Goal: Information Seeking & Learning: Learn about a topic

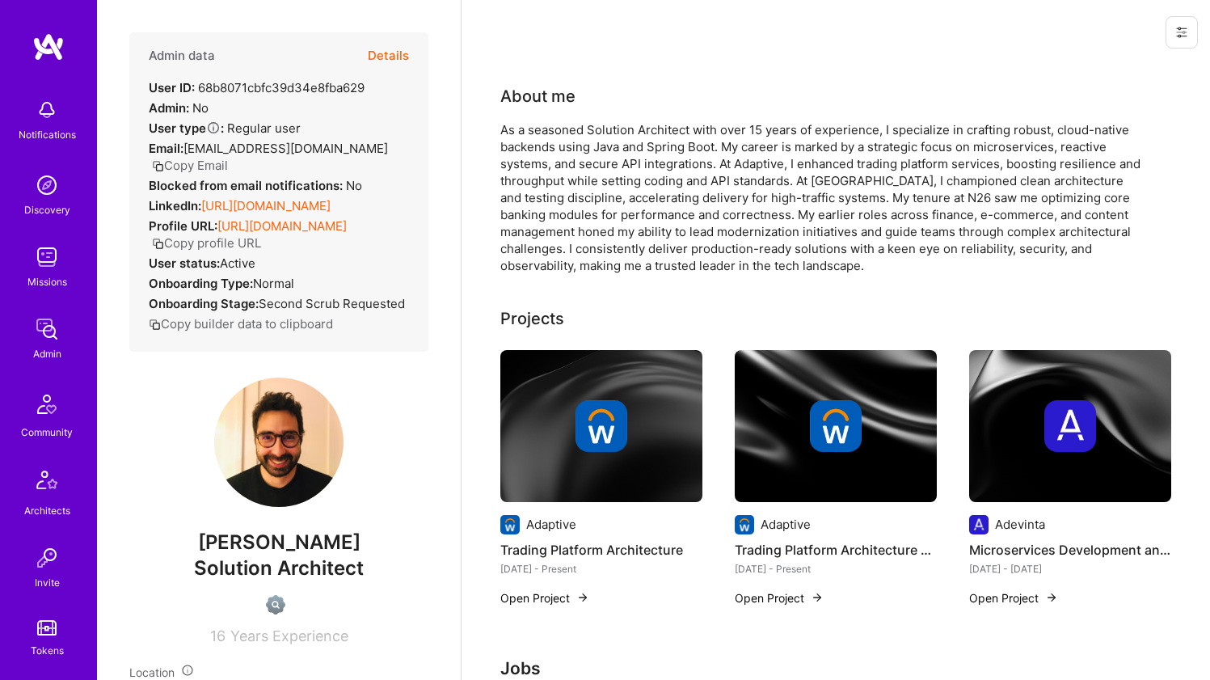
click at [257, 209] on link "[URL][DOMAIN_NAME]" at bounding box center [265, 205] width 129 height 15
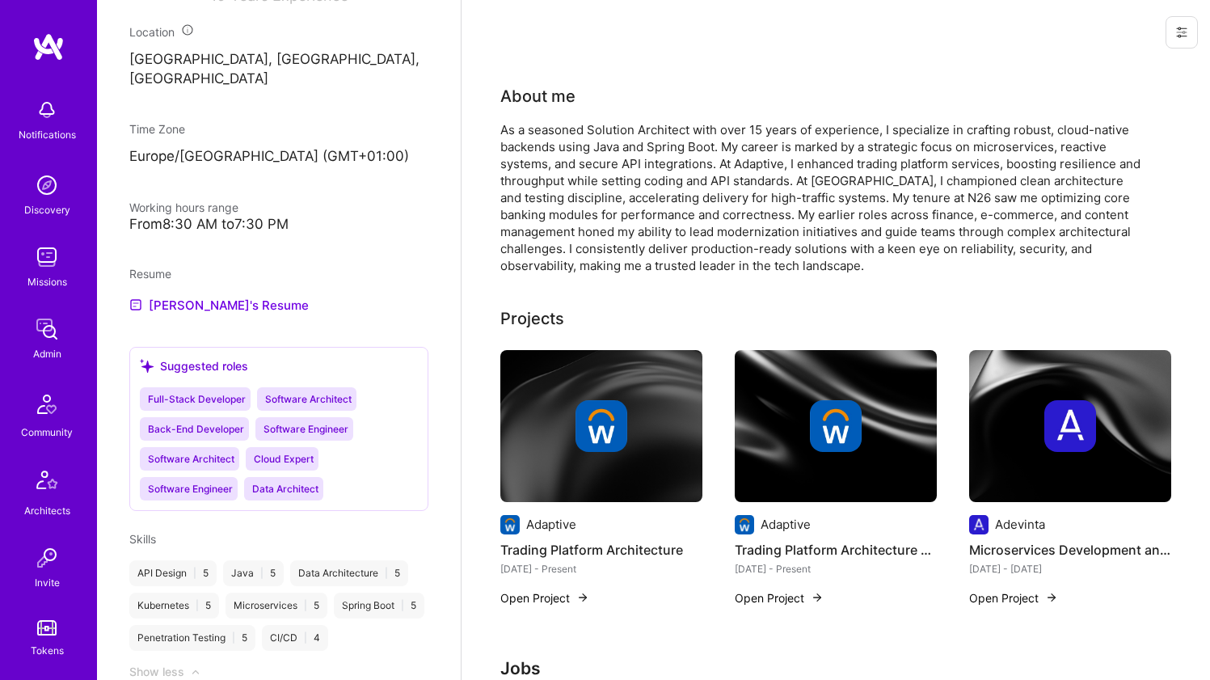
scroll to position [723, 0]
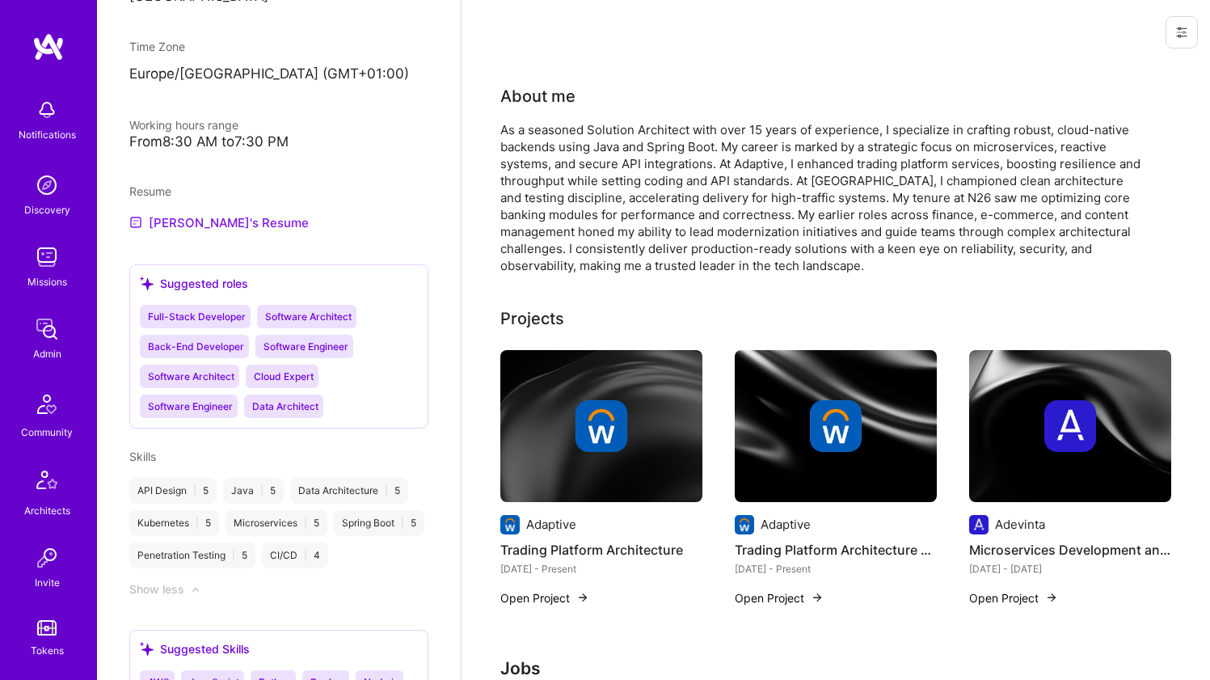
click at [218, 232] on link "[PERSON_NAME]'s Resume" at bounding box center [218, 222] width 179 height 19
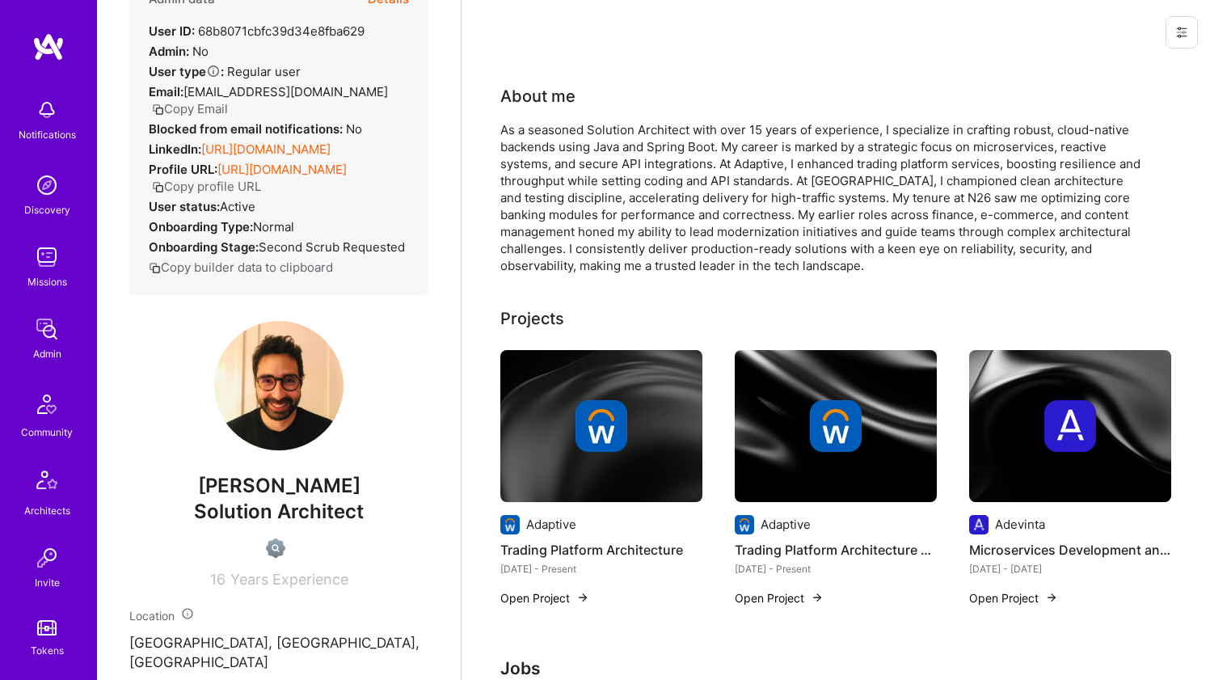
scroll to position [0, 0]
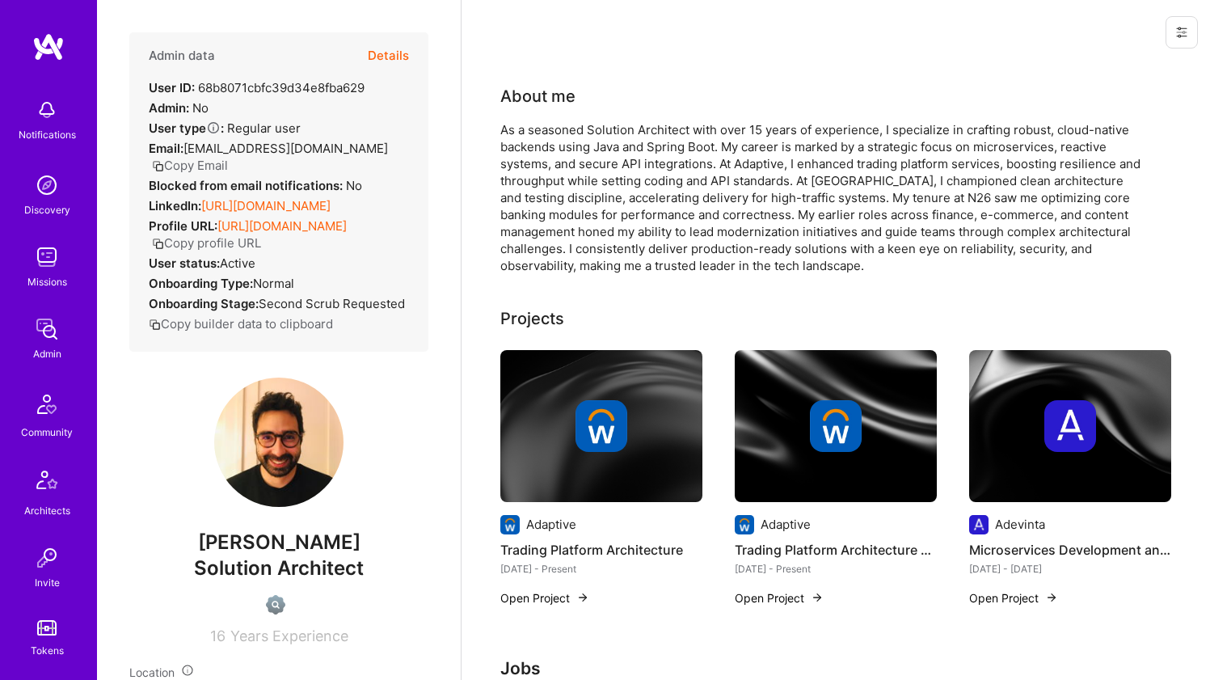
click at [538, 129] on div "As a seasoned Solution Architect with over 15 years of experience, I specialize…" at bounding box center [823, 197] width 647 height 153
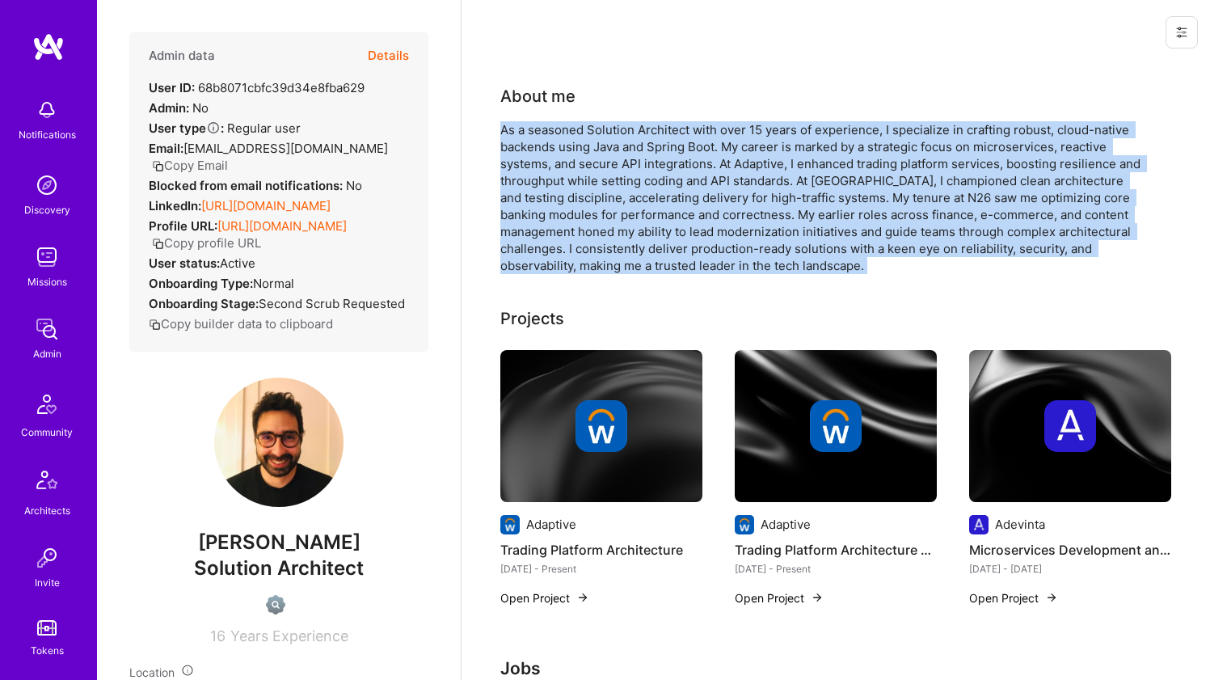
click at [538, 129] on div "As a seasoned Solution Architect with over 15 years of experience, I specialize…" at bounding box center [823, 197] width 647 height 153
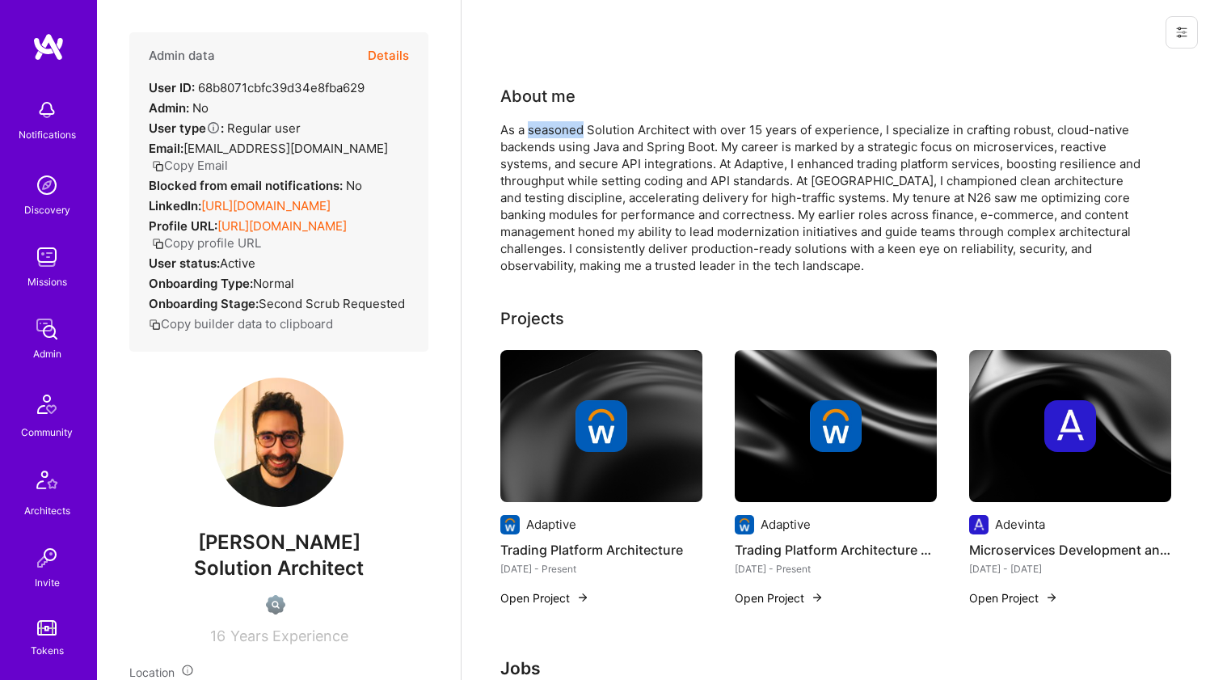
click at [538, 129] on div "As a seasoned Solution Architect with over 15 years of experience, I specialize…" at bounding box center [823, 197] width 647 height 153
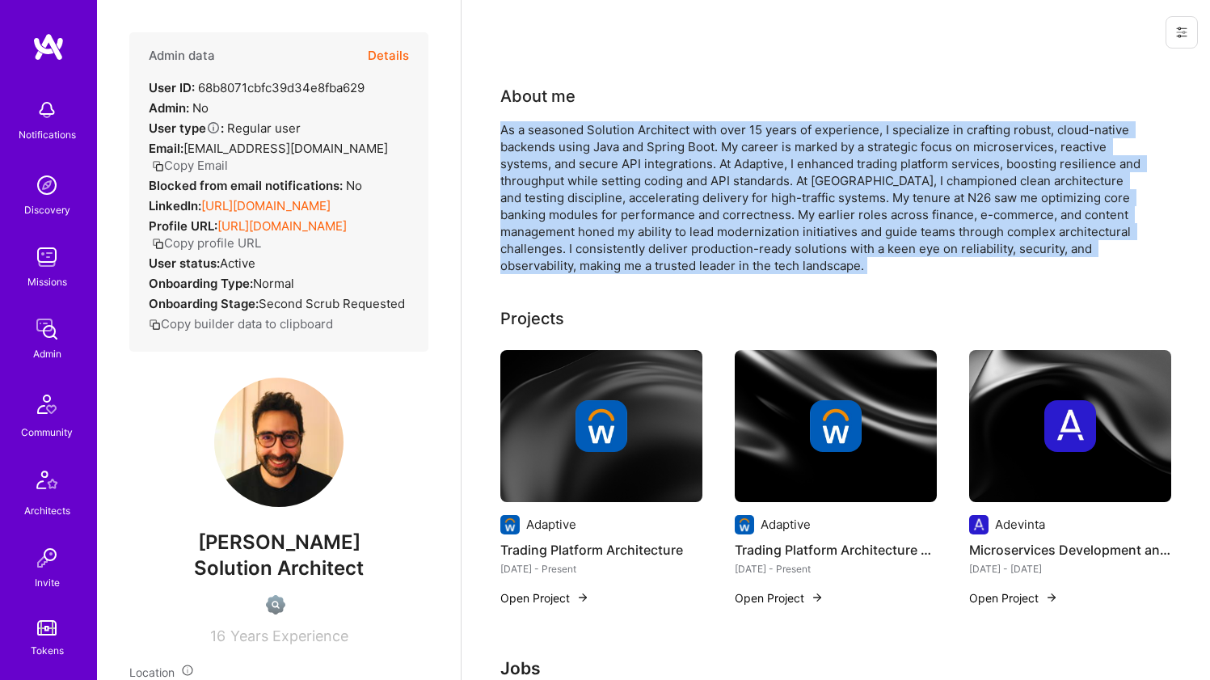
click at [538, 129] on div "As a seasoned Solution Architect with over 15 years of experience, I specialize…" at bounding box center [823, 197] width 647 height 153
drag, startPoint x: 471, startPoint y: 155, endPoint x: 476, endPoint y: 144, distance: 12.3
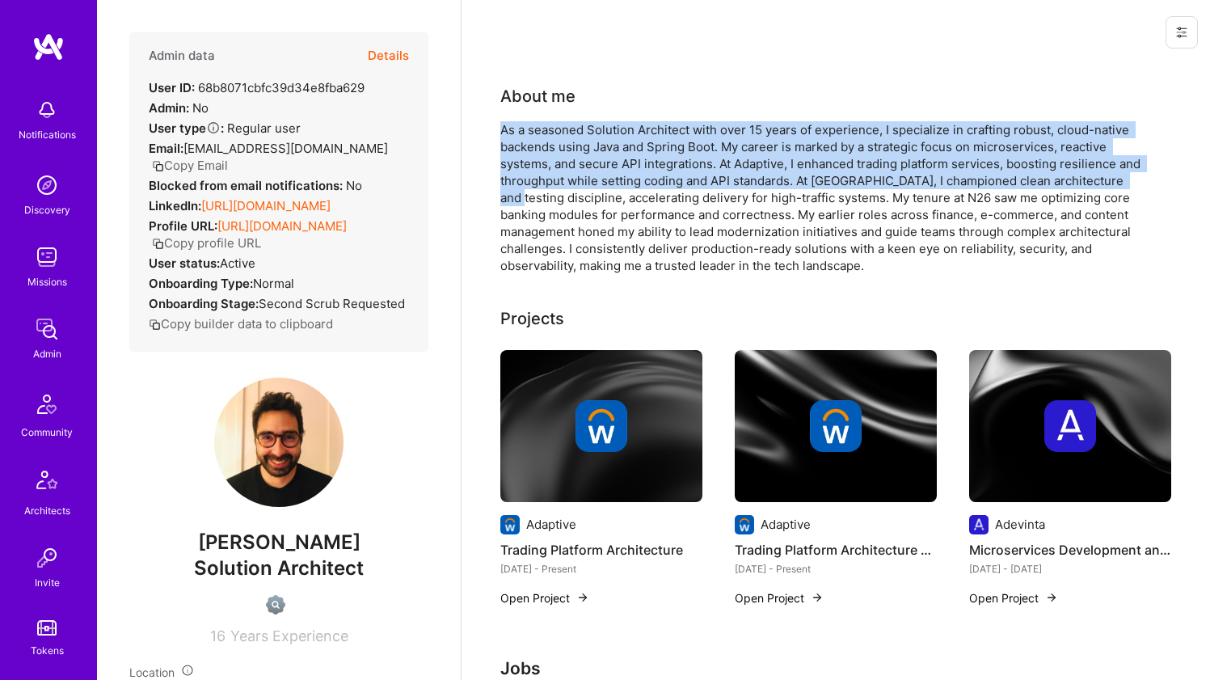
drag, startPoint x: 486, startPoint y: 126, endPoint x: 508, endPoint y: 193, distance: 70.6
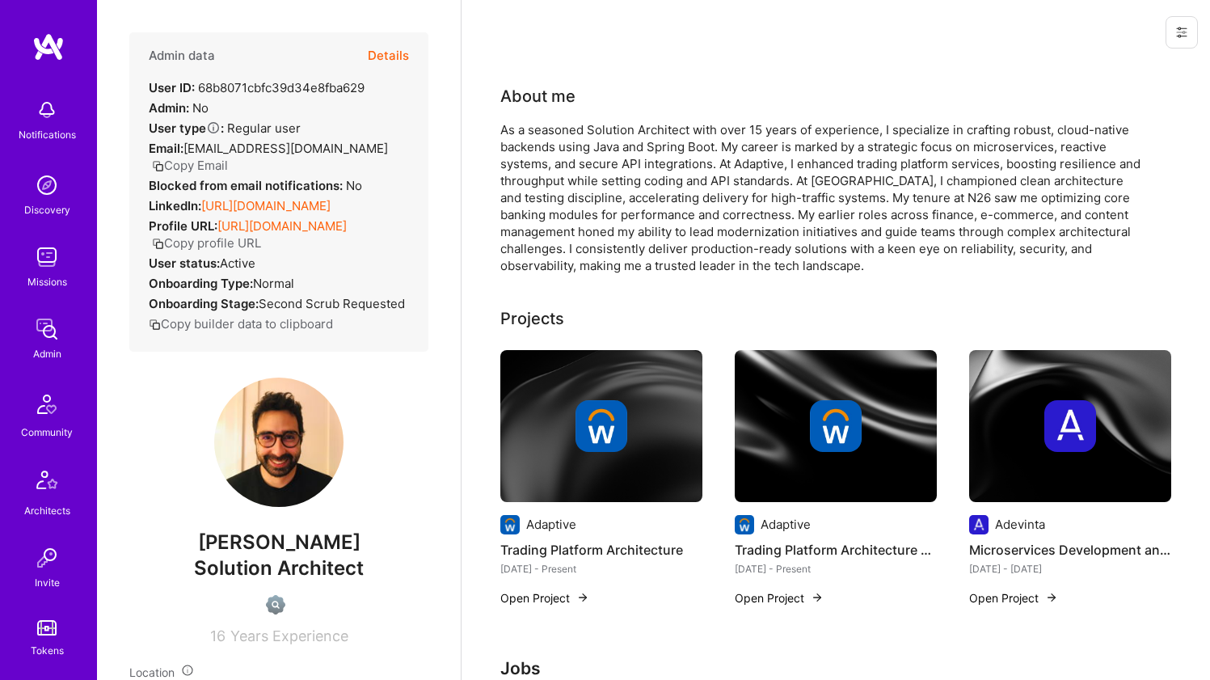
click at [508, 192] on div "As a seasoned Solution Architect with over 15 years of experience, I specialize…" at bounding box center [823, 197] width 647 height 153
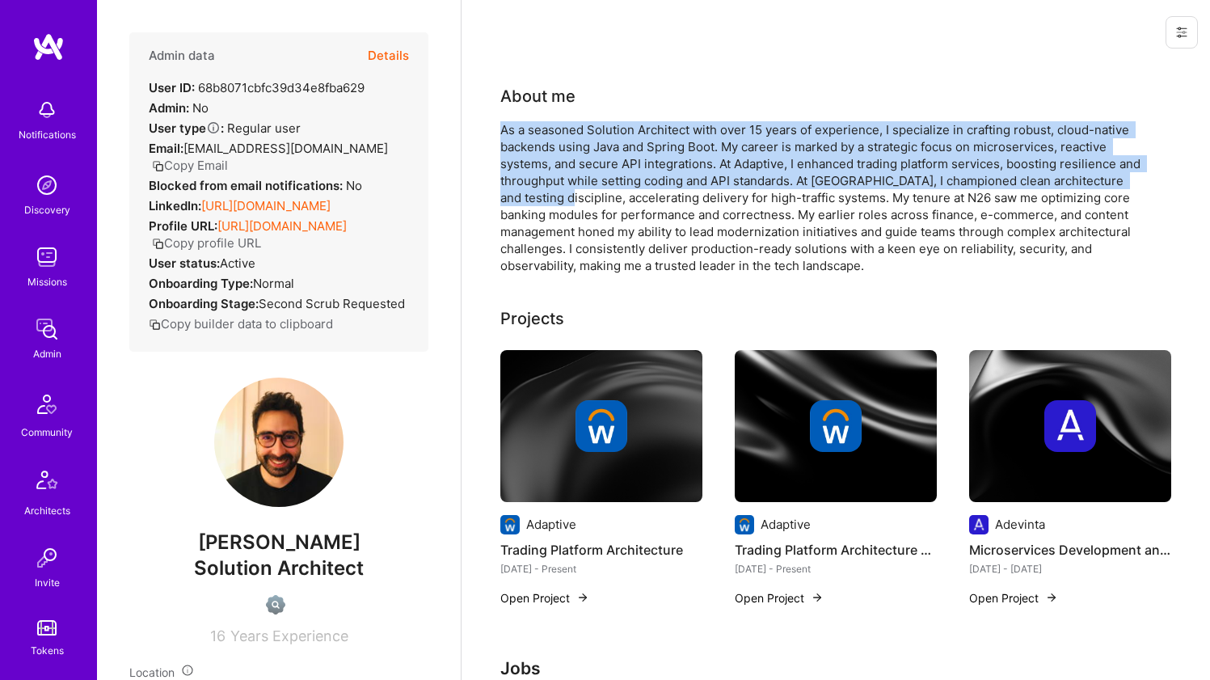
drag, startPoint x: 508, startPoint y: 192, endPoint x: 488, endPoint y: 135, distance: 60.6
drag, startPoint x: 488, startPoint y: 129, endPoint x: 495, endPoint y: 198, distance: 69.1
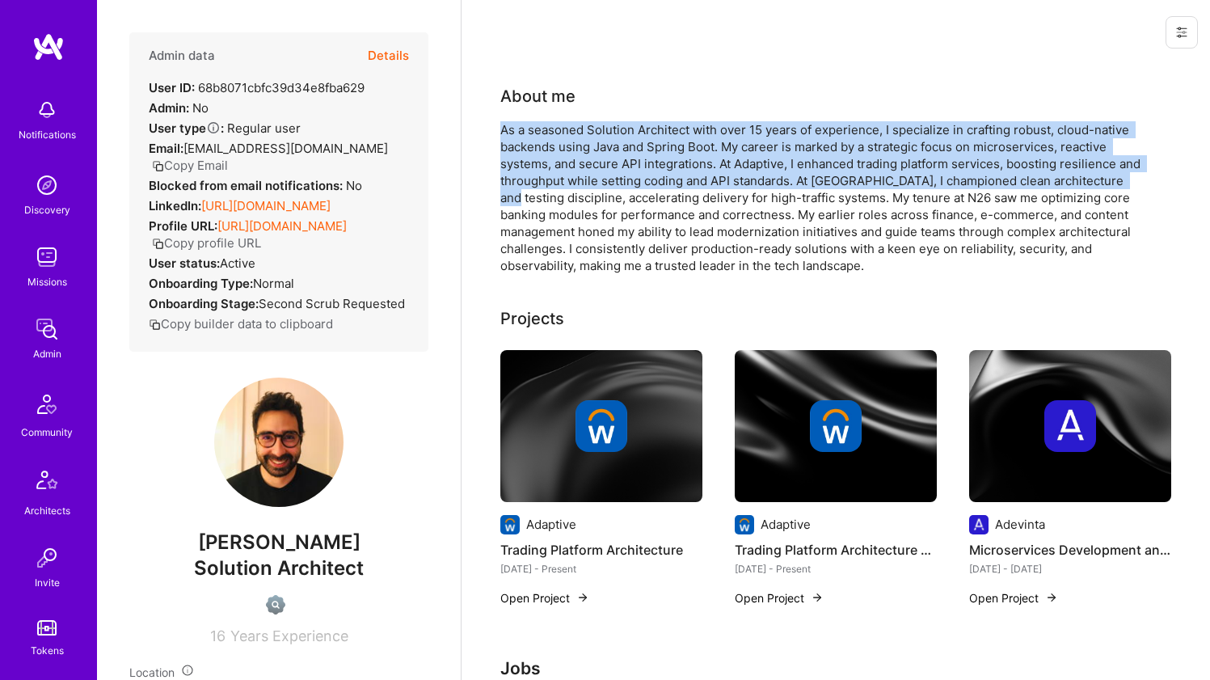
drag, startPoint x: 495, startPoint y: 198, endPoint x: 492, endPoint y: 125, distance: 72.8
drag, startPoint x: 492, startPoint y: 125, endPoint x: 539, endPoint y: 197, distance: 85.9
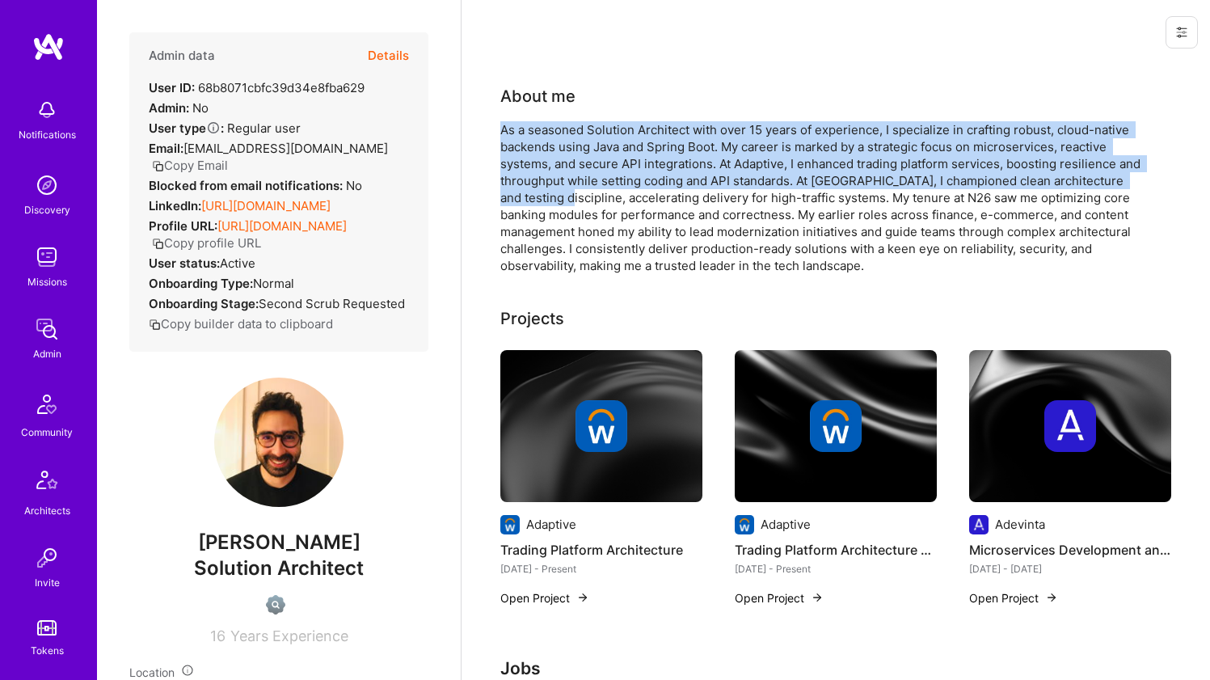
click at [539, 197] on div "As a seasoned Solution Architect with over 15 years of experience, I specialize…" at bounding box center [823, 197] width 647 height 153
drag, startPoint x: 539, startPoint y: 197, endPoint x: 494, endPoint y: 132, distance: 79.6
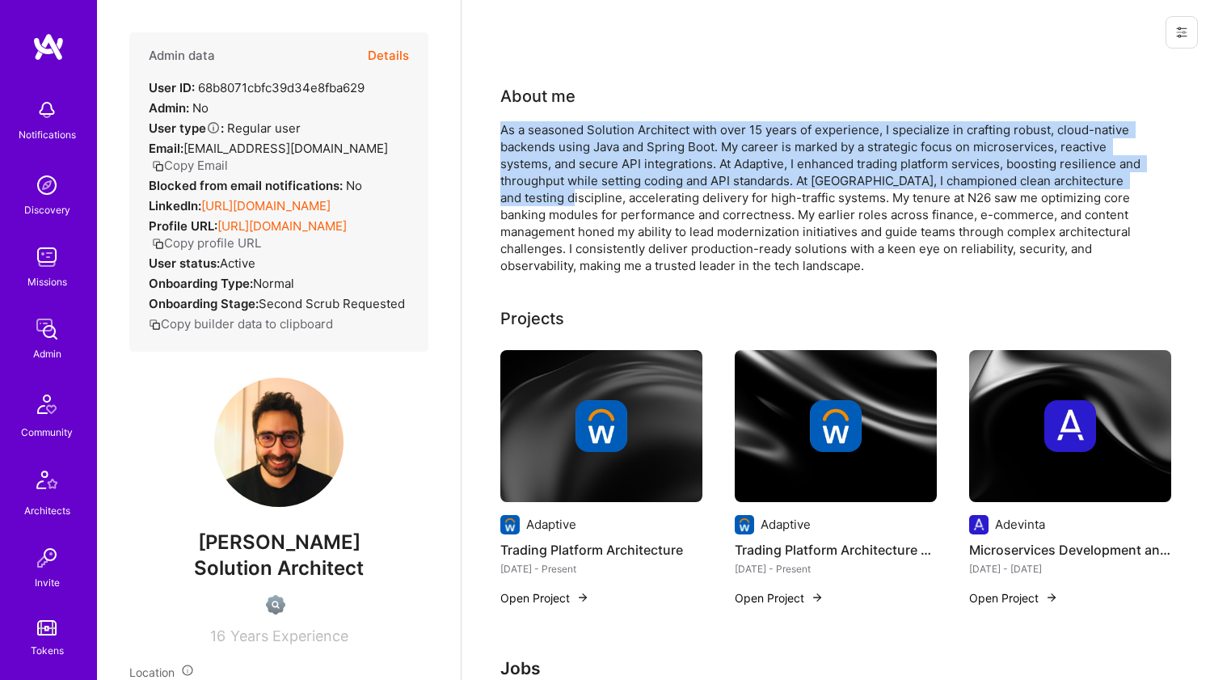
drag, startPoint x: 494, startPoint y: 132, endPoint x: 541, endPoint y: 205, distance: 86.6
click at [541, 205] on div "As a seasoned Solution Architect with over 15 years of experience, I specialize…" at bounding box center [823, 197] width 647 height 153
drag, startPoint x: 541, startPoint y: 205, endPoint x: 488, endPoint y: 124, distance: 96.4
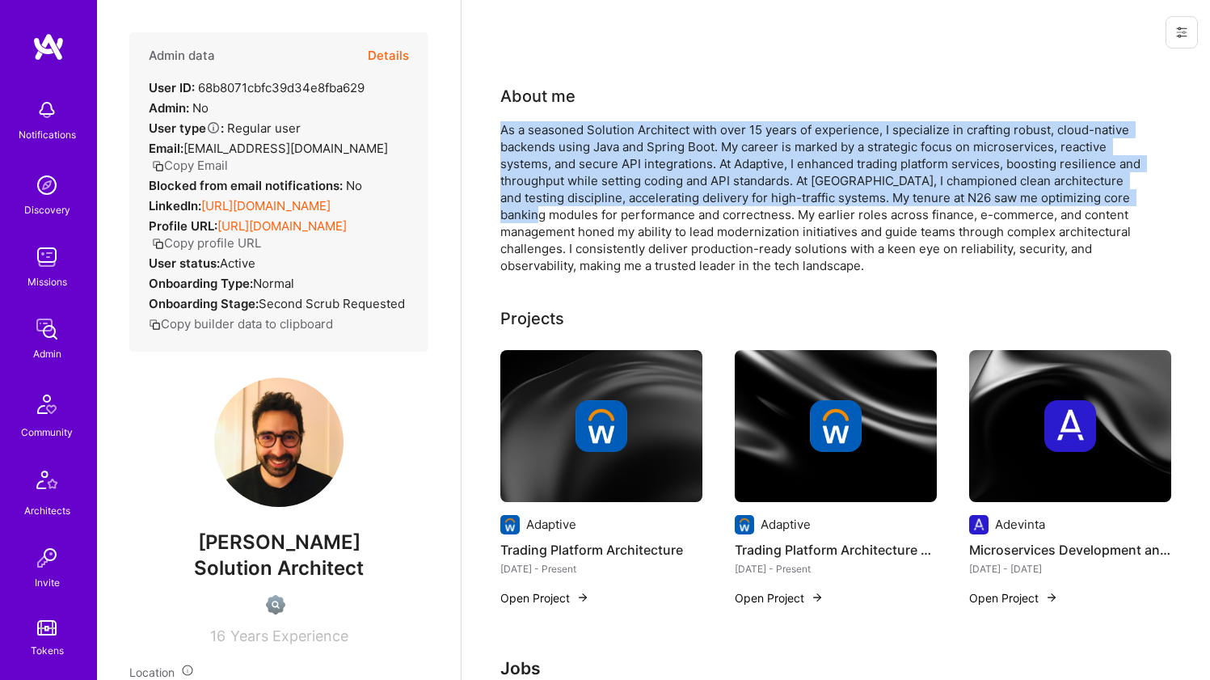
drag, startPoint x: 488, startPoint y: 124, endPoint x: 539, endPoint y: 216, distance: 105.3
click at [539, 216] on div "As a seasoned Solution Architect with over 15 years of experience, I specialize…" at bounding box center [823, 197] width 647 height 153
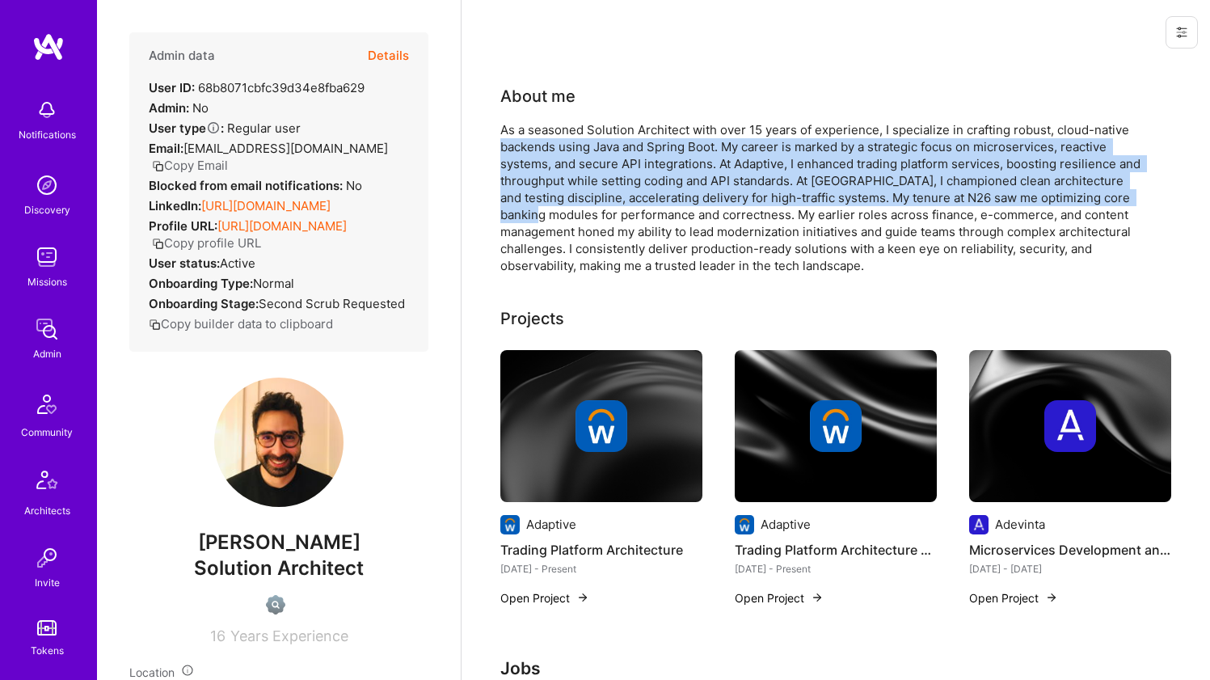
drag, startPoint x: 539, startPoint y: 216, endPoint x: 502, endPoint y: 140, distance: 84.6
click at [502, 140] on div "As a seasoned Solution Architect with over 15 years of experience, I specialize…" at bounding box center [823, 197] width 647 height 153
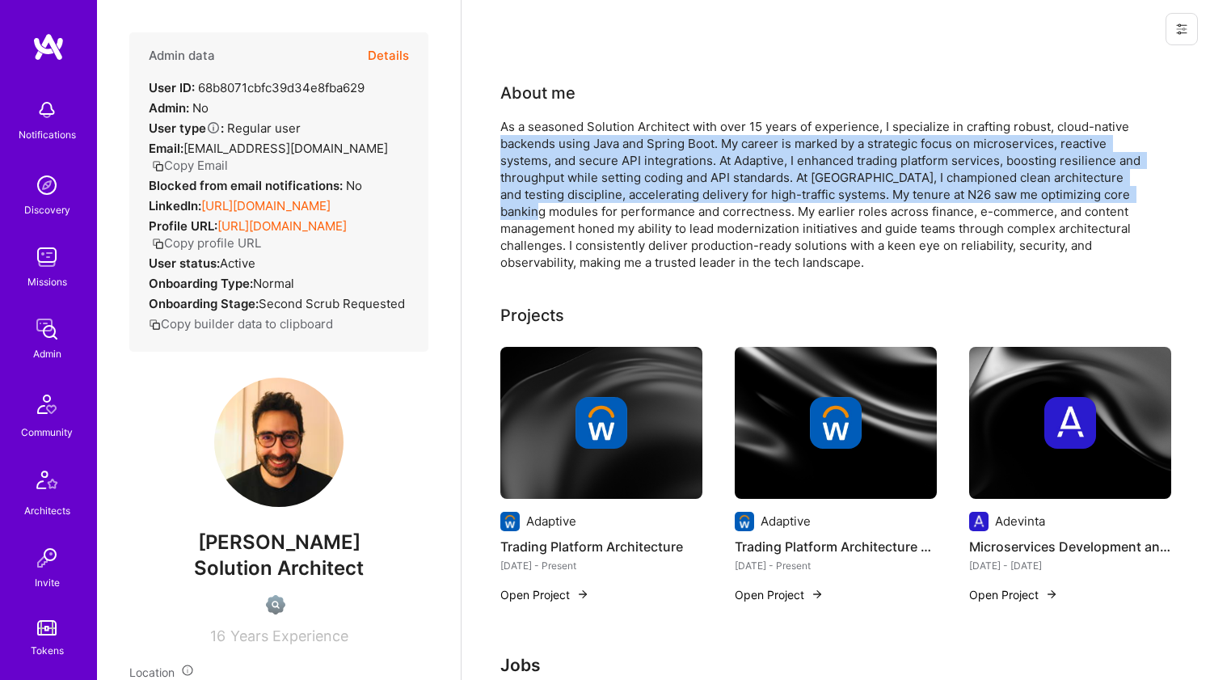
scroll to position [53, 0]
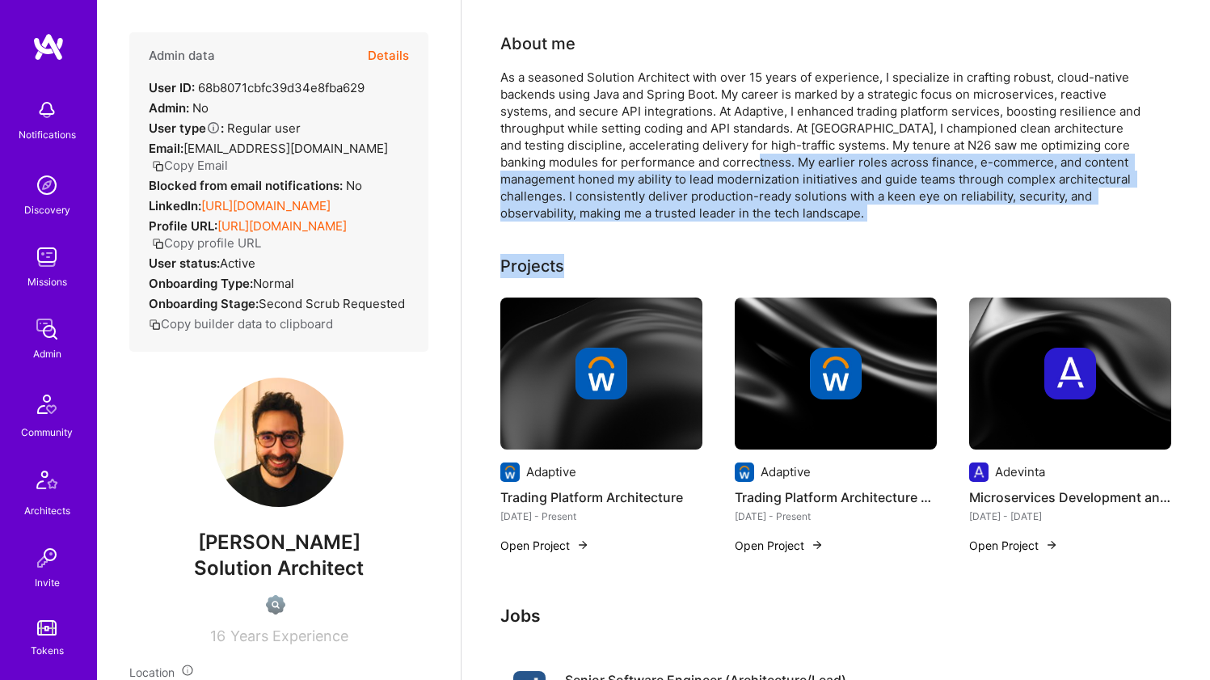
drag, startPoint x: 728, startPoint y: 227, endPoint x: 766, endPoint y: 156, distance: 80.7
click at [766, 156] on div "As a seasoned Solution Architect with over 15 years of experience, I specialize…" at bounding box center [823, 145] width 647 height 153
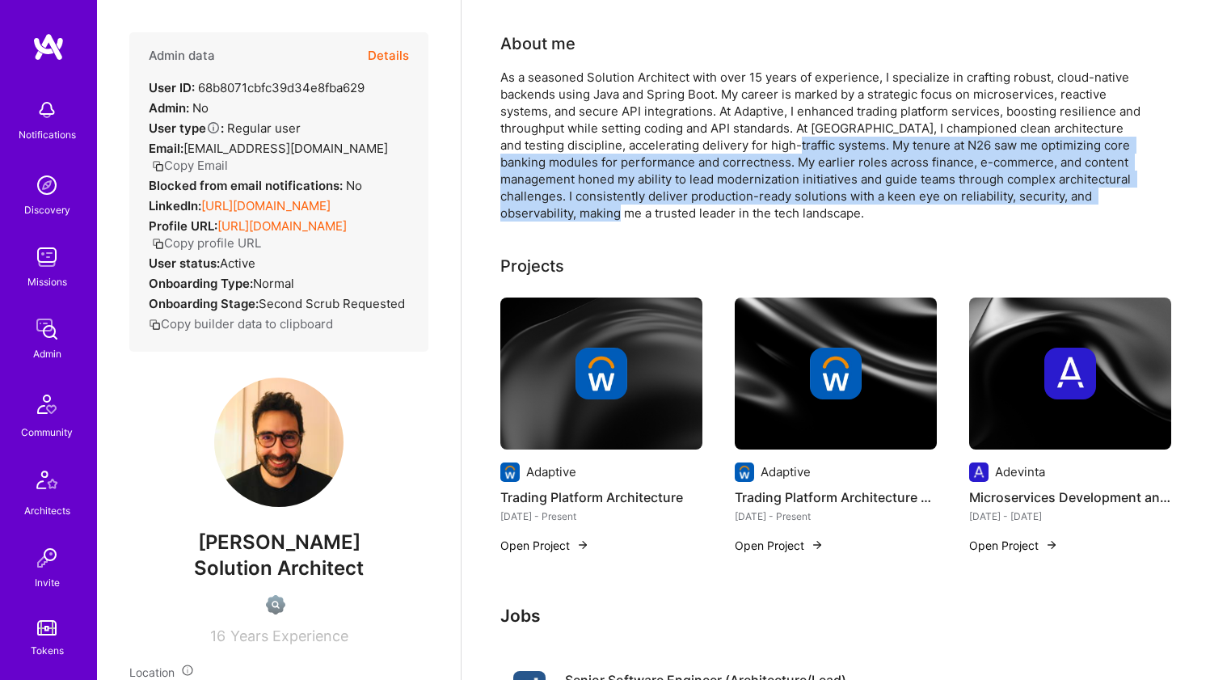
drag, startPoint x: 775, startPoint y: 146, endPoint x: 671, endPoint y: 204, distance: 119.4
click at [671, 204] on div "As a seasoned Solution Architect with over 15 years of experience, I specialize…" at bounding box center [823, 145] width 647 height 153
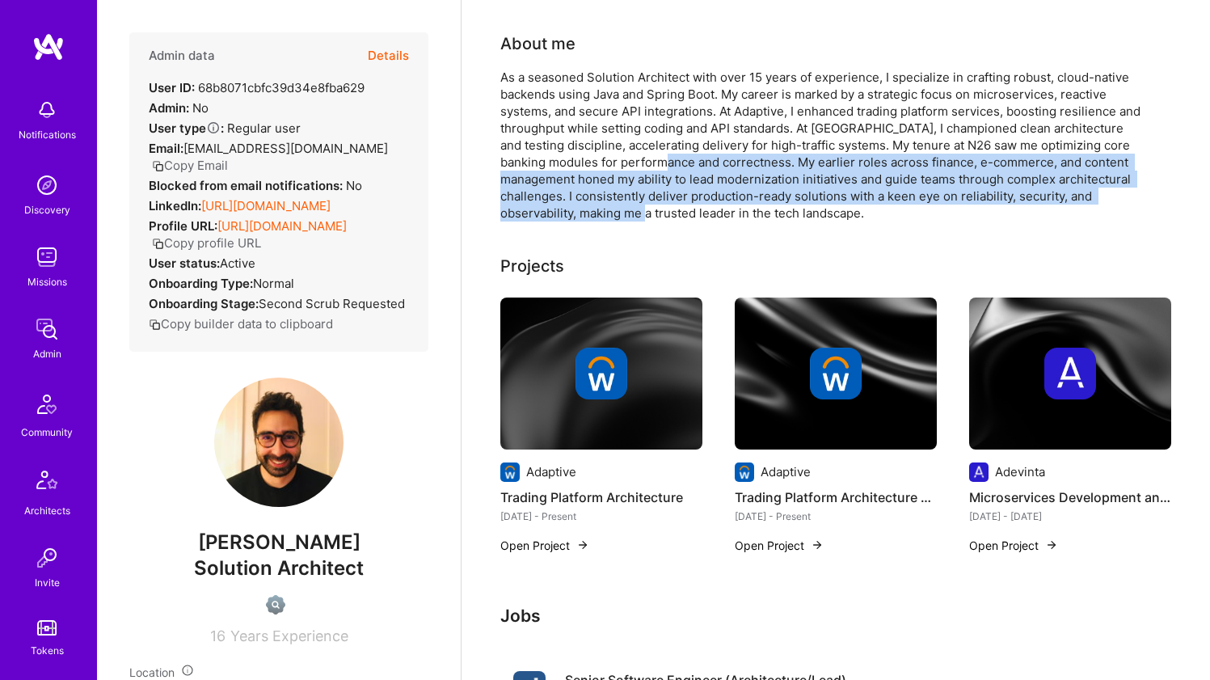
drag, startPoint x: 672, startPoint y: 202, endPoint x: 693, endPoint y: 167, distance: 40.6
click at [693, 167] on div "As a seasoned Solution Architect with over 15 years of experience, I specialize…" at bounding box center [823, 145] width 647 height 153
click at [714, 156] on div "As a seasoned Solution Architect with over 15 years of experience, I specialize…" at bounding box center [823, 145] width 647 height 153
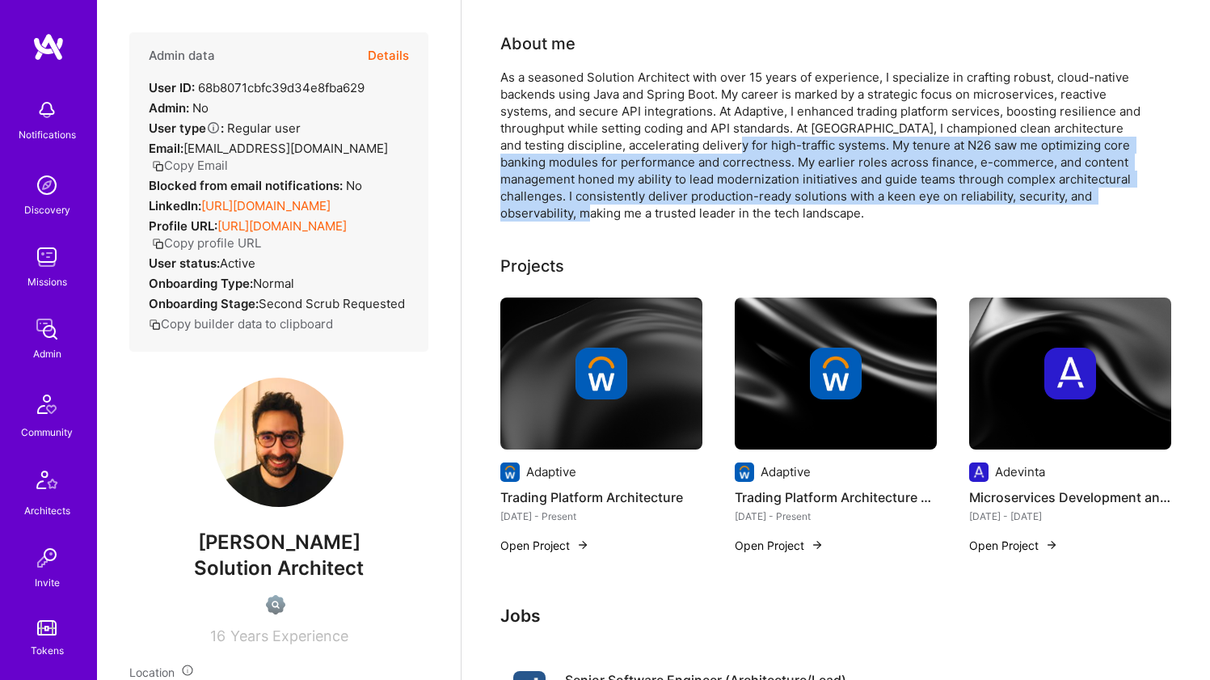
drag, startPoint x: 721, startPoint y: 142, endPoint x: 645, endPoint y: 205, distance: 98.2
click at [645, 205] on div "As a seasoned Solution Architect with over 15 years of experience, I specialize…" at bounding box center [823, 145] width 647 height 153
click at [645, 204] on div "As a seasoned Solution Architect with over 15 years of experience, I specialize…" at bounding box center [823, 145] width 647 height 153
drag, startPoint x: 645, startPoint y: 204, endPoint x: 703, endPoint y: 150, distance: 78.4
click at [703, 150] on div "As a seasoned Solution Architect with over 15 years of experience, I specialize…" at bounding box center [823, 145] width 647 height 153
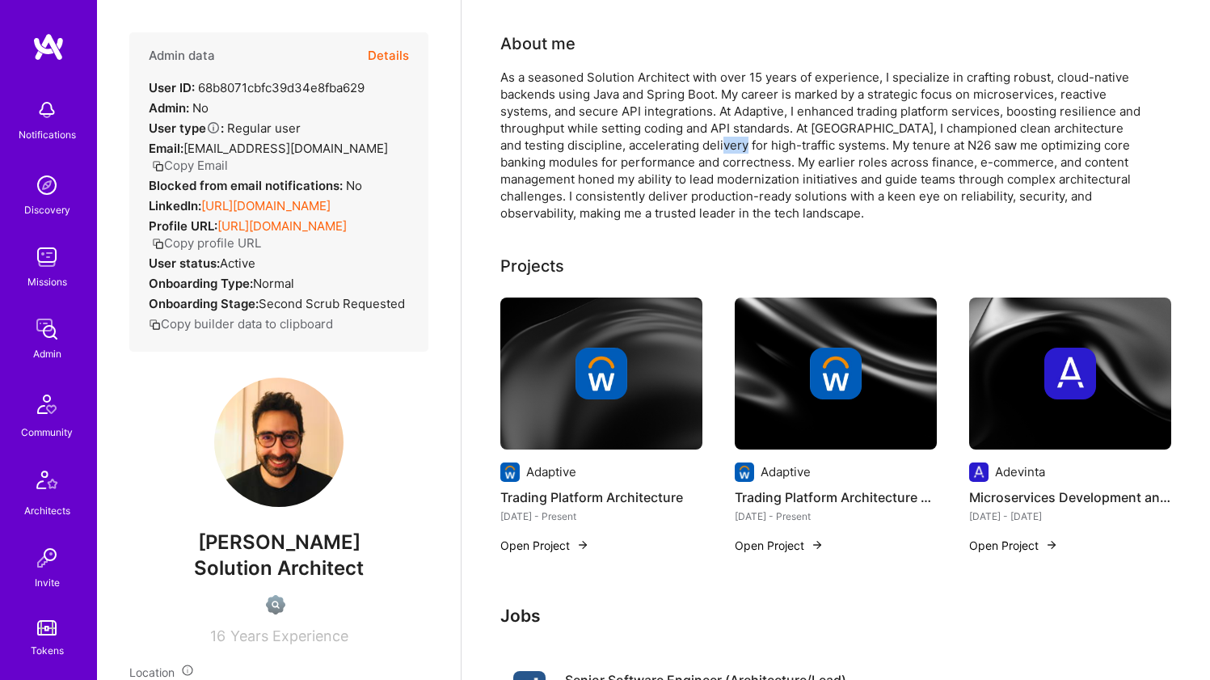
click at [705, 146] on div "As a seasoned Solution Architect with over 15 years of experience, I specialize…" at bounding box center [823, 145] width 647 height 153
click at [612, 171] on div "As a seasoned Solution Architect with over 15 years of experience, I specialize…" at bounding box center [823, 145] width 647 height 153
click at [652, 150] on div "As a seasoned Solution Architect with over 15 years of experience, I specialize…" at bounding box center [823, 145] width 647 height 153
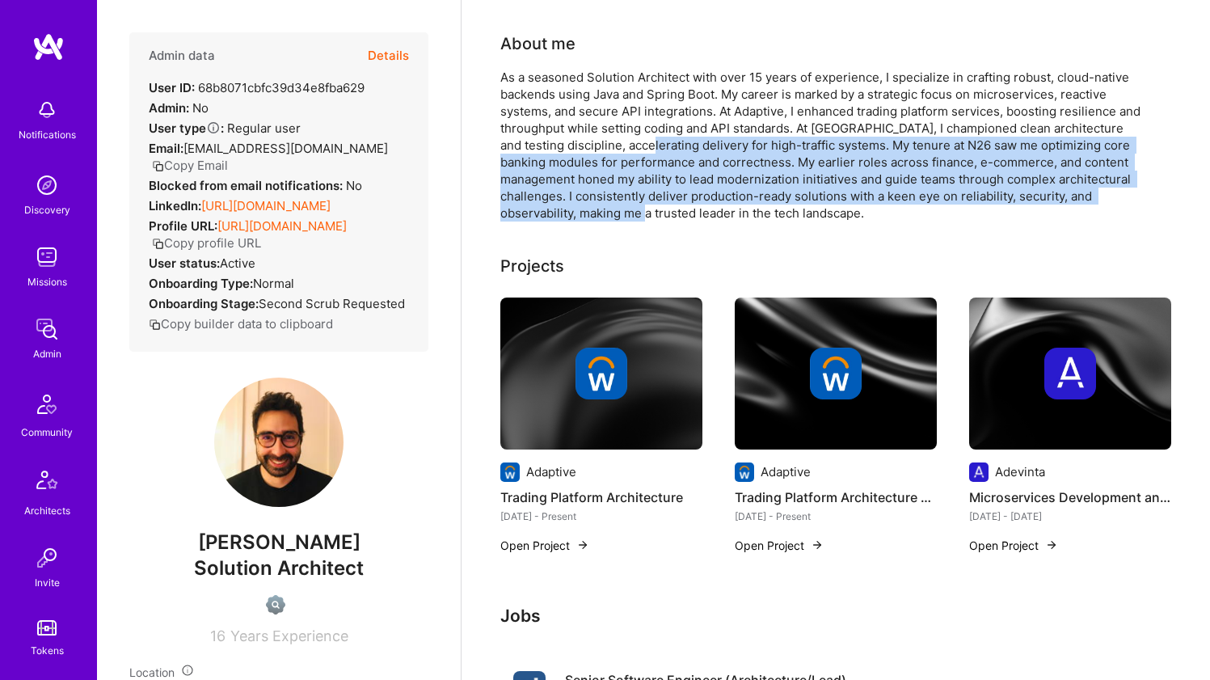
drag, startPoint x: 652, startPoint y: 150, endPoint x: 665, endPoint y: 218, distance: 69.9
click at [665, 218] on div "As a seasoned Solution Architect with over 15 years of experience, I specialize…" at bounding box center [823, 145] width 647 height 153
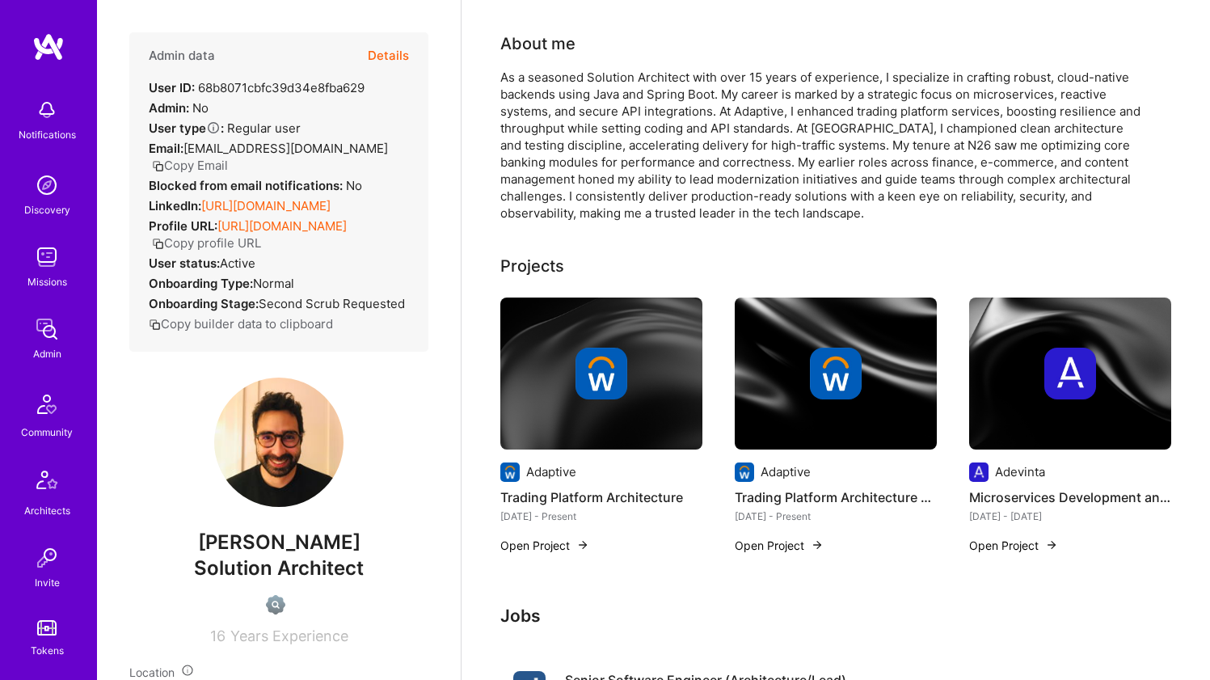
click at [665, 218] on div "As a seasoned Solution Architect with over 15 years of experience, I specialize…" at bounding box center [823, 145] width 647 height 153
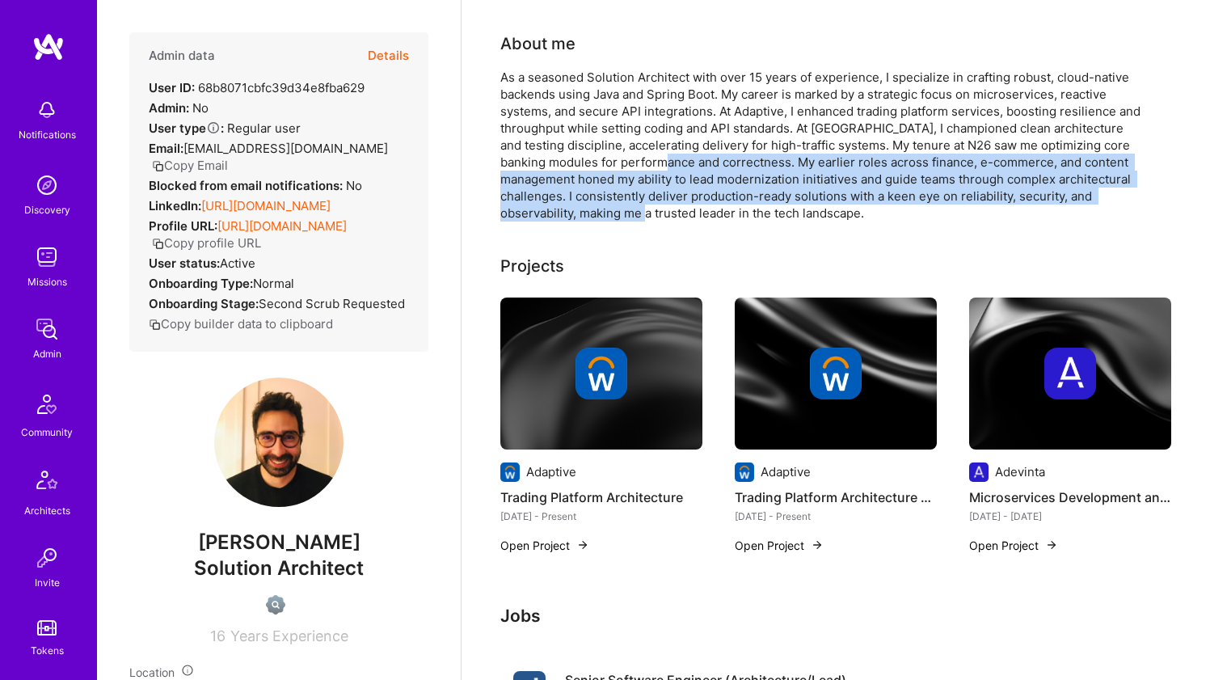
drag, startPoint x: 665, startPoint y: 218, endPoint x: 678, endPoint y: 156, distance: 63.6
click at [678, 156] on div "As a seasoned Solution Architect with over 15 years of experience, I specialize…" at bounding box center [823, 145] width 647 height 153
click at [678, 157] on div "As a seasoned Solution Architect with over 15 years of experience, I specialize…" at bounding box center [823, 145] width 647 height 153
drag, startPoint x: 678, startPoint y: 157, endPoint x: 663, endPoint y: 206, distance: 51.7
click at [663, 206] on div "As a seasoned Solution Architect with over 15 years of experience, I specialize…" at bounding box center [823, 145] width 647 height 153
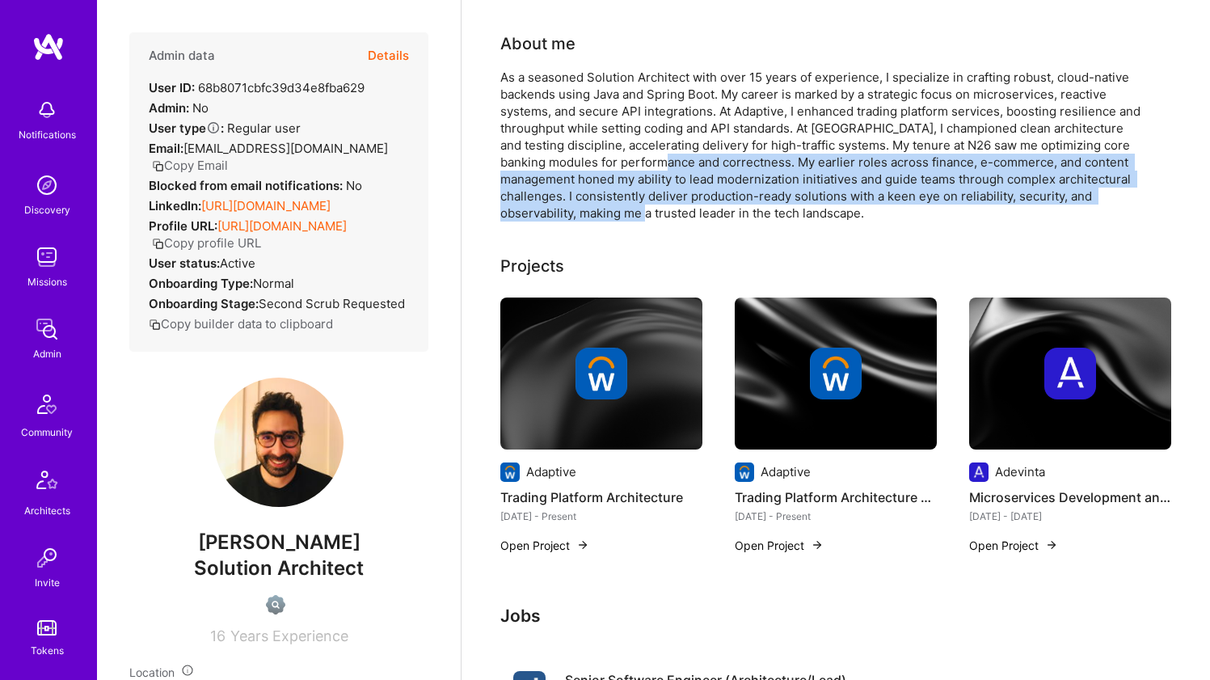
click at [663, 206] on div "As a seasoned Solution Architect with over 15 years of experience, I specialize…" at bounding box center [823, 145] width 647 height 153
drag, startPoint x: 663, startPoint y: 206, endPoint x: 677, endPoint y: 163, distance: 45.0
click at [677, 163] on div "As a seasoned Solution Architect with over 15 years of experience, I specialize…" at bounding box center [823, 145] width 647 height 153
drag, startPoint x: 677, startPoint y: 163, endPoint x: 662, endPoint y: 205, distance: 44.5
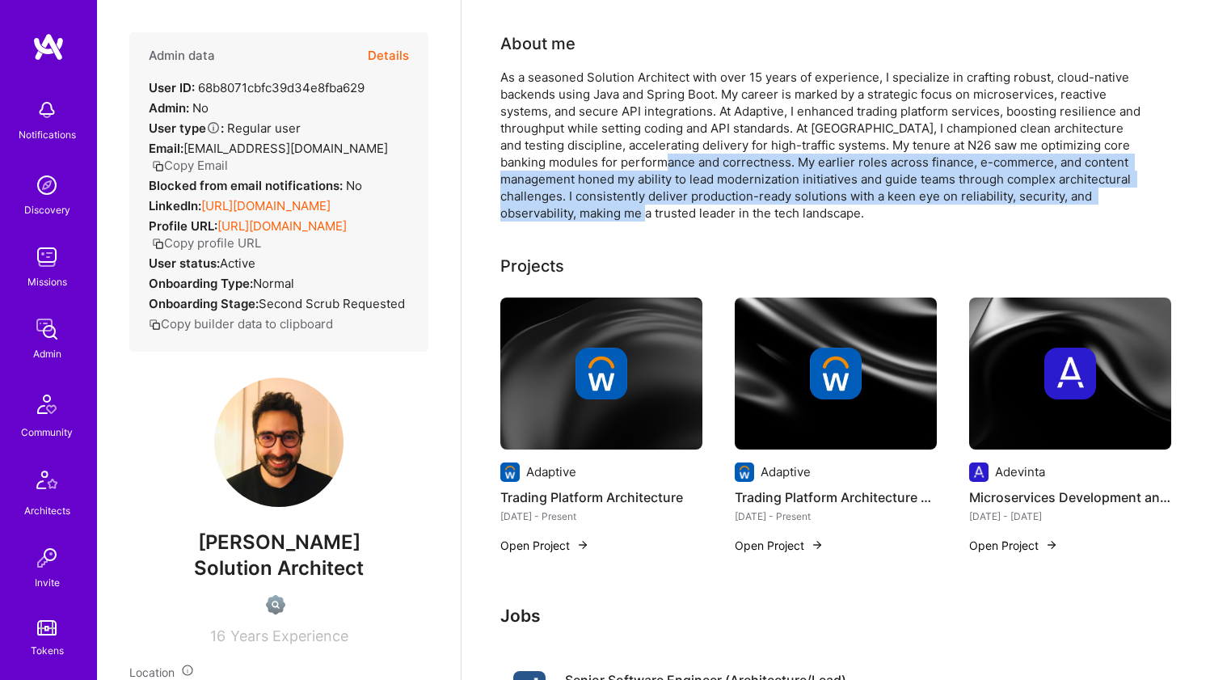
click at [662, 205] on div "As a seasoned Solution Architect with over 15 years of experience, I specialize…" at bounding box center [823, 145] width 647 height 153
drag, startPoint x: 662, startPoint y: 205, endPoint x: 685, endPoint y: 156, distance: 54.3
click at [685, 156] on div "As a seasoned Solution Architect with over 15 years of experience, I specialize…" at bounding box center [823, 145] width 647 height 153
click at [682, 160] on div "As a seasoned Solution Architect with over 15 years of experience, I specialize…" at bounding box center [823, 145] width 647 height 153
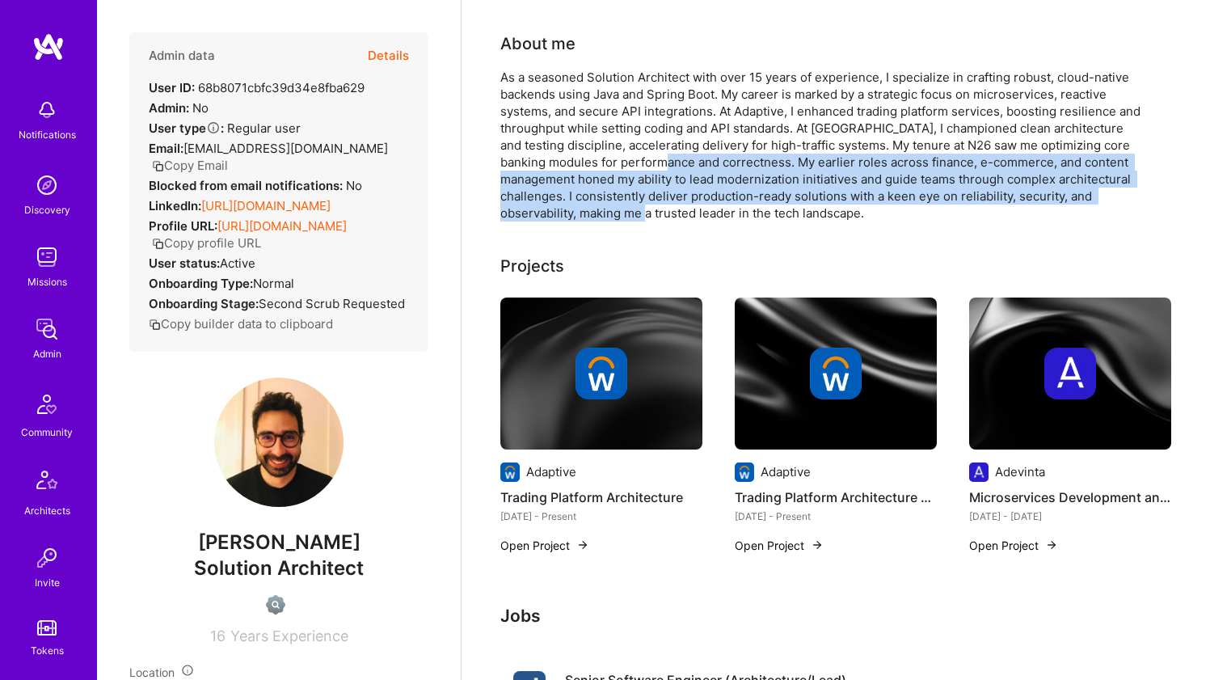
drag, startPoint x: 682, startPoint y: 159, endPoint x: 662, endPoint y: 216, distance: 59.8
click at [662, 216] on div "As a seasoned Solution Architect with over 15 years of experience, I specialize…" at bounding box center [823, 145] width 647 height 153
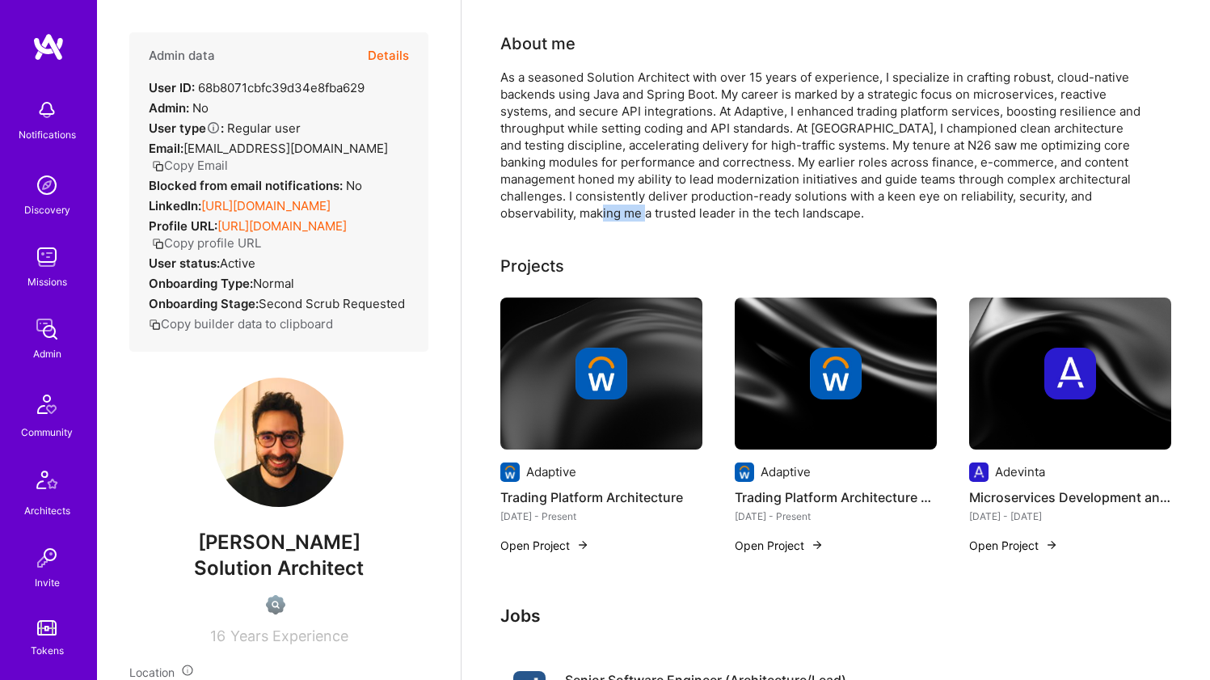
click at [662, 213] on div "As a seasoned Solution Architect with over 15 years of experience, I specialize…" at bounding box center [823, 145] width 647 height 153
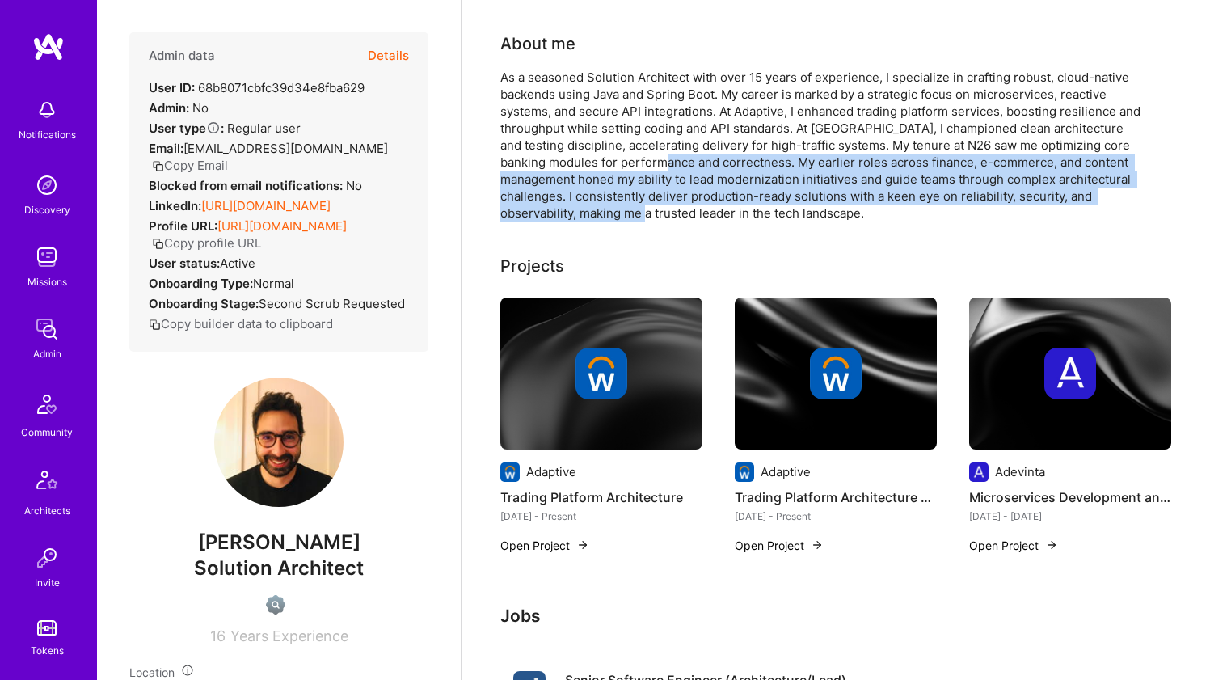
drag, startPoint x: 662, startPoint y: 213, endPoint x: 698, endPoint y: 167, distance: 58.2
click at [698, 167] on div "As a seasoned Solution Architect with over 15 years of experience, I specialize…" at bounding box center [823, 145] width 647 height 153
click at [665, 209] on div "As a seasoned Solution Architect with over 15 years of experience, I specialize…" at bounding box center [823, 145] width 647 height 153
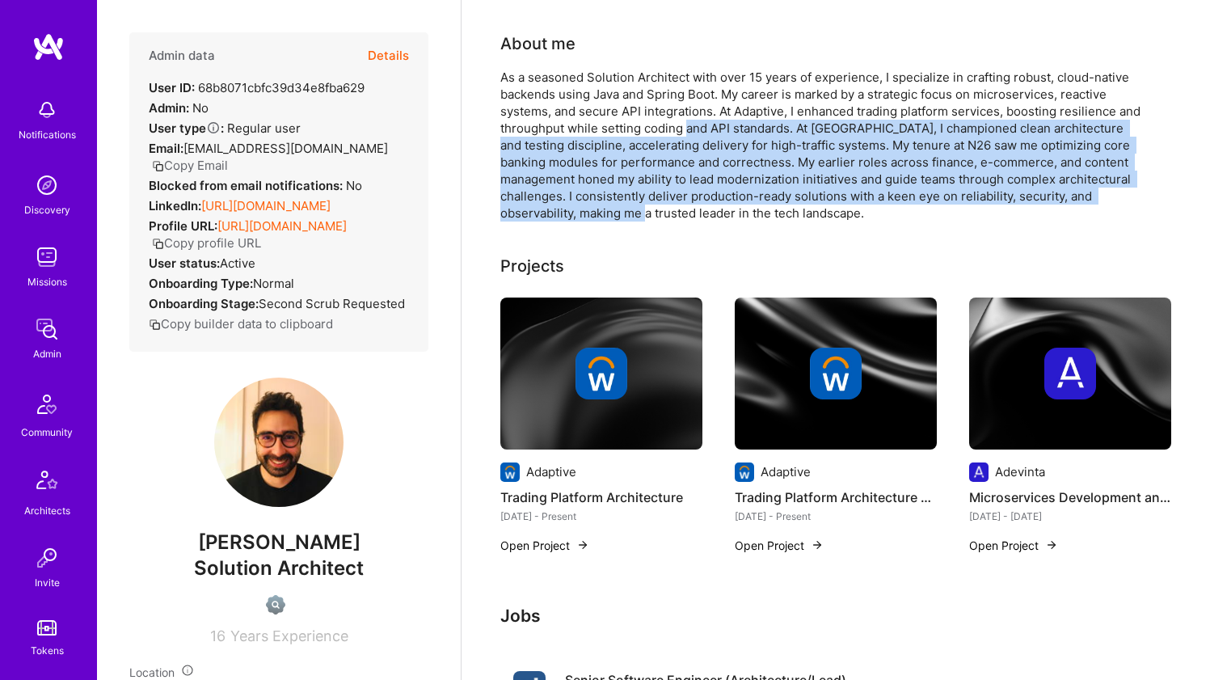
drag, startPoint x: 674, startPoint y: 188, endPoint x: 690, endPoint y: 133, distance: 57.3
click at [690, 133] on div "As a seasoned Solution Architect with over 15 years of experience, I specialize…" at bounding box center [823, 145] width 647 height 153
click at [690, 134] on div "As a seasoned Solution Architect with over 15 years of experience, I specialize…" at bounding box center [823, 145] width 647 height 153
drag, startPoint x: 690, startPoint y: 134, endPoint x: 627, endPoint y: 210, distance: 98.8
click at [627, 210] on div "As a seasoned Solution Architect with over 15 years of experience, I specialize…" at bounding box center [823, 145] width 647 height 153
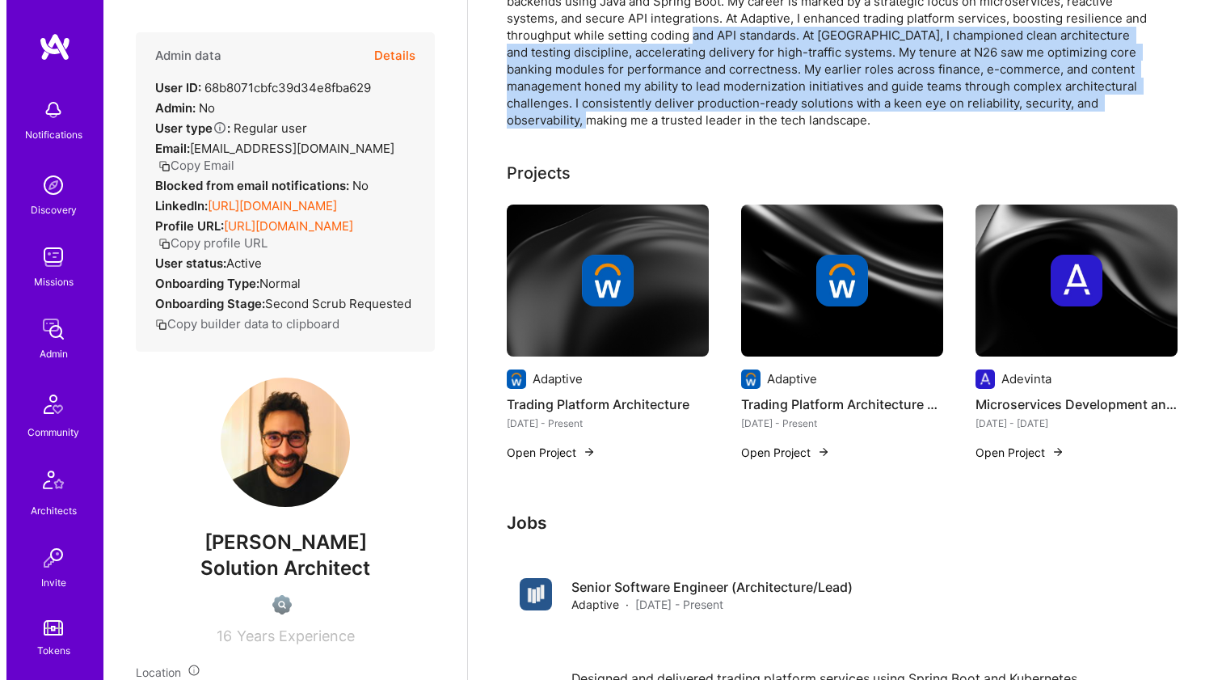
scroll to position [170, 0]
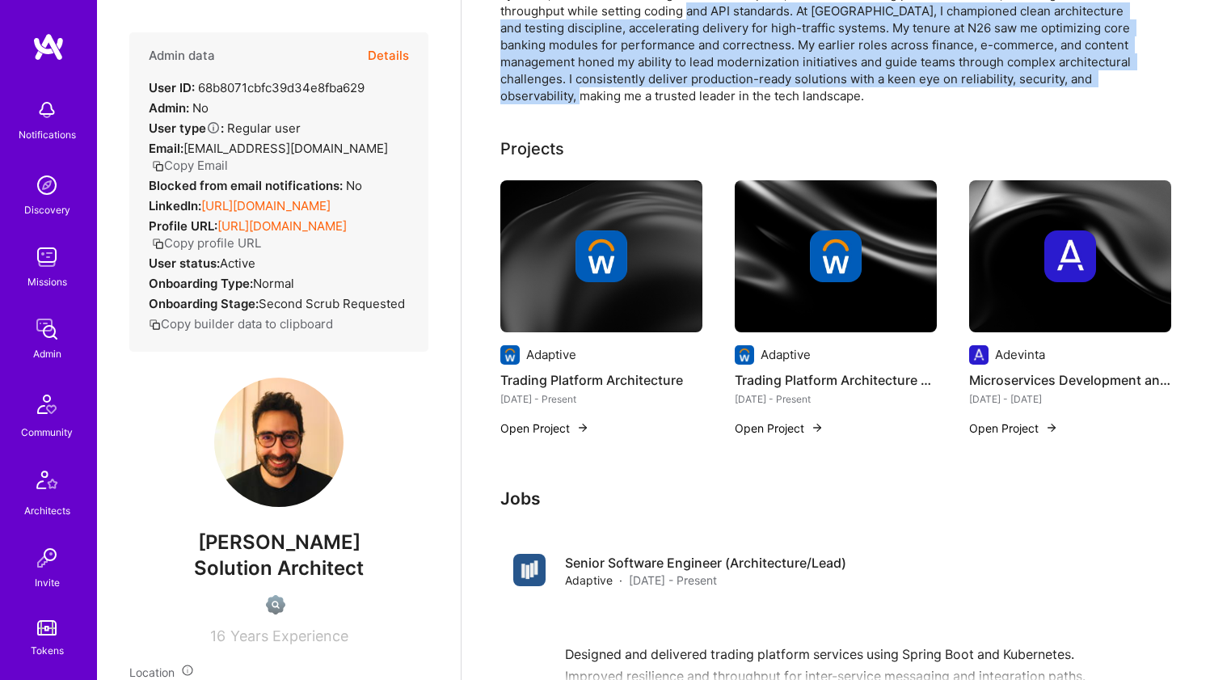
click at [623, 210] on img at bounding box center [601, 256] width 202 height 152
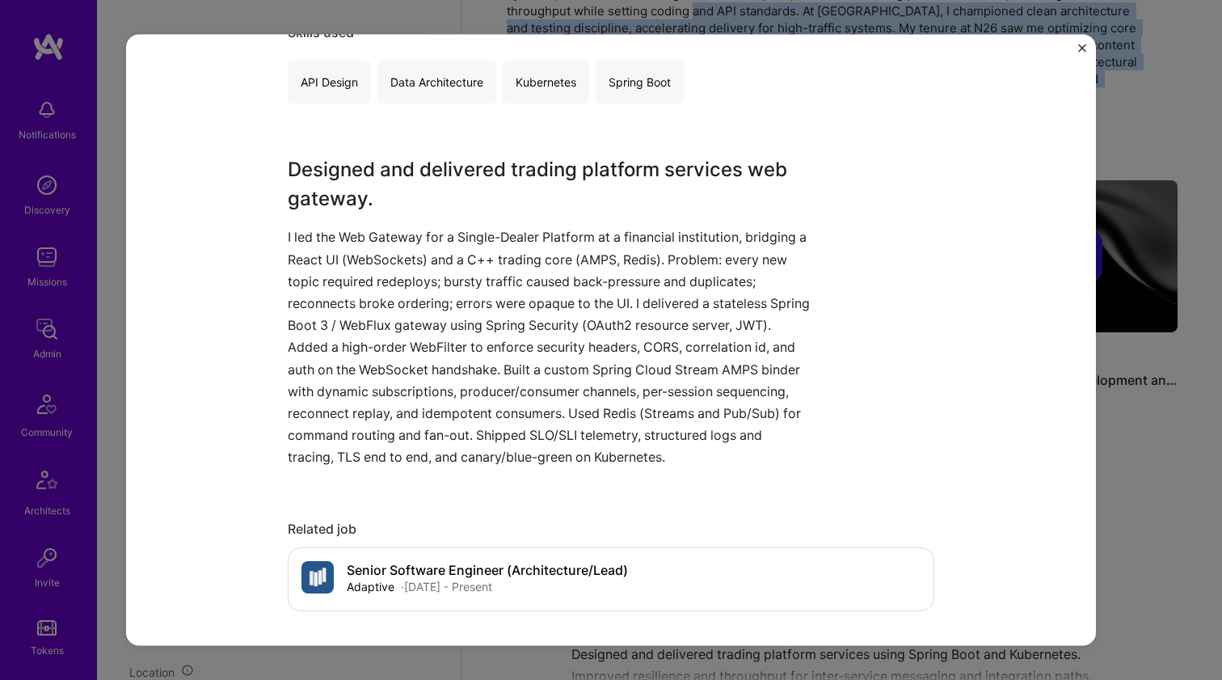
scroll to position [342, 0]
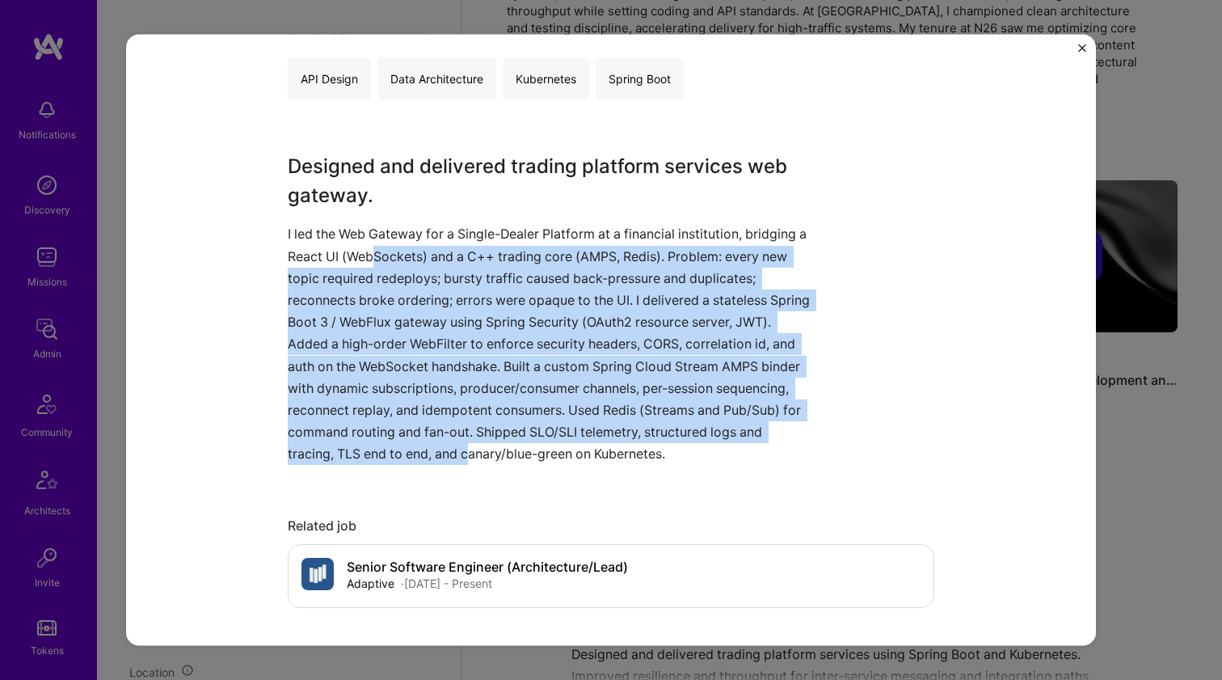
drag, startPoint x: 376, startPoint y: 247, endPoint x: 521, endPoint y: 438, distance: 240.6
click at [521, 438] on p "I led the Web Gateway for a Single-Dealer Platform at a financial institution, …" at bounding box center [551, 344] width 526 height 242
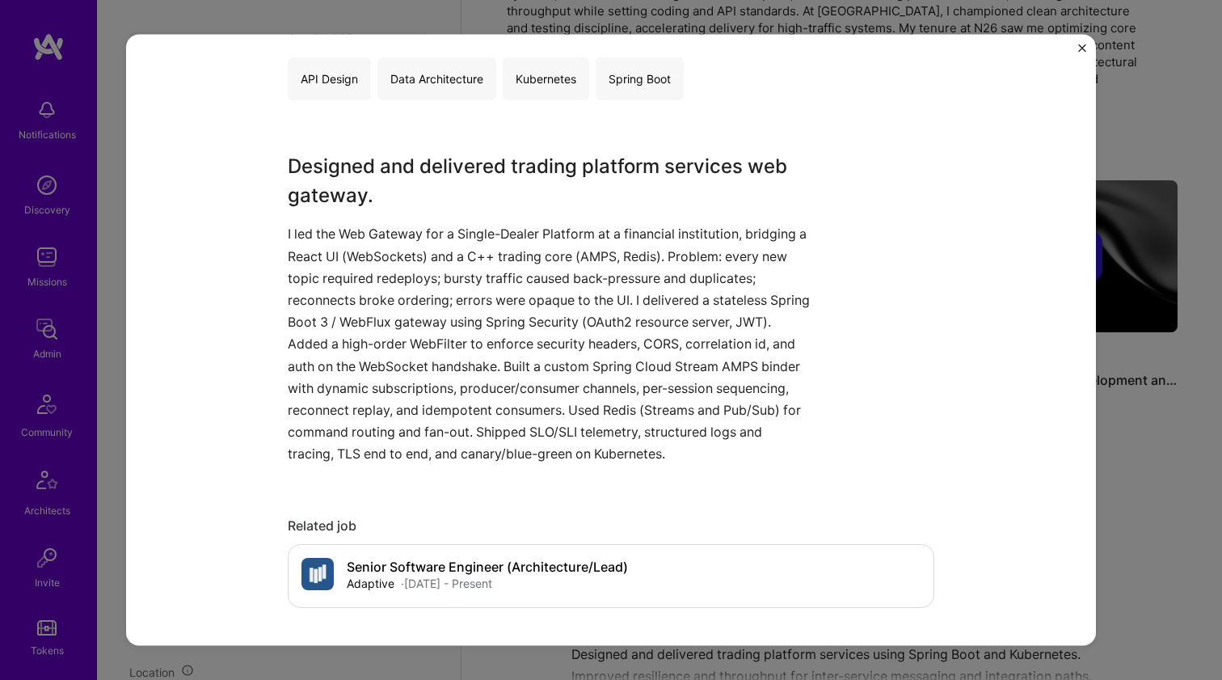
click at [521, 437] on p "I led the Web Gateway for a Single-Dealer Platform at a financial institution, …" at bounding box center [551, 344] width 526 height 242
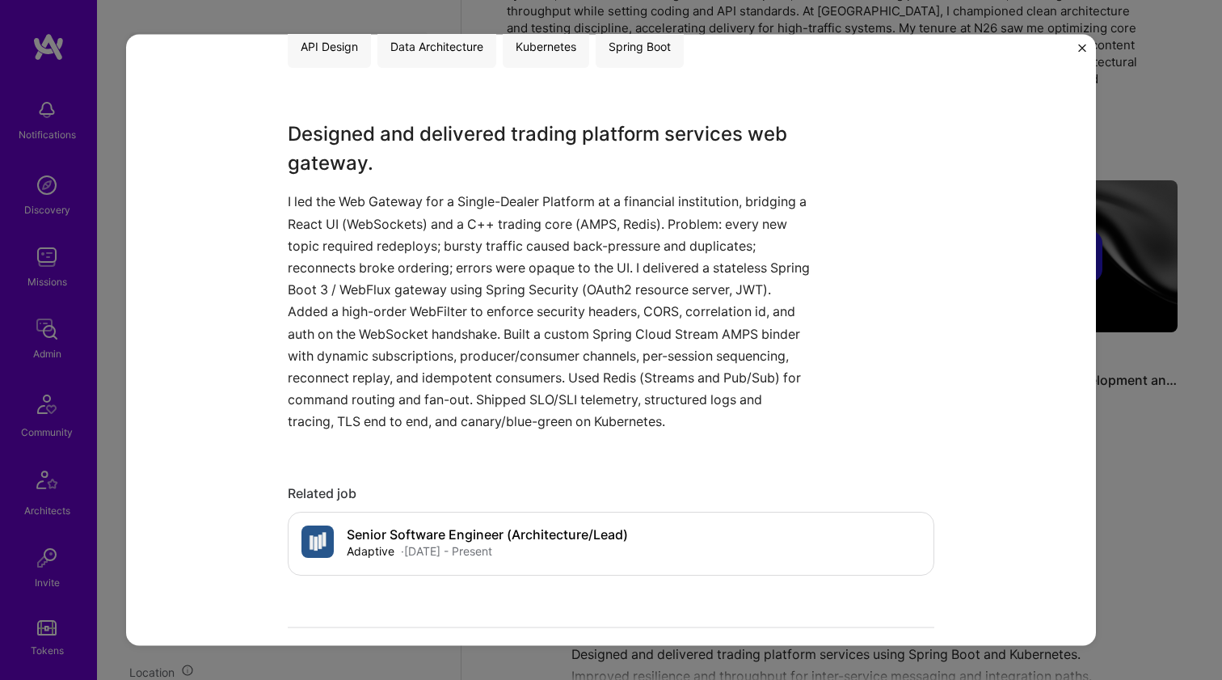
scroll to position [412, 0]
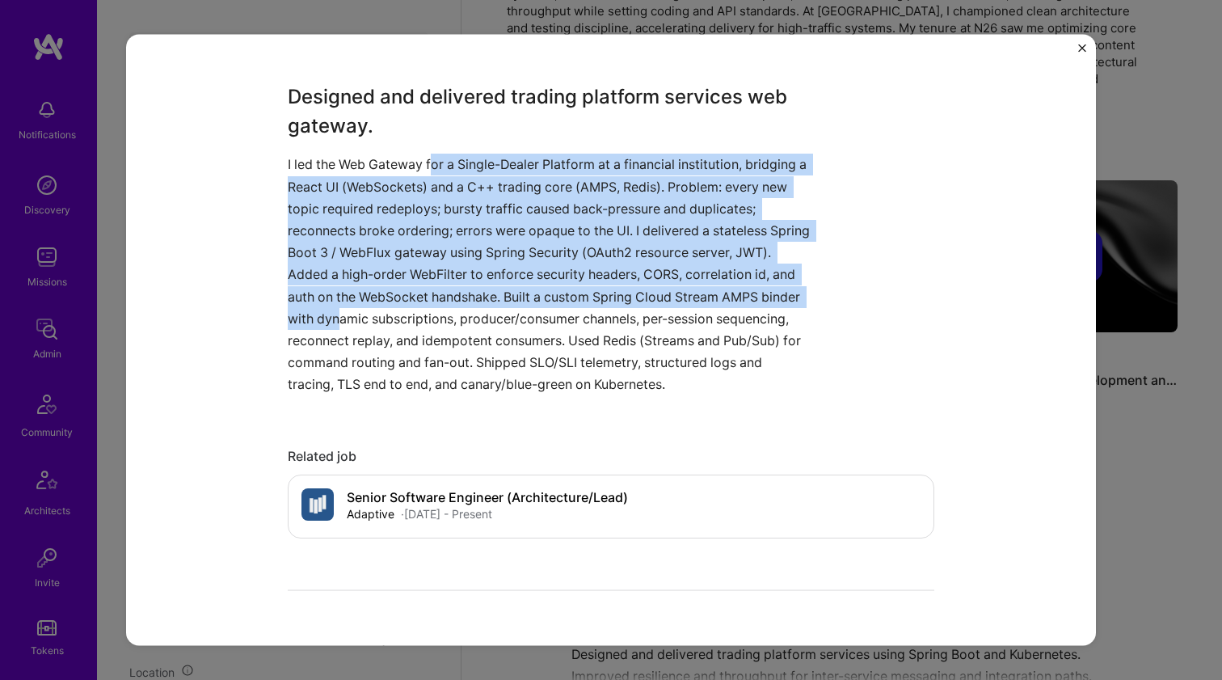
drag, startPoint x: 431, startPoint y: 170, endPoint x: 374, endPoint y: 304, distance: 146.0
click at [374, 304] on p "I led the Web Gateway for a Single-Dealer Platform at a financial institution, …" at bounding box center [551, 275] width 526 height 242
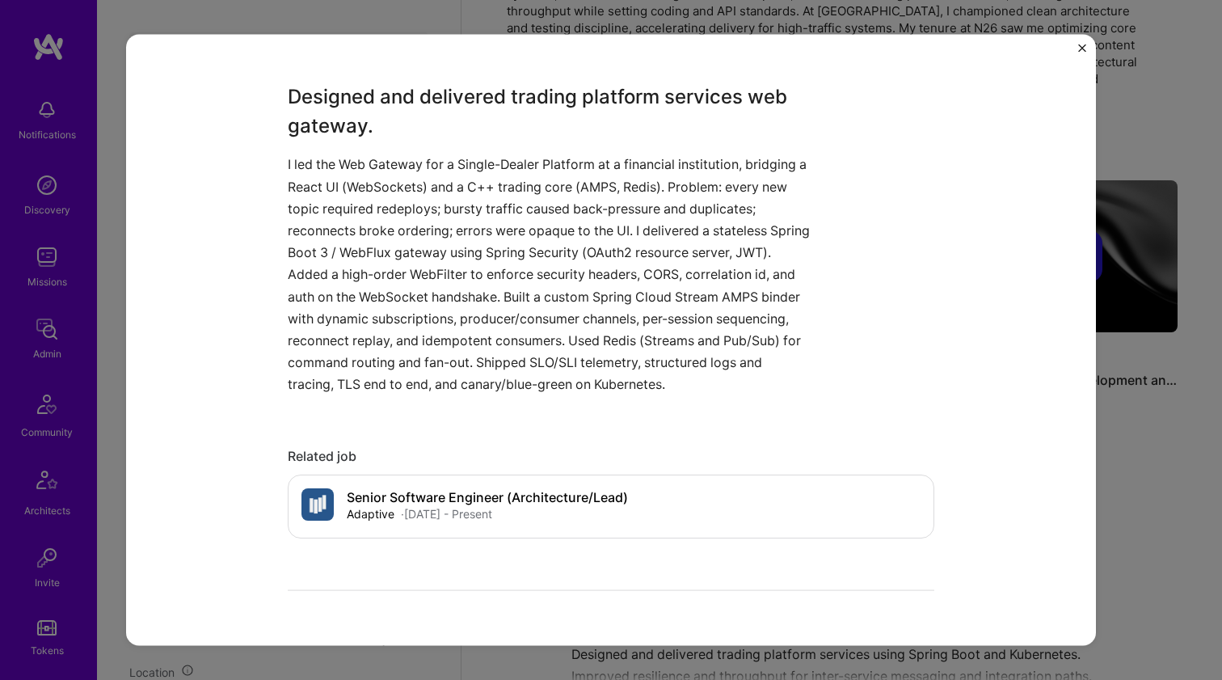
click at [374, 304] on p "I led the Web Gateway for a Single-Dealer Platform at a financial institution, …" at bounding box center [551, 275] width 526 height 242
click at [387, 273] on p "I led the Web Gateway for a Single-Dealer Platform at a financial institution, …" at bounding box center [551, 275] width 526 height 242
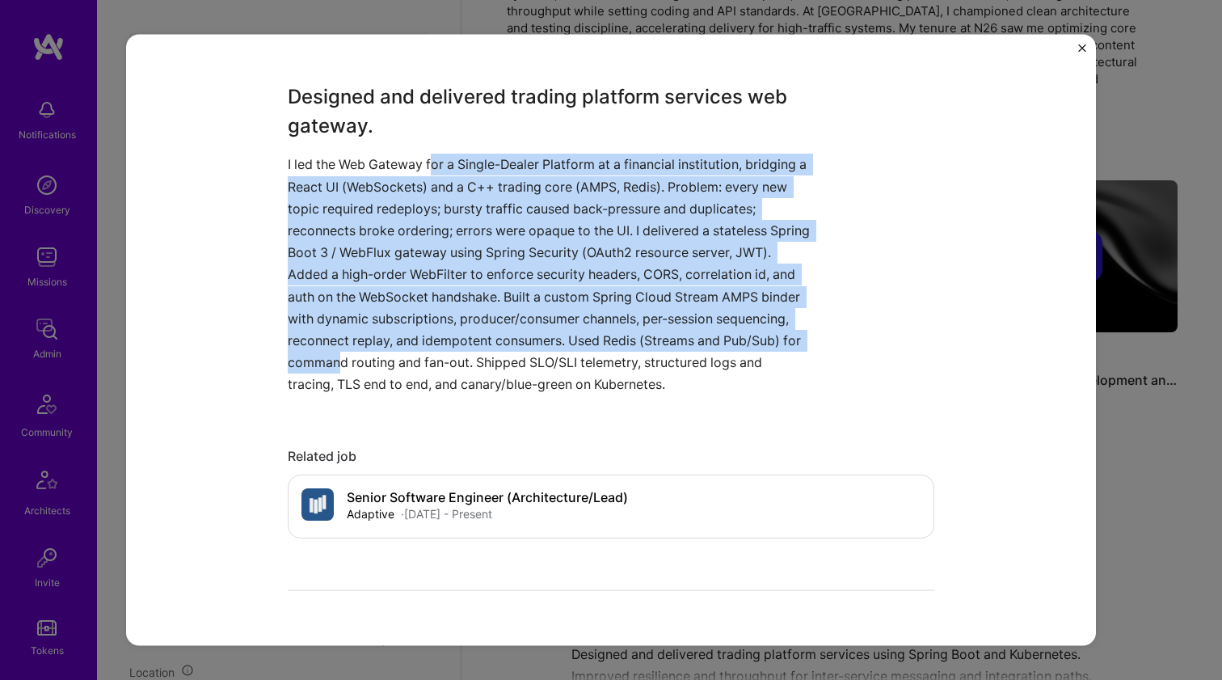
drag, startPoint x: 416, startPoint y: 365, endPoint x: 427, endPoint y: 159, distance: 206.5
click at [427, 159] on p "I led the Web Gateway for a Single-Dealer Platform at a financial institution, …" at bounding box center [551, 275] width 526 height 242
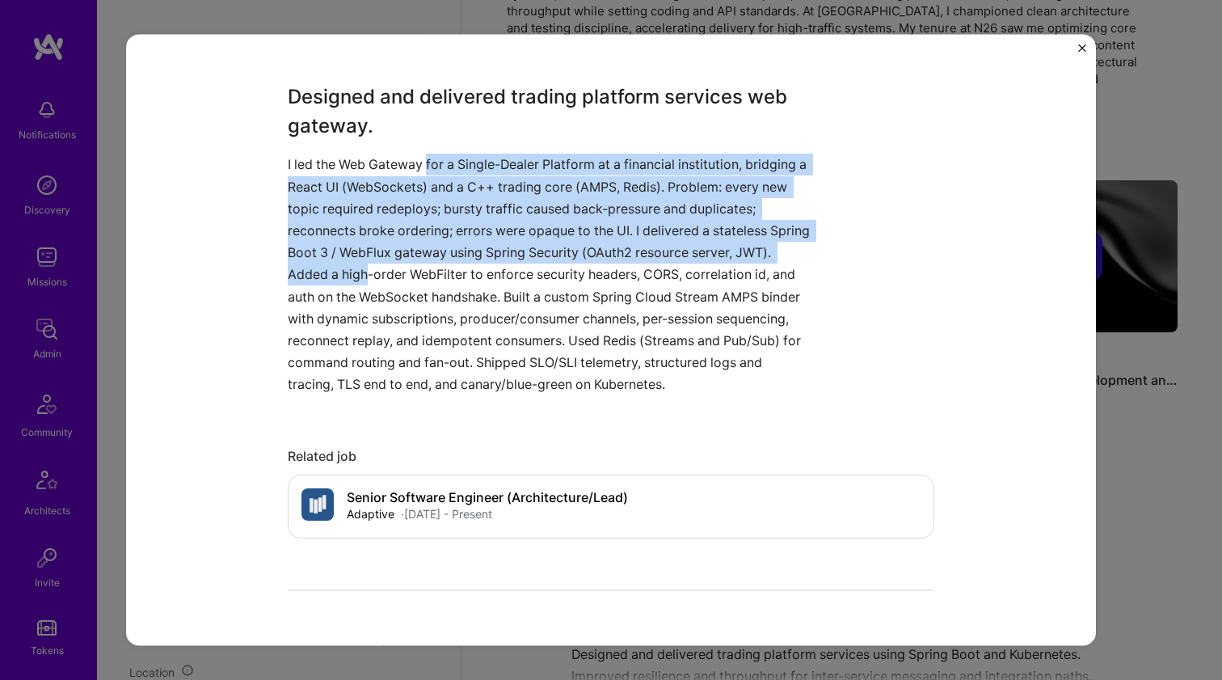
drag, startPoint x: 427, startPoint y: 159, endPoint x: 388, endPoint y: 263, distance: 110.5
click at [388, 263] on p "I led the Web Gateway for a Single-Dealer Platform at a financial institution, …" at bounding box center [551, 275] width 526 height 242
drag, startPoint x: 388, startPoint y: 262, endPoint x: 386, endPoint y: 154, distance: 107.5
click at [386, 154] on p "I led the Web Gateway for a Single-Dealer Platform at a financial institution, …" at bounding box center [551, 275] width 526 height 242
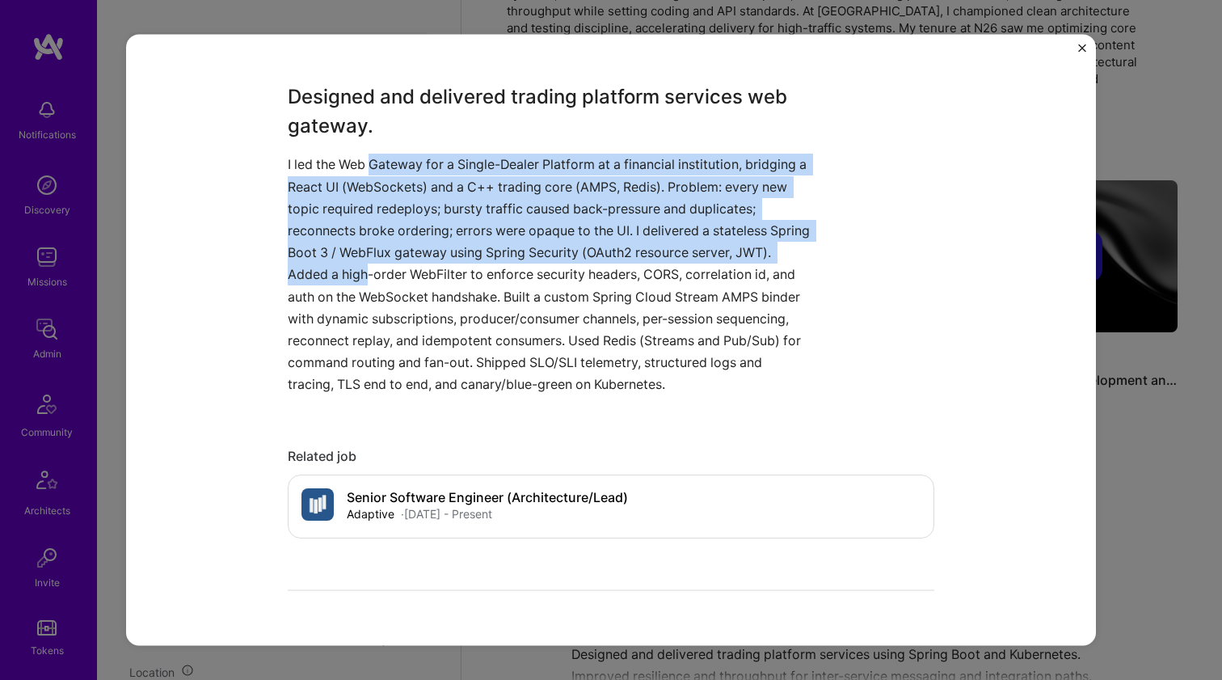
click at [386, 154] on p "I led the Web Gateway for a Single-Dealer Platform at a financial institution, …" at bounding box center [551, 275] width 526 height 242
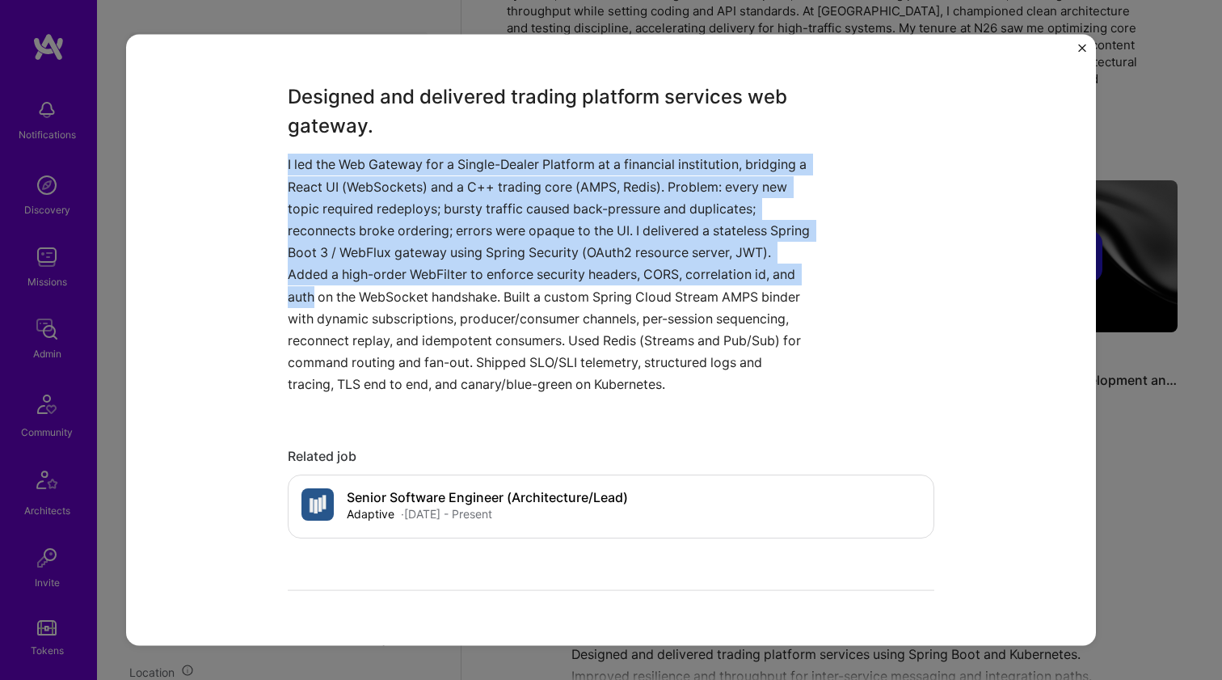
drag, startPoint x: 386, startPoint y: 151, endPoint x: 352, endPoint y: 286, distance: 139.4
click at [352, 286] on div "Designed and delivered trading platform services web gateway. I led the Web Gat…" at bounding box center [551, 238] width 526 height 313
click at [352, 286] on p "I led the Web Gateway for a Single-Dealer Platform at a financial institution, …" at bounding box center [551, 275] width 526 height 242
drag, startPoint x: 354, startPoint y: 280, endPoint x: 385, endPoint y: 157, distance: 126.7
click at [385, 157] on p "I led the Web Gateway for a Single-Dealer Platform at a financial institution, …" at bounding box center [551, 275] width 526 height 242
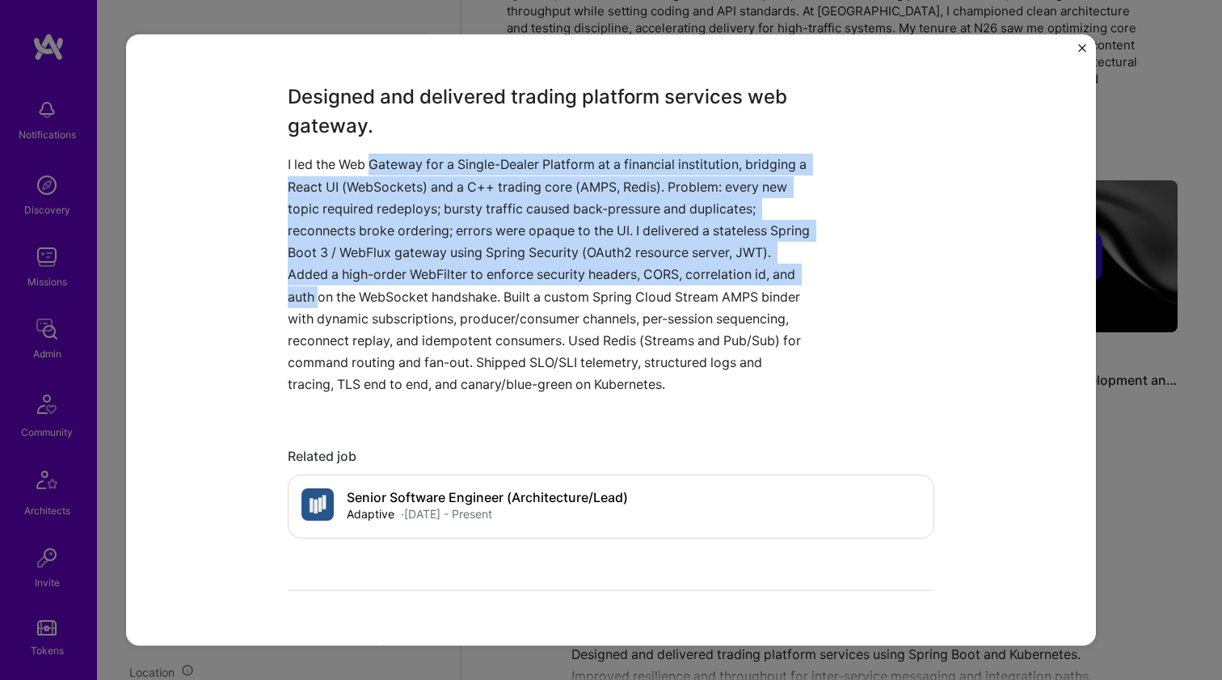
click at [385, 157] on p "I led the Web Gateway for a Single-Dealer Platform at a financial institution, …" at bounding box center [551, 275] width 526 height 242
drag, startPoint x: 385, startPoint y: 156, endPoint x: 382, endPoint y: 294, distance: 138.3
click at [382, 294] on p "I led the Web Gateway for a Single-Dealer Platform at a financial institution, …" at bounding box center [551, 275] width 526 height 242
drag, startPoint x: 390, startPoint y: 276, endPoint x: 440, endPoint y: 159, distance: 126.4
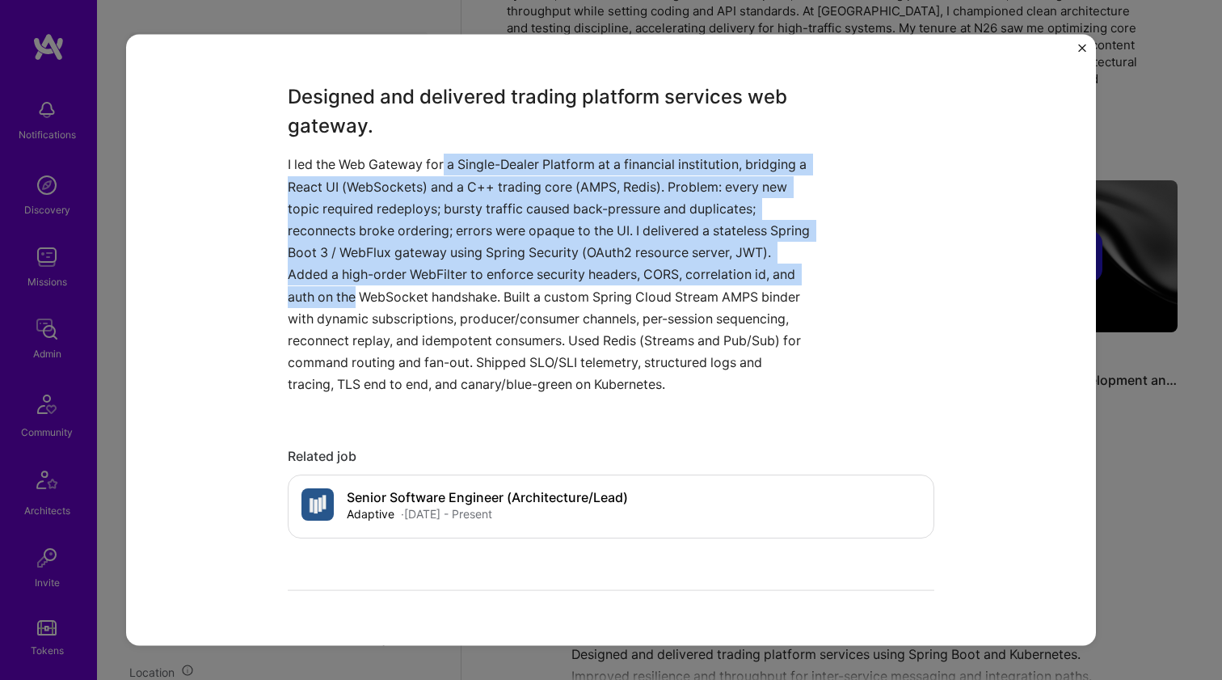
click at [440, 159] on p "I led the Web Gateway for a Single-Dealer Platform at a financial institution, …" at bounding box center [551, 275] width 526 height 242
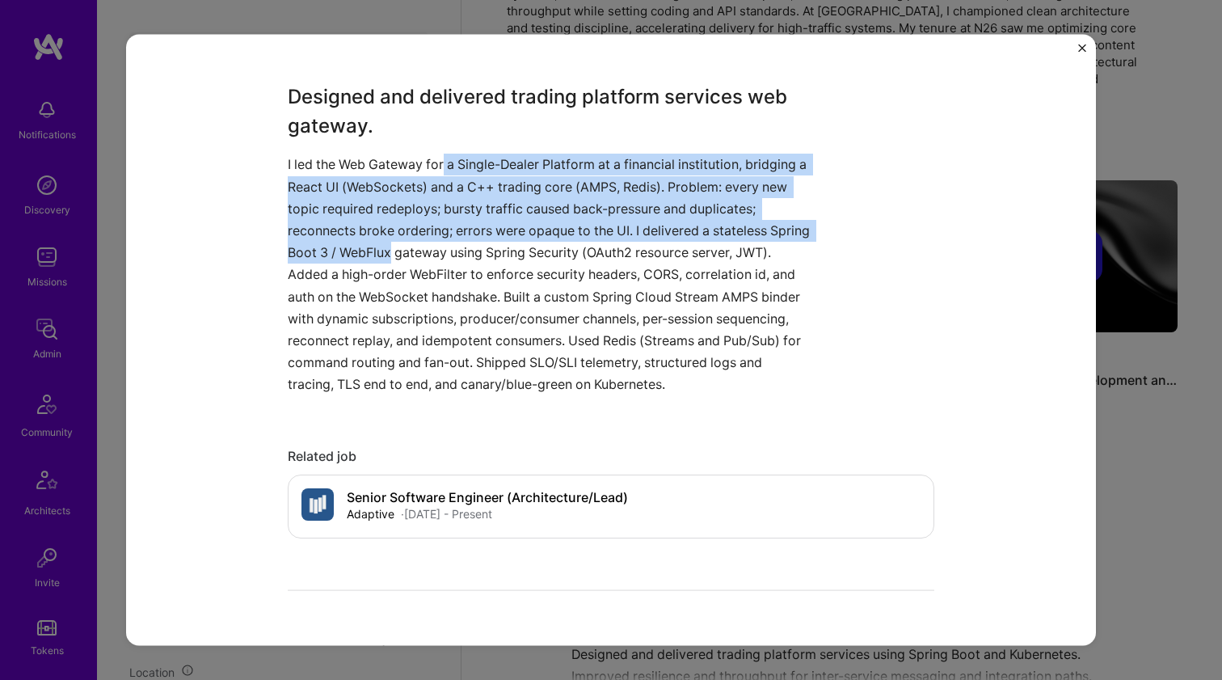
drag, startPoint x: 440, startPoint y: 159, endPoint x: 409, endPoint y: 244, distance: 90.3
click at [409, 244] on p "I led the Web Gateway for a Single-Dealer Platform at a financial institution, …" at bounding box center [551, 275] width 526 height 242
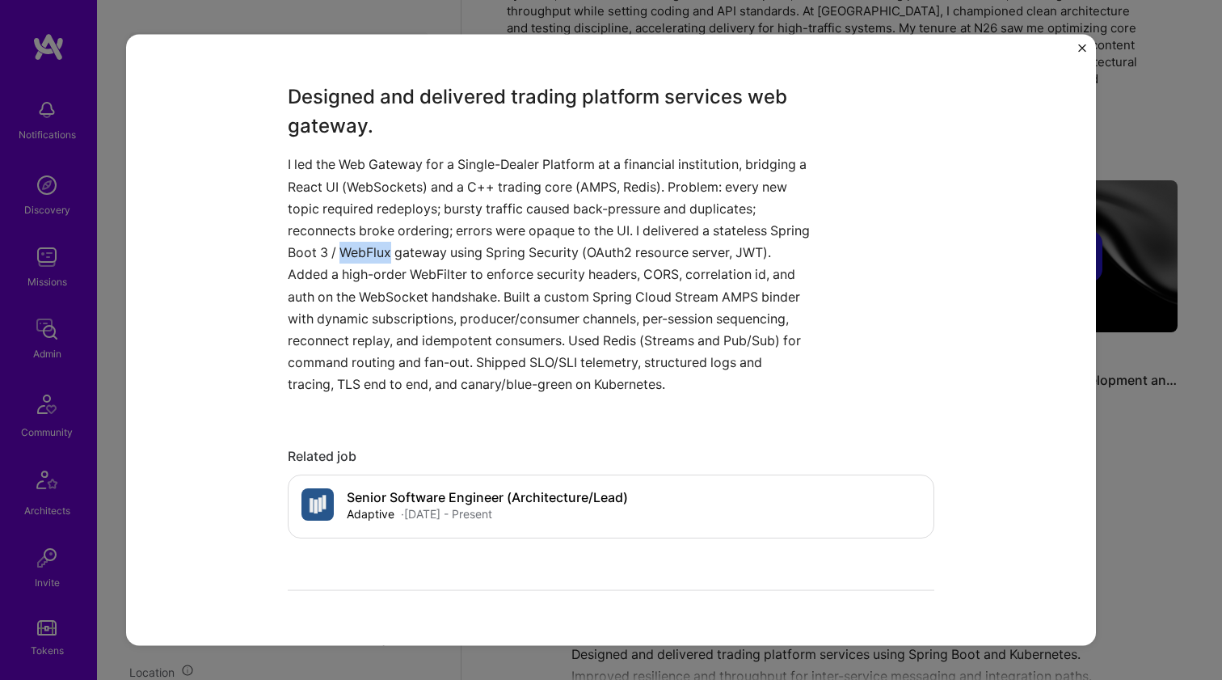
click at [409, 244] on p "I led the Web Gateway for a Single-Dealer Platform at a financial institution, …" at bounding box center [551, 275] width 526 height 242
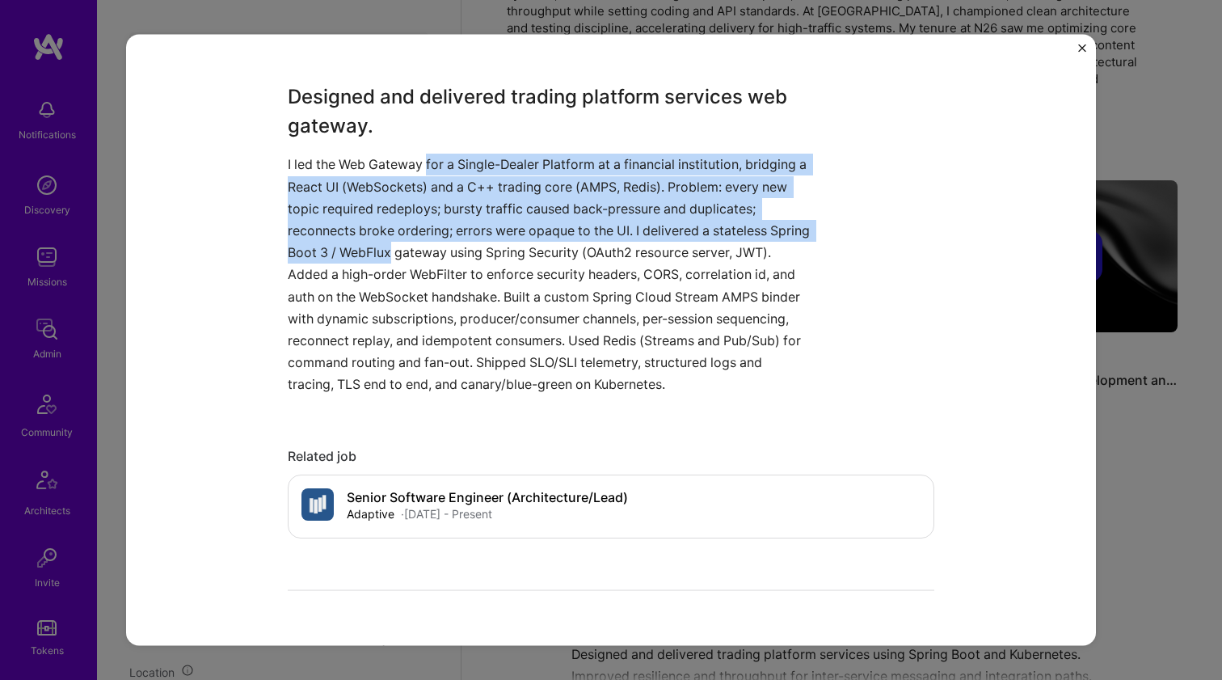
drag, startPoint x: 409, startPoint y: 244, endPoint x: 437, endPoint y: 158, distance: 90.0
click at [437, 158] on p "I led the Web Gateway for a Single-Dealer Platform at a financial institution, …" at bounding box center [551, 275] width 526 height 242
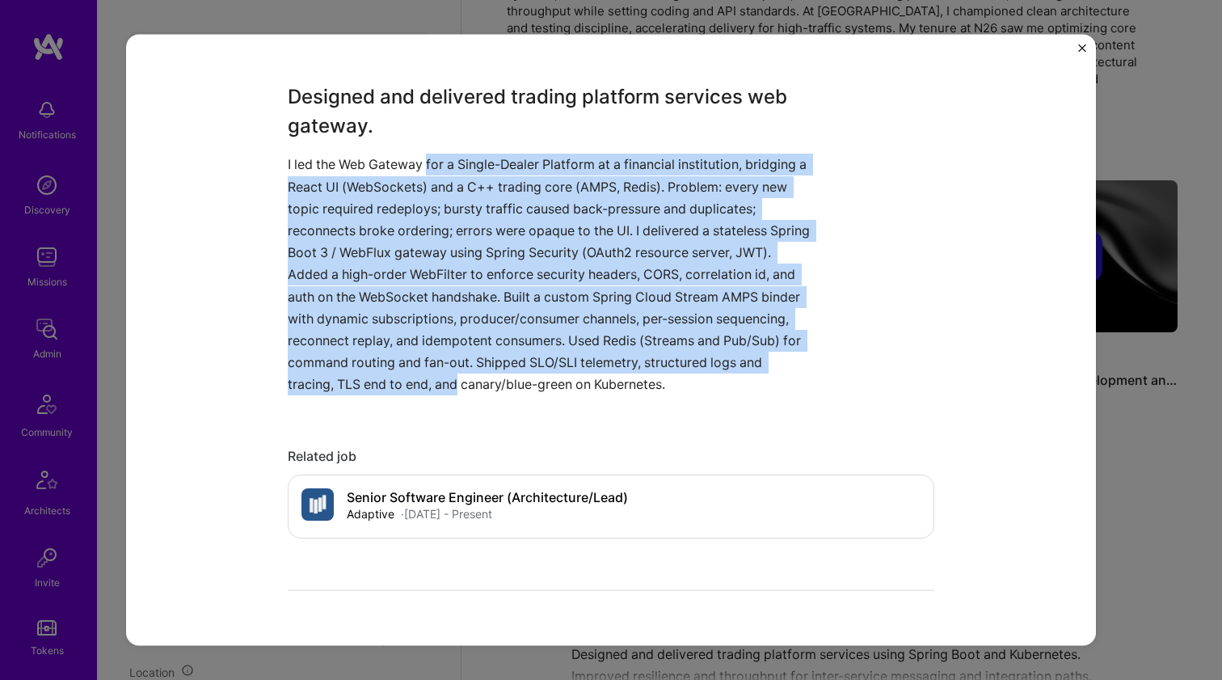
drag, startPoint x: 437, startPoint y: 158, endPoint x: 503, endPoint y: 380, distance: 231.2
click at [503, 381] on p "I led the Web Gateway for a Single-Dealer Platform at a financial institution, …" at bounding box center [551, 275] width 526 height 242
click at [503, 379] on p "I led the Web Gateway for a Single-Dealer Platform at a financial institution, …" at bounding box center [551, 275] width 526 height 242
drag, startPoint x: 503, startPoint y: 379, endPoint x: 435, endPoint y: 168, distance: 221.7
click at [435, 168] on p "I led the Web Gateway for a Single-Dealer Platform at a financial institution, …" at bounding box center [551, 275] width 526 height 242
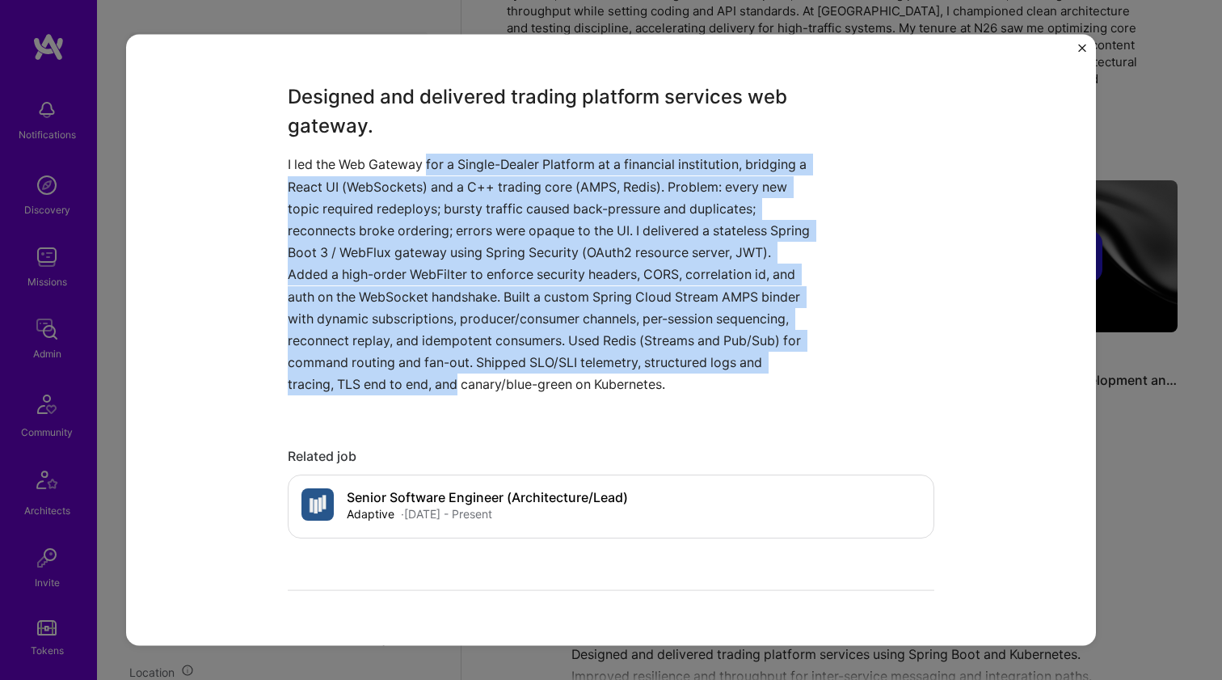
click at [435, 168] on p "I led the Web Gateway for a Single-Dealer Platform at a financial institution, …" at bounding box center [551, 275] width 526 height 242
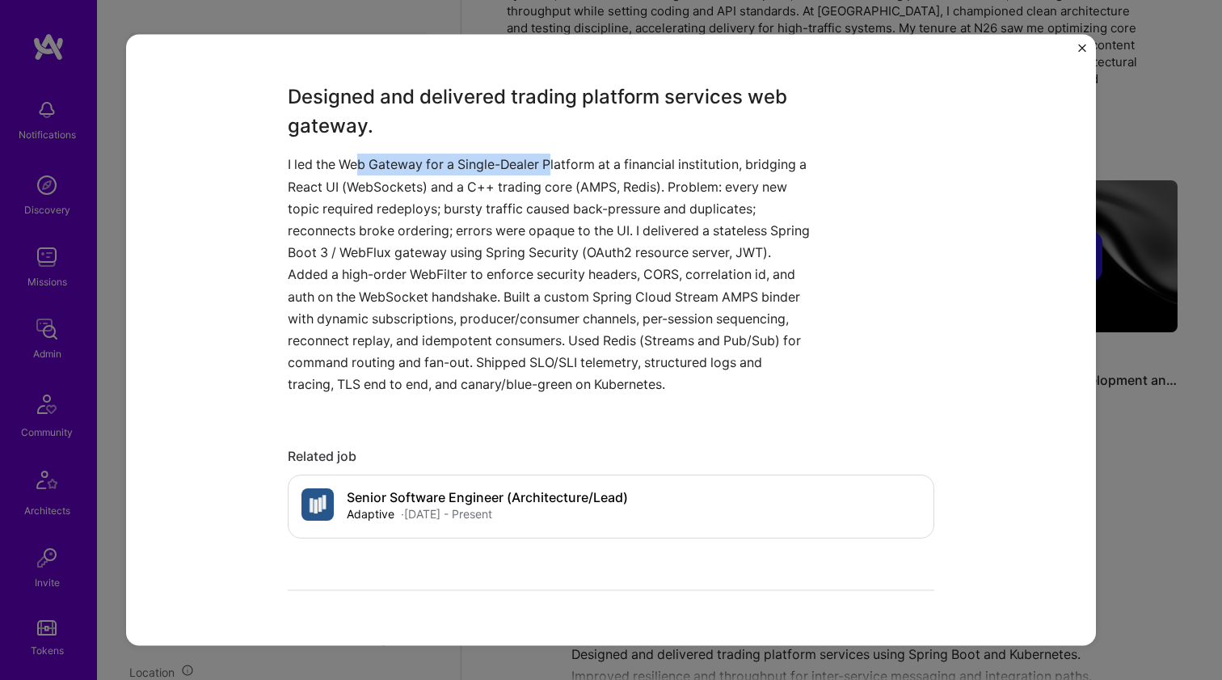
drag, startPoint x: 355, startPoint y: 168, endPoint x: 547, endPoint y: 167, distance: 192.4
click at [547, 167] on p "I led the Web Gateway for a Single-Dealer Platform at a financial institution, …" at bounding box center [551, 275] width 526 height 242
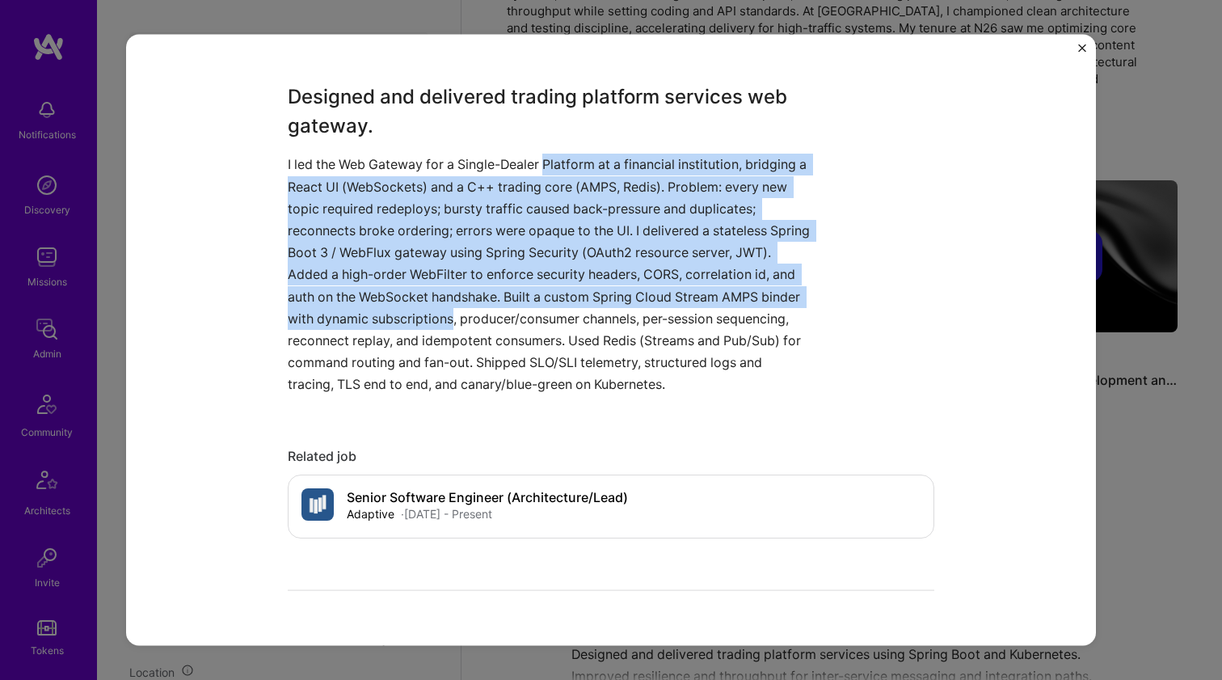
drag, startPoint x: 547, startPoint y: 166, endPoint x: 429, endPoint y: 325, distance: 198.2
click at [429, 325] on p "I led the Web Gateway for a Single-Dealer Platform at a financial institution, …" at bounding box center [551, 275] width 526 height 242
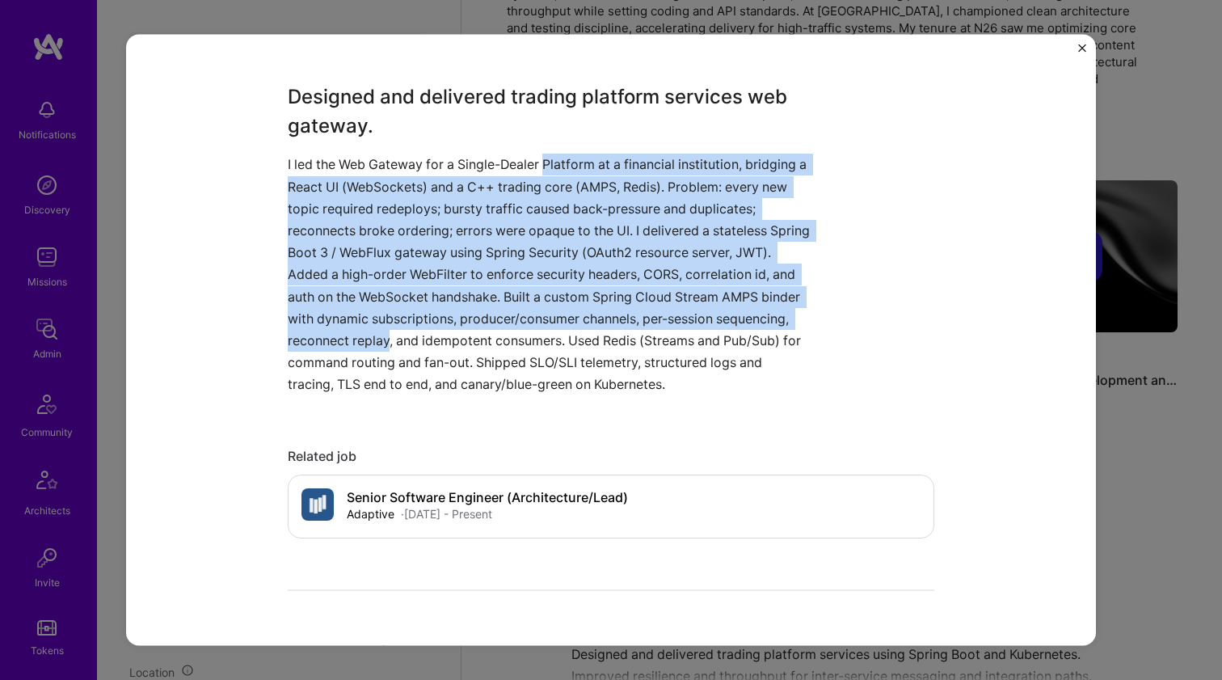
click at [429, 325] on p "I led the Web Gateway for a Single-Dealer Platform at a financial institution, …" at bounding box center [551, 275] width 526 height 242
drag, startPoint x: 429, startPoint y: 323, endPoint x: 438, endPoint y: 165, distance: 158.7
click at [438, 166] on p "I led the Web Gateway for a Single-Dealer Platform at a financial institution, …" at bounding box center [551, 275] width 526 height 242
click at [438, 165] on p "I led the Web Gateway for a Single-Dealer Platform at a financial institution, …" at bounding box center [551, 275] width 526 height 242
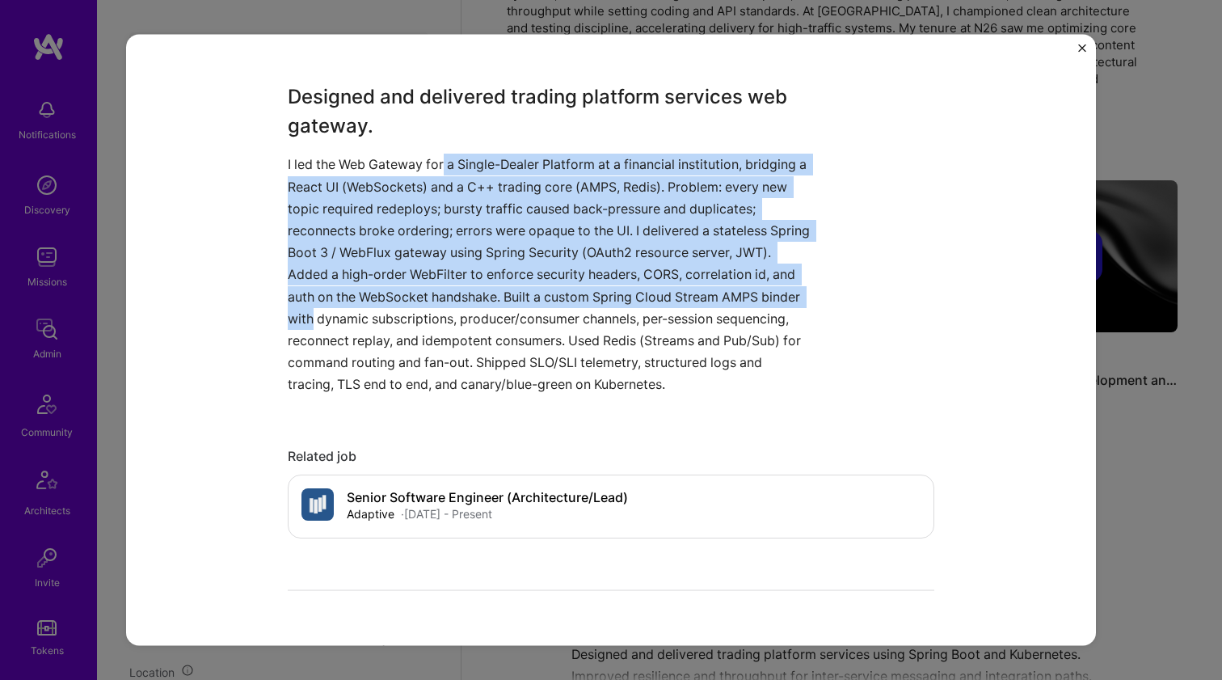
drag, startPoint x: 438, startPoint y: 165, endPoint x: 336, endPoint y: 306, distance: 174.3
click at [336, 306] on p "I led the Web Gateway for a Single-Dealer Platform at a financial institution, …" at bounding box center [551, 275] width 526 height 242
drag, startPoint x: 340, startPoint y: 306, endPoint x: 452, endPoint y: 161, distance: 183.2
click at [452, 162] on p "I led the Web Gateway for a Single-Dealer Platform at a financial institution, …" at bounding box center [551, 275] width 526 height 242
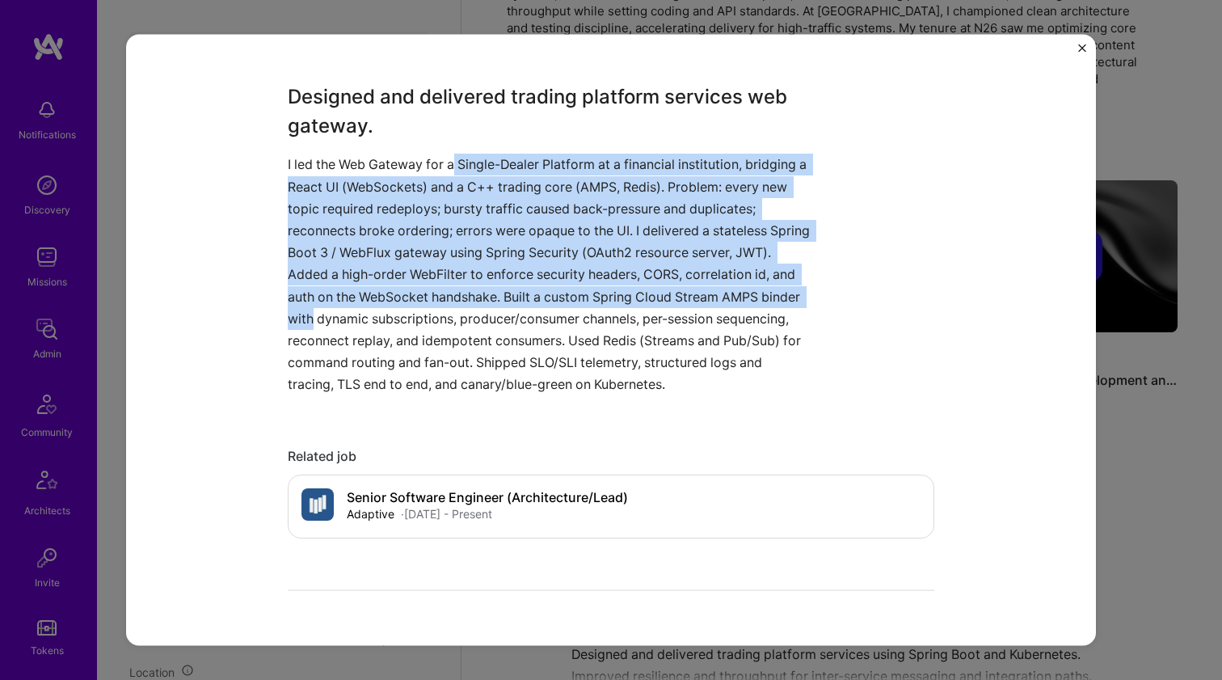
click at [452, 161] on p "I led the Web Gateway for a Single-Dealer Platform at a financial institution, …" at bounding box center [551, 275] width 526 height 242
drag, startPoint x: 453, startPoint y: 189, endPoint x: 425, endPoint y: 327, distance: 140.2
click at [425, 327] on p "I led the Web Gateway for a Single-Dealer Platform at a financial institution, …" at bounding box center [551, 275] width 526 height 242
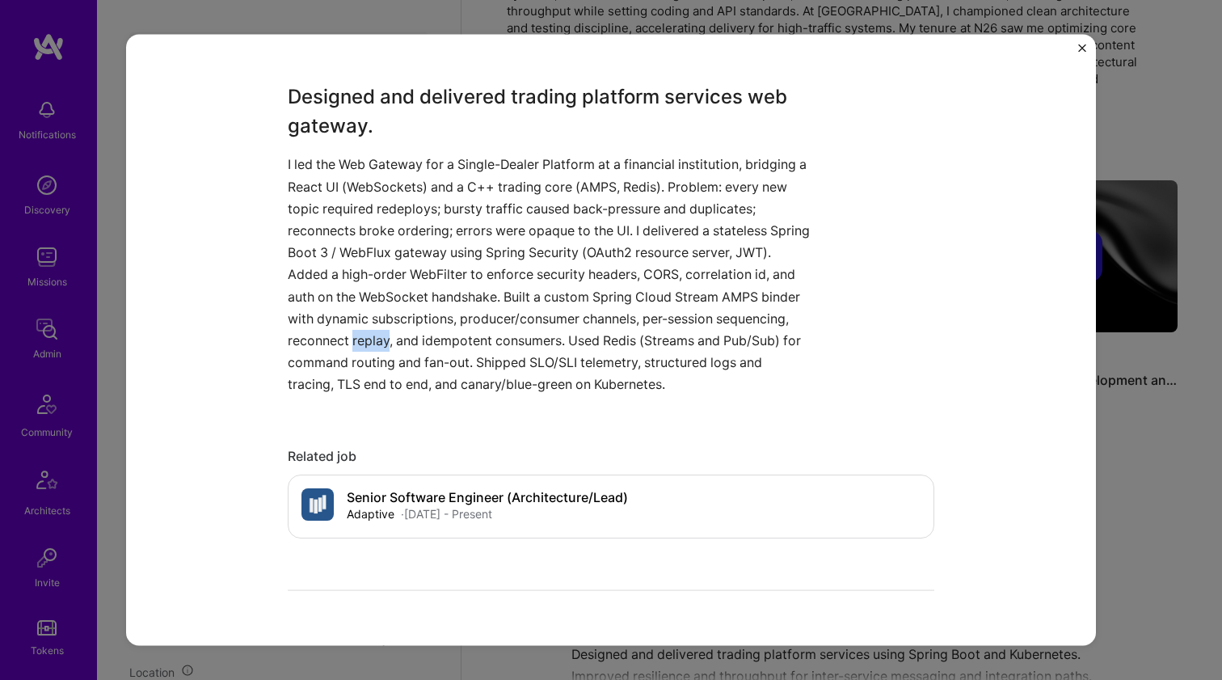
click at [425, 327] on p "I led the Web Gateway for a Single-Dealer Platform at a financial institution, …" at bounding box center [551, 275] width 526 height 242
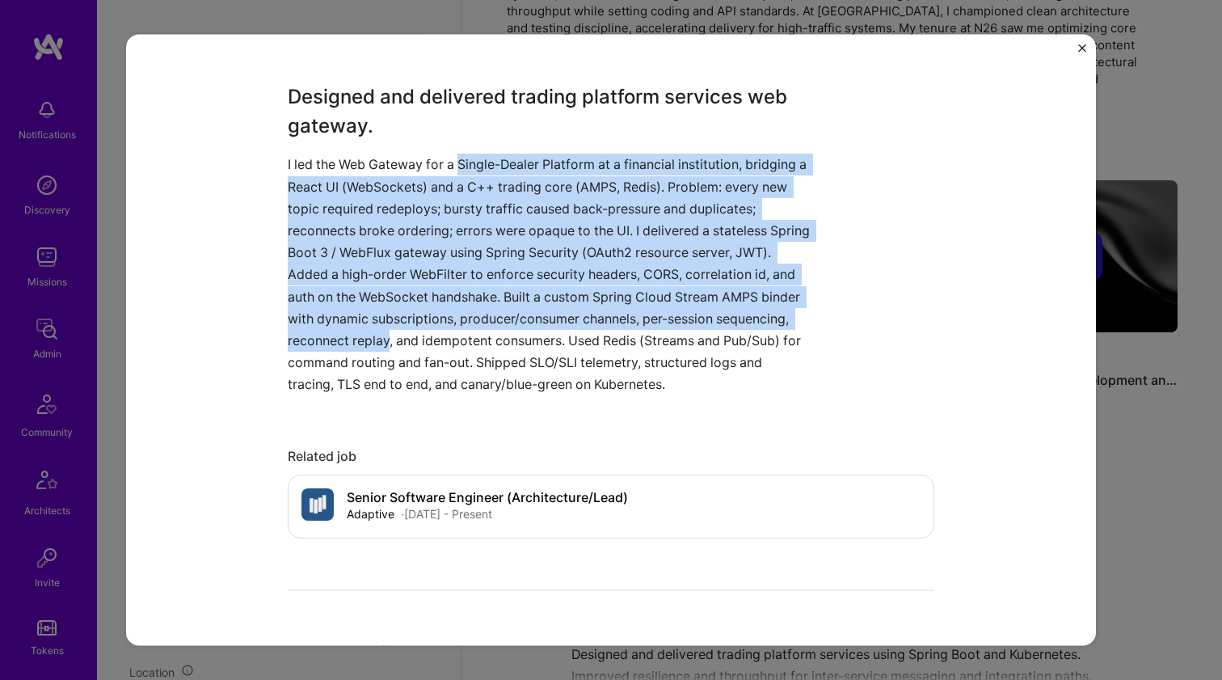
drag, startPoint x: 425, startPoint y: 326, endPoint x: 467, endPoint y: 171, distance: 160.8
click at [467, 171] on p "I led the Web Gateway for a Single-Dealer Platform at a financial institution, …" at bounding box center [551, 275] width 526 height 242
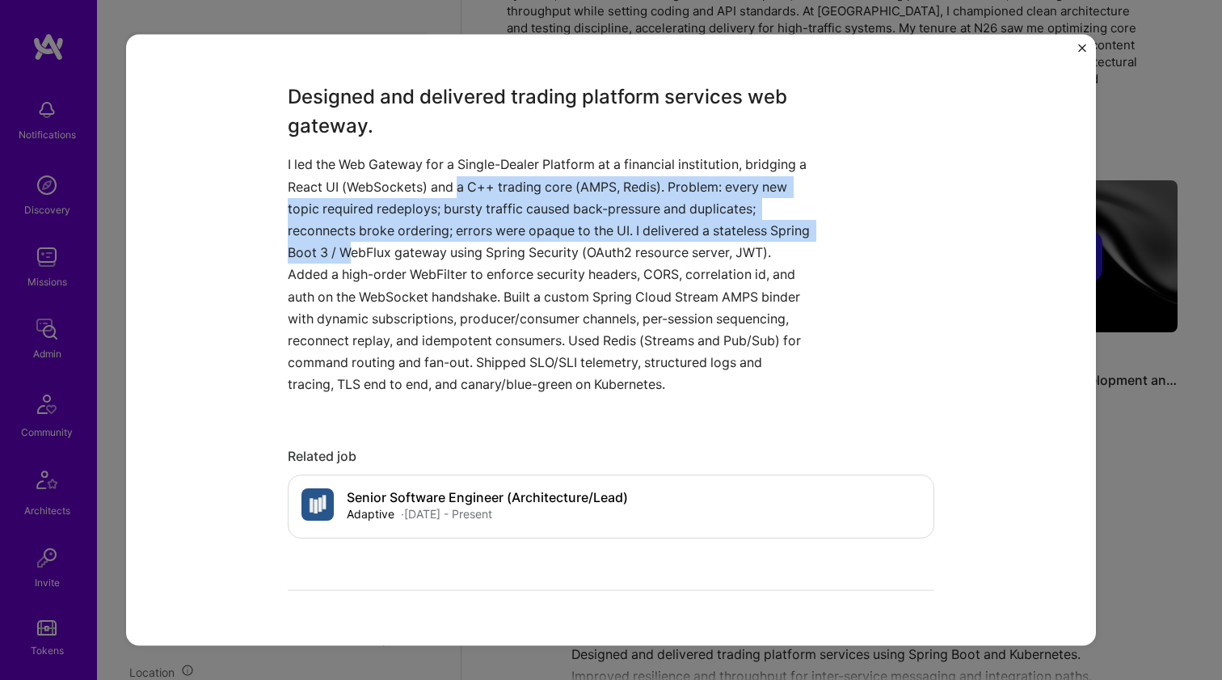
drag, startPoint x: 458, startPoint y: 183, endPoint x: 384, endPoint y: 258, distance: 105.2
click at [384, 258] on p "I led the Web Gateway for a Single-Dealer Platform at a financial institution, …" at bounding box center [551, 275] width 526 height 242
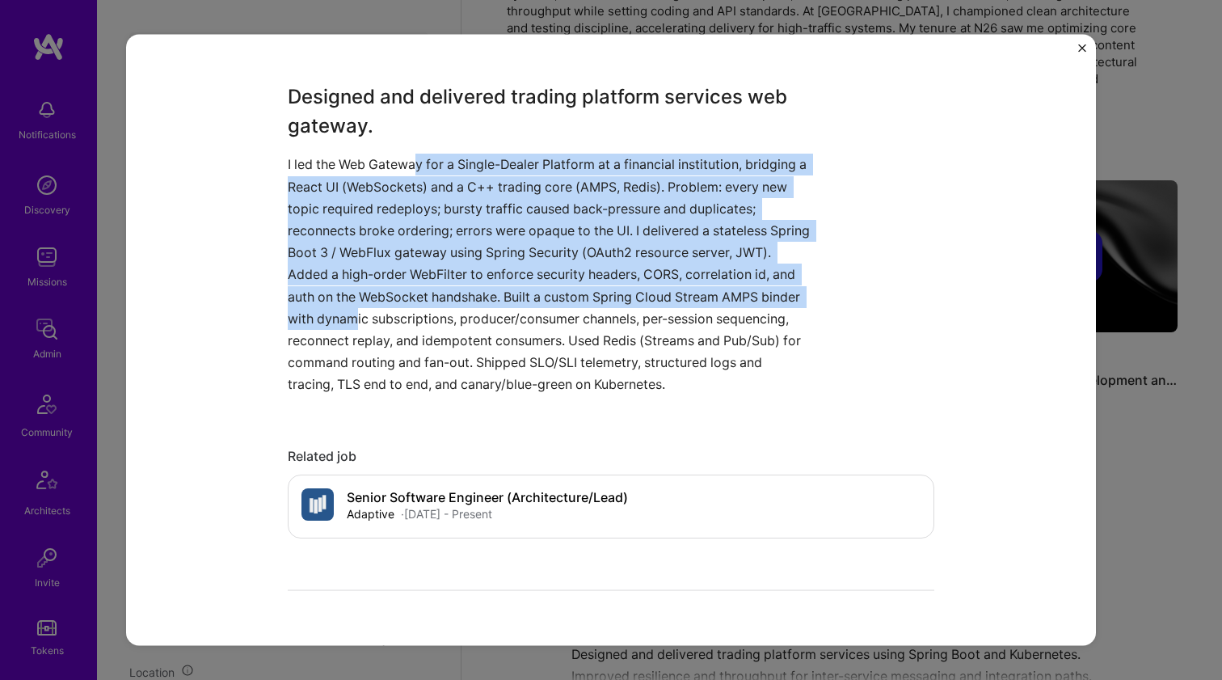
drag, startPoint x: 394, startPoint y: 310, endPoint x: 416, endPoint y: 164, distance: 147.2
click at [416, 164] on p "I led the Web Gateway for a Single-Dealer Platform at a financial institution, …" at bounding box center [551, 275] width 526 height 242
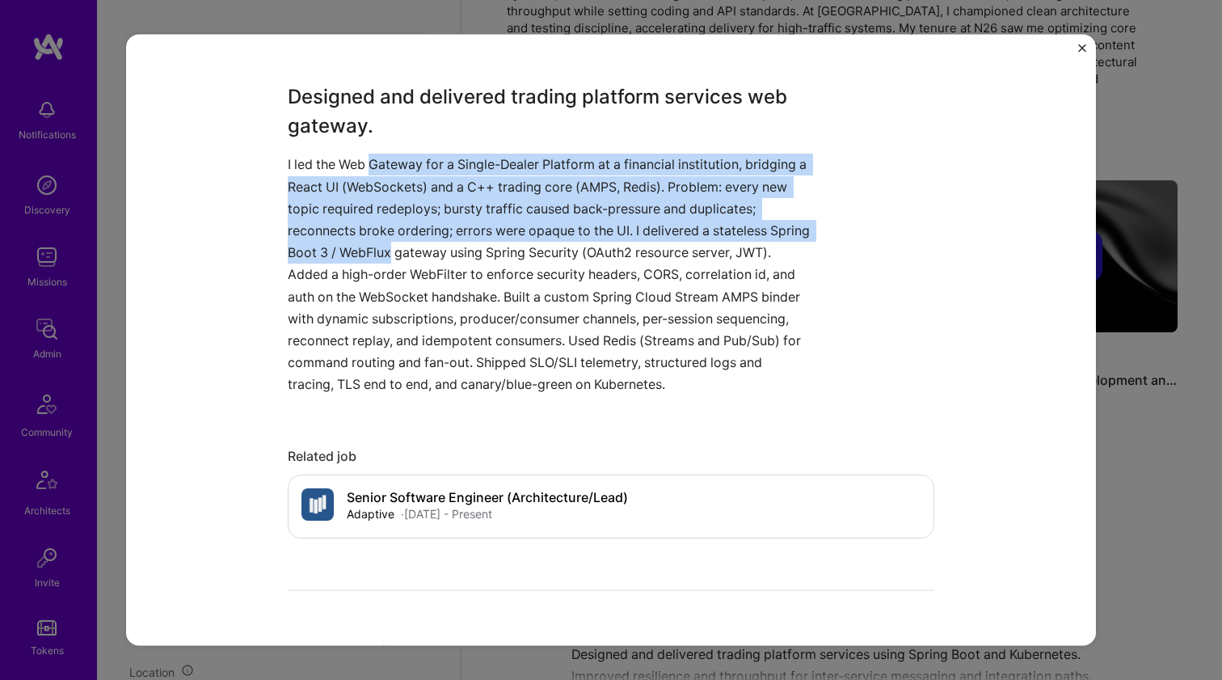
drag, startPoint x: 416, startPoint y: 164, endPoint x: 406, endPoint y: 247, distance: 83.0
click at [406, 247] on p "I led the Web Gateway for a Single-Dealer Platform at a financial institution, …" at bounding box center [551, 275] width 526 height 242
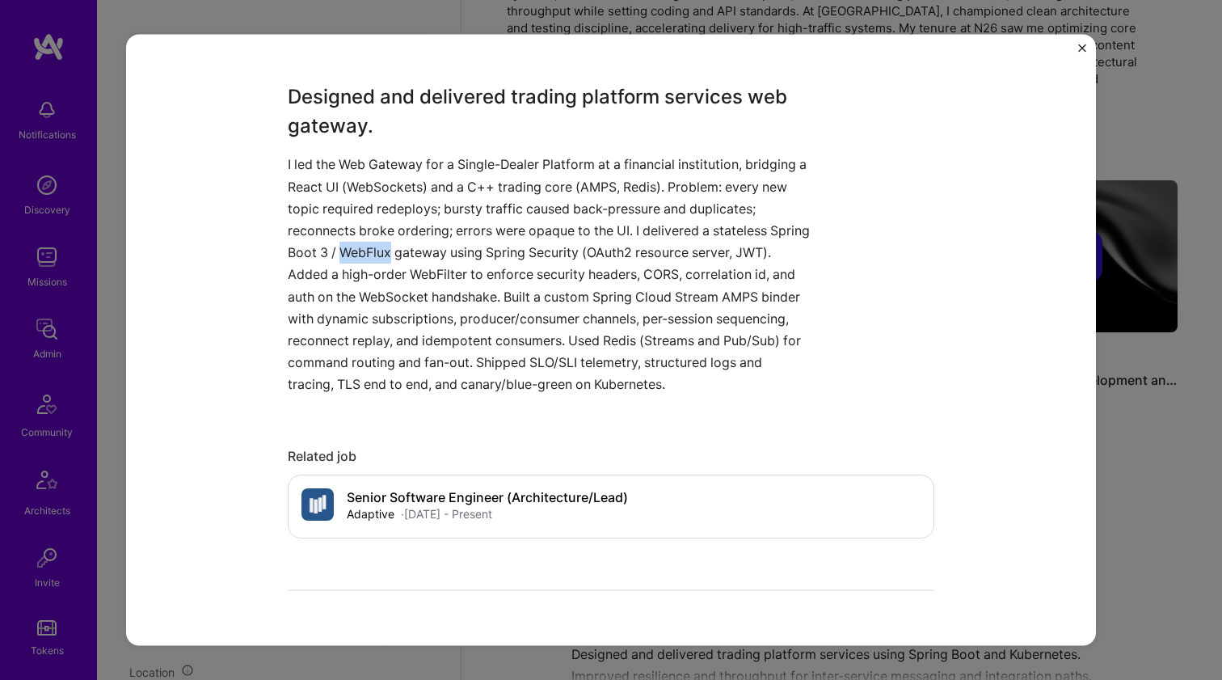
click at [405, 249] on p "I led the Web Gateway for a Single-Dealer Platform at a financial institution, …" at bounding box center [551, 275] width 526 height 242
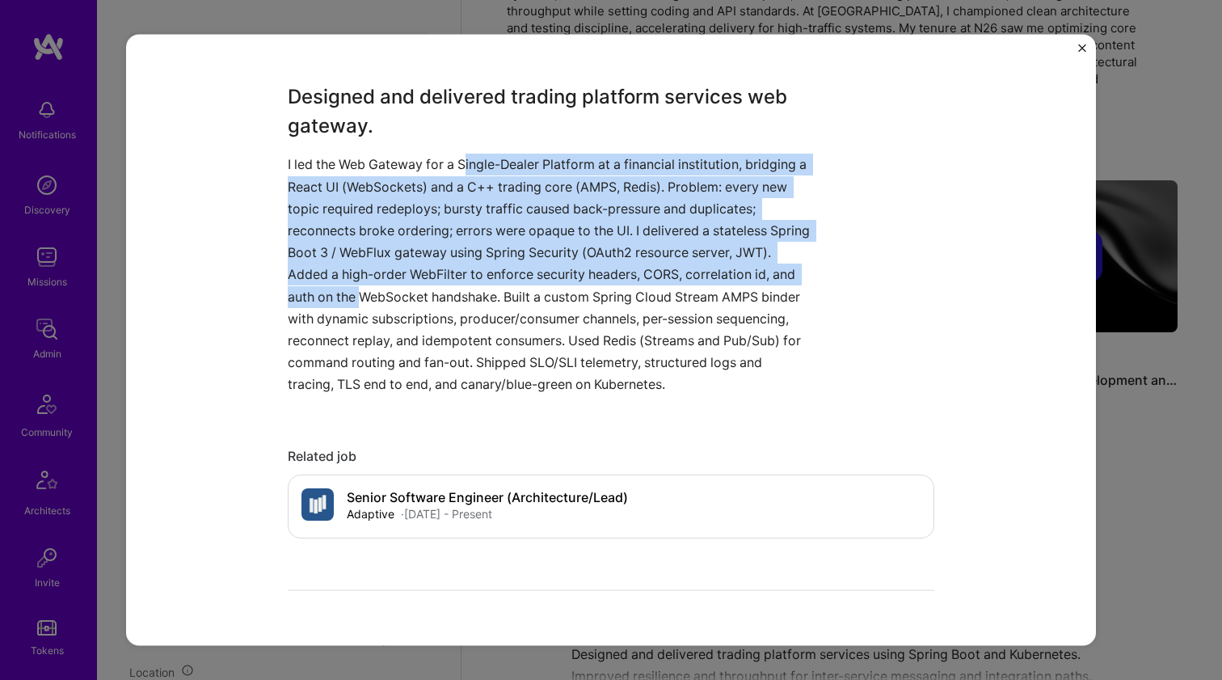
drag, startPoint x: 400, startPoint y: 285, endPoint x: 462, endPoint y: 166, distance: 134.2
click at [462, 166] on p "I led the Web Gateway for a Single-Dealer Platform at a financial institution, …" at bounding box center [551, 275] width 526 height 242
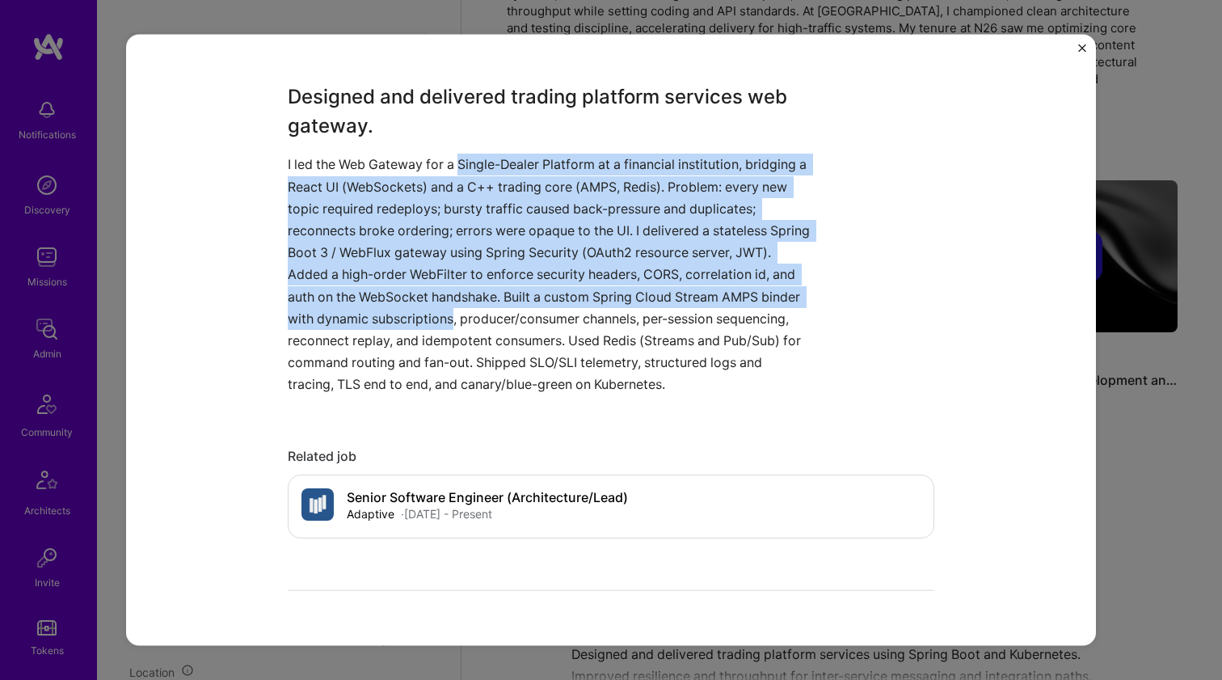
drag, startPoint x: 462, startPoint y: 165, endPoint x: 475, endPoint y: 323, distance: 158.9
click at [475, 323] on p "I led the Web Gateway for a Single-Dealer Platform at a financial institution, …" at bounding box center [551, 275] width 526 height 242
click at [475, 322] on p "I led the Web Gateway for a Single-Dealer Platform at a financial institution, …" at bounding box center [551, 275] width 526 height 242
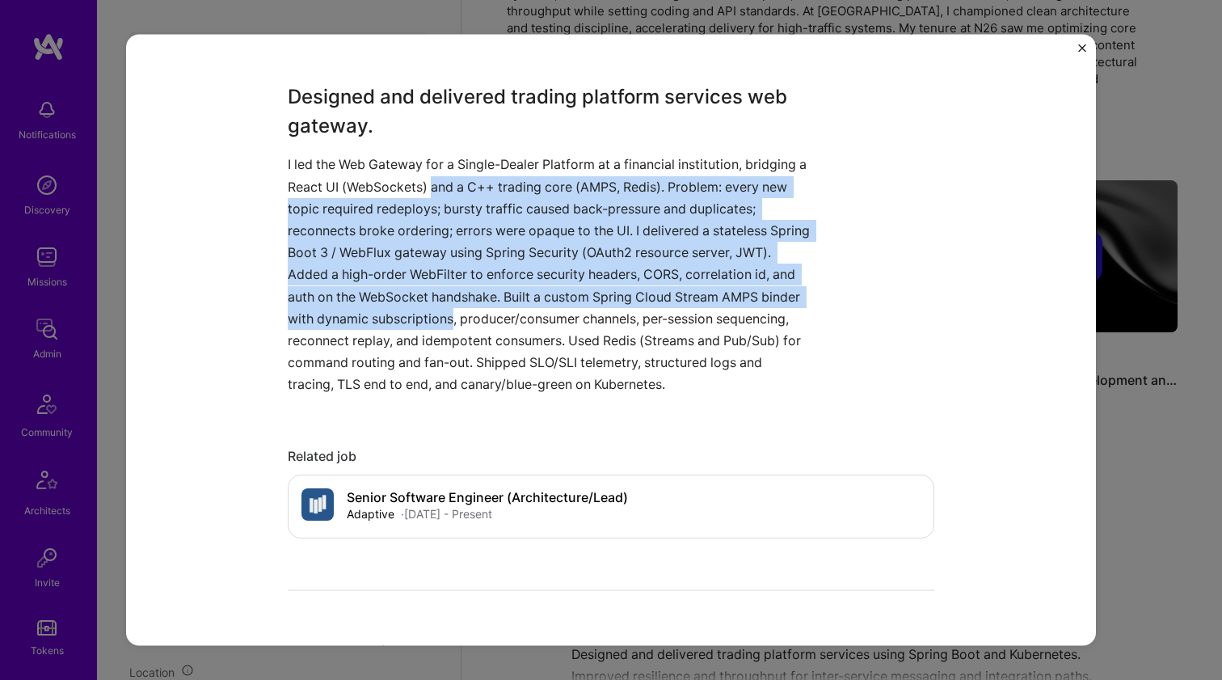
drag, startPoint x: 475, startPoint y: 321, endPoint x: 454, endPoint y: 179, distance: 143.2
click at [454, 179] on p "I led the Web Gateway for a Single-Dealer Platform at a financial institution, …" at bounding box center [551, 275] width 526 height 242
drag, startPoint x: 454, startPoint y: 179, endPoint x: 443, endPoint y: 302, distance: 124.1
click at [443, 302] on p "I led the Web Gateway for a Single-Dealer Platform at a financial institution, …" at bounding box center [551, 275] width 526 height 242
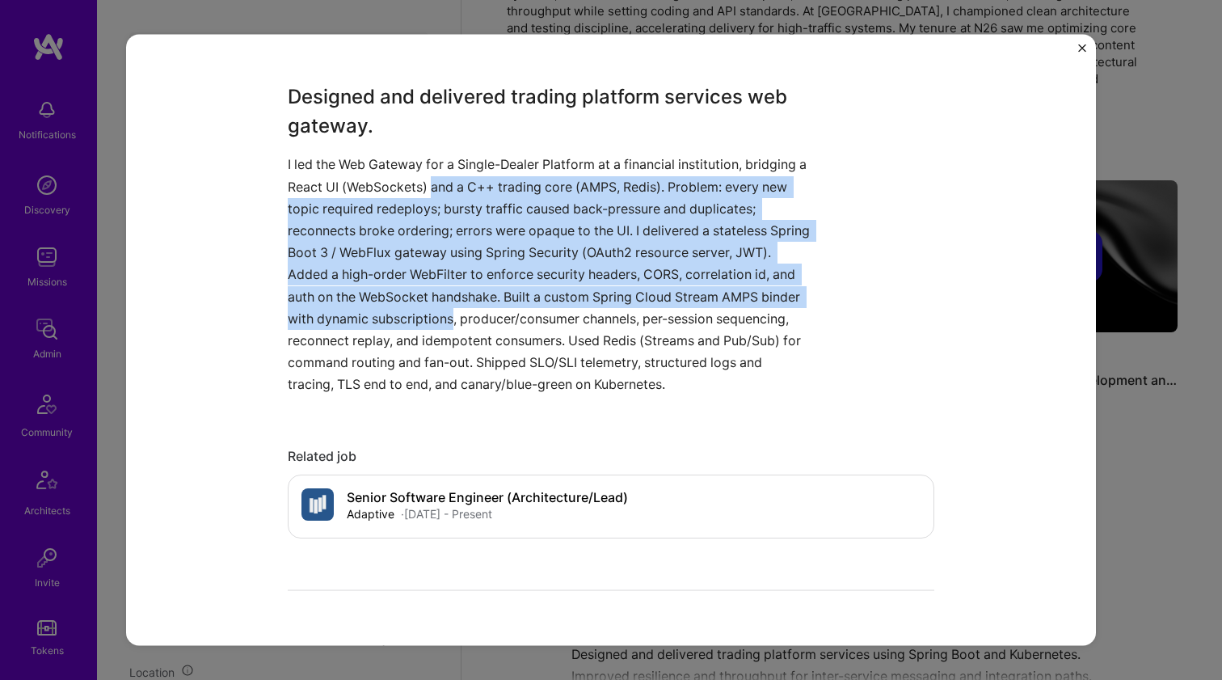
click at [443, 302] on p "I led the Web Gateway for a Single-Dealer Platform at a financial institution, …" at bounding box center [551, 275] width 526 height 242
drag, startPoint x: 444, startPoint y: 299, endPoint x: 486, endPoint y: 175, distance: 131.4
click at [486, 175] on p "I led the Web Gateway for a Single-Dealer Platform at a financial institution, …" at bounding box center [551, 275] width 526 height 242
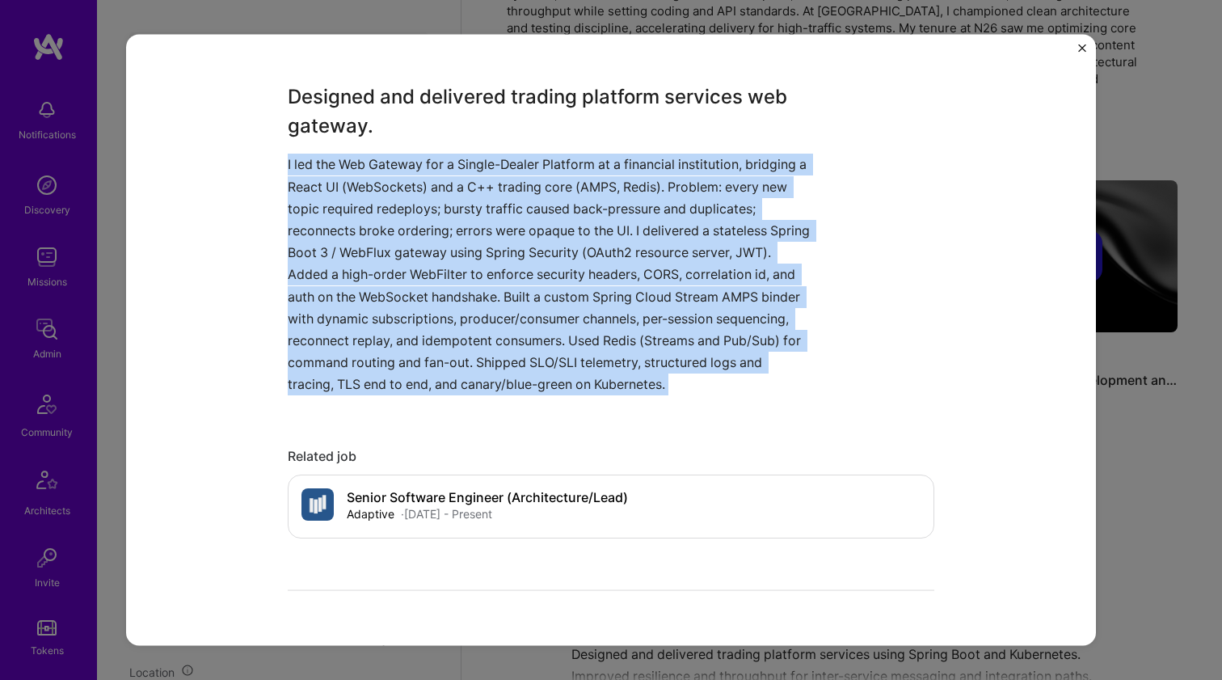
click at [486, 175] on p "I led the Web Gateway for a Single-Dealer Platform at a financial institution, …" at bounding box center [551, 275] width 526 height 242
click at [492, 167] on p "I led the Web Gateway for a Single-Dealer Platform at a financial institution, …" at bounding box center [551, 275] width 526 height 242
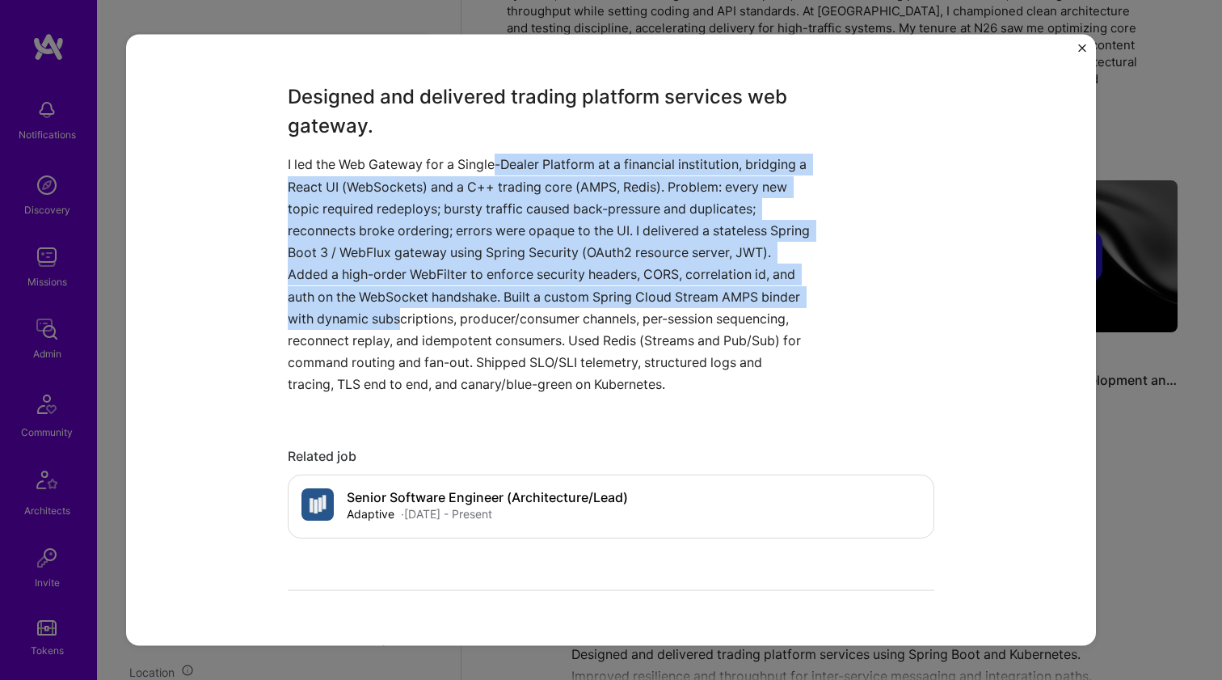
drag, startPoint x: 492, startPoint y: 171, endPoint x: 441, endPoint y: 305, distance: 143.5
click at [441, 305] on p "I led the Web Gateway for a Single-Dealer Platform at a financial institution, …" at bounding box center [551, 275] width 526 height 242
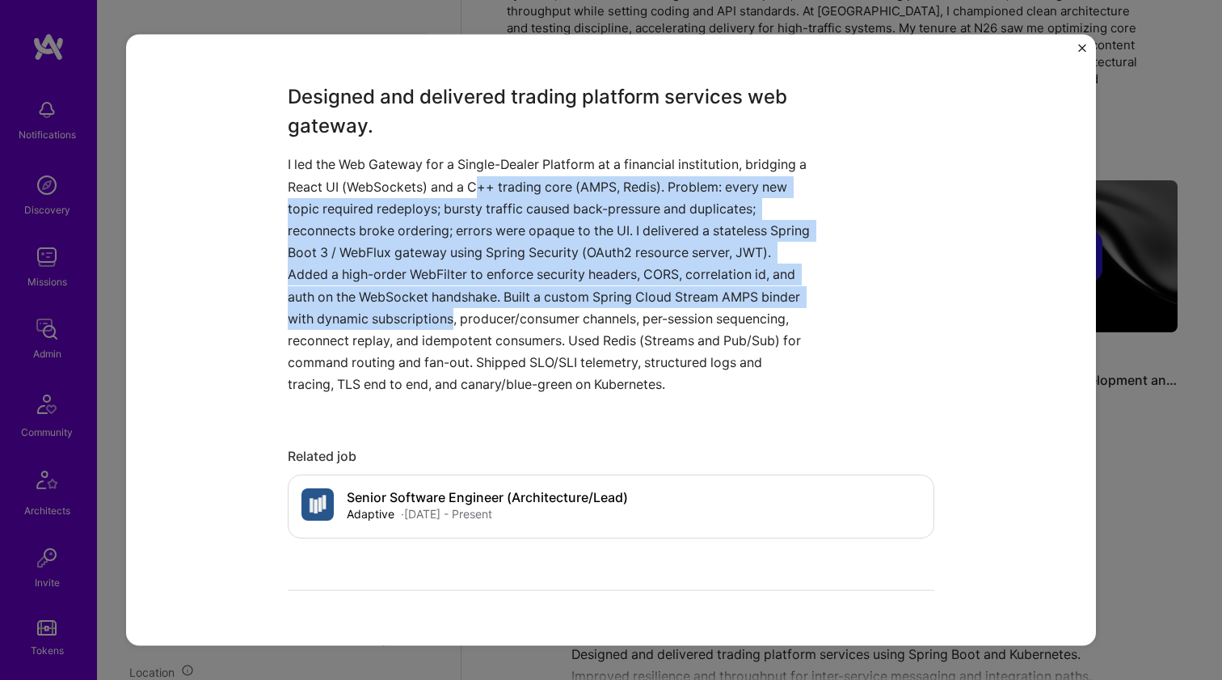
drag, startPoint x: 442, startPoint y: 299, endPoint x: 487, endPoint y: 179, distance: 128.4
click at [487, 179] on p "I led the Web Gateway for a Single-Dealer Platform at a financial institution, …" at bounding box center [551, 275] width 526 height 242
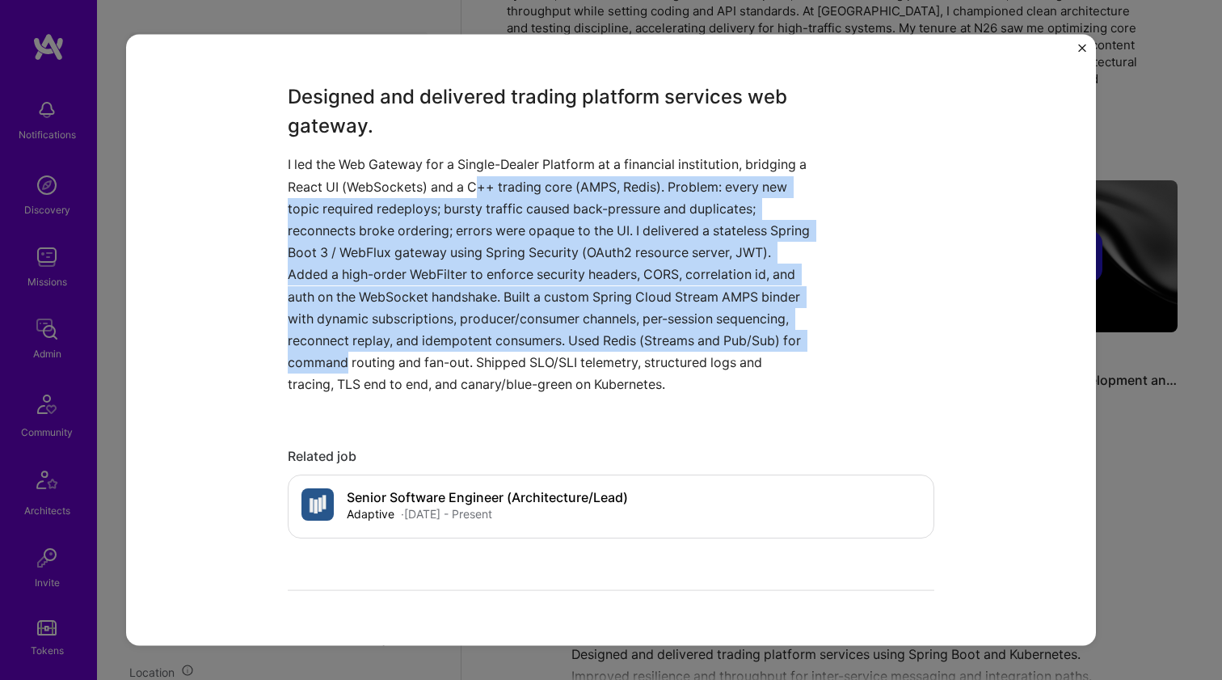
drag, startPoint x: 487, startPoint y: 179, endPoint x: 412, endPoint y: 365, distance: 200.3
click at [412, 365] on p "I led the Web Gateway for a Single-Dealer Platform at a financial institution, …" at bounding box center [551, 275] width 526 height 242
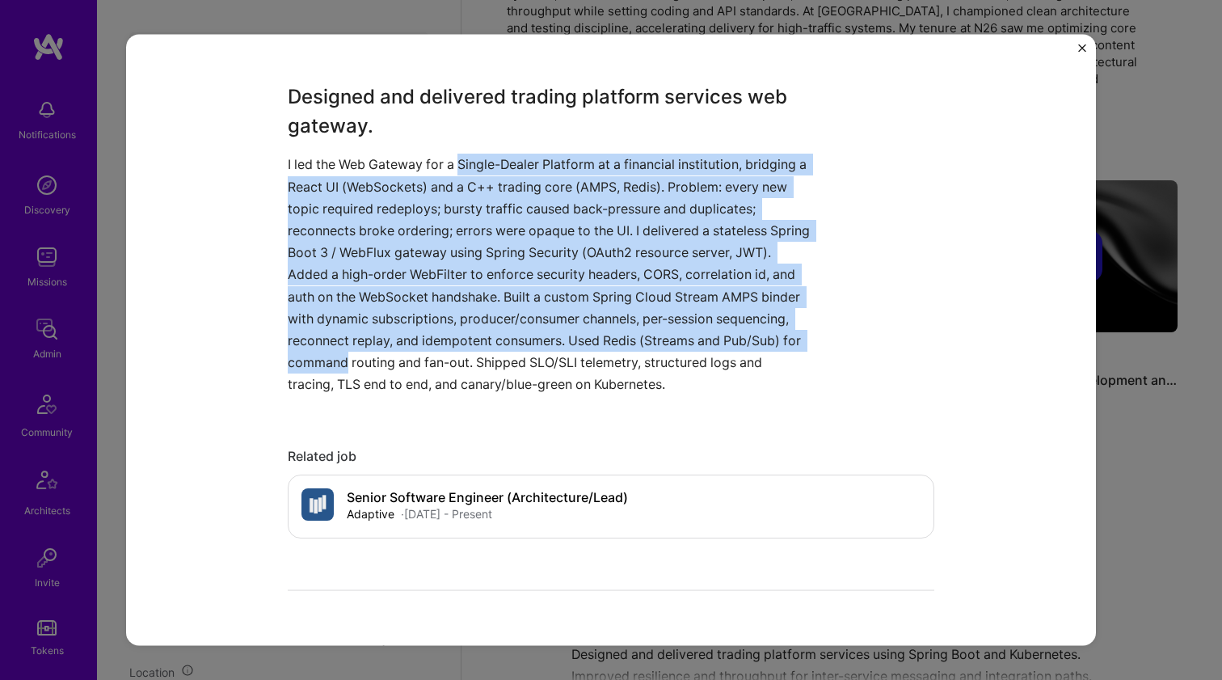
drag, startPoint x: 412, startPoint y: 365, endPoint x: 456, endPoint y: 167, distance: 202.8
click at [455, 167] on p "I led the Web Gateway for a Single-Dealer Platform at a financial institution, …" at bounding box center [551, 275] width 526 height 242
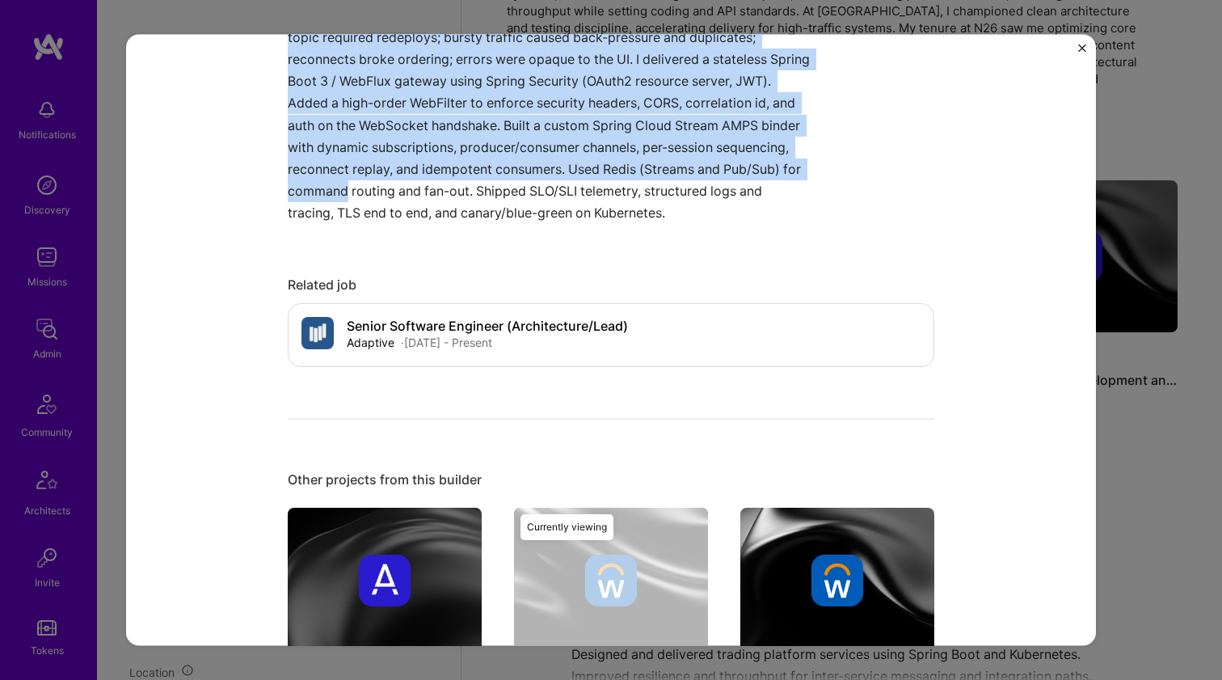
scroll to position [743, 0]
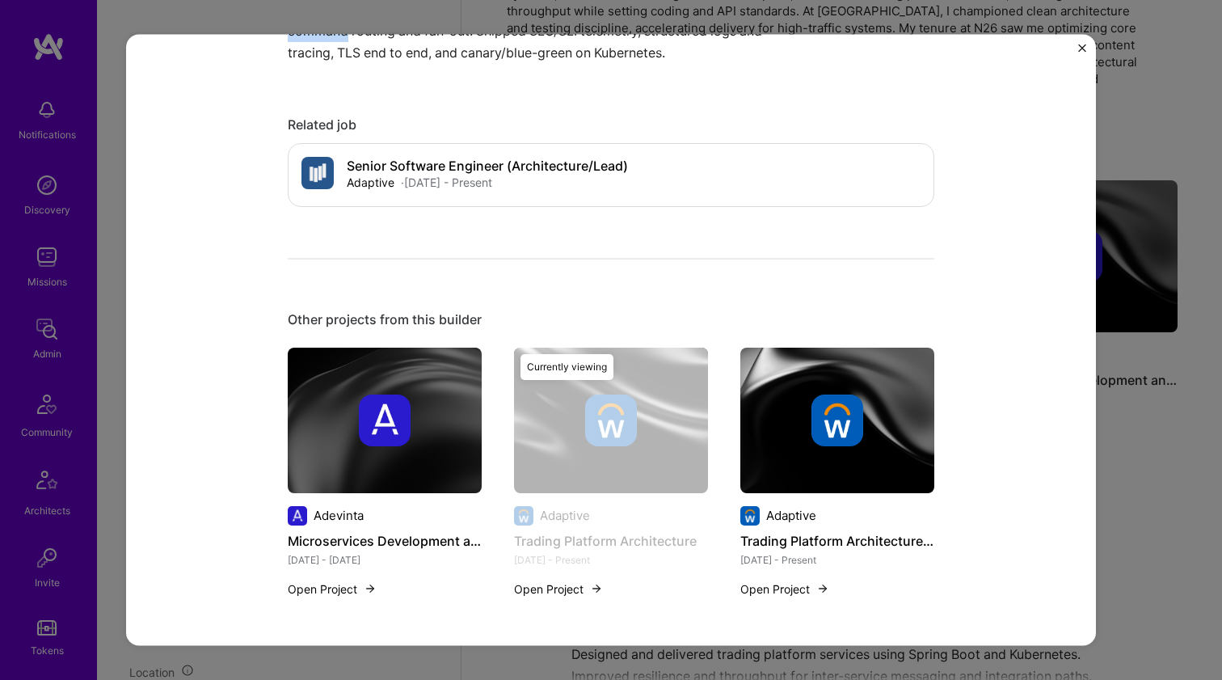
click at [377, 413] on img at bounding box center [385, 420] width 52 height 52
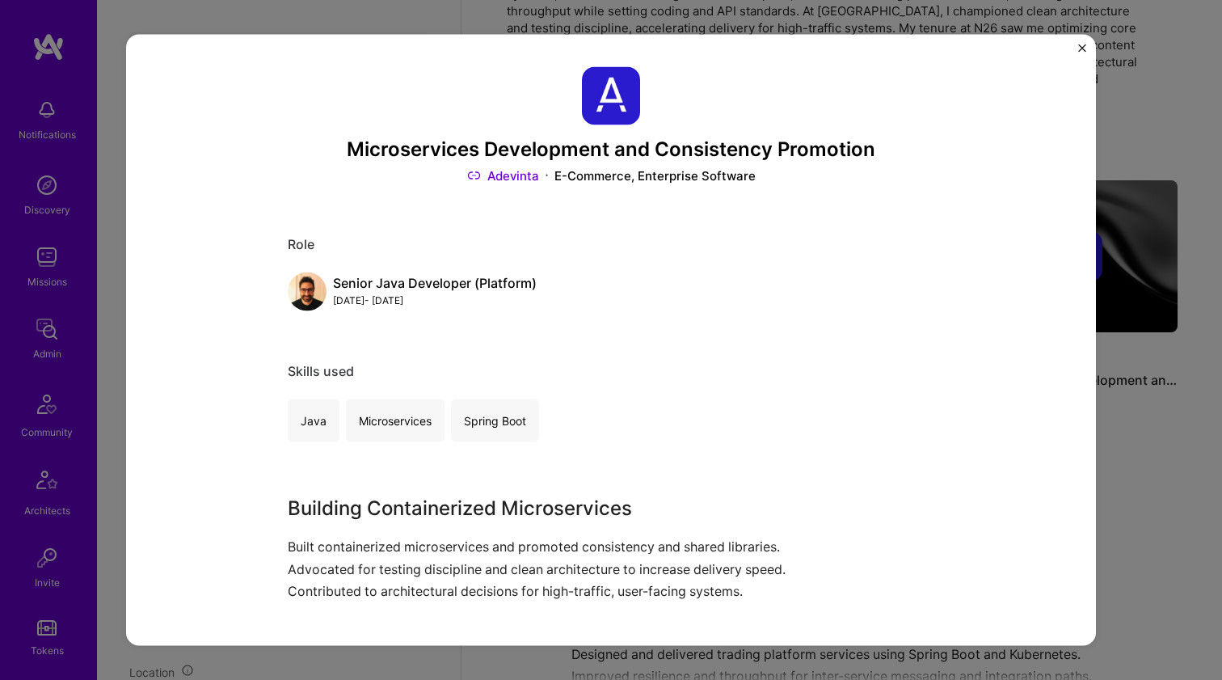
scroll to position [369, 0]
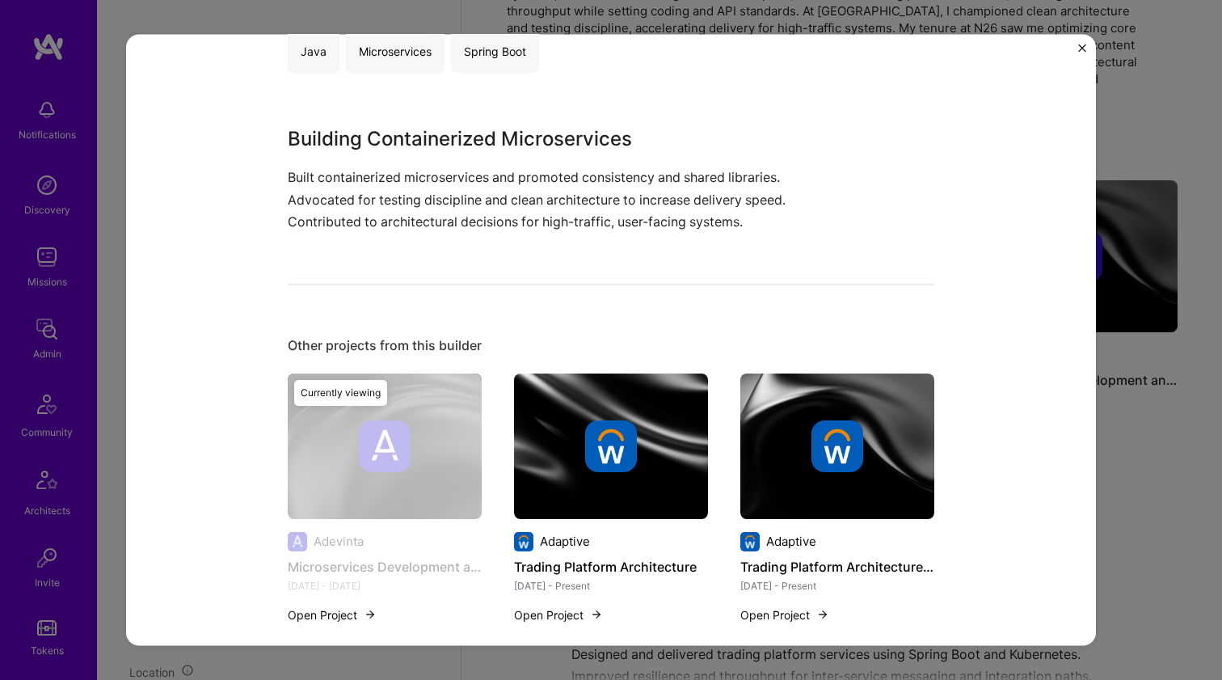
click at [369, 137] on h3 "Building Containerized Microservices" at bounding box center [551, 139] width 526 height 29
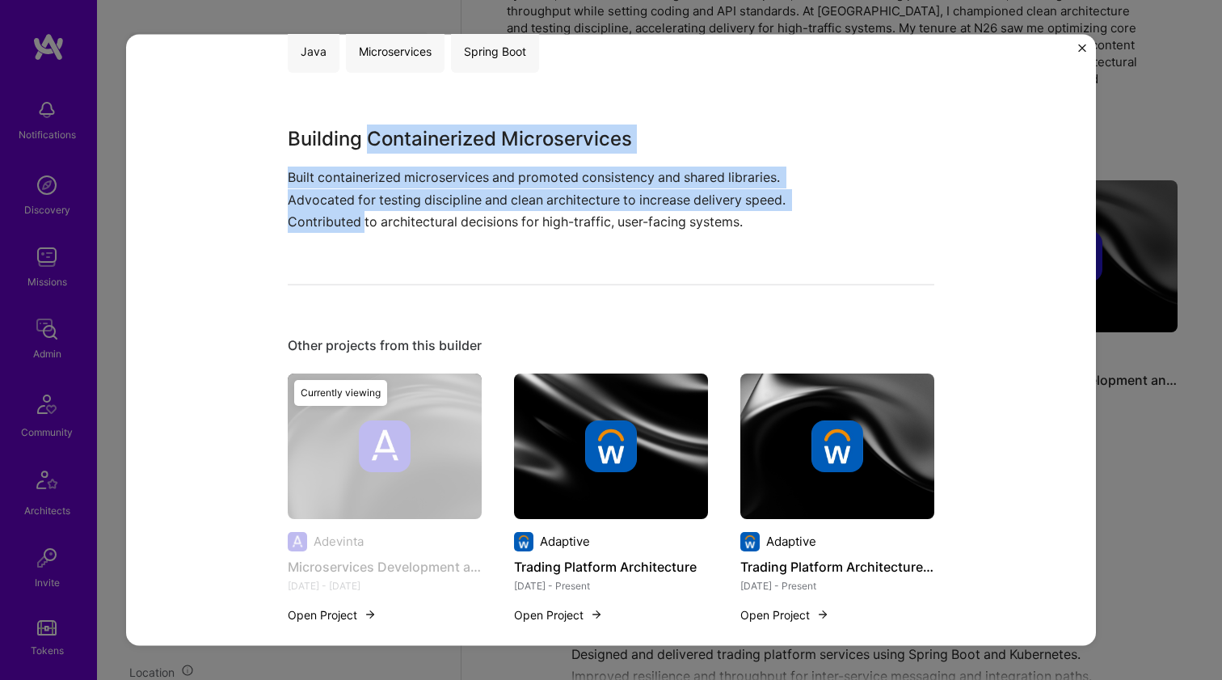
drag, startPoint x: 369, startPoint y: 137, endPoint x: 356, endPoint y: 217, distance: 81.1
click at [356, 217] on div "Building Containerized Microservices Built containerized microservices and prom…" at bounding box center [551, 179] width 526 height 108
click at [356, 217] on p "Built containerized microservices and promoted consistency and shared libraries…" at bounding box center [551, 200] width 526 height 66
drag, startPoint x: 356, startPoint y: 217, endPoint x: 407, endPoint y: 149, distance: 86.0
click at [407, 149] on div "Building Containerized Microservices Built containerized microservices and prom…" at bounding box center [551, 179] width 526 height 108
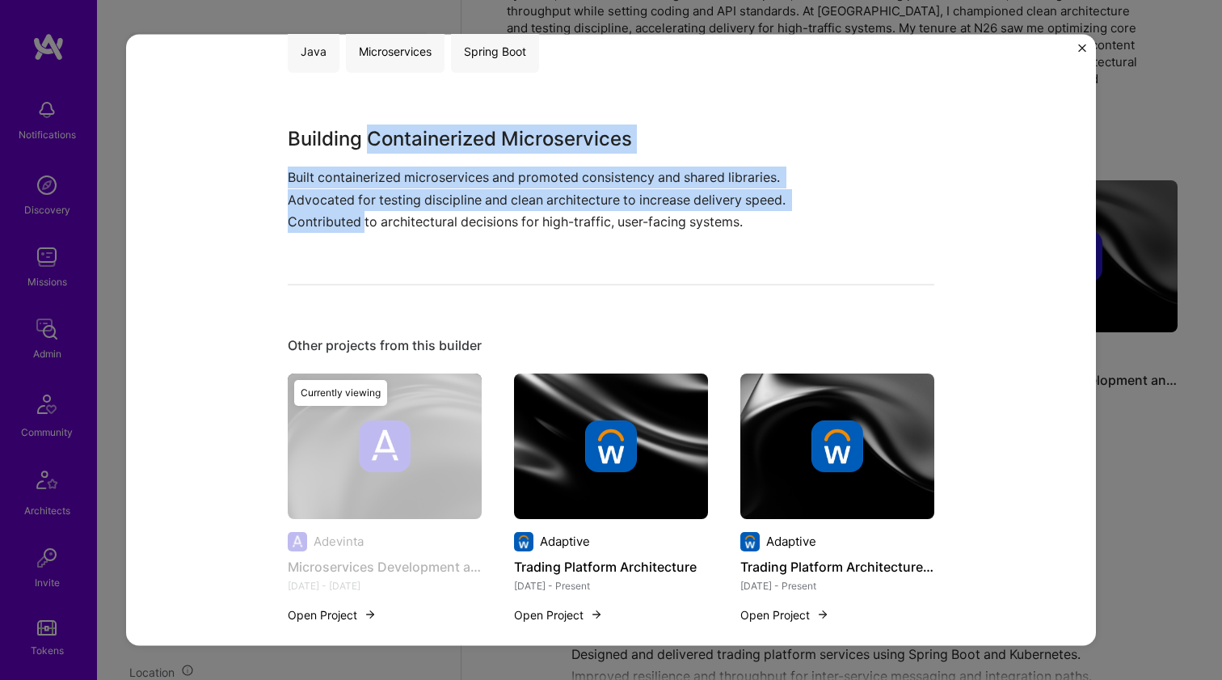
click at [407, 149] on h3 "Building Containerized Microservices" at bounding box center [551, 139] width 526 height 29
drag, startPoint x: 407, startPoint y: 149, endPoint x: 433, endPoint y: 209, distance: 65.9
click at [433, 209] on div "Building Containerized Microservices Built containerized microservices and prom…" at bounding box center [551, 179] width 526 height 108
click at [433, 209] on p "Built containerized microservices and promoted consistency and shared libraries…" at bounding box center [551, 200] width 526 height 66
drag, startPoint x: 433, startPoint y: 209, endPoint x: 456, endPoint y: 137, distance: 76.2
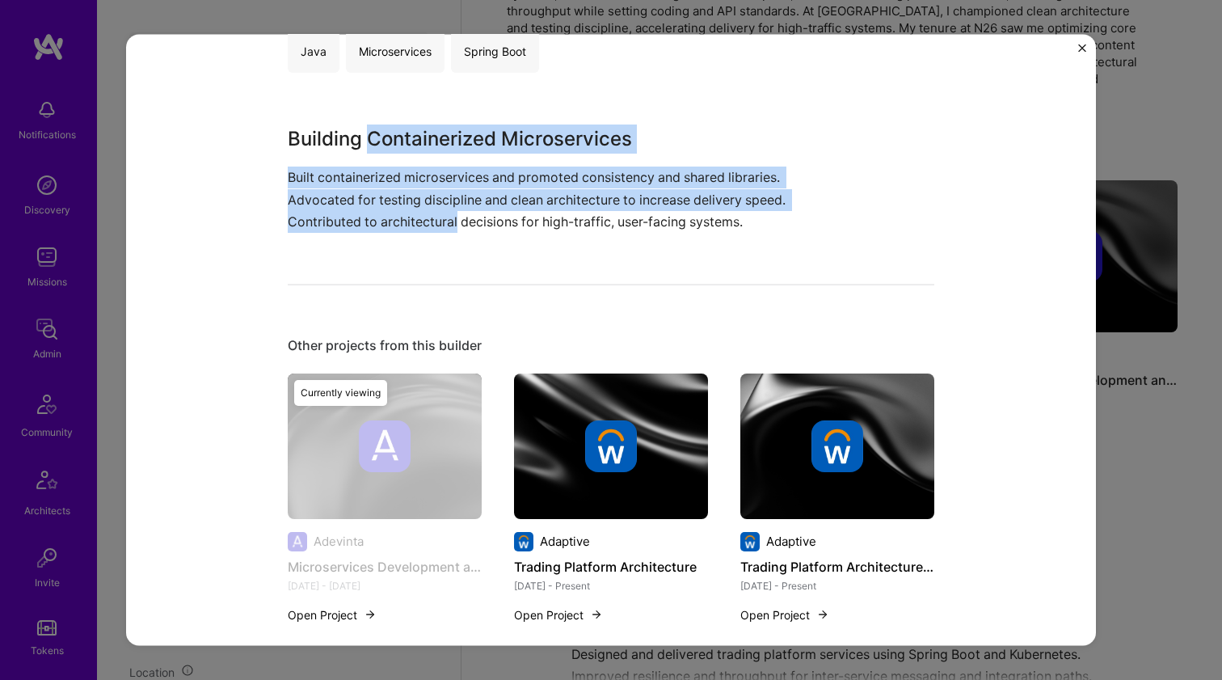
click at [456, 137] on div "Building Containerized Microservices Built containerized microservices and prom…" at bounding box center [551, 179] width 526 height 108
click at [456, 137] on h3 "Building Containerized Microservices" at bounding box center [551, 139] width 526 height 29
drag, startPoint x: 456, startPoint y: 137, endPoint x: 391, endPoint y: 216, distance: 102.3
click at [391, 216] on div "Building Containerized Microservices Built containerized microservices and prom…" at bounding box center [551, 179] width 526 height 108
click at [391, 216] on p "Built containerized microservices and promoted consistency and shared libraries…" at bounding box center [551, 200] width 526 height 66
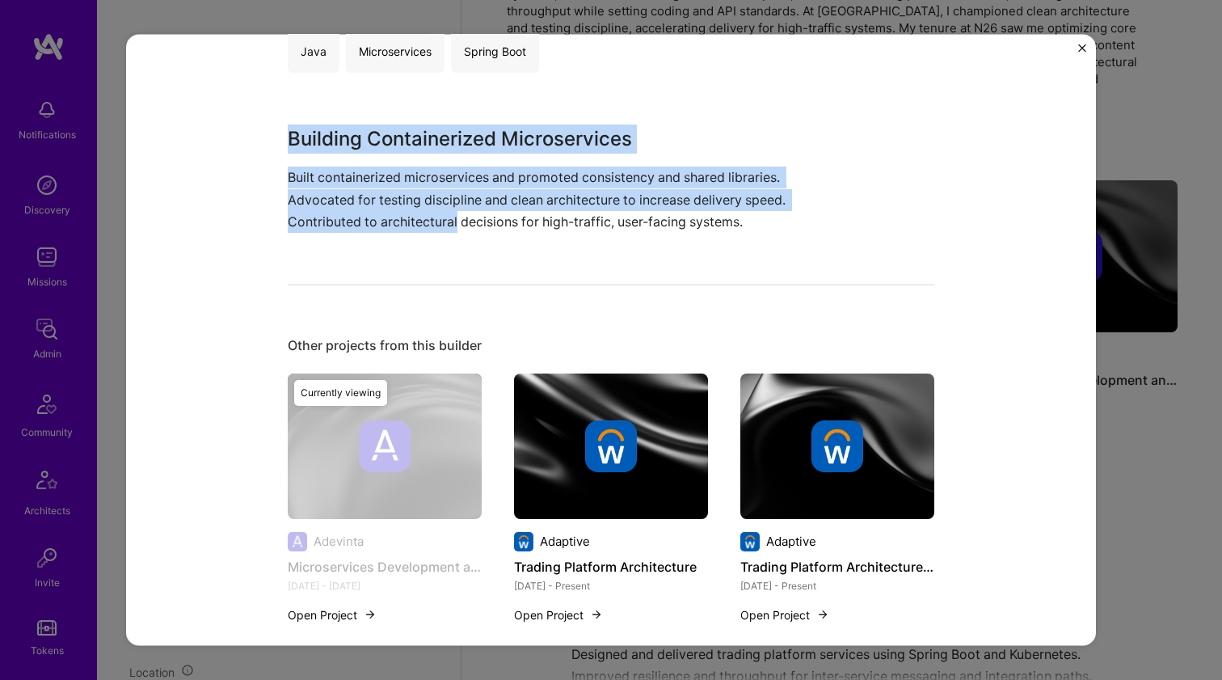
drag, startPoint x: 391, startPoint y: 216, endPoint x: 417, endPoint y: 117, distance: 102.0
click at [417, 117] on div "Microservices Development and Consistency Promotion Adevinta E-Commerce, Enterp…" at bounding box center [611, 169] width 647 height 945
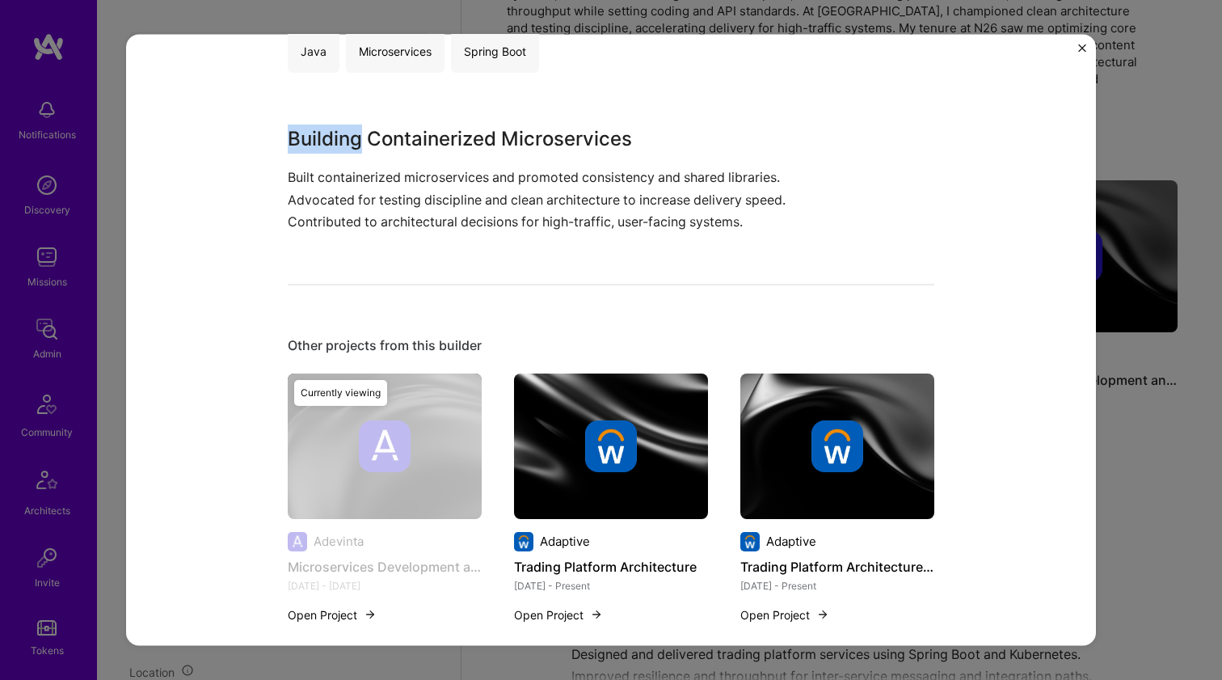
click at [417, 117] on div "Microservices Development and Consistency Promotion Adevinta E-Commerce, Enterp…" at bounding box center [611, 169] width 647 height 945
click at [392, 129] on h3 "Building Containerized Microservices" at bounding box center [551, 139] width 526 height 29
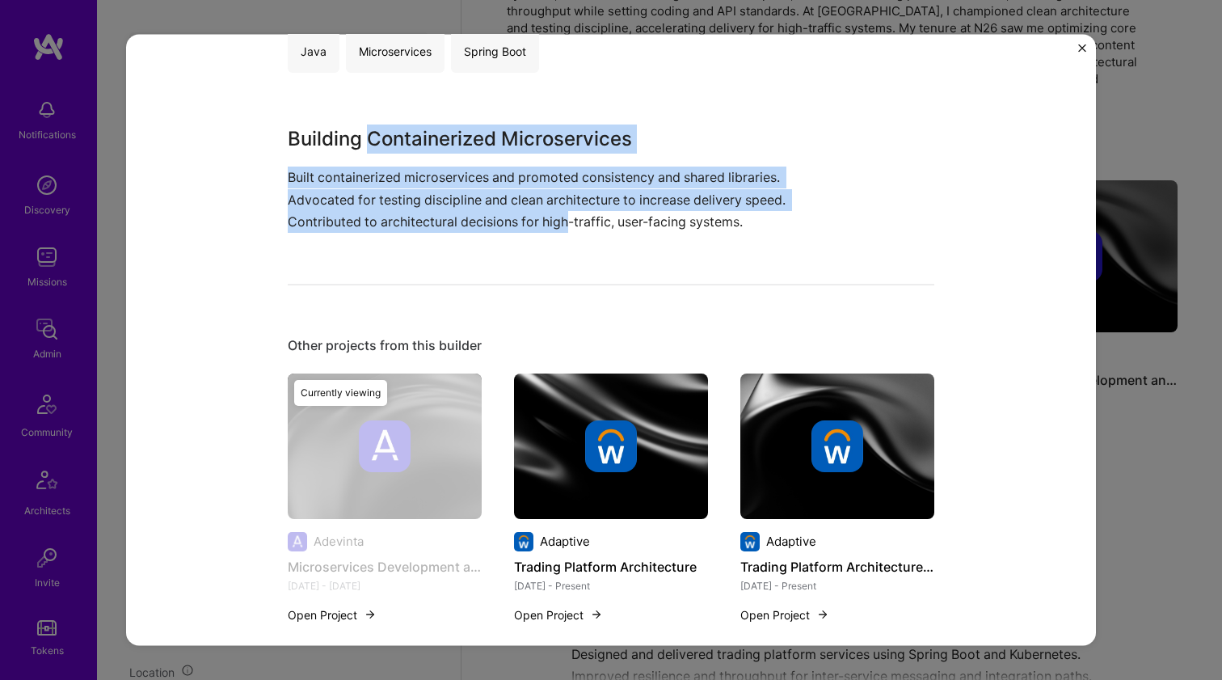
drag, startPoint x: 392, startPoint y: 129, endPoint x: 554, endPoint y: 221, distance: 186.1
click at [554, 221] on div "Building Containerized Microservices Built containerized microservices and prom…" at bounding box center [551, 179] width 526 height 108
click at [554, 221] on p "Built containerized microservices and promoted consistency and shared libraries…" at bounding box center [551, 200] width 526 height 66
drag, startPoint x: 554, startPoint y: 221, endPoint x: 445, endPoint y: 125, distance: 145.0
click at [445, 125] on div "Building Containerized Microservices Built containerized microservices and prom…" at bounding box center [551, 179] width 526 height 108
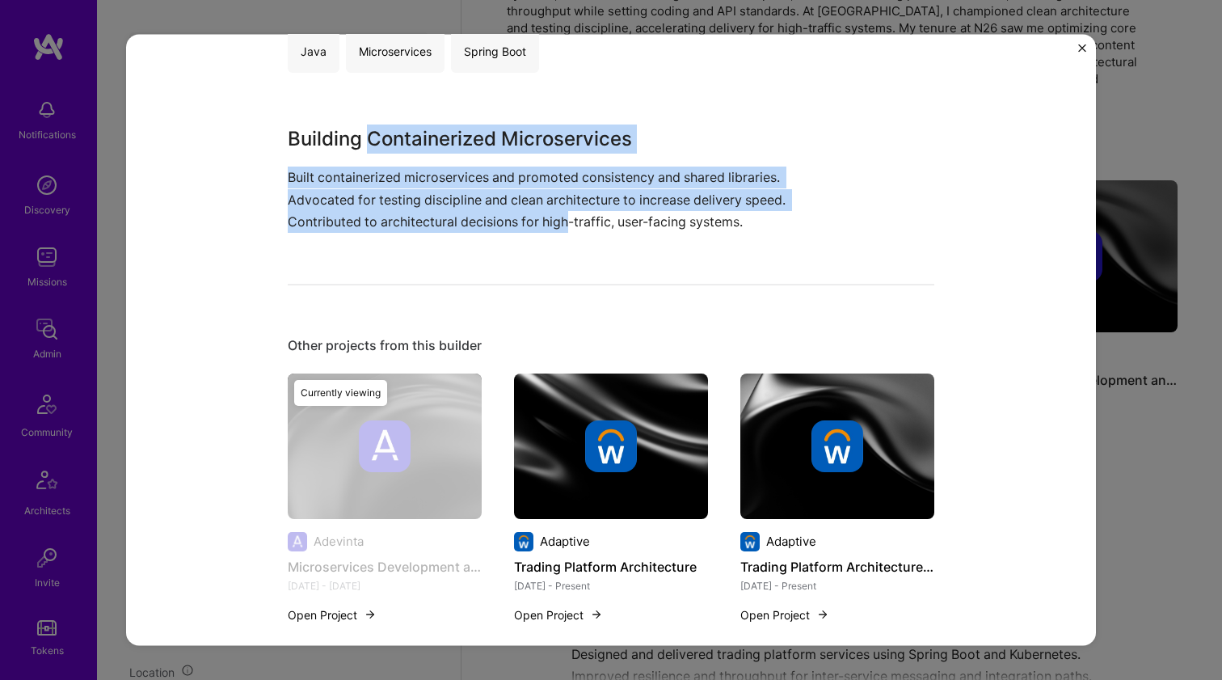
click at [445, 125] on h3 "Building Containerized Microservices" at bounding box center [551, 139] width 526 height 29
drag, startPoint x: 445, startPoint y: 125, endPoint x: 413, endPoint y: 213, distance: 93.6
click at [413, 213] on div "Building Containerized Microservices Built containerized microservices and prom…" at bounding box center [551, 179] width 526 height 108
click at [413, 213] on p "Built containerized microservices and promoted consistency and shared libraries…" at bounding box center [551, 200] width 526 height 66
drag, startPoint x: 413, startPoint y: 213, endPoint x: 446, endPoint y: 143, distance: 77.8
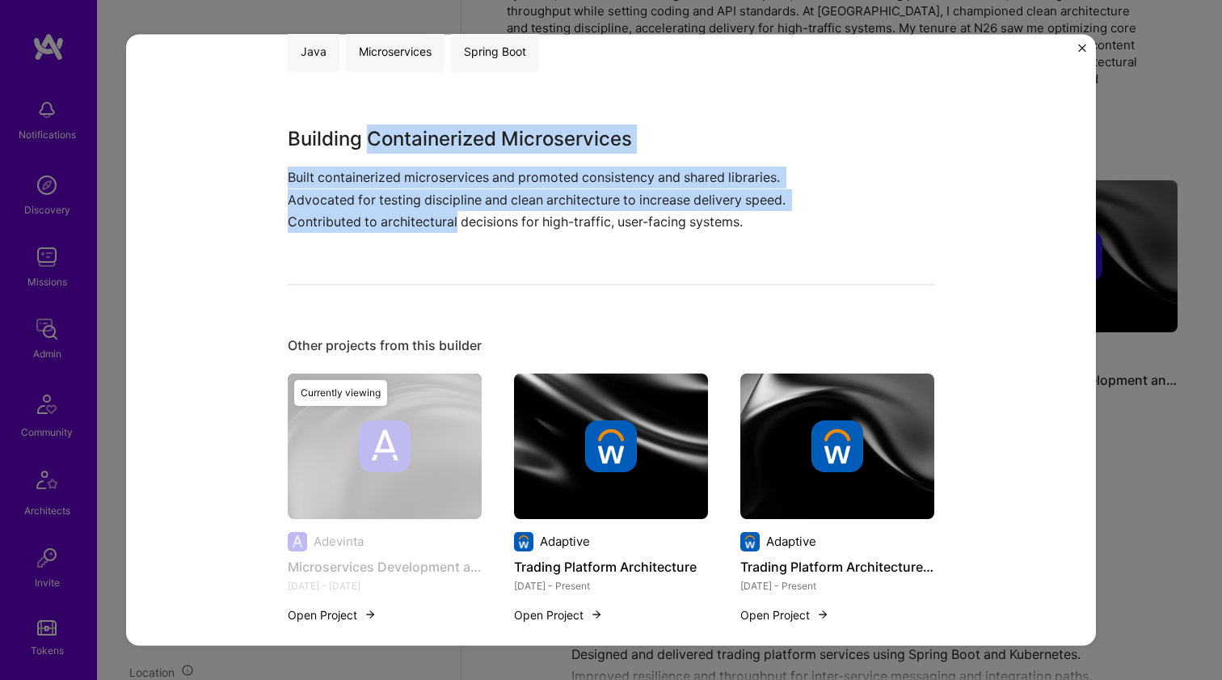
click at [446, 143] on div "Building Containerized Microservices Built containerized microservices and prom…" at bounding box center [551, 179] width 526 height 108
click at [446, 143] on h3 "Building Containerized Microservices" at bounding box center [551, 139] width 526 height 29
drag, startPoint x: 445, startPoint y: 145, endPoint x: 394, endPoint y: 212, distance: 84.7
click at [394, 212] on div "Building Containerized Microservices Built containerized microservices and prom…" at bounding box center [551, 179] width 526 height 108
click at [394, 212] on p "Built containerized microservices and promoted consistency and shared libraries…" at bounding box center [551, 200] width 526 height 66
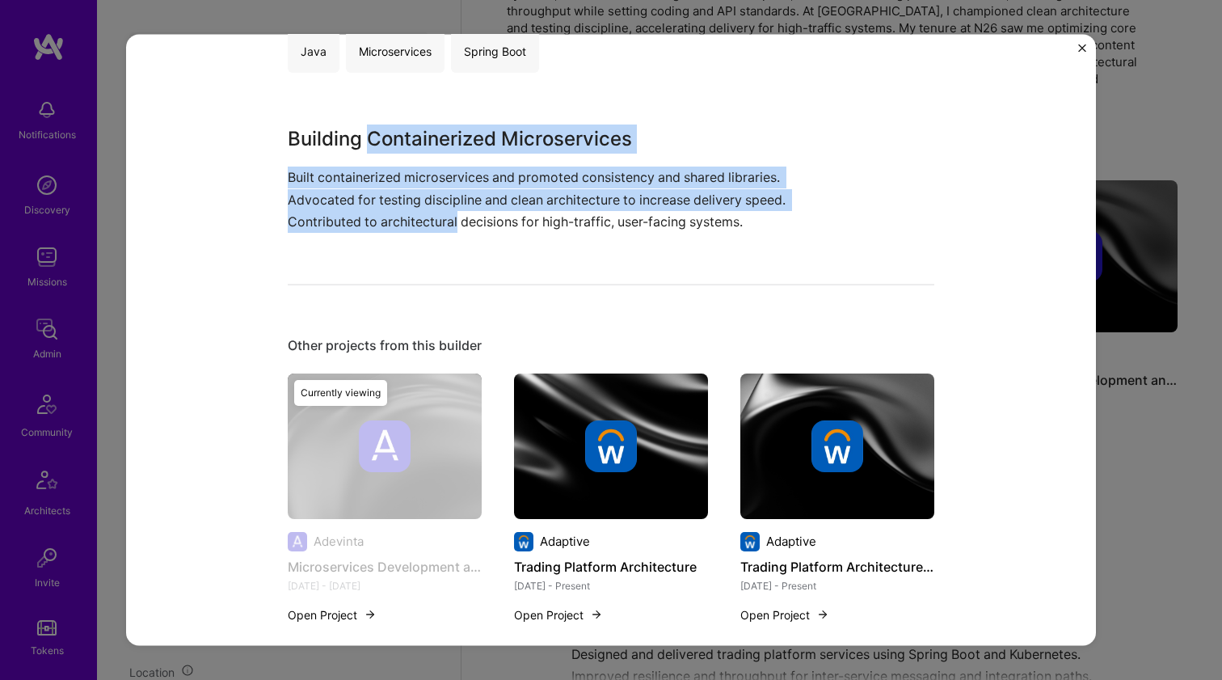
drag, startPoint x: 394, startPoint y: 212, endPoint x: 452, endPoint y: 135, distance: 96.4
click at [452, 135] on div "Building Containerized Microservices Built containerized microservices and prom…" at bounding box center [551, 179] width 526 height 108
click at [452, 135] on h3 "Building Containerized Microservices" at bounding box center [551, 139] width 526 height 29
drag, startPoint x: 452, startPoint y: 135, endPoint x: 488, endPoint y: 221, distance: 92.8
click at [488, 221] on div "Building Containerized Microservices Built containerized microservices and prom…" at bounding box center [551, 179] width 526 height 108
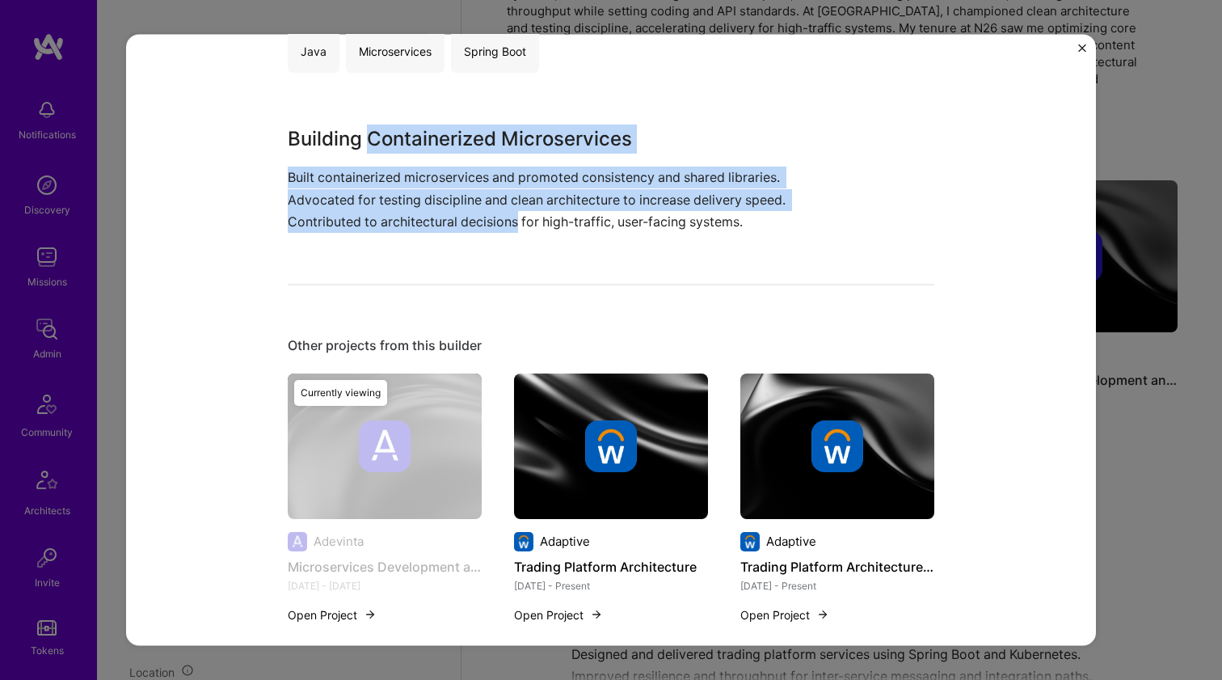
click at [488, 221] on p "Built containerized microservices and promoted consistency and shared libraries…" at bounding box center [551, 200] width 526 height 66
drag, startPoint x: 488, startPoint y: 221, endPoint x: 495, endPoint y: 144, distance: 77.1
click at [495, 144] on div "Building Containerized Microservices Built containerized microservices and prom…" at bounding box center [551, 179] width 526 height 108
click at [495, 144] on h3 "Building Containerized Microservices" at bounding box center [551, 139] width 526 height 29
drag, startPoint x: 495, startPoint y: 144, endPoint x: 479, endPoint y: 211, distance: 69.0
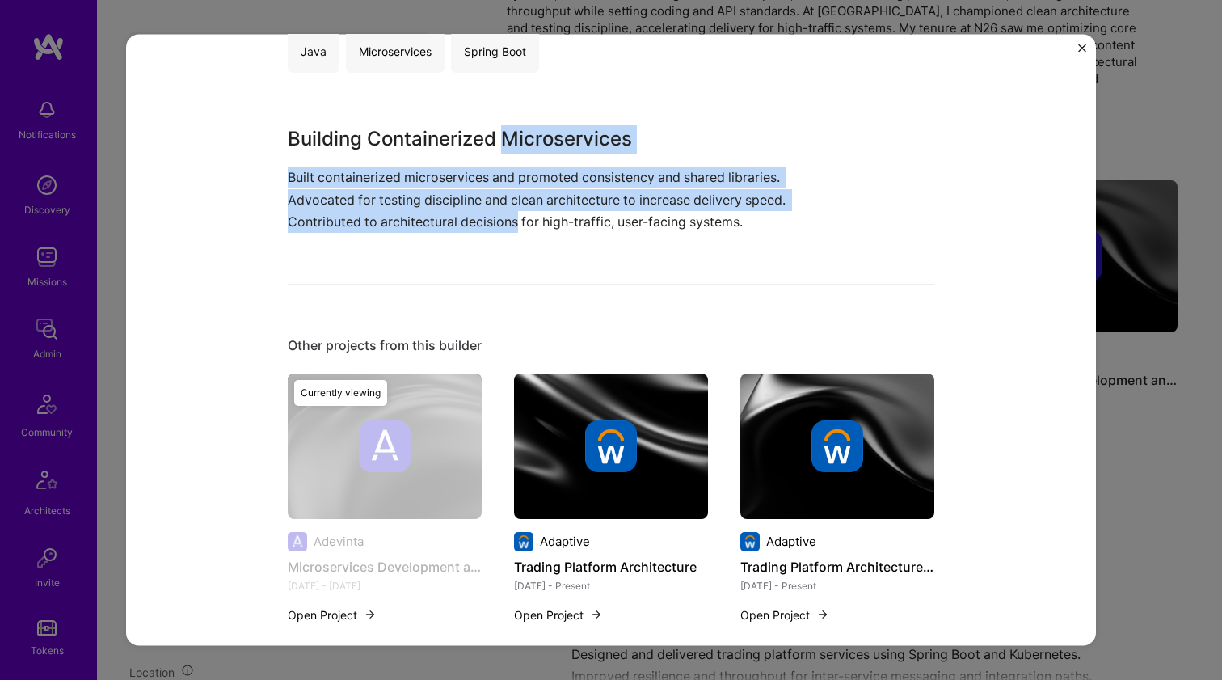
click at [479, 211] on div "Building Containerized Microservices Built containerized microservices and prom…" at bounding box center [551, 179] width 526 height 108
click at [479, 211] on p "Built containerized microservices and promoted consistency and shared libraries…" at bounding box center [551, 200] width 526 height 66
drag, startPoint x: 479, startPoint y: 211, endPoint x: 523, endPoint y: 143, distance: 81.2
click at [523, 143] on div "Building Containerized Microservices Built containerized microservices and prom…" at bounding box center [551, 179] width 526 height 108
click at [523, 143] on h3 "Building Containerized Microservices" at bounding box center [551, 139] width 526 height 29
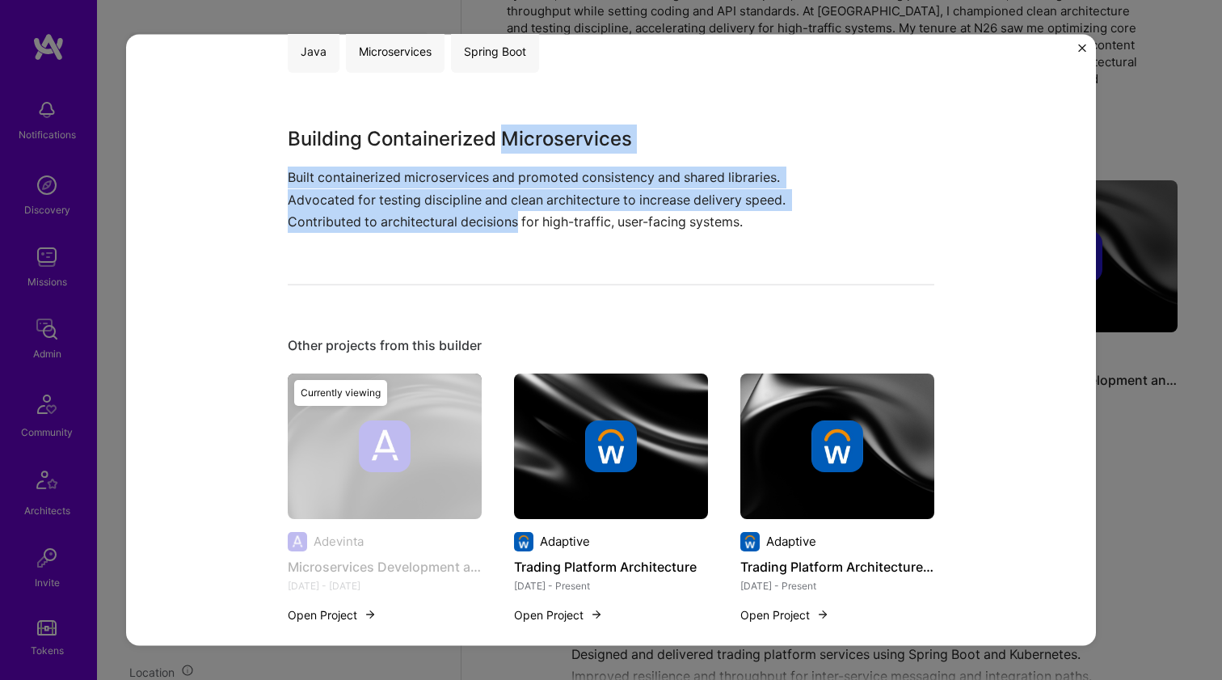
drag, startPoint x: 523, startPoint y: 143, endPoint x: 476, endPoint y: 210, distance: 81.9
click at [476, 210] on div "Building Containerized Microservices Built containerized microservices and prom…" at bounding box center [551, 179] width 526 height 108
click at [476, 210] on p "Built containerized microservices and promoted consistency and shared libraries…" at bounding box center [551, 200] width 526 height 66
drag, startPoint x: 476, startPoint y: 210, endPoint x: 517, endPoint y: 144, distance: 78.1
click at [517, 144] on div "Building Containerized Microservices Built containerized microservices and prom…" at bounding box center [551, 179] width 526 height 108
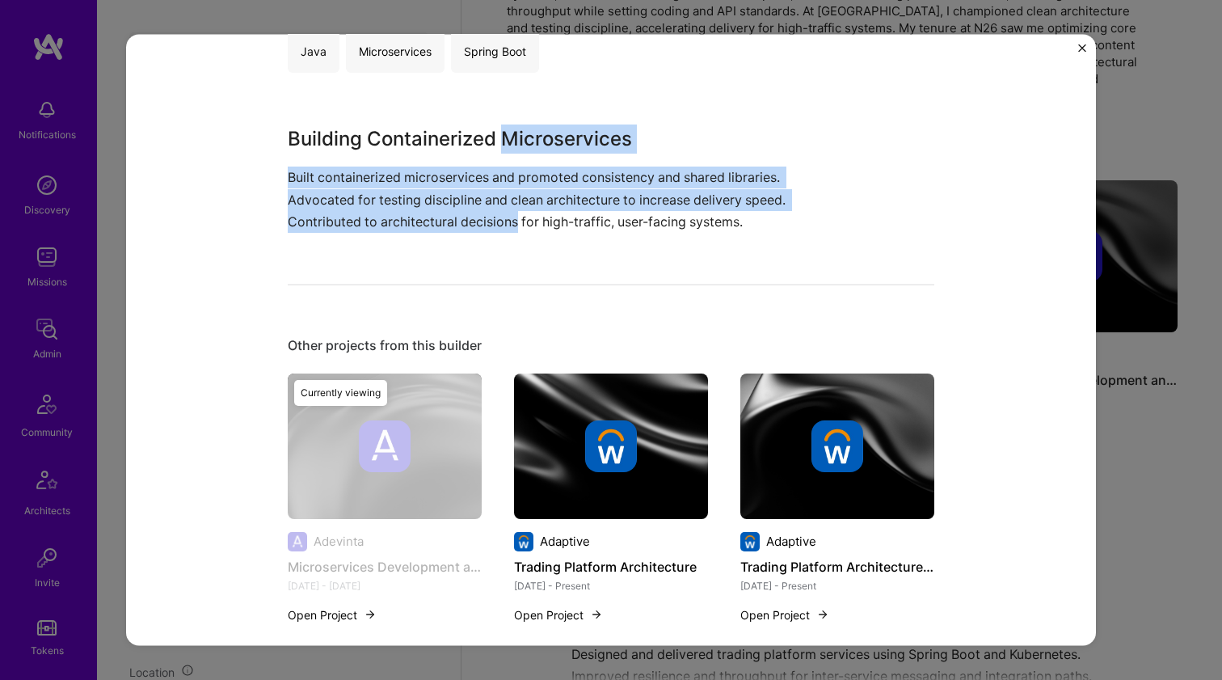
click at [517, 144] on h3 "Building Containerized Microservices" at bounding box center [551, 139] width 526 height 29
drag, startPoint x: 517, startPoint y: 144, endPoint x: 461, endPoint y: 217, distance: 92.8
click at [461, 217] on div "Building Containerized Microservices Built containerized microservices and prom…" at bounding box center [551, 179] width 526 height 108
click at [461, 217] on p "Built containerized microservices and promoted consistency and shared libraries…" at bounding box center [551, 200] width 526 height 66
drag, startPoint x: 461, startPoint y: 217, endPoint x: 526, endPoint y: 142, distance: 99.7
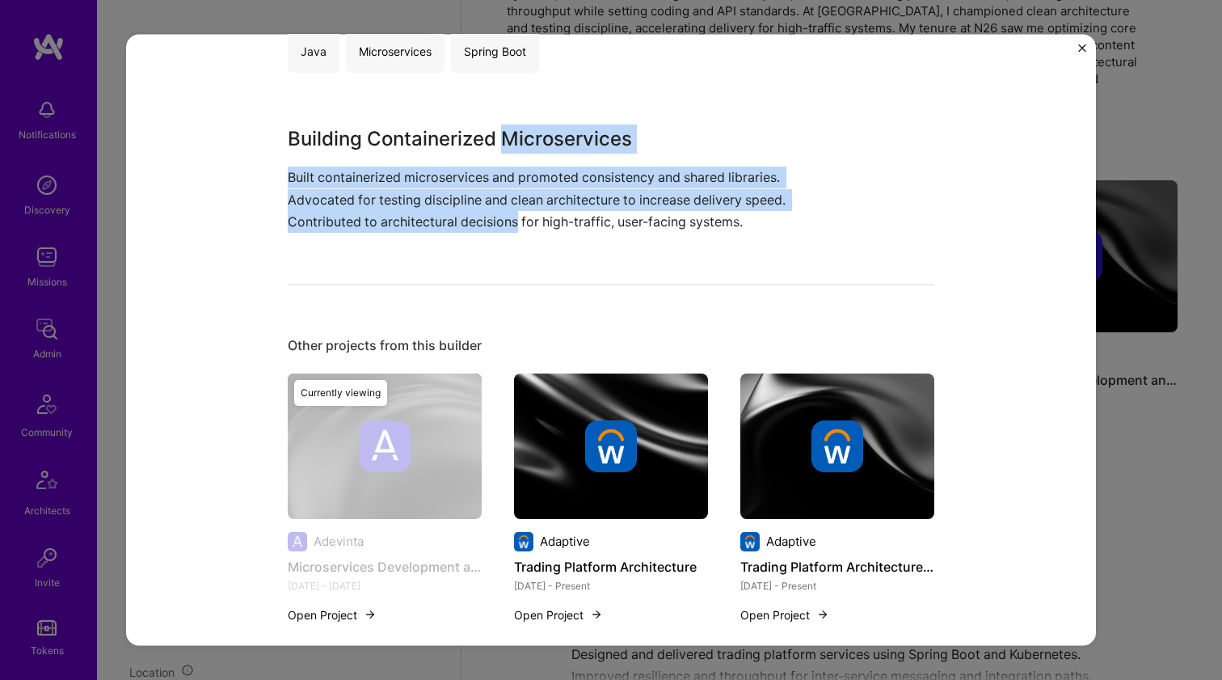
click at [526, 142] on div "Building Containerized Microservices Built containerized microservices and prom…" at bounding box center [551, 179] width 526 height 108
click at [526, 142] on h3 "Building Containerized Microservices" at bounding box center [551, 139] width 526 height 29
drag, startPoint x: 526, startPoint y: 142, endPoint x: 475, endPoint y: 211, distance: 86.0
click at [475, 211] on div "Building Containerized Microservices Built containerized microservices and prom…" at bounding box center [551, 179] width 526 height 108
click at [475, 211] on p "Built containerized microservices and promoted consistency and shared libraries…" at bounding box center [551, 200] width 526 height 66
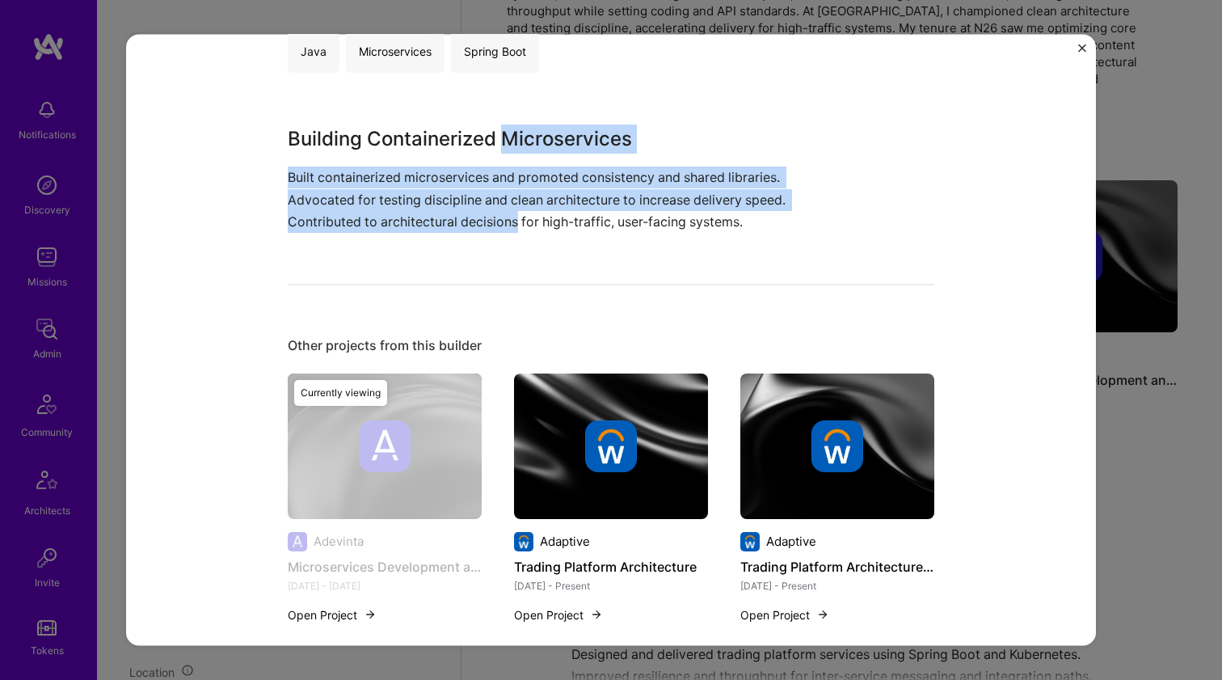
drag, startPoint x: 475, startPoint y: 211, endPoint x: 522, endPoint y: 136, distance: 89.0
click at [522, 136] on div "Building Containerized Microservices Built containerized microservices and prom…" at bounding box center [551, 179] width 526 height 108
click at [522, 136] on h3 "Building Containerized Microservices" at bounding box center [551, 139] width 526 height 29
drag, startPoint x: 522, startPoint y: 136, endPoint x: 468, endPoint y: 208, distance: 90.1
click at [468, 208] on div "Building Containerized Microservices Built containerized microservices and prom…" at bounding box center [551, 179] width 526 height 108
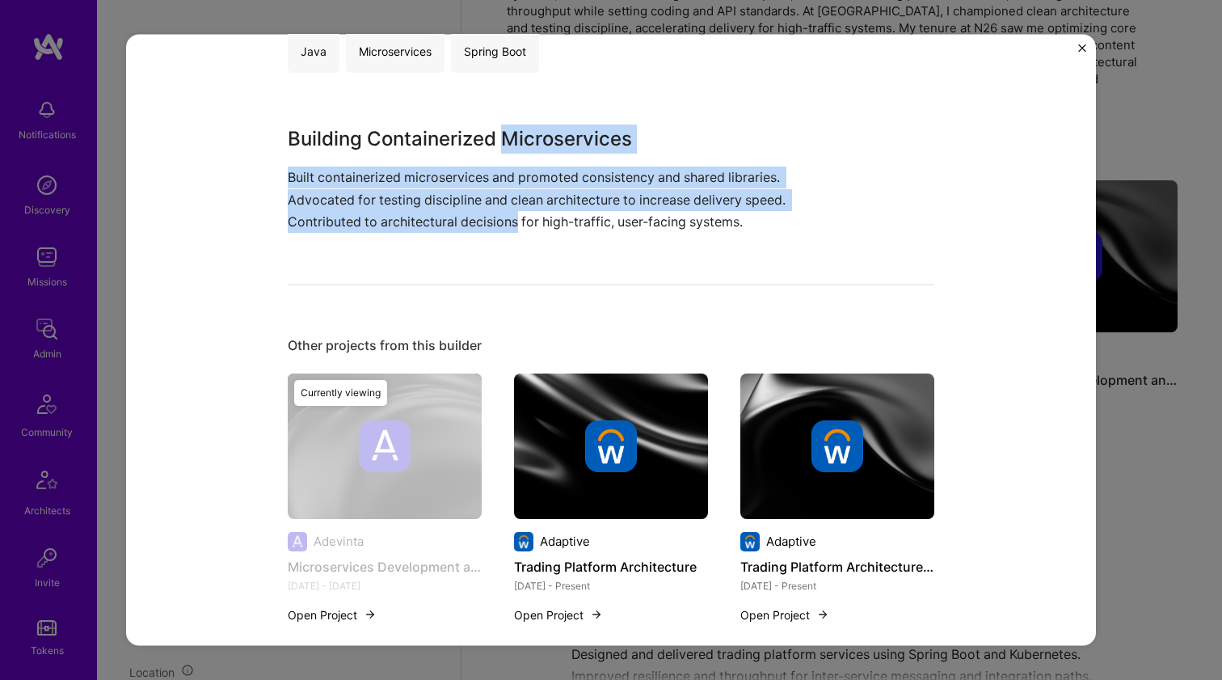
click at [468, 208] on p "Built containerized microservices and promoted consistency and shared libraries…" at bounding box center [551, 200] width 526 height 66
drag, startPoint x: 468, startPoint y: 208, endPoint x: 522, endPoint y: 146, distance: 81.9
click at [522, 146] on div "Building Containerized Microservices Built containerized microservices and prom…" at bounding box center [551, 179] width 526 height 108
click at [522, 146] on h3 "Building Containerized Microservices" at bounding box center [551, 139] width 526 height 29
drag, startPoint x: 522, startPoint y: 146, endPoint x: 479, endPoint y: 226, distance: 90.5
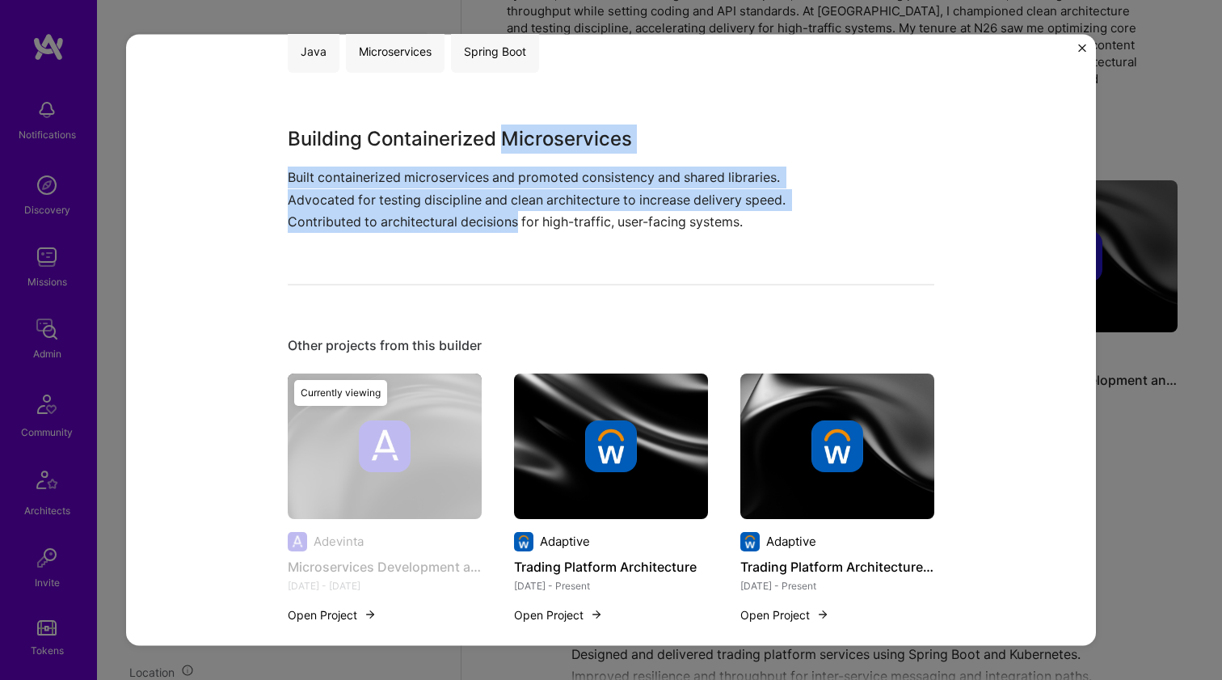
click at [479, 226] on div "Building Containerized Microservices Built containerized microservices and prom…" at bounding box center [551, 179] width 526 height 108
click at [479, 226] on p "Built containerized microservices and promoted consistency and shared libraries…" at bounding box center [551, 200] width 526 height 66
drag, startPoint x: 479, startPoint y: 226, endPoint x: 530, endPoint y: 140, distance: 100.1
click at [530, 140] on div "Building Containerized Microservices Built containerized microservices and prom…" at bounding box center [551, 179] width 526 height 108
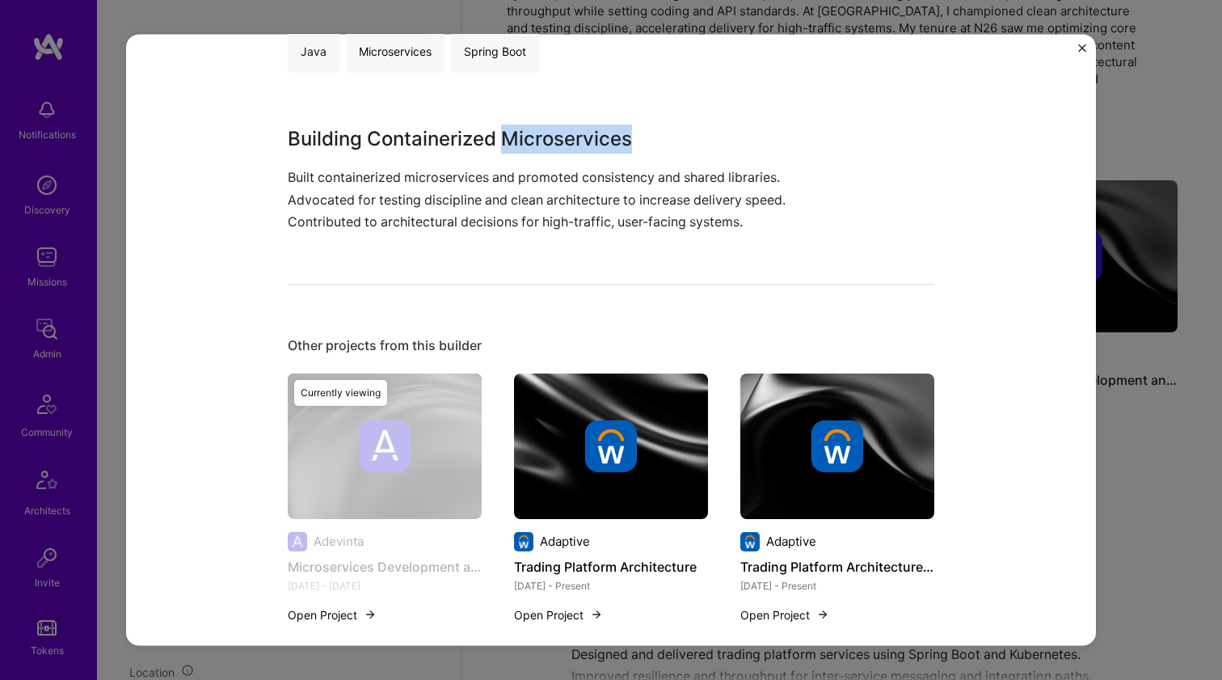
click at [530, 141] on h3 "Building Containerized Microservices" at bounding box center [551, 139] width 526 height 29
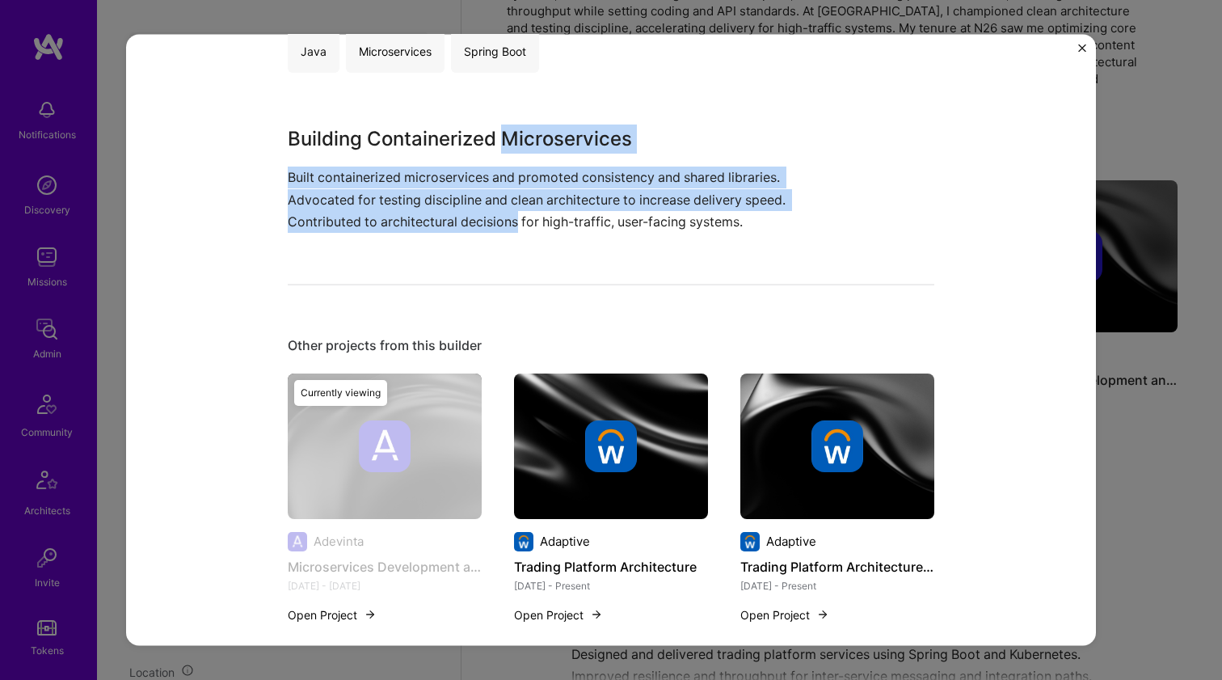
drag, startPoint x: 530, startPoint y: 141, endPoint x: 487, endPoint y: 217, distance: 88.3
click at [487, 217] on div "Building Containerized Microservices Built containerized microservices and prom…" at bounding box center [551, 179] width 526 height 108
click at [487, 217] on p "Built containerized microservices and promoted consistency and shared libraries…" at bounding box center [551, 200] width 526 height 66
drag, startPoint x: 487, startPoint y: 217, endPoint x: 524, endPoint y: 133, distance: 91.9
click at [524, 133] on div "Building Containerized Microservices Built containerized microservices and prom…" at bounding box center [551, 179] width 526 height 108
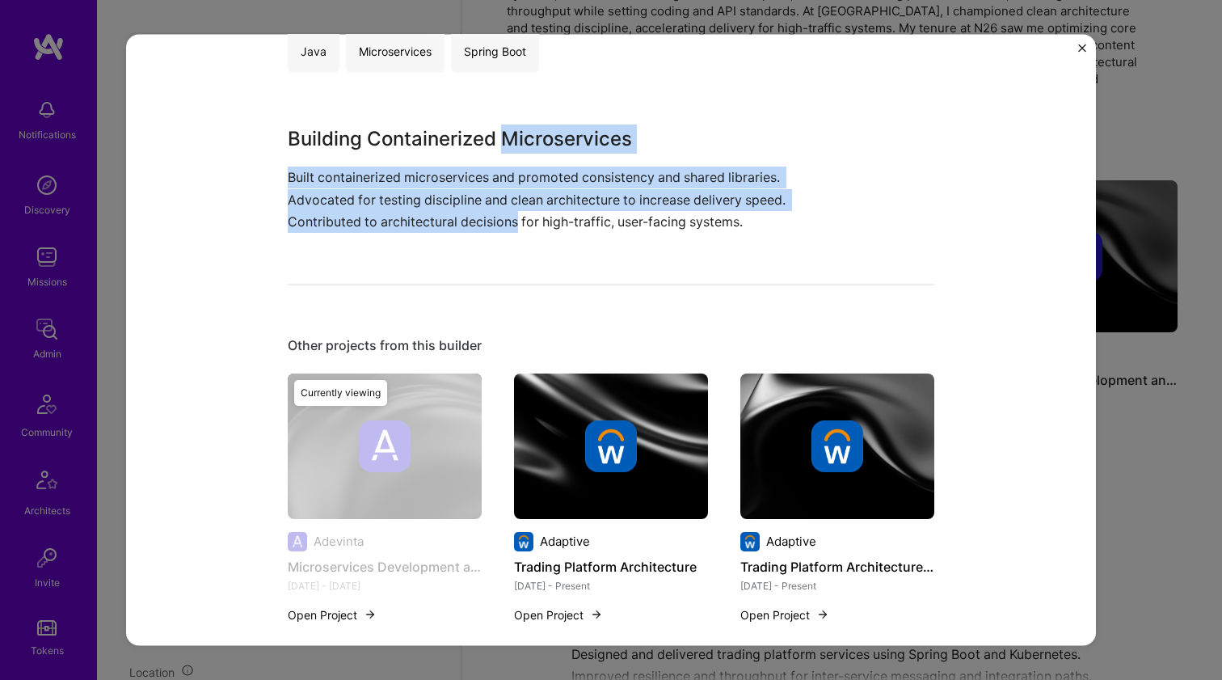
click at [524, 133] on h3 "Building Containerized Microservices" at bounding box center [551, 139] width 526 height 29
drag, startPoint x: 524, startPoint y: 133, endPoint x: 488, endPoint y: 211, distance: 85.7
click at [488, 211] on div "Building Containerized Microservices Built containerized microservices and prom…" at bounding box center [551, 179] width 526 height 108
click at [488, 211] on p "Built containerized microservices and promoted consistency and shared libraries…" at bounding box center [551, 200] width 526 height 66
drag, startPoint x: 488, startPoint y: 211, endPoint x: 579, endPoint y: 147, distance: 111.5
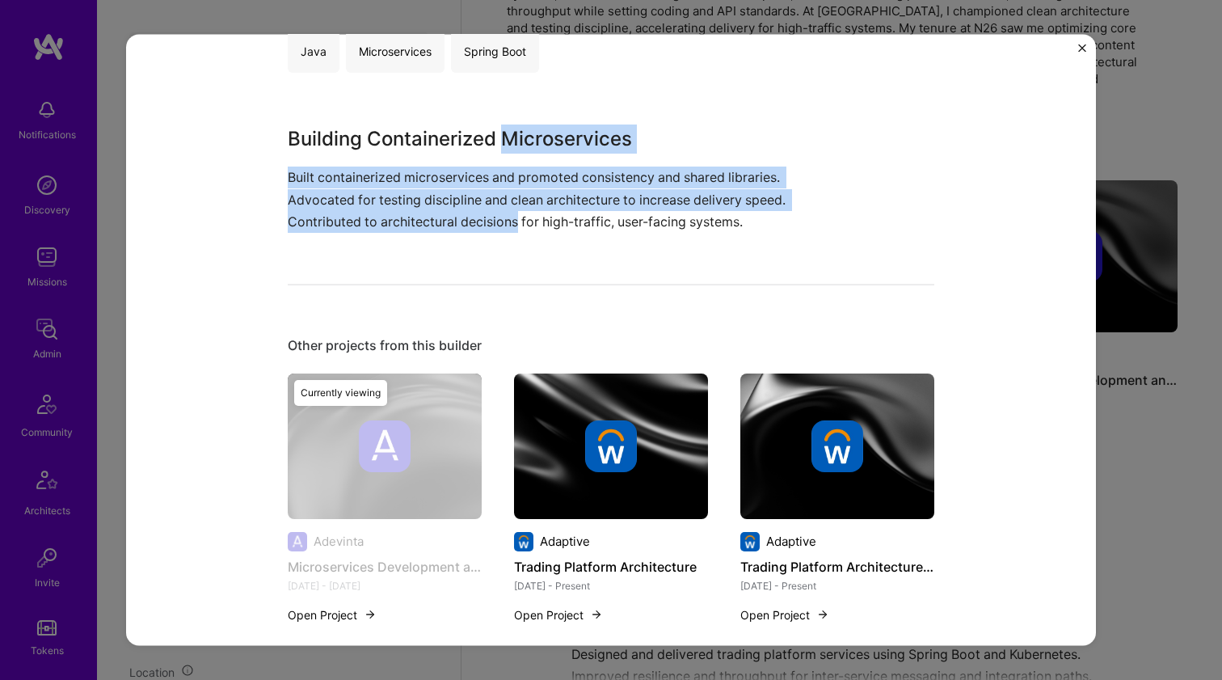
click at [579, 147] on div "Building Containerized Microservices Built containerized microservices and prom…" at bounding box center [551, 179] width 526 height 108
click at [579, 147] on h3 "Building Containerized Microservices" at bounding box center [551, 139] width 526 height 29
drag, startPoint x: 579, startPoint y: 147, endPoint x: 504, endPoint y: 215, distance: 100.7
click at [504, 215] on div "Building Containerized Microservices Built containerized microservices and prom…" at bounding box center [551, 179] width 526 height 108
click at [504, 215] on p "Built containerized microservices and promoted consistency and shared libraries…" at bounding box center [551, 200] width 526 height 66
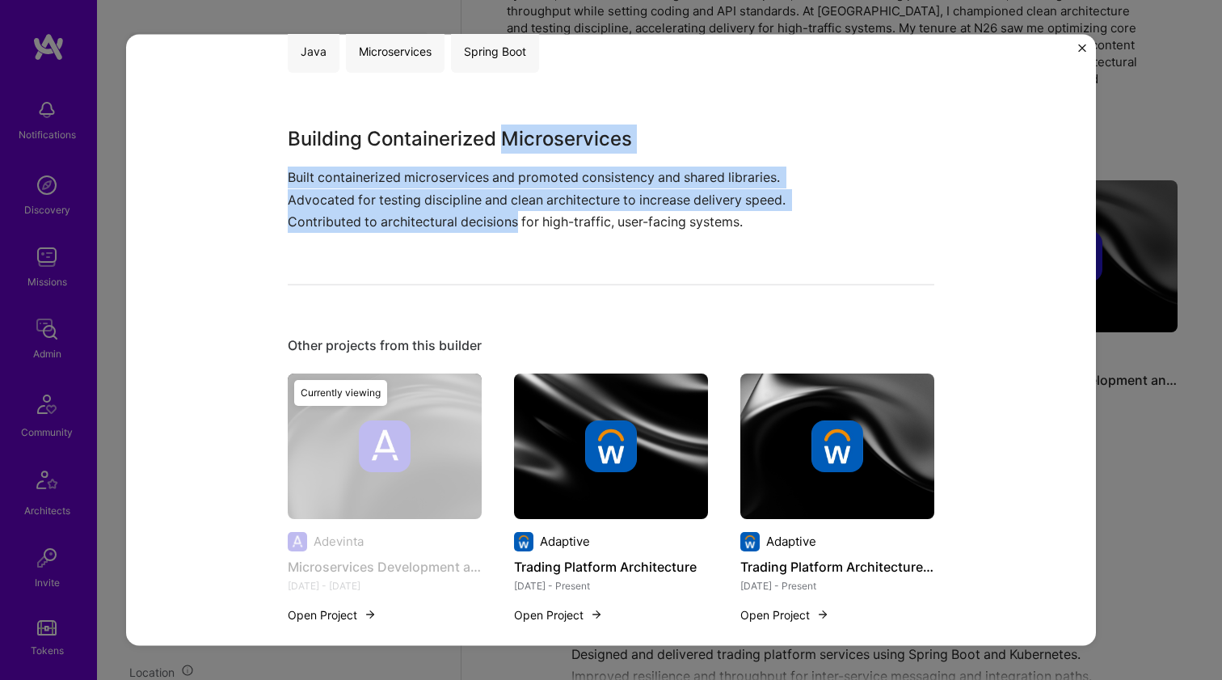
drag, startPoint x: 504, startPoint y: 215, endPoint x: 509, endPoint y: 147, distance: 68.1
click at [509, 147] on div "Building Containerized Microservices Built containerized microservices and prom…" at bounding box center [551, 179] width 526 height 108
click at [509, 147] on h3 "Building Containerized Microservices" at bounding box center [551, 139] width 526 height 29
drag, startPoint x: 509, startPoint y: 147, endPoint x: 477, endPoint y: 213, distance: 72.7
click at [477, 213] on div "Building Containerized Microservices Built containerized microservices and prom…" at bounding box center [551, 179] width 526 height 108
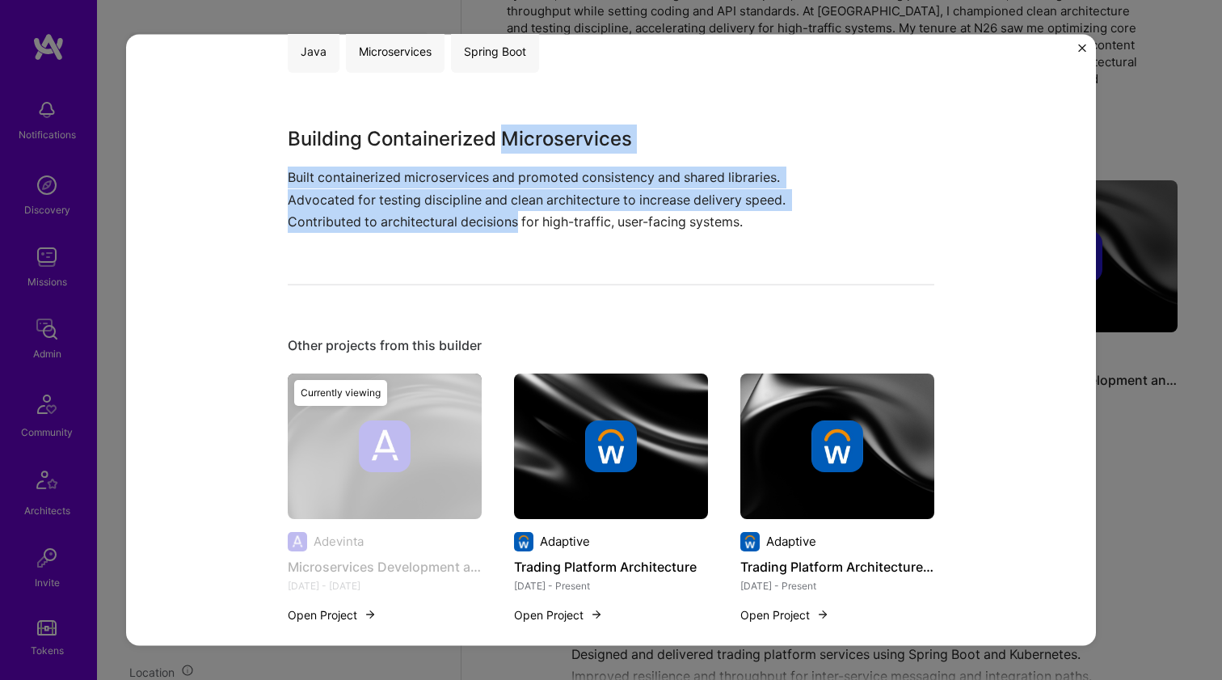
click at [477, 213] on p "Built containerized microservices and promoted consistency and shared libraries…" at bounding box center [551, 200] width 526 height 66
drag, startPoint x: 477, startPoint y: 213, endPoint x: 526, endPoint y: 142, distance: 85.9
click at [526, 142] on div "Building Containerized Microservices Built containerized microservices and prom…" at bounding box center [551, 179] width 526 height 108
click at [526, 142] on h3 "Building Containerized Microservices" at bounding box center [551, 139] width 526 height 29
drag, startPoint x: 526, startPoint y: 142, endPoint x: 485, endPoint y: 220, distance: 87.9
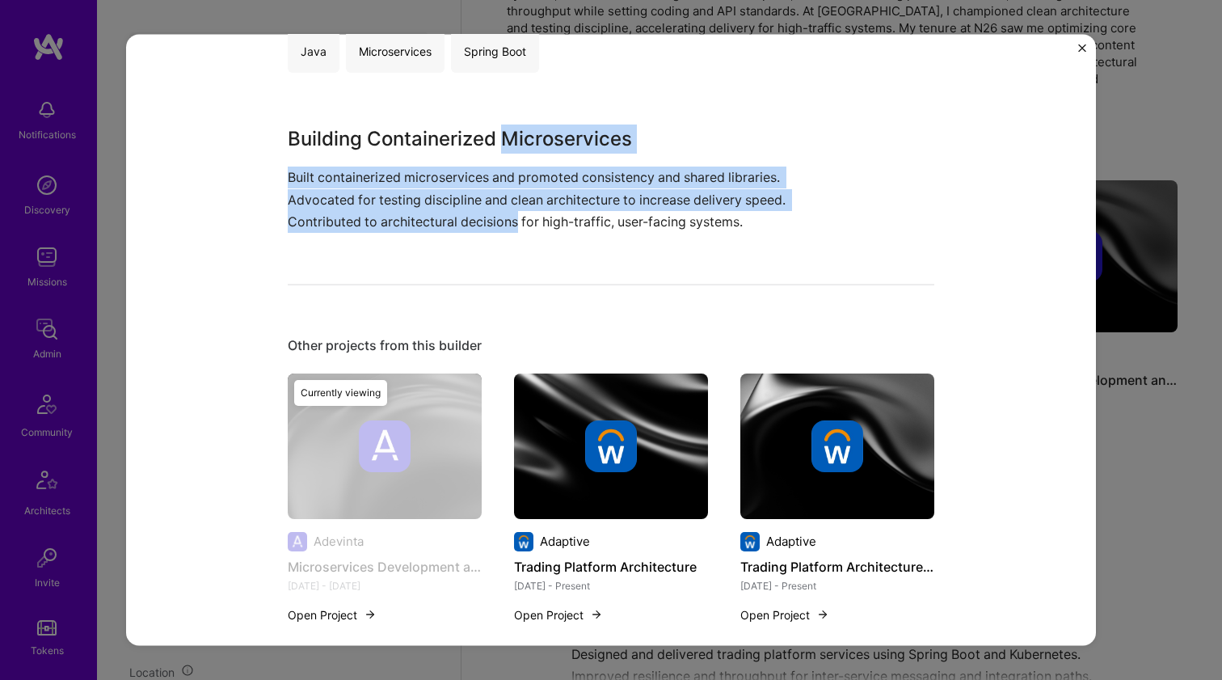
click at [485, 220] on div "Building Containerized Microservices Built containerized microservices and prom…" at bounding box center [551, 179] width 526 height 108
click at [485, 220] on p "Built containerized microservices and promoted consistency and shared libraries…" at bounding box center [551, 200] width 526 height 66
drag, startPoint x: 485, startPoint y: 220, endPoint x: 547, endPoint y: 136, distance: 104.6
click at [547, 136] on div "Building Containerized Microservices Built containerized microservices and prom…" at bounding box center [551, 179] width 526 height 108
click at [547, 136] on h3 "Building Containerized Microservices" at bounding box center [551, 139] width 526 height 29
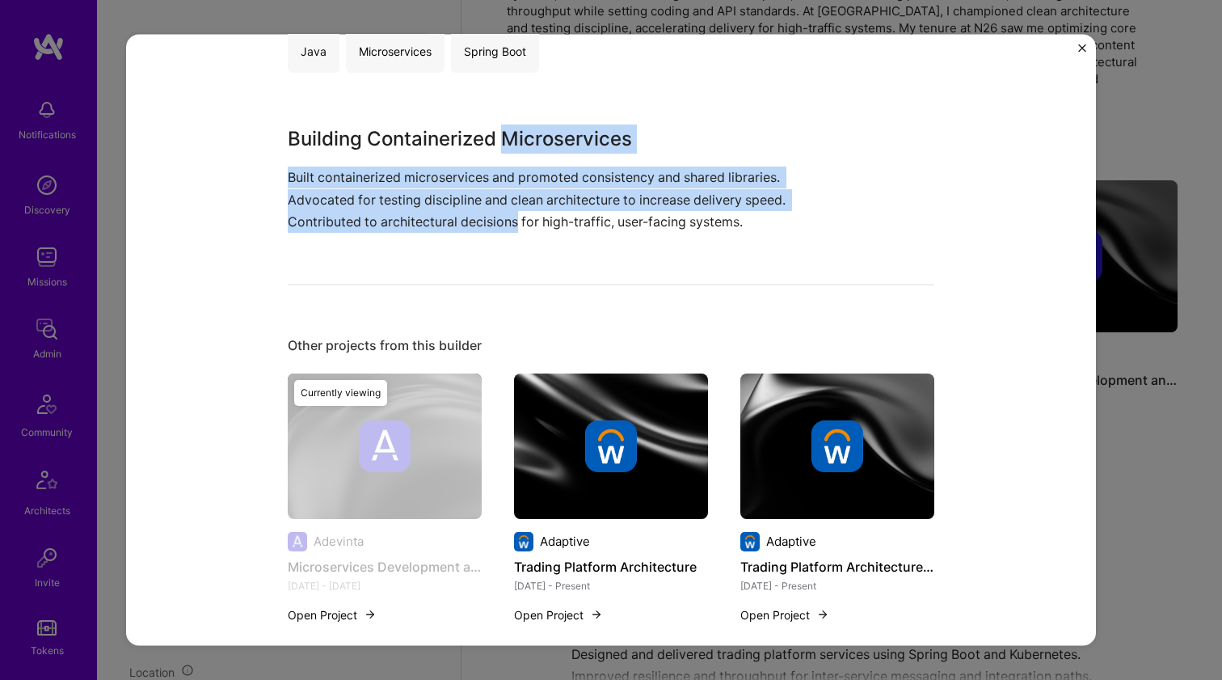
drag, startPoint x: 547, startPoint y: 136, endPoint x: 496, endPoint y: 214, distance: 93.5
click at [496, 214] on div "Building Containerized Microservices Built containerized microservices and prom…" at bounding box center [551, 179] width 526 height 108
click at [496, 214] on p "Built containerized microservices and promoted consistency and shared libraries…" at bounding box center [551, 200] width 526 height 66
drag, startPoint x: 496, startPoint y: 214, endPoint x: 529, endPoint y: 140, distance: 81.1
click at [529, 140] on div "Building Containerized Microservices Built containerized microservices and prom…" at bounding box center [551, 179] width 526 height 108
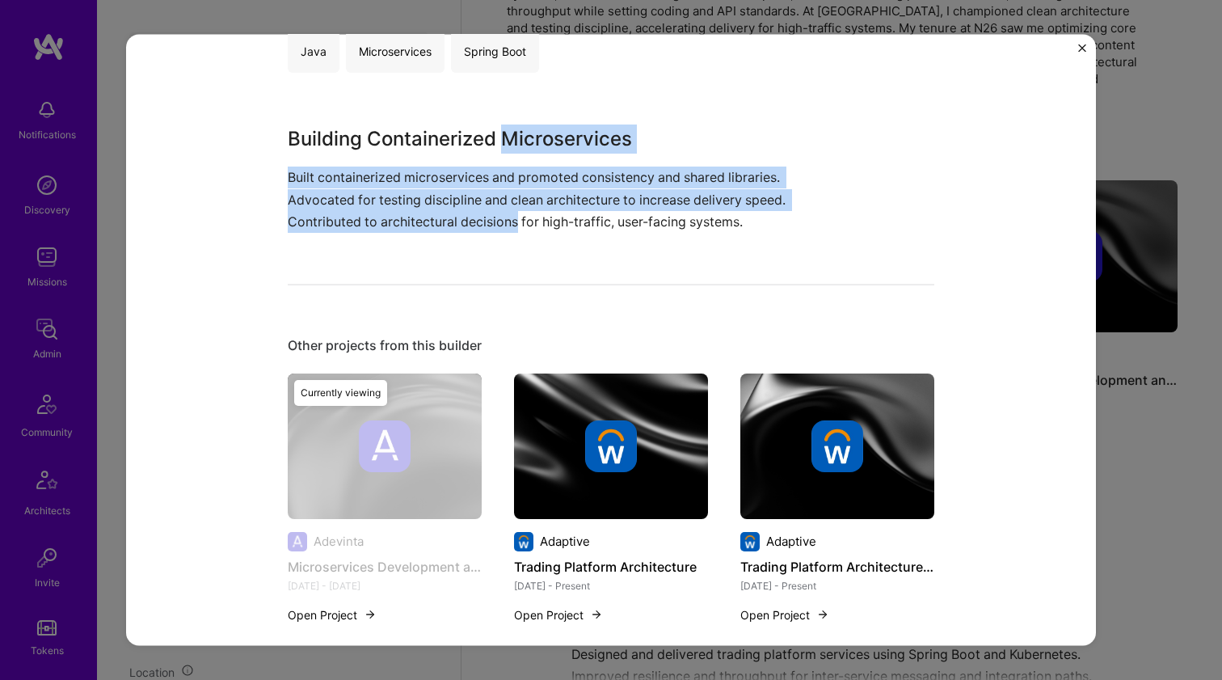
click at [529, 140] on h3 "Building Containerized Microservices" at bounding box center [551, 139] width 526 height 29
drag, startPoint x: 529, startPoint y: 140, endPoint x: 479, endPoint y: 226, distance: 99.3
click at [479, 226] on div "Building Containerized Microservices Built containerized microservices and prom…" at bounding box center [551, 179] width 526 height 108
click at [479, 226] on p "Built containerized microservices and promoted consistency and shared libraries…" at bounding box center [551, 200] width 526 height 66
drag, startPoint x: 479, startPoint y: 226, endPoint x: 511, endPoint y: 146, distance: 85.6
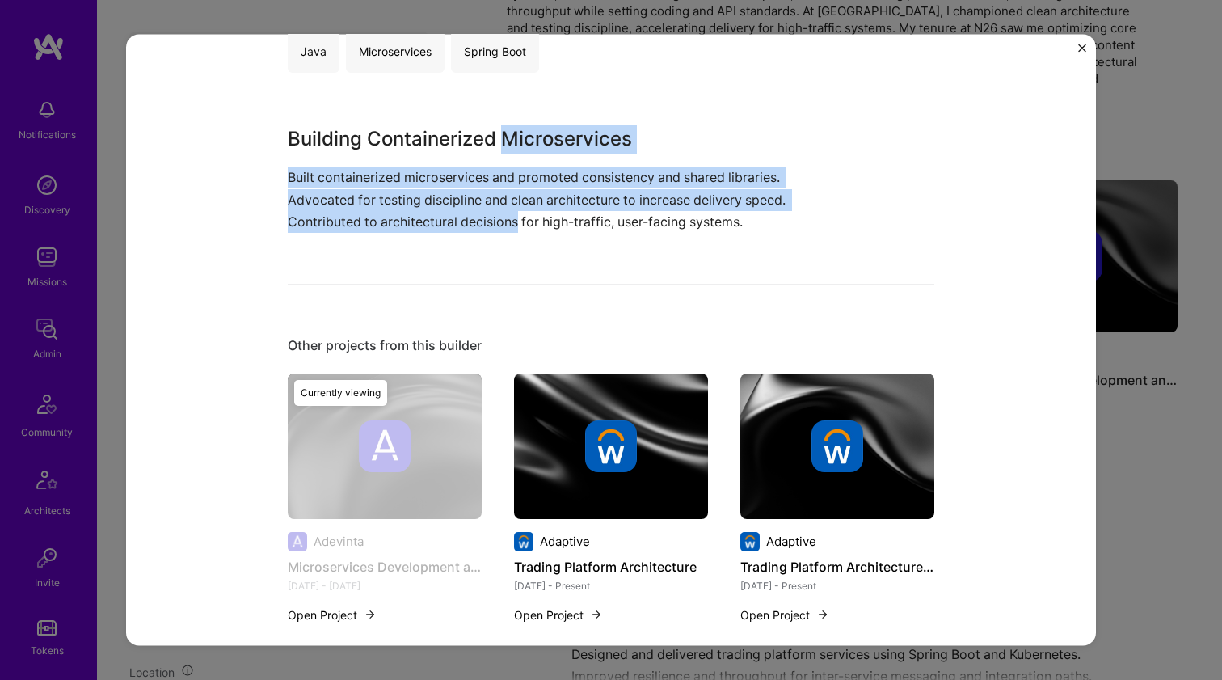
click at [511, 146] on div "Building Containerized Microservices Built containerized microservices and prom…" at bounding box center [551, 179] width 526 height 108
click at [511, 146] on h3 "Building Containerized Microservices" at bounding box center [551, 139] width 526 height 29
drag, startPoint x: 511, startPoint y: 146, endPoint x: 517, endPoint y: 218, distance: 72.2
click at [517, 218] on div "Building Containerized Microservices Built containerized microservices and prom…" at bounding box center [551, 179] width 526 height 108
click at [431, 171] on p "Built containerized microservices and promoted consistency and shared libraries…" at bounding box center [551, 200] width 526 height 66
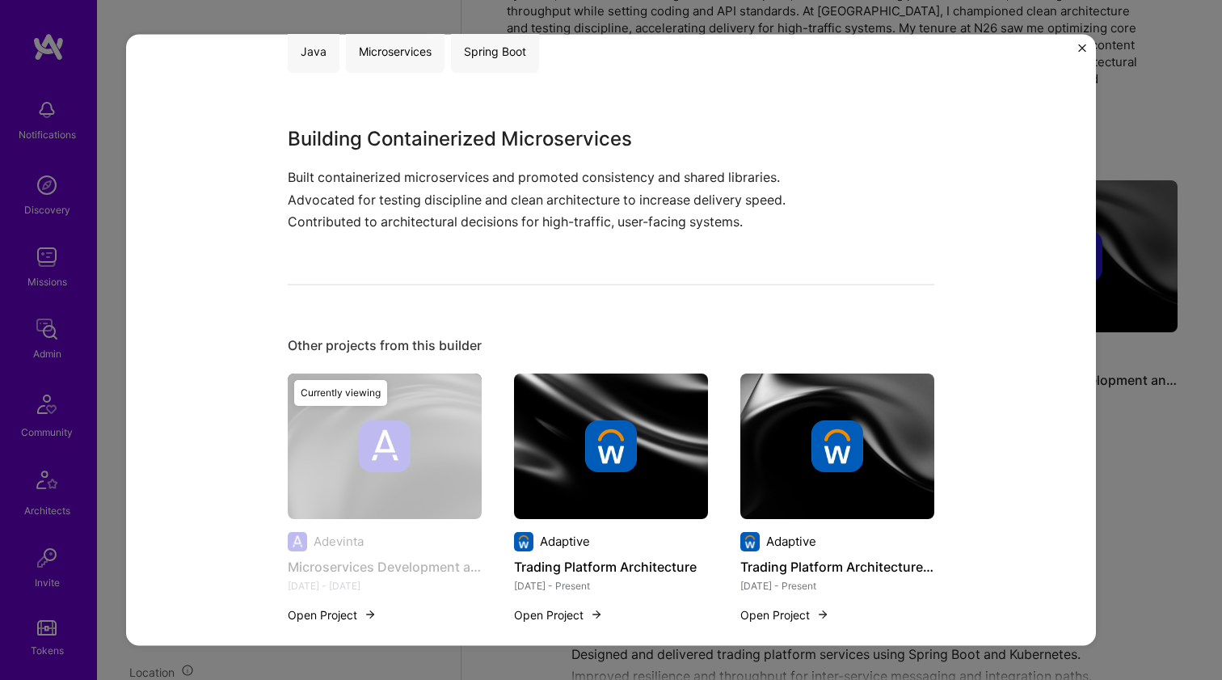
click at [430, 139] on h3 "Building Containerized Microservices" at bounding box center [551, 139] width 526 height 29
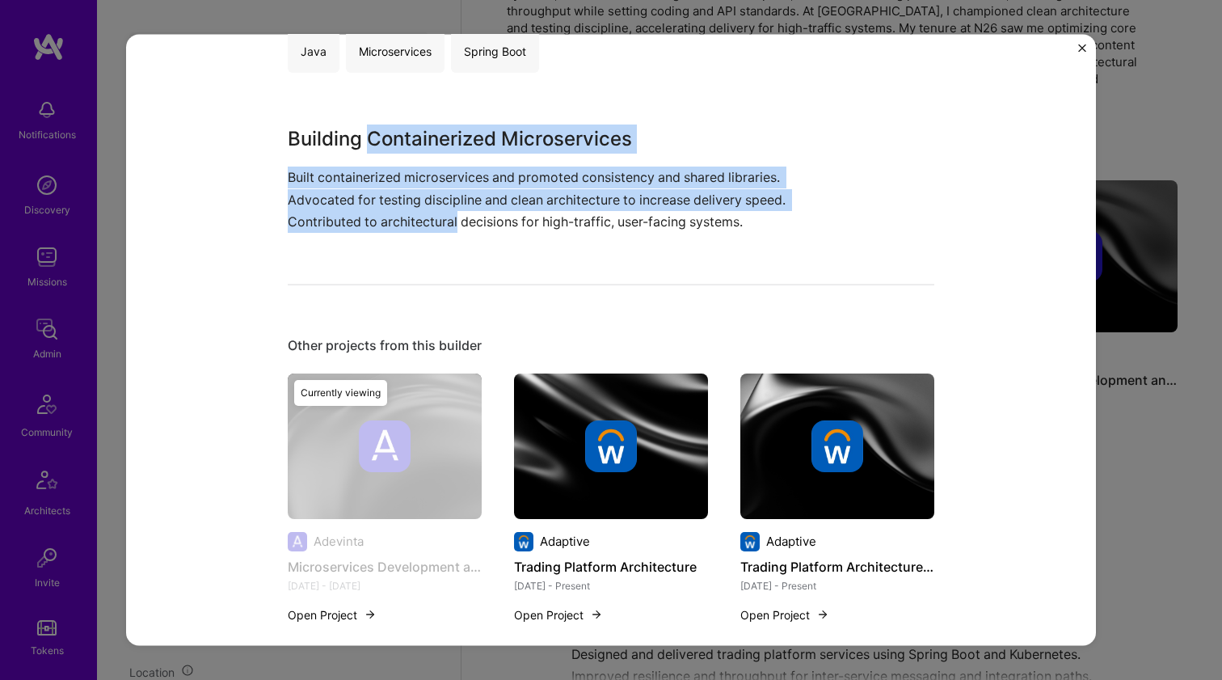
drag, startPoint x: 430, startPoint y: 139, endPoint x: 387, endPoint y: 215, distance: 87.2
click at [387, 215] on div "Building Containerized Microservices Built containerized microservices and prom…" at bounding box center [551, 179] width 526 height 108
click at [386, 213] on p "Built containerized microservices and promoted consistency and shared libraries…" at bounding box center [551, 200] width 526 height 66
drag, startPoint x: 386, startPoint y: 213, endPoint x: 383, endPoint y: 131, distance: 82.5
click at [383, 131] on div "Building Containerized Microservices Built containerized microservices and prom…" at bounding box center [551, 179] width 526 height 108
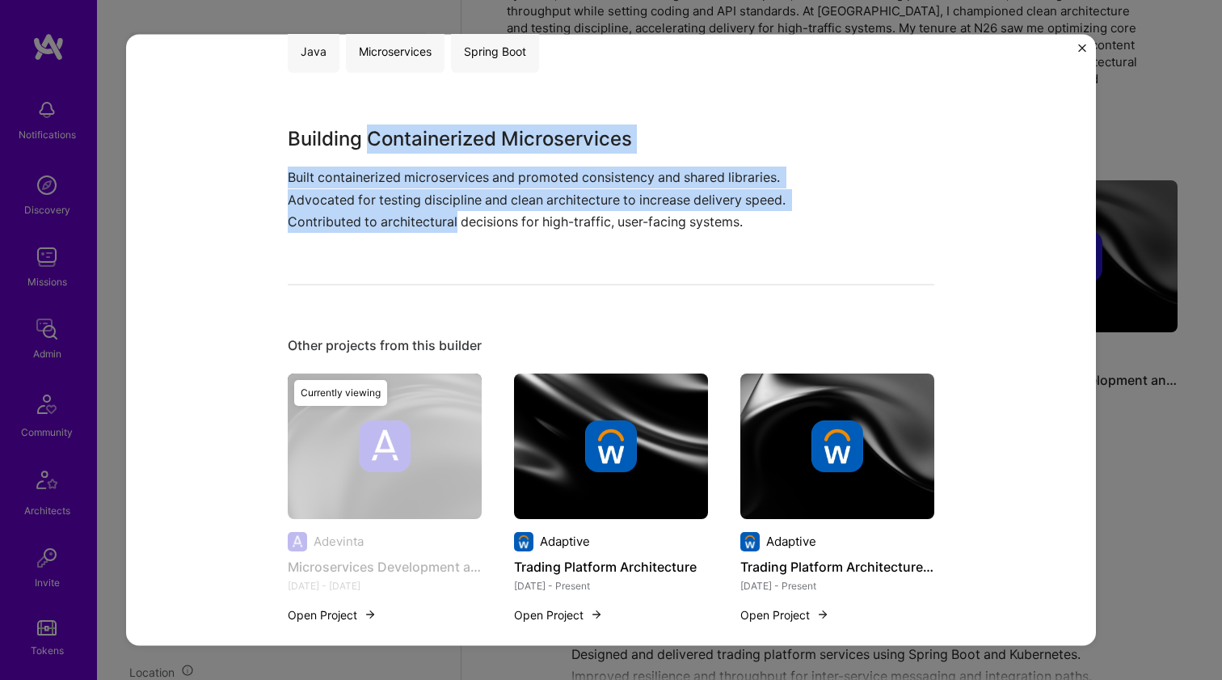
click at [383, 131] on h3 "Building Containerized Microservices" at bounding box center [551, 139] width 526 height 29
drag, startPoint x: 383, startPoint y: 131, endPoint x: 386, endPoint y: 226, distance: 95.4
click at [386, 226] on div "Building Containerized Microservices Built containerized microservices and prom…" at bounding box center [551, 179] width 526 height 108
click at [386, 226] on p "Built containerized microservices and promoted consistency and shared libraries…" at bounding box center [551, 200] width 526 height 66
drag, startPoint x: 386, startPoint y: 226, endPoint x: 378, endPoint y: 141, distance: 85.2
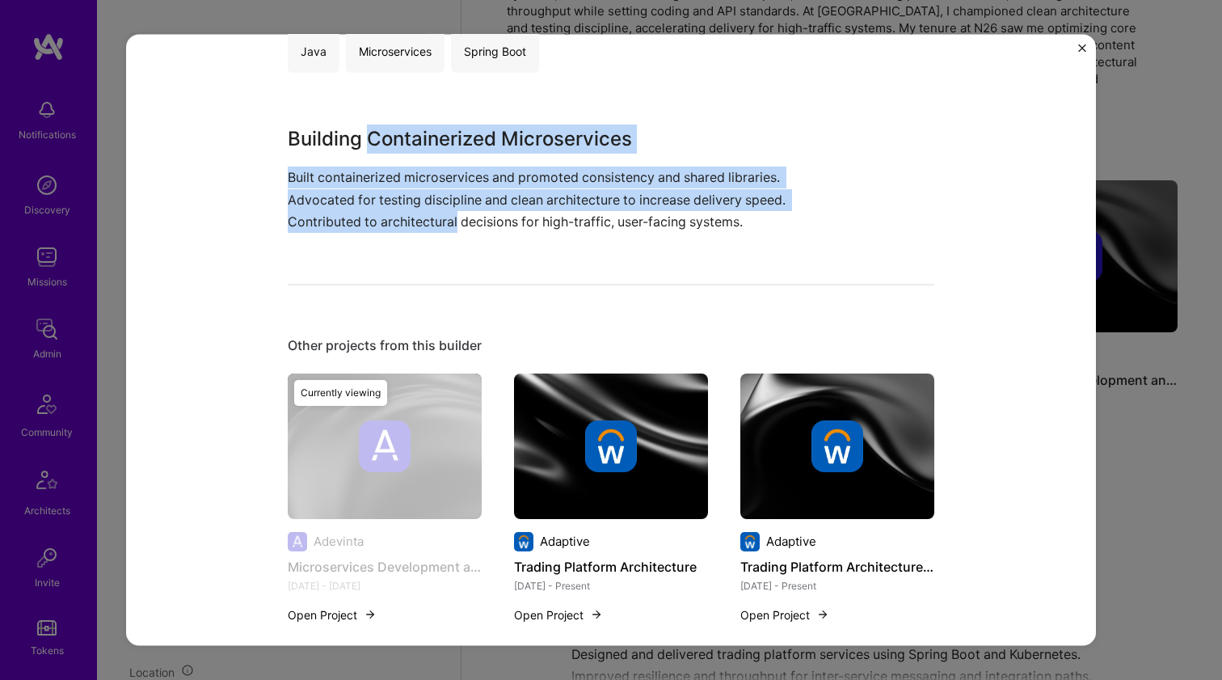
click at [378, 141] on div "Building Containerized Microservices Built containerized microservices and prom…" at bounding box center [551, 179] width 526 height 108
click at [378, 141] on h3 "Building Containerized Microservices" at bounding box center [551, 139] width 526 height 29
drag, startPoint x: 378, startPoint y: 141, endPoint x: 407, endPoint y: 212, distance: 75.8
click at [407, 212] on div "Building Containerized Microservices Built containerized microservices and prom…" at bounding box center [551, 179] width 526 height 108
click at [407, 212] on p "Built containerized microservices and promoted consistency and shared libraries…" at bounding box center [551, 200] width 526 height 66
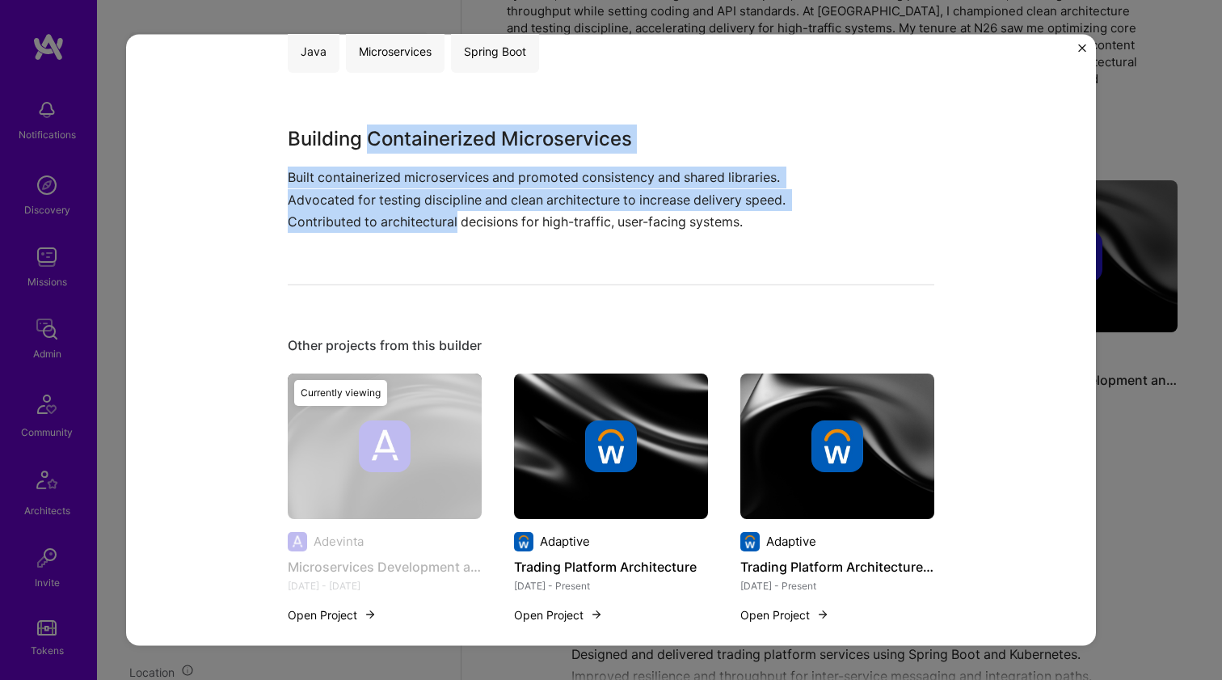
drag, startPoint x: 407, startPoint y: 212, endPoint x: 407, endPoint y: 129, distance: 83.3
click at [407, 129] on div "Building Containerized Microservices Built containerized microservices and prom…" at bounding box center [551, 179] width 526 height 108
click at [407, 129] on h3 "Building Containerized Microservices" at bounding box center [551, 139] width 526 height 29
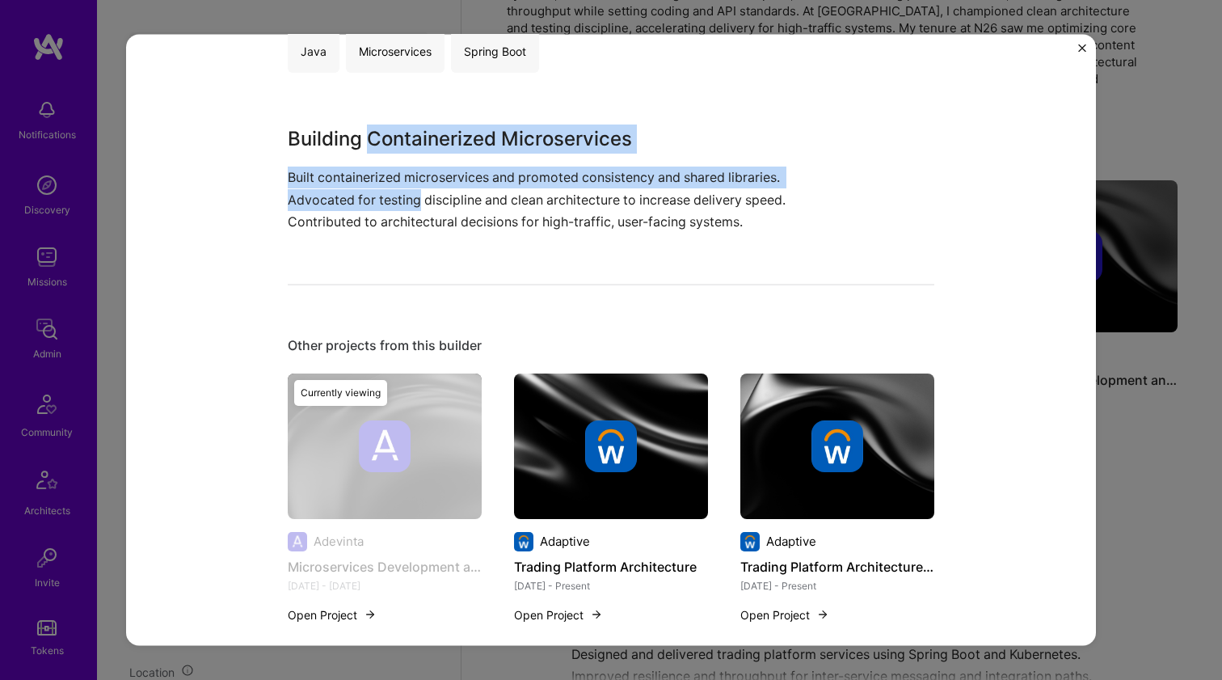
drag, startPoint x: 407, startPoint y: 129, endPoint x: 387, endPoint y: 192, distance: 66.2
click at [387, 192] on div "Building Containerized Microservices Built containerized microservices and prom…" at bounding box center [551, 179] width 526 height 108
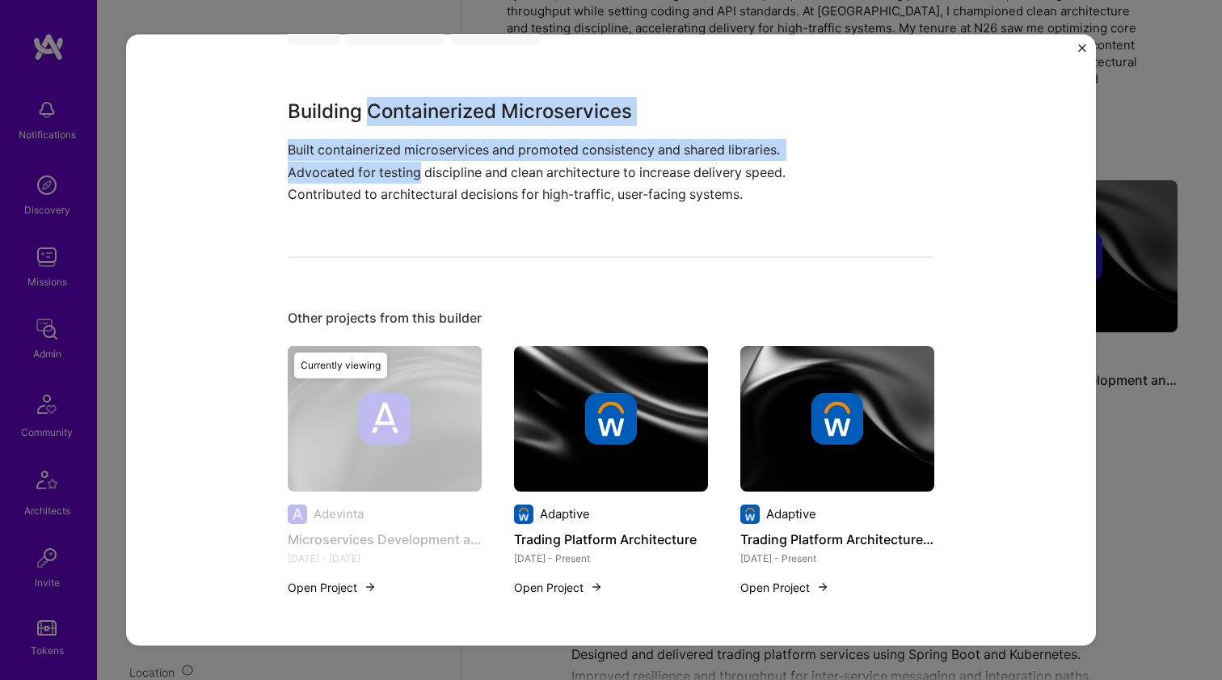
click at [593, 407] on img at bounding box center [611, 418] width 52 height 52
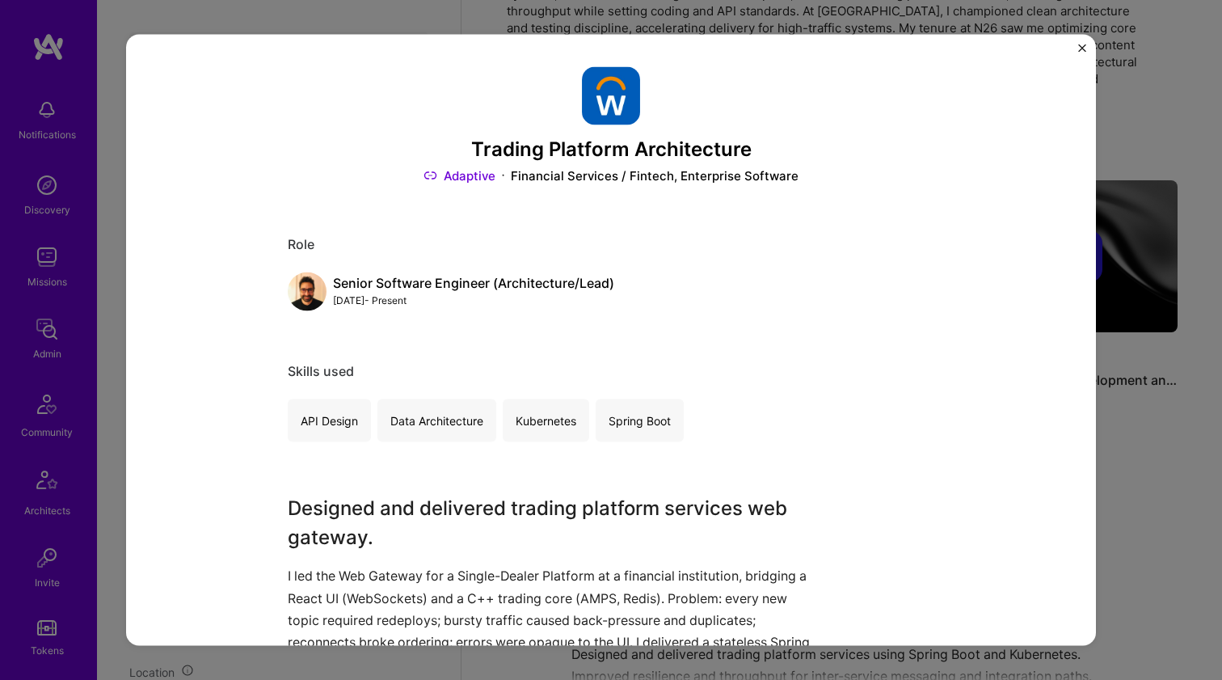
scroll to position [412, 0]
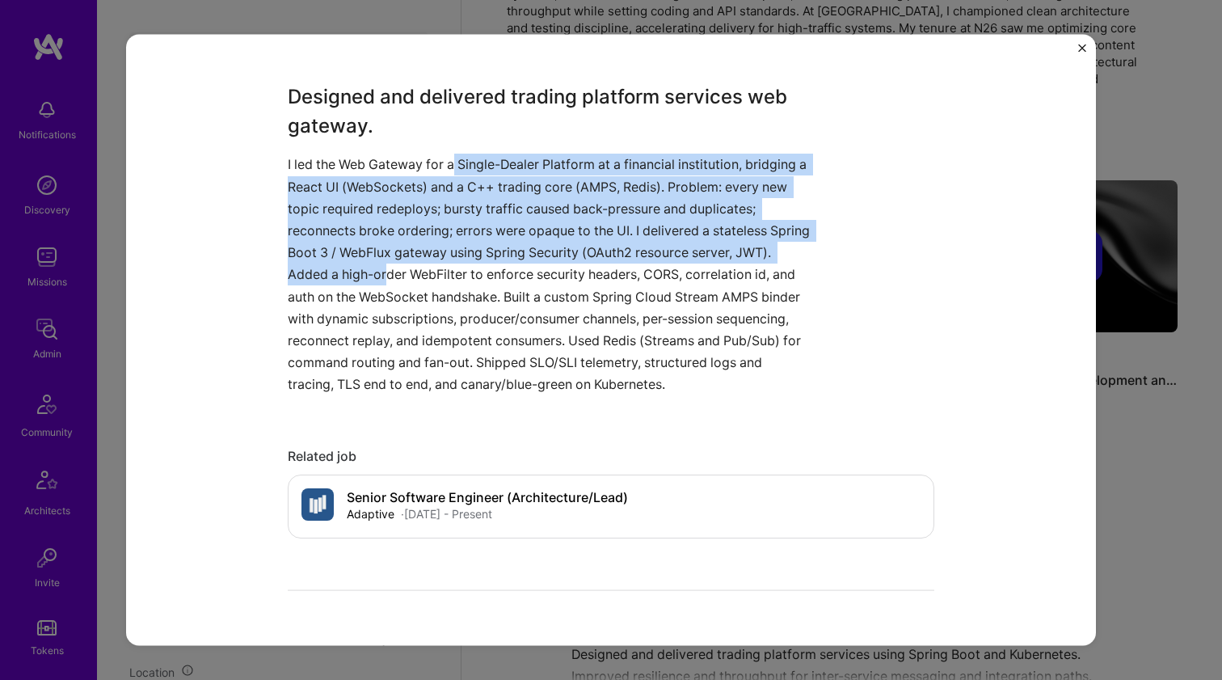
drag, startPoint x: 449, startPoint y: 159, endPoint x: 424, endPoint y: 265, distance: 108.7
click at [424, 265] on p "I led the Web Gateway for a Single-Dealer Platform at a financial institution, …" at bounding box center [551, 275] width 526 height 242
click at [402, 181] on p "I led the Web Gateway for a Single-Dealer Platform at a financial institution, …" at bounding box center [551, 275] width 526 height 242
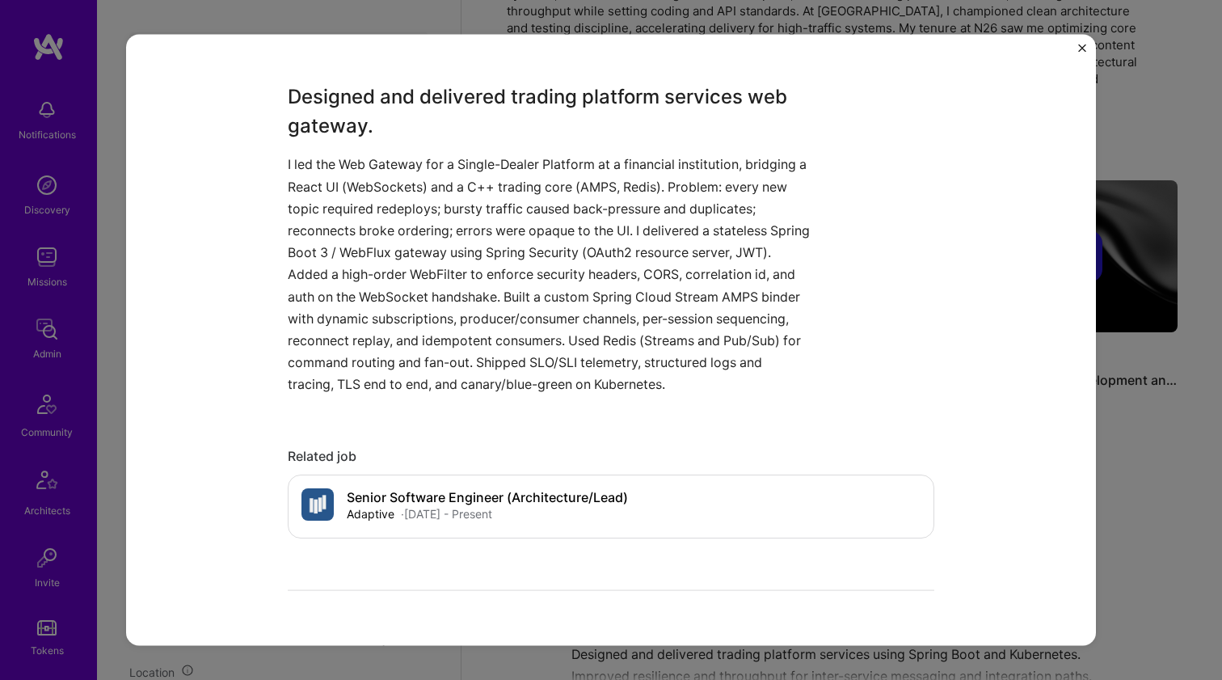
click at [406, 166] on p "I led the Web Gateway for a Single-Dealer Platform at a financial institution, …" at bounding box center [551, 275] width 526 height 242
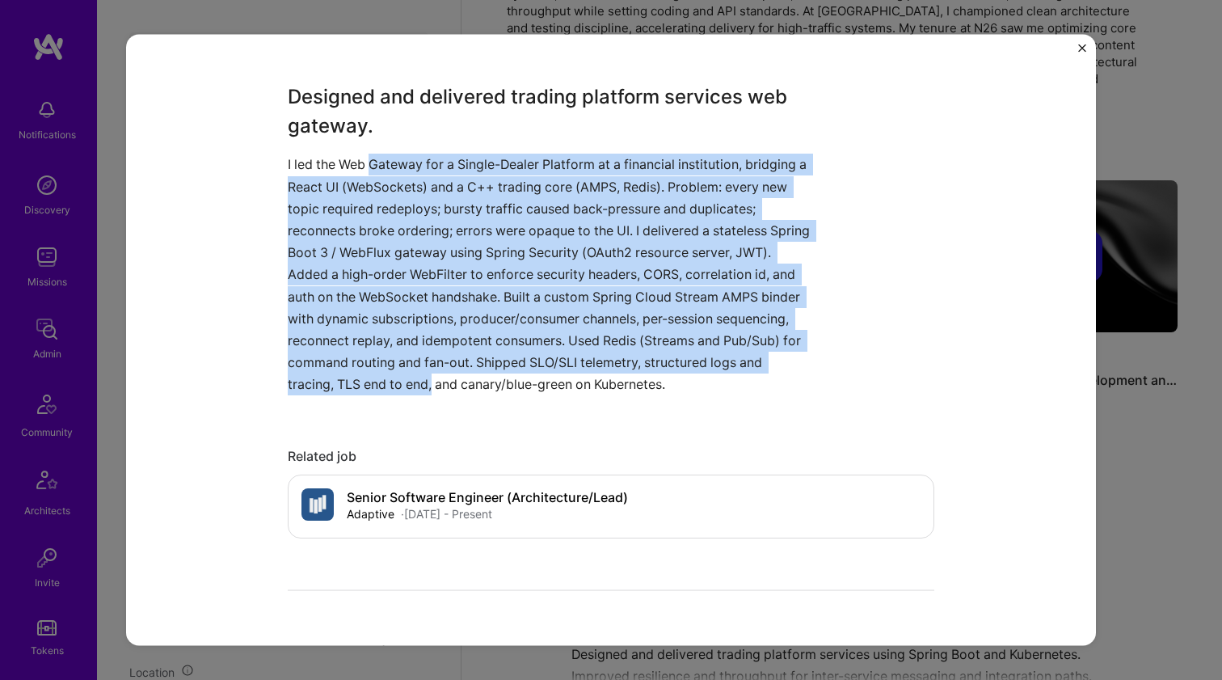
drag, startPoint x: 406, startPoint y: 165, endPoint x: 480, endPoint y: 372, distance: 219.9
click at [480, 372] on p "I led the Web Gateway for a Single-Dealer Platform at a financial institution, …" at bounding box center [551, 275] width 526 height 242
drag, startPoint x: 480, startPoint y: 372, endPoint x: 474, endPoint y: 159, distance: 212.7
click at [474, 159] on p "I led the Web Gateway for a Single-Dealer Platform at a financial institution, …" at bounding box center [551, 275] width 526 height 242
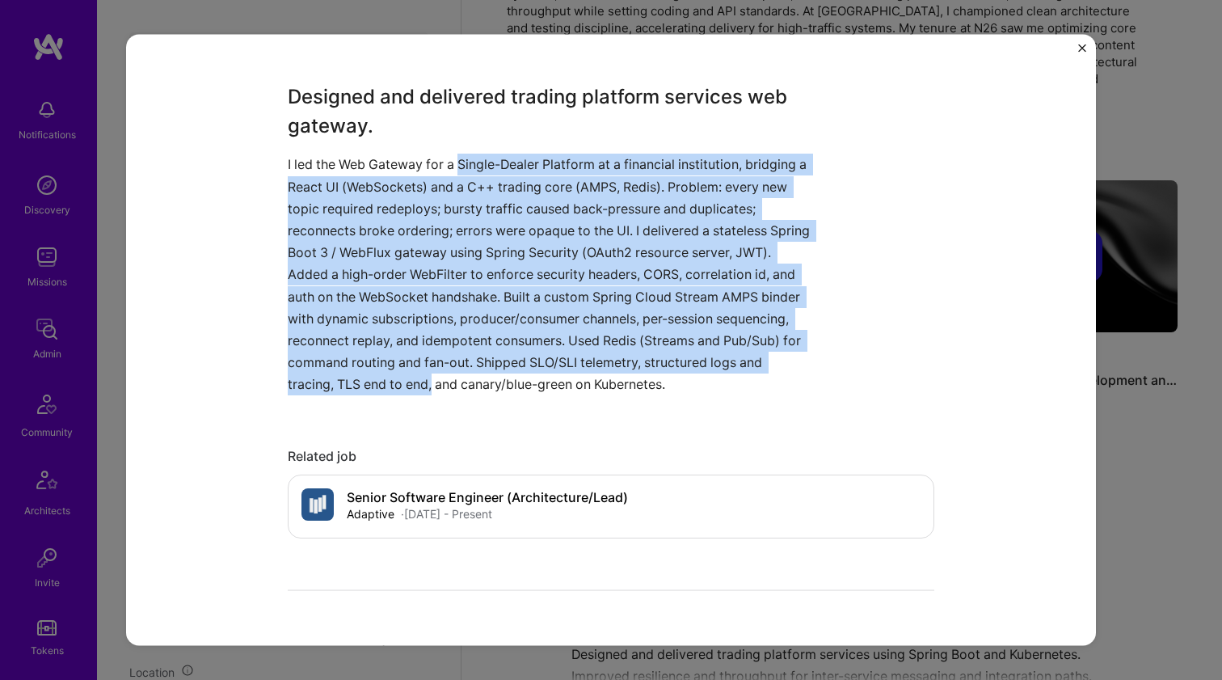
click at [474, 159] on p "I led the Web Gateway for a Single-Dealer Platform at a financial institution, …" at bounding box center [551, 275] width 526 height 242
drag, startPoint x: 474, startPoint y: 159, endPoint x: 500, endPoint y: 389, distance: 231.1
click at [500, 389] on p "I led the Web Gateway for a Single-Dealer Platform at a financial institution, …" at bounding box center [551, 275] width 526 height 242
click at [500, 388] on p "I led the Web Gateway for a Single-Dealer Platform at a financial institution, …" at bounding box center [551, 275] width 526 height 242
drag, startPoint x: 500, startPoint y: 386, endPoint x: 491, endPoint y: 170, distance: 216.9
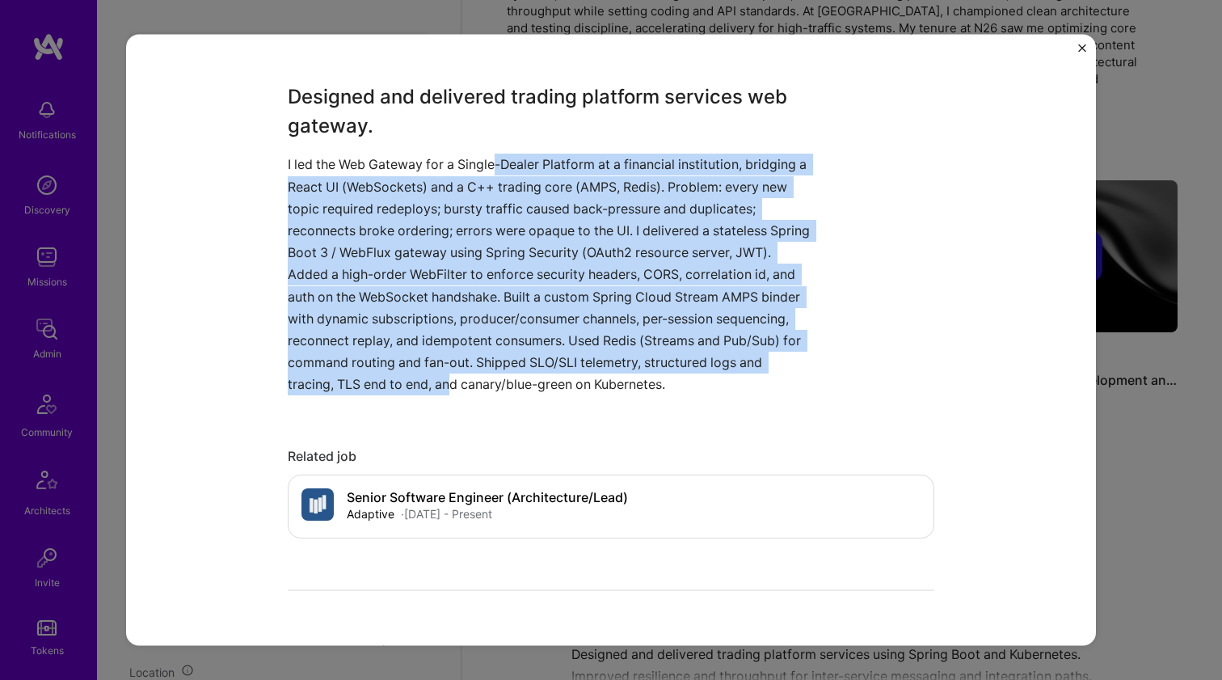
click at [491, 170] on p "I led the Web Gateway for a Single-Dealer Platform at a financial institution, …" at bounding box center [551, 275] width 526 height 242
drag, startPoint x: 491, startPoint y: 170, endPoint x: 530, endPoint y: 385, distance: 218.7
click at [530, 386] on p "I led the Web Gateway for a Single-Dealer Platform at a financial institution, …" at bounding box center [551, 275] width 526 height 242
click at [530, 385] on p "I led the Web Gateway for a Single-Dealer Platform at a financial institution, …" at bounding box center [551, 275] width 526 height 242
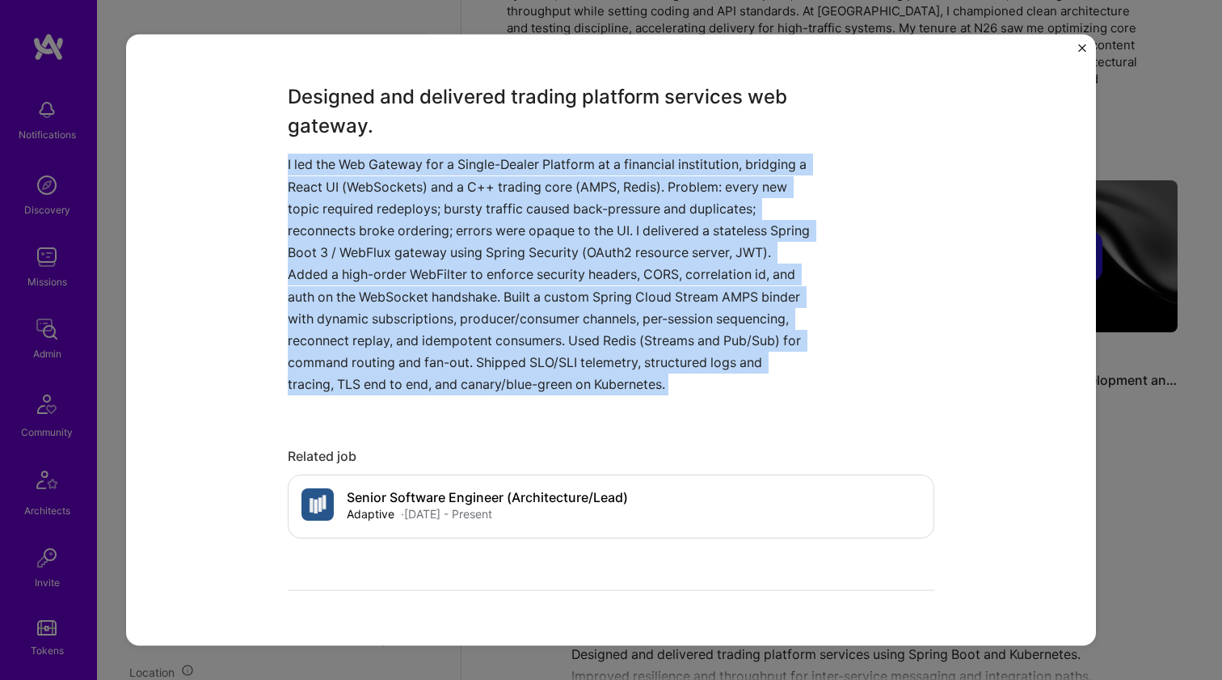
drag, startPoint x: 530, startPoint y: 385, endPoint x: 528, endPoint y: 367, distance: 18.0
click at [528, 367] on p "I led the Web Gateway for a Single-Dealer Platform at a financial institution, …" at bounding box center [551, 275] width 526 height 242
click at [527, 364] on p "I led the Web Gateway for a Single-Dealer Platform at a financial institution, …" at bounding box center [551, 275] width 526 height 242
click at [526, 370] on p "I led the Web Gateway for a Single-Dealer Platform at a financial institution, …" at bounding box center [551, 275] width 526 height 242
click at [524, 378] on p "I led the Web Gateway for a Single-Dealer Platform at a financial institution, …" at bounding box center [551, 275] width 526 height 242
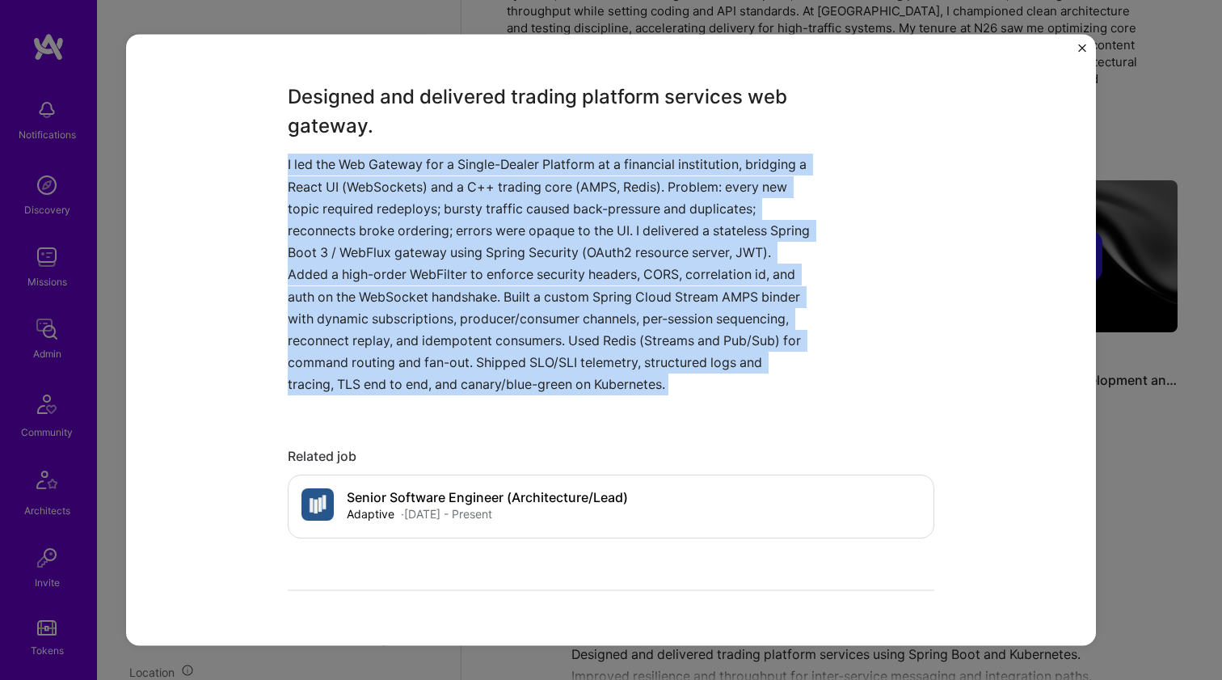
click at [530, 361] on p "I led the Web Gateway for a Single-Dealer Platform at a financial institution, …" at bounding box center [551, 275] width 526 height 242
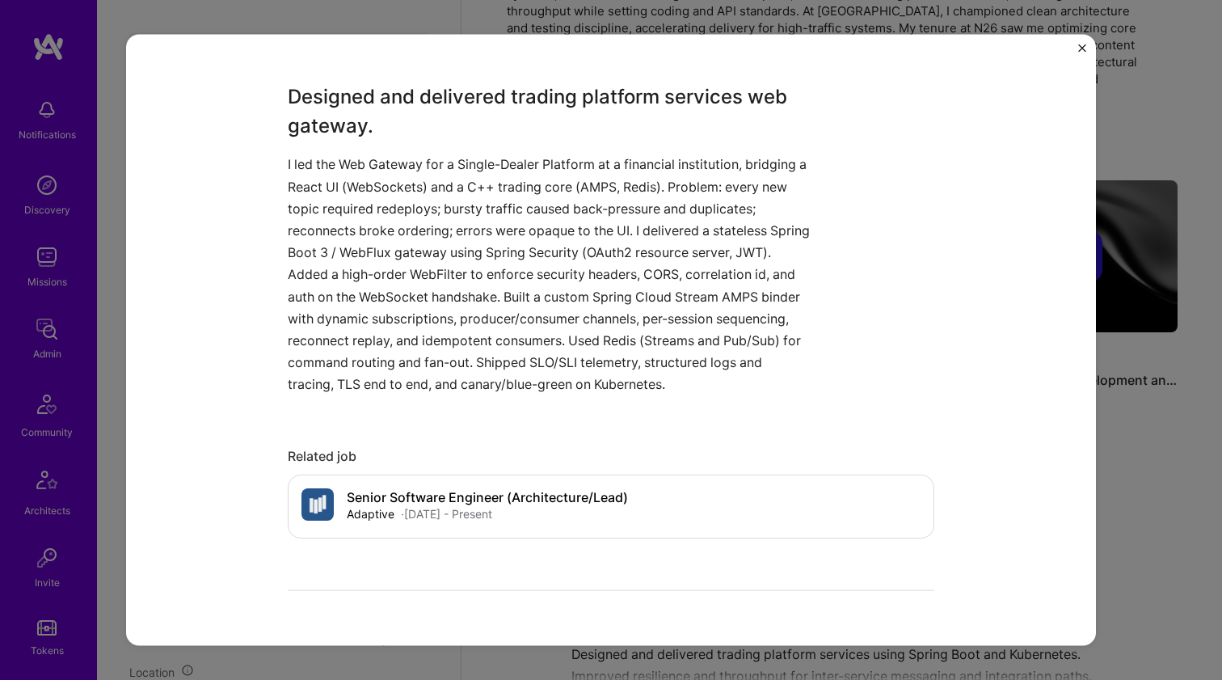
click at [530, 361] on p "I led the Web Gateway for a Single-Dealer Platform at a financial institution, …" at bounding box center [551, 275] width 526 height 242
click at [523, 374] on p "I led the Web Gateway for a Single-Dealer Platform at a financial institution, …" at bounding box center [551, 275] width 526 height 242
click at [523, 378] on p "I led the Web Gateway for a Single-Dealer Platform at a financial institution, …" at bounding box center [551, 275] width 526 height 242
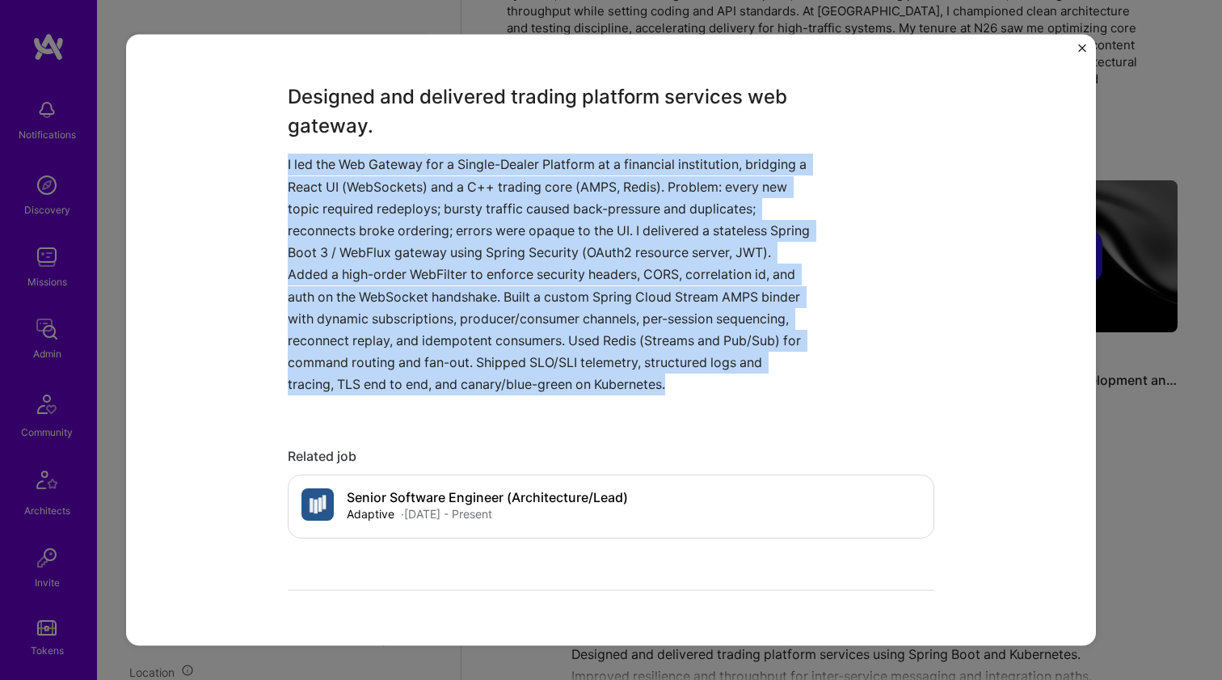
click at [523, 378] on p "I led the Web Gateway for a Single-Dealer Platform at a financial institution, …" at bounding box center [551, 275] width 526 height 242
click at [500, 368] on p "I led the Web Gateway for a Single-Dealer Platform at a financial institution, …" at bounding box center [551, 275] width 526 height 242
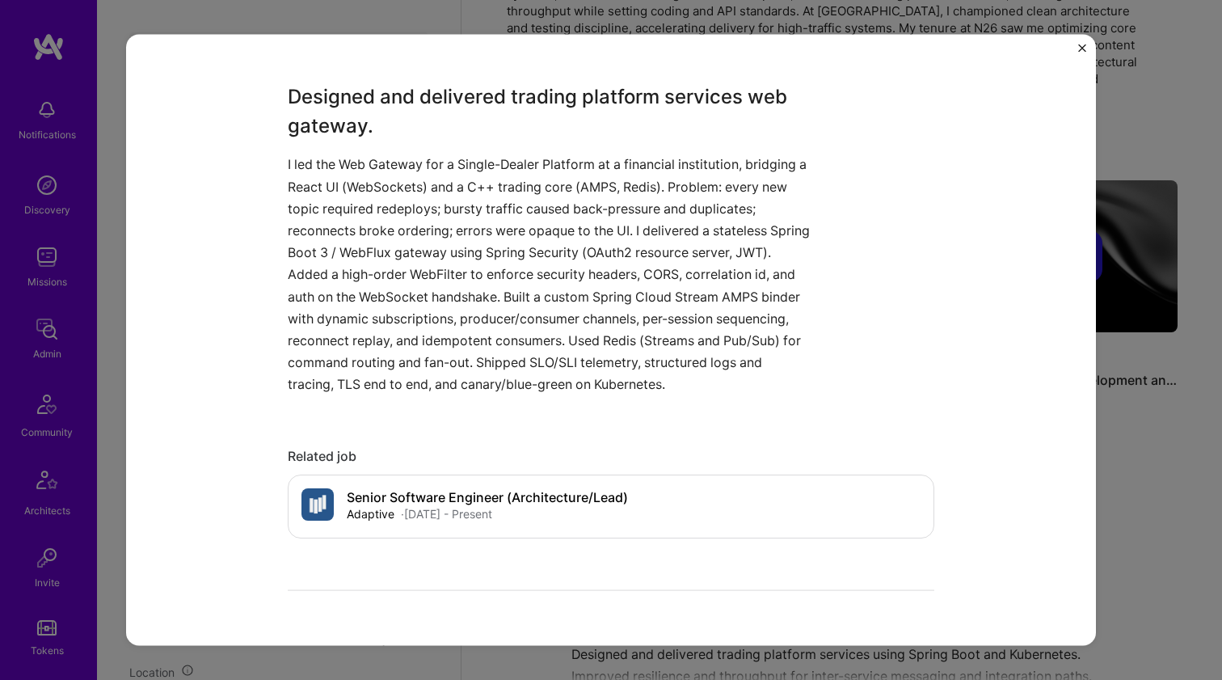
click at [498, 378] on p "I led the Web Gateway for a Single-Dealer Platform at a financial institution, …" at bounding box center [551, 275] width 526 height 242
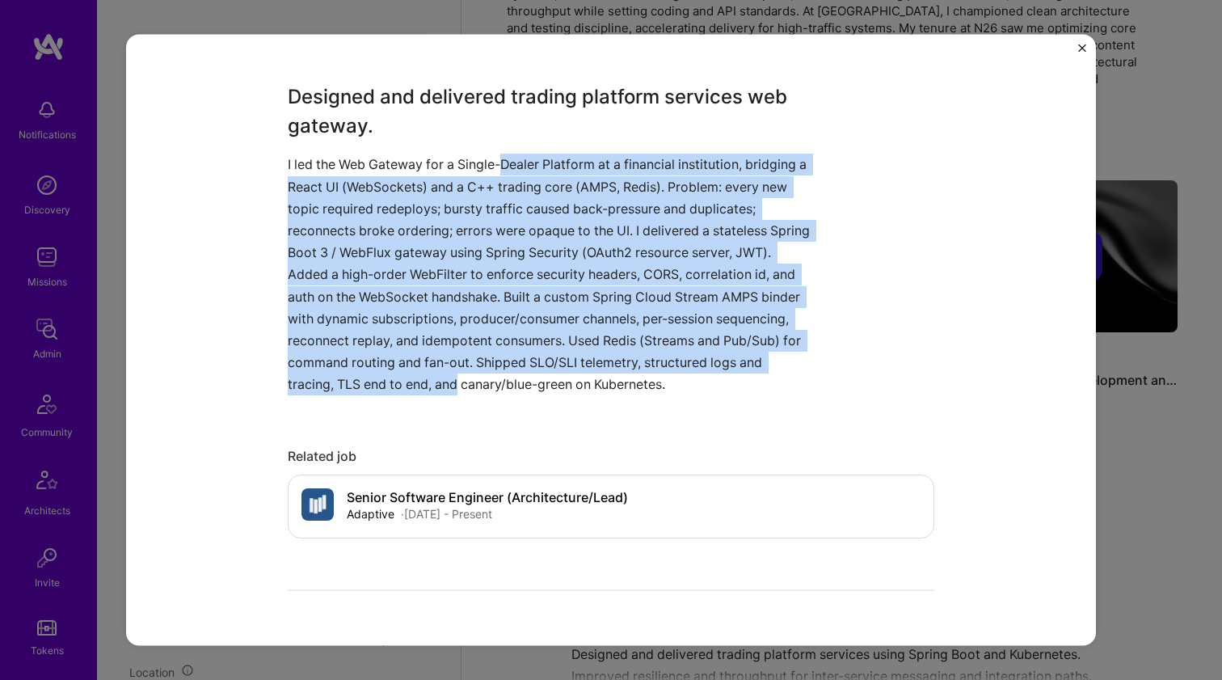
drag, startPoint x: 498, startPoint y: 378, endPoint x: 512, endPoint y: 167, distance: 212.3
click at [512, 167] on p "I led the Web Gateway for a Single-Dealer Platform at a financial institution, …" at bounding box center [551, 275] width 526 height 242
drag, startPoint x: 512, startPoint y: 166, endPoint x: 509, endPoint y: 378, distance: 211.8
click at [509, 378] on p "I led the Web Gateway for a Single-Dealer Platform at a financial institution, …" at bounding box center [551, 275] width 526 height 242
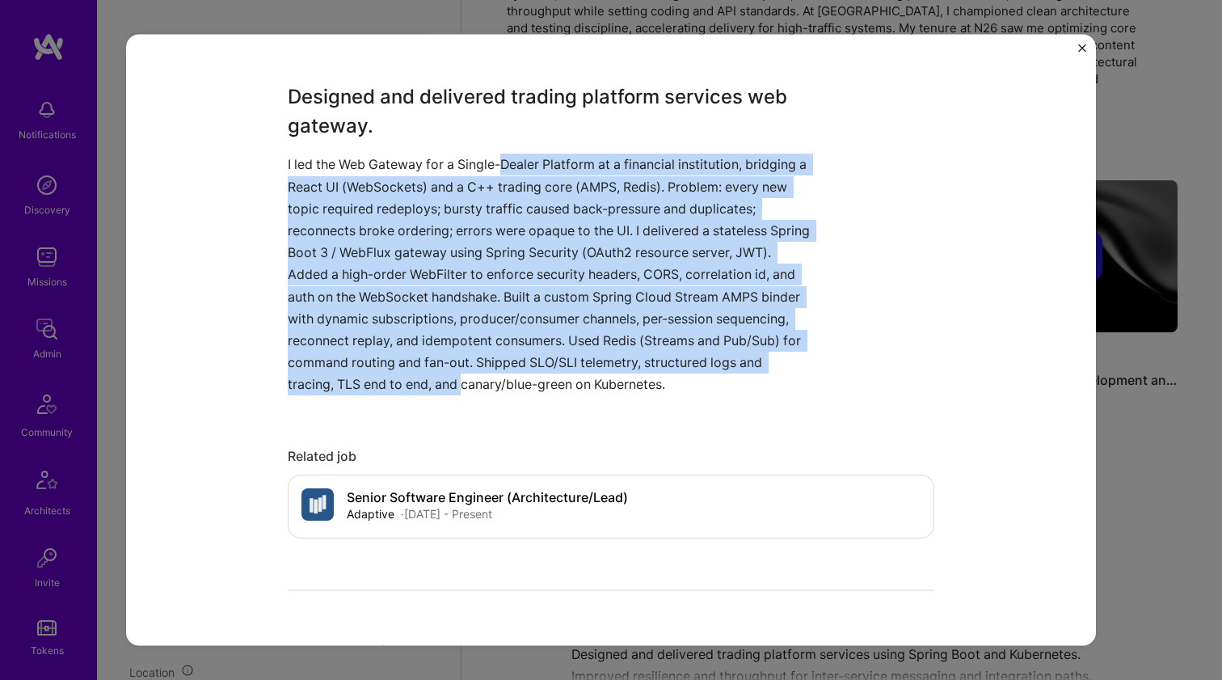
click at [509, 378] on p "I led the Web Gateway for a Single-Dealer Platform at a financial institution, …" at bounding box center [551, 275] width 526 height 242
drag, startPoint x: 509, startPoint y: 378, endPoint x: 524, endPoint y: 165, distance: 213.1
click at [524, 165] on p "I led the Web Gateway for a Single-Dealer Platform at a financial institution, …" at bounding box center [551, 275] width 526 height 242
click at [524, 164] on p "I led the Web Gateway for a Single-Dealer Platform at a financial institution, …" at bounding box center [551, 275] width 526 height 242
drag, startPoint x: 524, startPoint y: 164, endPoint x: 509, endPoint y: 376, distance: 212.3
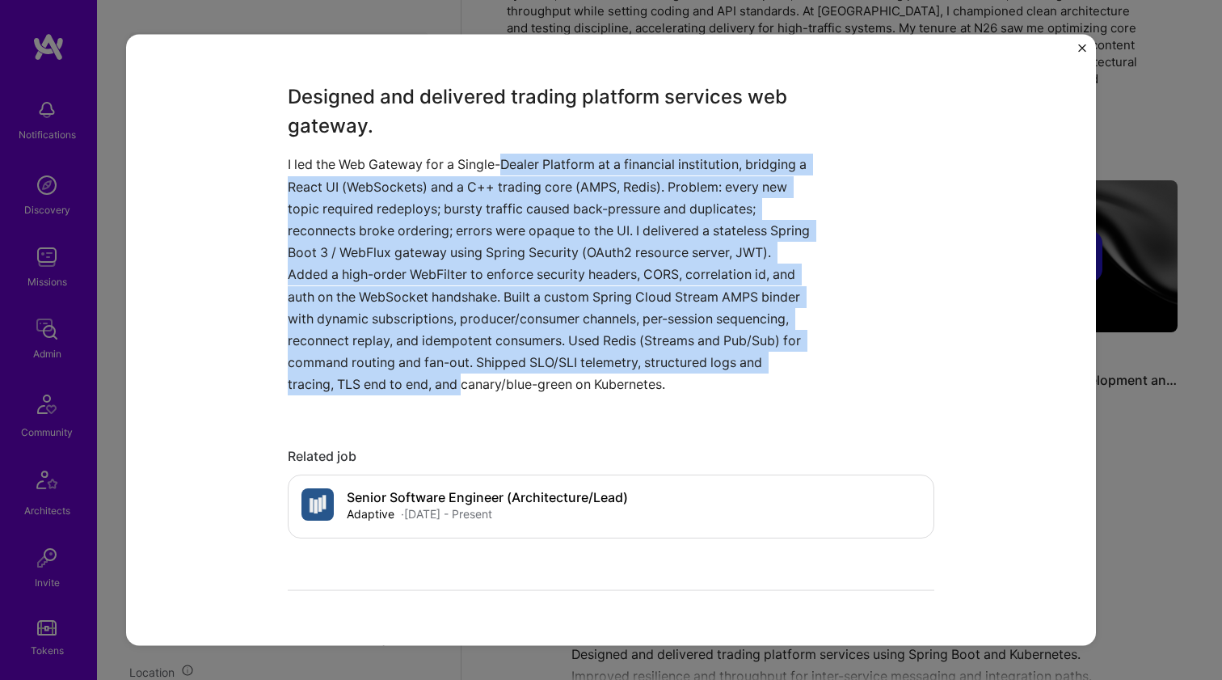
click at [509, 376] on p "I led the Web Gateway for a Single-Dealer Platform at a financial institution, …" at bounding box center [551, 275] width 526 height 242
click at [509, 375] on p "I led the Web Gateway for a Single-Dealer Platform at a financial institution, …" at bounding box center [551, 275] width 526 height 242
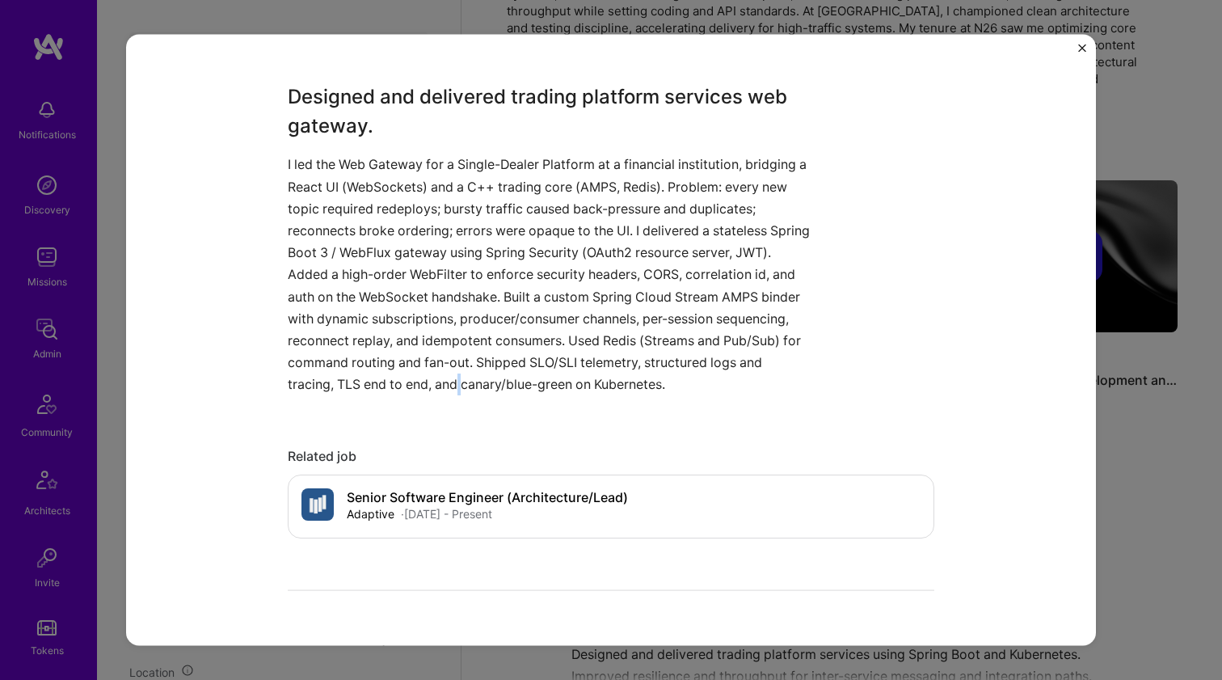
click at [509, 375] on p "I led the Web Gateway for a Single-Dealer Platform at a financial institution, …" at bounding box center [551, 275] width 526 height 242
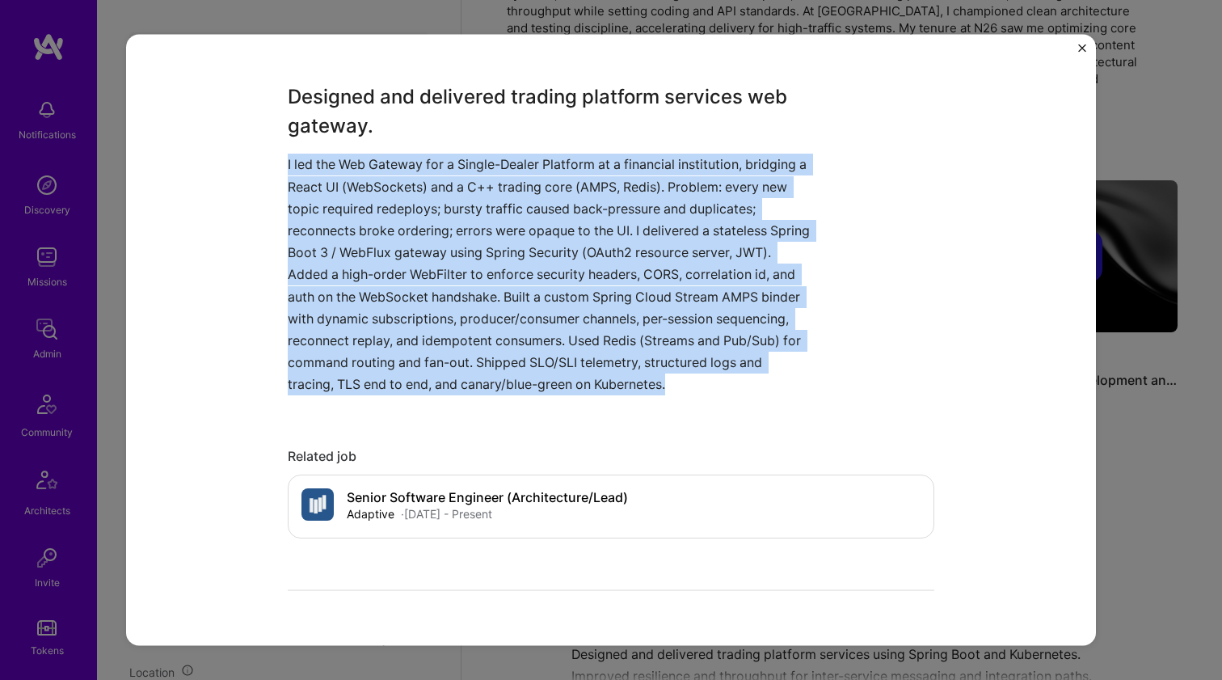
click at [509, 375] on p "I led the Web Gateway for a Single-Dealer Platform at a financial institution, …" at bounding box center [551, 275] width 526 height 242
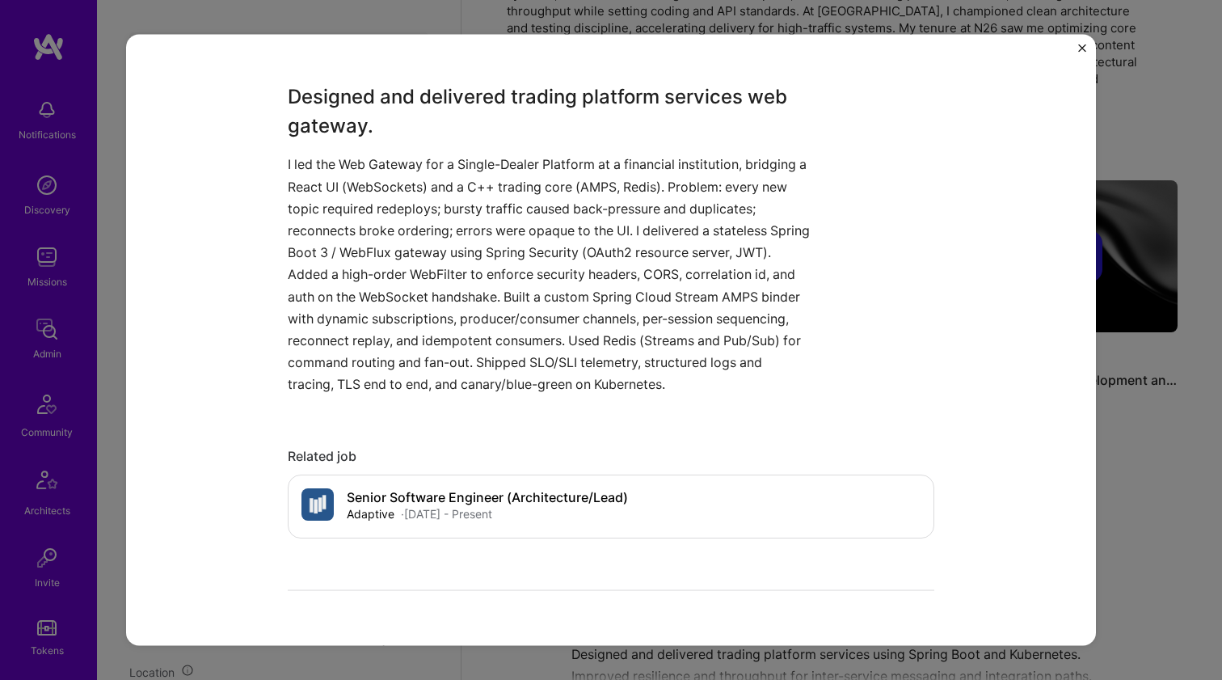
click at [504, 377] on p "I led the Web Gateway for a Single-Dealer Platform at a financial institution, …" at bounding box center [551, 275] width 526 height 242
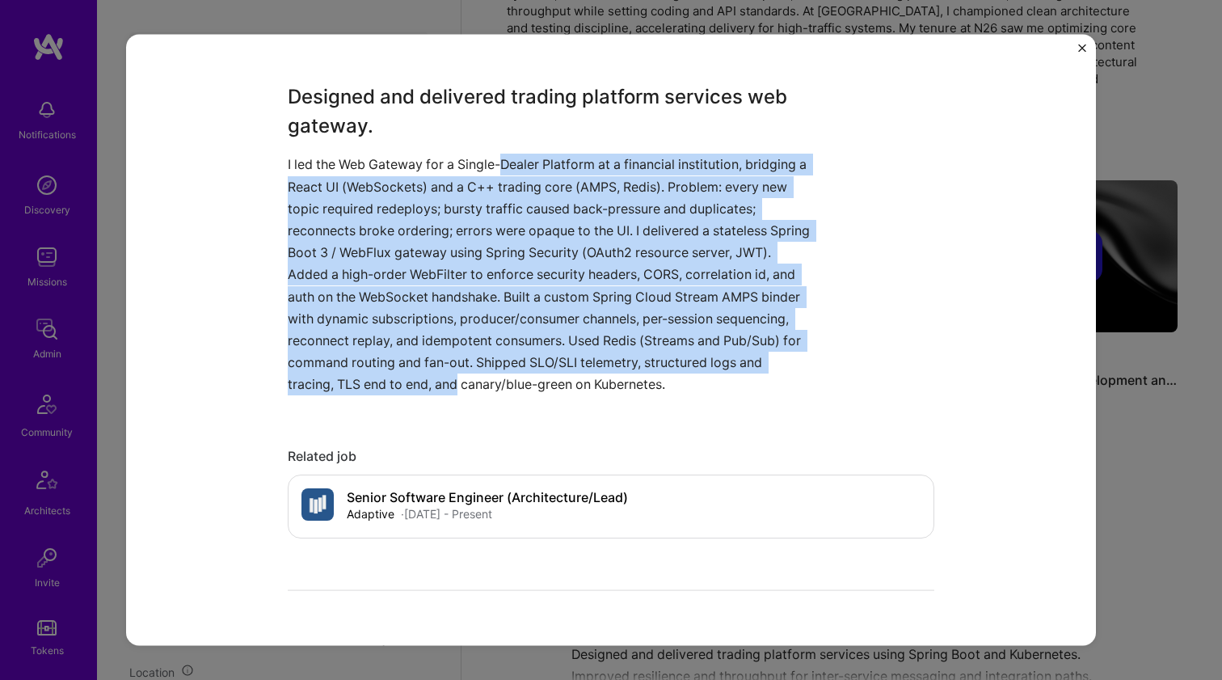
drag, startPoint x: 504, startPoint y: 377, endPoint x: 521, endPoint y: 167, distance: 210.0
click at [521, 167] on p "I led the Web Gateway for a Single-Dealer Platform at a financial institution, …" at bounding box center [551, 275] width 526 height 242
drag, startPoint x: 521, startPoint y: 167, endPoint x: 492, endPoint y: 374, distance: 209.0
click at [492, 374] on p "I led the Web Gateway for a Single-Dealer Platform at a financial institution, …" at bounding box center [551, 275] width 526 height 242
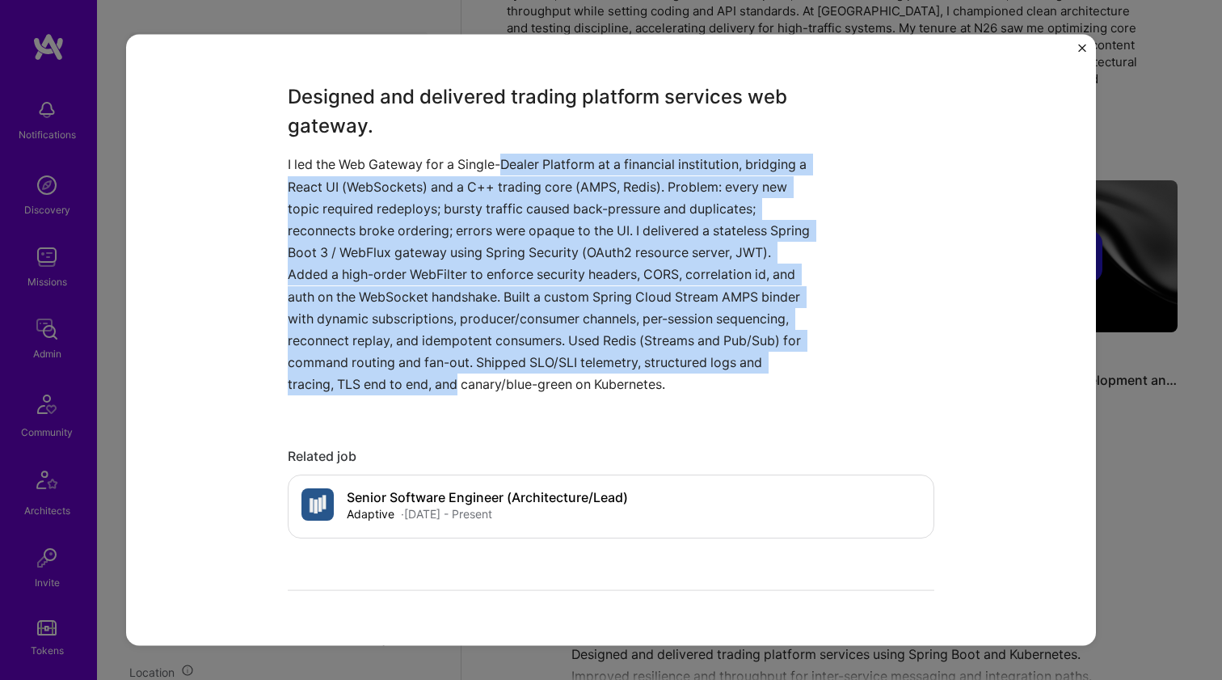
click at [492, 374] on p "I led the Web Gateway for a Single-Dealer Platform at a financial institution, …" at bounding box center [551, 275] width 526 height 242
drag, startPoint x: 492, startPoint y: 374, endPoint x: 509, endPoint y: 157, distance: 218.1
click at [509, 157] on p "I led the Web Gateway for a Single-Dealer Platform at a financial institution, …" at bounding box center [551, 275] width 526 height 242
drag, startPoint x: 509, startPoint y: 157, endPoint x: 498, endPoint y: 381, distance: 224.2
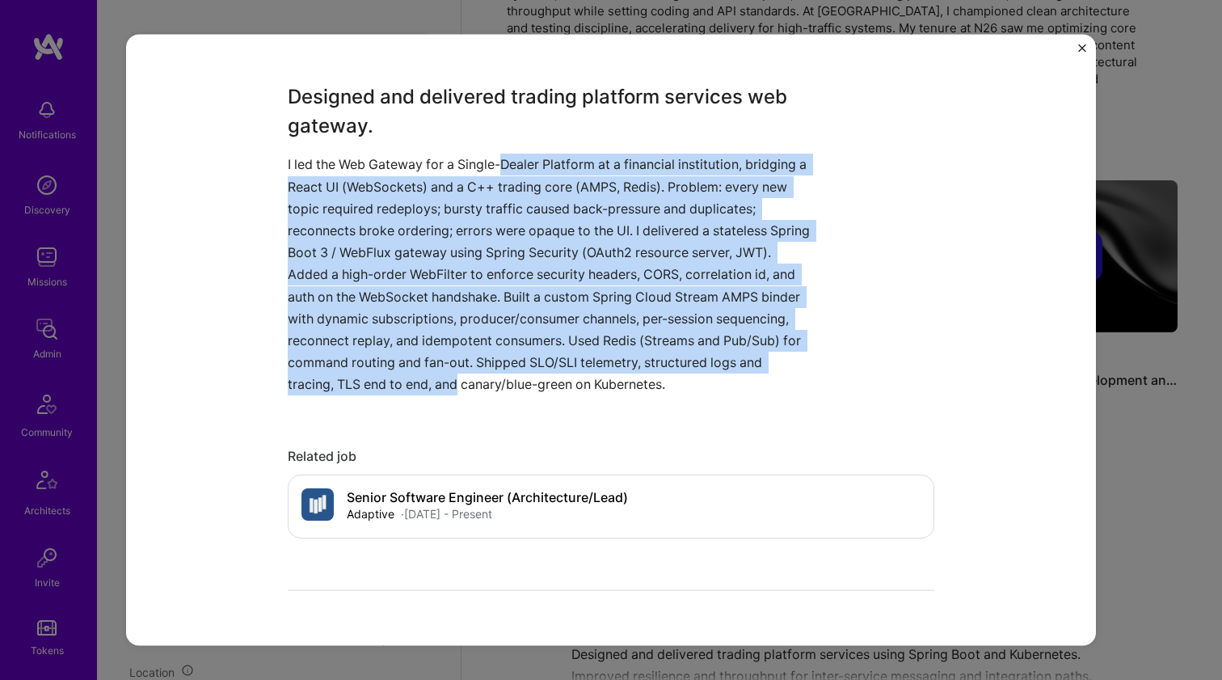
click at [498, 381] on p "I led the Web Gateway for a Single-Dealer Platform at a financial institution, …" at bounding box center [551, 275] width 526 height 242
drag, startPoint x: 498, startPoint y: 381, endPoint x: 523, endPoint y: 154, distance: 227.8
click at [523, 154] on p "I led the Web Gateway for a Single-Dealer Platform at a financial institution, …" at bounding box center [551, 275] width 526 height 242
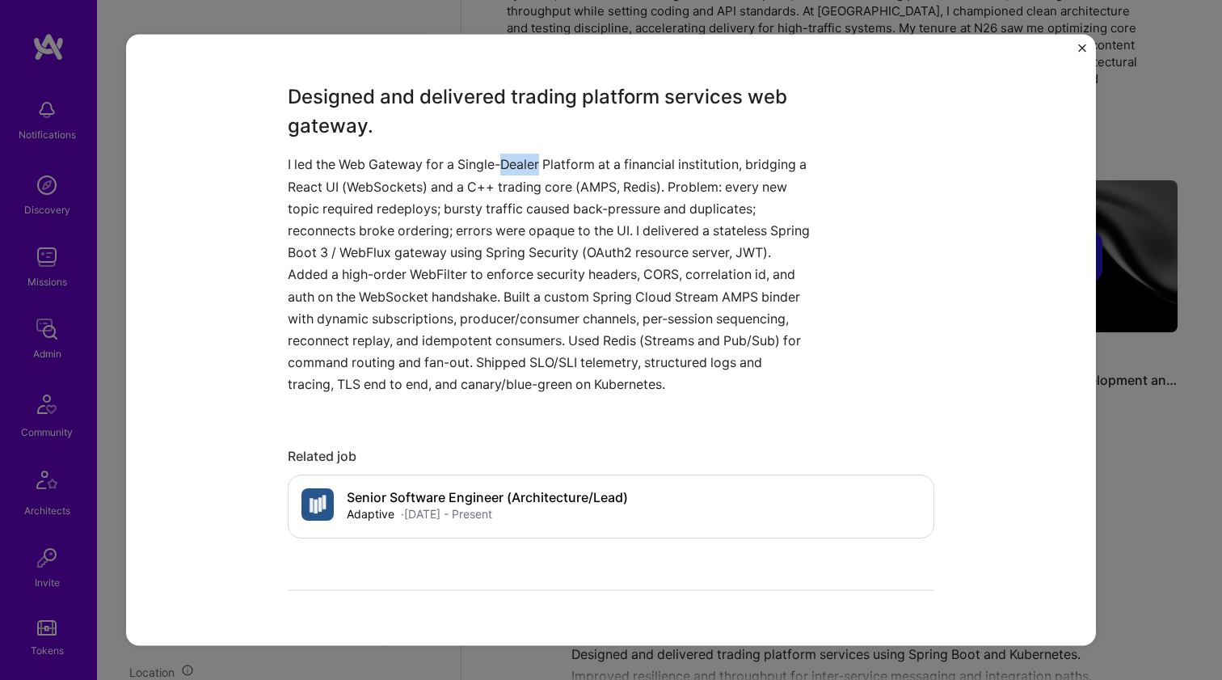
click at [515, 160] on p "I led the Web Gateway for a Single-Dealer Platform at a financial institution, …" at bounding box center [551, 275] width 526 height 242
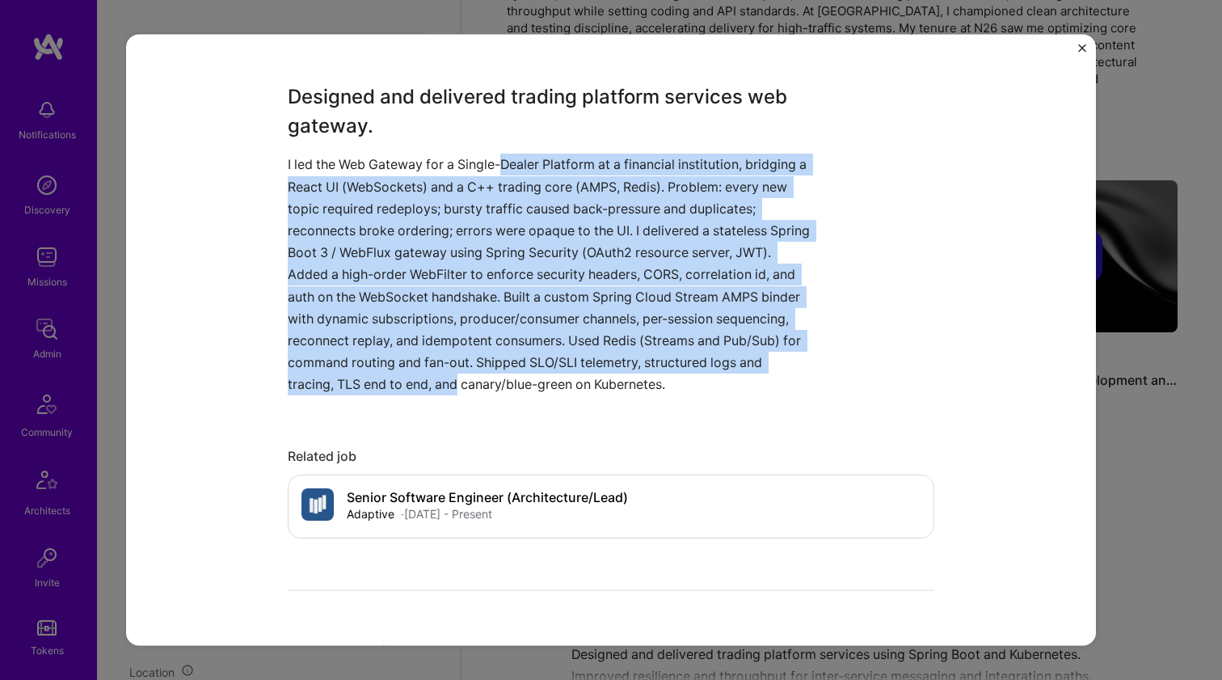
drag, startPoint x: 515, startPoint y: 160, endPoint x: 492, endPoint y: 369, distance: 210.6
click at [492, 369] on p "I led the Web Gateway for a Single-Dealer Platform at a financial institution, …" at bounding box center [551, 275] width 526 height 242
drag, startPoint x: 492, startPoint y: 369, endPoint x: 505, endPoint y: 168, distance: 201.7
click at [505, 168] on p "I led the Web Gateway for a Single-Dealer Platform at a financial institution, …" at bounding box center [551, 275] width 526 height 242
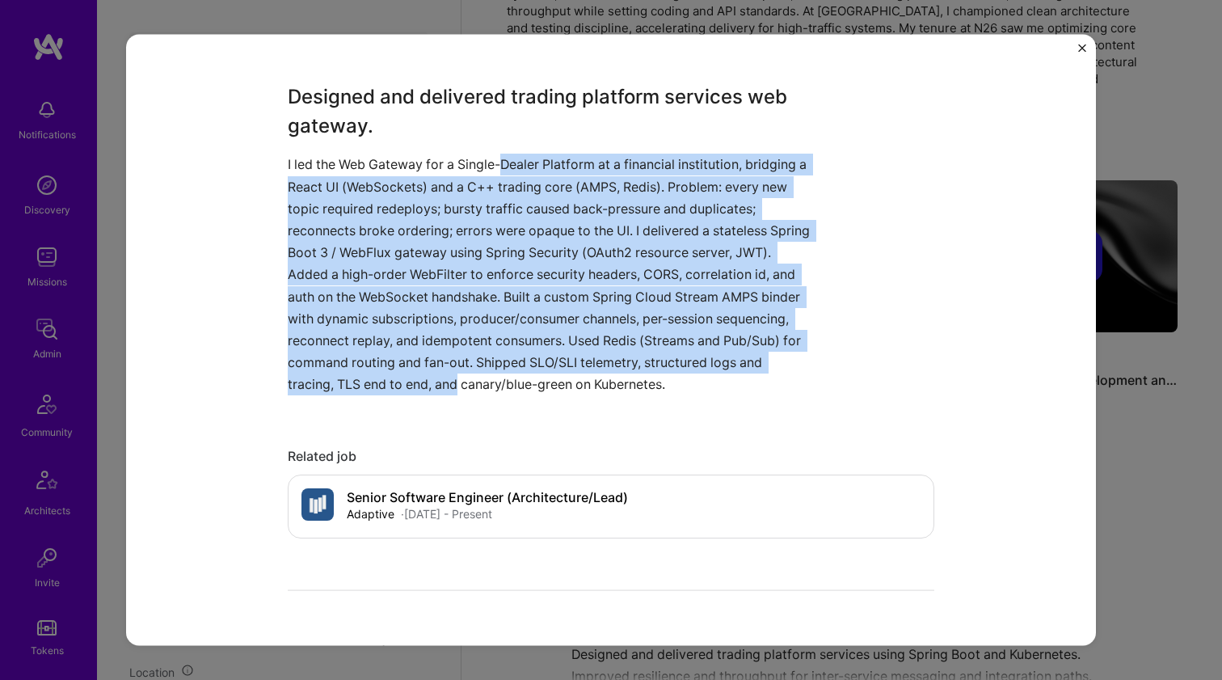
click at [505, 168] on p "I led the Web Gateway for a Single-Dealer Platform at a financial institution, …" at bounding box center [551, 275] width 526 height 242
drag, startPoint x: 505, startPoint y: 168, endPoint x: 502, endPoint y: 383, distance: 215.1
click at [502, 383] on p "I led the Web Gateway for a Single-Dealer Platform at a financial institution, …" at bounding box center [551, 275] width 526 height 242
drag, startPoint x: 502, startPoint y: 382, endPoint x: 499, endPoint y: 167, distance: 215.9
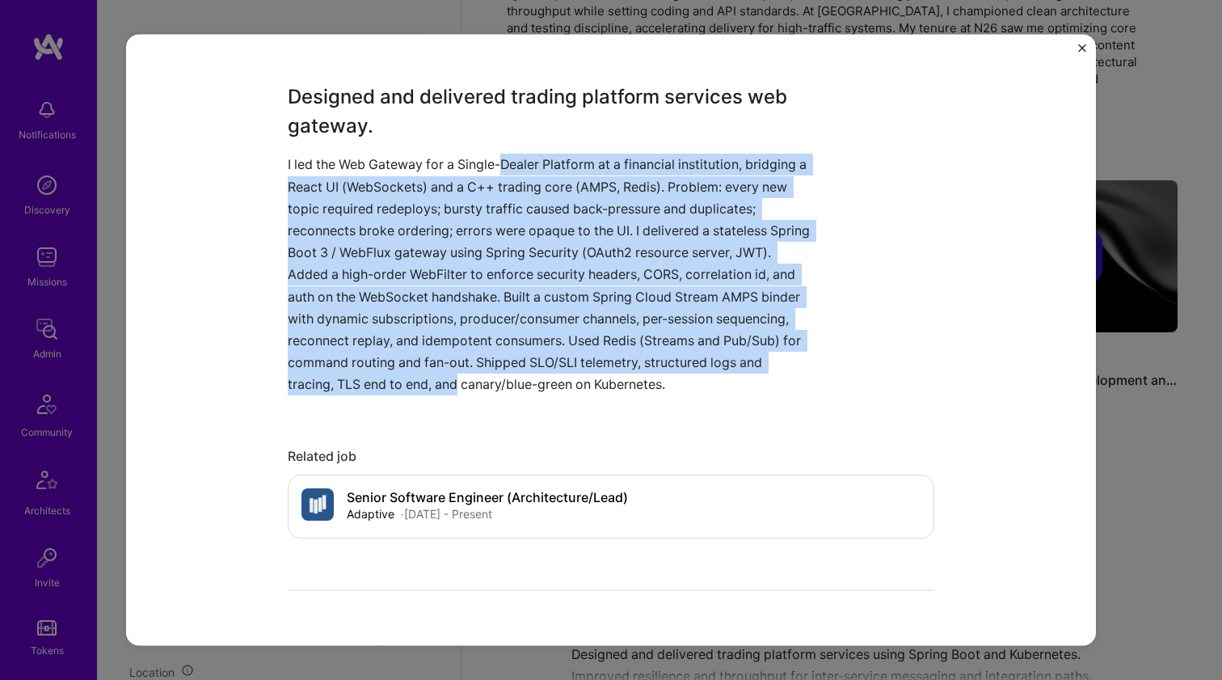
click at [499, 167] on p "I led the Web Gateway for a Single-Dealer Platform at a financial institution, …" at bounding box center [551, 275] width 526 height 242
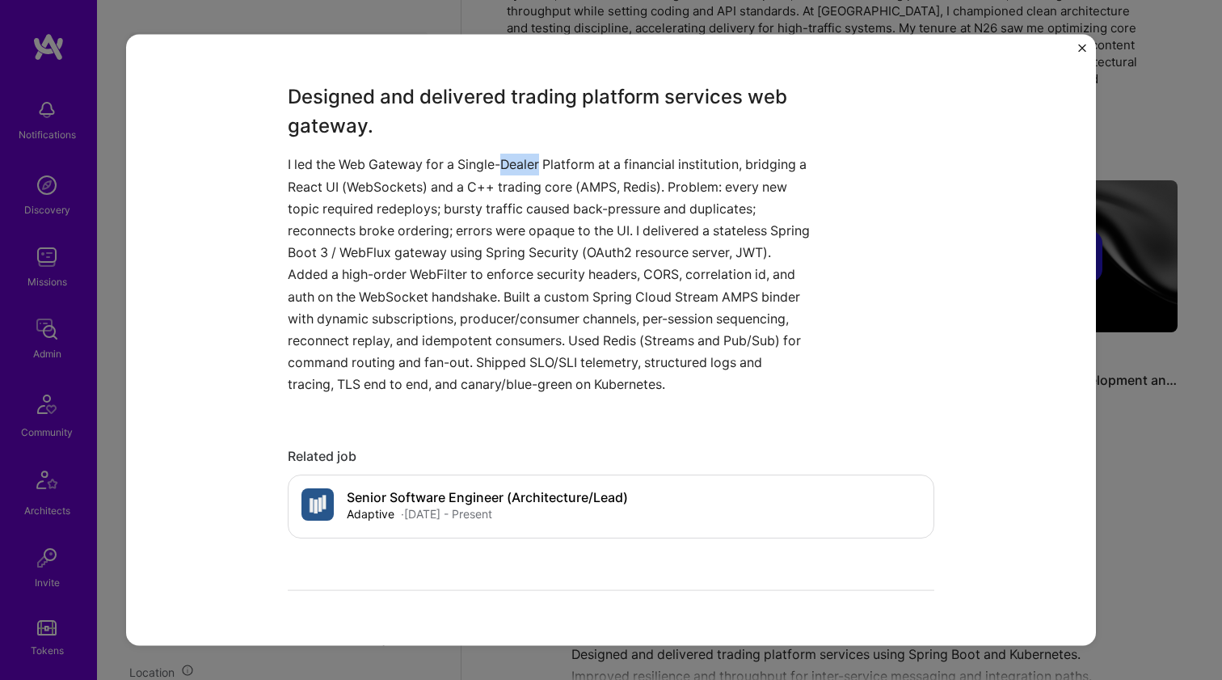
click at [499, 167] on p "I led the Web Gateway for a Single-Dealer Platform at a financial institution, …" at bounding box center [551, 275] width 526 height 242
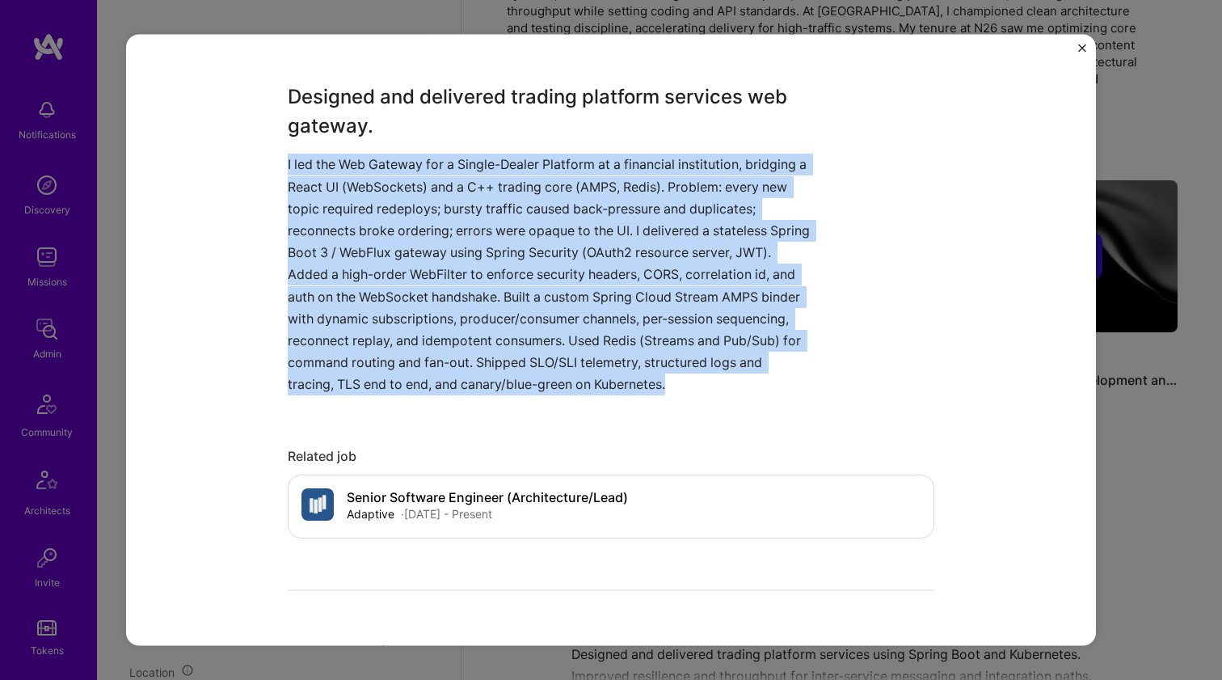
drag, startPoint x: 499, startPoint y: 167, endPoint x: 495, endPoint y: 181, distance: 15.1
click at [495, 181] on p "I led the Web Gateway for a Single-Dealer Platform at a financial institution, …" at bounding box center [551, 275] width 526 height 242
click at [511, 159] on p "I led the Web Gateway for a Single-Dealer Platform at a financial institution, …" at bounding box center [551, 275] width 526 height 242
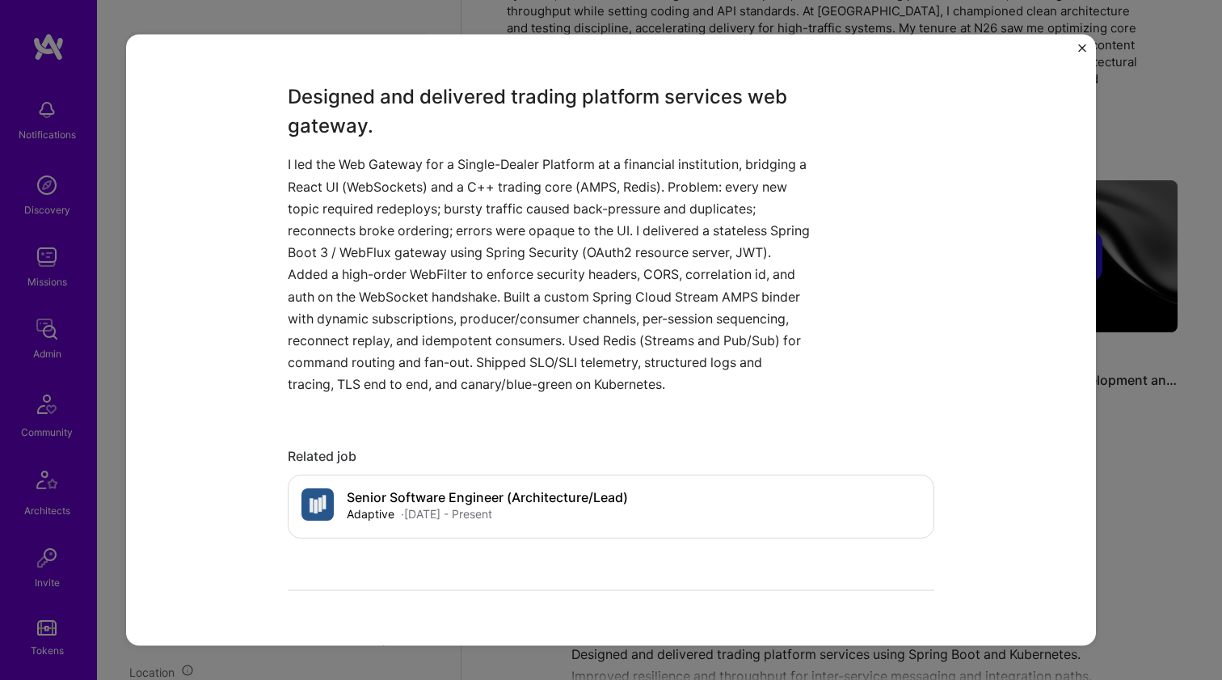
click at [511, 159] on p "I led the Web Gateway for a Single-Dealer Platform at a financial institution, …" at bounding box center [551, 275] width 526 height 242
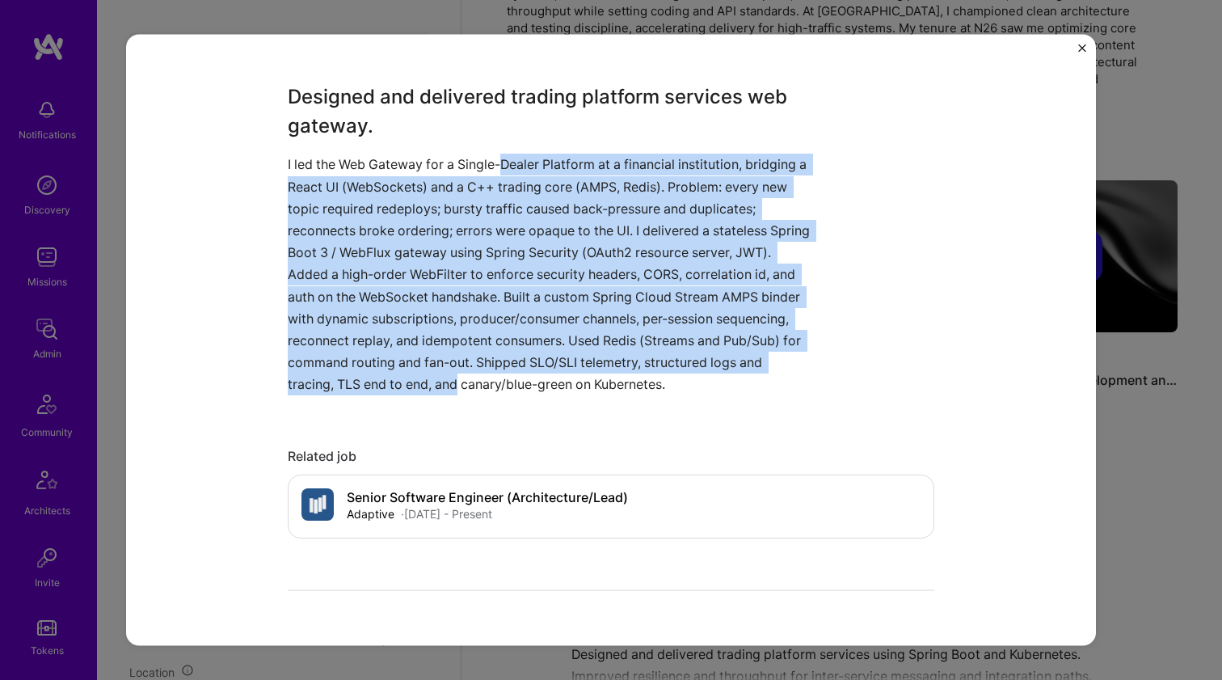
drag, startPoint x: 511, startPoint y: 159, endPoint x: 494, endPoint y: 375, distance: 216.5
click at [494, 375] on p "I led the Web Gateway for a Single-Dealer Platform at a financial institution, …" at bounding box center [551, 275] width 526 height 242
drag, startPoint x: 494, startPoint y: 375, endPoint x: 512, endPoint y: 171, distance: 205.3
click at [512, 171] on p "I led the Web Gateway for a Single-Dealer Platform at a financial institution, …" at bounding box center [551, 275] width 526 height 242
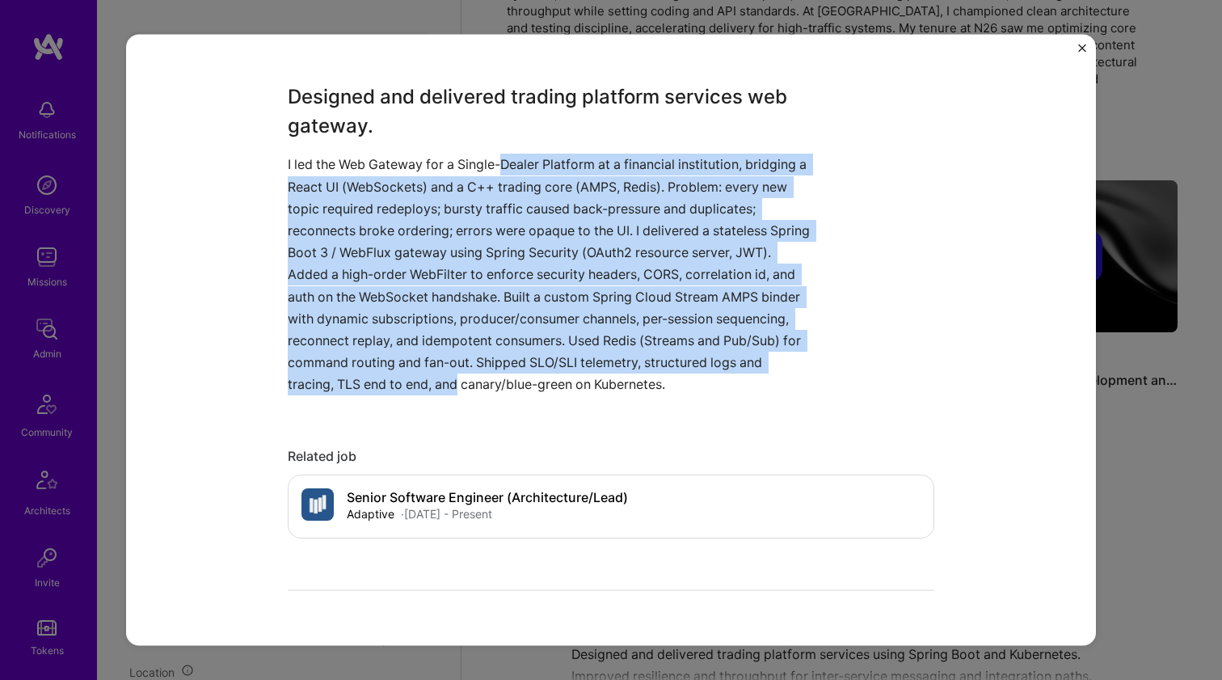
click at [512, 169] on p "I led the Web Gateway for a Single-Dealer Platform at a financial institution, …" at bounding box center [551, 275] width 526 height 242
drag, startPoint x: 512, startPoint y: 168, endPoint x: 496, endPoint y: 379, distance: 211.6
click at [496, 379] on p "I led the Web Gateway for a Single-Dealer Platform at a financial institution, …" at bounding box center [551, 275] width 526 height 242
drag, startPoint x: 496, startPoint y: 379, endPoint x: 510, endPoint y: 168, distance: 211.5
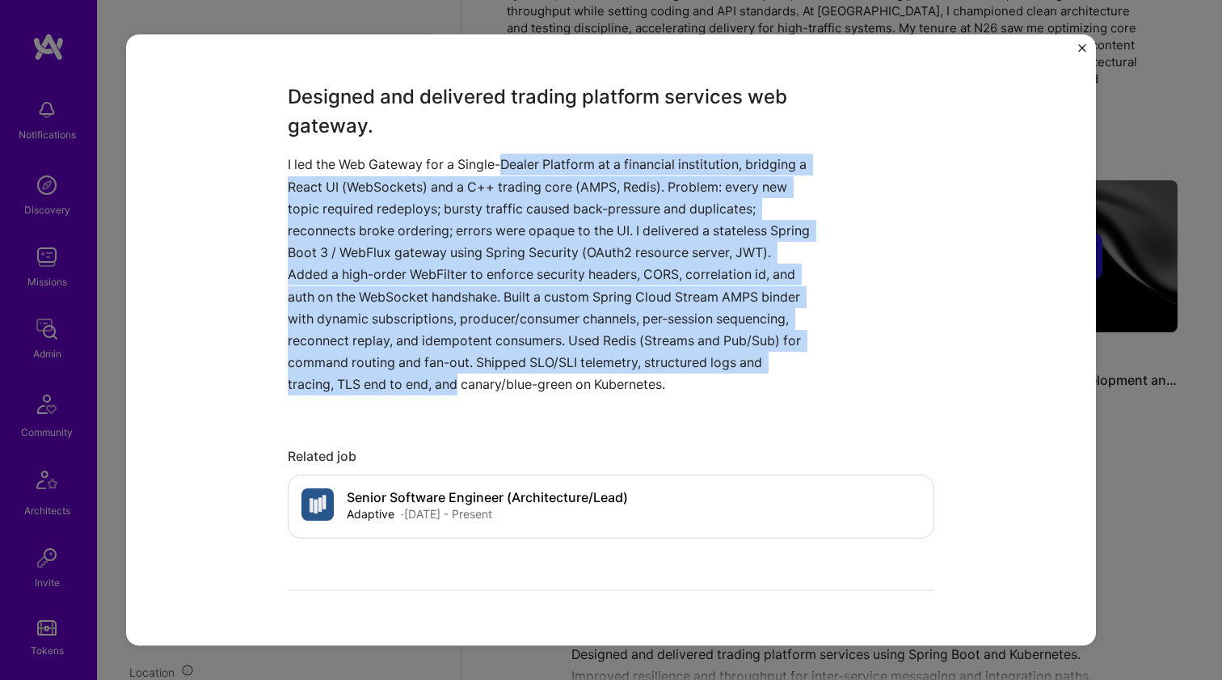
click at [510, 168] on p "I led the Web Gateway for a Single-Dealer Platform at a financial institution, …" at bounding box center [551, 275] width 526 height 242
drag, startPoint x: 510, startPoint y: 168, endPoint x: 496, endPoint y: 382, distance: 214.7
click at [496, 382] on p "I led the Web Gateway for a Single-Dealer Platform at a financial institution, …" at bounding box center [551, 275] width 526 height 242
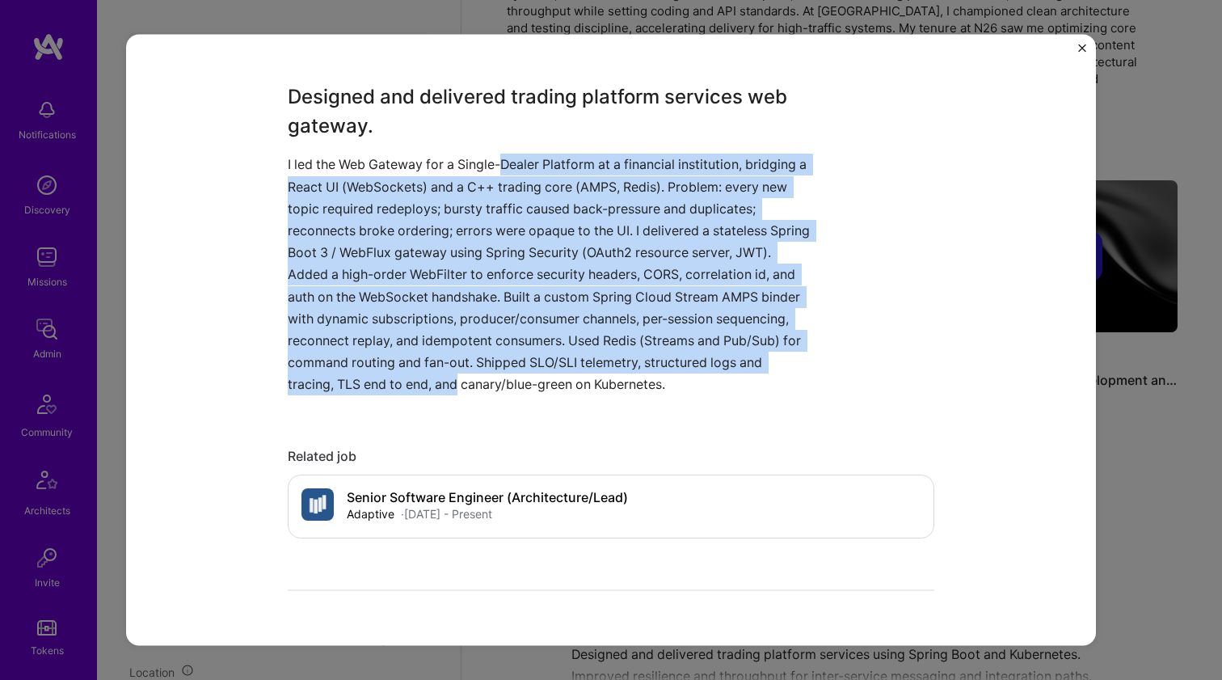
drag, startPoint x: 496, startPoint y: 382, endPoint x: 513, endPoint y: 159, distance: 223.8
click at [513, 159] on p "I led the Web Gateway for a Single-Dealer Platform at a financial institution, …" at bounding box center [551, 275] width 526 height 242
drag, startPoint x: 513, startPoint y: 159, endPoint x: 531, endPoint y: 379, distance: 220.6
click at [531, 379] on p "I led the Web Gateway for a Single-Dealer Platform at a financial institution, …" at bounding box center [551, 275] width 526 height 242
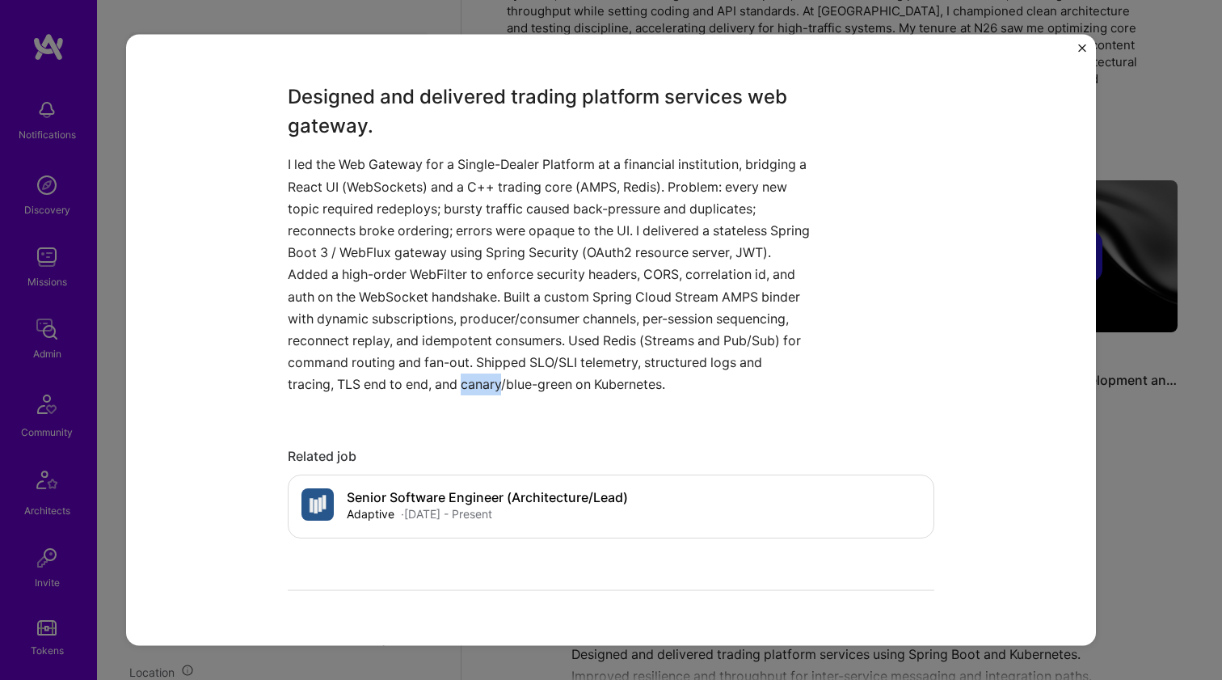
click at [531, 379] on p "I led the Web Gateway for a Single-Dealer Platform at a financial institution, …" at bounding box center [551, 275] width 526 height 242
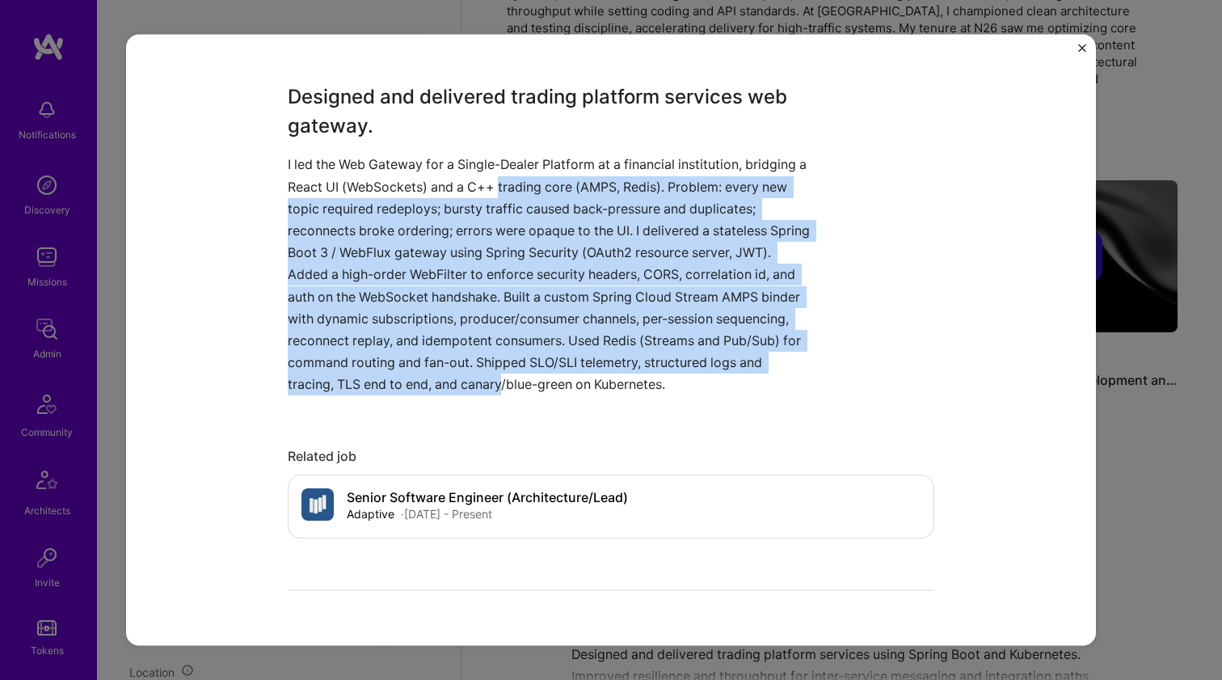
drag, startPoint x: 531, startPoint y: 379, endPoint x: 507, endPoint y: 172, distance: 208.4
click at [507, 172] on p "I led the Web Gateway for a Single-Dealer Platform at a financial institution, …" at bounding box center [551, 275] width 526 height 242
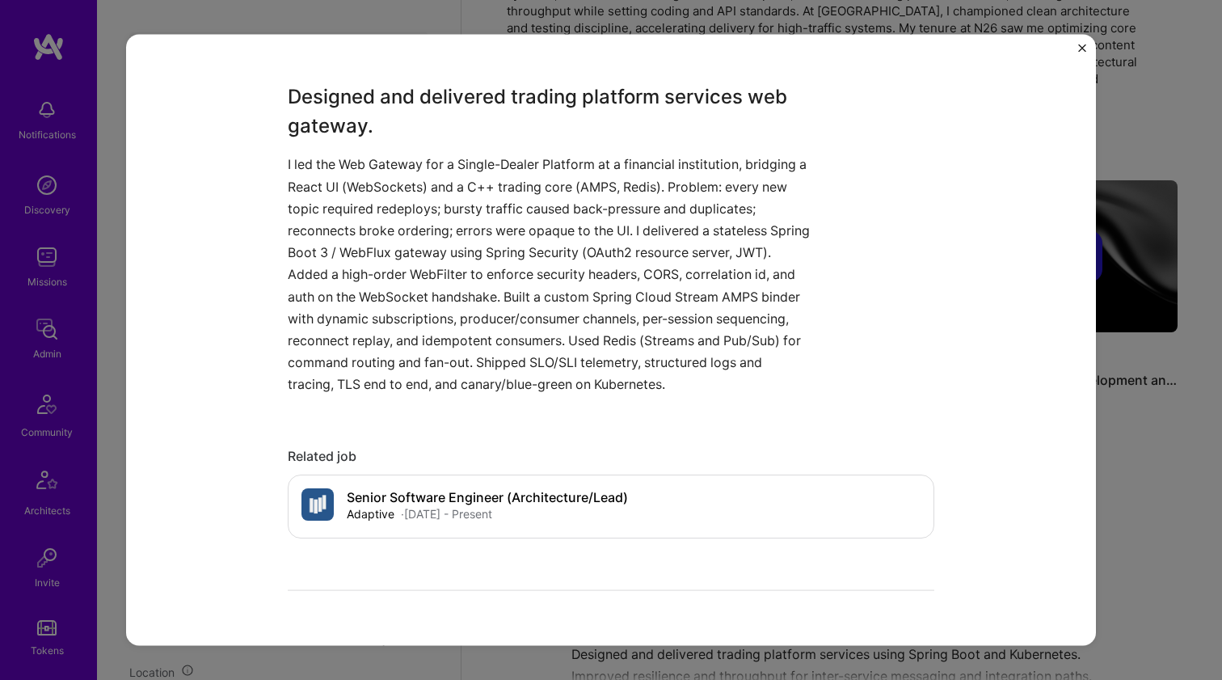
click at [509, 167] on p "I led the Web Gateway for a Single-Dealer Platform at a financial institution, …" at bounding box center [551, 275] width 526 height 242
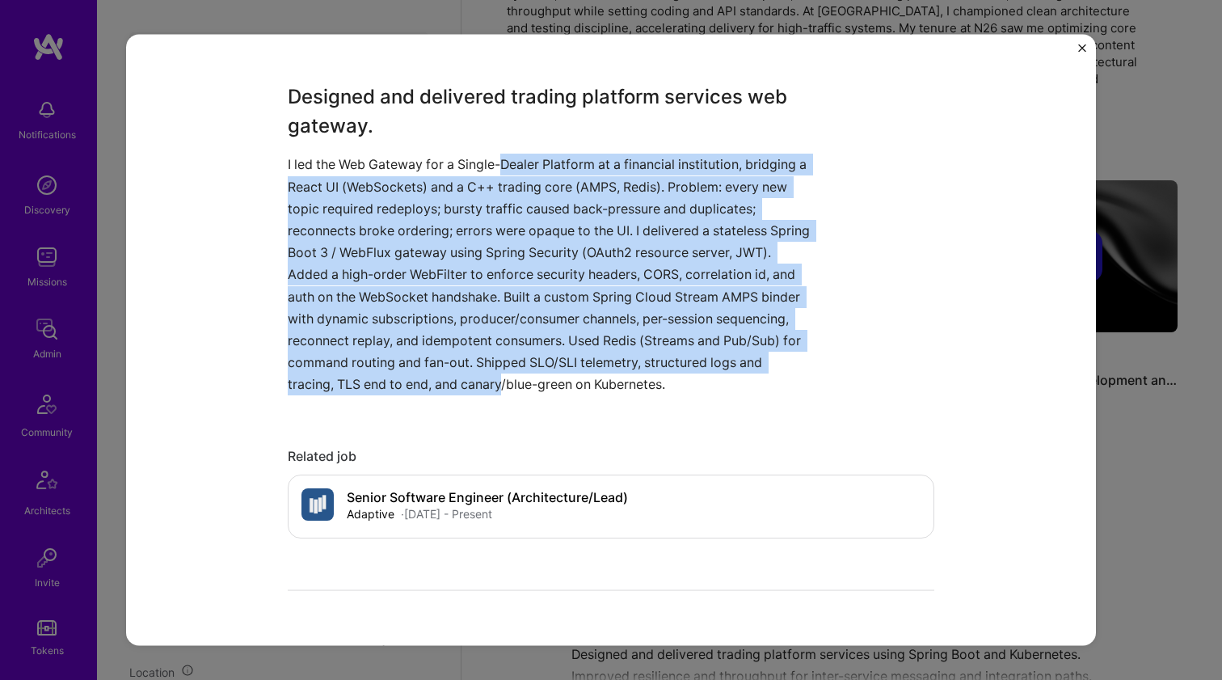
drag, startPoint x: 509, startPoint y: 167, endPoint x: 518, endPoint y: 374, distance: 206.4
click at [518, 374] on p "I led the Web Gateway for a Single-Dealer Platform at a financial institution, …" at bounding box center [551, 275] width 526 height 242
drag, startPoint x: 519, startPoint y: 374, endPoint x: 521, endPoint y: 167, distance: 207.0
click at [521, 167] on p "I led the Web Gateway for a Single-Dealer Platform at a financial institution, …" at bounding box center [551, 275] width 526 height 242
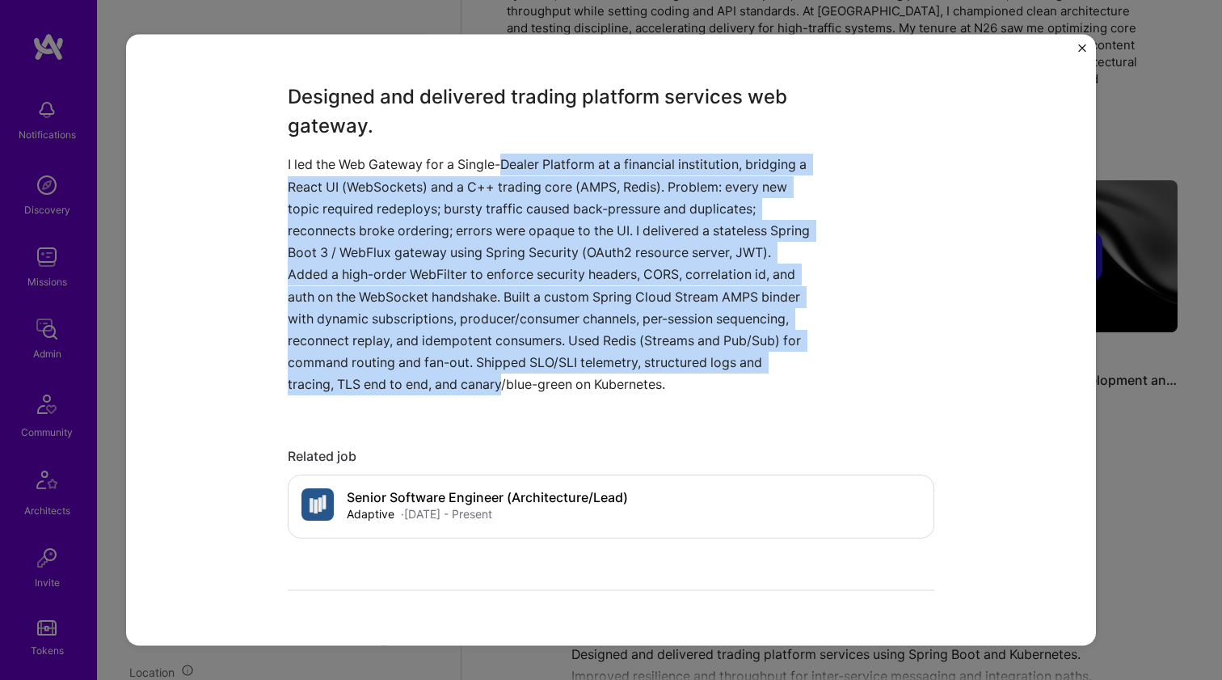
click at [521, 167] on p "I led the Web Gateway for a Single-Dealer Platform at a financial institution, …" at bounding box center [551, 275] width 526 height 242
drag
click at [521, 376] on p "I led the Web Gateway for a Single-Dealer Platform at a financial institution, …" at bounding box center [551, 275] width 526 height 242
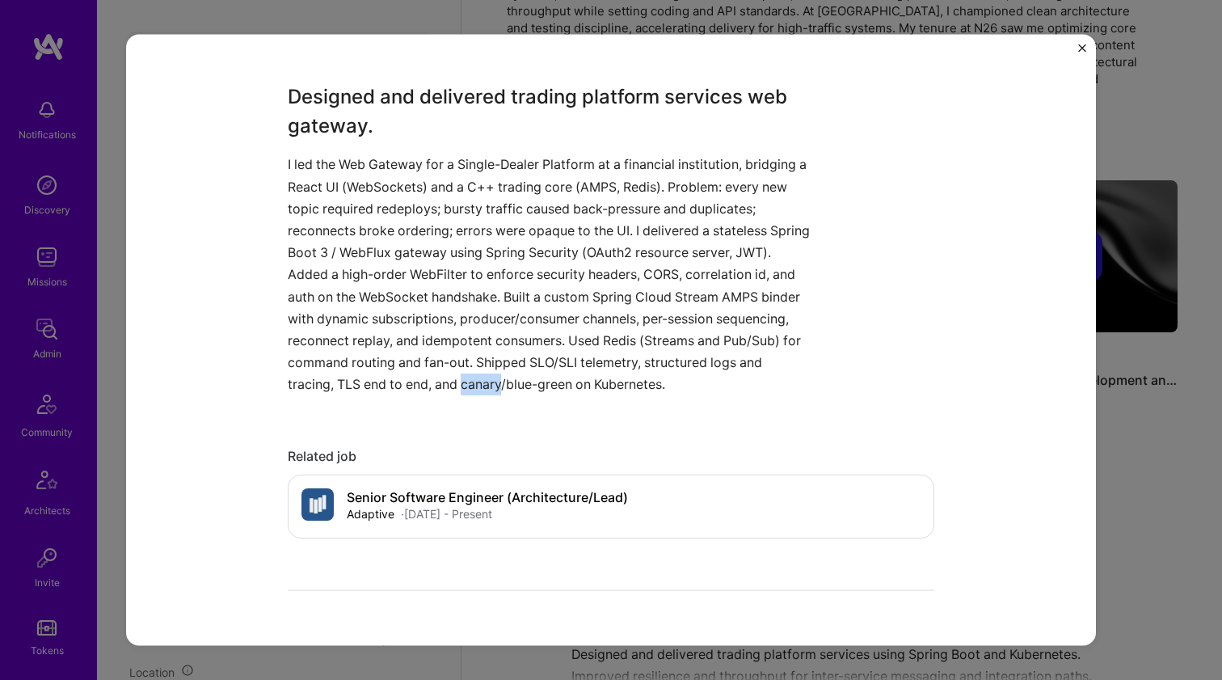
click at [521, 376] on p "I led the Web Gateway for a Single-Dealer Platform at a financial institution, …" at bounding box center [551, 275] width 526 height 242
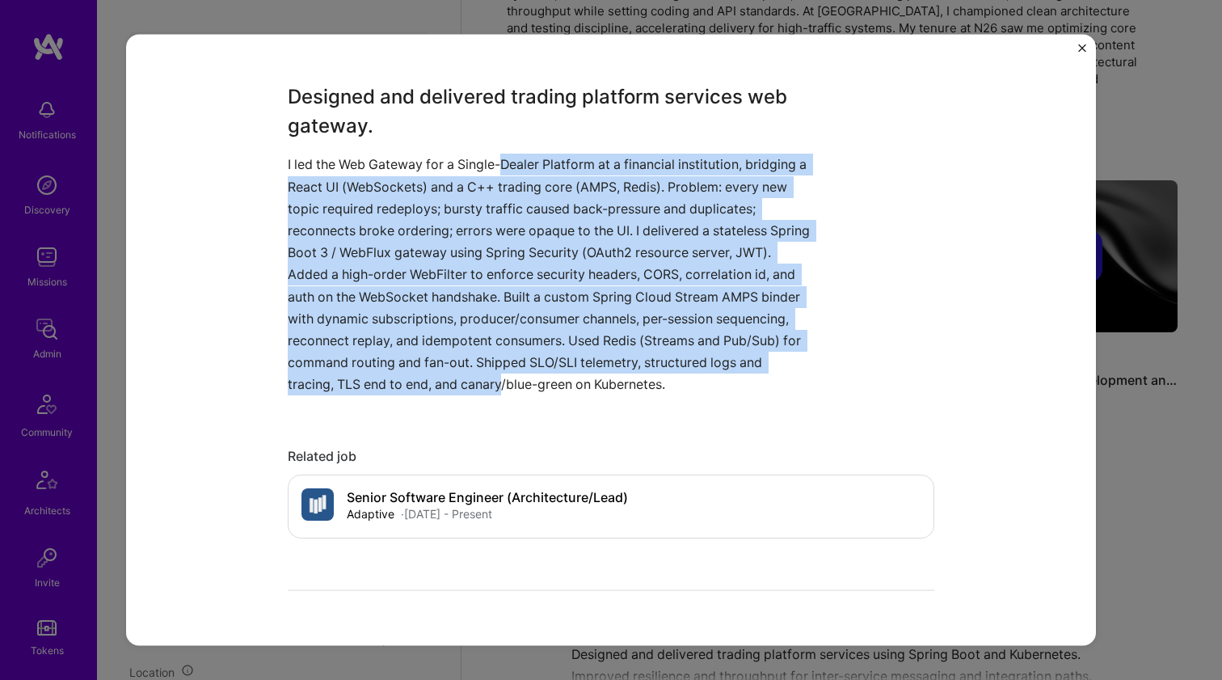
click at [530, 158] on p "I led the Web Gateway for a Single-Dealer Platform at a financial institution, …" at bounding box center [551, 275] width 526 height 242
click at [516, 383] on p "I led the Web Gateway for a Single-Dealer Platform at a financial institution, …" at bounding box center [551, 275] width 526 height 242
click at [492, 166] on p "I led the Web Gateway for a Single-Dealer Platform at a financial institution, …" at bounding box center [551, 275] width 526 height 242
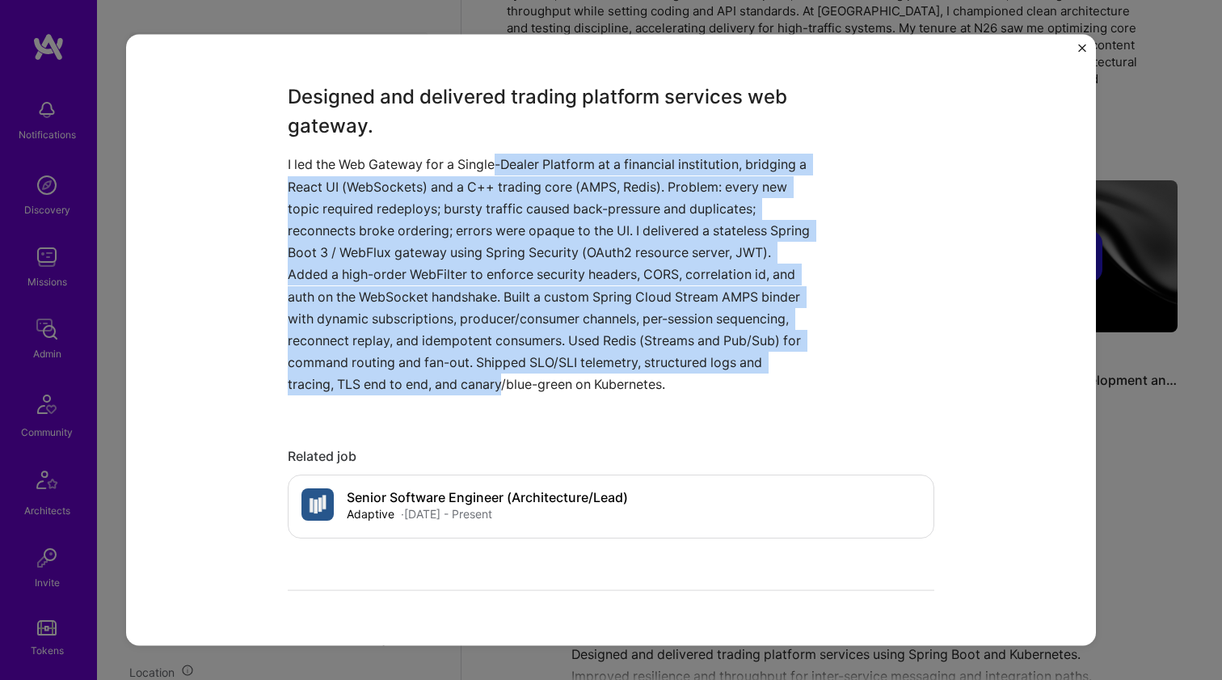
click at [492, 166] on p "I led the Web Gateway for a Single-Dealer Platform at a financial institution, …" at bounding box center [551, 275] width 526 height 242
click at [520, 374] on p "I led the Web Gateway for a Single-Dealer Platform at a financial institution, …" at bounding box center [551, 275] width 526 height 242
click at [512, 166] on p "I led the Web Gateway for a Single-Dealer Platform at a financial institution, …" at bounding box center [551, 275] width 526 height 242
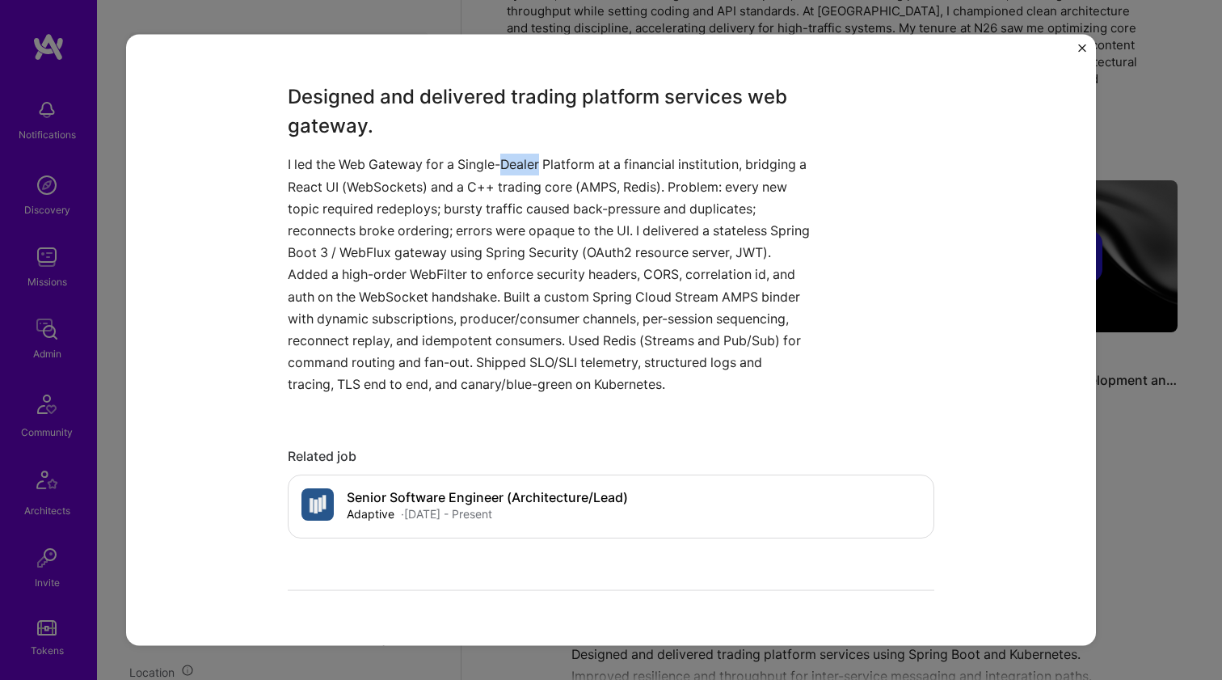
click at [512, 166] on p "I led the Web Gateway for a Single-Dealer Platform at a financial institution, …" at bounding box center [551, 275] width 526 height 242
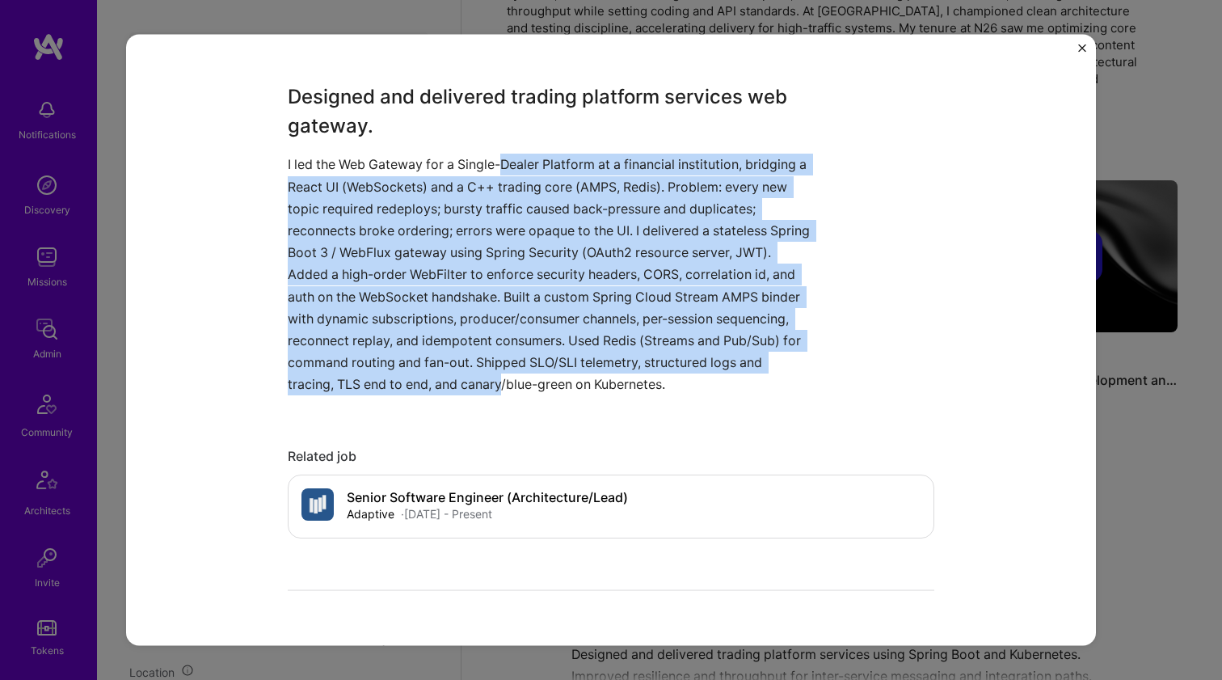
click at [519, 384] on p "I led the Web Gateway for a Single-Dealer Platform at a financial institution, …" at bounding box center [551, 275] width 526 height 242
click at [520, 156] on p "I led the Web Gateway for a Single-Dealer Platform at a financial institution, …" at bounding box center [551, 275] width 526 height 242
click at [512, 382] on p "I led the Web Gateway for a Single-Dealer Platform at a financial institution, …" at bounding box center [551, 275] width 526 height 242
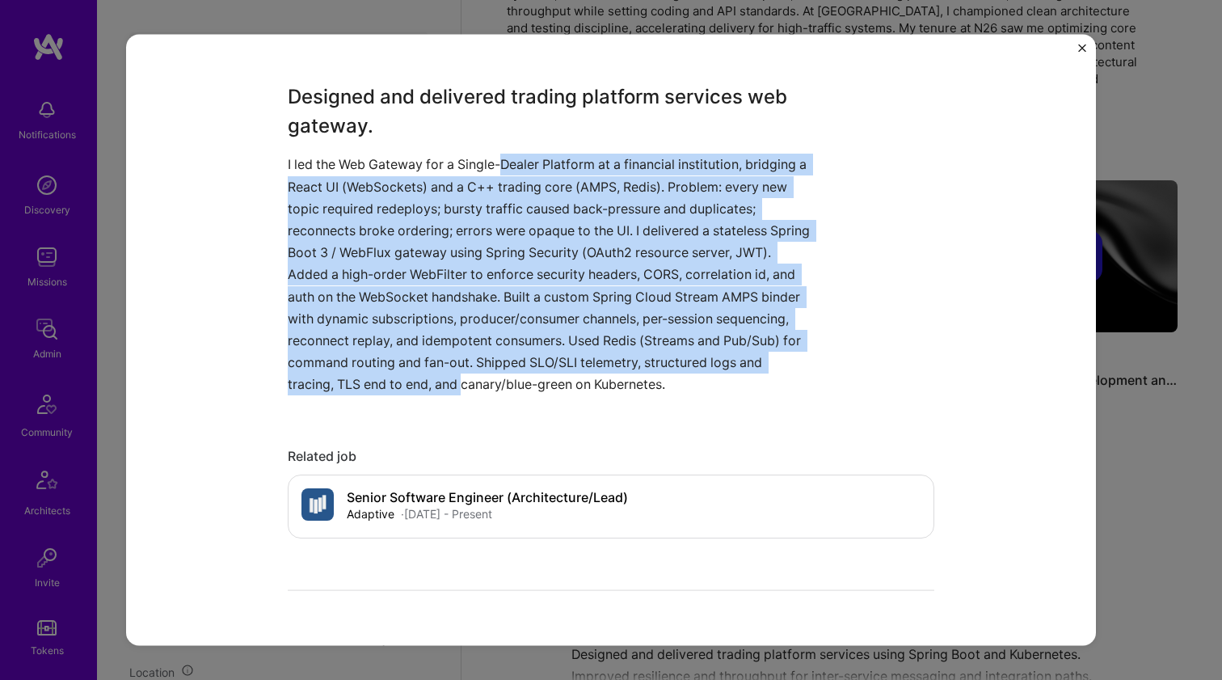
click at [517, 380] on p "I led the Web Gateway for a Single-Dealer Platform at a financial institution, …" at bounding box center [551, 275] width 526 height 242
click at [525, 168] on p "I led the Web Gateway for a Single-Dealer Platform at a financial institution, …" at bounding box center [551, 275] width 526 height 242
click at [524, 382] on p "I led the Web Gateway for a Single-Dealer Platform at a financial institution, …" at bounding box center [551, 275] width 526 height 242
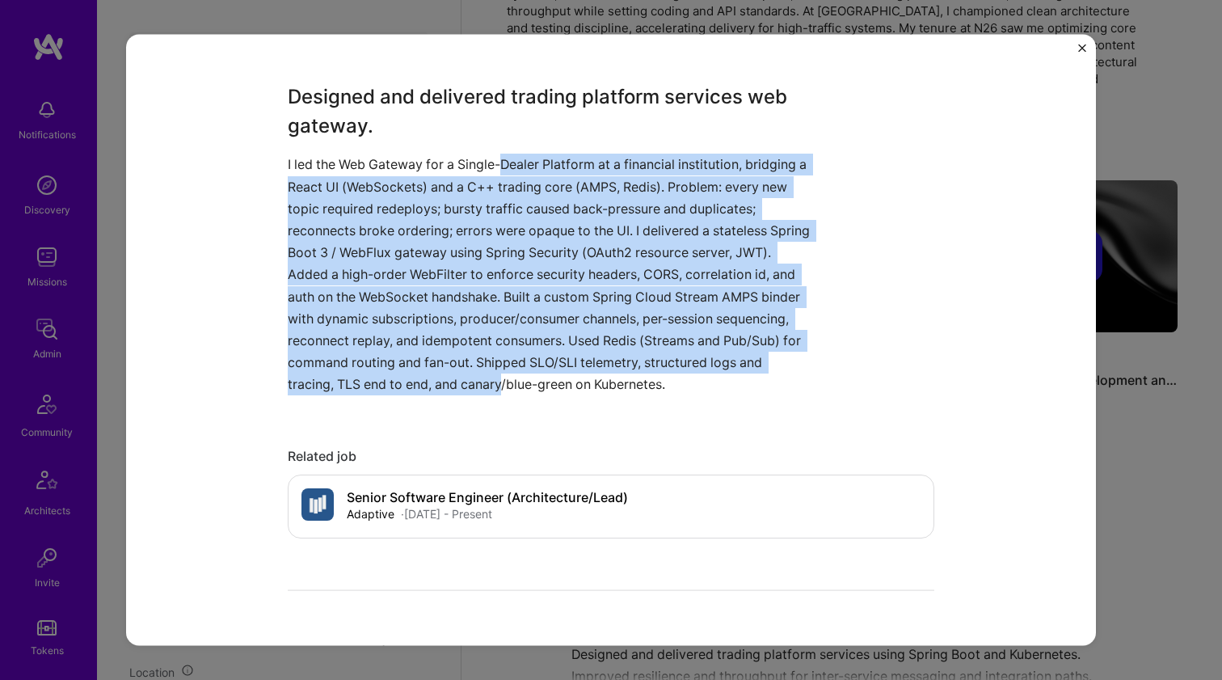
click at [520, 163] on p "I led the Web Gateway for a Single-Dealer Platform at a financial institution, …" at bounding box center [551, 275] width 526 height 242
click at [526, 386] on p "I led the Web Gateway for a Single-Dealer Platform at a financial institution, …" at bounding box center [551, 275] width 526 height 242
click at [520, 168] on p "I led the Web Gateway for a Single-Dealer Platform at a financial institution, …" at bounding box center [551, 275] width 526 height 242
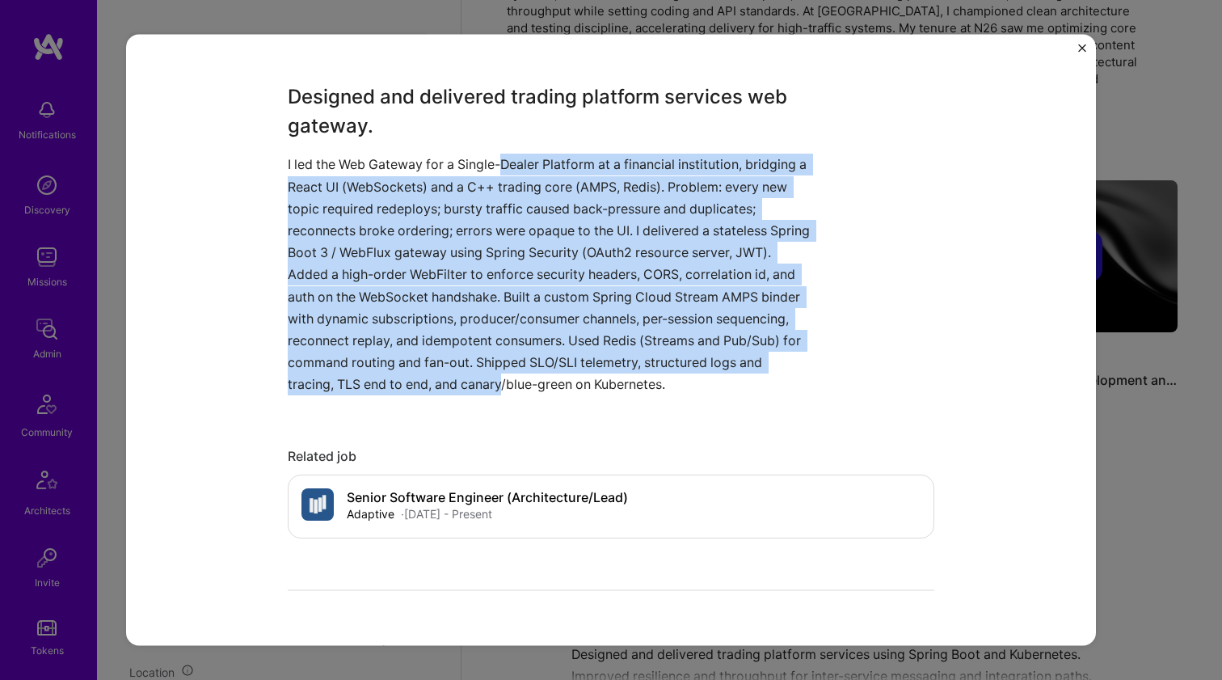
click at [520, 168] on p "I led the Web Gateway for a Single-Dealer Platform at a financial institution, …" at bounding box center [551, 275] width 526 height 242
click at [542, 384] on p "I led the Web Gateway for a Single-Dealer Platform at a financial institution, …" at bounding box center [551, 275] width 526 height 242
click at [503, 157] on p "I led the Web Gateway for a Single-Dealer Platform at a financial institution, …" at bounding box center [551, 275] width 526 height 242
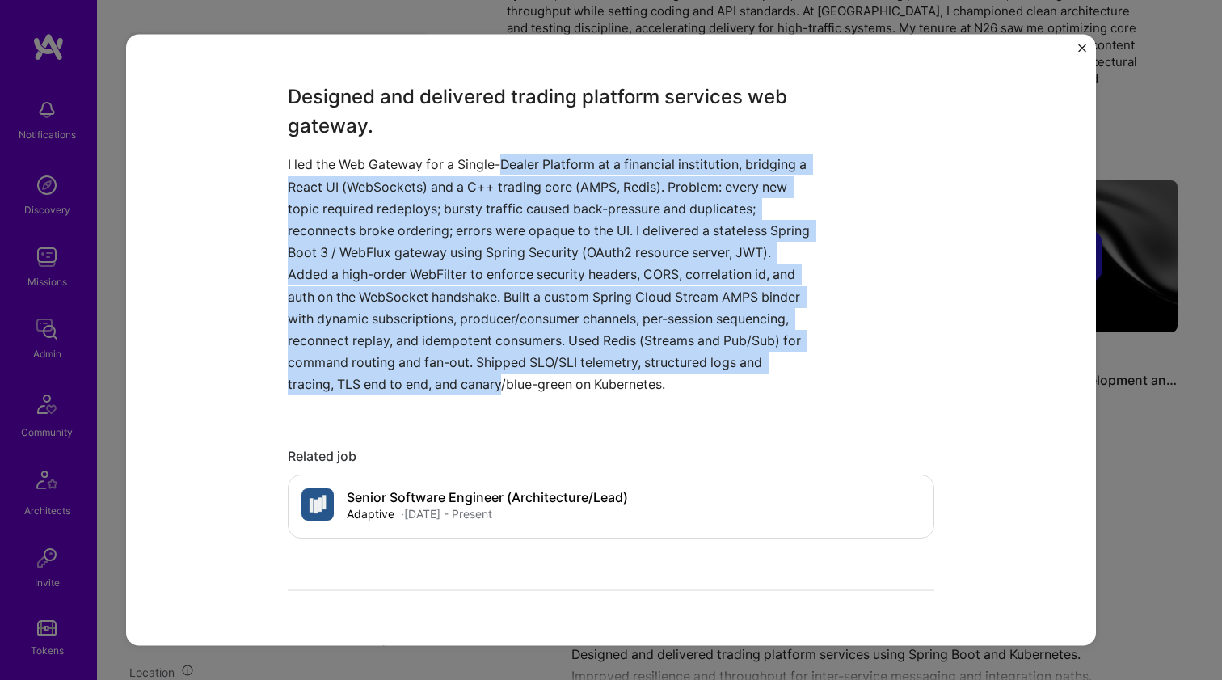
click at [534, 371] on p "I led the Web Gateway for a Single-Dealer Platform at a financial institution, …" at bounding box center [551, 275] width 526 height 242
click at [526, 166] on p "I led the Web Gateway for a Single-Dealer Platform at a financial institution, …" at bounding box center [551, 275] width 526 height 242
click at [513, 379] on p "I led the Web Gateway for a Single-Dealer Platform at a financial institution, …" at bounding box center [551, 275] width 526 height 242
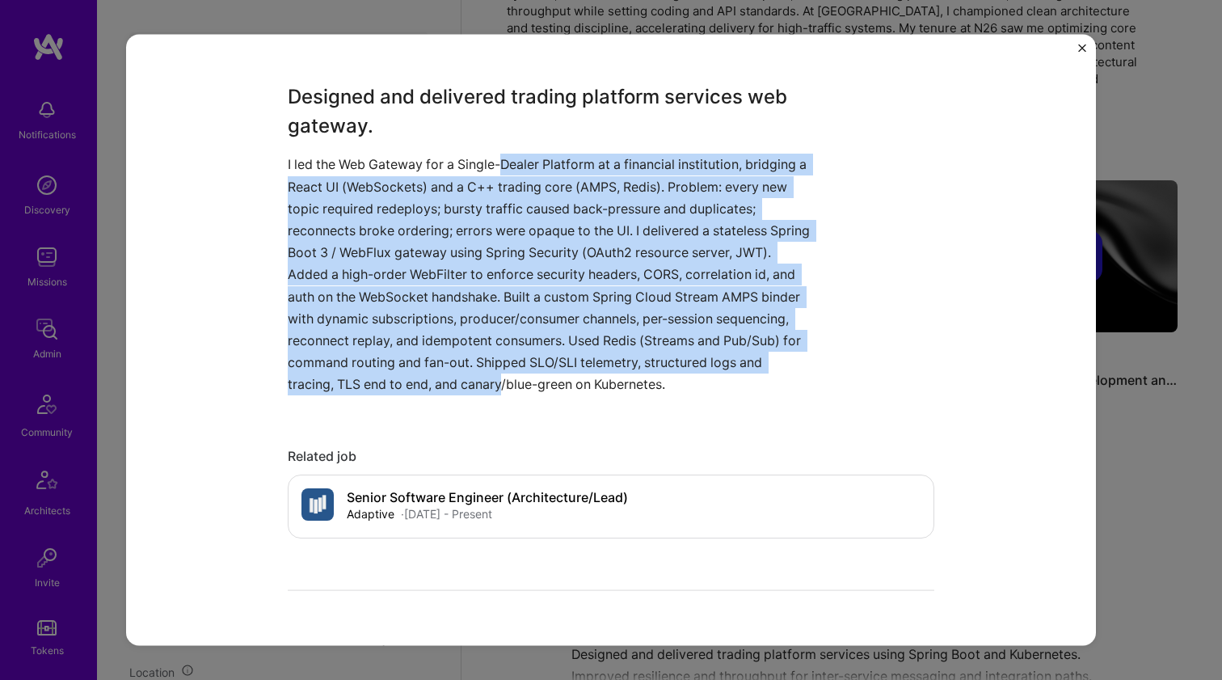
click at [513, 379] on p "I led the Web Gateway for a Single-Dealer Platform at a financial institution, …" at bounding box center [551, 275] width 526 height 242
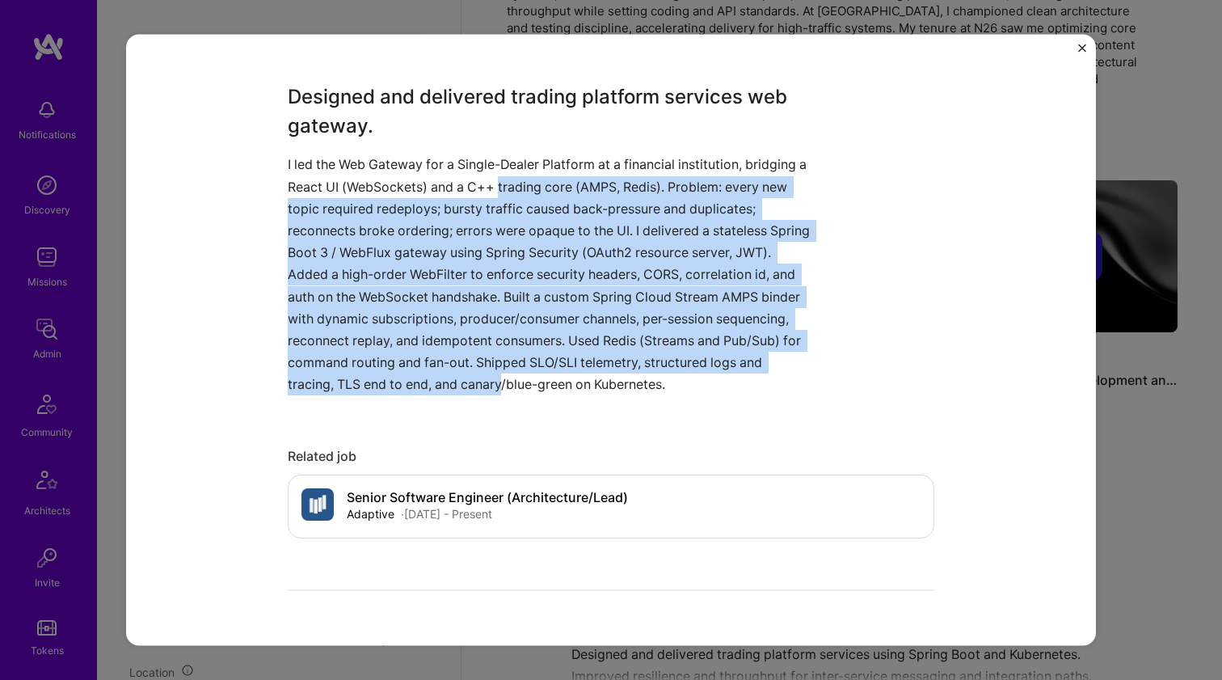
click at [525, 173] on p "I led the Web Gateway for a Single-Dealer Platform at a financial institution, …" at bounding box center [551, 275] width 526 height 242
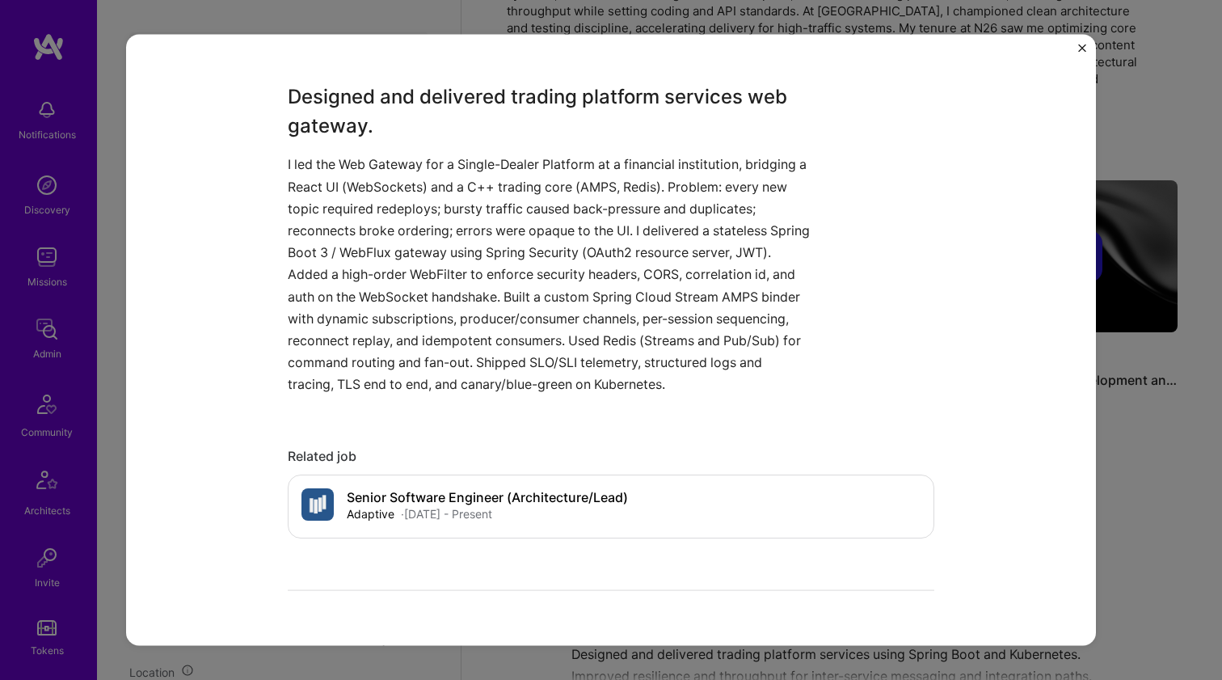
click at [526, 167] on p "I led the Web Gateway for a Single-Dealer Platform at a financial institution, …" at bounding box center [551, 275] width 526 height 242
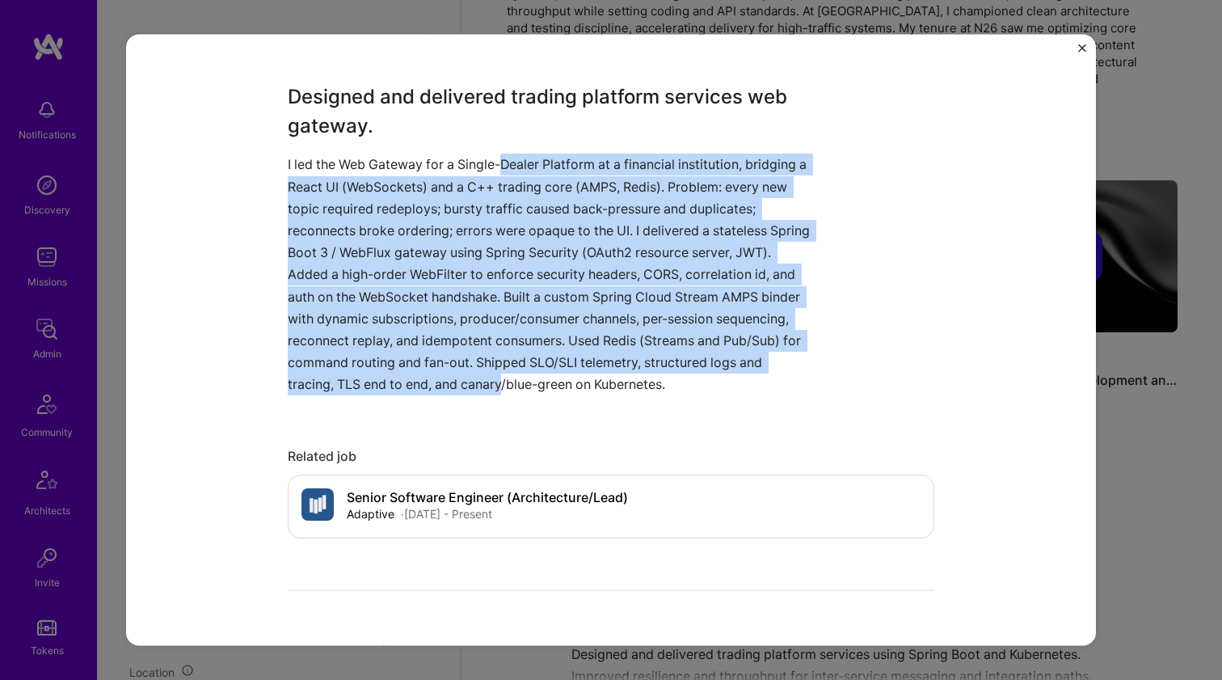
click at [530, 379] on p "I led the Web Gateway for a Single-Dealer Platform at a financial institution, …" at bounding box center [551, 275] width 526 height 242
click at [528, 167] on p "I led the Web Gateway for a Single-Dealer Platform at a financial institution, …" at bounding box center [551, 275] width 526 height 242
click at [532, 379] on p "I led the Web Gateway for a Single-Dealer Platform at a financial institution, …" at bounding box center [551, 275] width 526 height 242
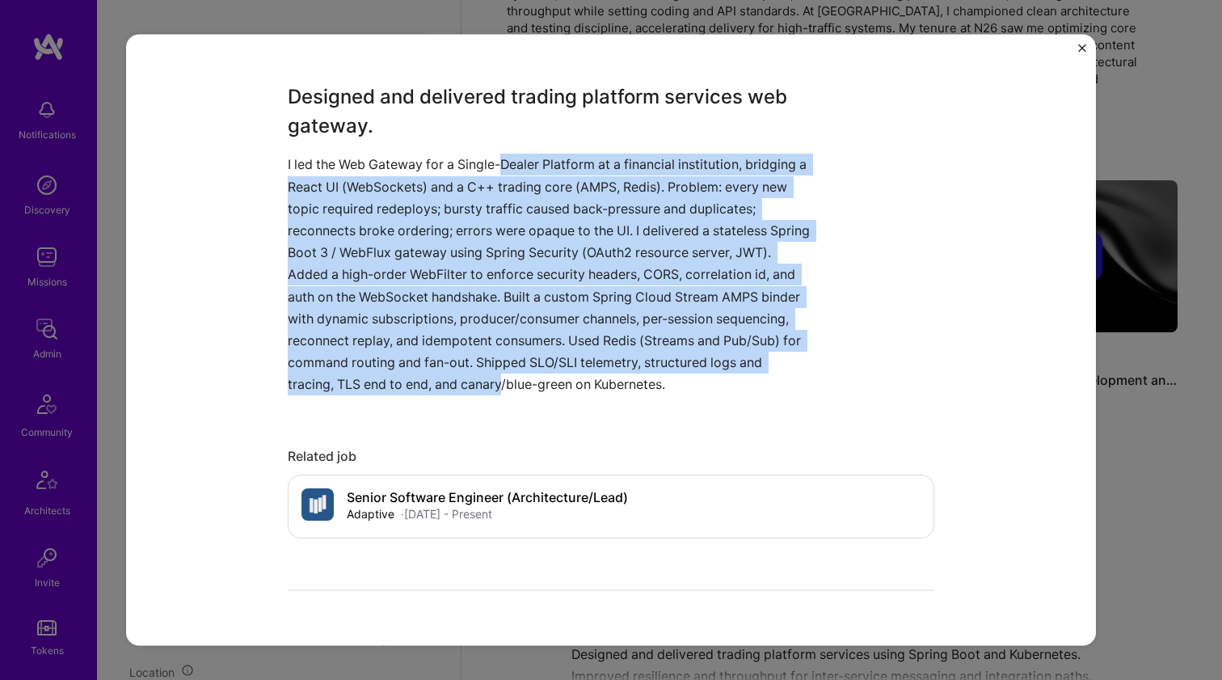
click at [532, 379] on p "I led the Web Gateway for a Single-Dealer Platform at a financial institution, …" at bounding box center [551, 275] width 526 height 242
click at [509, 156] on p "I led the Web Gateway for a Single-Dealer Platform at a financial institution, …" at bounding box center [551, 275] width 526 height 242
click at [533, 372] on p "I led the Web Gateway for a Single-Dealer Platform at a financial institution, …" at bounding box center [551, 275] width 526 height 242
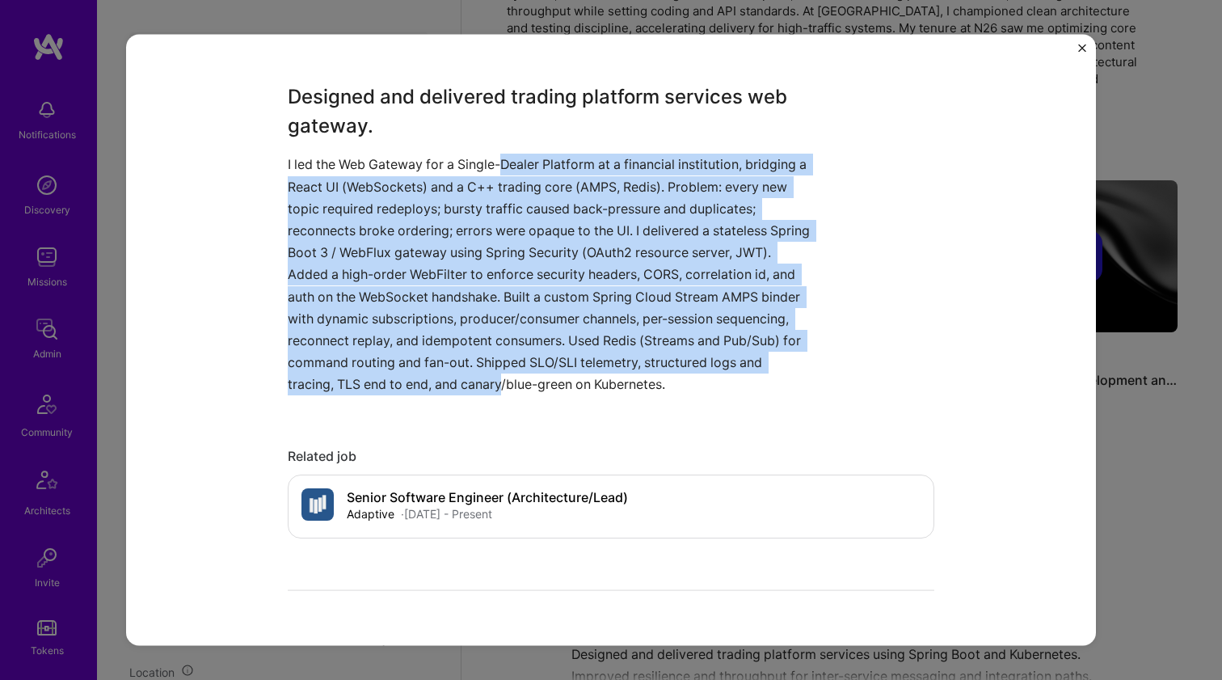
click at [514, 165] on p "I led the Web Gateway for a Single-Dealer Platform at a financial institution, …" at bounding box center [551, 275] width 526 height 242
click at [521, 386] on p "I led the Web Gateway for a Single-Dealer Platform at a financial institution, …" at bounding box center [551, 275] width 526 height 242
click at [525, 168] on p "I led the Web Gateway for a Single-Dealer Platform at a financial institution, …" at bounding box center [551, 275] width 526 height 242
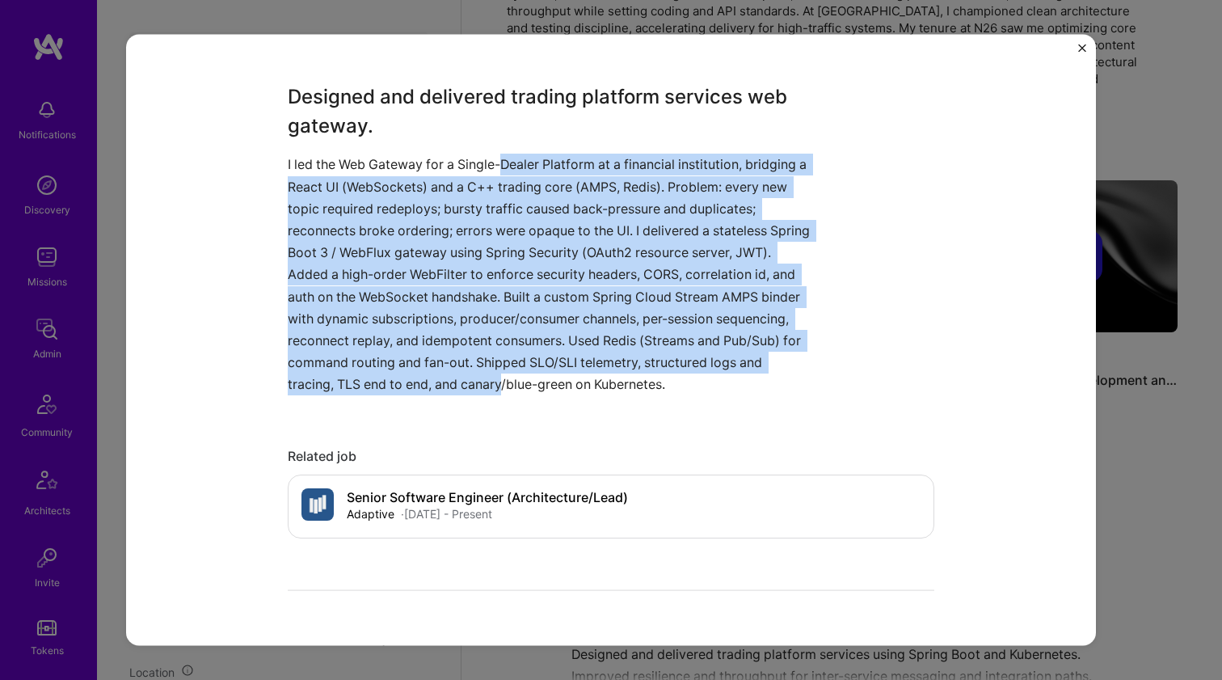
click at [525, 168] on p "I led the Web Gateway for a Single-Dealer Platform at a financial institution, …" at bounding box center [551, 275] width 526 height 242
click at [523, 376] on p "I led the Web Gateway for a Single-Dealer Platform at a financial institution, …" at bounding box center [551, 275] width 526 height 242
click at [533, 168] on p "I led the Web Gateway for a Single-Dealer Platform at a financial institution, …" at bounding box center [551, 275] width 526 height 242
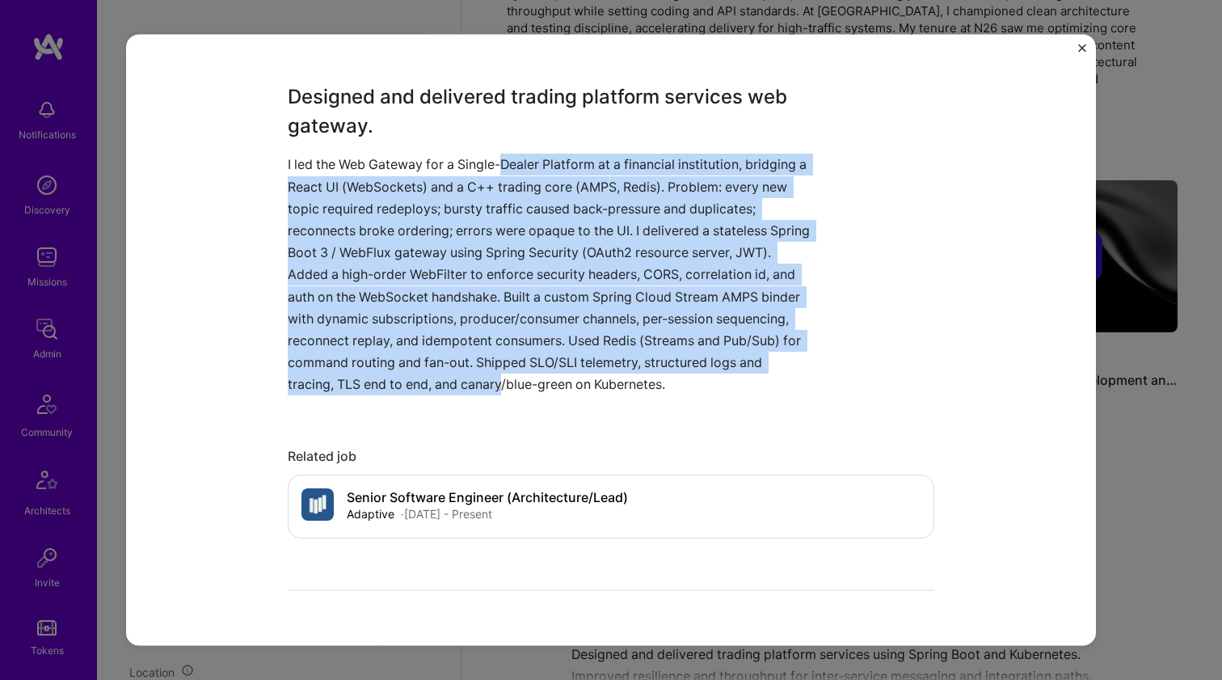
click at [544, 378] on p "I led the Web Gateway for a Single-Dealer Platform at a financial institution, …" at bounding box center [551, 275] width 526 height 242
click at [530, 157] on p "I led the Web Gateway for a Single-Dealer Platform at a financial institution, …" at bounding box center [551, 275] width 526 height 242
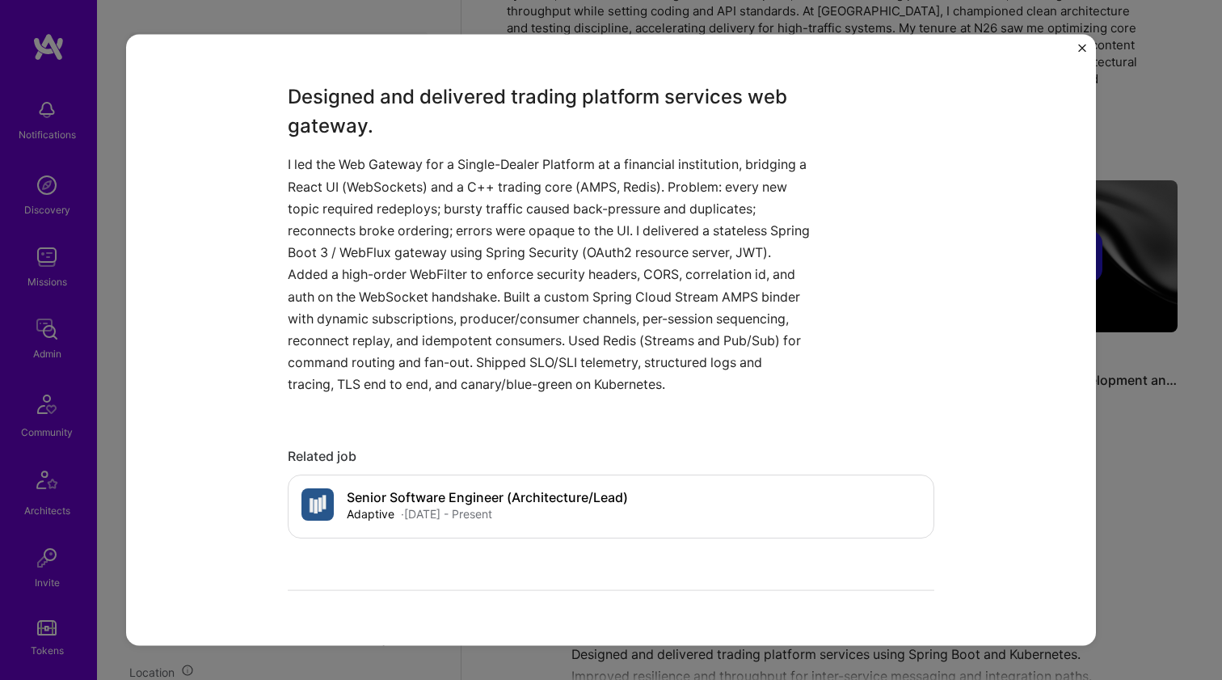
click at [530, 157] on p "I led the Web Gateway for a Single-Dealer Platform at a financial institution, …" at bounding box center [551, 275] width 526 height 242
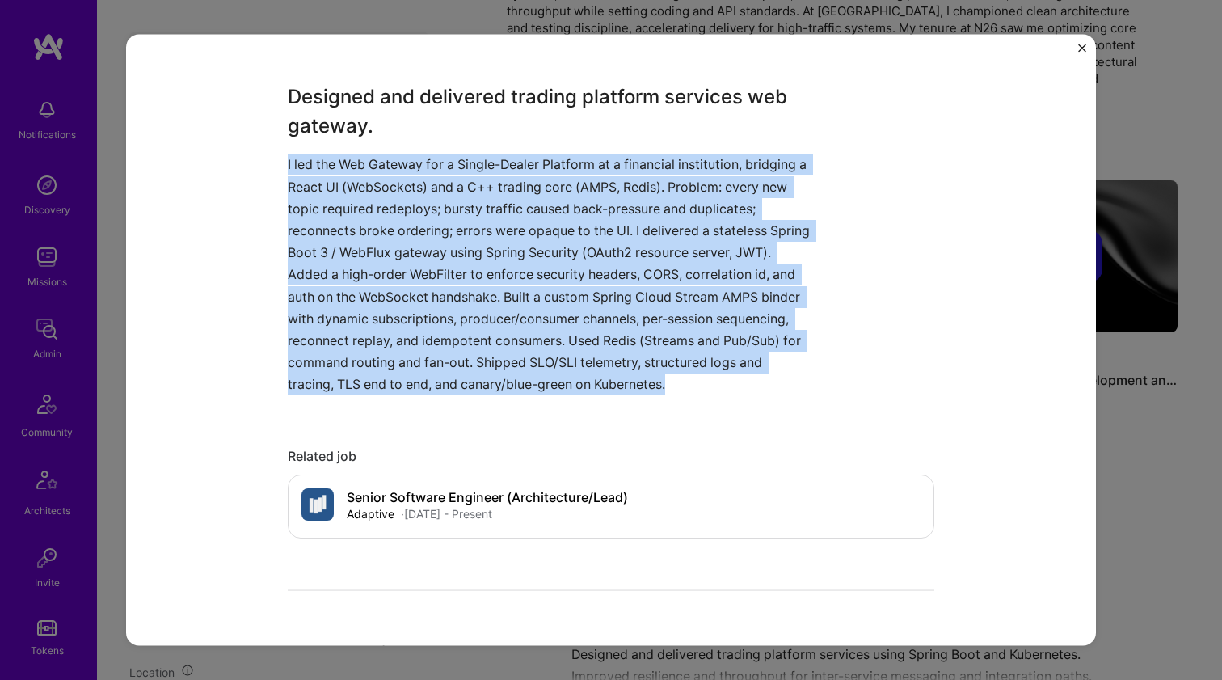
click at [530, 157] on p "I led the Web Gateway for a Single-Dealer Platform at a financial institution, …" at bounding box center [551, 275] width 526 height 242
click at [527, 163] on p "I led the Web Gateway for a Single-Dealer Platform at a financial institution, …" at bounding box center [551, 275] width 526 height 242
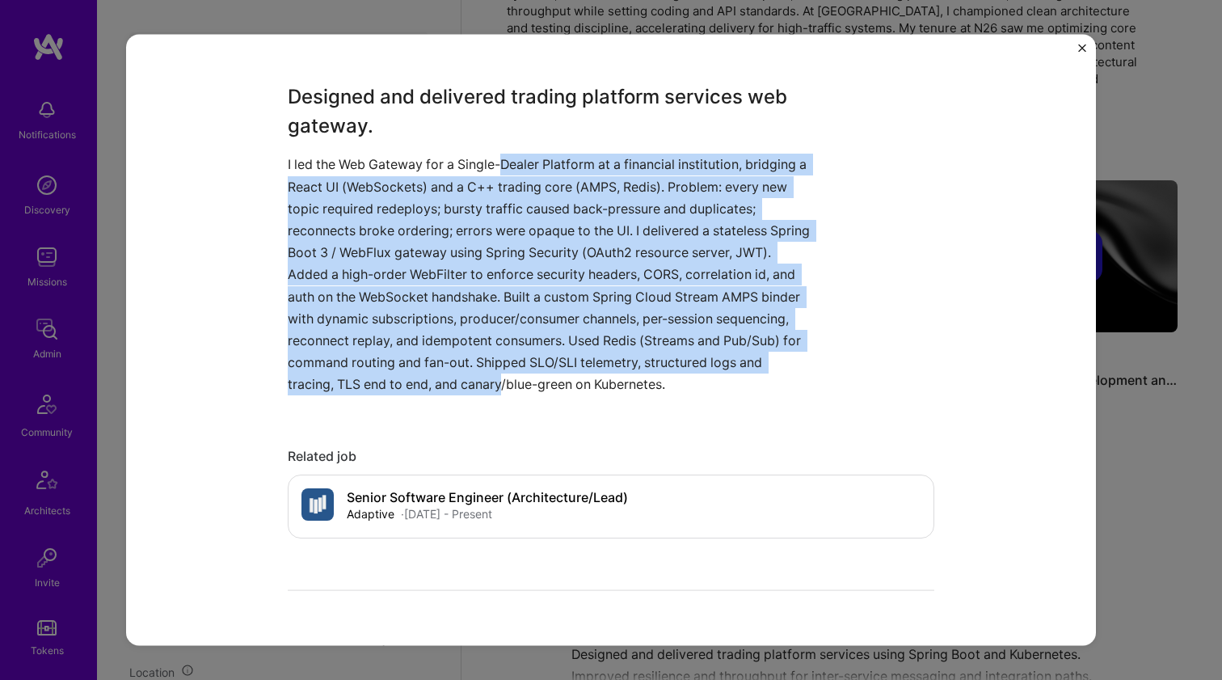
click at [518, 376] on p "I led the Web Gateway for a Single-Dealer Platform at a financial institution, …" at bounding box center [551, 275] width 526 height 242
click at [515, 169] on p "I led the Web Gateway for a Single-Dealer Platform at a financial institution, …" at bounding box center [551, 275] width 526 height 242
click at [517, 384] on p "I led the Web Gateway for a Single-Dealer Platform at a financial institution, …" at bounding box center [551, 275] width 526 height 242
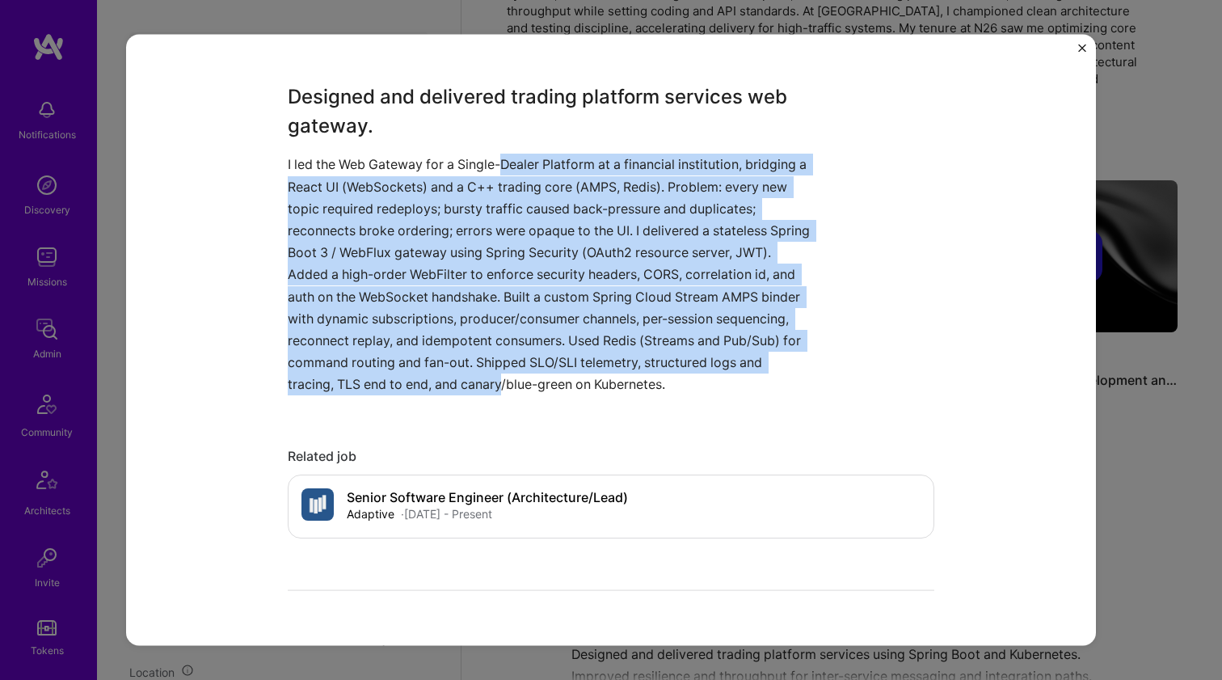
click at [517, 384] on p "I led the Web Gateway for a Single-Dealer Platform at a financial institution, …" at bounding box center [551, 275] width 526 height 242
click at [533, 167] on p "I led the Web Gateway for a Single-Dealer Platform at a financial institution, …" at bounding box center [551, 275] width 526 height 242
click at [527, 378] on p "I led the Web Gateway for a Single-Dealer Platform at a financial institution, …" at bounding box center [551, 275] width 526 height 242
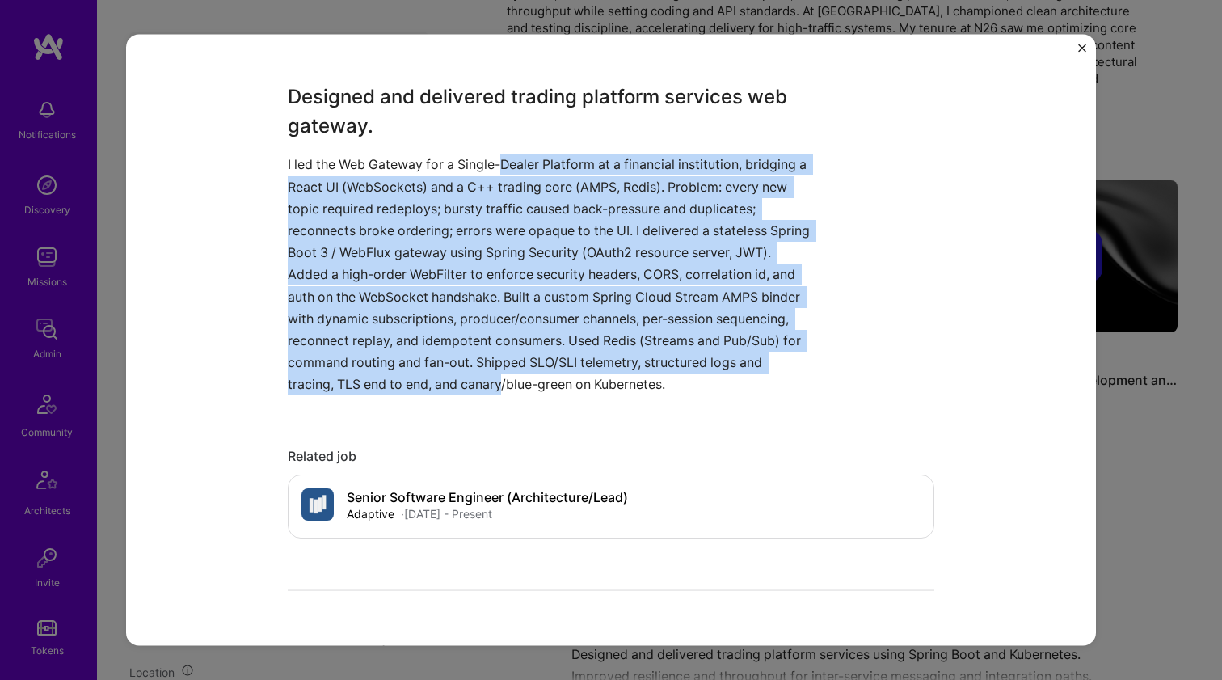
click at [532, 165] on p "I led the Web Gateway for a Single-Dealer Platform at a financial institution, …" at bounding box center [551, 275] width 526 height 242
click at [533, 386] on p "I led the Web Gateway for a Single-Dealer Platform at a financial institution, …" at bounding box center [551, 275] width 526 height 242
click at [518, 154] on p "I led the Web Gateway for a Single-Dealer Platform at a financial institution, …" at bounding box center [551, 275] width 526 height 242
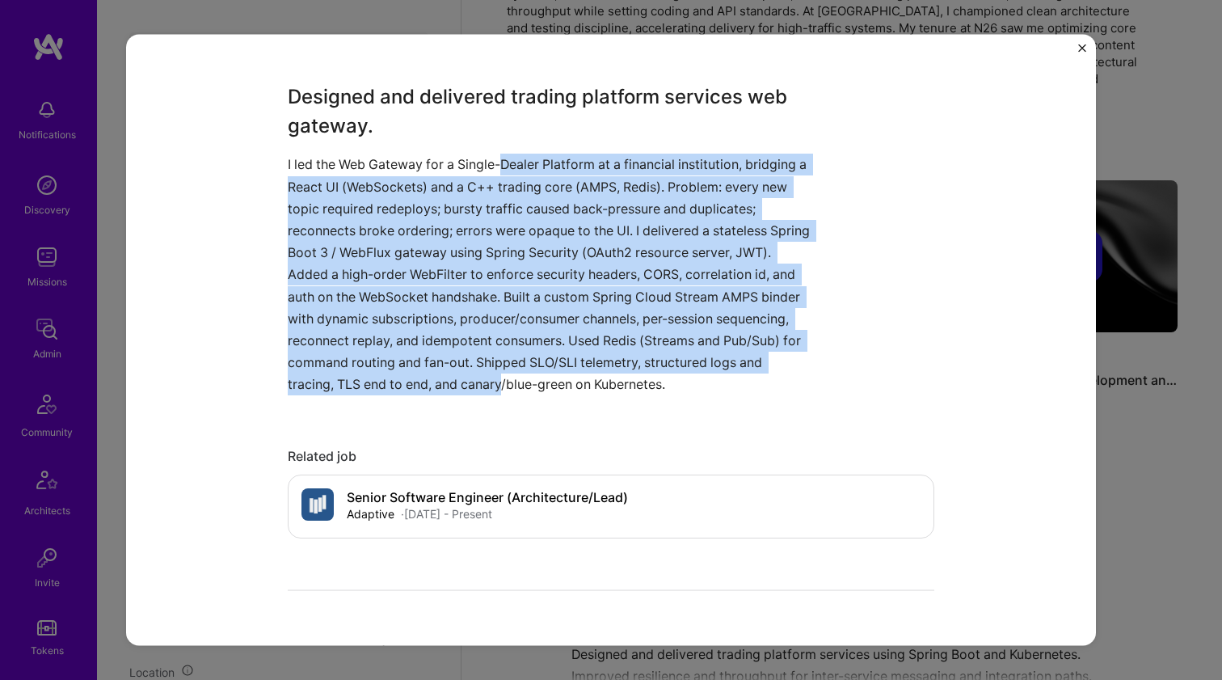
click at [518, 154] on p "I led the Web Gateway for a Single-Dealer Platform at a financial institution, …" at bounding box center [551, 275] width 526 height 242
click at [521, 378] on p "I led the Web Gateway for a Single-Dealer Platform at a financial institution, …" at bounding box center [551, 275] width 526 height 242
click at [513, 170] on p "I led the Web Gateway for a Single-Dealer Platform at a financial institution, …" at bounding box center [551, 275] width 526 height 242
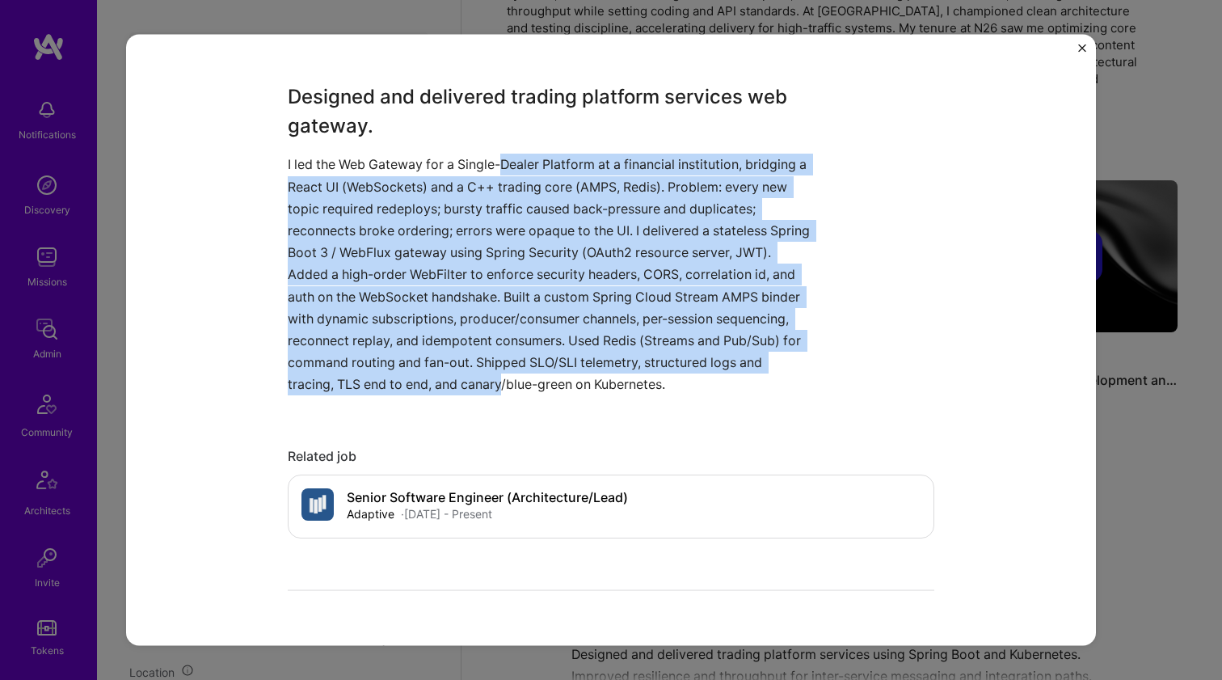
click at [517, 388] on p "I led the Web Gateway for a Single-Dealer Platform at a financial institution, …" at bounding box center [551, 275] width 526 height 242
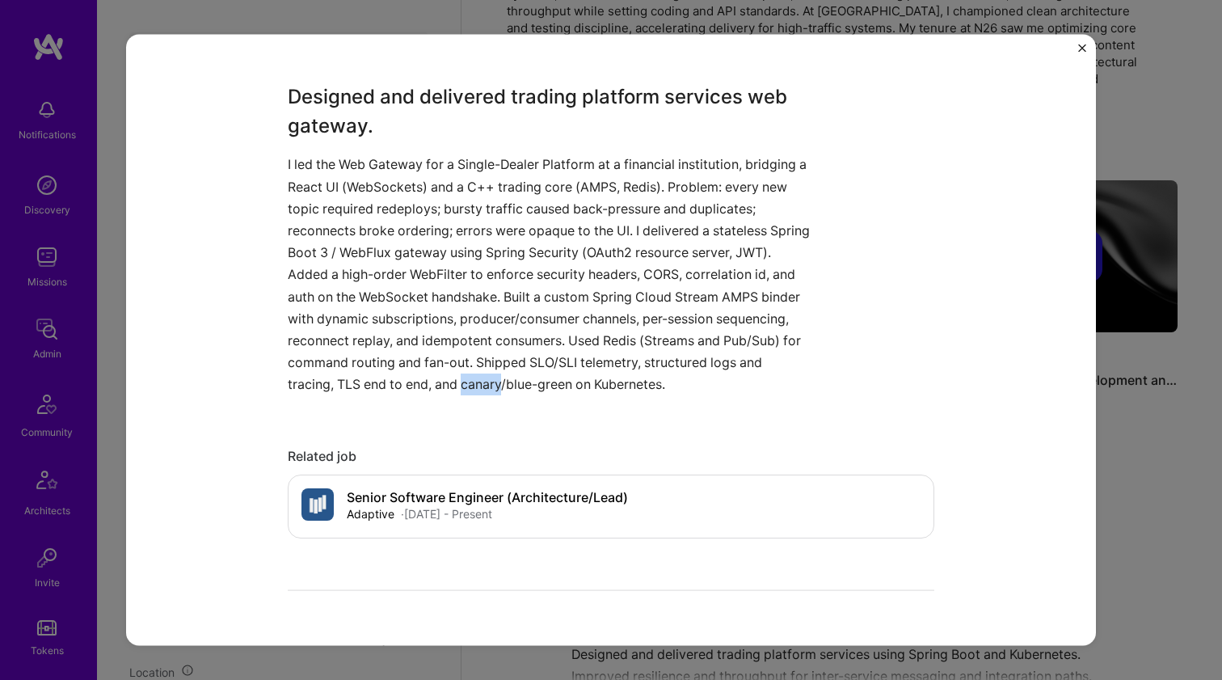
click at [517, 388] on p "I led the Web Gateway for a Single-Dealer Platform at a financial institution, …" at bounding box center [551, 275] width 526 height 242
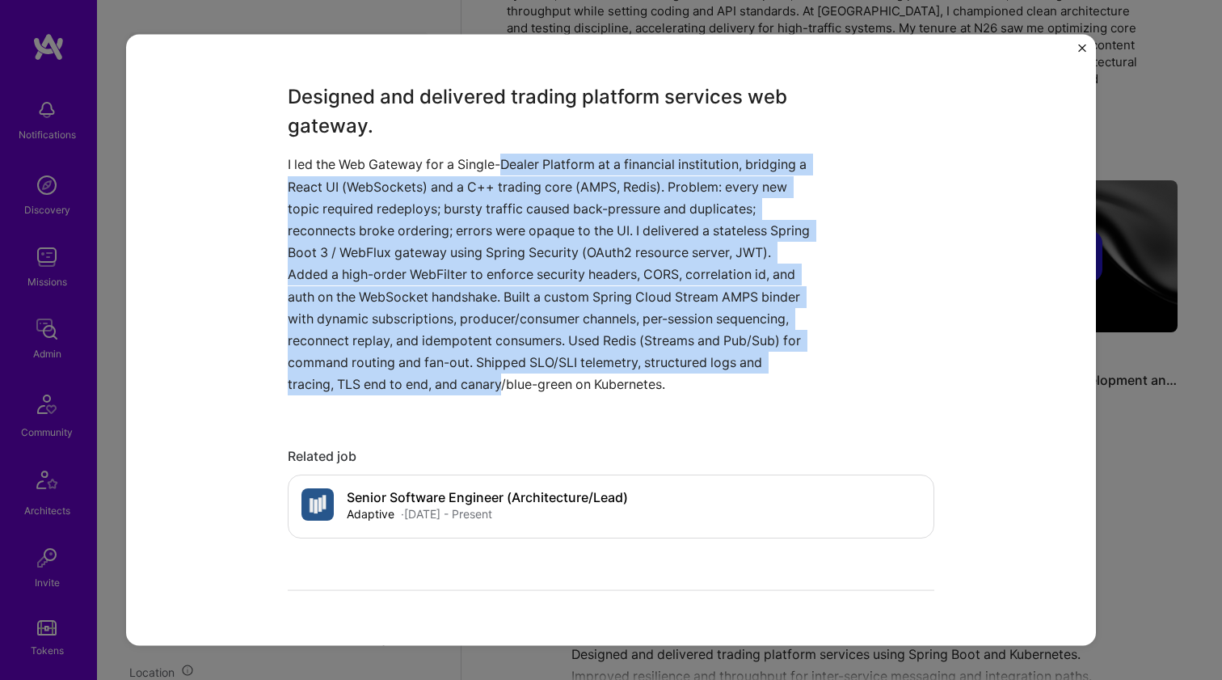
click at [513, 168] on p "I led the Web Gateway for a Single-Dealer Platform at a financial institution, …" at bounding box center [551, 275] width 526 height 242
click at [515, 380] on p "I led the Web Gateway for a Single-Dealer Platform at a financial institution, …" at bounding box center [551, 275] width 526 height 242
click at [525, 167] on p "I led the Web Gateway for a Single-Dealer Platform at a financial institution, …" at bounding box center [551, 275] width 526 height 242
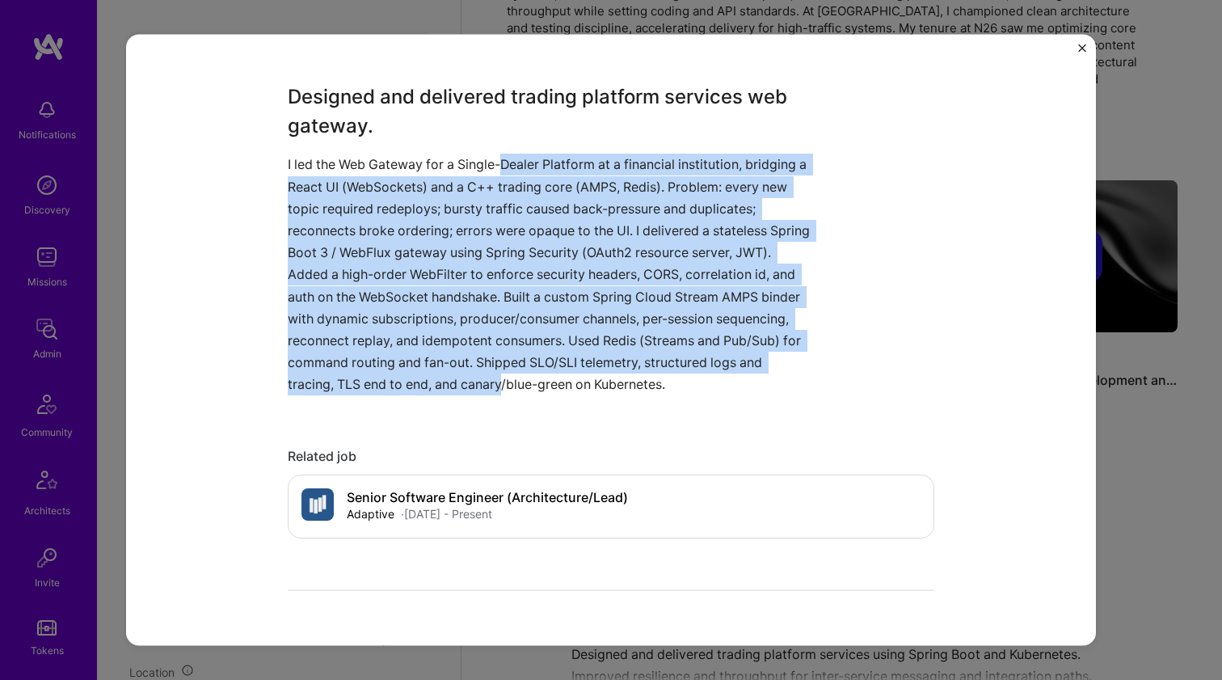
click at [525, 167] on p "I led the Web Gateway for a Single-Dealer Platform at a financial institution, …" at bounding box center [551, 275] width 526 height 242
click at [515, 378] on p "I led the Web Gateway for a Single-Dealer Platform at a financial institution, …" at bounding box center [551, 275] width 526 height 242
click at [525, 170] on p "I led the Web Gateway for a Single-Dealer Platform at a financial institution, …" at bounding box center [551, 275] width 526 height 242
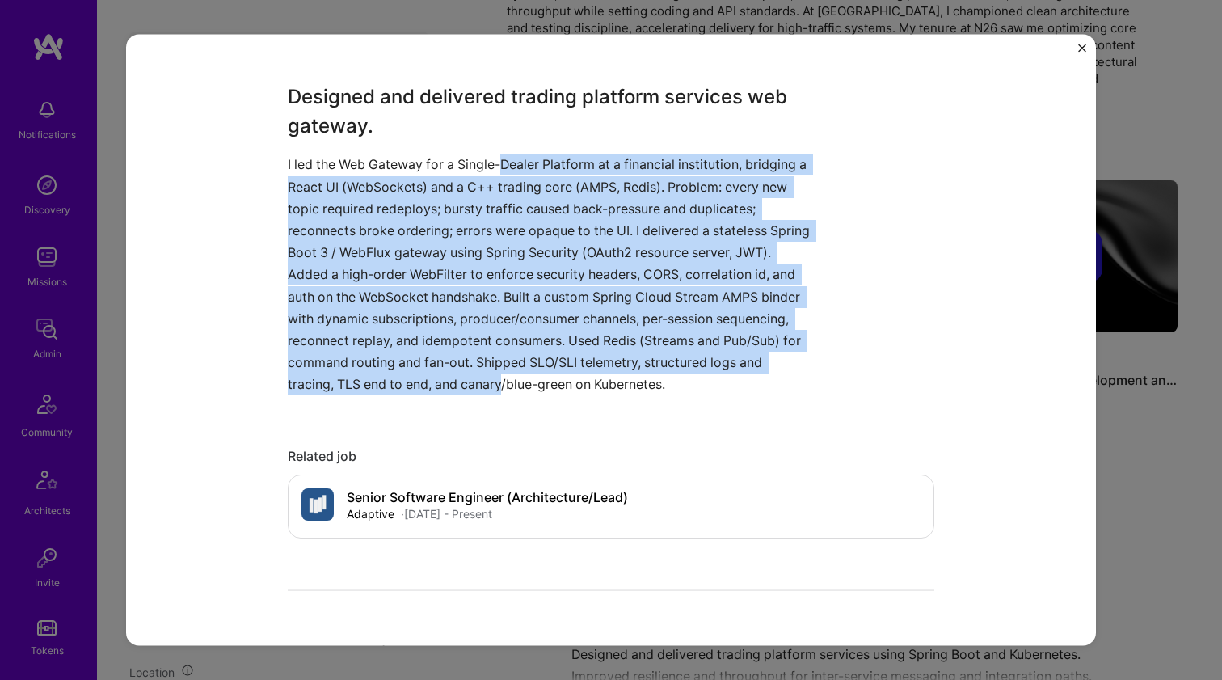
click at [526, 383] on p "I led the Web Gateway for a Single-Dealer Platform at a financial institution, …" at bounding box center [551, 275] width 526 height 242
click at [527, 168] on p "I led the Web Gateway for a Single-Dealer Platform at a financial institution, …" at bounding box center [551, 275] width 526 height 242
click at [534, 382] on p "I led the Web Gateway for a Single-Dealer Platform at a financial institution, …" at bounding box center [551, 275] width 526 height 242
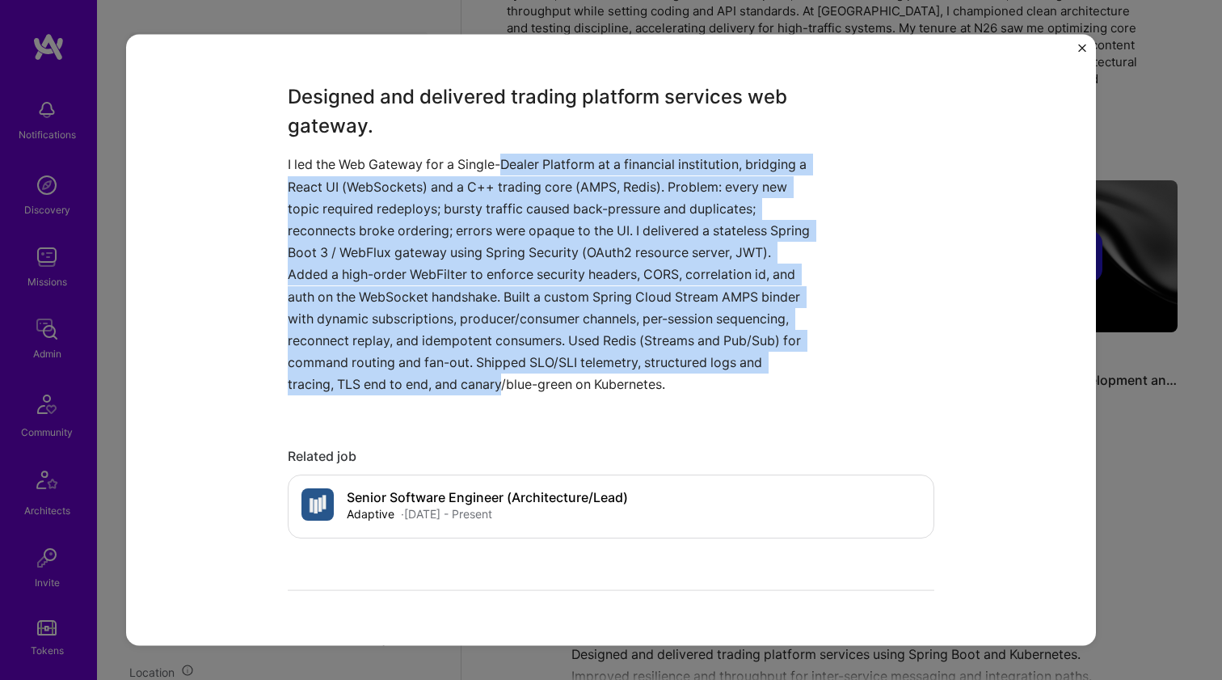
click at [534, 382] on p "I led the Web Gateway for a Single-Dealer Platform at a financial institution, …" at bounding box center [551, 275] width 526 height 242
click at [530, 163] on p "I led the Web Gateway for a Single-Dealer Platform at a financial institution, …" at bounding box center [551, 275] width 526 height 242
click at [534, 369] on p "I led the Web Gateway for a Single-Dealer Platform at a financial institution, …" at bounding box center [551, 275] width 526 height 242
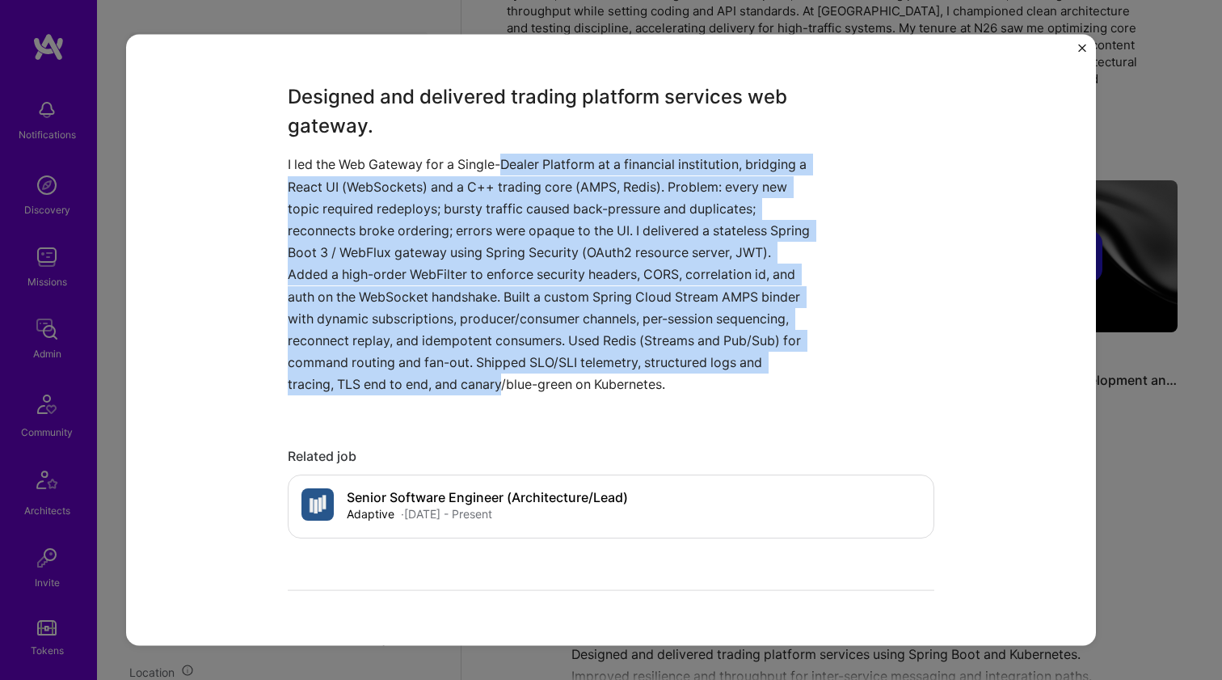
click at [513, 156] on p "I led the Web Gateway for a Single-Dealer Platform at a financial institution, …" at bounding box center [551, 275] width 526 height 242
click at [515, 381] on p "I led the Web Gateway for a Single-Dealer Platform at a financial institution, …" at bounding box center [551, 275] width 526 height 242
click at [531, 165] on p "I led the Web Gateway for a Single-Dealer Platform at a financial institution, …" at bounding box center [551, 275] width 526 height 242
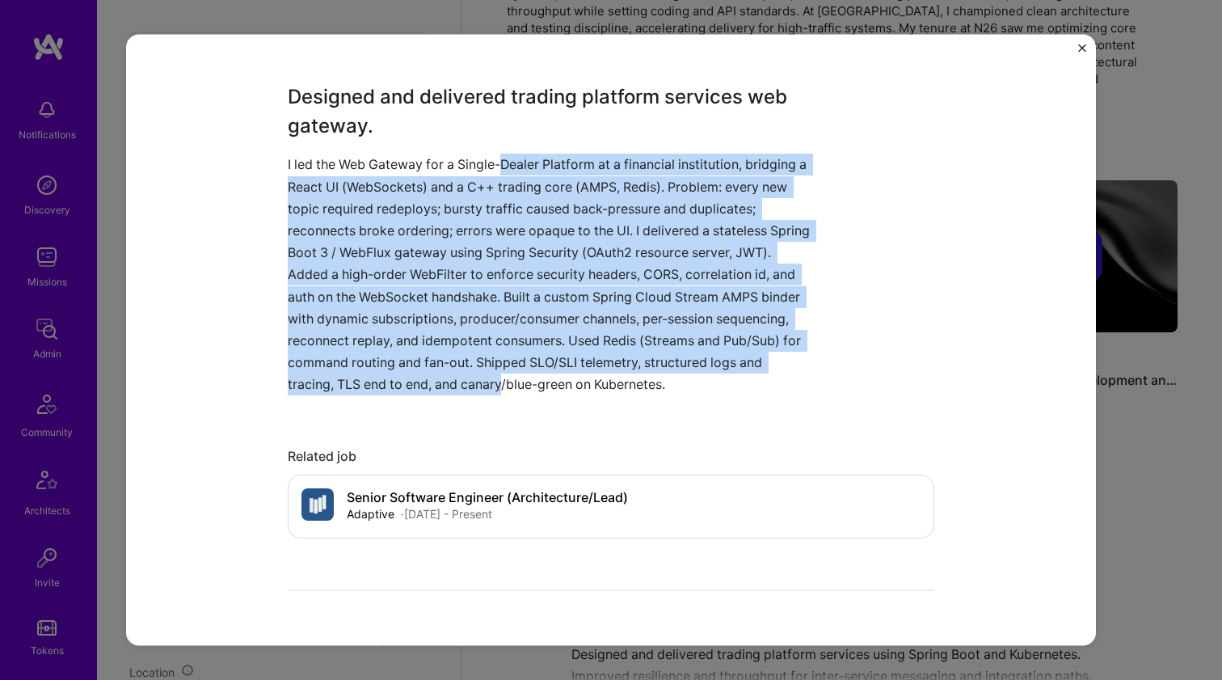
click at [531, 165] on p "I led the Web Gateway for a Single-Dealer Platform at a financial institution, …" at bounding box center [551, 275] width 526 height 242
click at [533, 384] on p "I led the Web Gateway for a Single-Dealer Platform at a financial institution, …" at bounding box center [551, 275] width 526 height 242
click at [512, 158] on p "I led the Web Gateway for a Single-Dealer Platform at a financial institution, …" at bounding box center [551, 275] width 526 height 242
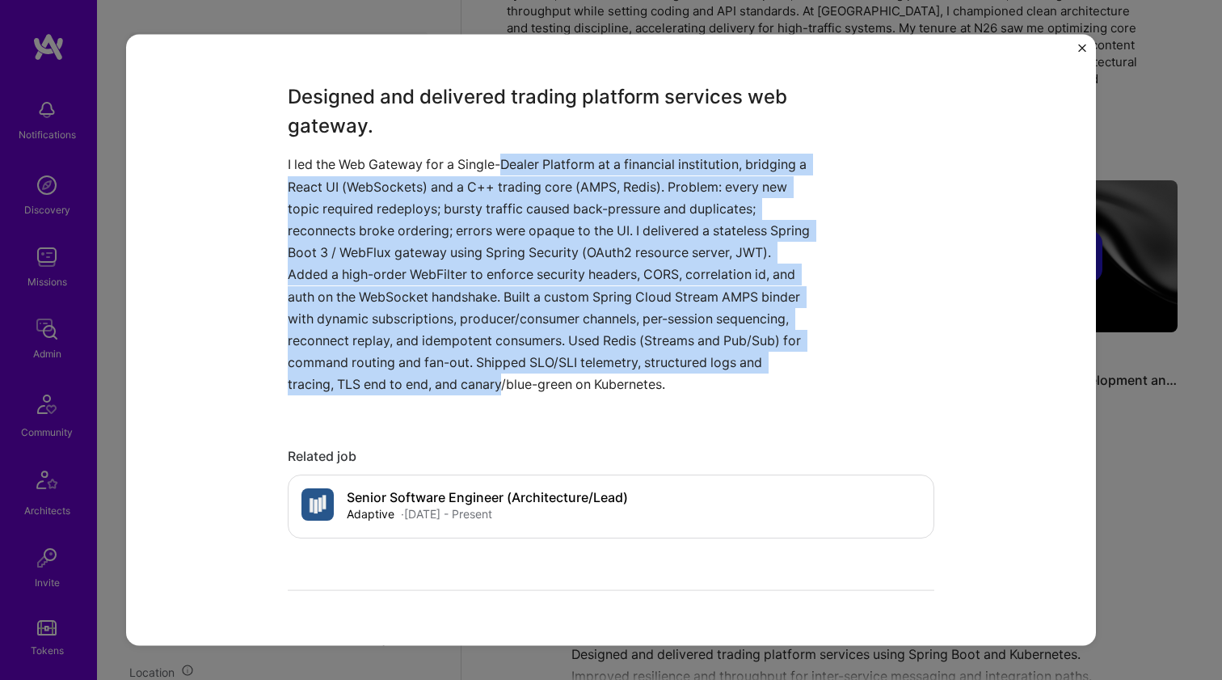
click at [533, 378] on p "I led the Web Gateway for a Single-Dealer Platform at a financial institution, …" at bounding box center [551, 275] width 526 height 242
click at [520, 164] on p "I led the Web Gateway for a Single-Dealer Platform at a financial institution, …" at bounding box center [551, 275] width 526 height 242
click at [526, 376] on p "I led the Web Gateway for a Single-Dealer Platform at a financial institution, …" at bounding box center [551, 275] width 526 height 242
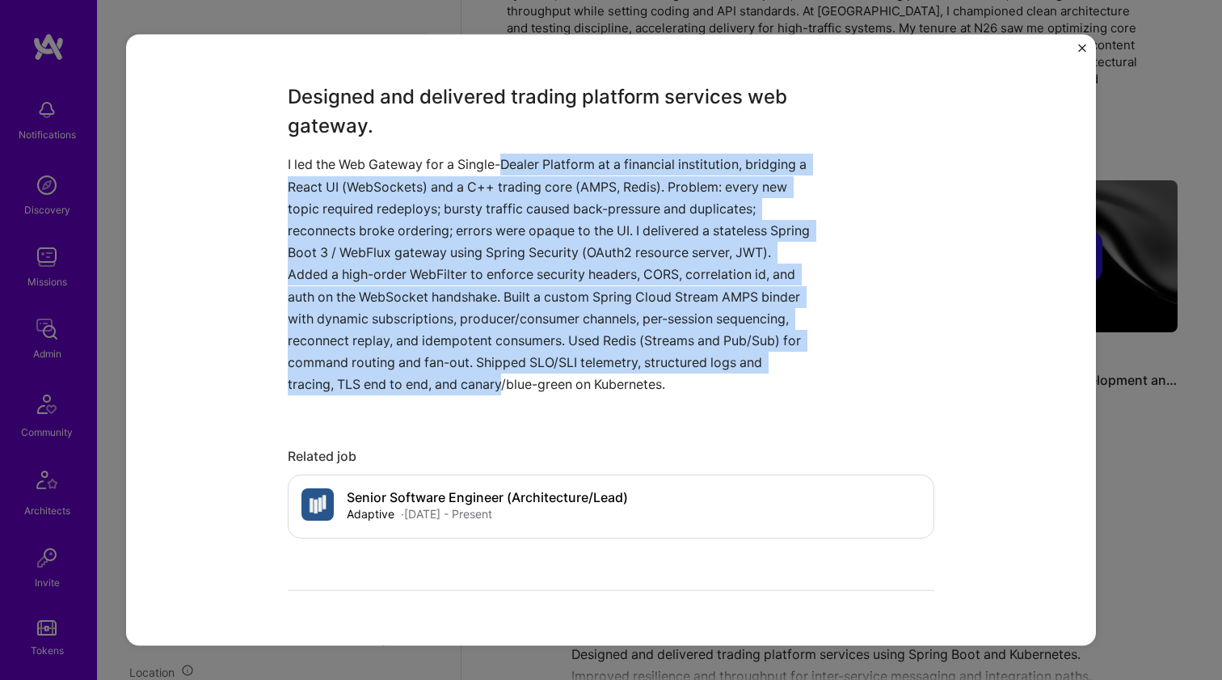
click at [526, 376] on p "I led the Web Gateway for a Single-Dealer Platform at a financial institution, …" at bounding box center [551, 275] width 526 height 242
click at [530, 164] on p "I led the Web Gateway for a Single-Dealer Platform at a financial institution, …" at bounding box center [551, 275] width 526 height 242
click at [526, 374] on p "I led the Web Gateway for a Single-Dealer Platform at a financial institution, …" at bounding box center [551, 275] width 526 height 242
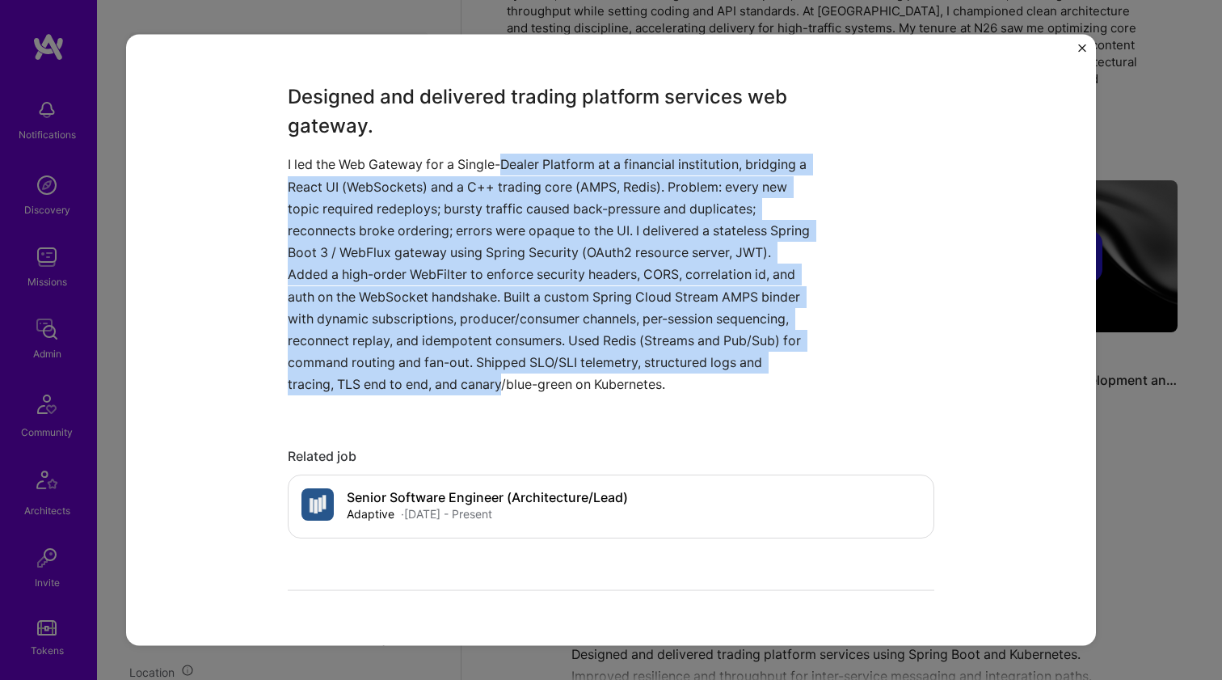
click at [520, 159] on p "I led the Web Gateway for a Single-Dealer Platform at a financial institution, …" at bounding box center [551, 275] width 526 height 242
click at [521, 378] on p "I led the Web Gateway for a Single-Dealer Platform at a financial institution, …" at bounding box center [551, 275] width 526 height 242
click at [521, 163] on p "I led the Web Gateway for a Single-Dealer Platform at a financial institution, …" at bounding box center [551, 275] width 526 height 242
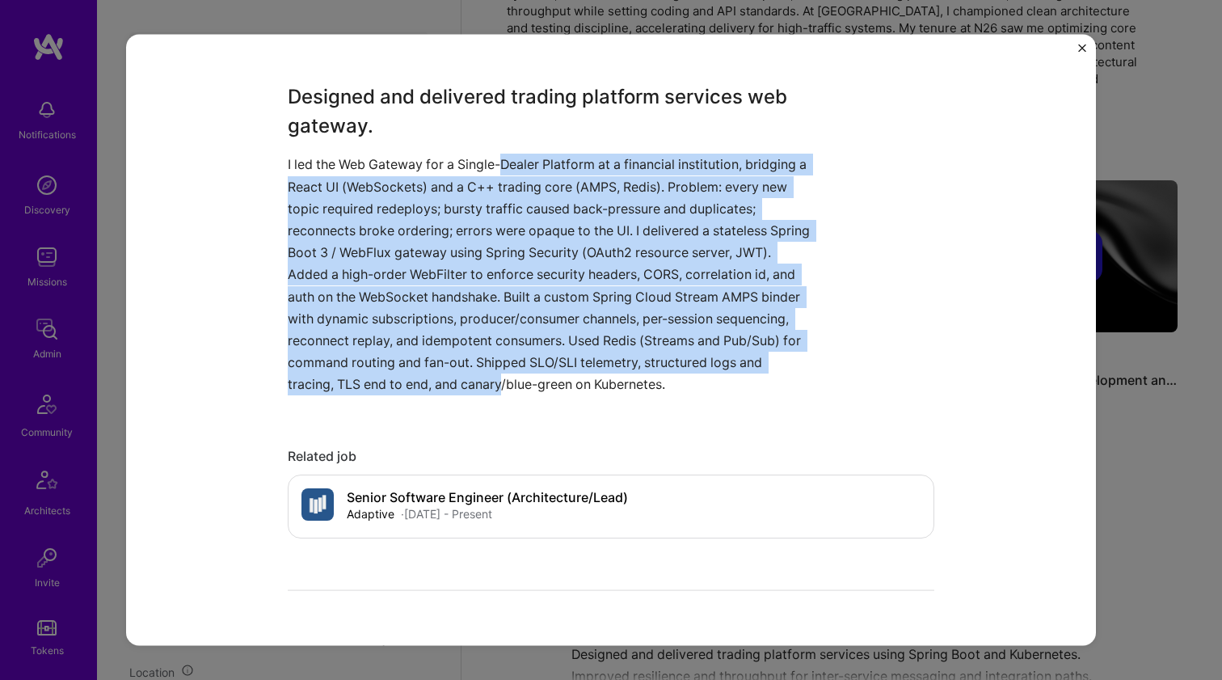
click at [521, 163] on p "I led the Web Gateway for a Single-Dealer Platform at a financial institution, …" at bounding box center [551, 275] width 526 height 242
click at [532, 380] on p "I led the Web Gateway for a Single-Dealer Platform at a financial institution, …" at bounding box center [551, 275] width 526 height 242
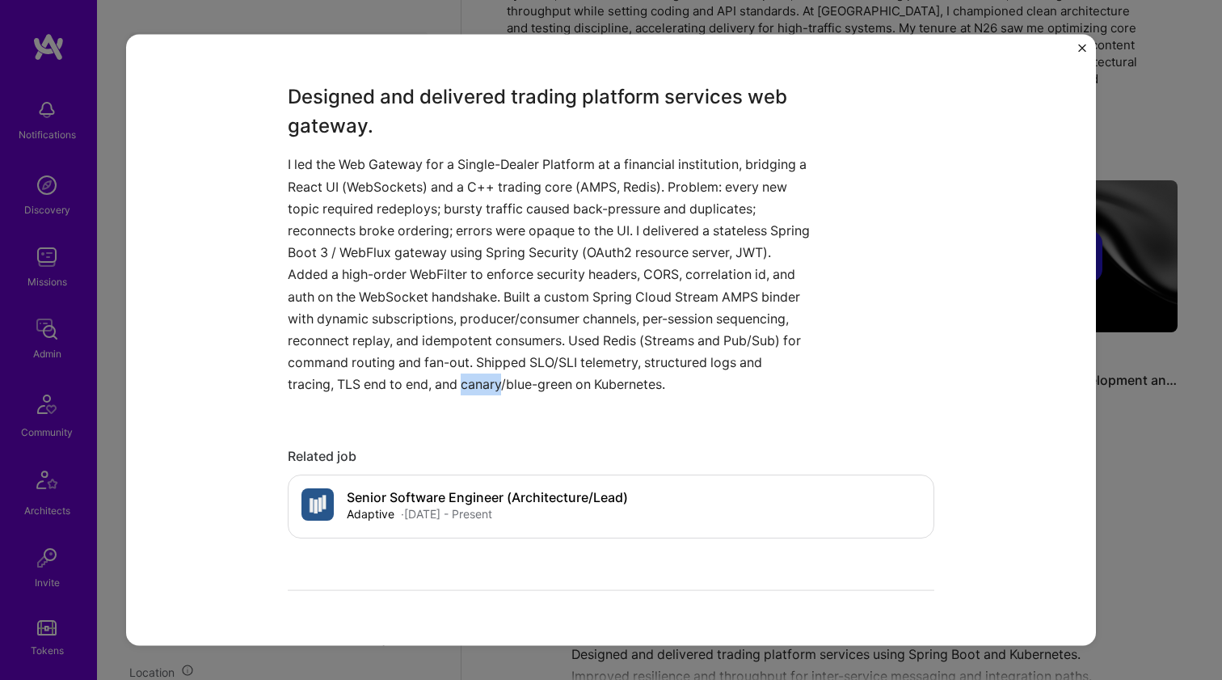
click at [532, 380] on p "I led the Web Gateway for a Single-Dealer Platform at a financial institution, …" at bounding box center [551, 275] width 526 height 242
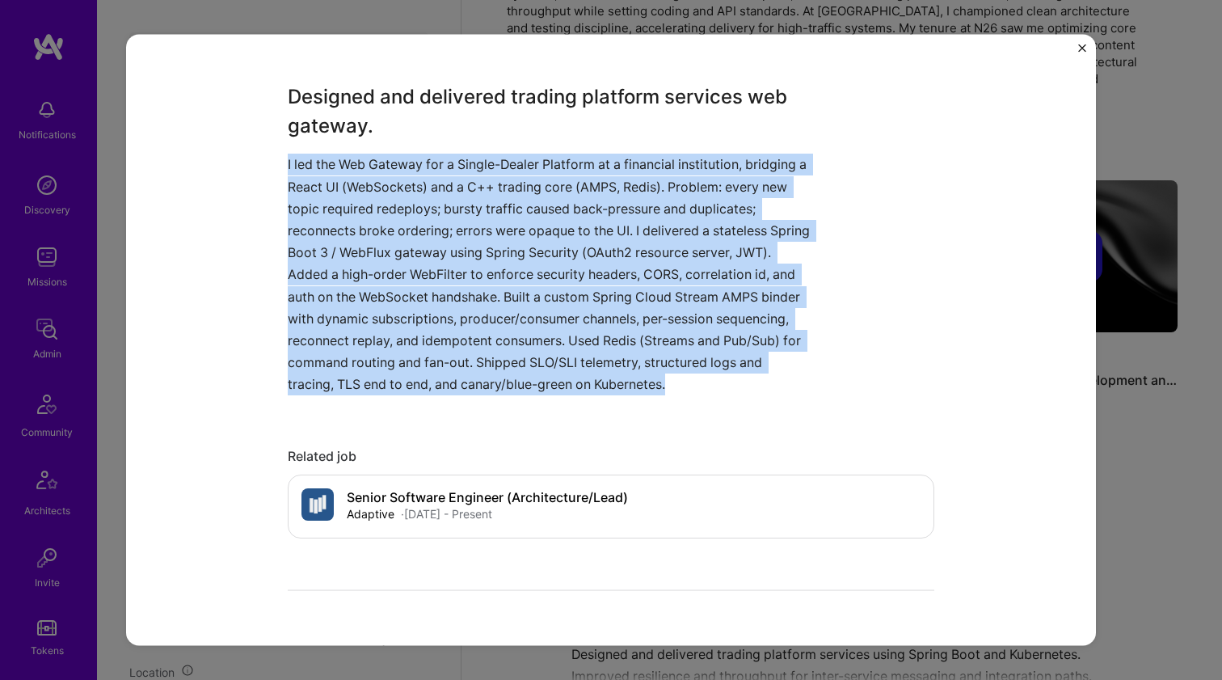
click at [532, 380] on p "I led the Web Gateway for a Single-Dealer Platform at a financial institution, …" at bounding box center [551, 275] width 526 height 242
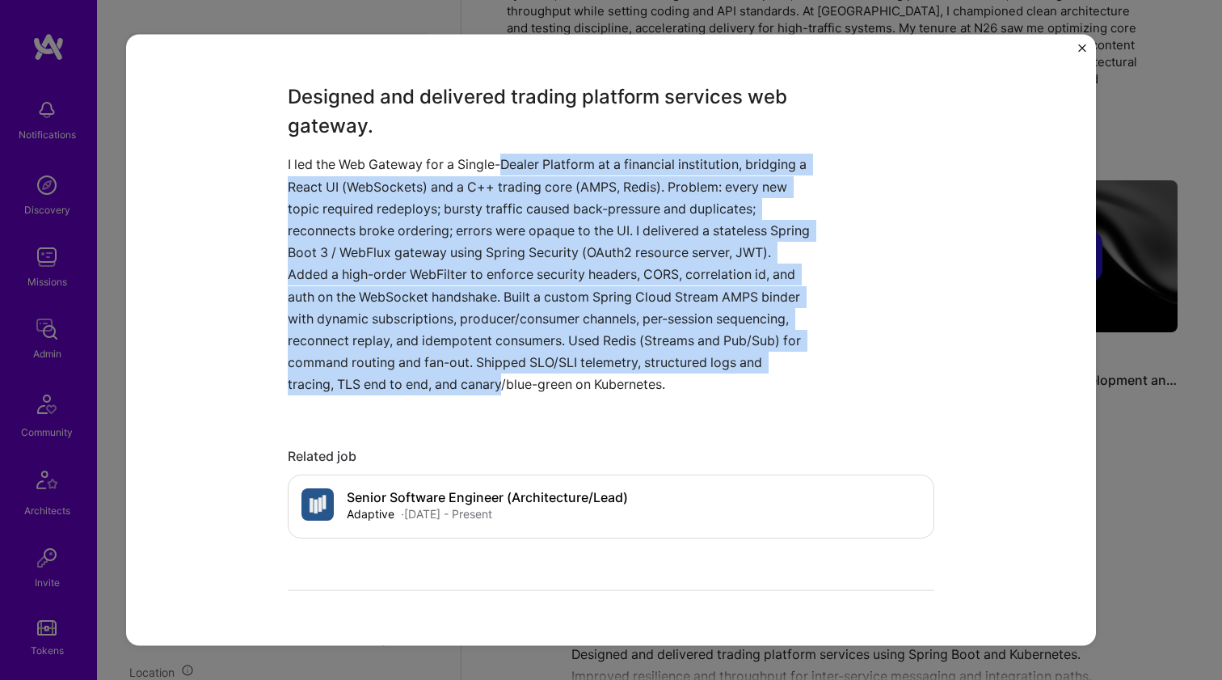
click at [515, 167] on p "I led the Web Gateway for a Single-Dealer Platform at a financial institution, …" at bounding box center [551, 275] width 526 height 242
click at [515, 166] on p "I led the Web Gateway for a Single-Dealer Platform at a financial institution, …" at bounding box center [551, 275] width 526 height 242
click at [504, 378] on p "I led the Web Gateway for a Single-Dealer Platform at a financial institution, …" at bounding box center [551, 275] width 526 height 242
click at [530, 163] on p "I led the Web Gateway for a Single-Dealer Platform at a financial institution, …" at bounding box center [551, 275] width 526 height 242
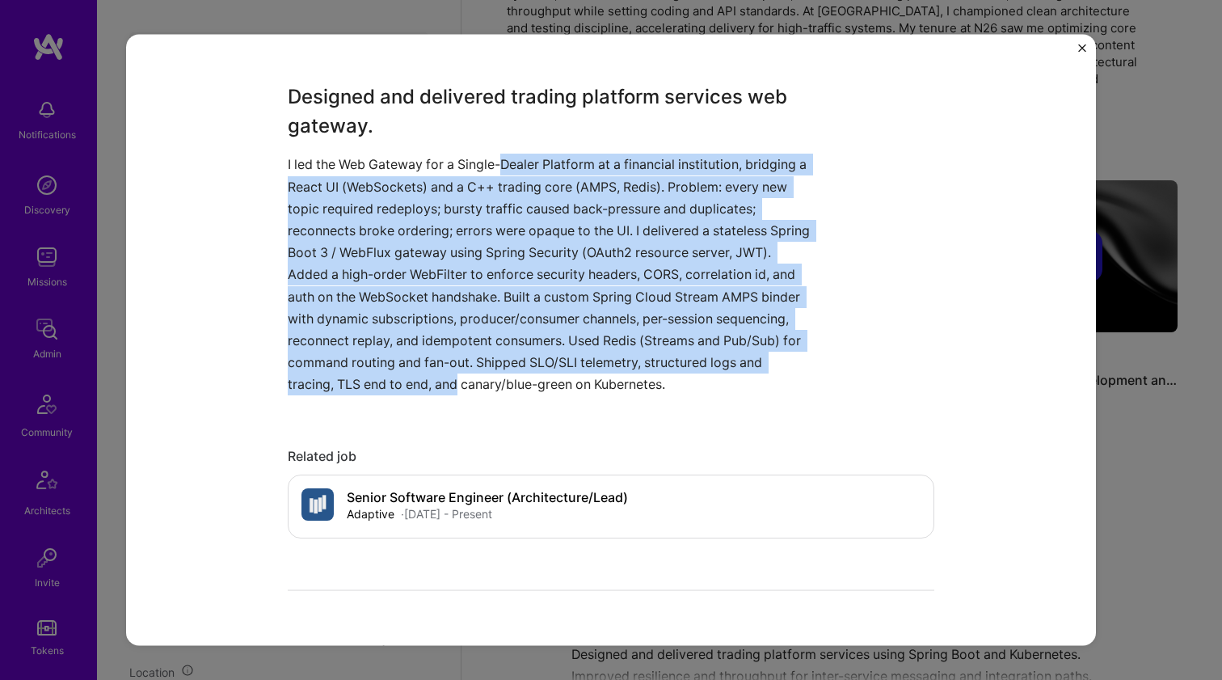
click at [530, 163] on p "I led the Web Gateway for a Single-Dealer Platform at a financial institution, …" at bounding box center [551, 275] width 526 height 242
click at [520, 382] on p "I led the Web Gateway for a Single-Dealer Platform at a financial institution, …" at bounding box center [551, 275] width 526 height 242
click at [527, 167] on p "I led the Web Gateway for a Single-Dealer Platform at a financial institution, …" at bounding box center [551, 275] width 526 height 242
click at [527, 166] on p "I led the Web Gateway for a Single-Dealer Platform at a financial institution, …" at bounding box center [551, 275] width 526 height 242
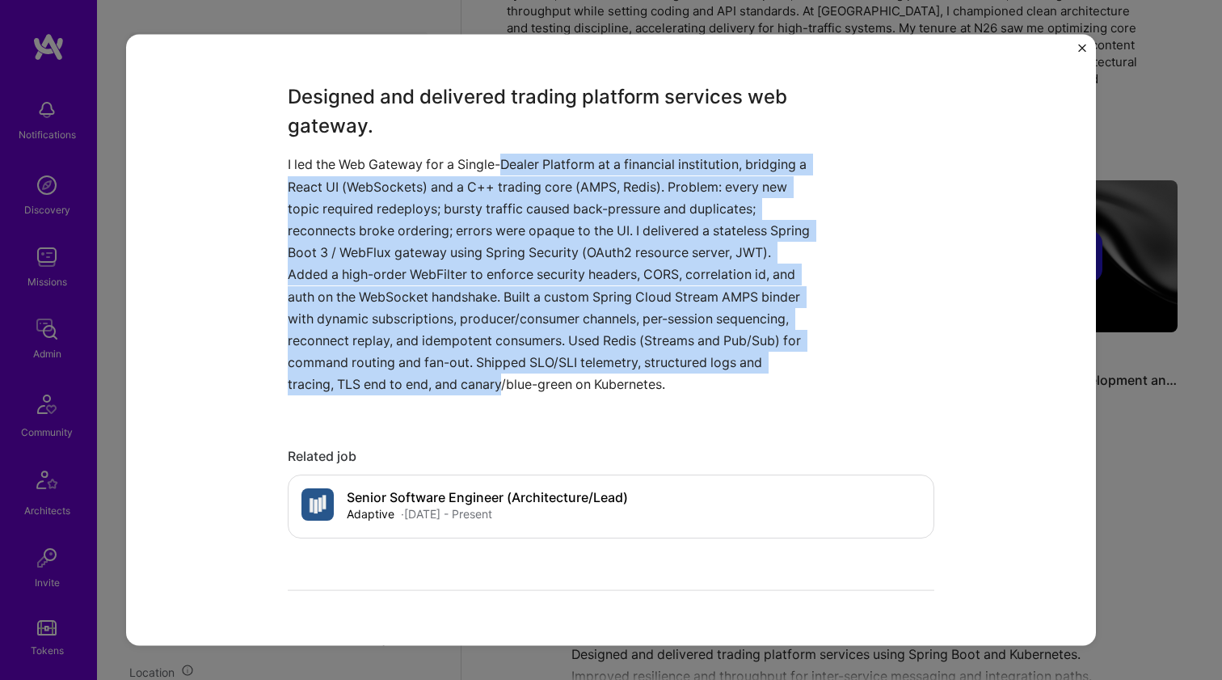
click at [521, 377] on p "I led the Web Gateway for a Single-Dealer Platform at a financial institution, …" at bounding box center [551, 275] width 526 height 242
click at [513, 156] on p "I led the Web Gateway for a Single-Dealer Platform at a financial institution, …" at bounding box center [551, 275] width 526 height 242
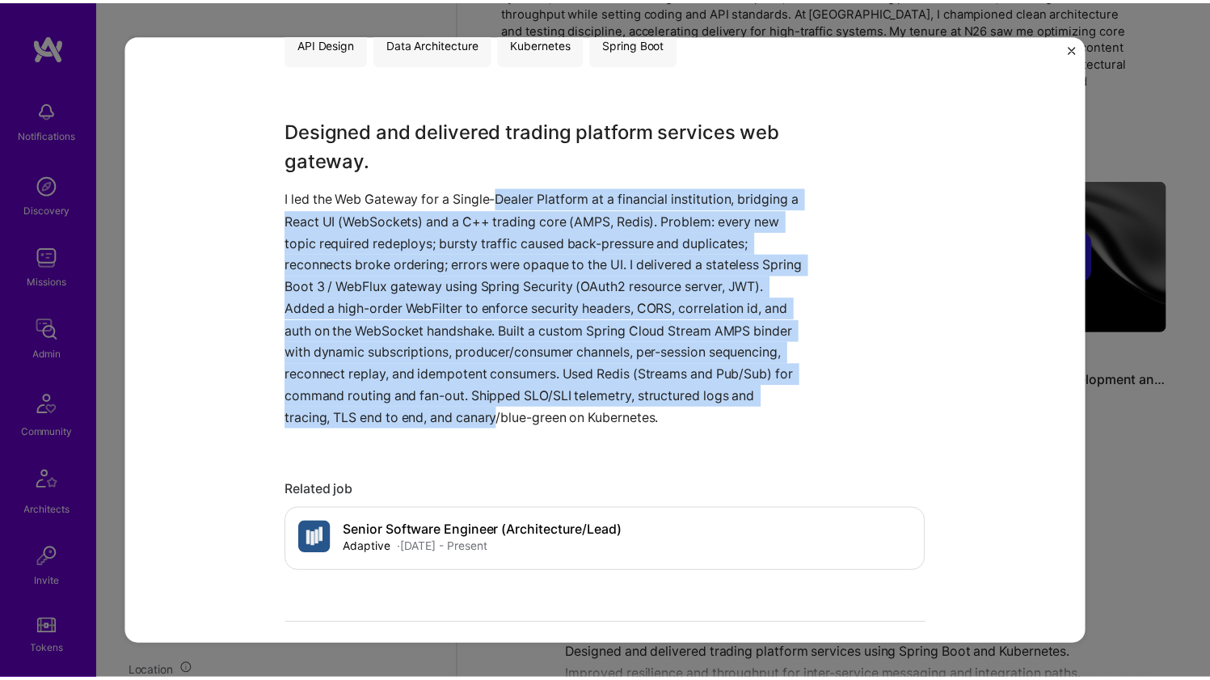
scroll to position [386, 0]
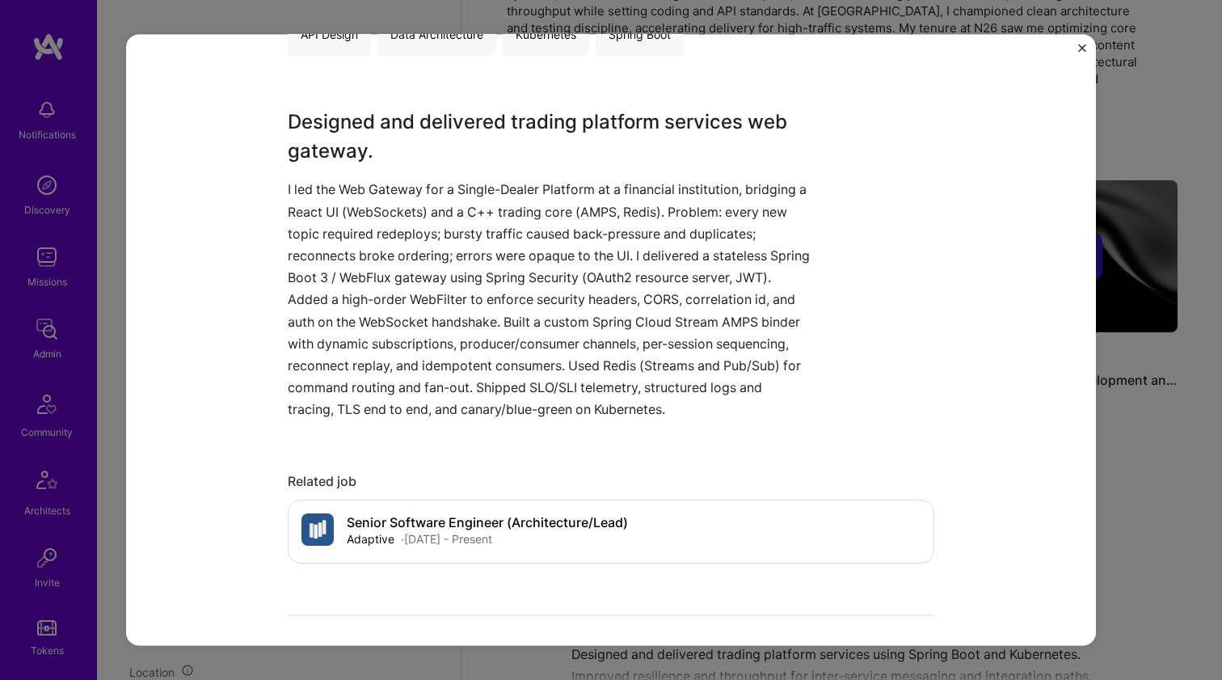
click at [1148, 129] on div "Trading Platform Architecture Adaptive Financial Services / Fintech, Enterprise…" at bounding box center [611, 340] width 1222 height 680
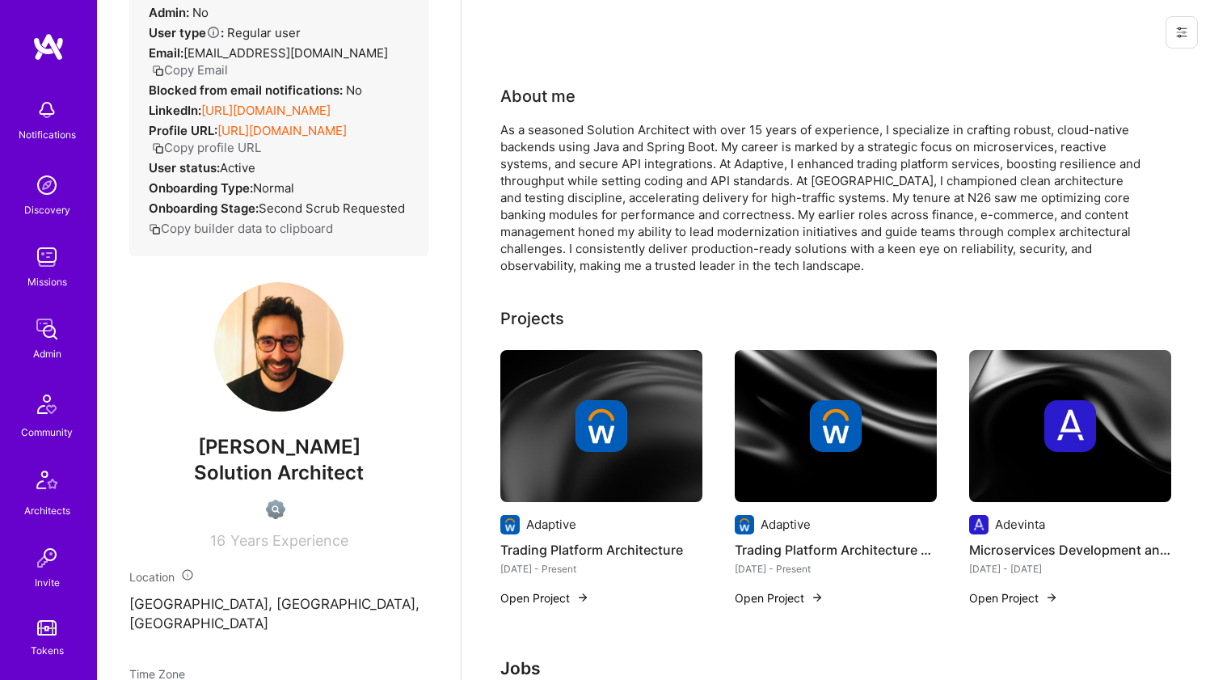
click at [609, 390] on img at bounding box center [601, 426] width 202 height 152
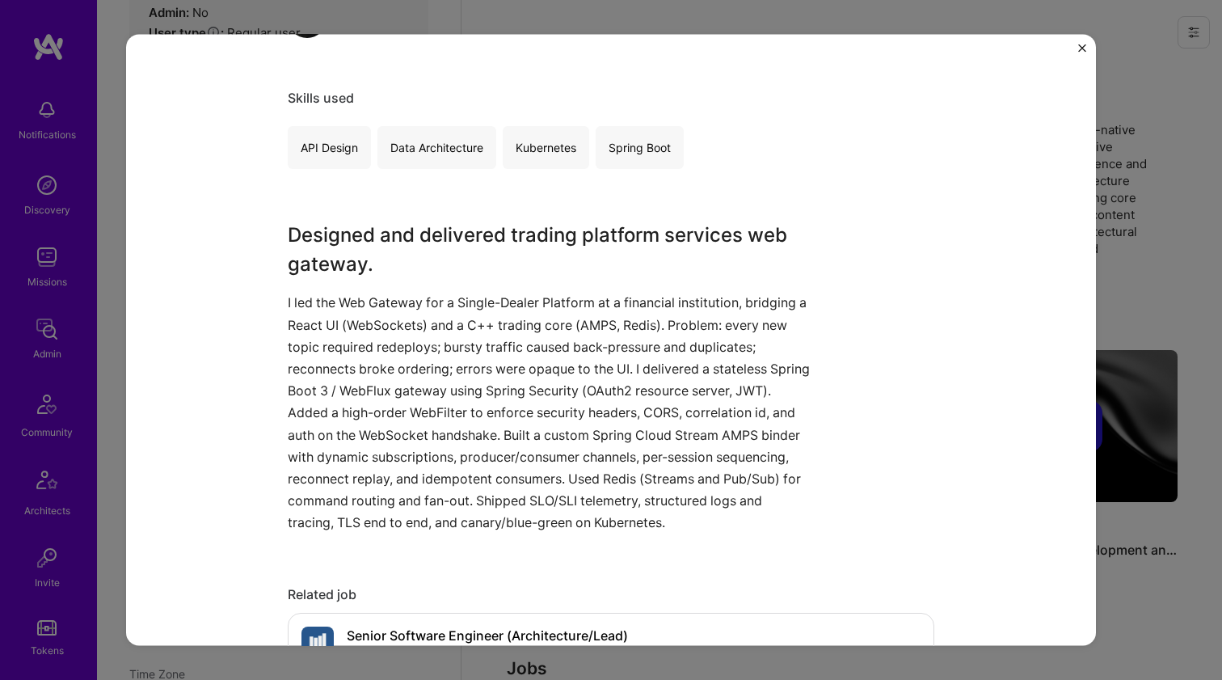
scroll to position [276, 0]
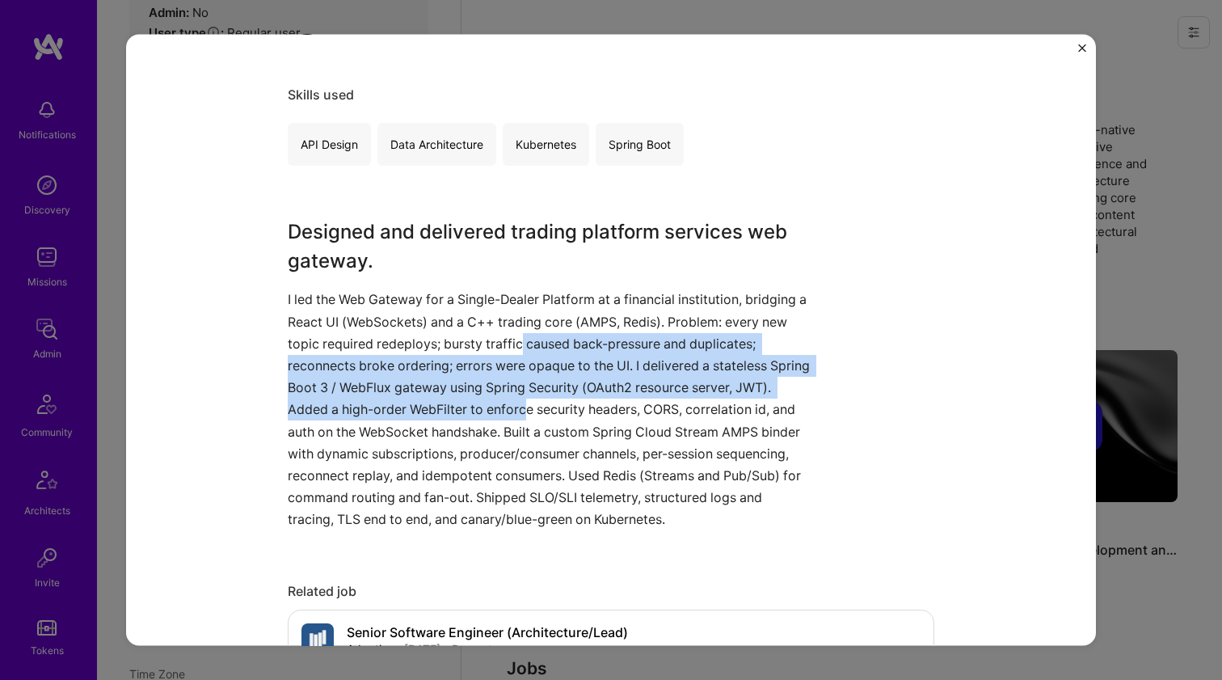
drag, startPoint x: 518, startPoint y: 341, endPoint x: 558, endPoint y: 415, distance: 83.6
click at [558, 415] on p "I led the Web Gateway for a Single-Dealer Platform at a financial institution, …" at bounding box center [551, 410] width 526 height 242
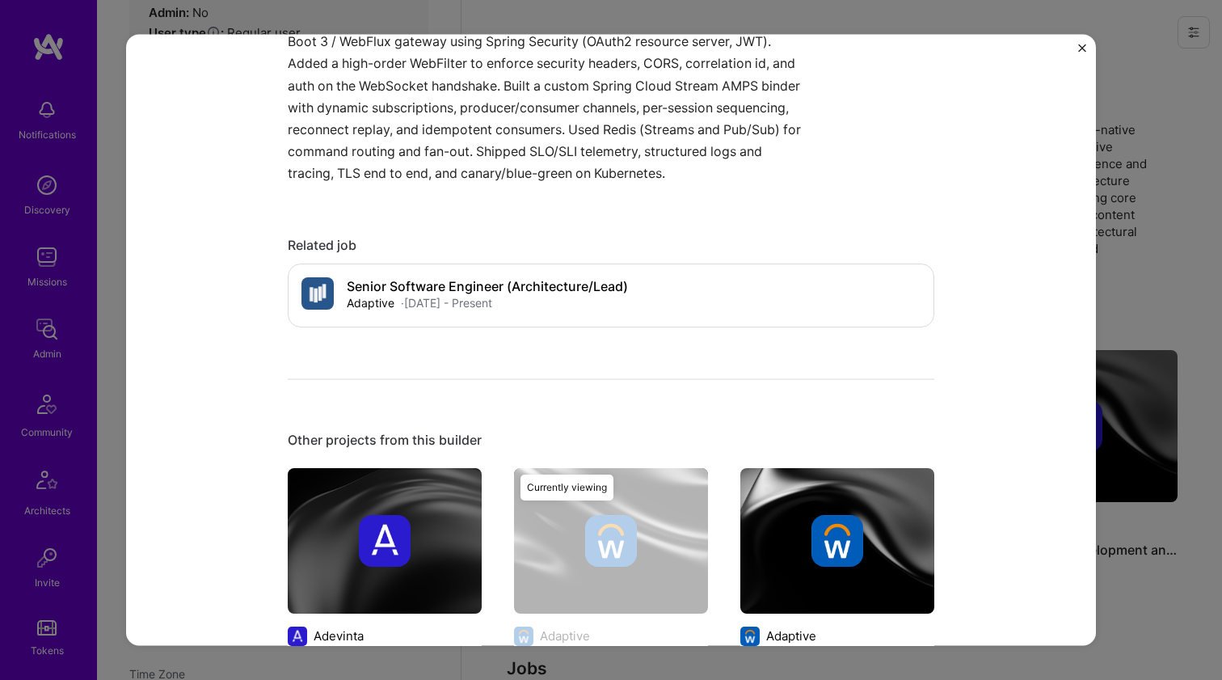
scroll to position [608, 0]
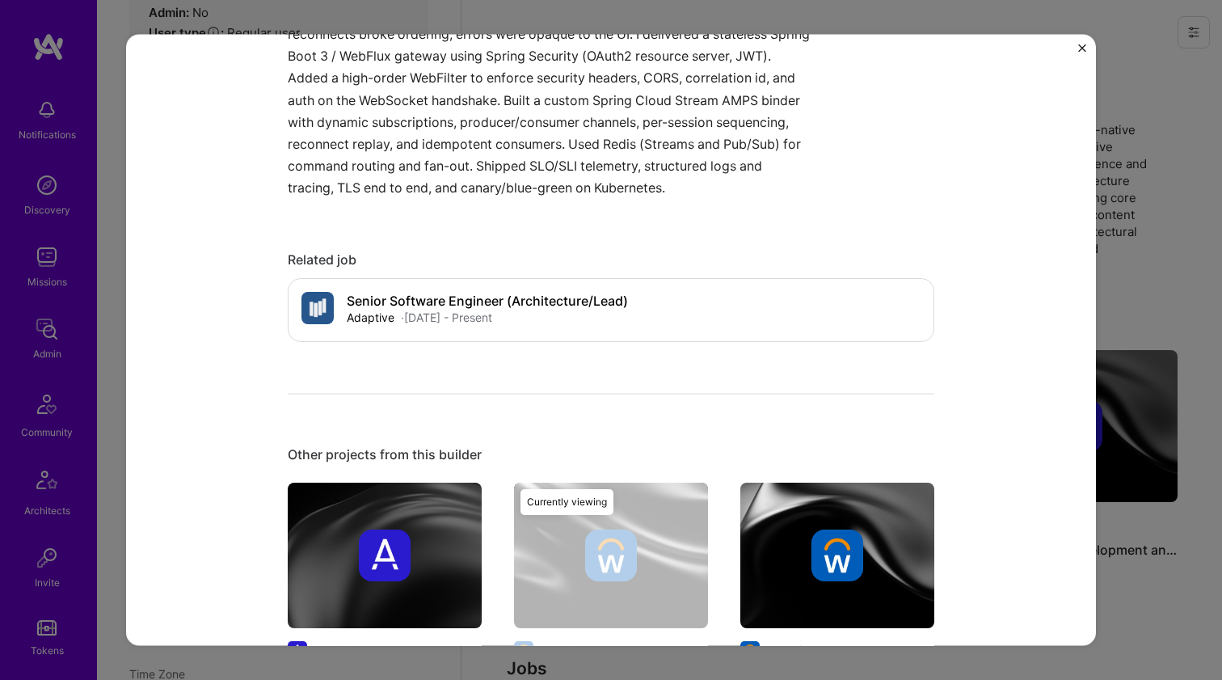
click at [852, 579] on img at bounding box center [838, 555] width 194 height 146
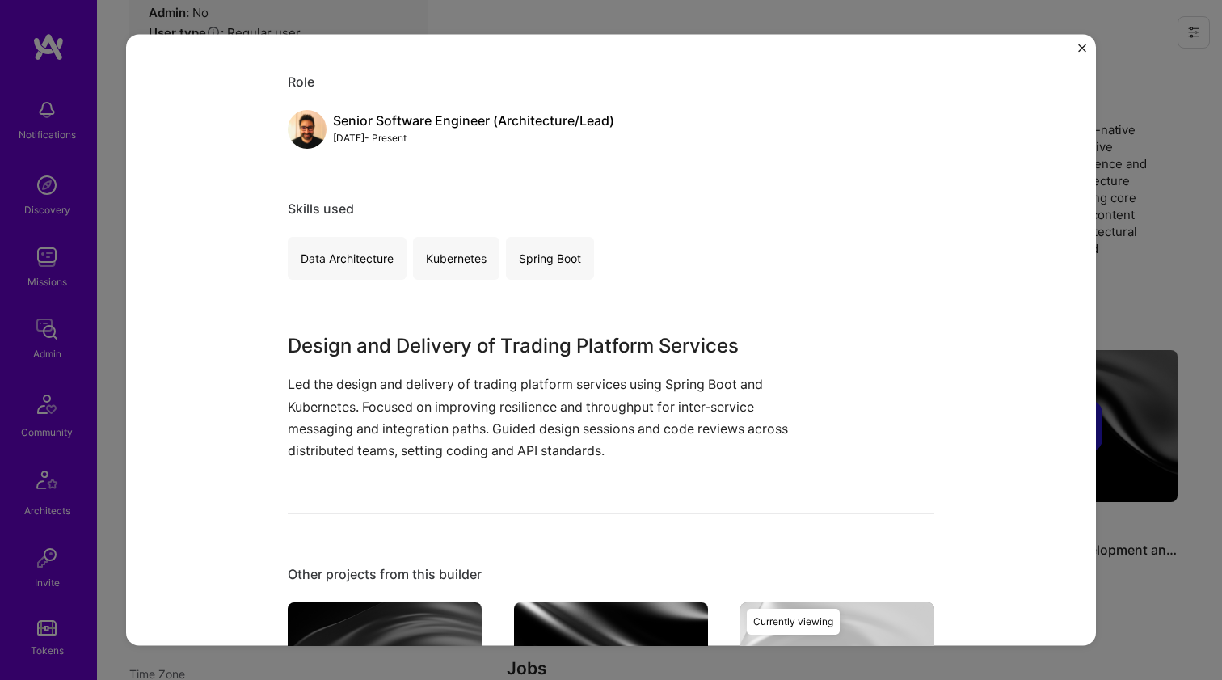
scroll to position [196, 0]
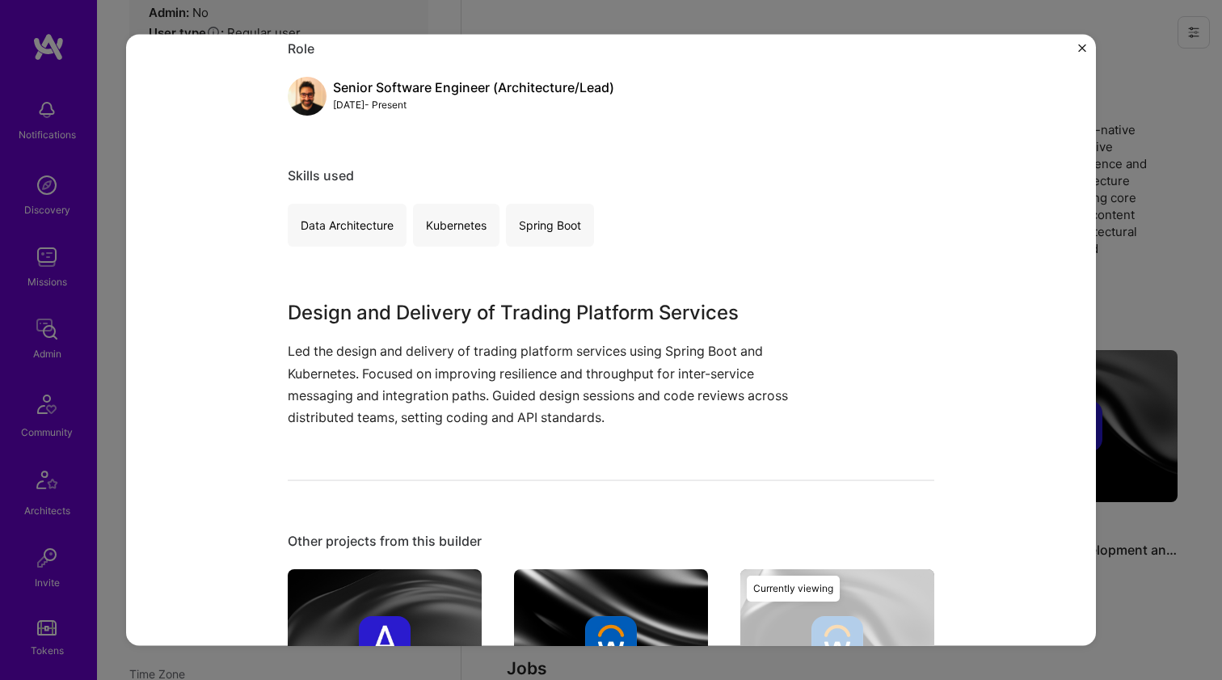
click at [377, 562] on div "Other projects from this builder Adevinta Microservices Development and Consist…" at bounding box center [611, 686] width 647 height 306
click at [514, 589] on img at bounding box center [611, 642] width 194 height 146
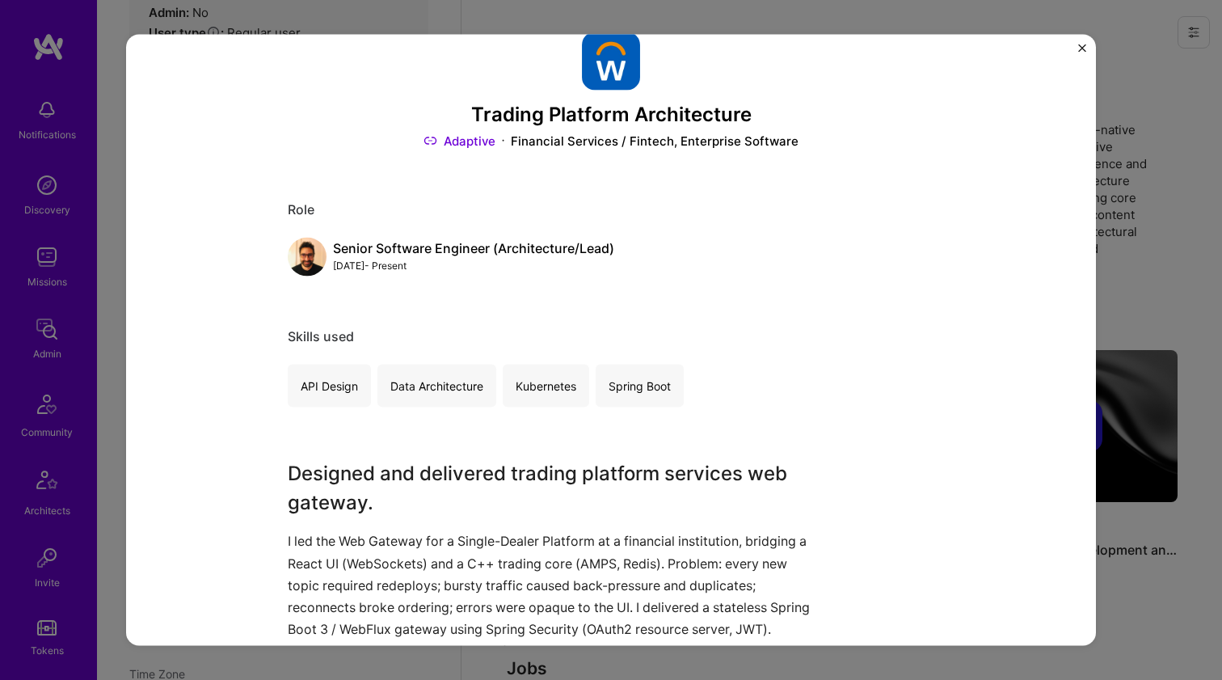
scroll to position [118, 0]
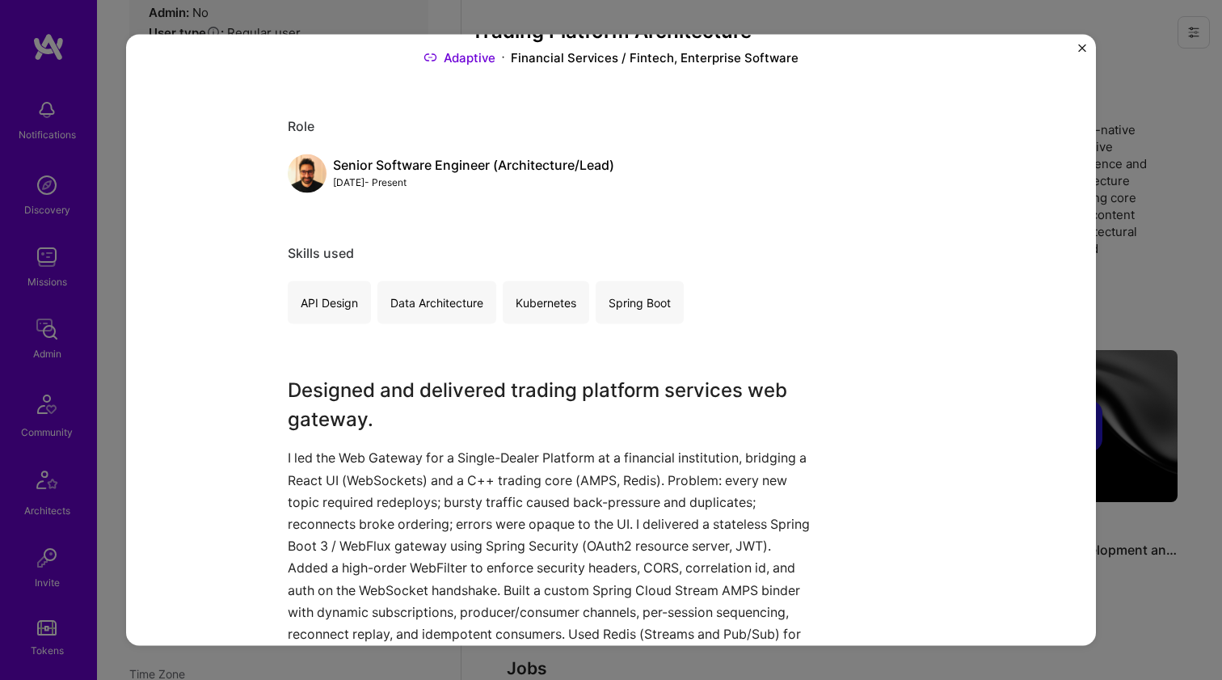
click at [456, 459] on p "I led the Web Gateway for a Single-Dealer Platform at a financial institution, …" at bounding box center [551, 568] width 526 height 242
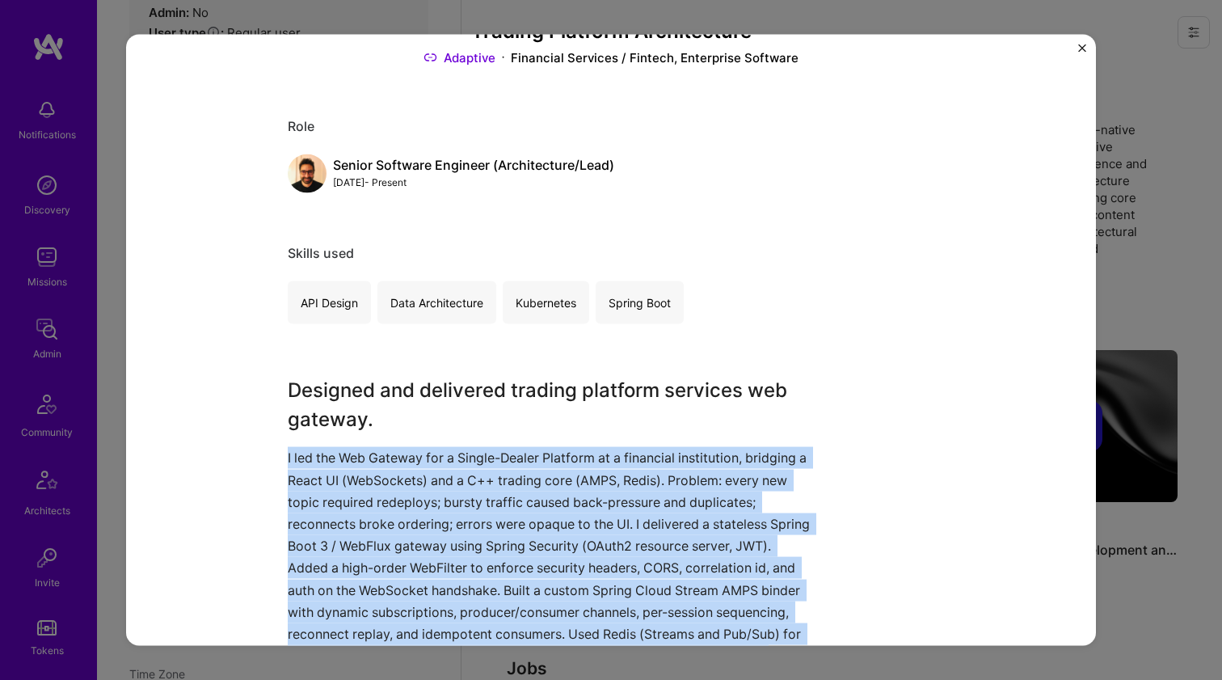
click at [456, 459] on p "I led the Web Gateway for a Single-Dealer Platform at a financial institution, …" at bounding box center [551, 568] width 526 height 242
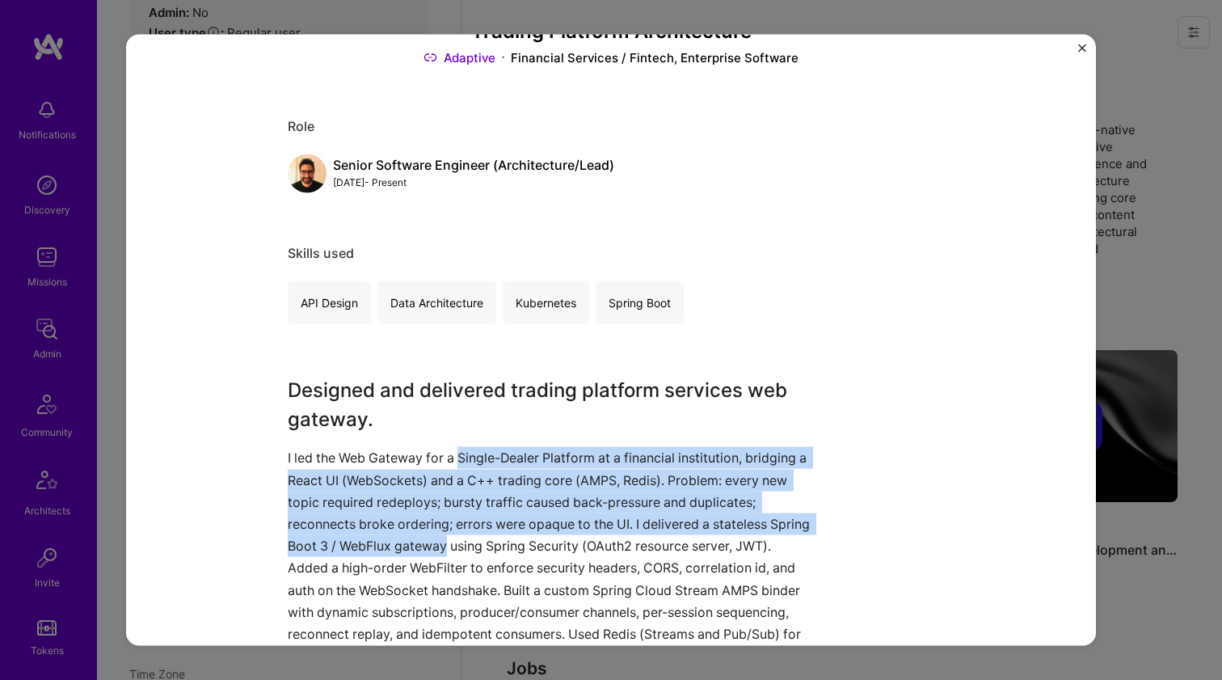
drag, startPoint x: 456, startPoint y: 459, endPoint x: 441, endPoint y: 547, distance: 88.5
click at [441, 547] on p "I led the Web Gateway for a Single-Dealer Platform at a financial institution, …" at bounding box center [551, 568] width 526 height 242
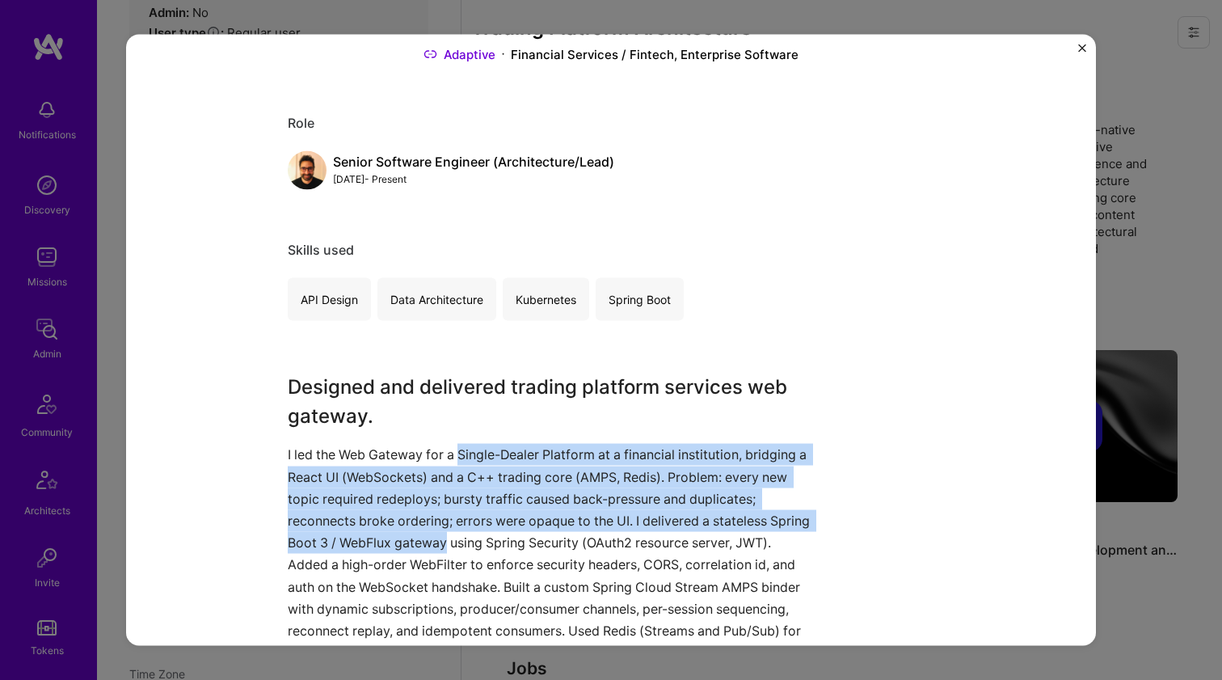
scroll to position [140, 0]
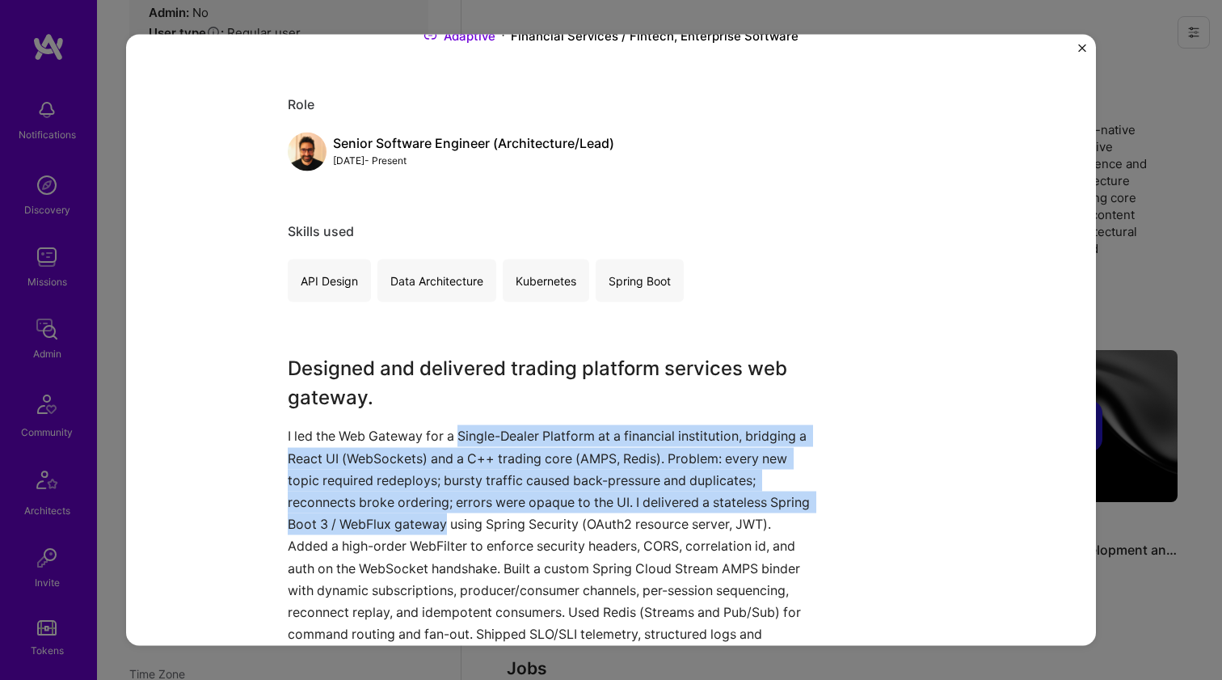
click at [470, 519] on p "I led the Web Gateway for a Single-Dealer Platform at a financial institution, …" at bounding box center [551, 546] width 526 height 242
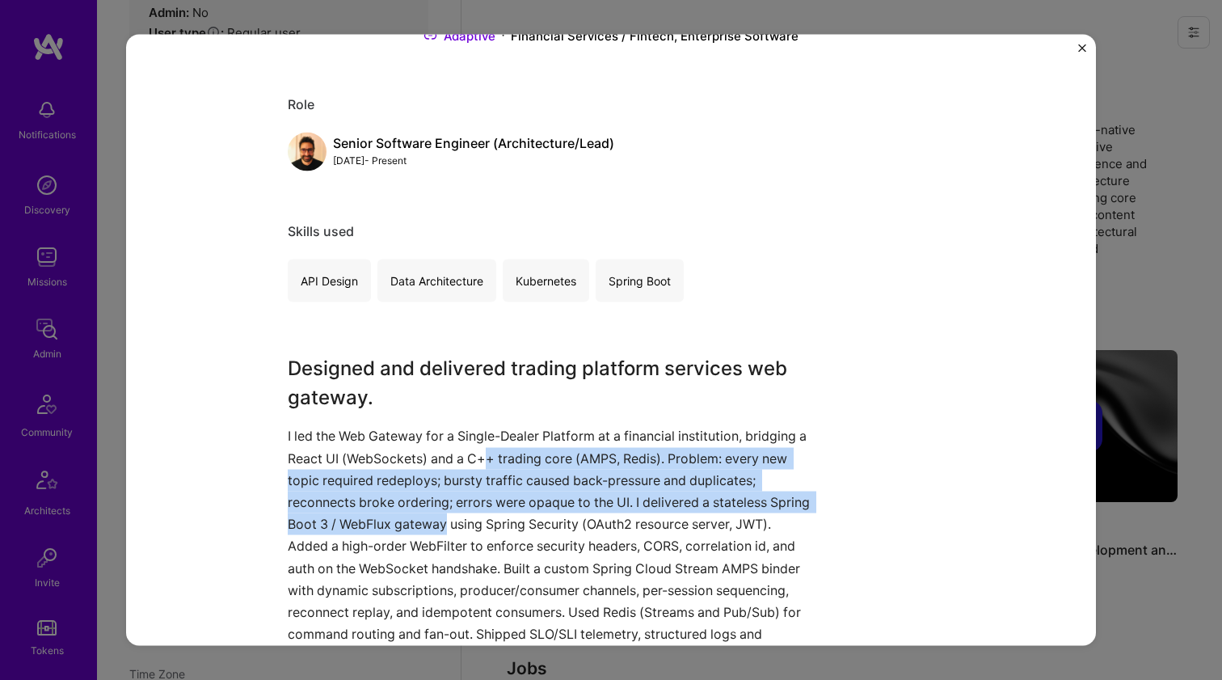
drag, startPoint x: 470, startPoint y: 518, endPoint x: 496, endPoint y: 460, distance: 63.7
click at [496, 460] on p "I led the Web Gateway for a Single-Dealer Platform at a financial institution, …" at bounding box center [551, 546] width 526 height 242
drag, startPoint x: 496, startPoint y: 460, endPoint x: 450, endPoint y: 521, distance: 75.7
click at [450, 521] on p "I led the Web Gateway for a Single-Dealer Platform at a financial institution, …" at bounding box center [551, 546] width 526 height 242
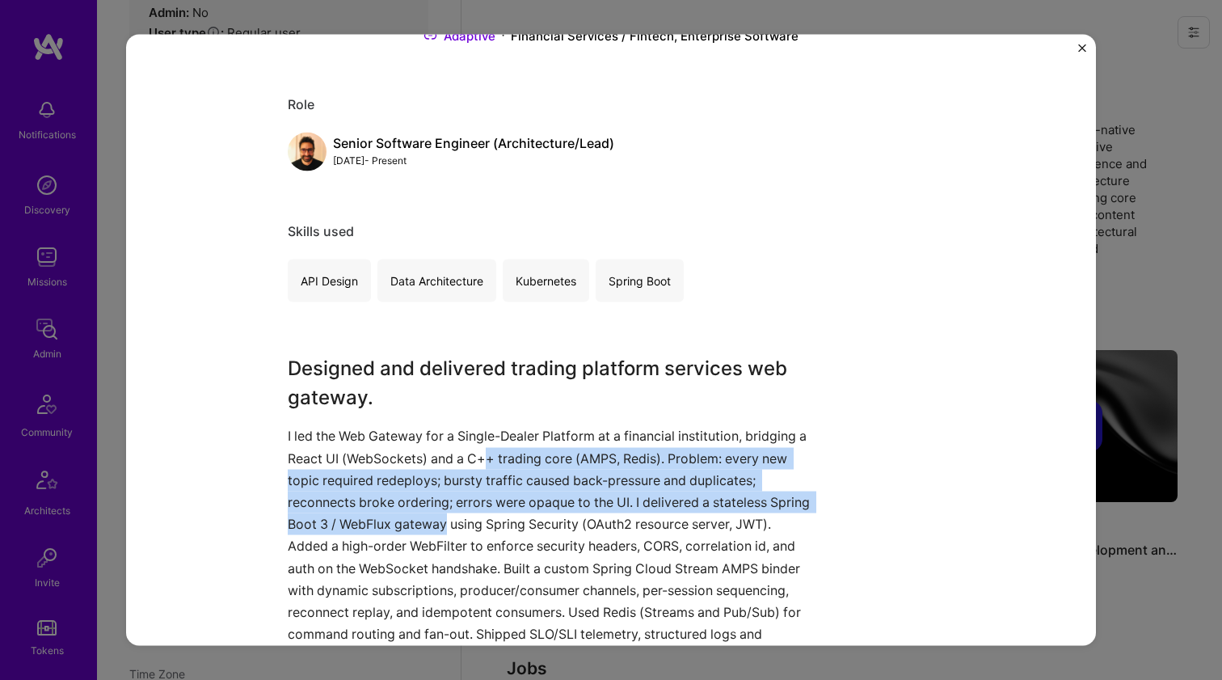
click at [450, 521] on p "I led the Web Gateway for a Single-Dealer Platform at a financial institution, …" at bounding box center [551, 546] width 526 height 242
drag, startPoint x: 454, startPoint y: 517, endPoint x: 496, endPoint y: 456, distance: 73.8
click at [496, 457] on p "I led the Web Gateway for a Single-Dealer Platform at a financial institution, …" at bounding box center [551, 546] width 526 height 242
click at [496, 456] on p "I led the Web Gateway for a Single-Dealer Platform at a financial institution, …" at bounding box center [551, 546] width 526 height 242
drag, startPoint x: 496, startPoint y: 456, endPoint x: 454, endPoint y: 521, distance: 77.1
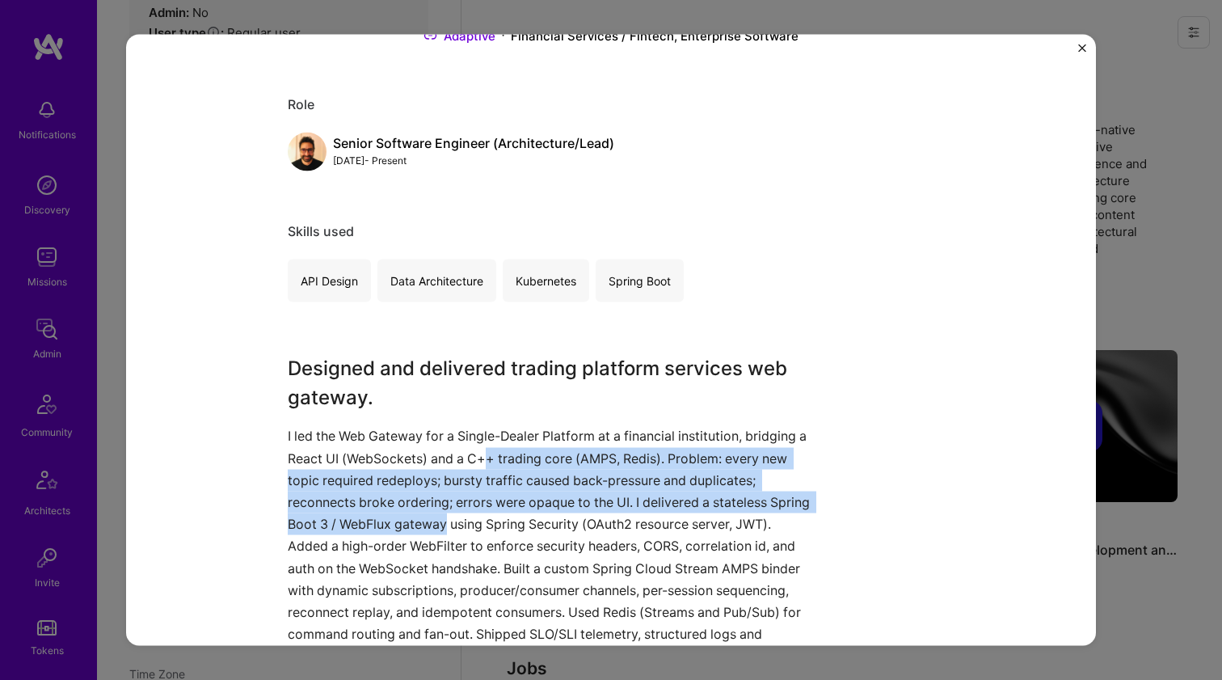
click at [454, 521] on p "I led the Web Gateway for a Single-Dealer Platform at a financial institution, …" at bounding box center [551, 546] width 526 height 242
drag, startPoint x: 454, startPoint y: 521, endPoint x: 501, endPoint y: 456, distance: 80.4
click at [501, 456] on p "I led the Web Gateway for a Single-Dealer Platform at a financial institution, …" at bounding box center [551, 546] width 526 height 242
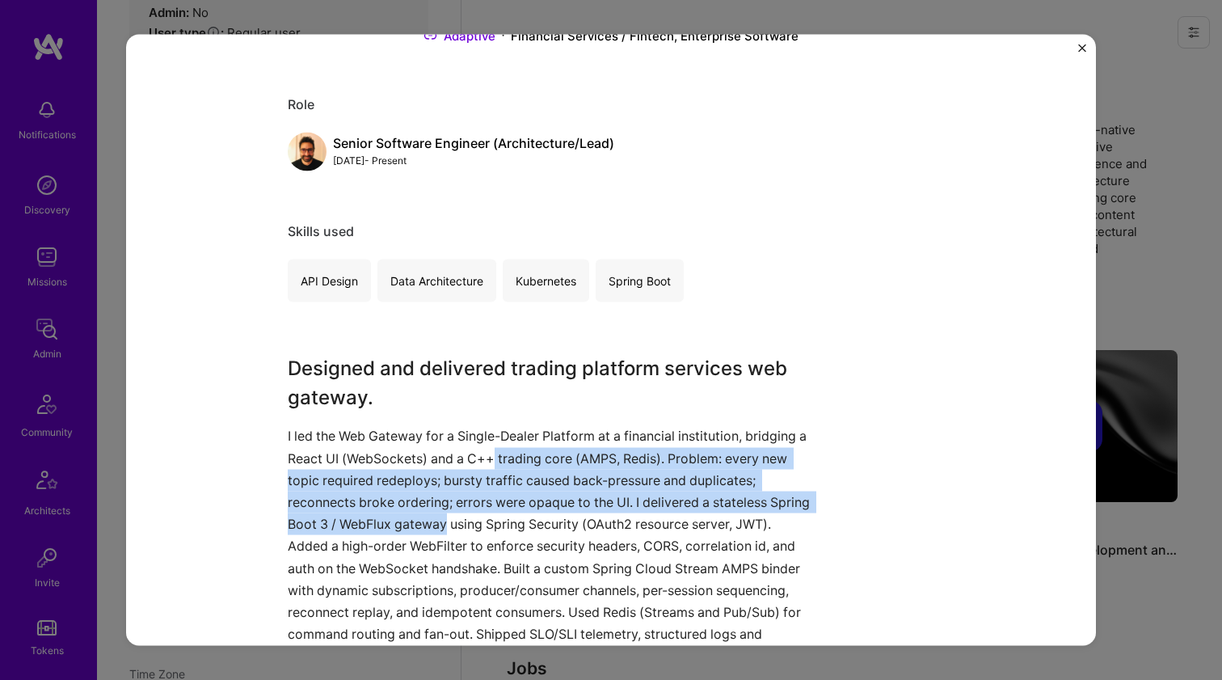
drag, startPoint x: 501, startPoint y: 456, endPoint x: 453, endPoint y: 510, distance: 72.7
click at [453, 510] on p "I led the Web Gateway for a Single-Dealer Platform at a financial institution, …" at bounding box center [551, 546] width 526 height 242
drag, startPoint x: 453, startPoint y: 510, endPoint x: 487, endPoint y: 460, distance: 60.5
click at [487, 460] on p "I led the Web Gateway for a Single-Dealer Platform at a financial institution, …" at bounding box center [551, 546] width 526 height 242
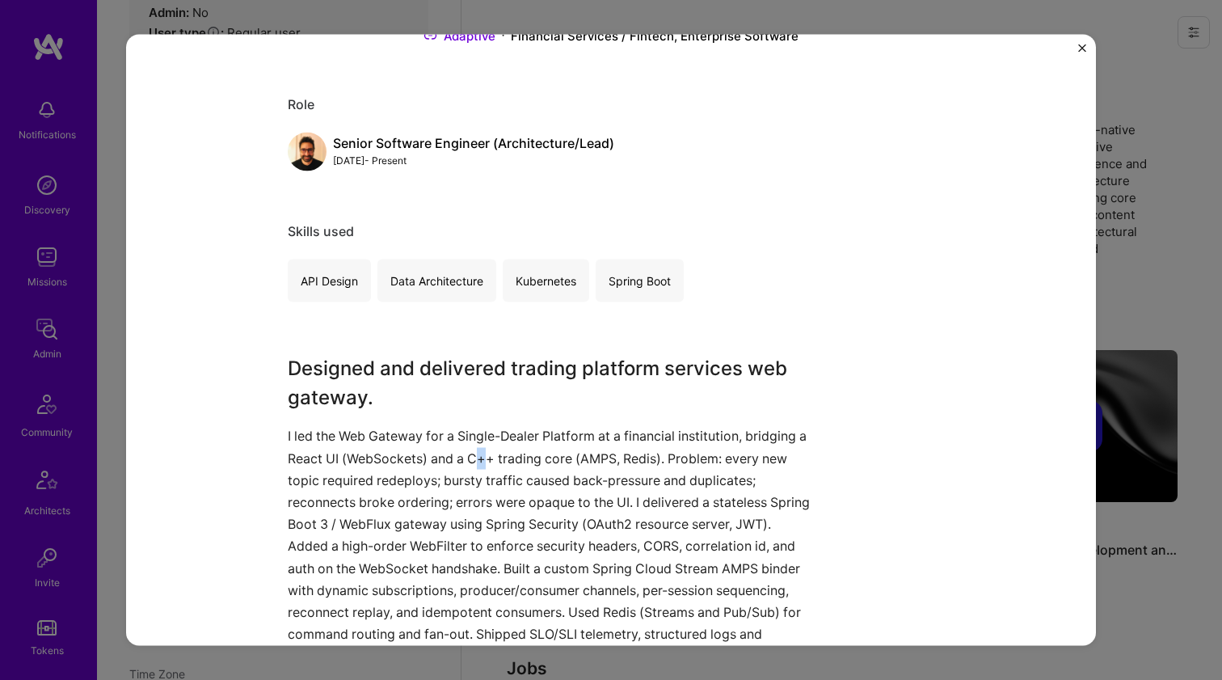
click at [487, 460] on p "I led the Web Gateway for a Single-Dealer Platform at a financial institution, …" at bounding box center [551, 546] width 526 height 242
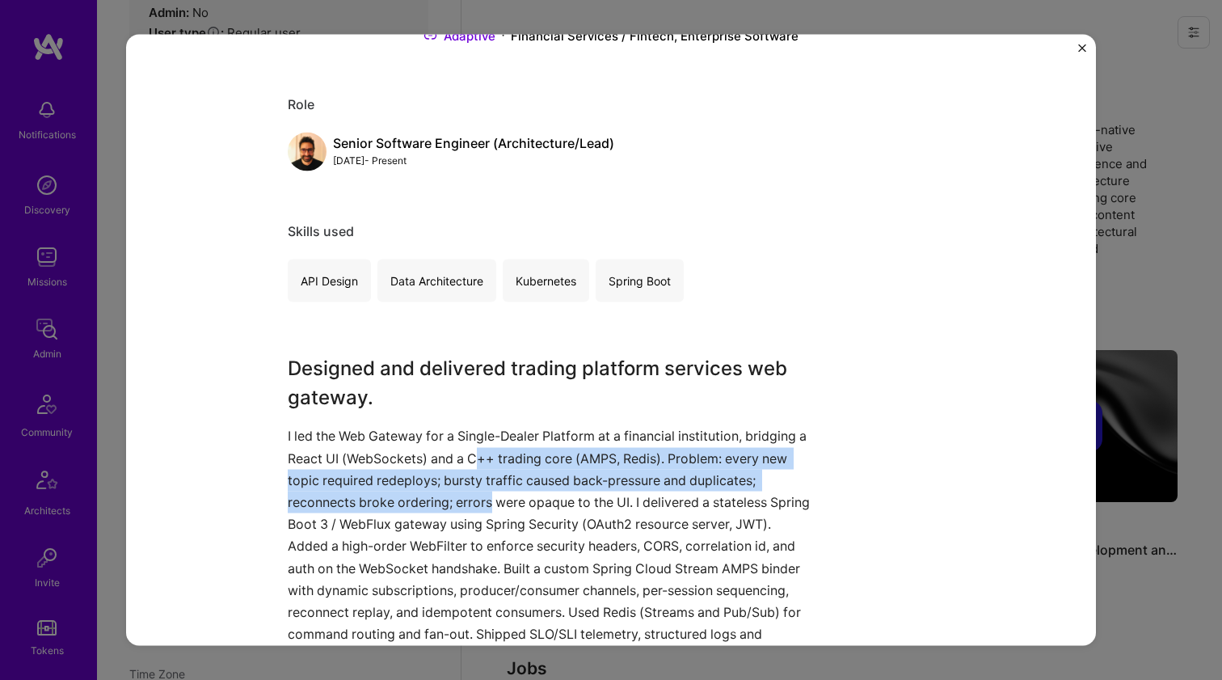
drag, startPoint x: 487, startPoint y: 460, endPoint x: 451, endPoint y: 508, distance: 59.5
click at [451, 508] on p "I led the Web Gateway for a Single-Dealer Platform at a financial institution, …" at bounding box center [551, 546] width 526 height 242
drag, startPoint x: 451, startPoint y: 508, endPoint x: 482, endPoint y: 457, distance: 59.5
click at [482, 457] on p "I led the Web Gateway for a Single-Dealer Platform at a financial institution, …" at bounding box center [551, 546] width 526 height 242
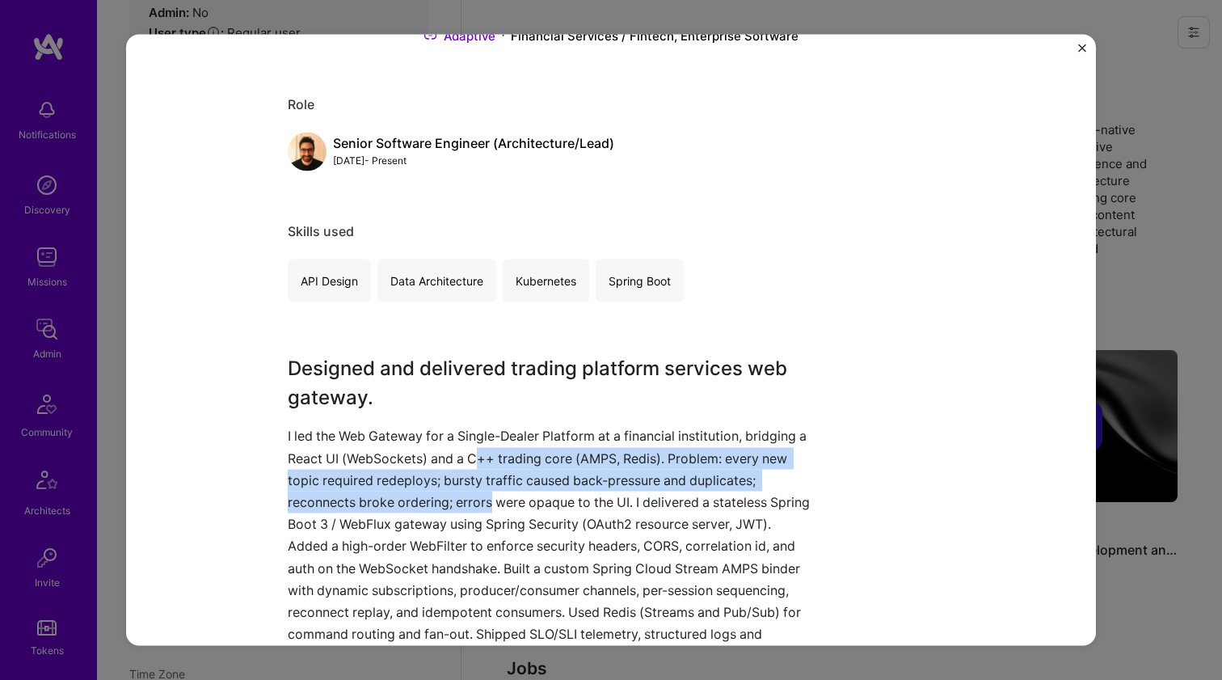
click at [482, 457] on p "I led the Web Gateway for a Single-Dealer Platform at a financial institution, …" at bounding box center [551, 546] width 526 height 242
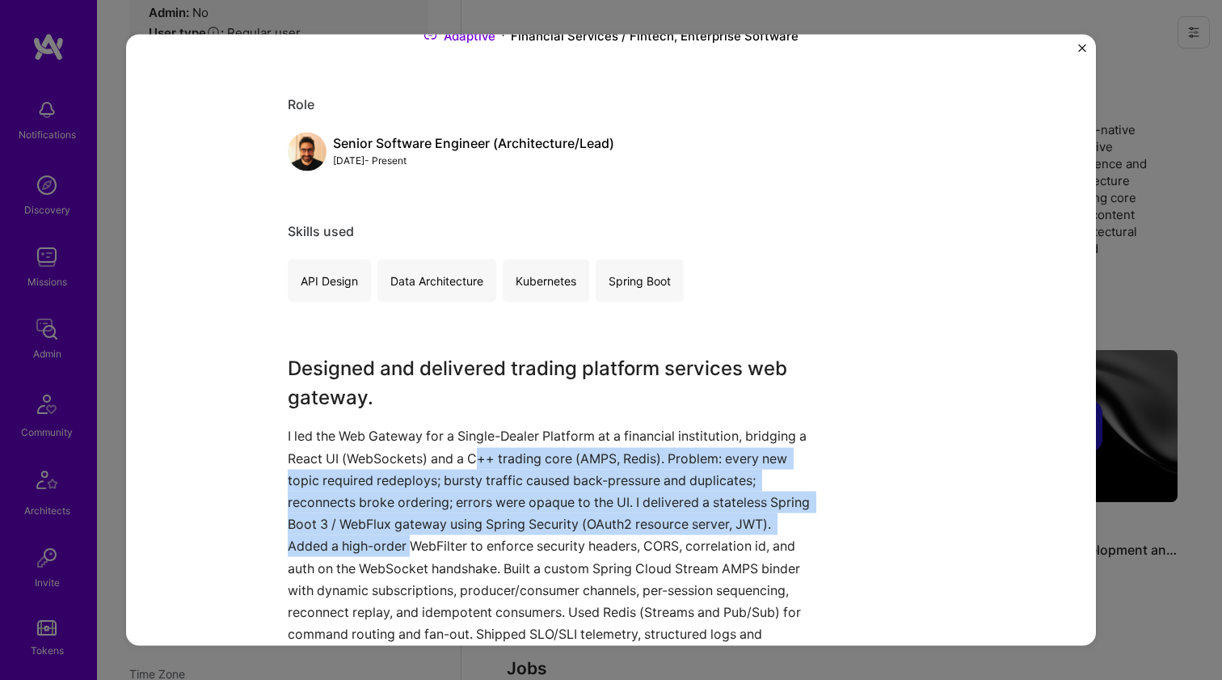
drag, startPoint x: 482, startPoint y: 457, endPoint x: 438, endPoint y: 534, distance: 88.3
click at [438, 534] on p "I led the Web Gateway for a Single-Dealer Platform at a financial institution, …" at bounding box center [551, 546] width 526 height 242
drag, startPoint x: 438, startPoint y: 534, endPoint x: 482, endPoint y: 458, distance: 87.6
click at [482, 458] on p "I led the Web Gateway for a Single-Dealer Platform at a financial institution, …" at bounding box center [551, 546] width 526 height 242
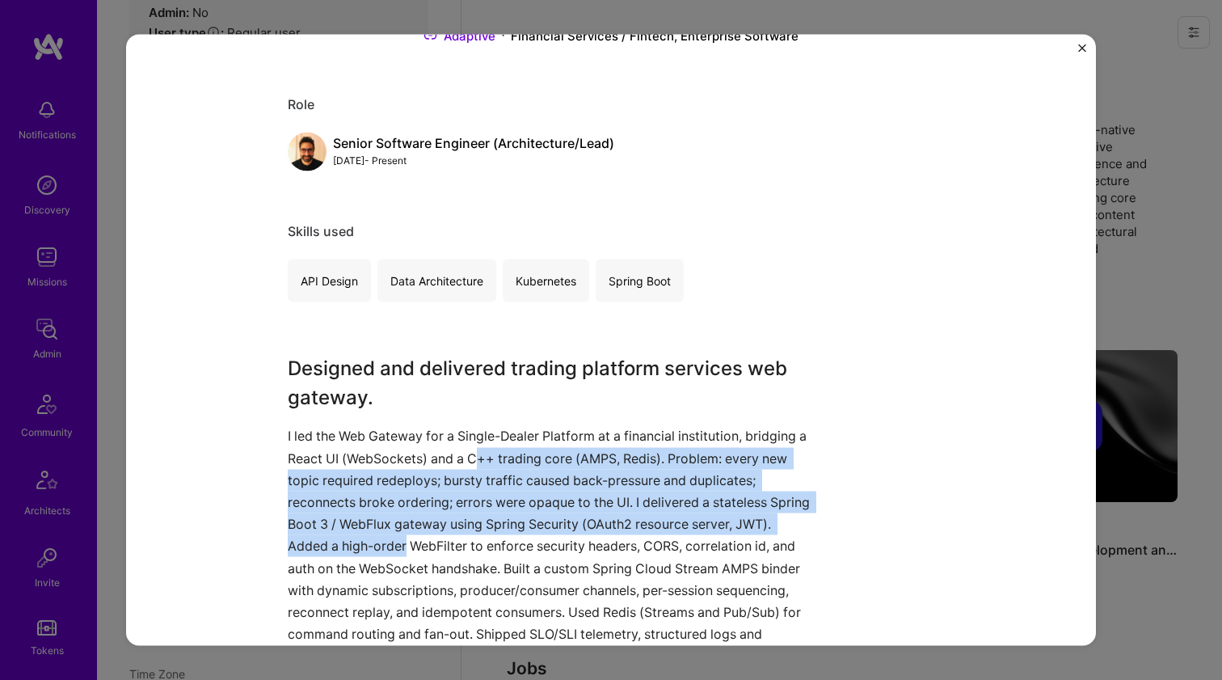
click at [482, 458] on p "I led the Web Gateway for a Single-Dealer Platform at a financial institution, …" at bounding box center [551, 546] width 526 height 242
drag, startPoint x: 482, startPoint y: 458, endPoint x: 437, endPoint y: 540, distance: 93.7
click at [437, 540] on p "I led the Web Gateway for a Single-Dealer Platform at a financial institution, …" at bounding box center [551, 546] width 526 height 242
click at [437, 541] on p "I led the Web Gateway for a Single-Dealer Platform at a financial institution, …" at bounding box center [551, 546] width 526 height 242
drag, startPoint x: 437, startPoint y: 541, endPoint x: 474, endPoint y: 463, distance: 86.1
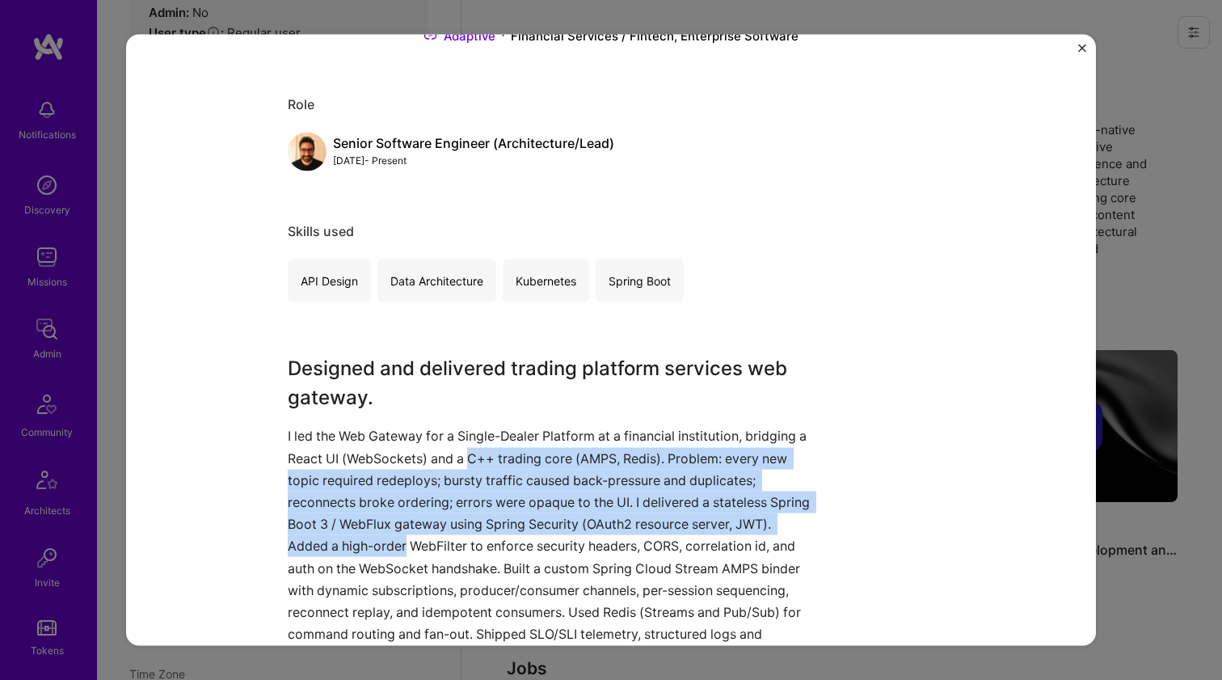
click at [474, 463] on p "I led the Web Gateway for a Single-Dealer Platform at a financial institution, …" at bounding box center [551, 546] width 526 height 242
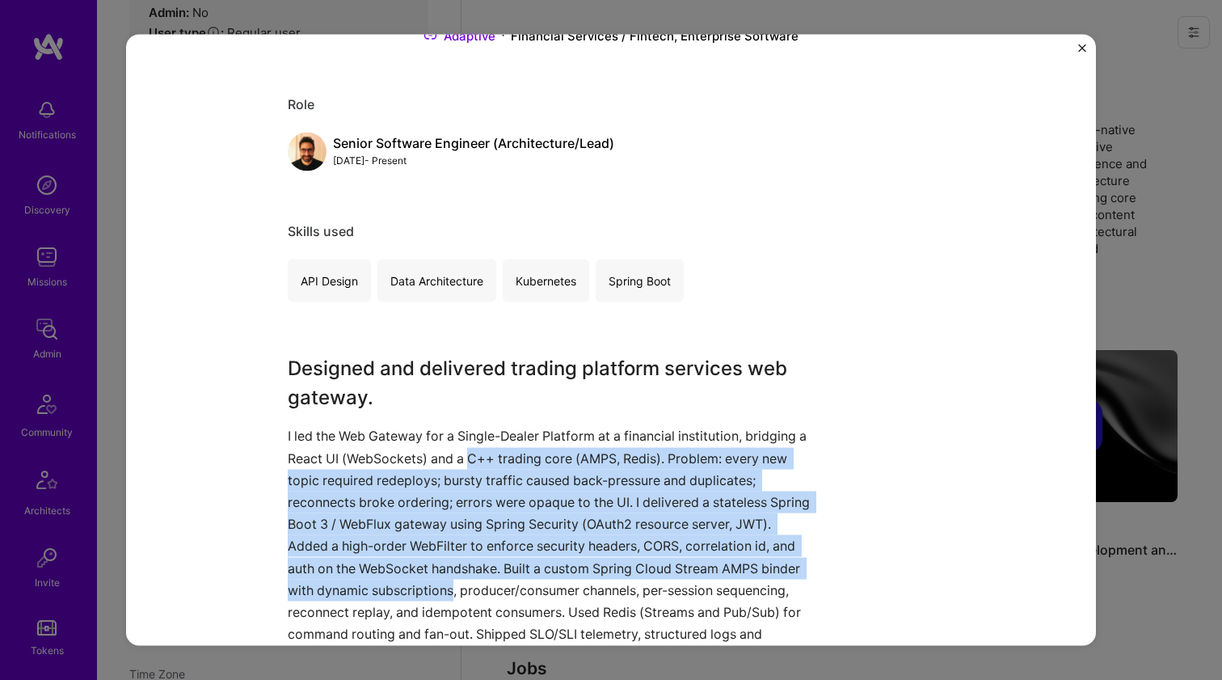
drag, startPoint x: 474, startPoint y: 463, endPoint x: 438, endPoint y: 580, distance: 122.5
click at [438, 580] on p "I led the Web Gateway for a Single-Dealer Platform at a financial institution, …" at bounding box center [551, 546] width 526 height 242
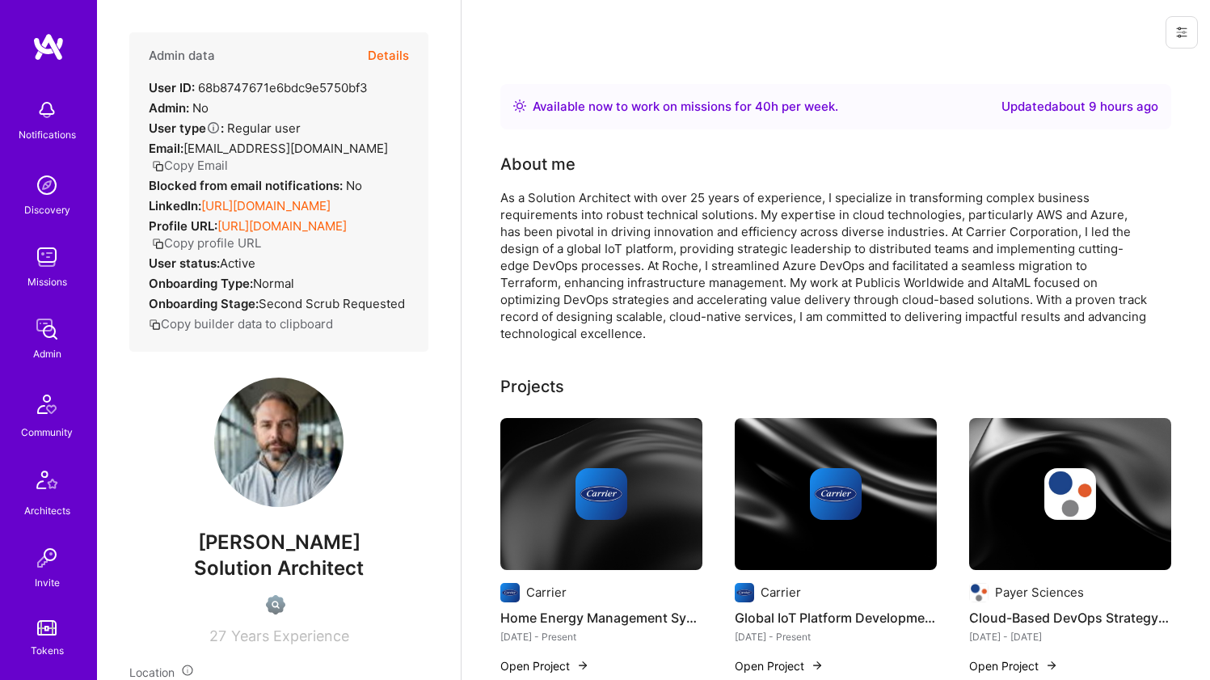
click at [325, 198] on link "https://linkedin.com/in/Chaholl" at bounding box center [265, 205] width 129 height 15
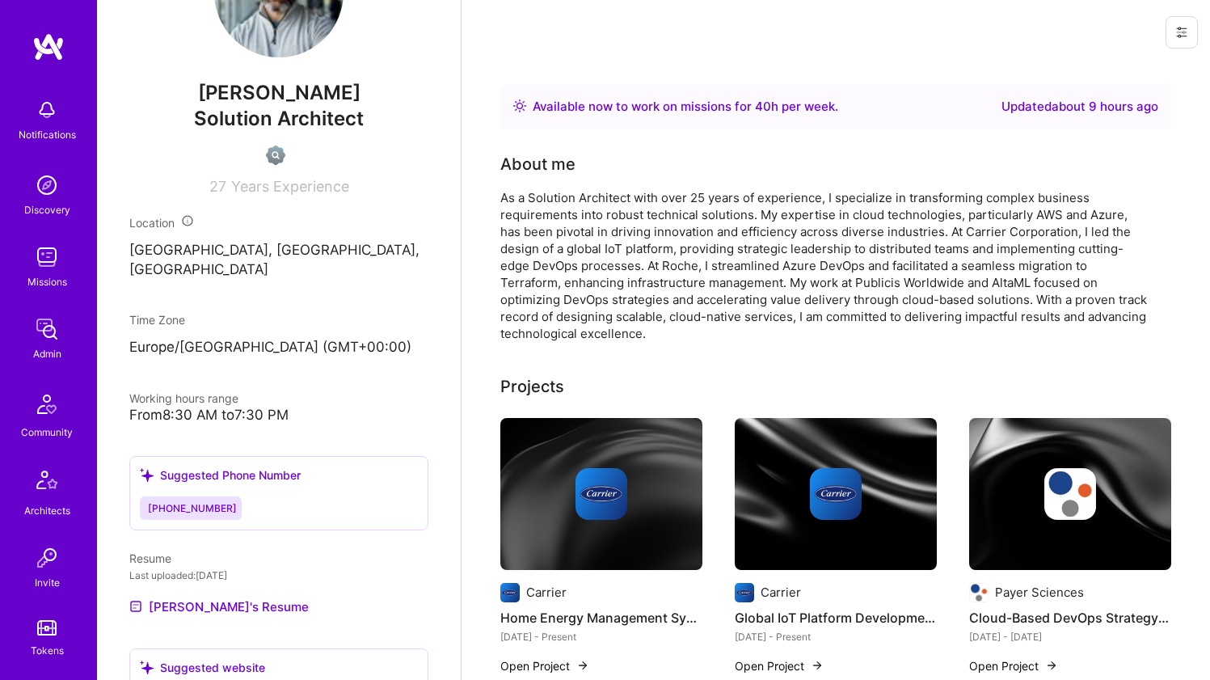
scroll to position [580, 0]
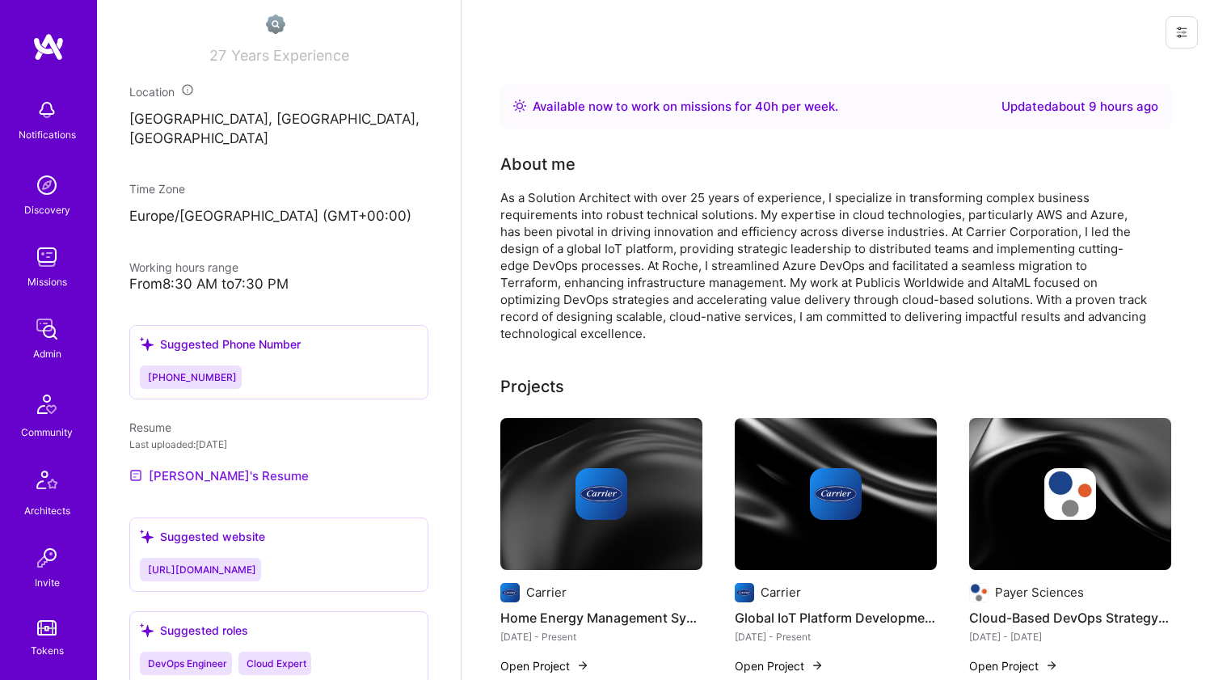
click at [210, 467] on link "Charlie's Resume" at bounding box center [218, 475] width 179 height 19
click at [561, 261] on div "As a Solution Architect with over 25 years of experience, I specialize in trans…" at bounding box center [823, 265] width 647 height 153
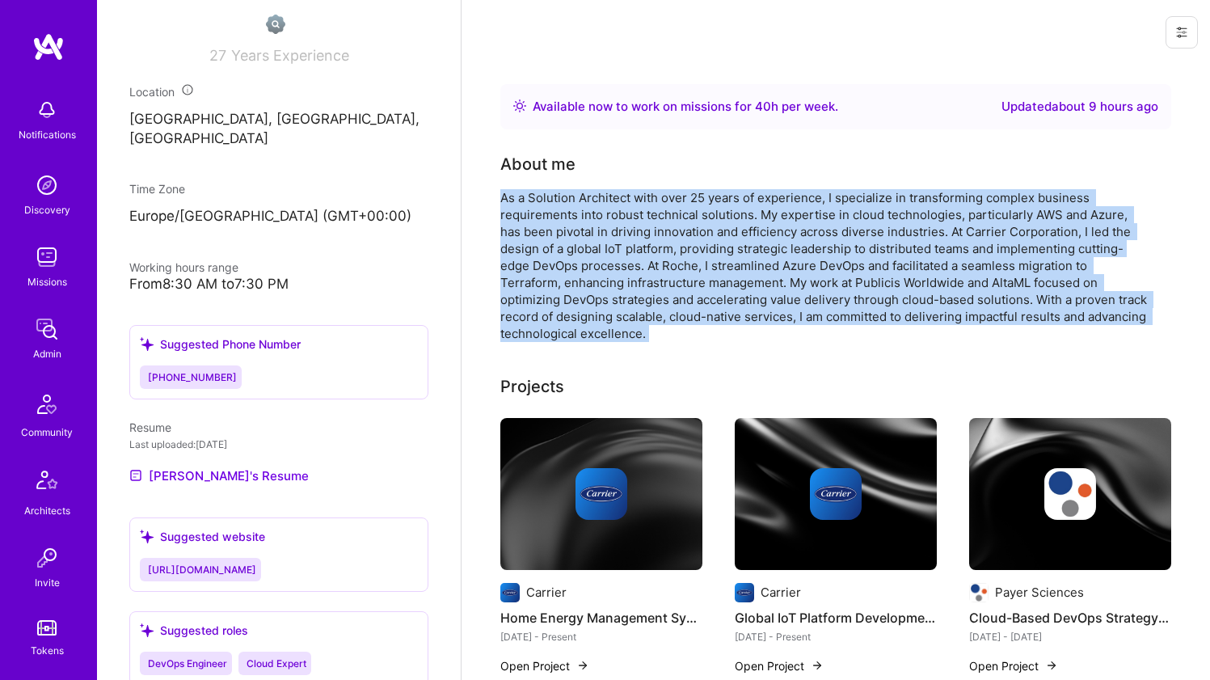
click at [561, 261] on div "As a Solution Architect with over 25 years of experience, I specialize in trans…" at bounding box center [823, 265] width 647 height 153
click at [517, 182] on div "About me As a Solution Architect with over 25 years of experience, I specialize…" at bounding box center [823, 247] width 647 height 190
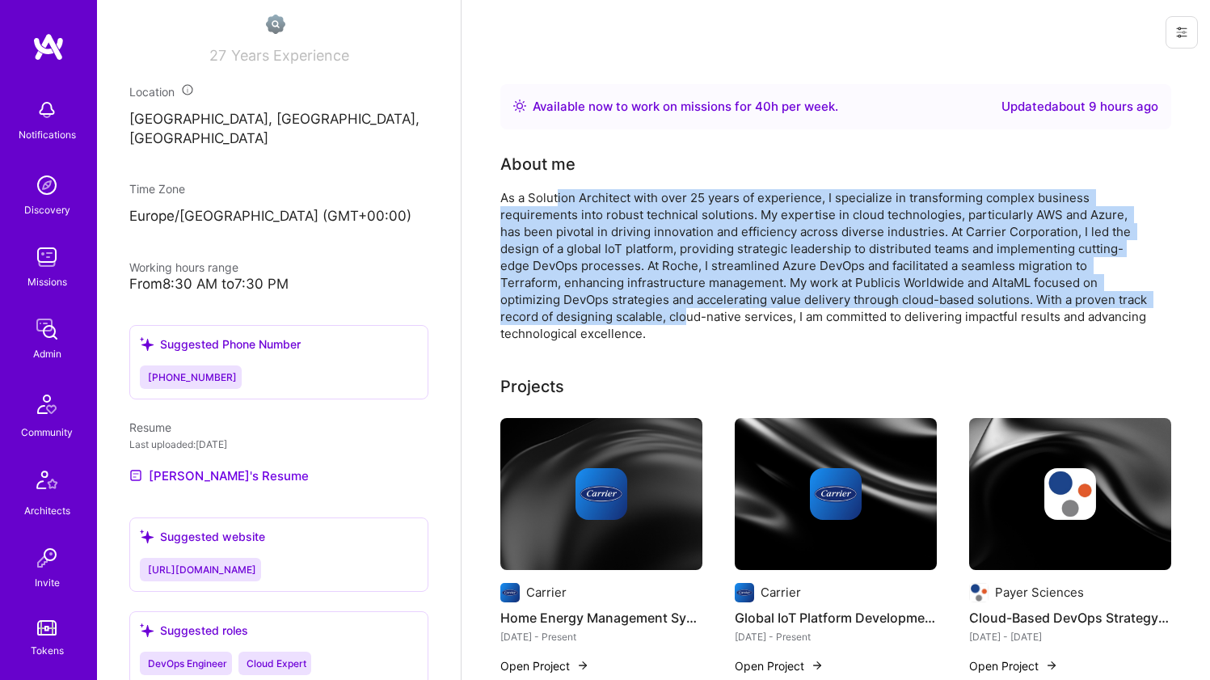
drag, startPoint x: 573, startPoint y: 196, endPoint x: 730, endPoint y: 312, distance: 195.3
click at [728, 311] on div "As a Solution Architect with over 25 years of experience, I specialize in trans…" at bounding box center [823, 265] width 647 height 153
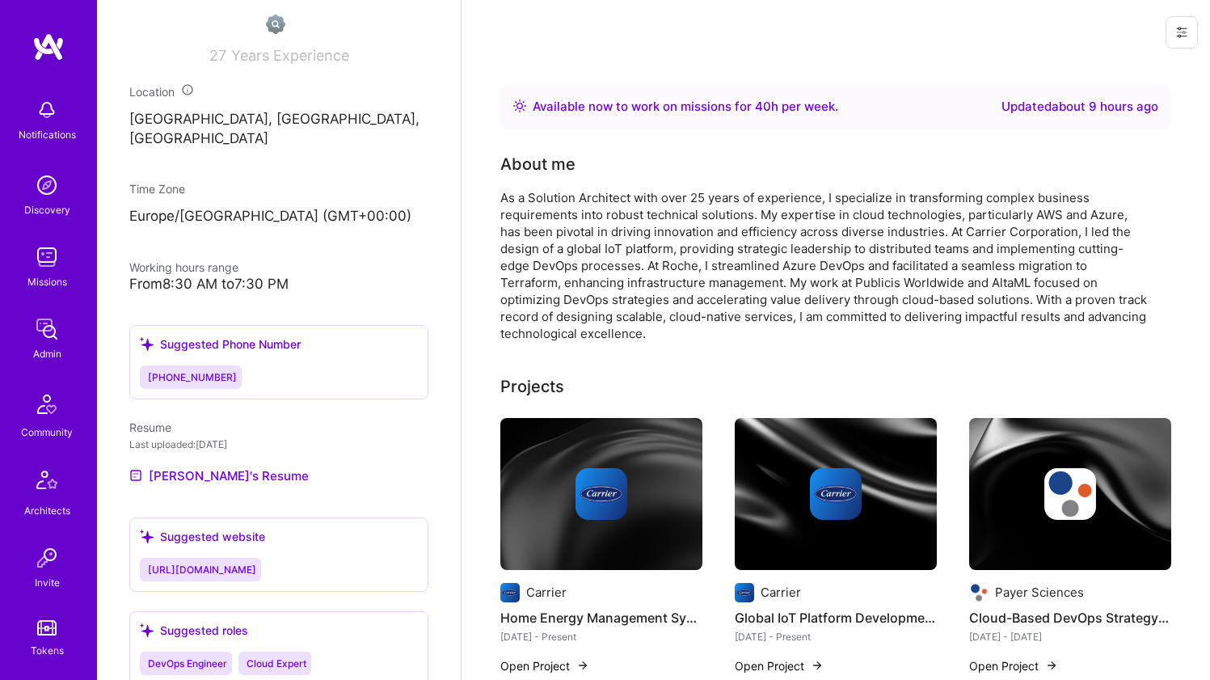
click at [731, 311] on div "As a Solution Architect with over 25 years of experience, I specialize in trans…" at bounding box center [823, 265] width 647 height 153
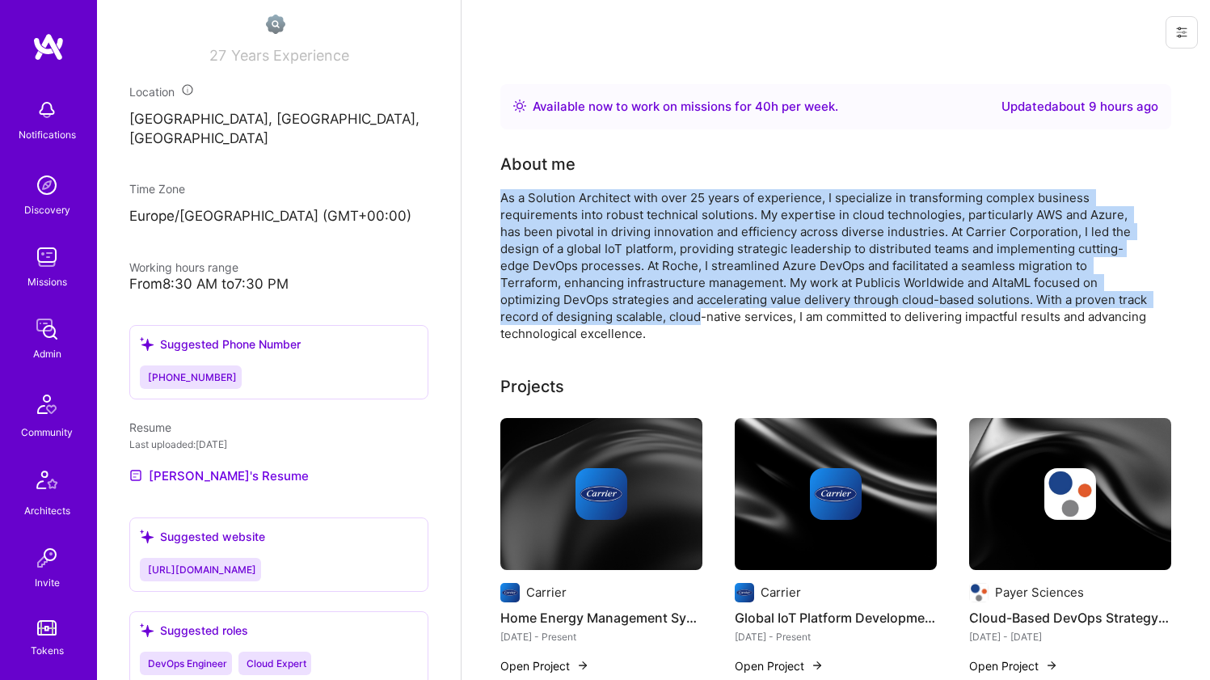
drag, startPoint x: 732, startPoint y: 308, endPoint x: 617, endPoint y: 188, distance: 167.0
click at [617, 188] on div "About me As a Solution Architect with over 25 years of experience, I specialize…" at bounding box center [823, 247] width 647 height 190
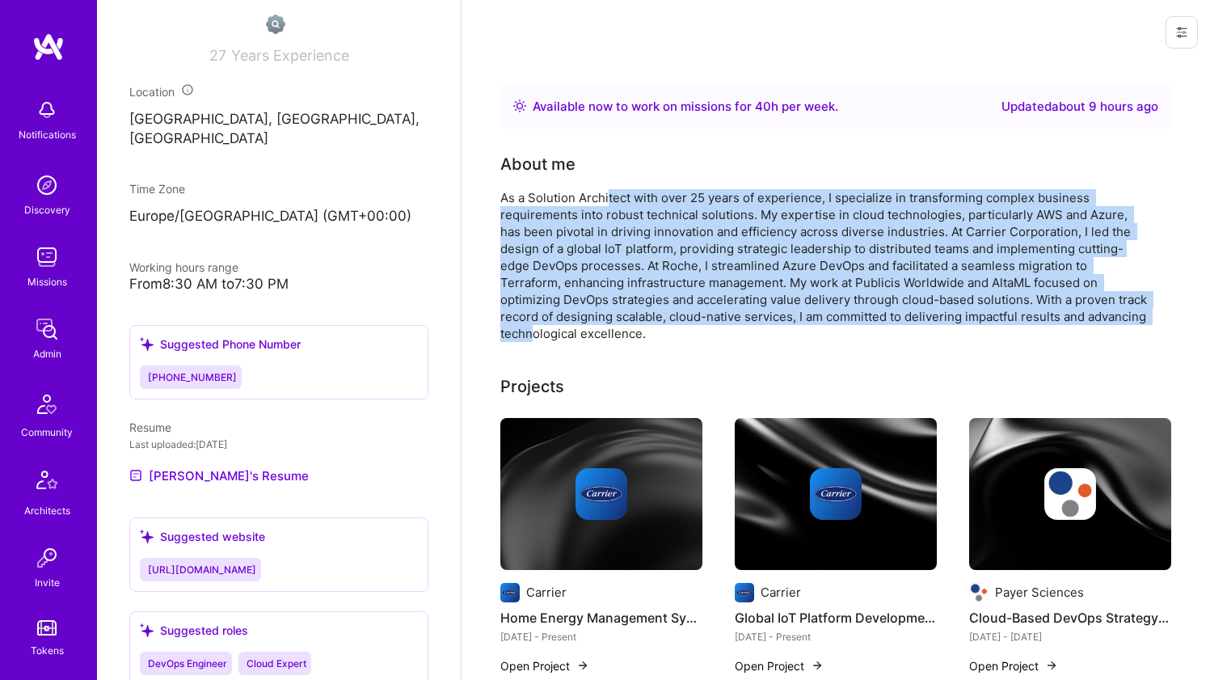
drag, startPoint x: 607, startPoint y: 192, endPoint x: 598, endPoint y: 330, distance: 138.5
click at [598, 330] on div "As a Solution Architect with over 25 years of experience, I specialize in trans…" at bounding box center [823, 265] width 647 height 153
drag, startPoint x: 604, startPoint y: 319, endPoint x: 655, endPoint y: 202, distance: 127.8
click at [655, 202] on div "As a Solution Architect with over 25 years of experience, I specialize in trans…" at bounding box center [823, 265] width 647 height 153
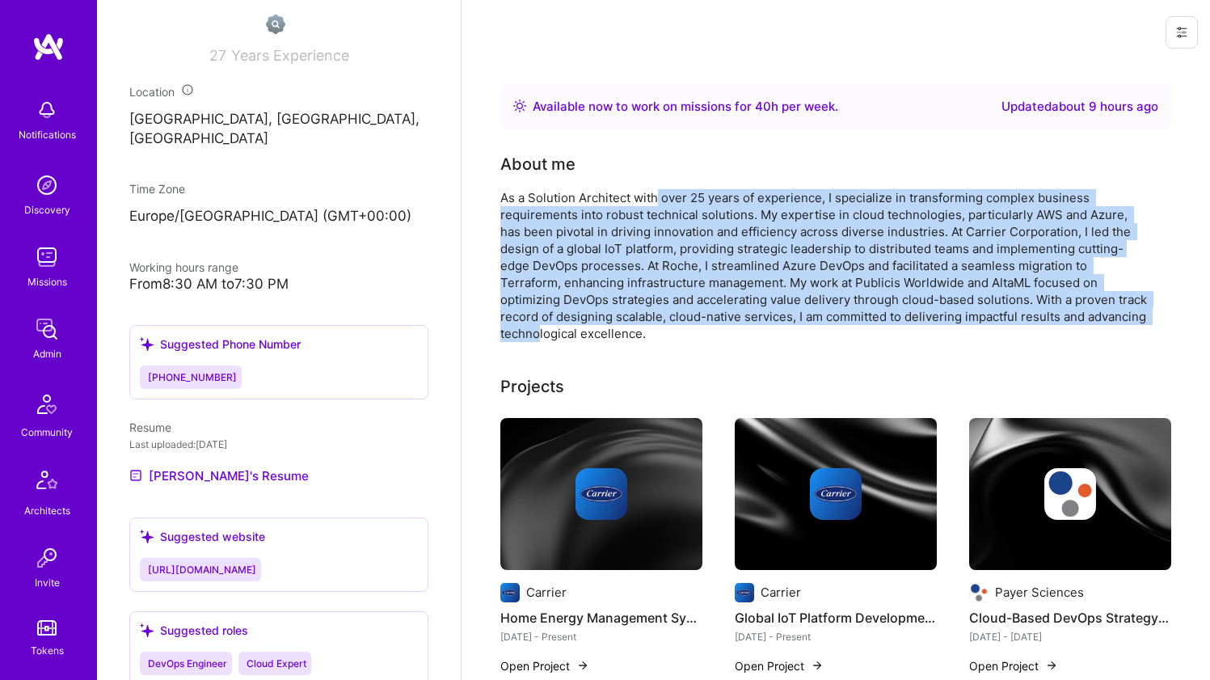
click at [655, 202] on div "As a Solution Architect with over 25 years of experience, I specialize in trans…" at bounding box center [823, 265] width 647 height 153
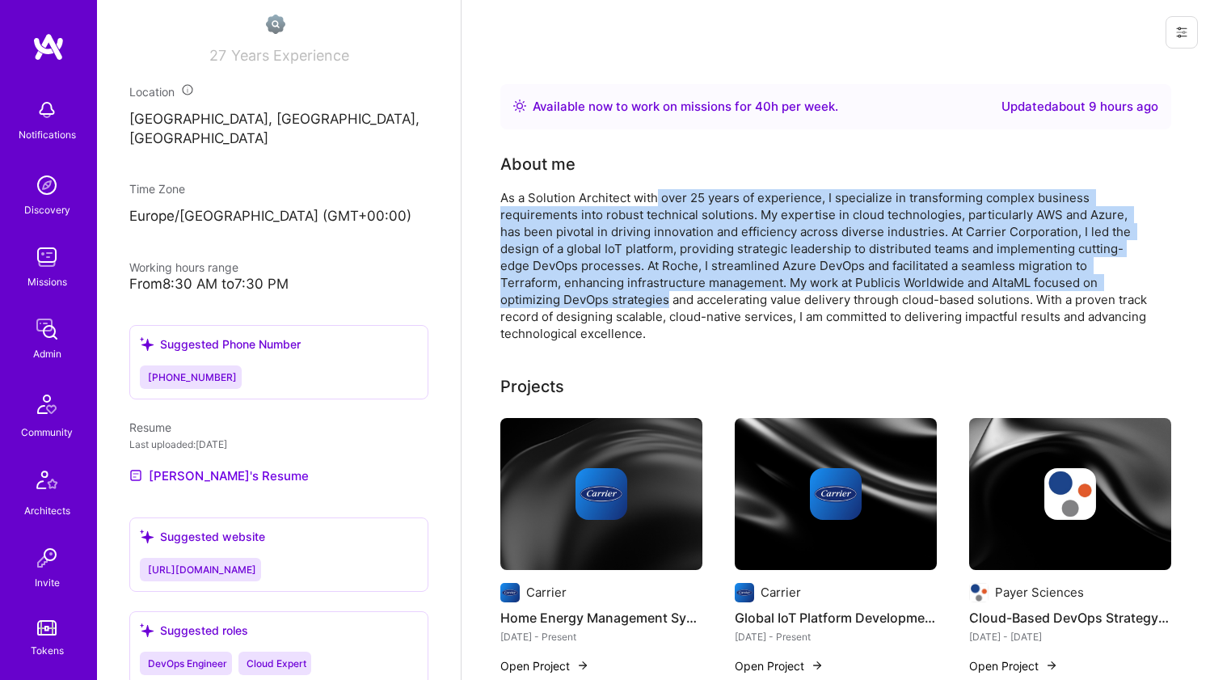
drag, startPoint x: 655, startPoint y: 202, endPoint x: 610, endPoint y: 292, distance: 100.2
click at [610, 292] on div "As a Solution Architect with over 25 years of experience, I specialize in trans…" at bounding box center [823, 265] width 647 height 153
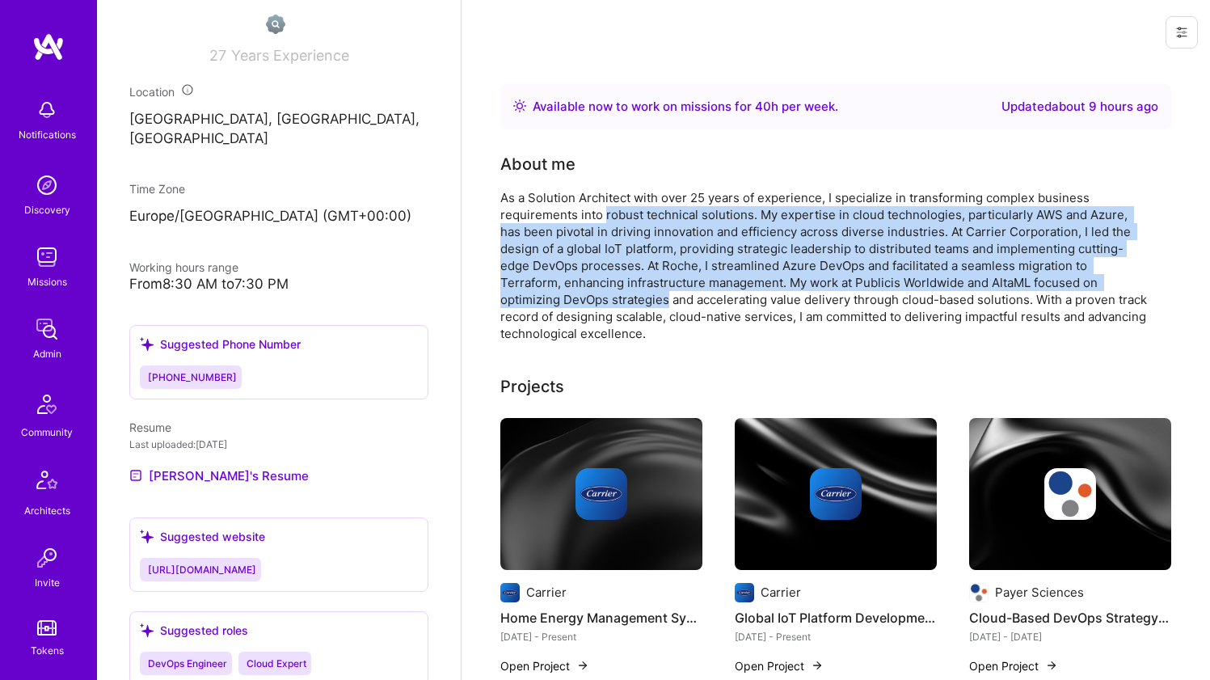
drag, startPoint x: 610, startPoint y: 292, endPoint x: 631, endPoint y: 211, distance: 83.3
click at [631, 211] on div "As a Solution Architect with over 25 years of experience, I specialize in trans…" at bounding box center [823, 265] width 647 height 153
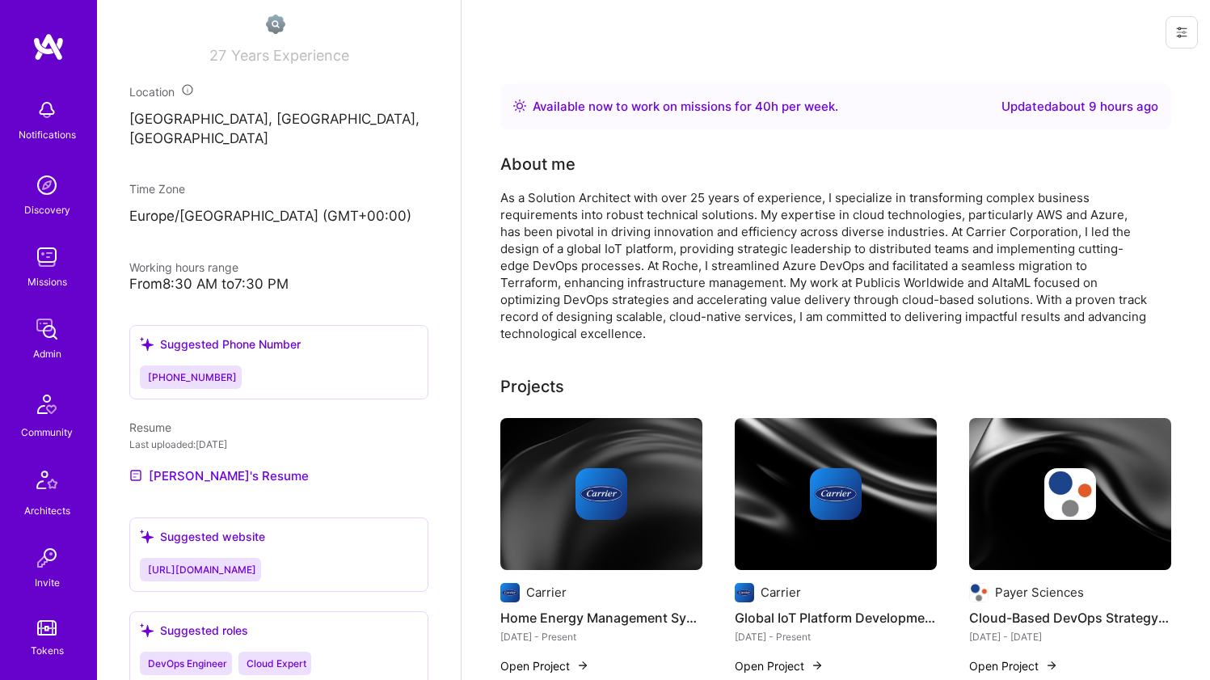
click at [669, 192] on div "As a Solution Architect with over 25 years of experience, I specialize in trans…" at bounding box center [823, 265] width 647 height 153
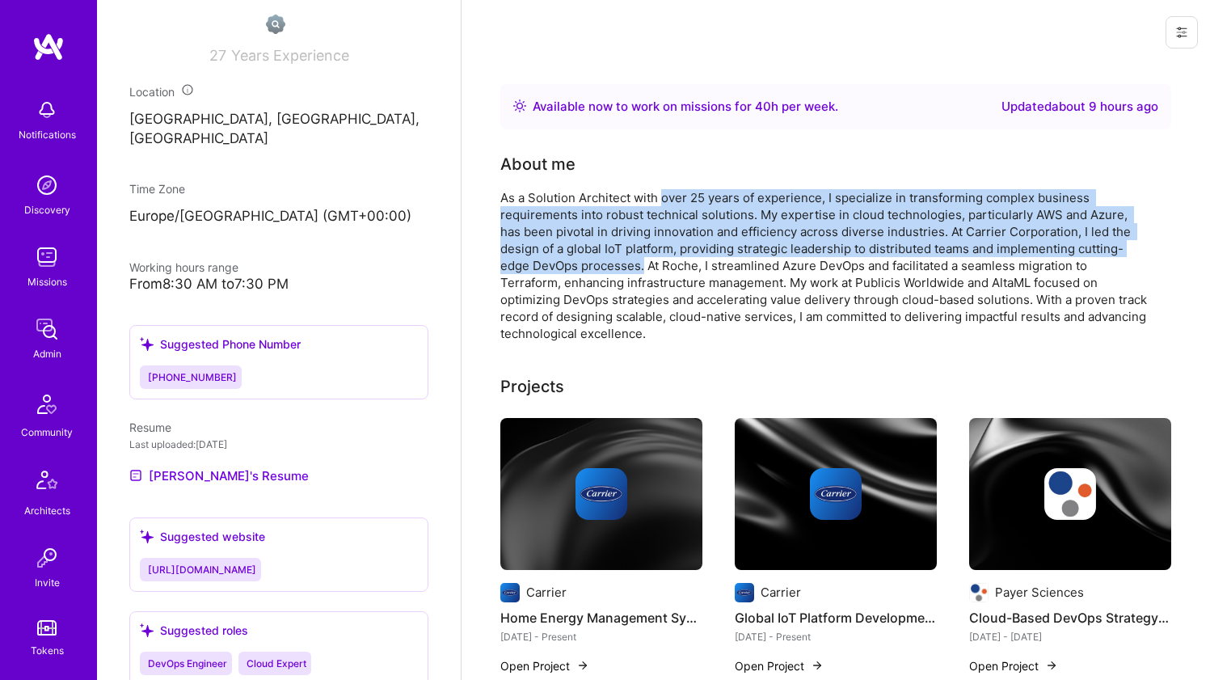
drag, startPoint x: 669, startPoint y: 192, endPoint x: 641, endPoint y: 258, distance: 71.8
click at [641, 258] on div "As a Solution Architect with over 25 years of experience, I specialize in trans…" at bounding box center [823, 265] width 647 height 153
drag, startPoint x: 641, startPoint y: 258, endPoint x: 646, endPoint y: 199, distance: 59.2
click at [646, 199] on div "As a Solution Architect with over 25 years of experience, I specialize in trans…" at bounding box center [823, 265] width 647 height 153
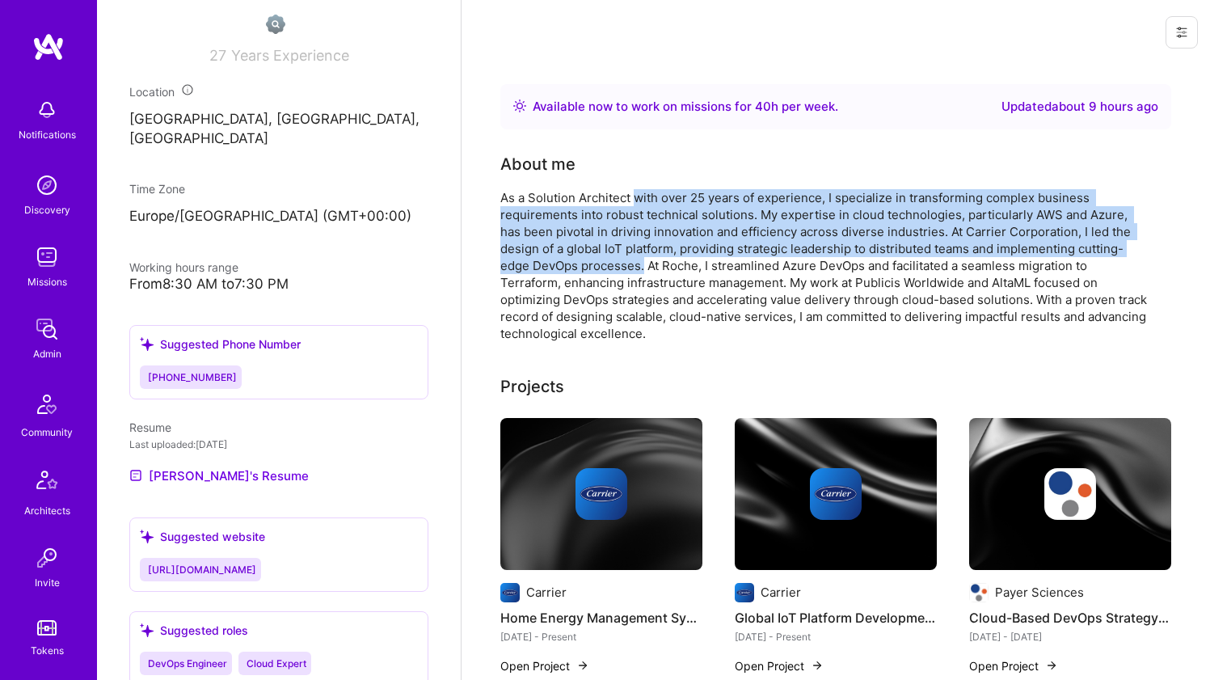
click at [646, 199] on div "As a Solution Architect with over 25 years of experience, I specialize in trans…" at bounding box center [823, 265] width 647 height 153
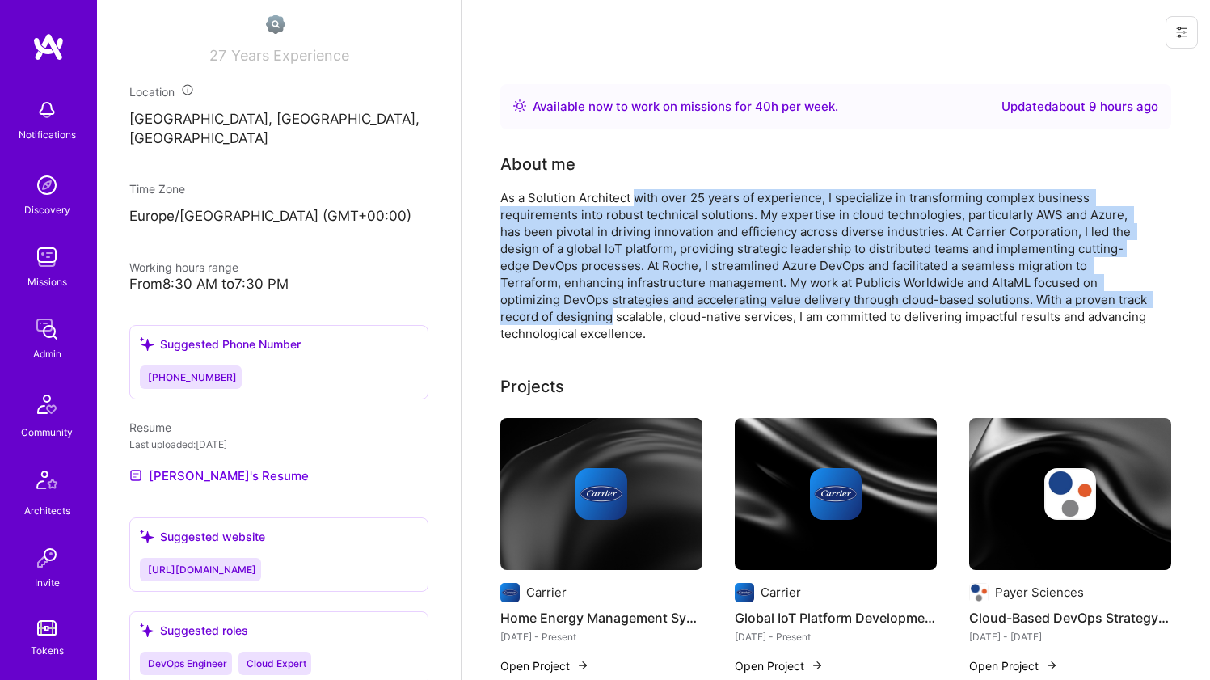
drag, startPoint x: 646, startPoint y: 199, endPoint x: 616, endPoint y: 314, distance: 118.6
click at [616, 314] on div "As a Solution Architect with over 25 years of experience, I specialize in trans…" at bounding box center [823, 265] width 647 height 153
drag, startPoint x: 616, startPoint y: 314, endPoint x: 631, endPoint y: 200, distance: 114.1
click at [631, 200] on div "As a Solution Architect with over 25 years of experience, I specialize in trans…" at bounding box center [823, 265] width 647 height 153
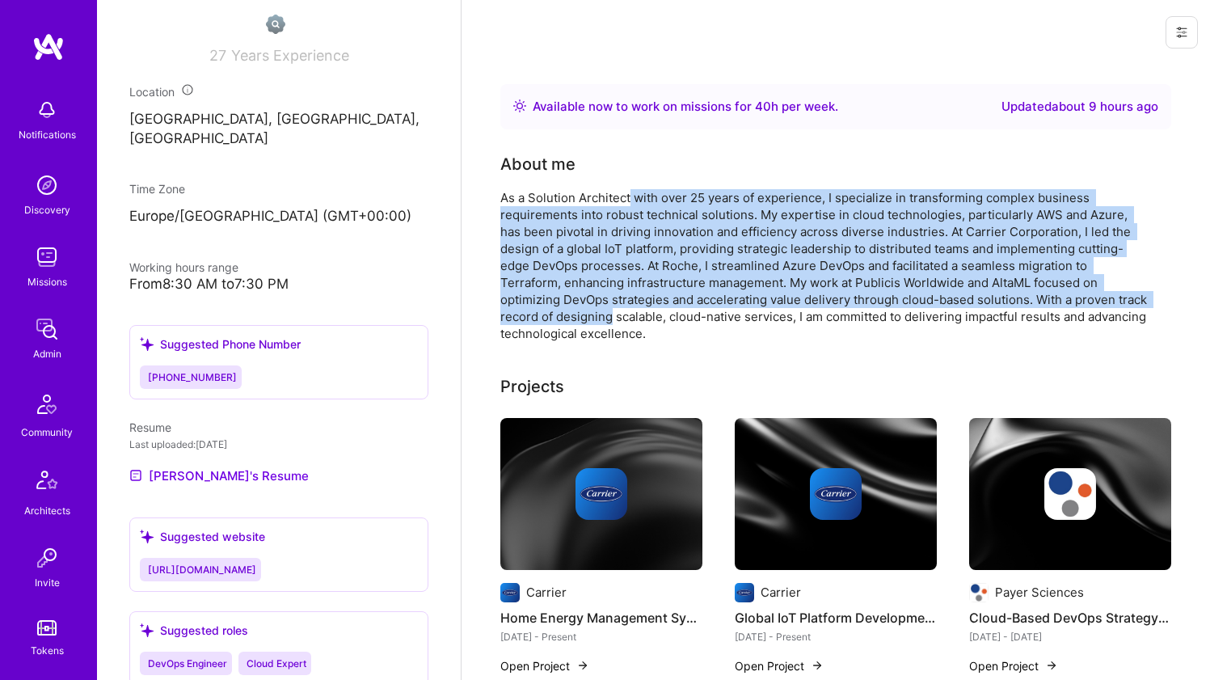
click at [631, 200] on div "As a Solution Architect with over 25 years of experience, I specialize in trans…" at bounding box center [823, 265] width 647 height 153
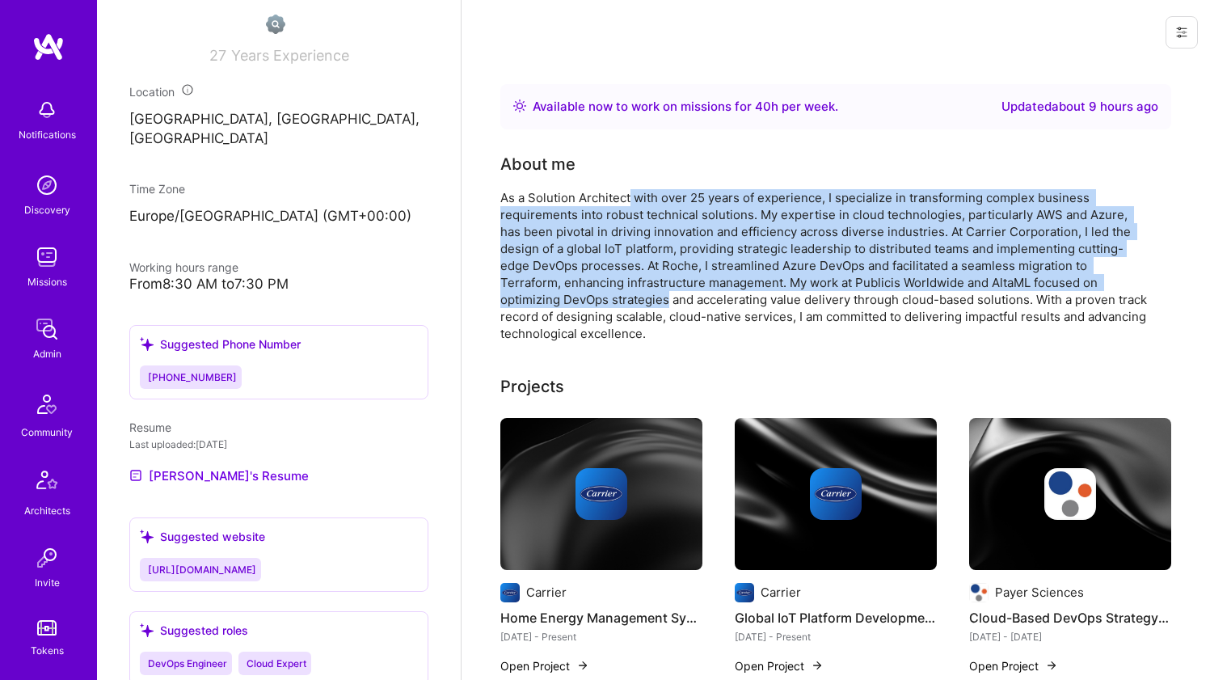
drag, startPoint x: 631, startPoint y: 200, endPoint x: 619, endPoint y: 300, distance: 100.1
click at [619, 300] on div "As a Solution Architect with over 25 years of experience, I specialize in trans…" at bounding box center [823, 265] width 647 height 153
drag, startPoint x: 619, startPoint y: 300, endPoint x: 647, endPoint y: 202, distance: 101.6
click at [647, 202] on div "As a Solution Architect with over 25 years of experience, I specialize in trans…" at bounding box center [823, 265] width 647 height 153
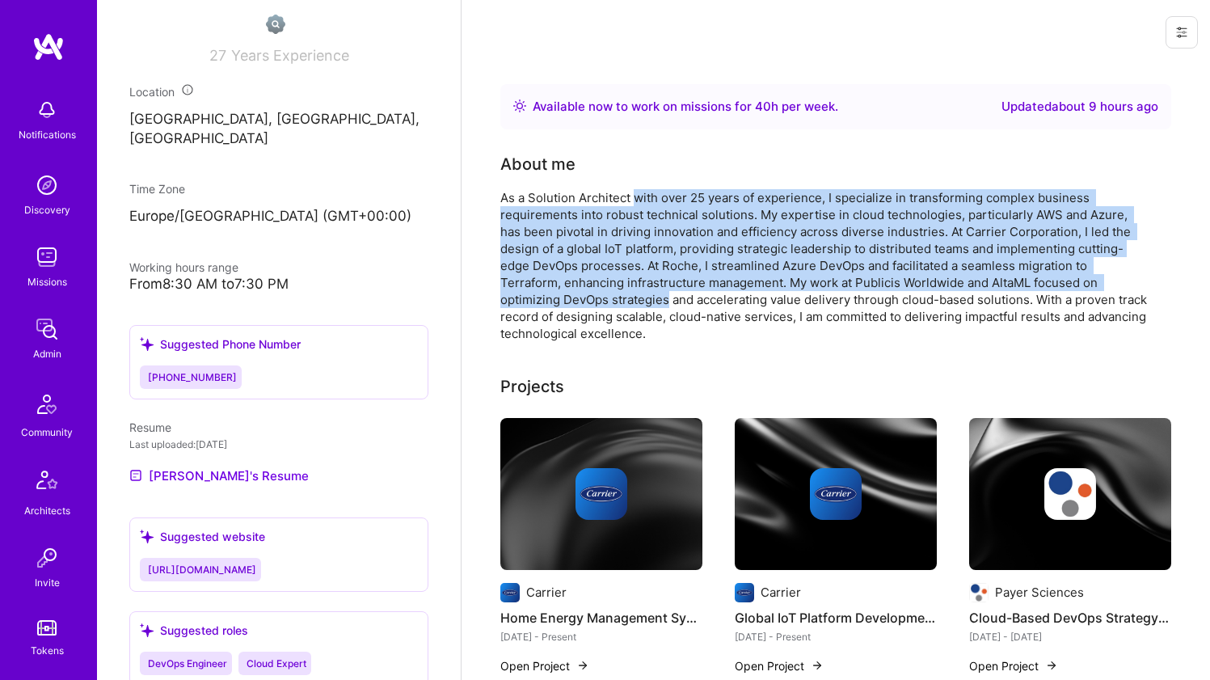
click at [647, 202] on div "As a Solution Architect with over 25 years of experience, I specialize in trans…" at bounding box center [823, 265] width 647 height 153
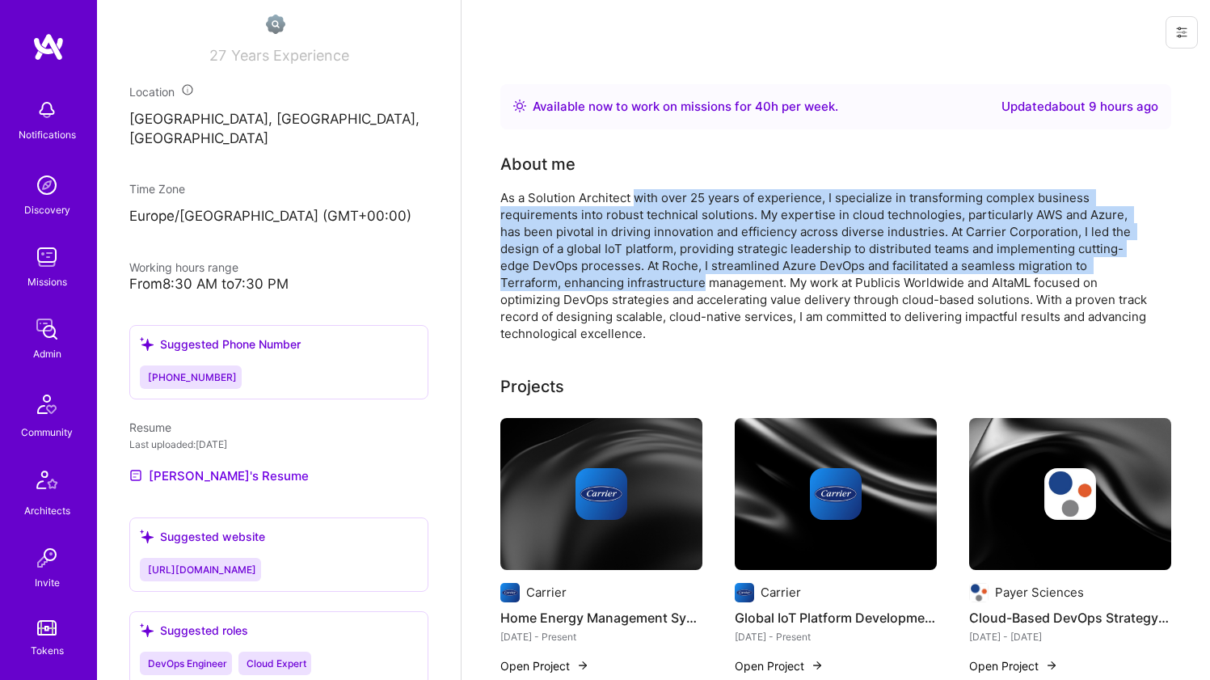
drag, startPoint x: 647, startPoint y: 202, endPoint x: 637, endPoint y: 285, distance: 83.0
click at [637, 285] on div "As a Solution Architect with over 25 years of experience, I specialize in trans…" at bounding box center [823, 265] width 647 height 153
drag, startPoint x: 637, startPoint y: 285, endPoint x: 657, endPoint y: 200, distance: 86.5
click at [657, 200] on div "As a Solution Architect with over 25 years of experience, I specialize in trans…" at bounding box center [823, 265] width 647 height 153
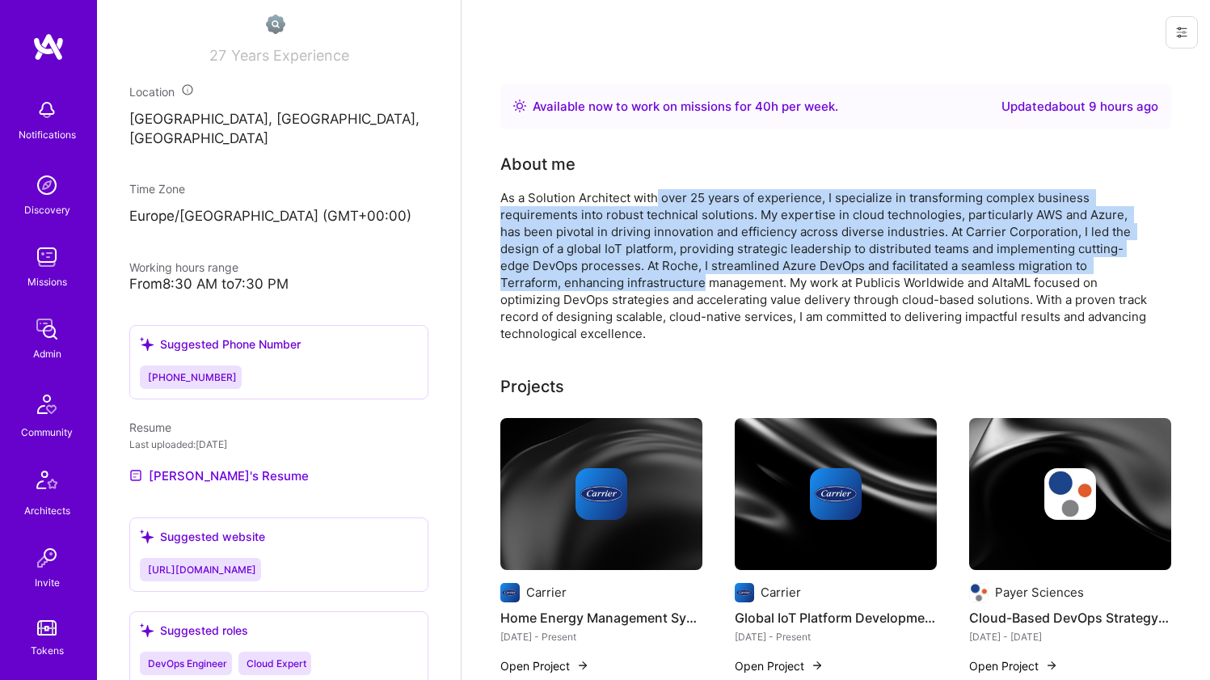
click at [657, 200] on div "As a Solution Architect with over 25 years of experience, I specialize in trans…" at bounding box center [823, 265] width 647 height 153
drag, startPoint x: 657, startPoint y: 200, endPoint x: 619, endPoint y: 285, distance: 93.0
click at [619, 285] on div "As a Solution Architect with over 25 years of experience, I specialize in trans…" at bounding box center [823, 265] width 647 height 153
drag, startPoint x: 619, startPoint y: 285, endPoint x: 656, endPoint y: 203, distance: 90.1
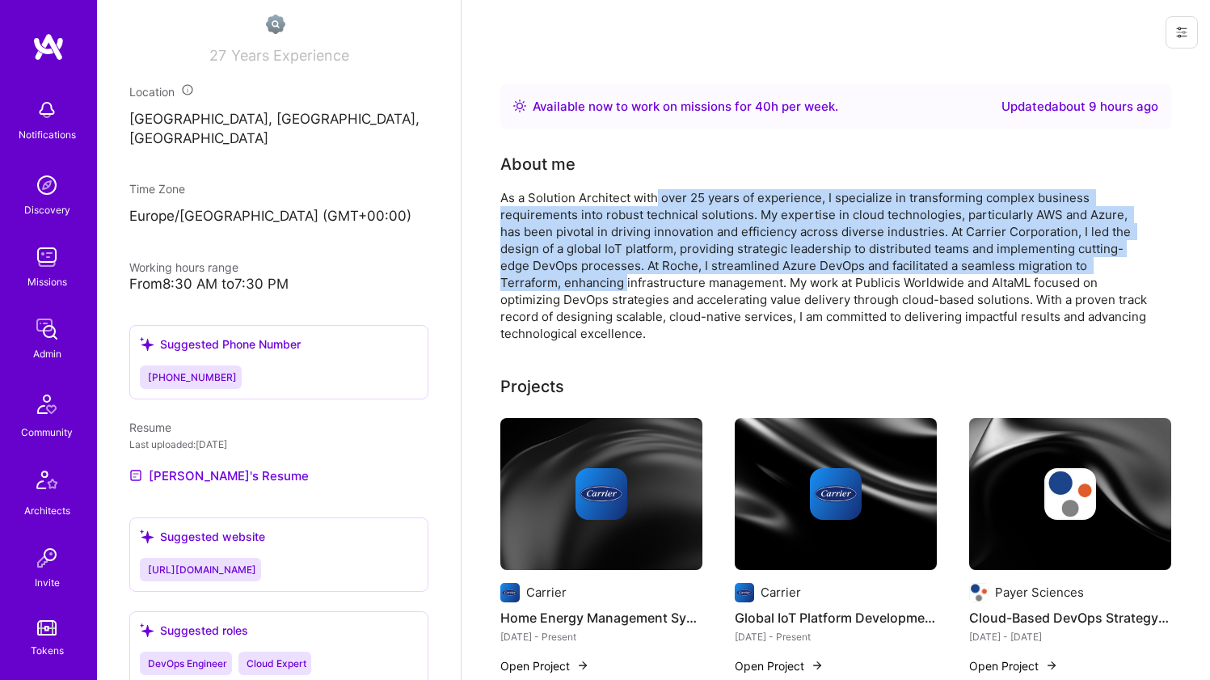
click at [656, 203] on div "As a Solution Architect with over 25 years of experience, I specialize in trans…" at bounding box center [823, 265] width 647 height 153
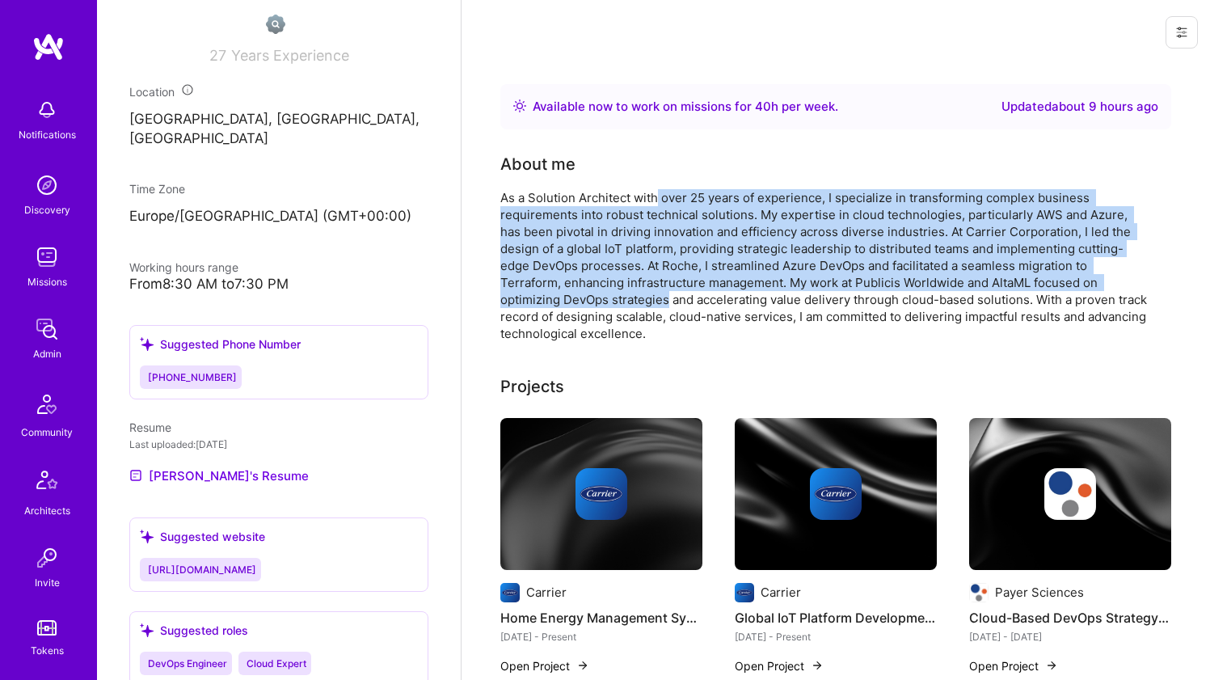
drag, startPoint x: 656, startPoint y: 203, endPoint x: 638, endPoint y: 302, distance: 100.2
click at [638, 302] on div "As a Solution Architect with over 25 years of experience, I specialize in trans…" at bounding box center [823, 265] width 647 height 153
drag, startPoint x: 638, startPoint y: 302, endPoint x: 663, endPoint y: 200, distance: 104.9
click at [663, 200] on div "As a Solution Architect with over 25 years of experience, I specialize in trans…" at bounding box center [823, 265] width 647 height 153
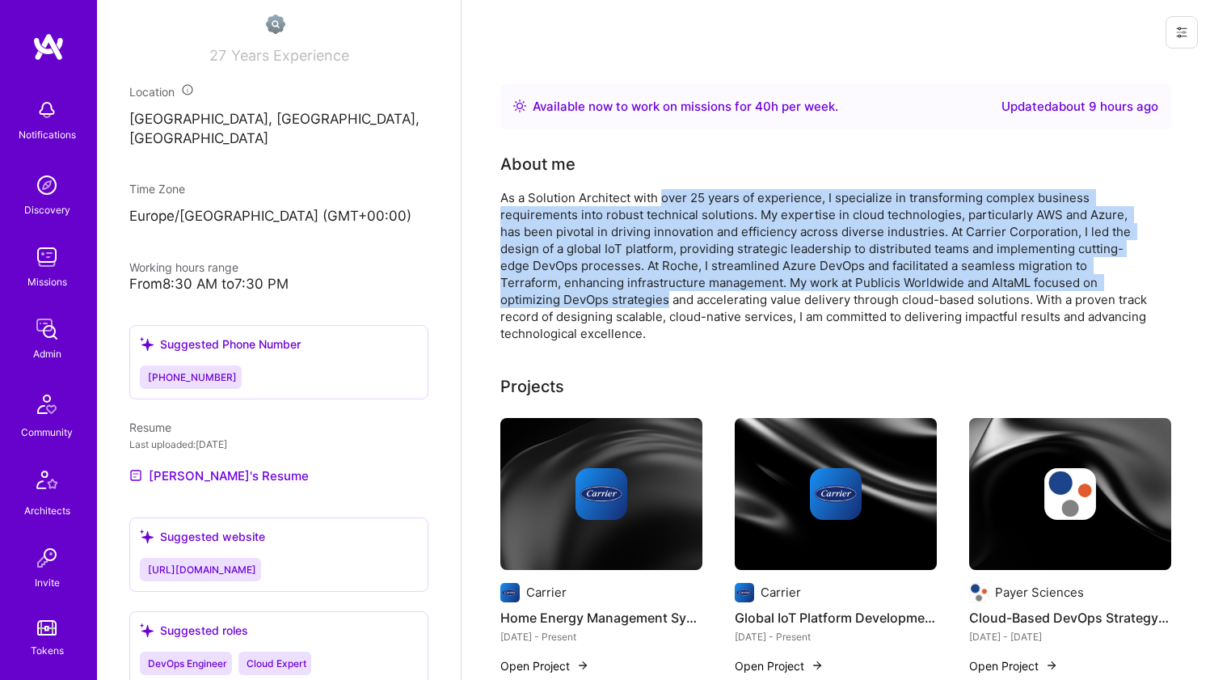
click at [663, 200] on div "As a Solution Architect with over 25 years of experience, I specialize in trans…" at bounding box center [823, 265] width 647 height 153
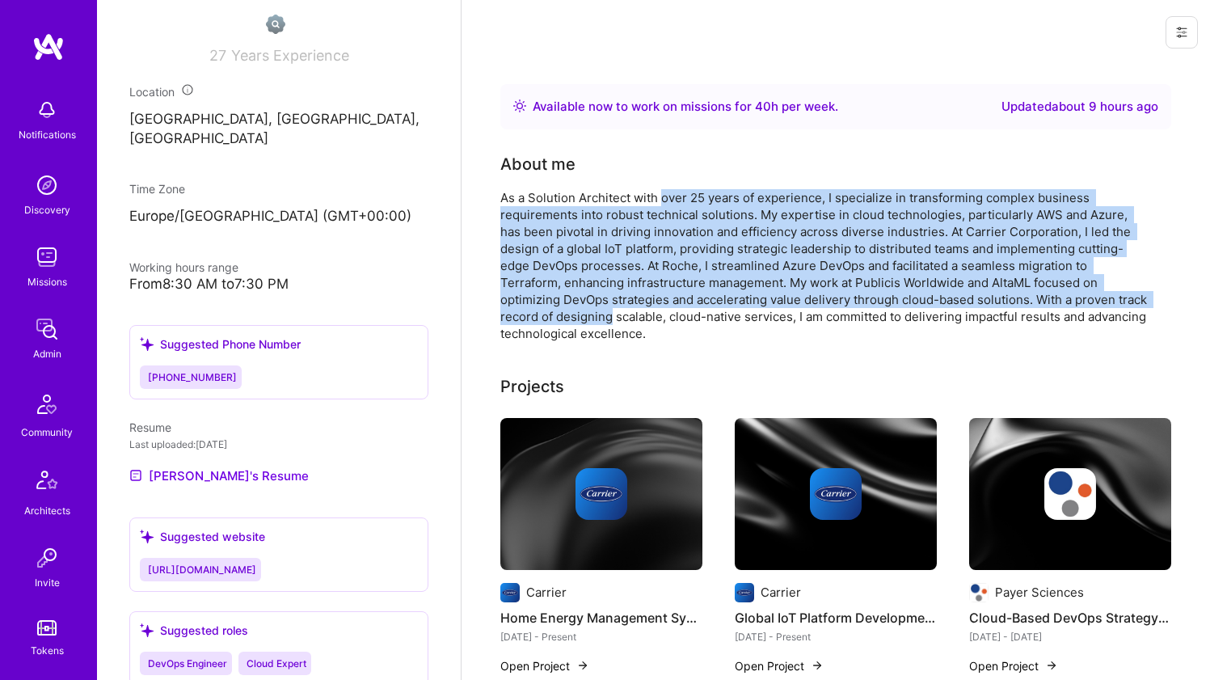
drag, startPoint x: 663, startPoint y: 200, endPoint x: 634, endPoint y: 319, distance: 122.4
click at [634, 319] on div "As a Solution Architect with over 25 years of experience, I specialize in trans…" at bounding box center [823, 265] width 647 height 153
drag, startPoint x: 618, startPoint y: 319, endPoint x: 628, endPoint y: 190, distance: 129.7
click at [628, 190] on div "As a Solution Architect with over 25 years of experience, I specialize in trans…" at bounding box center [823, 265] width 647 height 153
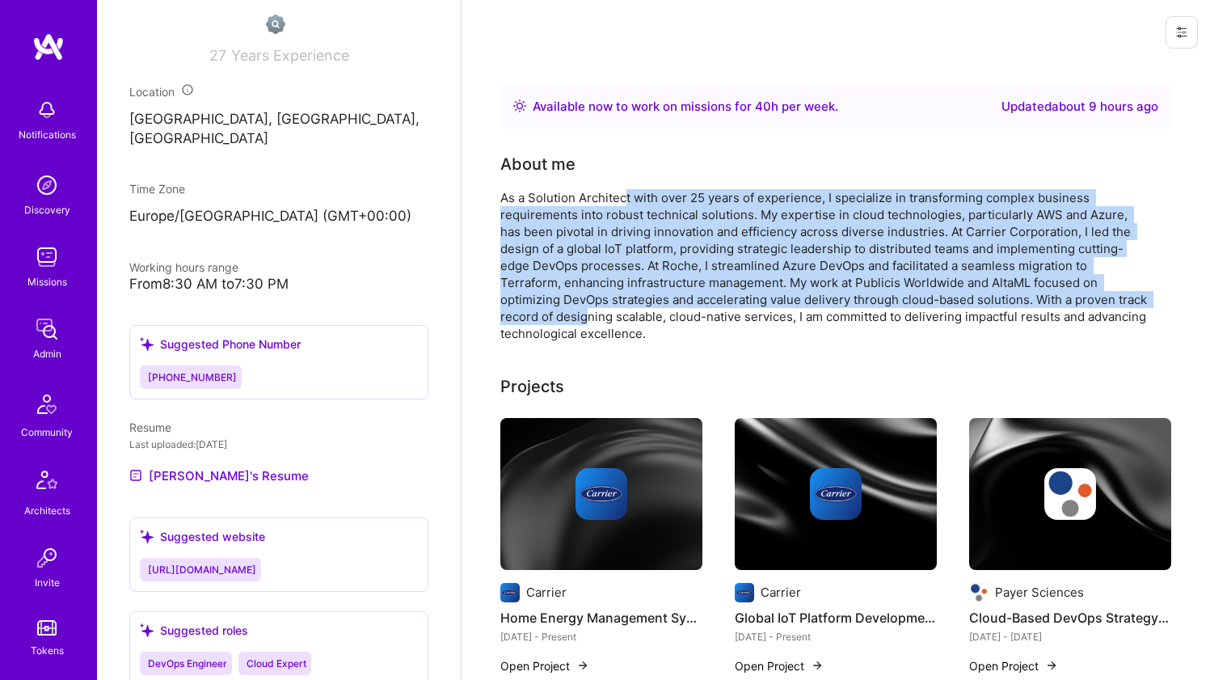
click at [628, 190] on div "As a Solution Architect with over 25 years of experience, I specialize in trans…" at bounding box center [823, 265] width 647 height 153
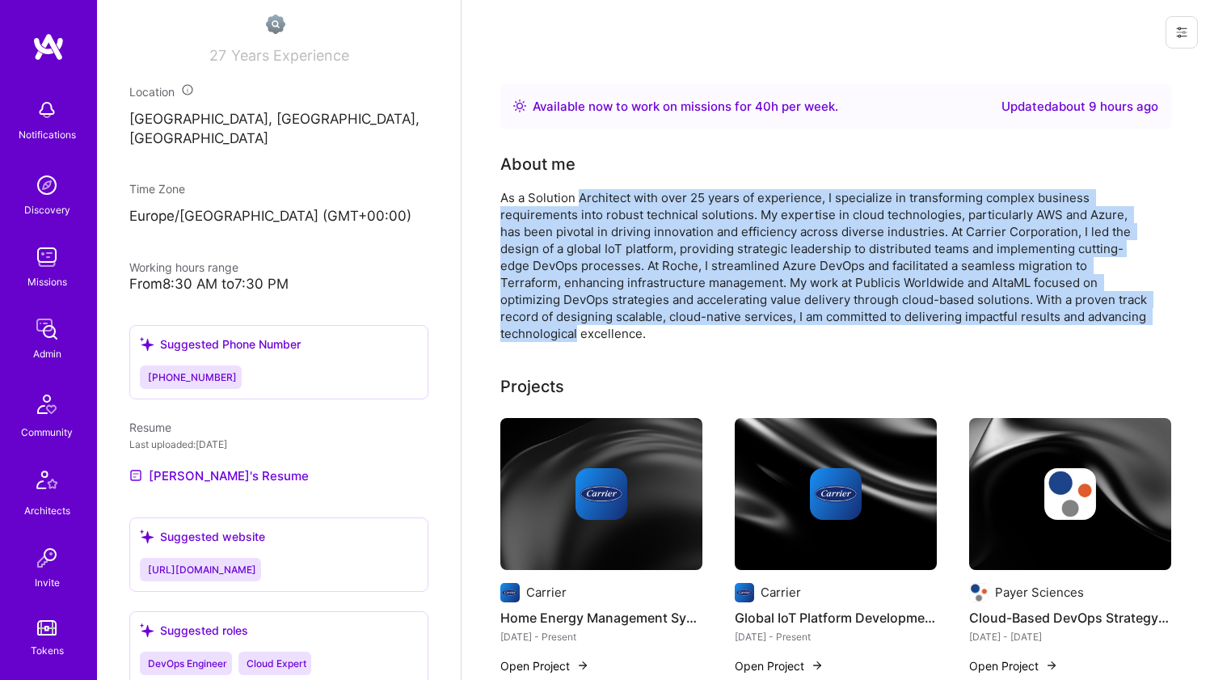
drag, startPoint x: 628, startPoint y: 190, endPoint x: 595, endPoint y: 331, distance: 145.3
click at [595, 331] on div "As a Solution Architect with over 25 years of experience, I specialize in trans…" at bounding box center [823, 265] width 647 height 153
drag, startPoint x: 595, startPoint y: 331, endPoint x: 635, endPoint y: 200, distance: 136.8
click at [635, 200] on div "As a Solution Architect with over 25 years of experience, I specialize in trans…" at bounding box center [823, 265] width 647 height 153
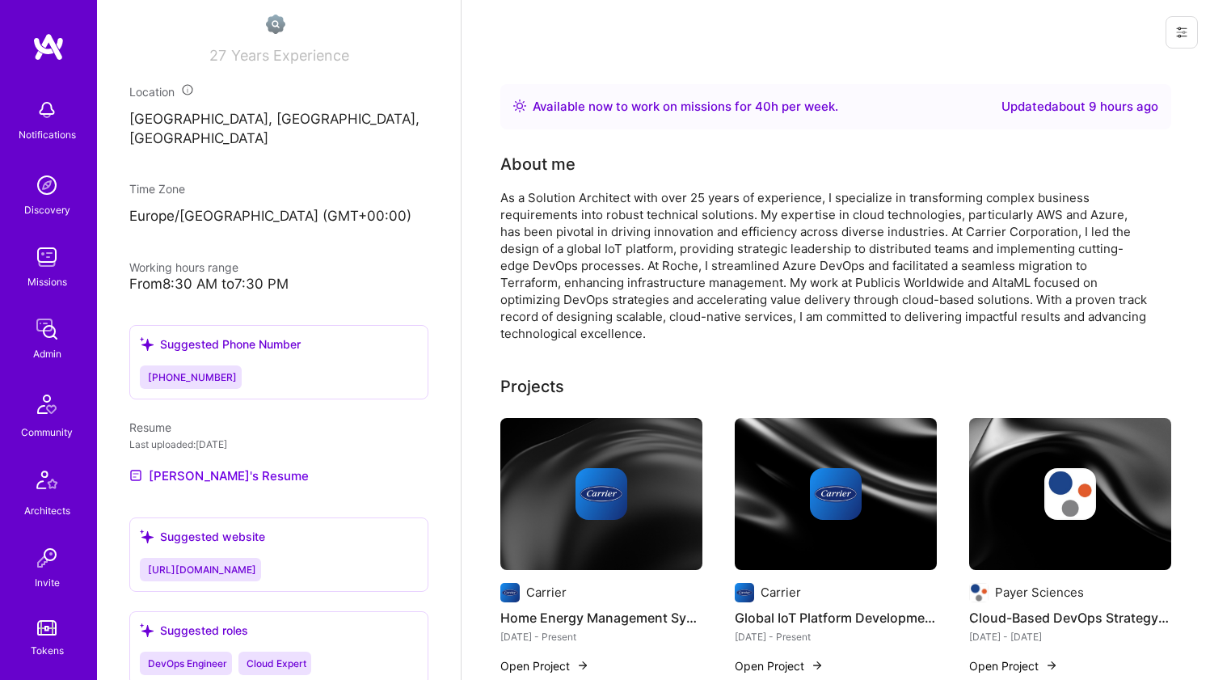
click at [621, 197] on div "As a Solution Architect with over 25 years of experience, I specialize in trans…" at bounding box center [823, 265] width 647 height 153
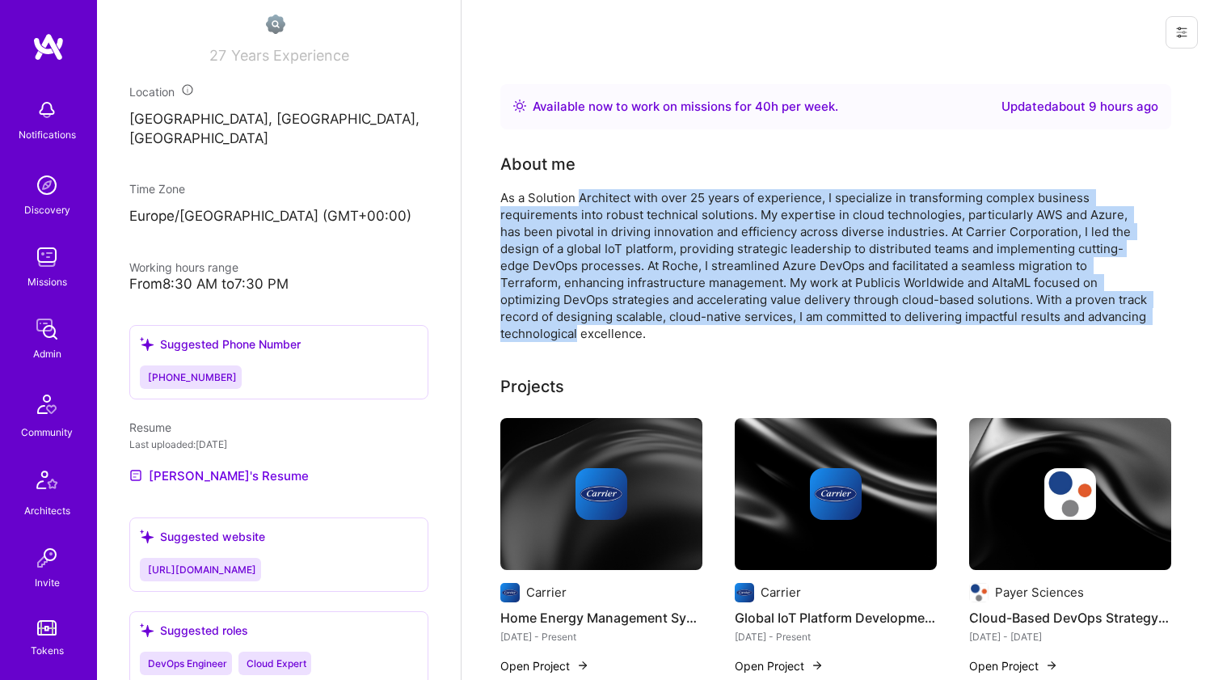
drag, startPoint x: 621, startPoint y: 197, endPoint x: 618, endPoint y: 332, distance: 135.0
click at [618, 332] on div "As a Solution Architect with over 25 years of experience, I specialize in trans…" at bounding box center [823, 265] width 647 height 153
drag, startPoint x: 618, startPoint y: 332, endPoint x: 623, endPoint y: 196, distance: 135.9
click at [623, 196] on div "As a Solution Architect with over 25 years of experience, I specialize in trans…" at bounding box center [823, 265] width 647 height 153
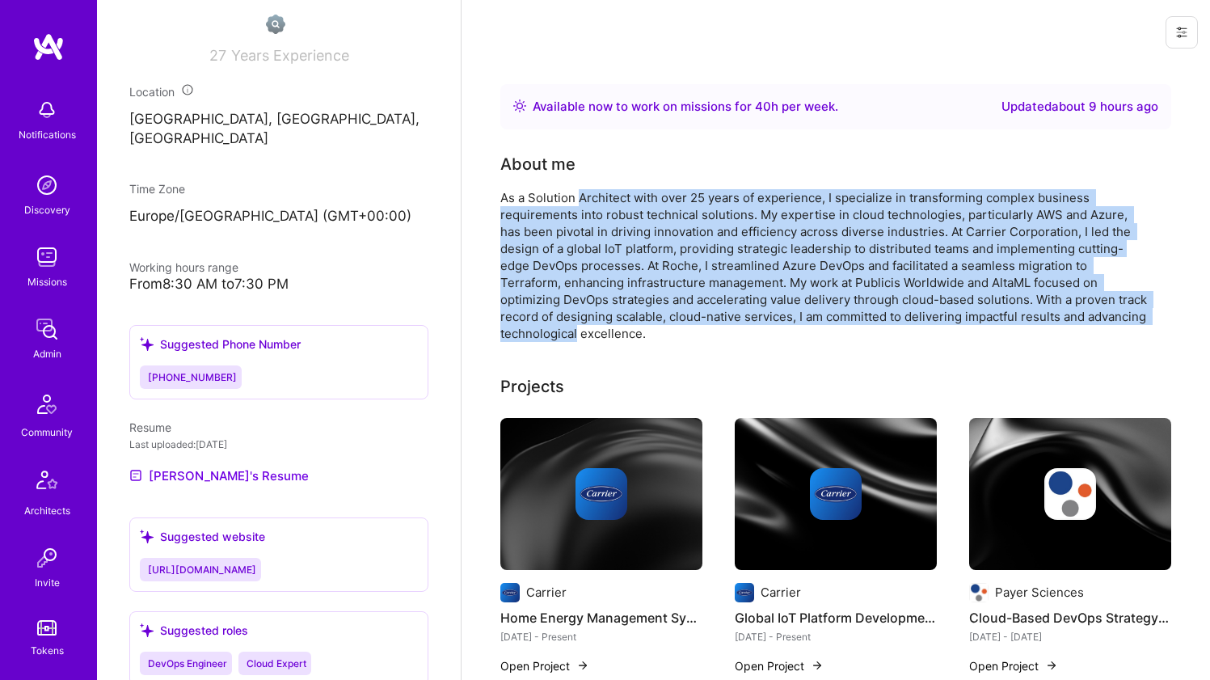
click at [623, 196] on div "As a Solution Architect with over 25 years of experience, I specialize in trans…" at bounding box center [823, 265] width 647 height 153
drag, startPoint x: 623, startPoint y: 196, endPoint x: 595, endPoint y: 342, distance: 148.2
click at [597, 336] on div "As a Solution Architect with over 25 years of experience, I specialize in trans…" at bounding box center [823, 265] width 647 height 153
drag, startPoint x: 597, startPoint y: 336, endPoint x: 564, endPoint y: 197, distance: 142.2
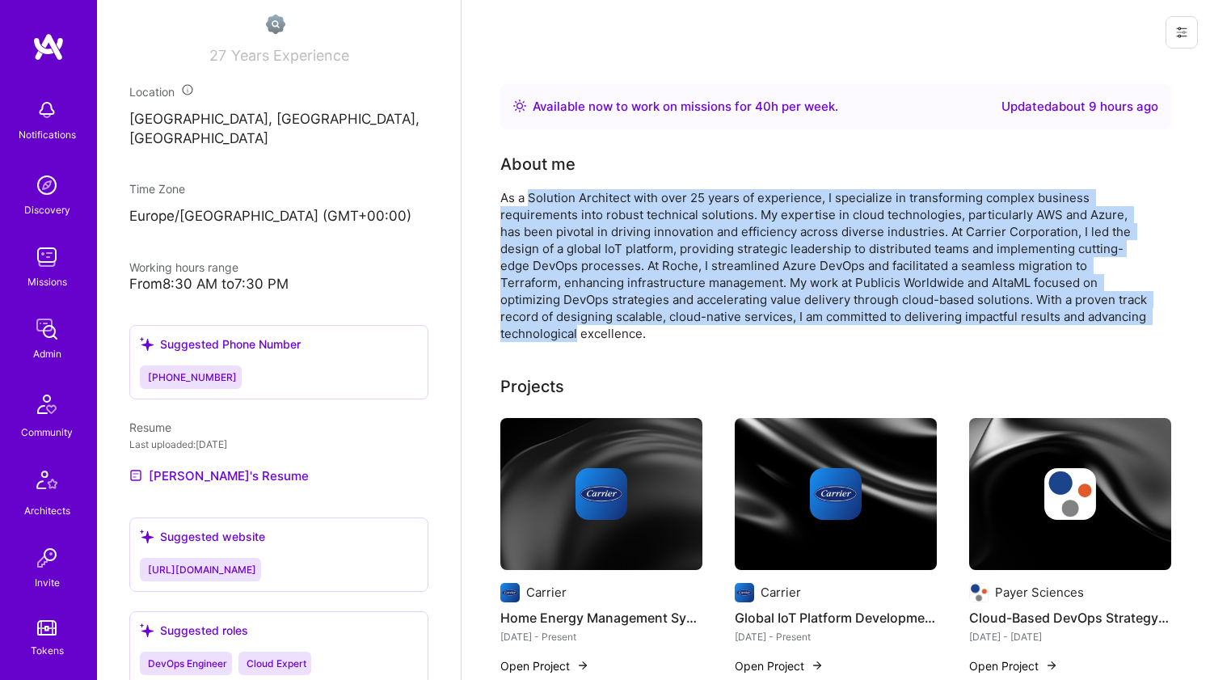
click at [564, 197] on div "As a Solution Architect with over 25 years of experience, I specialize in trans…" at bounding box center [823, 265] width 647 height 153
drag, startPoint x: 564, startPoint y: 197, endPoint x: 622, endPoint y: 336, distance: 149.7
click at [622, 336] on div "As a Solution Architect with over 25 years of experience, I specialize in trans…" at bounding box center [823, 265] width 647 height 153
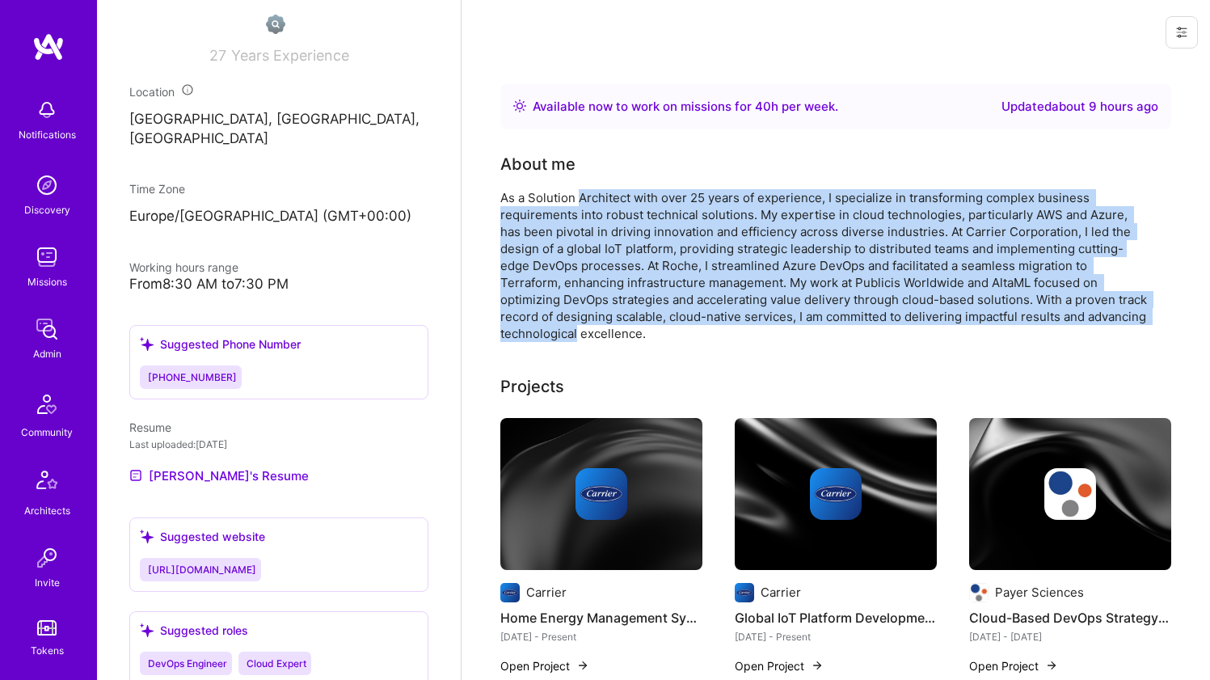
drag, startPoint x: 622, startPoint y: 336, endPoint x: 607, endPoint y: 204, distance: 132.6
click at [607, 204] on div "As a Solution Architect with over 25 years of experience, I specialize in trans…" at bounding box center [823, 265] width 647 height 153
drag, startPoint x: 607, startPoint y: 204, endPoint x: 621, endPoint y: 336, distance: 133.3
click at [621, 336] on div "As a Solution Architect with over 25 years of experience, I specialize in trans…" at bounding box center [823, 265] width 647 height 153
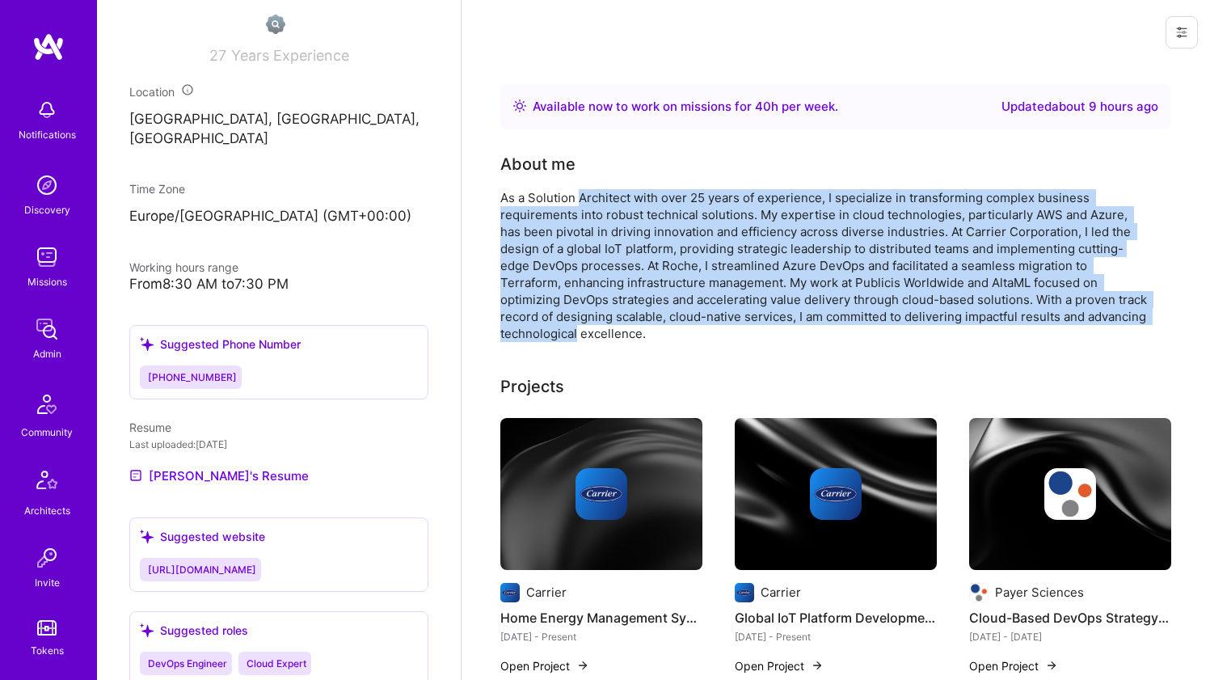
click at [621, 336] on div "As a Solution Architect with over 25 years of experience, I specialize in trans…" at bounding box center [823, 265] width 647 height 153
drag, startPoint x: 621, startPoint y: 336, endPoint x: 603, endPoint y: 199, distance: 138.6
click at [603, 199] on div "As a Solution Architect with over 25 years of experience, I specialize in trans…" at bounding box center [823, 265] width 647 height 153
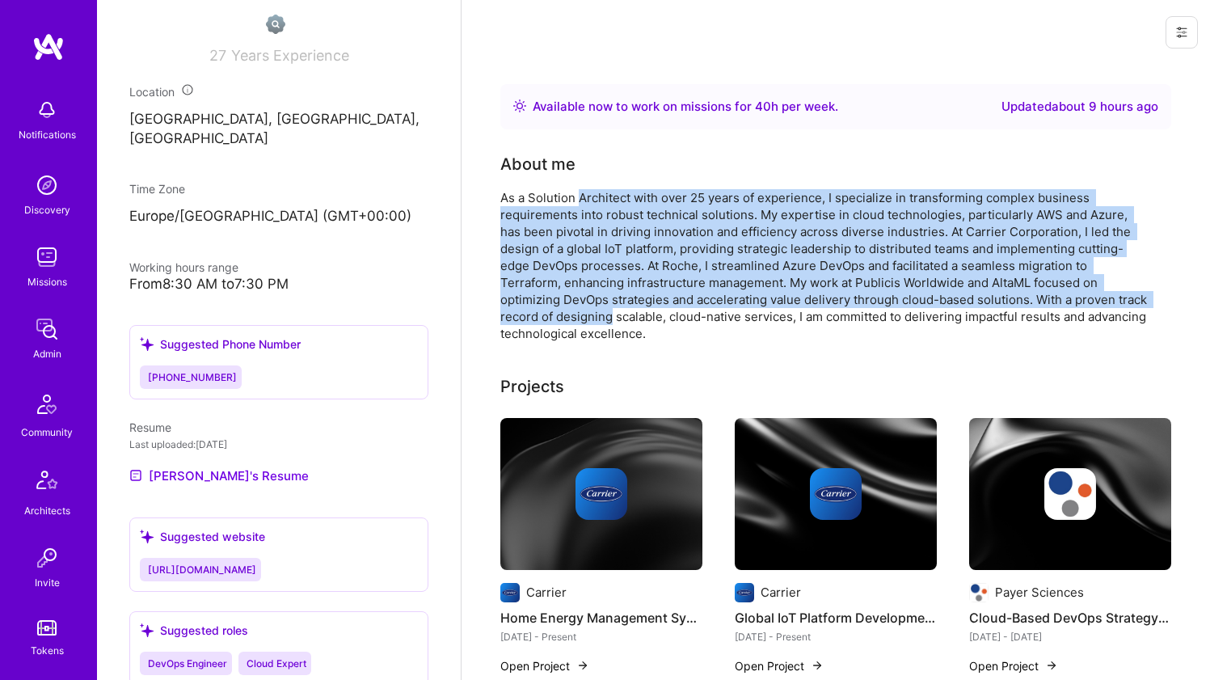
drag, startPoint x: 603, startPoint y: 199, endPoint x: 610, endPoint y: 314, distance: 115.0
click at [610, 314] on div "As a Solution Architect with over 25 years of experience, I specialize in trans…" at bounding box center [823, 265] width 647 height 153
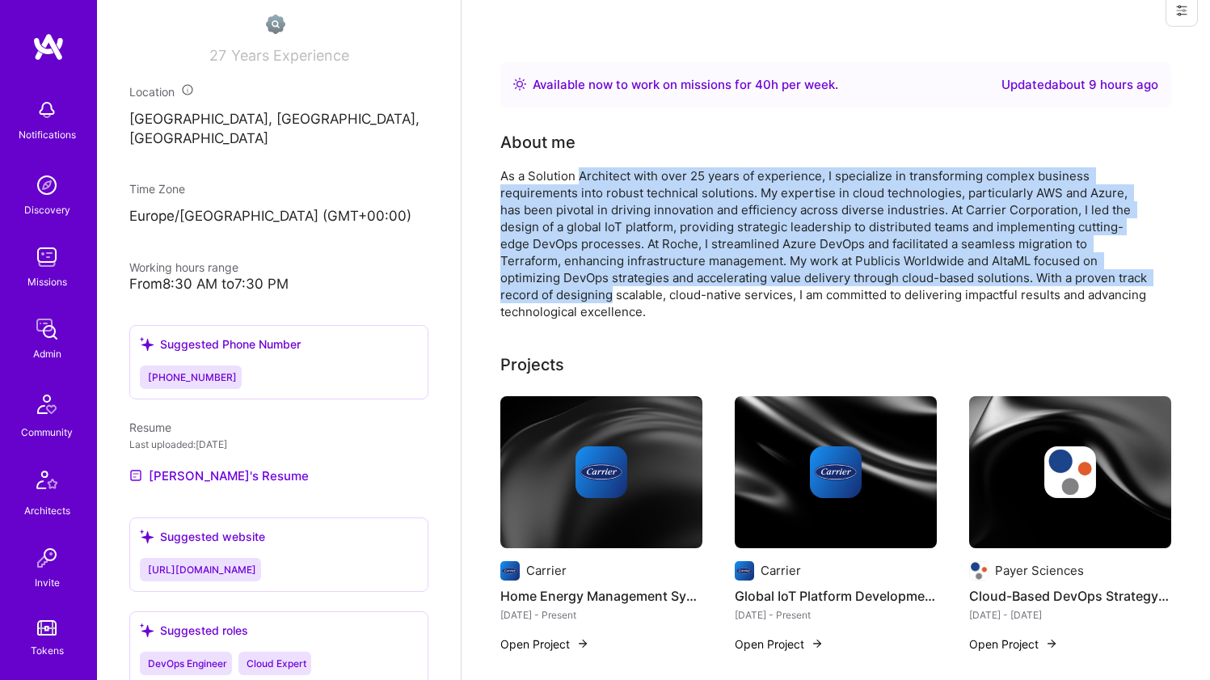
scroll to position [88, 0]
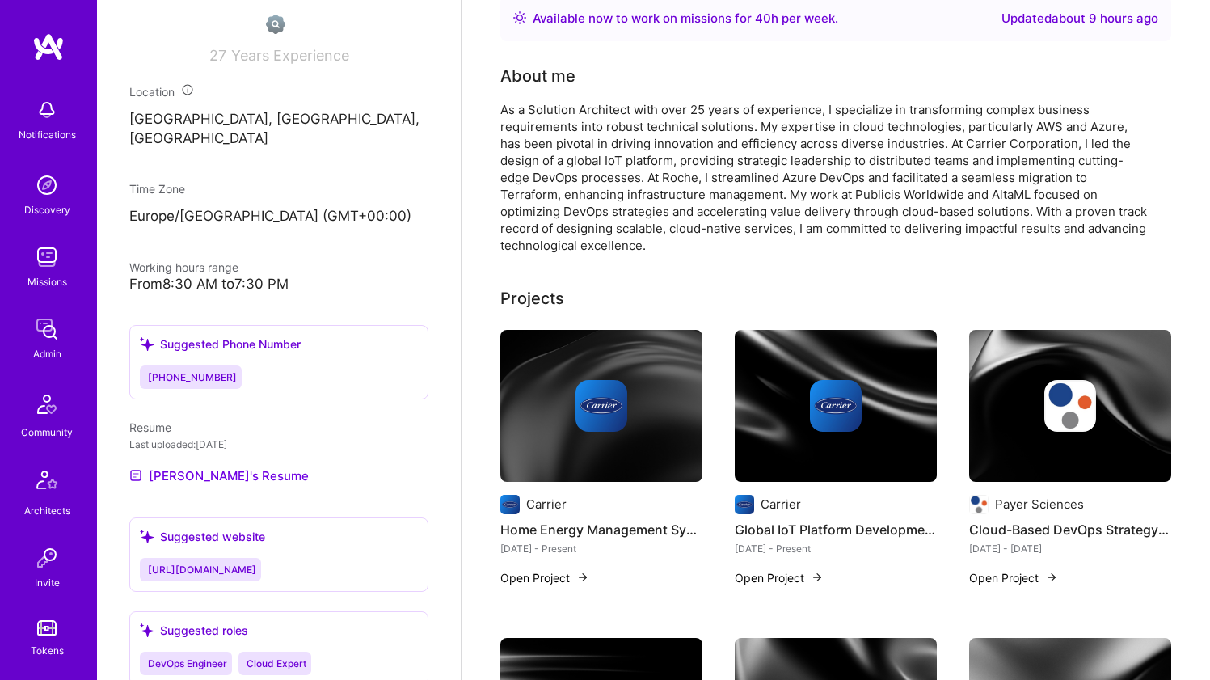
click at [619, 249] on div "As a Solution Architect with over 25 years of experience, I specialize in trans…" at bounding box center [823, 177] width 647 height 153
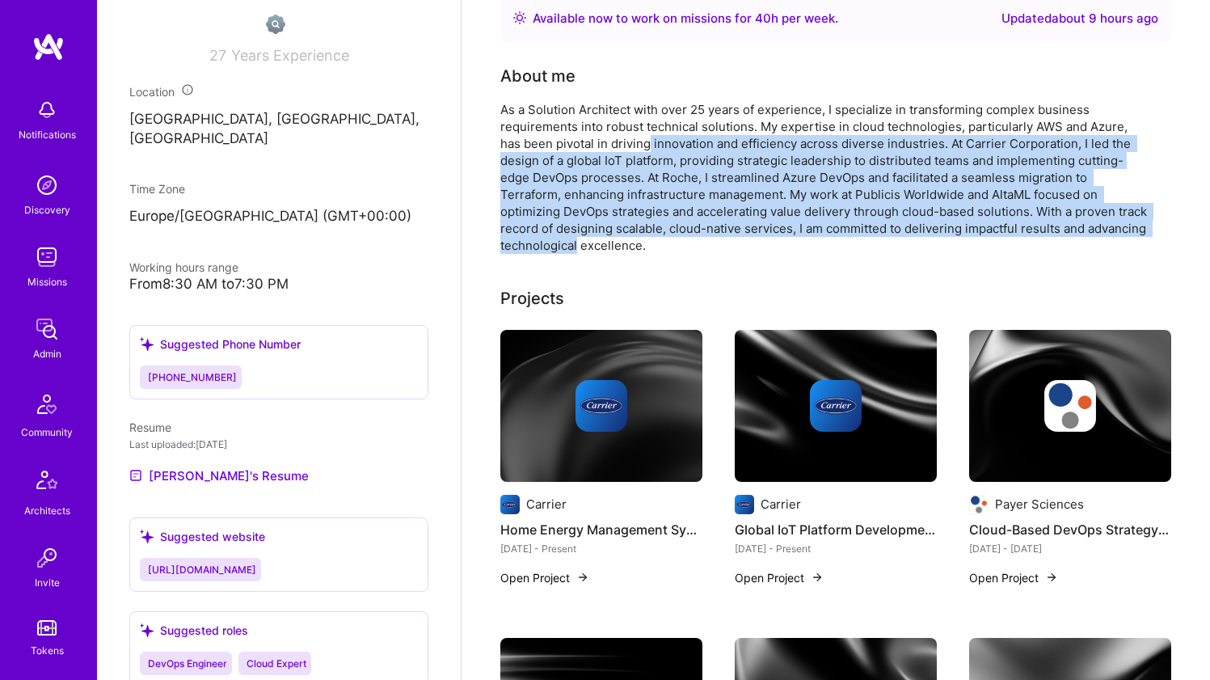
drag, startPoint x: 619, startPoint y: 249, endPoint x: 624, endPoint y: 142, distance: 106.8
click at [624, 143] on div "As a Solution Architect with over 25 years of experience, I specialize in trans…" at bounding box center [823, 177] width 647 height 153
click at [624, 142] on div "As a Solution Architect with over 25 years of experience, I specialize in trans…" at bounding box center [823, 177] width 647 height 153
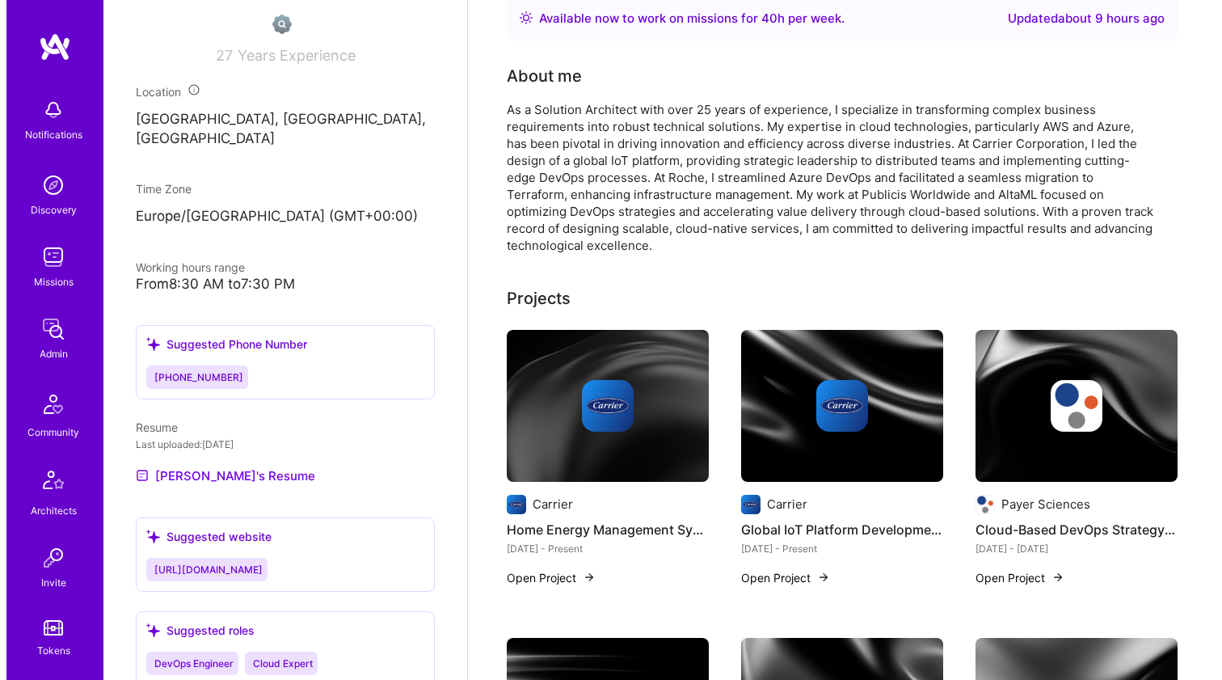
scroll to position [402, 0]
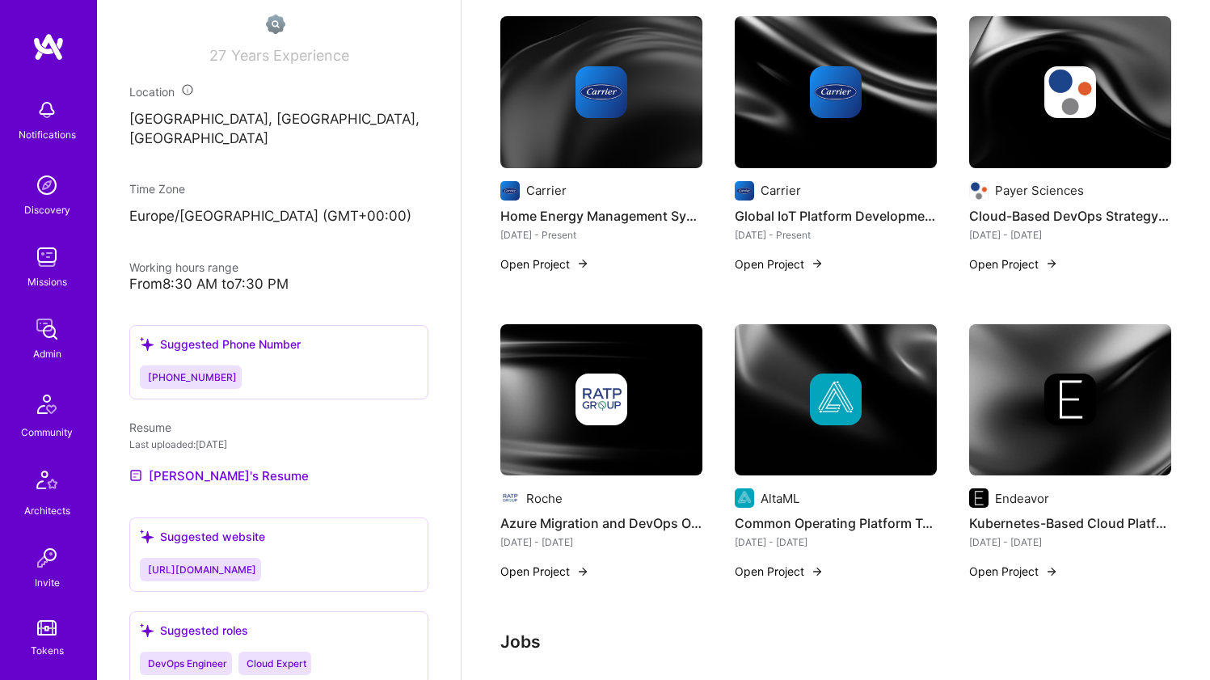
click at [624, 141] on img at bounding box center [601, 92] width 202 height 152
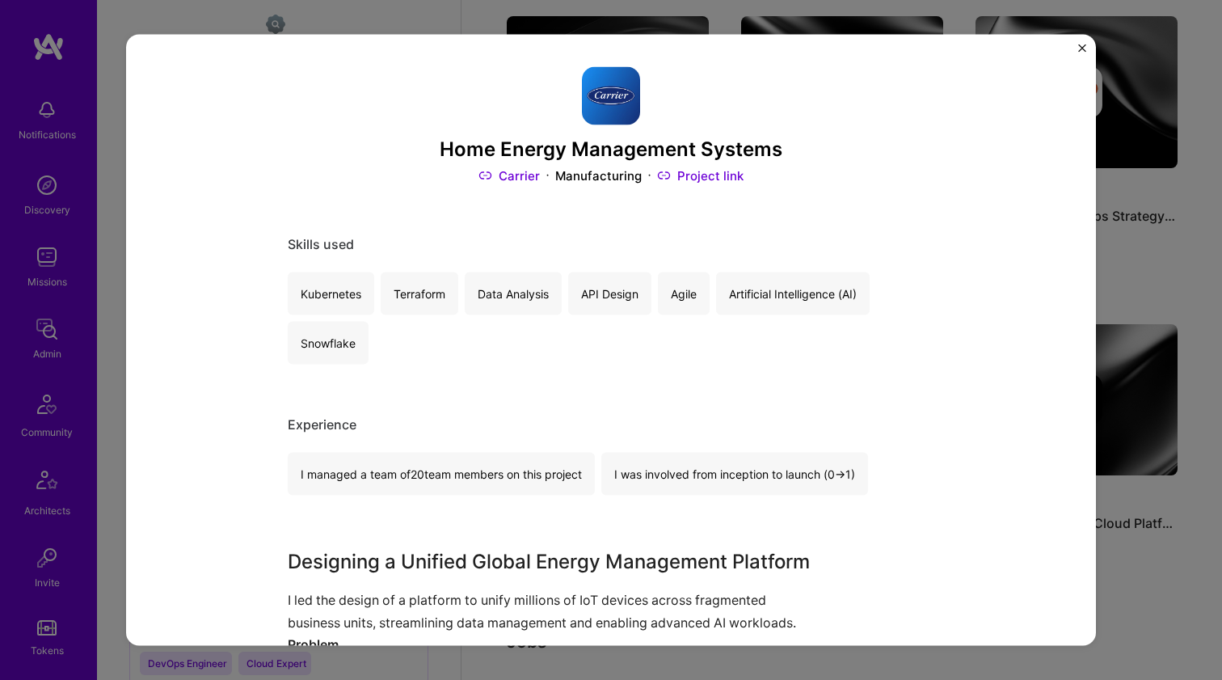
click at [616, 157] on h3 "Home Energy Management Systems" at bounding box center [611, 148] width 647 height 23
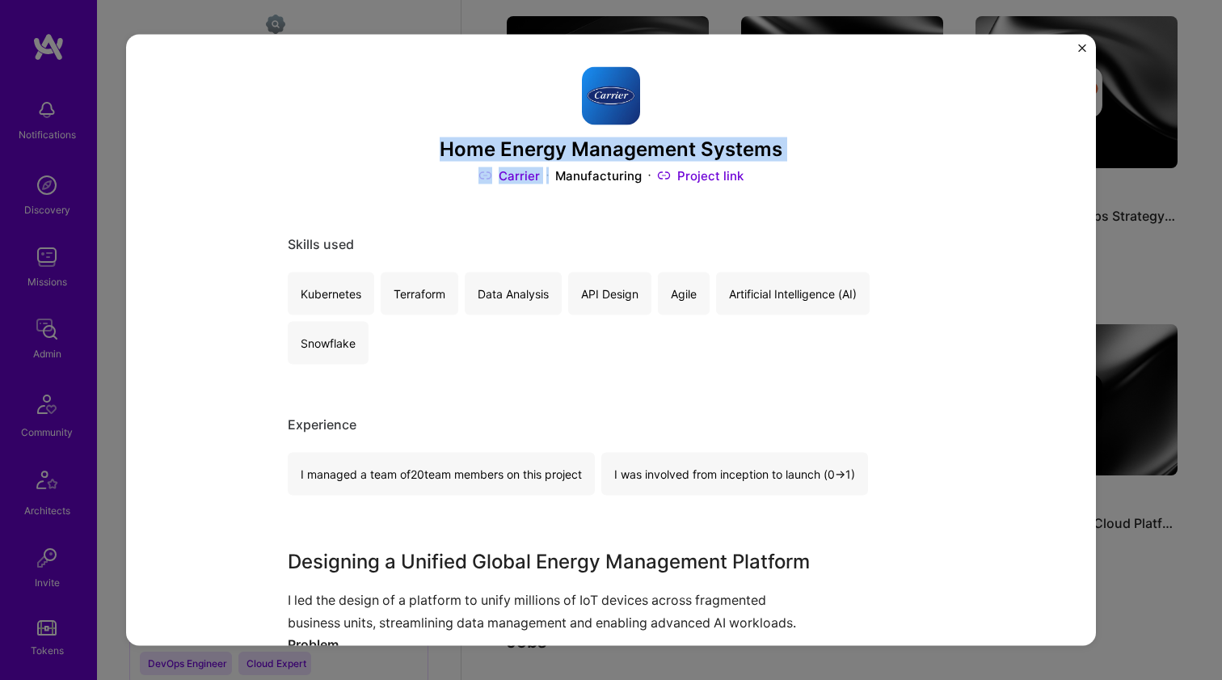
drag, startPoint x: 616, startPoint y: 157, endPoint x: 599, endPoint y: 177, distance: 26.4
click at [599, 177] on div "Home Energy Management Systems Carrier Manufacturing Project link" at bounding box center [611, 125] width 647 height 118
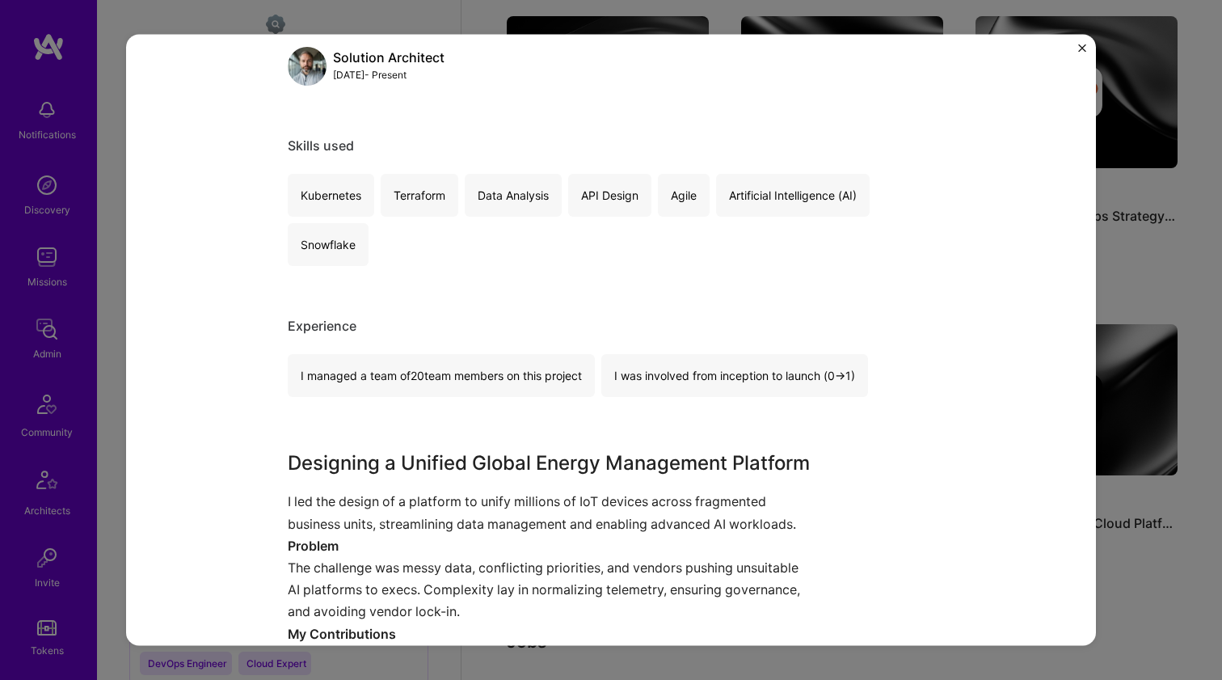
scroll to position [365, 0]
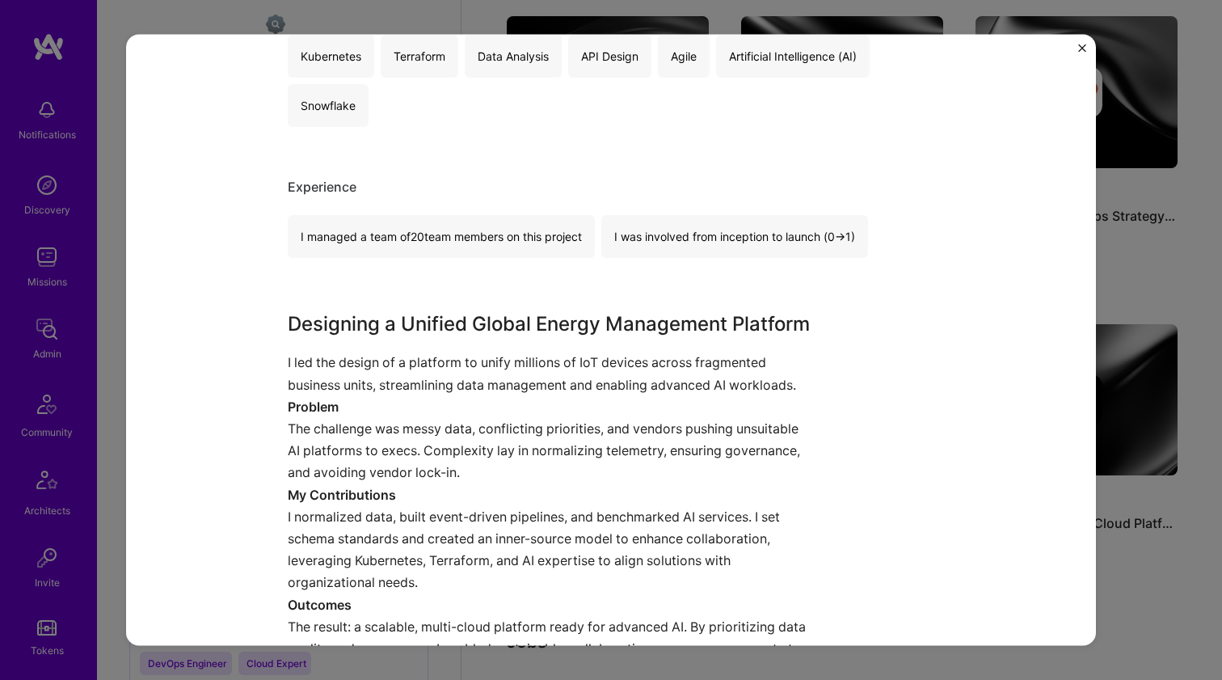
click at [458, 347] on div "Designing a Unified Global Energy Management Platform I led the design of a pla…" at bounding box center [551, 496] width 526 height 372
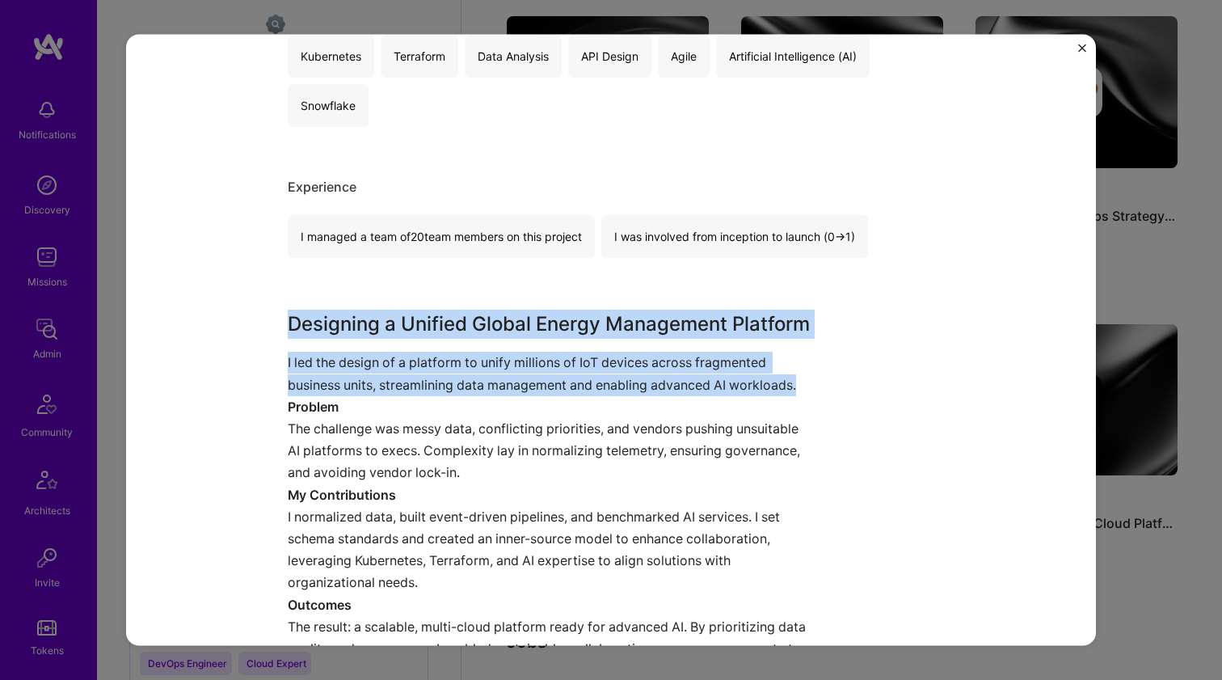
drag, startPoint x: 458, startPoint y: 347, endPoint x: 464, endPoint y: 318, distance: 29.8
click at [464, 318] on div "Designing a Unified Global Energy Management Platform I led the design of a pla…" at bounding box center [551, 496] width 526 height 372
click at [464, 318] on h3 "Designing a Unified Global Energy Management Platform" at bounding box center [551, 324] width 526 height 29
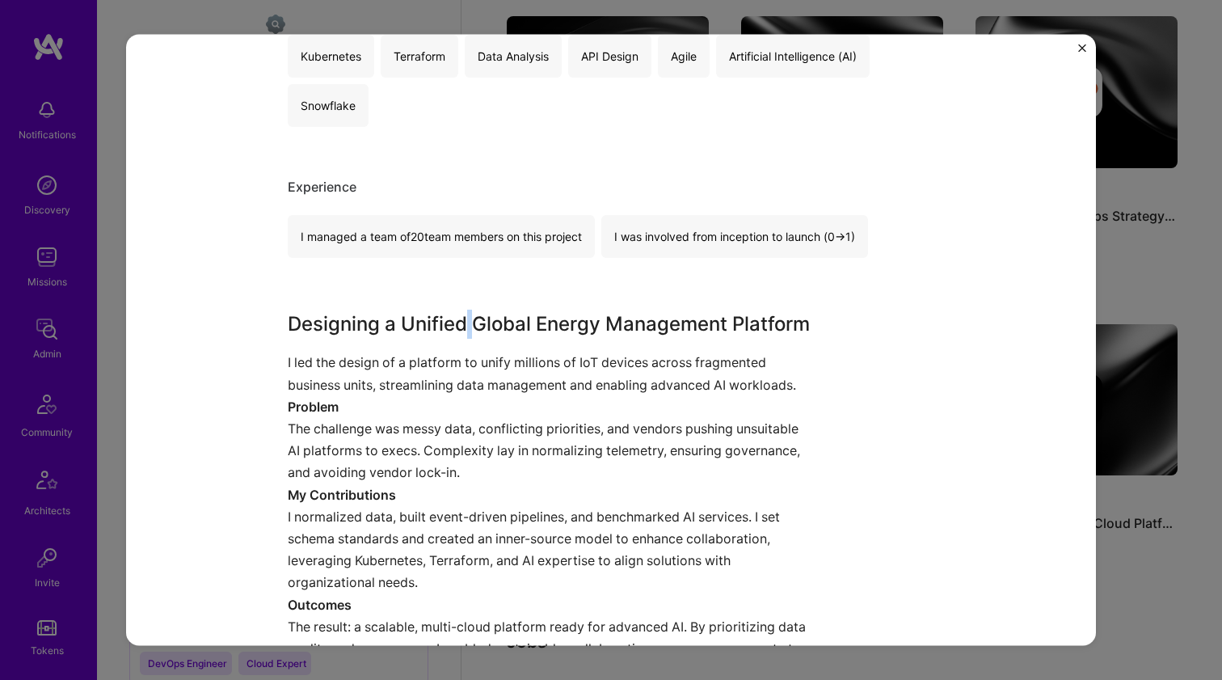
click at [464, 318] on h3 "Designing a Unified Global Energy Management Platform" at bounding box center [551, 324] width 526 height 29
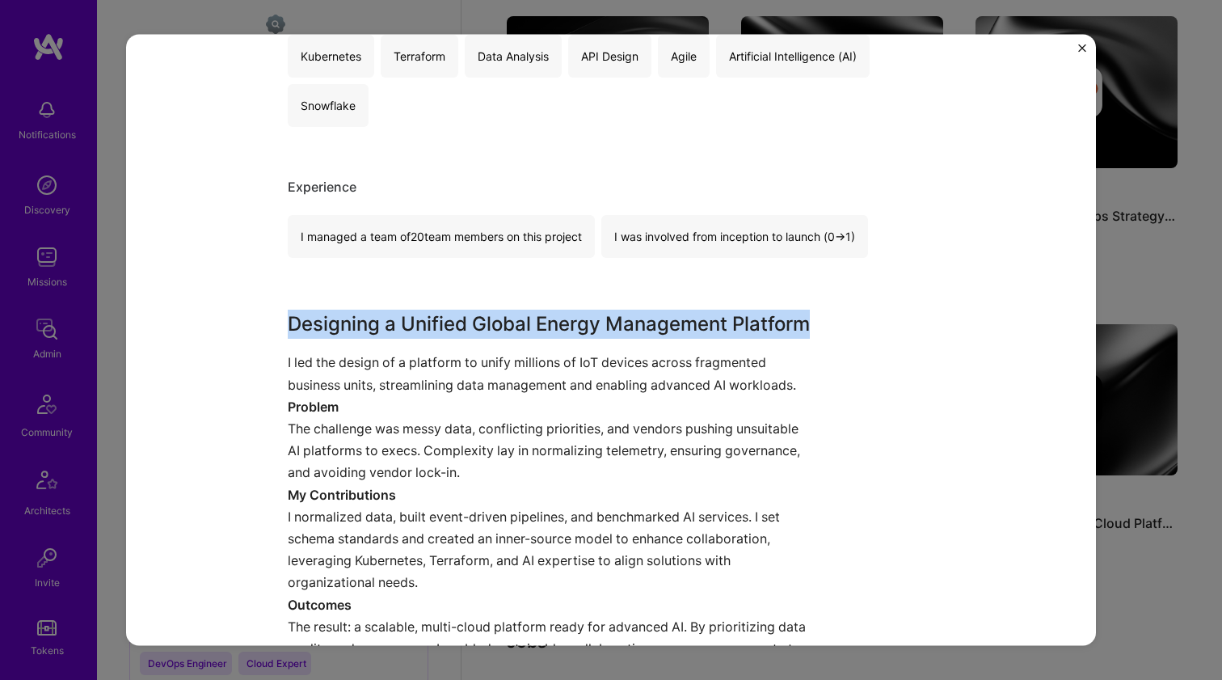
drag, startPoint x: 464, startPoint y: 318, endPoint x: 428, endPoint y: 373, distance: 65.9
click at [428, 373] on div "Designing a Unified Global Energy Management Platform I led the design of a pla…" at bounding box center [551, 496] width 526 height 372
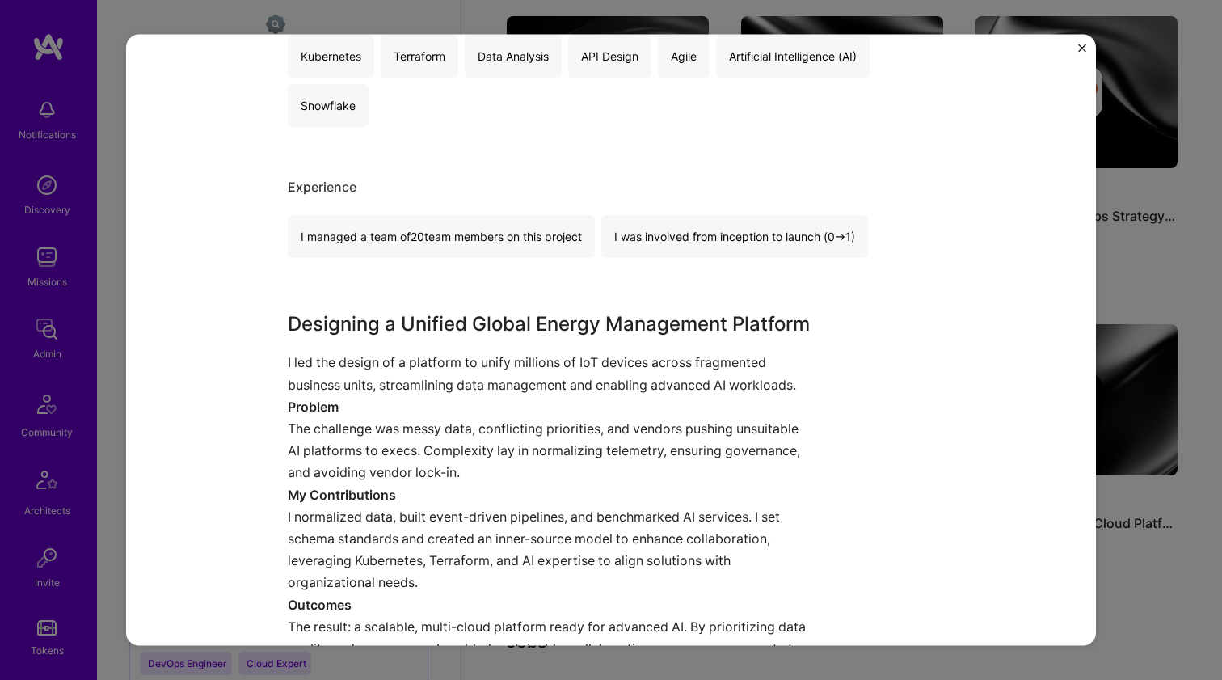
click at [428, 373] on p "I led the design of a platform to unify millions of IoT devices across fragment…" at bounding box center [551, 374] width 526 height 44
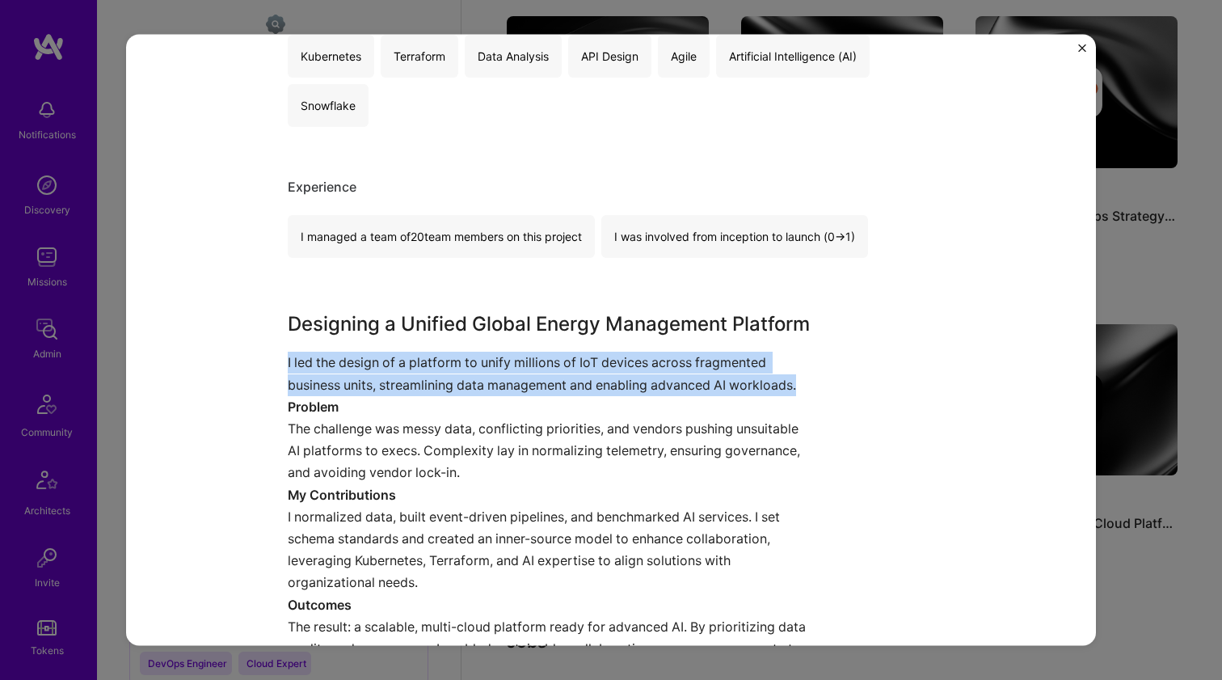
drag, startPoint x: 428, startPoint y: 372, endPoint x: 442, endPoint y: 318, distance: 56.1
click at [441, 323] on div "Designing a Unified Global Energy Management Platform I led the design of a pla…" at bounding box center [551, 496] width 526 height 372
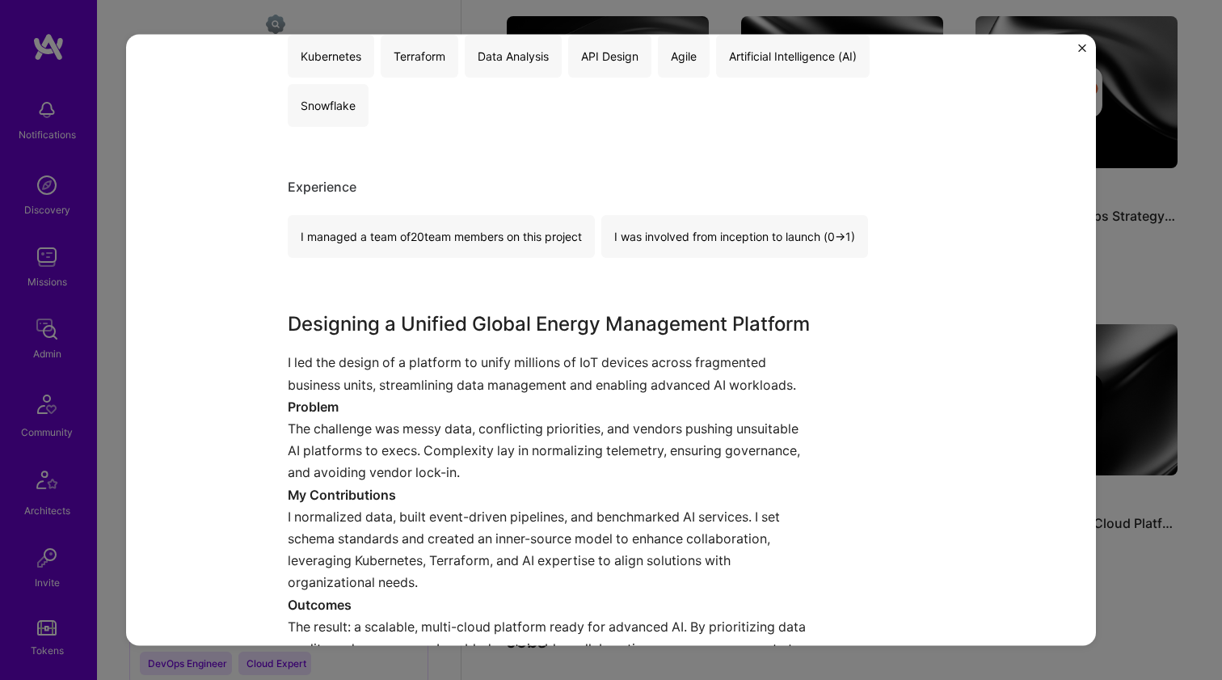
click at [442, 316] on h3 "Designing a Unified Global Energy Management Platform" at bounding box center [551, 324] width 526 height 29
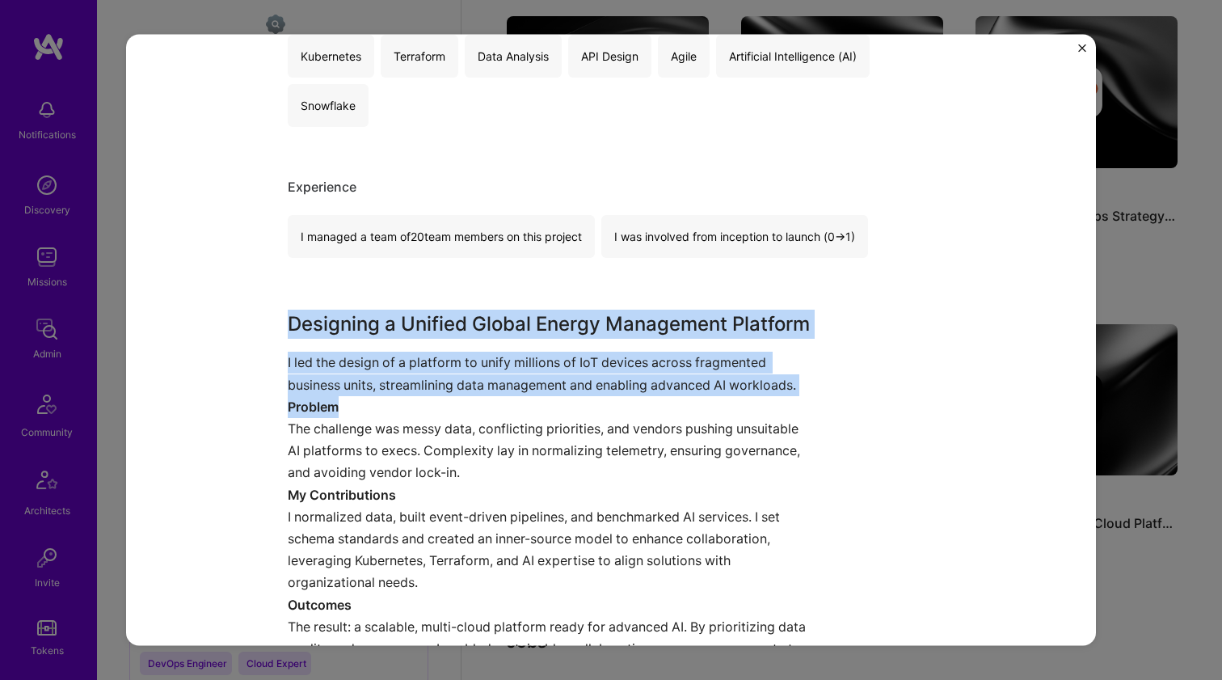
drag, startPoint x: 452, startPoint y: 289, endPoint x: 396, endPoint y: 409, distance: 132.8
click at [396, 409] on div "Home Energy Management Systems Carrier Manufacturing Project link Role Solution…" at bounding box center [611, 619] width 647 height 1834
click at [396, 409] on p "Problem" at bounding box center [551, 406] width 526 height 22
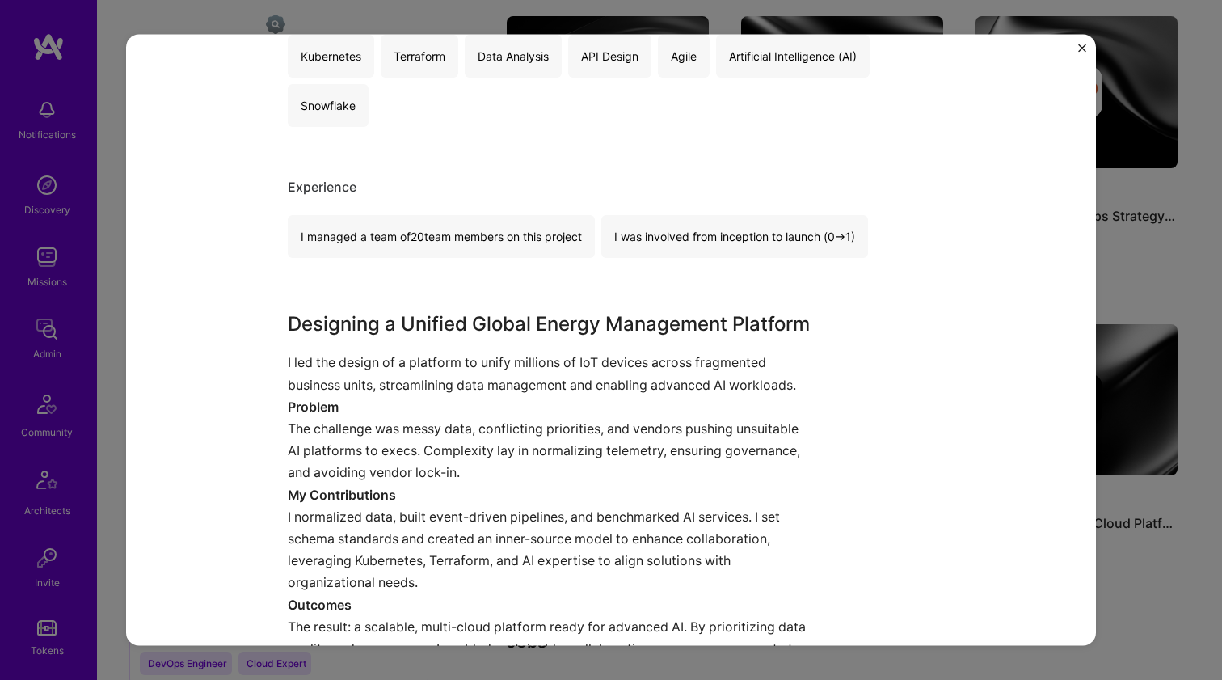
click at [396, 409] on p "Problem" at bounding box center [551, 406] width 526 height 22
drag, startPoint x: 396, startPoint y: 409, endPoint x: 445, endPoint y: 313, distance: 107.7
click at [445, 313] on div "Designing a Unified Global Energy Management Platform I led the design of a pla…" at bounding box center [551, 496] width 526 height 372
click at [446, 310] on h3 "Designing a Unified Global Energy Management Platform" at bounding box center [551, 324] width 526 height 29
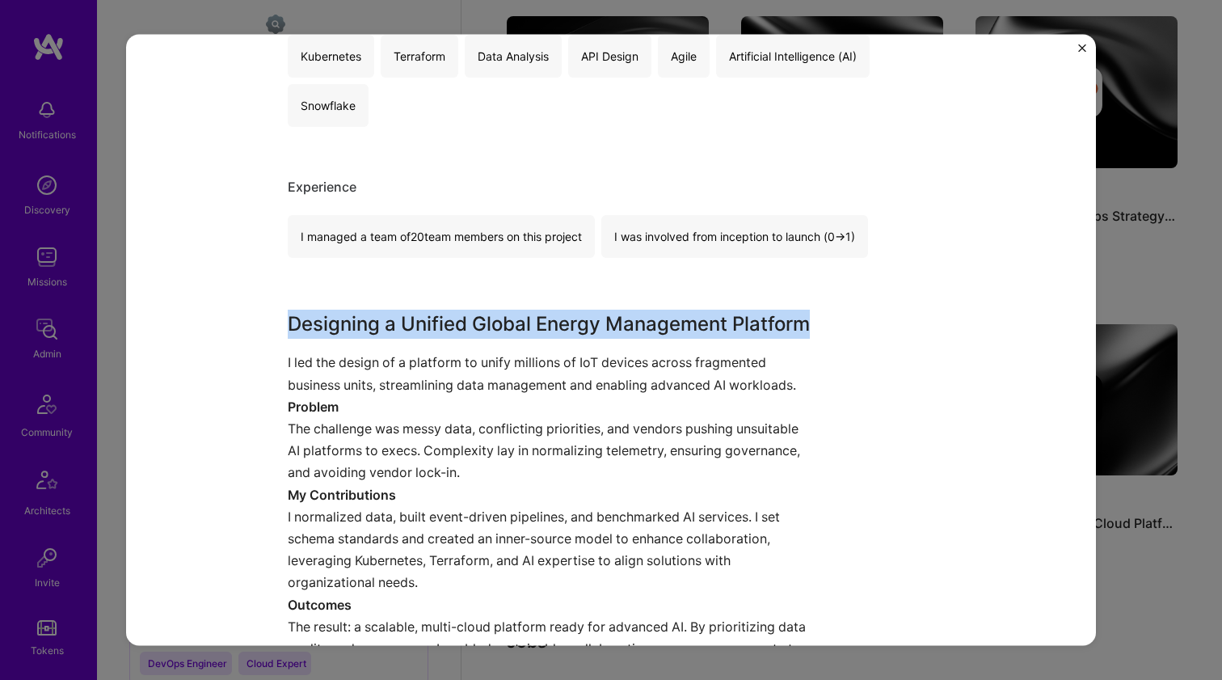
drag, startPoint x: 446, startPoint y: 310, endPoint x: 365, endPoint y: 409, distance: 128.2
click at [365, 409] on div "Designing a Unified Global Energy Management Platform I led the design of a pla…" at bounding box center [551, 496] width 526 height 372
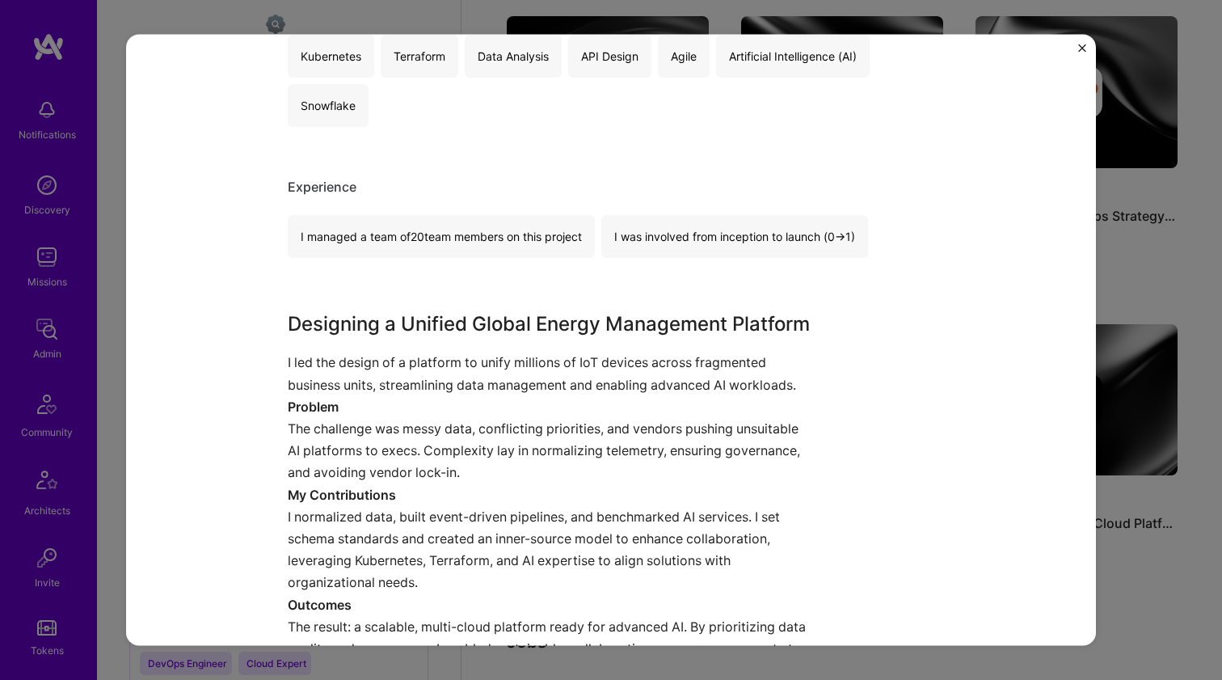
click at [365, 409] on p "Problem" at bounding box center [551, 406] width 526 height 22
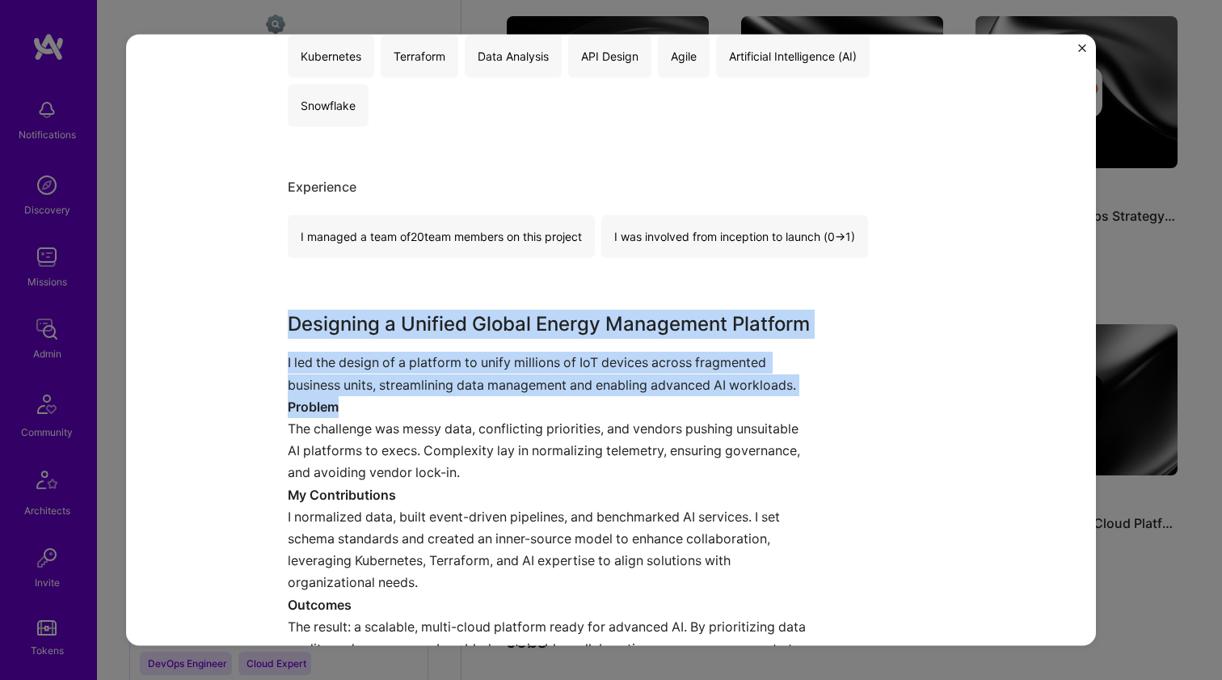
drag, startPoint x: 367, startPoint y: 406, endPoint x: 412, endPoint y: 300, distance: 114.9
click at [412, 300] on div "Home Energy Management Systems Carrier Manufacturing Project link Role Solution…" at bounding box center [611, 619] width 647 height 1834
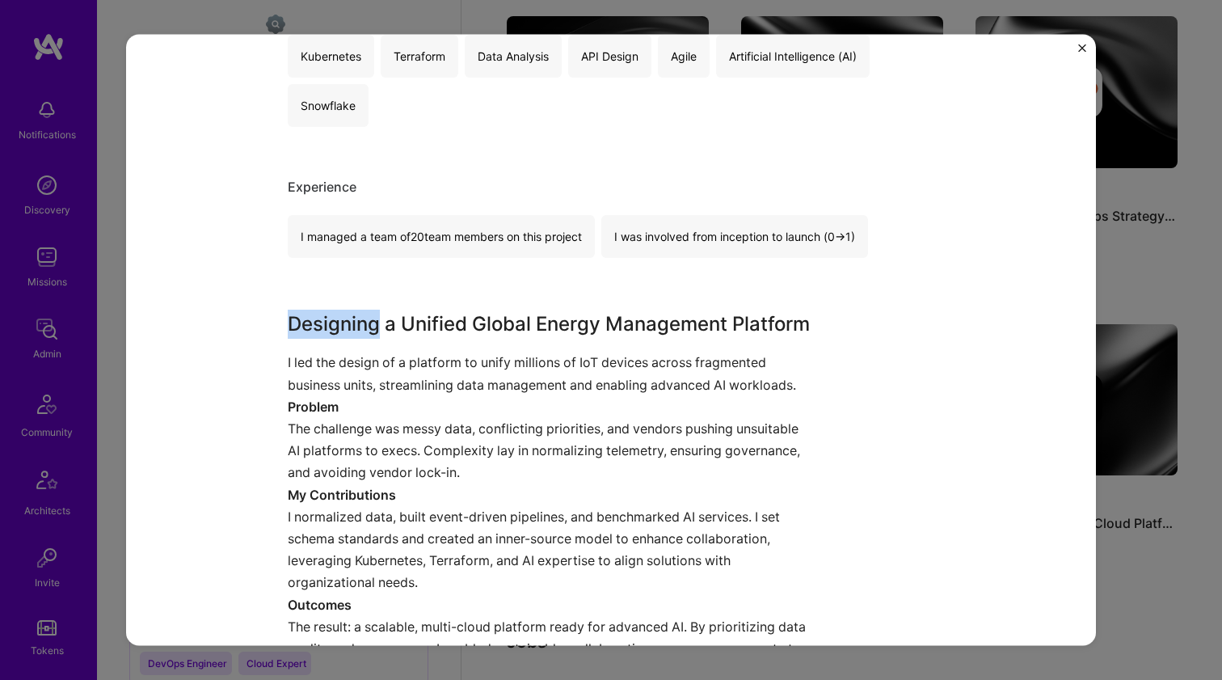
click at [412, 300] on div "Home Energy Management Systems Carrier Manufacturing Project link Role Solution…" at bounding box center [611, 619] width 647 height 1834
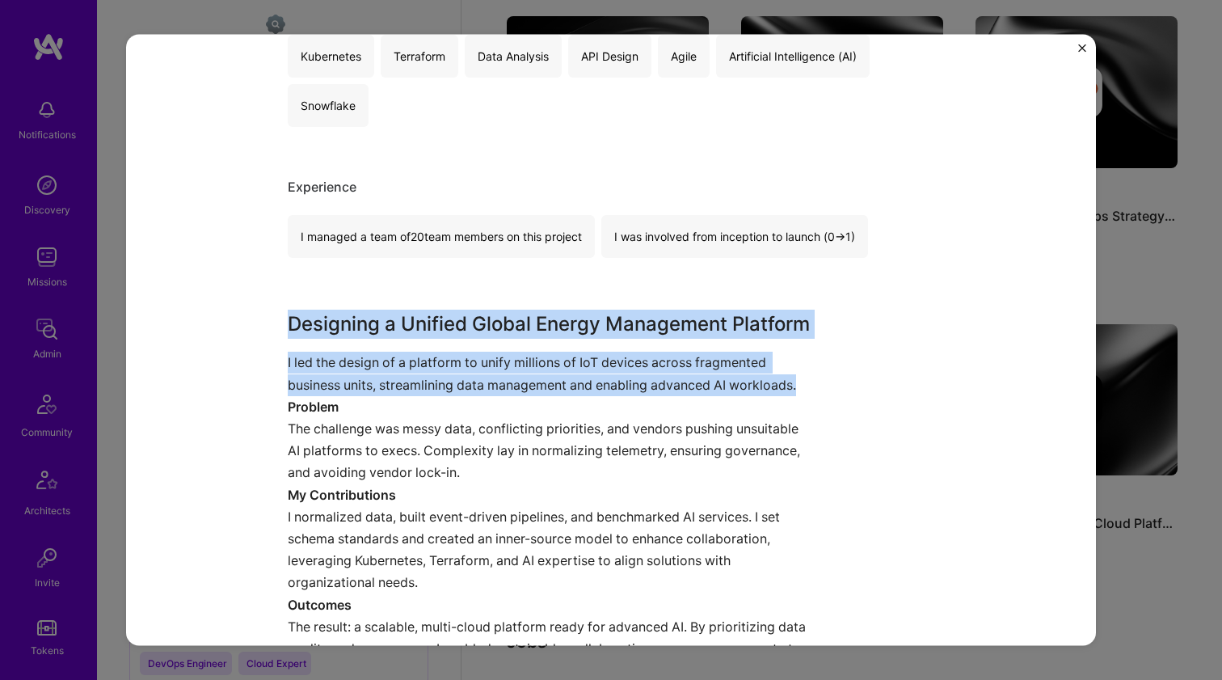
drag, startPoint x: 412, startPoint y: 300, endPoint x: 358, endPoint y: 378, distance: 94.2
click at [358, 378] on div "Home Energy Management Systems Carrier Manufacturing Project link Role Solution…" at bounding box center [611, 619] width 647 height 1834
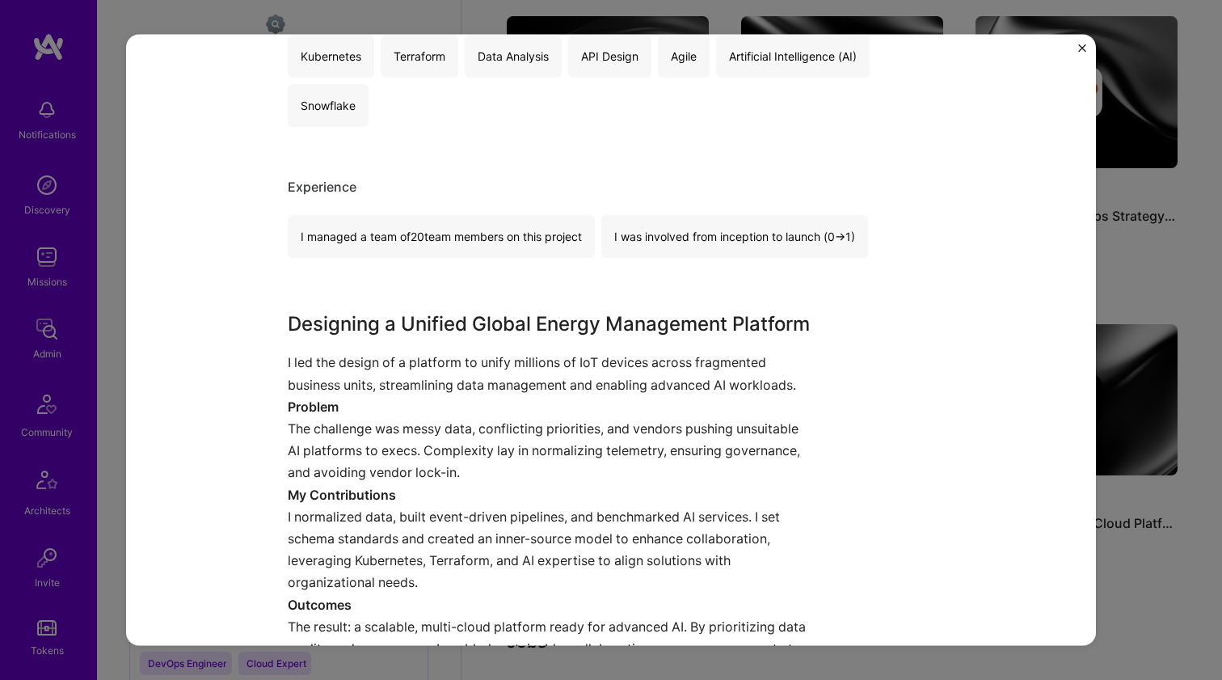
click at [348, 403] on p "Problem" at bounding box center [551, 406] width 526 height 22
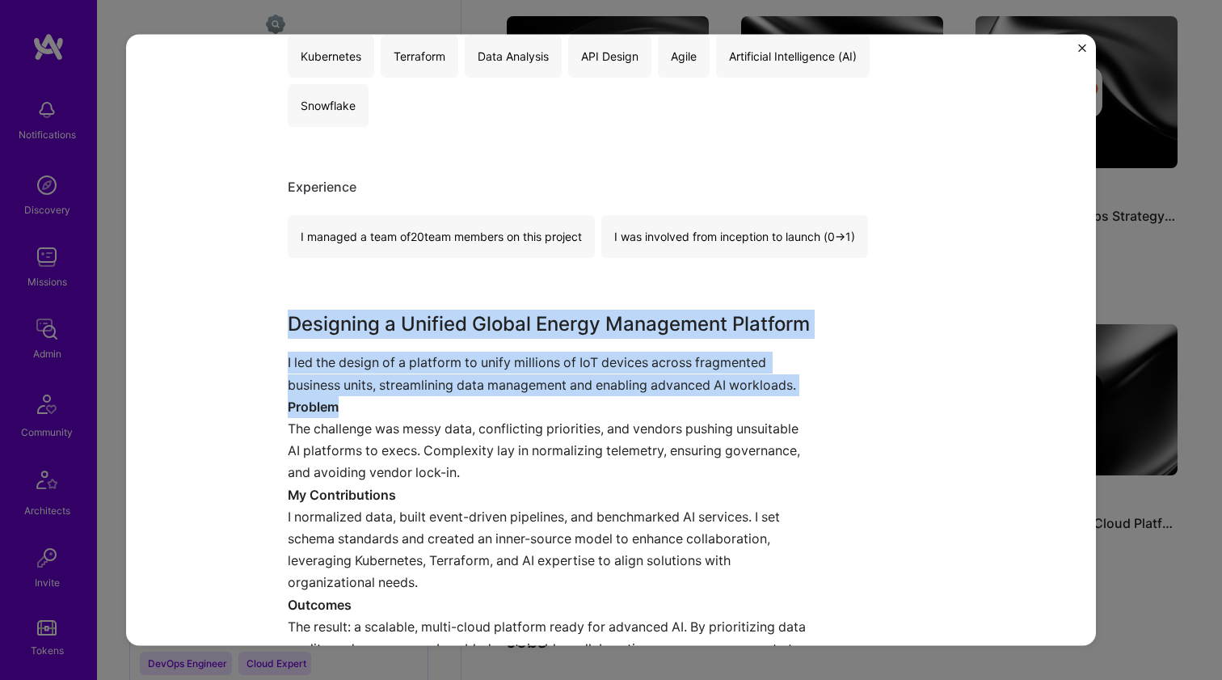
drag, startPoint x: 348, startPoint y: 403, endPoint x: 432, endPoint y: 284, distance: 146.2
click at [432, 284] on div "Home Energy Management Systems Carrier Manufacturing Project link Role Solution…" at bounding box center [611, 619] width 647 height 1834
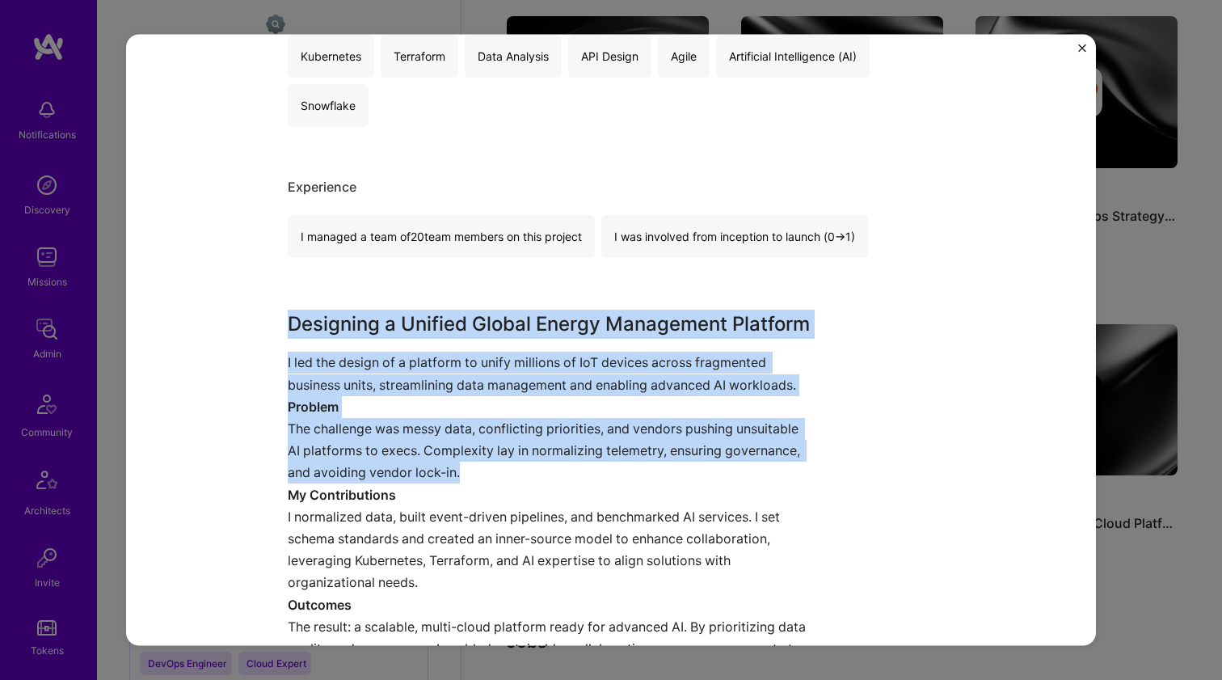
drag, startPoint x: 432, startPoint y: 284, endPoint x: 510, endPoint y: 462, distance: 194.4
click at [510, 462] on div "Home Energy Management Systems Carrier Manufacturing Project link Role Solution…" at bounding box center [611, 619] width 647 height 1834
click at [510, 462] on p "The challenge was messy data, conflicting priorities, and vendors pushing unsui…" at bounding box center [551, 450] width 526 height 66
drag, startPoint x: 510, startPoint y: 462, endPoint x: 430, endPoint y: 298, distance: 182.6
click at [430, 298] on div "Home Energy Management Systems Carrier Manufacturing Project link Role Solution…" at bounding box center [611, 619] width 647 height 1834
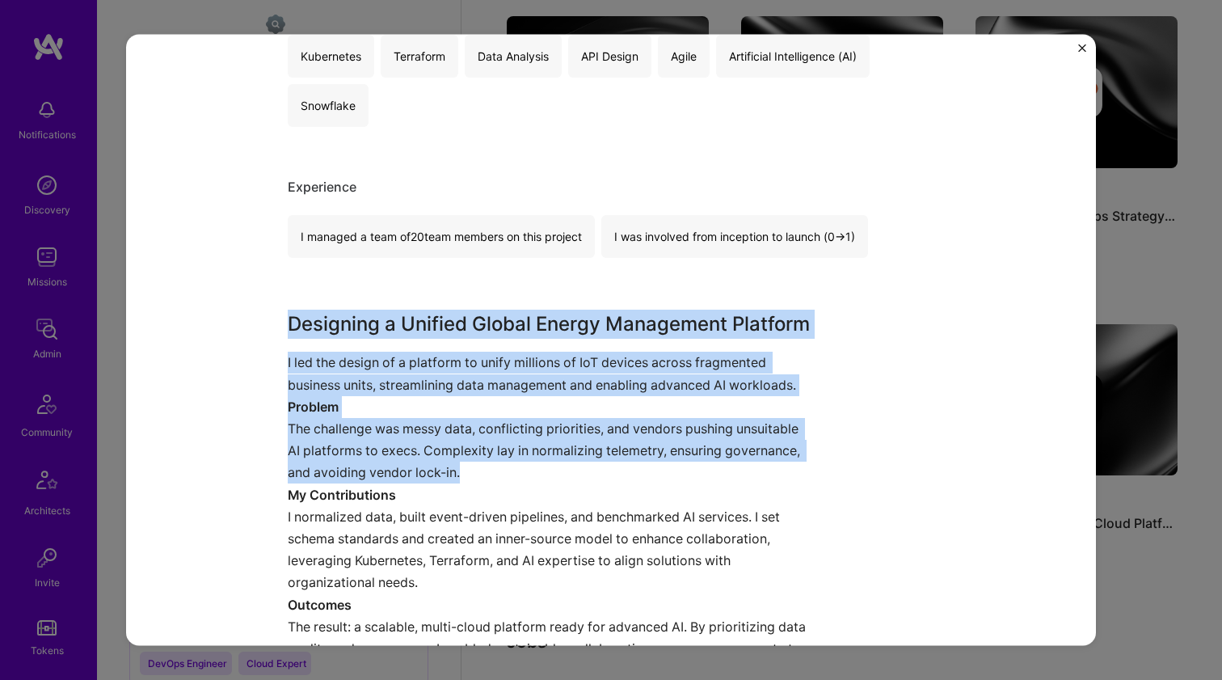
click at [430, 298] on div "Home Energy Management Systems Carrier Manufacturing Project link Role Solution…" at bounding box center [611, 619] width 647 height 1834
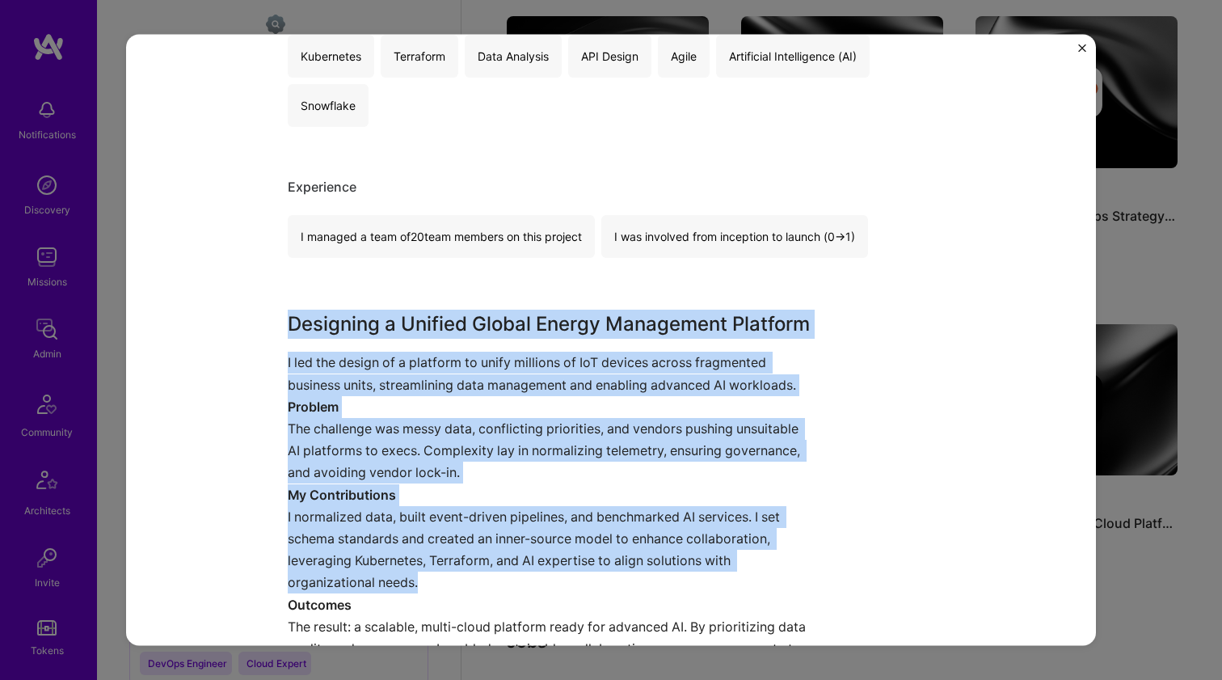
drag, startPoint x: 430, startPoint y: 298, endPoint x: 501, endPoint y: 587, distance: 298.0
click at [501, 587] on div "Home Energy Management Systems Carrier Manufacturing Project link Role Solution…" at bounding box center [611, 619] width 647 height 1834
click at [501, 587] on p "I normalized data, built event-driven pipelines, and benchmarked AI services. I…" at bounding box center [551, 549] width 526 height 88
drag, startPoint x: 501, startPoint y: 587, endPoint x: 431, endPoint y: 275, distance: 319.9
click at [431, 275] on div "Home Energy Management Systems Carrier Manufacturing Project link Role Solution…" at bounding box center [611, 619] width 647 height 1834
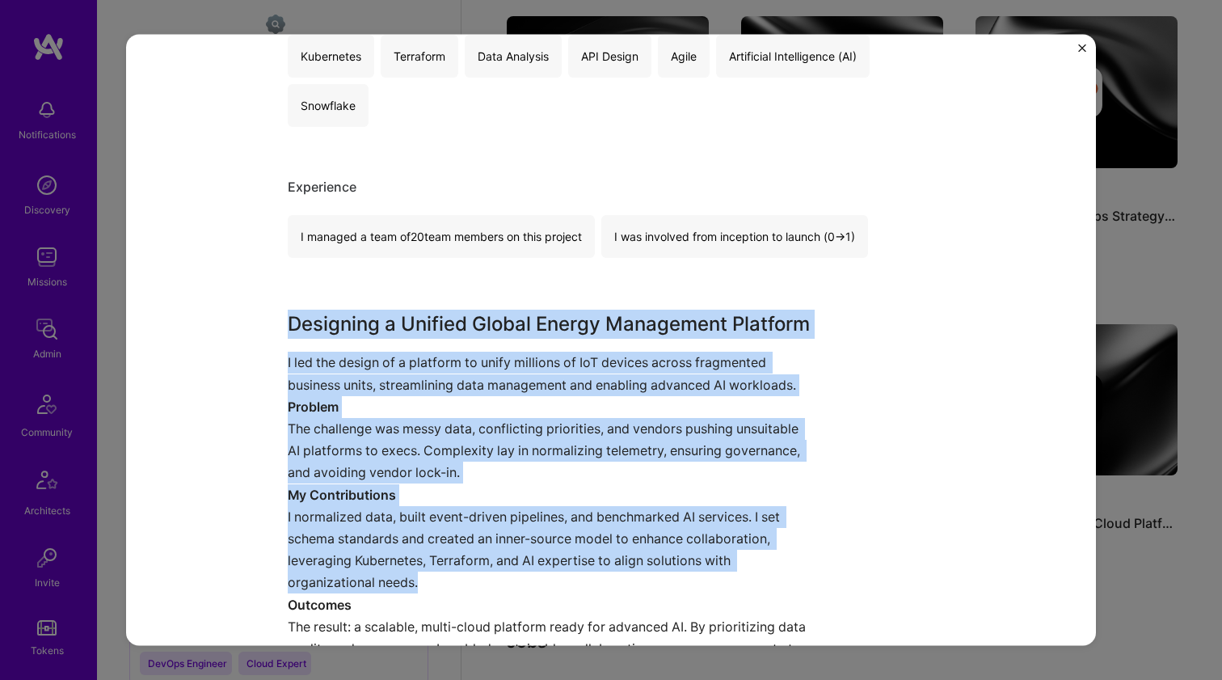
click at [431, 275] on div "Home Energy Management Systems Carrier Manufacturing Project link Role Solution…" at bounding box center [611, 619] width 647 height 1834
drag, startPoint x: 432, startPoint y: 294, endPoint x: 488, endPoint y: 572, distance: 283.0
click at [488, 572] on div "Home Energy Management Systems Carrier Manufacturing Project link Role Solution…" at bounding box center [611, 619] width 647 height 1834
click at [488, 572] on p "I normalized data, built event-driven pipelines, and benchmarked AI services. I…" at bounding box center [551, 549] width 526 height 88
drag, startPoint x: 488, startPoint y: 572, endPoint x: 457, endPoint y: 293, distance: 280.7
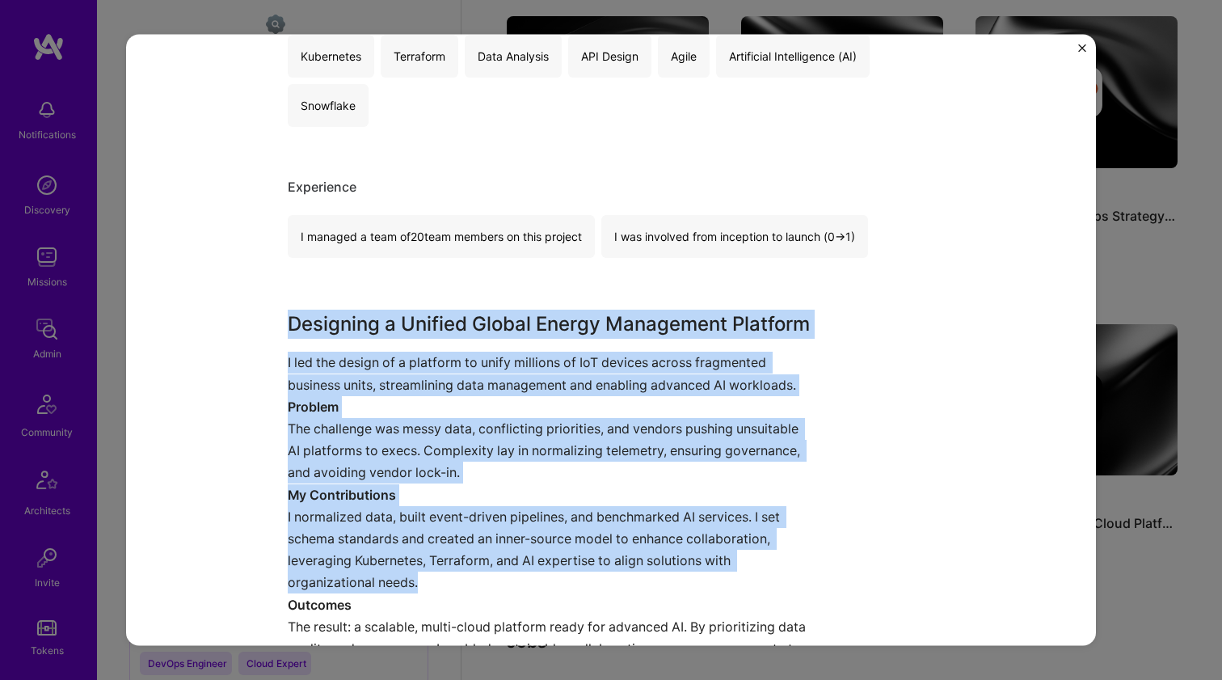
click at [457, 293] on div "Home Energy Management Systems Carrier Manufacturing Project link Role Solution…" at bounding box center [611, 619] width 647 height 1834
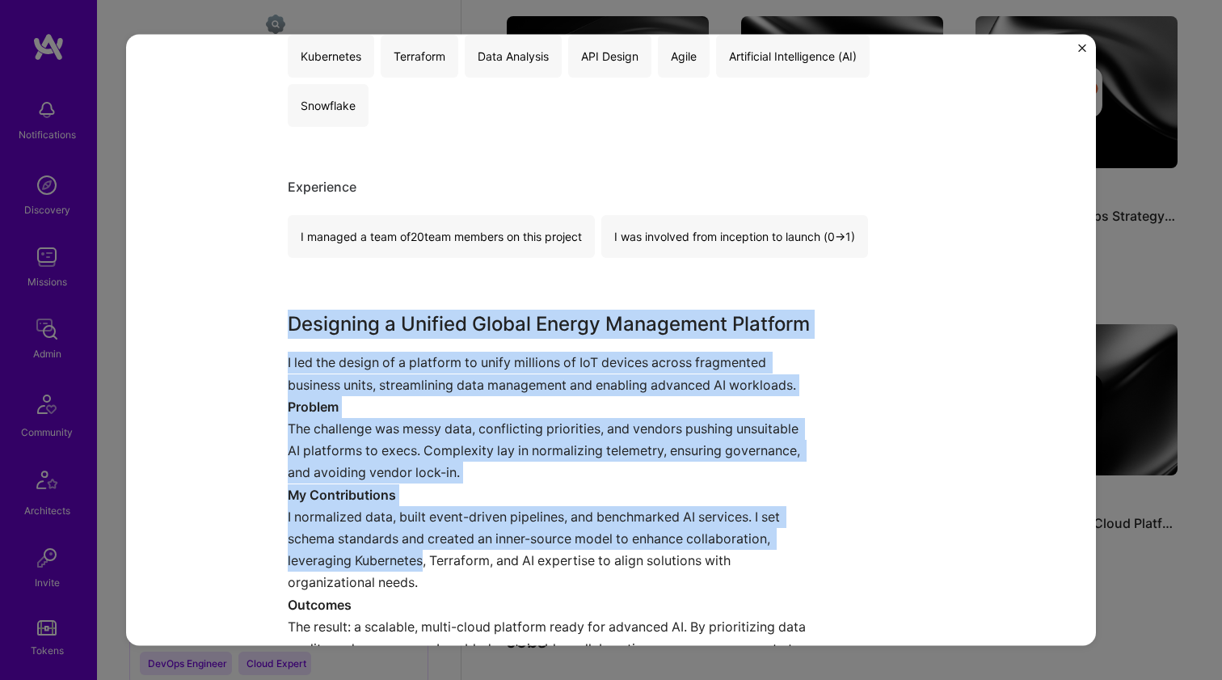
drag, startPoint x: 457, startPoint y: 293, endPoint x: 407, endPoint y: 558, distance: 269.7
click at [407, 558] on div "Home Energy Management Systems Carrier Manufacturing Project link Role Solution…" at bounding box center [611, 619] width 647 height 1834
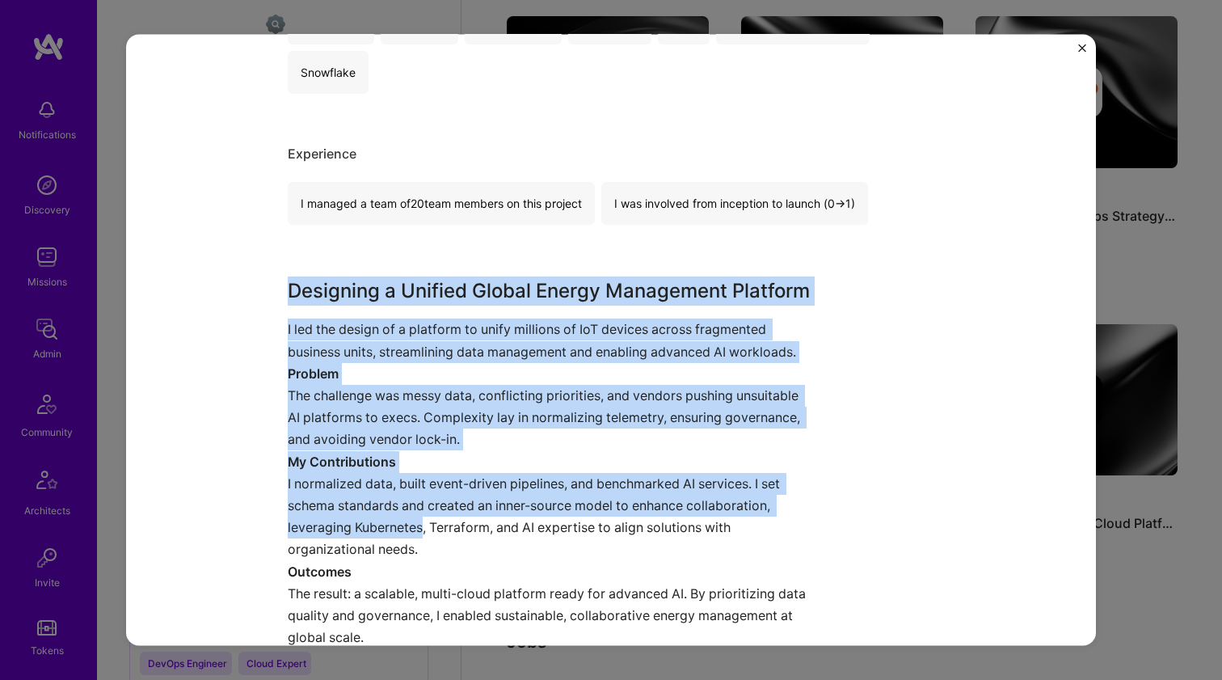
scroll to position [546, 0]
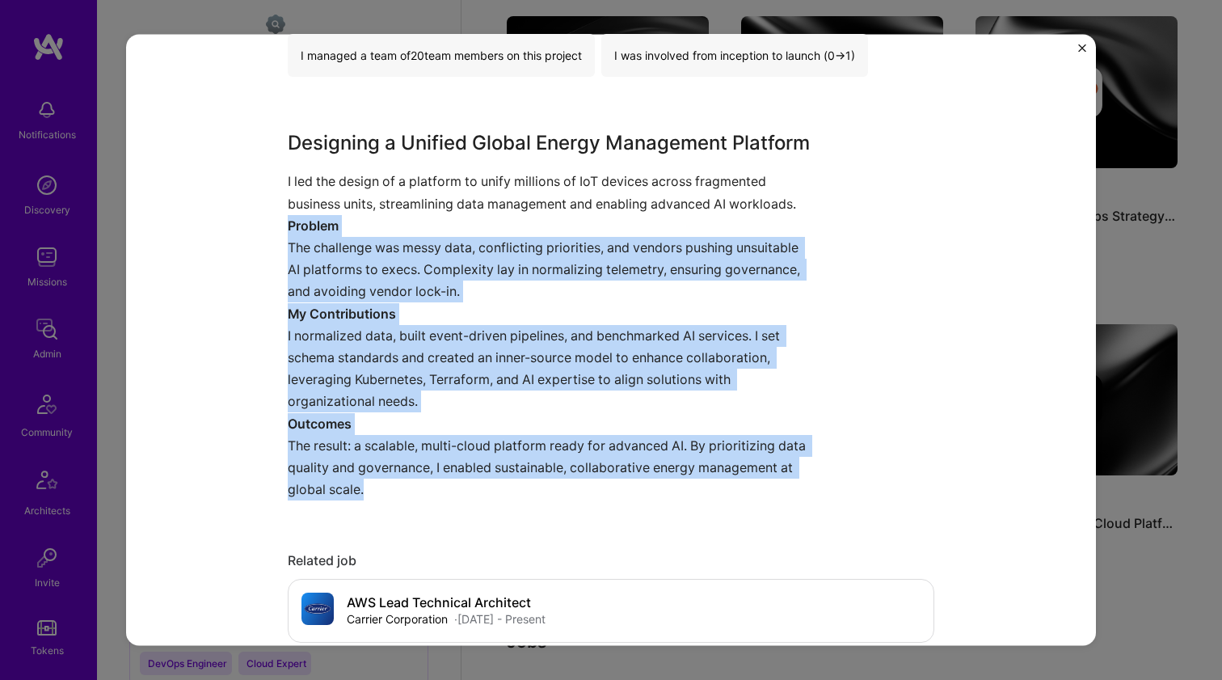
drag, startPoint x: 465, startPoint y: 486, endPoint x: 268, endPoint y: 213, distance: 336.4
click at [268, 213] on div "Home Energy Management Systems Carrier Manufacturing Project link Role Solution…" at bounding box center [611, 340] width 970 height 612
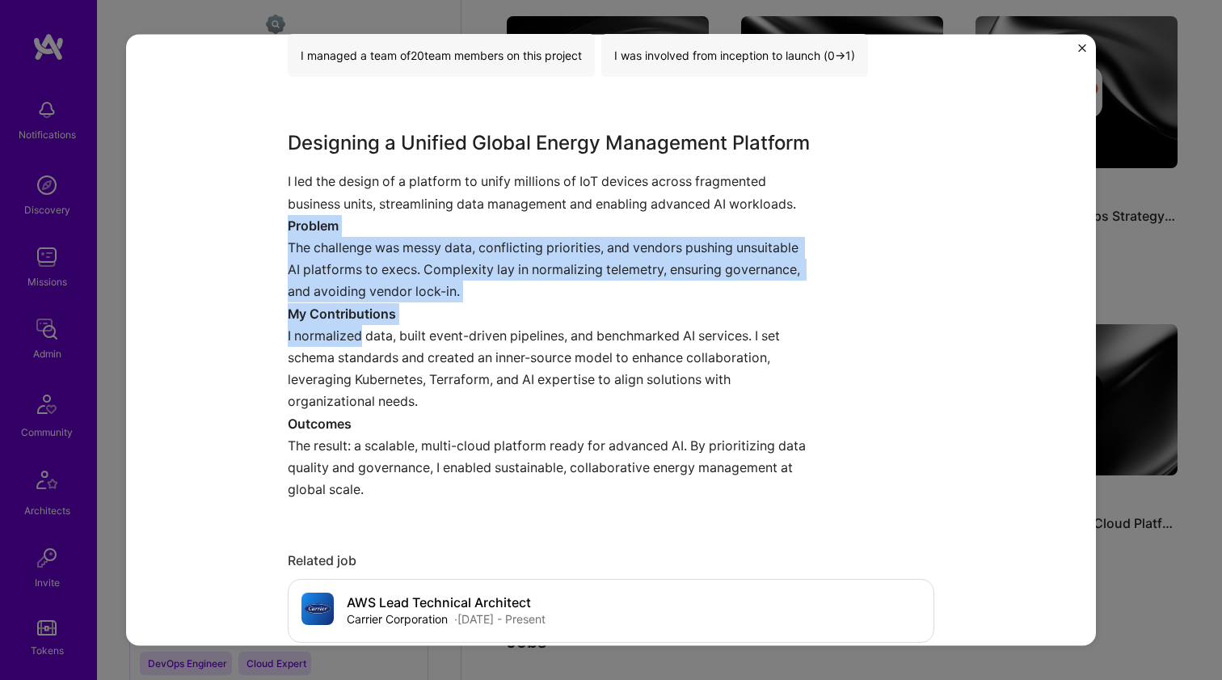
drag, startPoint x: 268, startPoint y: 213, endPoint x: 345, endPoint y: 335, distance: 144.0
click at [345, 335] on div "Home Energy Management Systems Carrier Manufacturing Project link Role Solution…" at bounding box center [611, 340] width 970 height 612
click at [345, 335] on p "I normalized data, built event-driven pipelines, and benchmarked AI services. I…" at bounding box center [551, 368] width 526 height 88
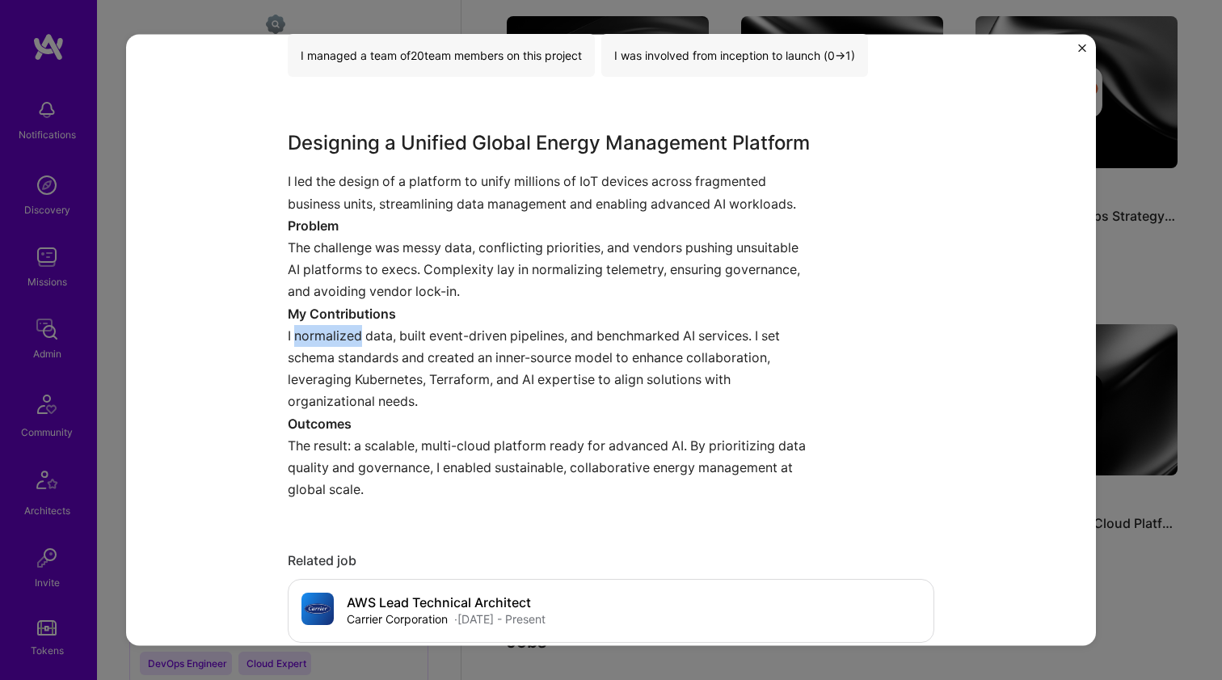
click at [345, 335] on p "I normalized data, built event-driven pipelines, and benchmarked AI services. I…" at bounding box center [551, 368] width 526 height 88
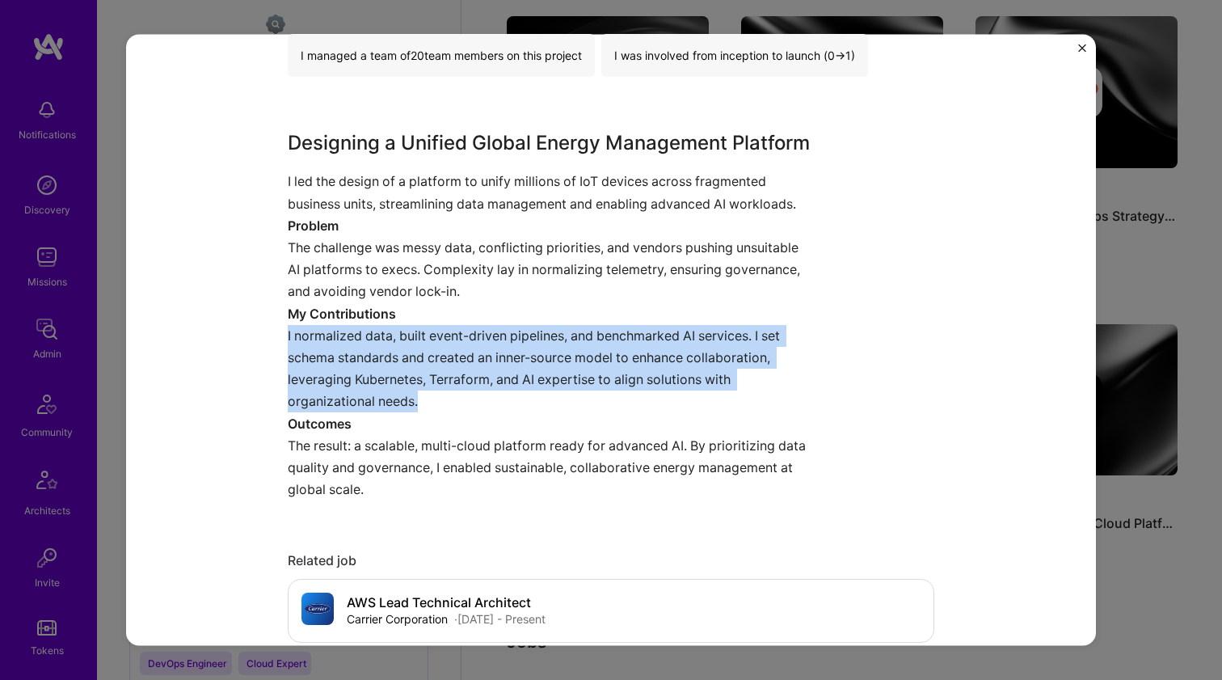
drag, startPoint x: 345, startPoint y: 335, endPoint x: 373, endPoint y: 293, distance: 50.2
click at [372, 293] on div "Designing a Unified Global Energy Management Platform I led the design of a pla…" at bounding box center [551, 315] width 526 height 372
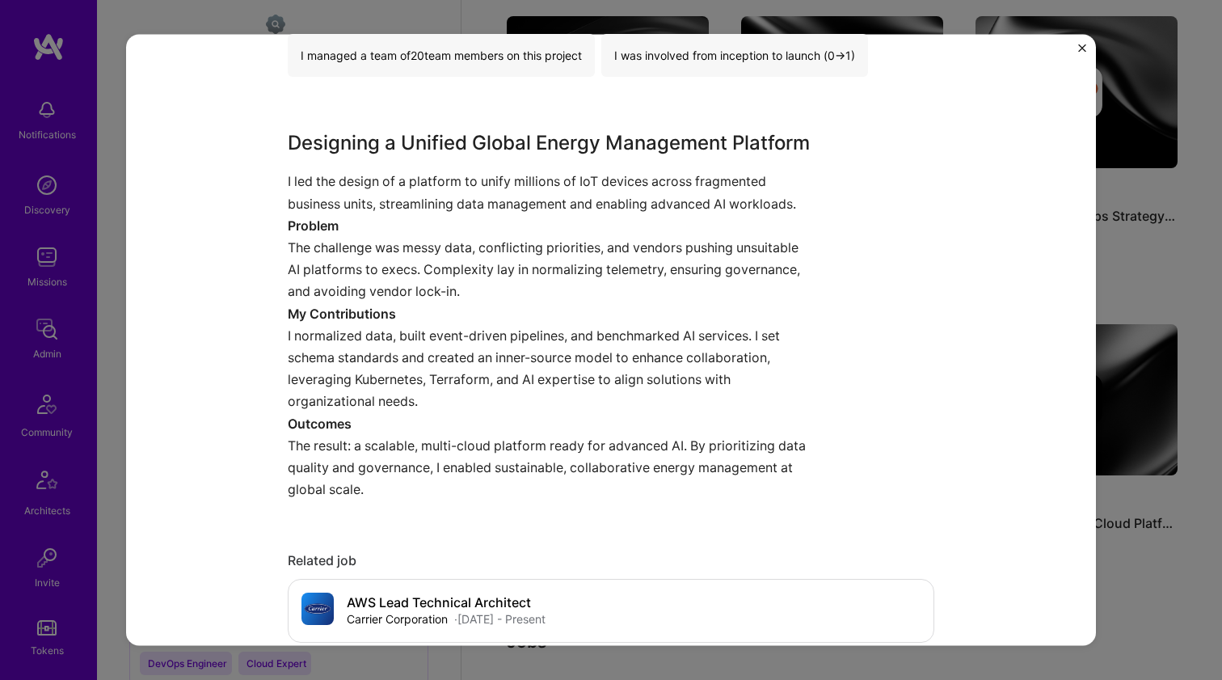
click at [373, 293] on p "The challenge was messy data, conflicting priorities, and vendors pushing unsui…" at bounding box center [551, 269] width 526 height 66
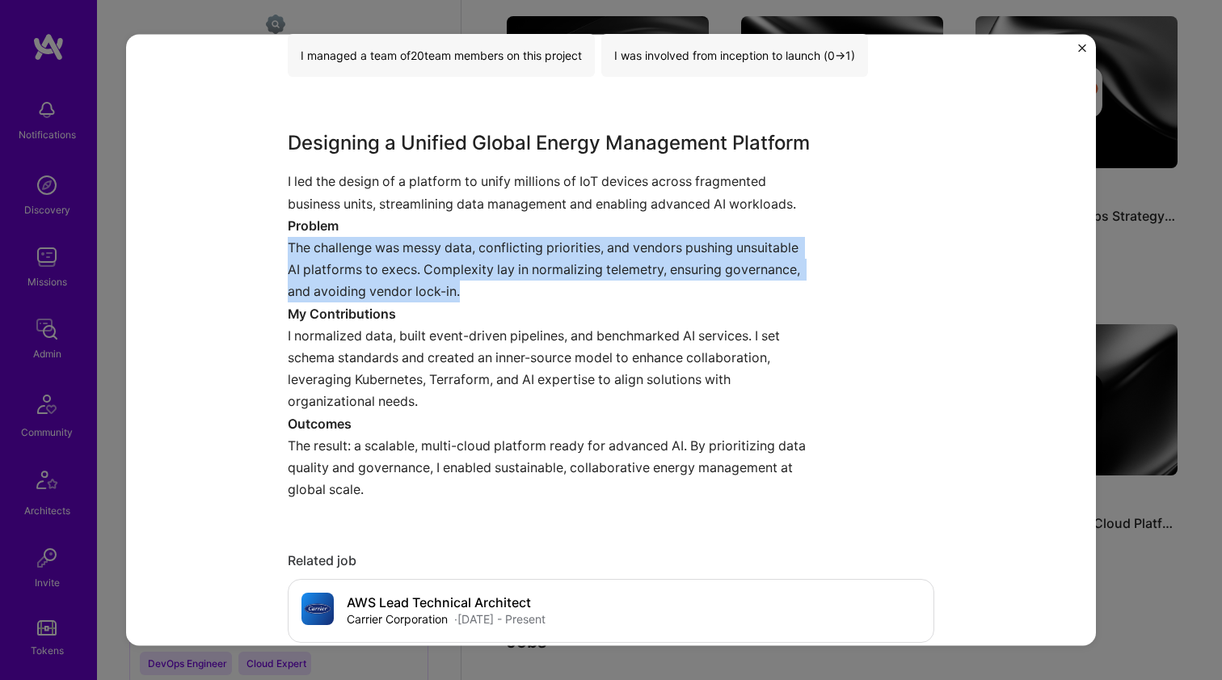
click at [373, 293] on p "The challenge was messy data, conflicting priorities, and vendors pushing unsui…" at bounding box center [551, 269] width 526 height 66
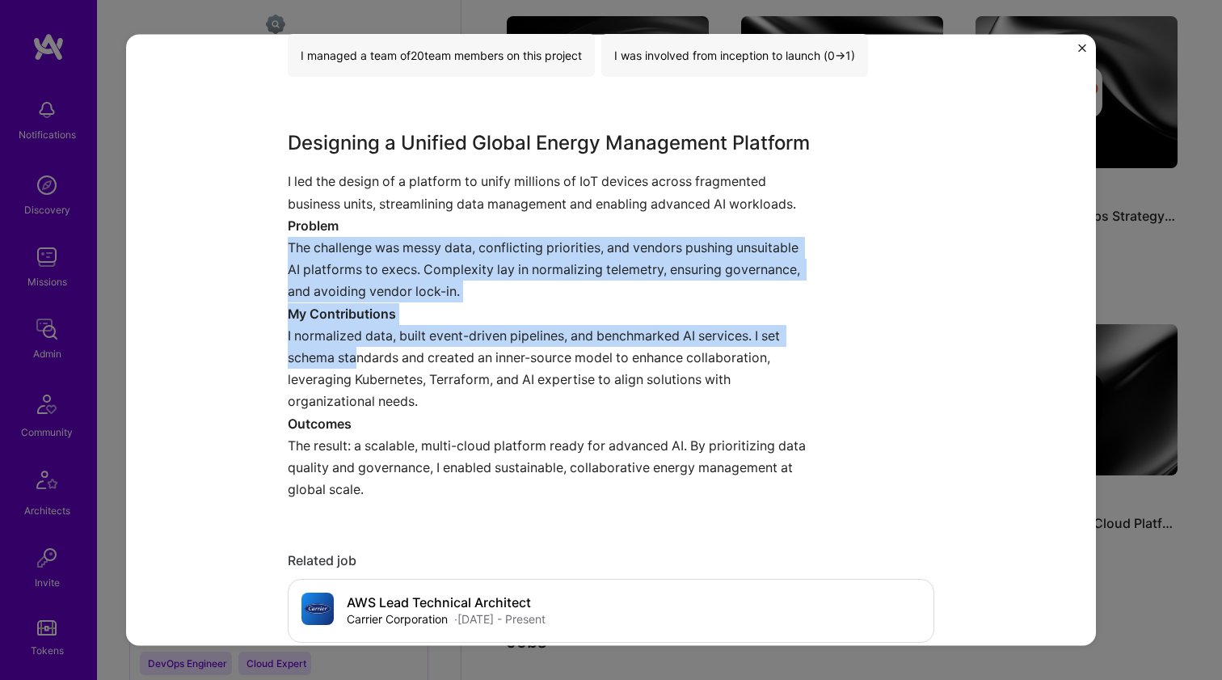
click at [352, 344] on p "I normalized data, built event-driven pipelines, and benchmarked AI services. I…" at bounding box center [551, 368] width 526 height 88
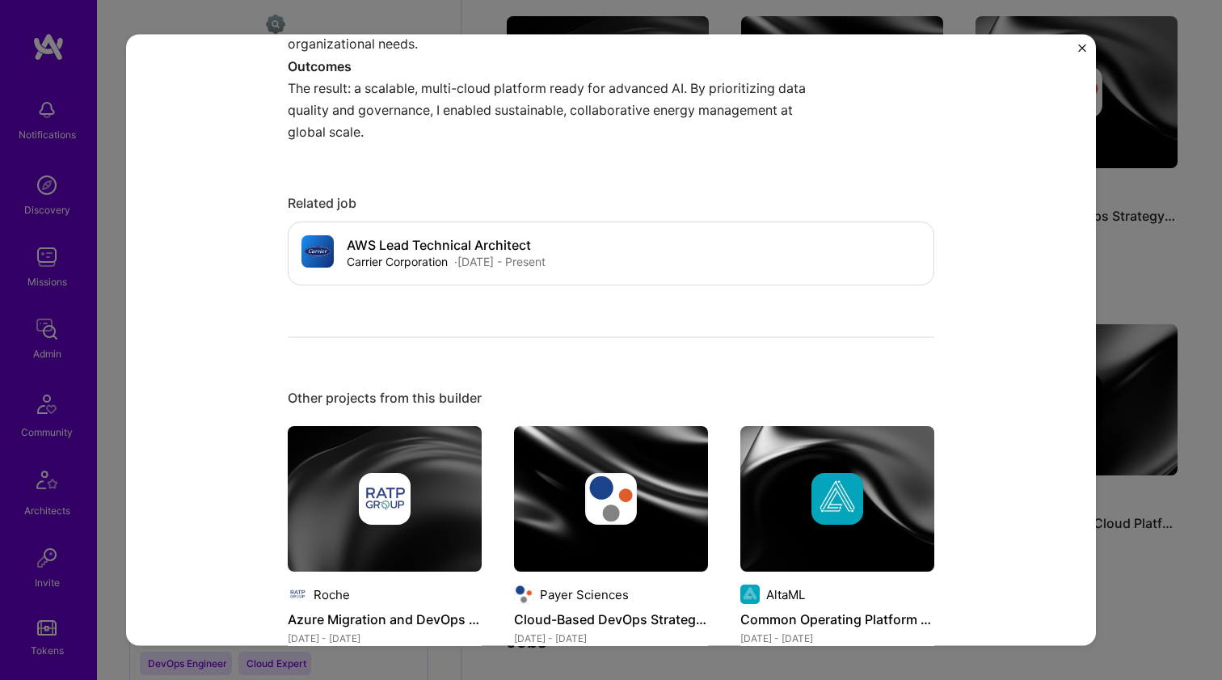
scroll to position [1283, 0]
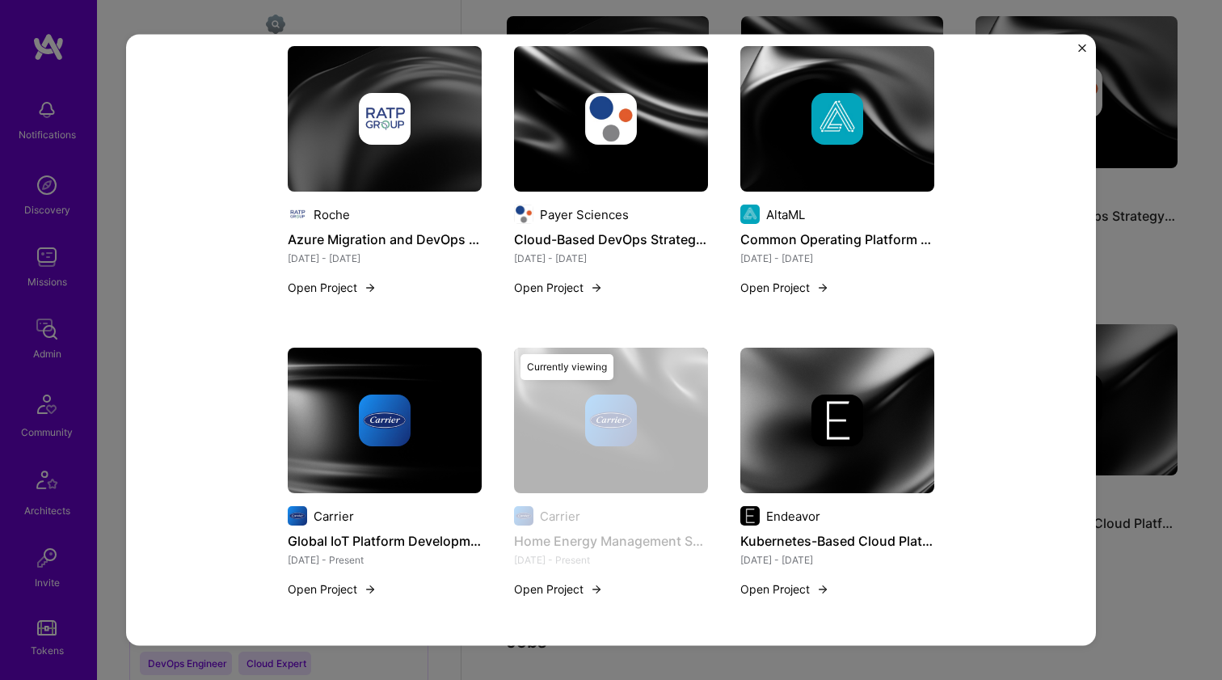
click at [859, 427] on div at bounding box center [838, 421] width 194 height 52
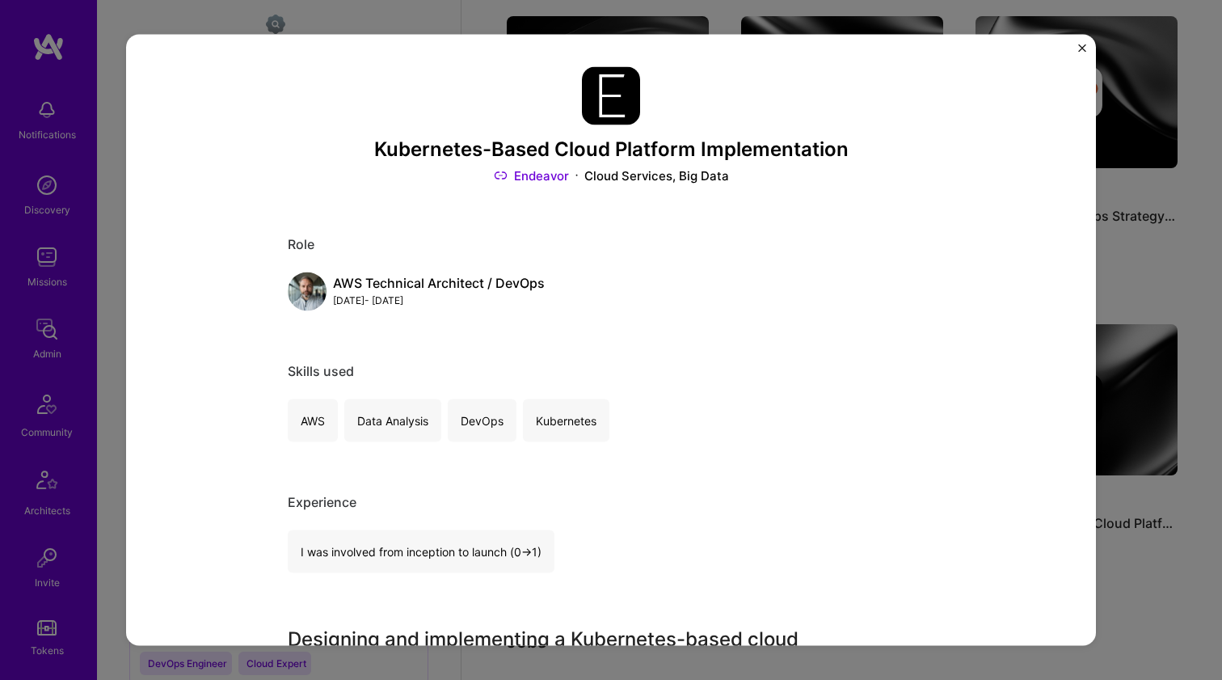
scroll to position [357, 0]
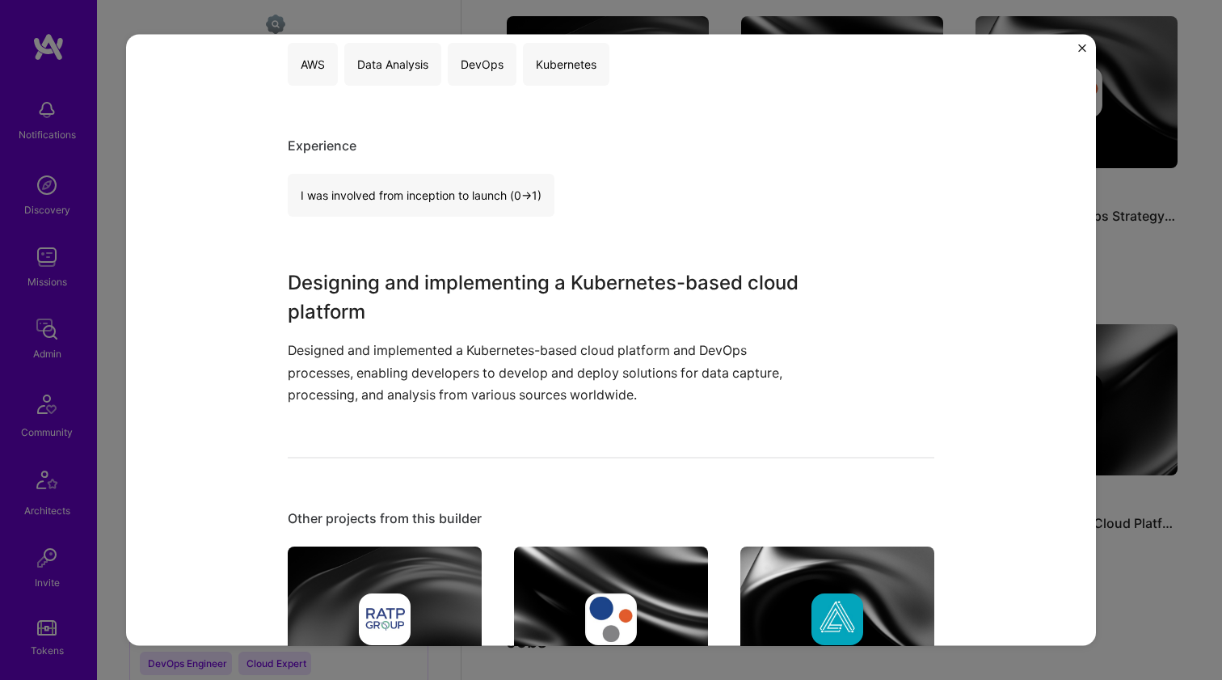
click at [479, 336] on div "Designing and implementing a Kubernetes-based cloud platform Designed and imple…" at bounding box center [551, 336] width 526 height 137
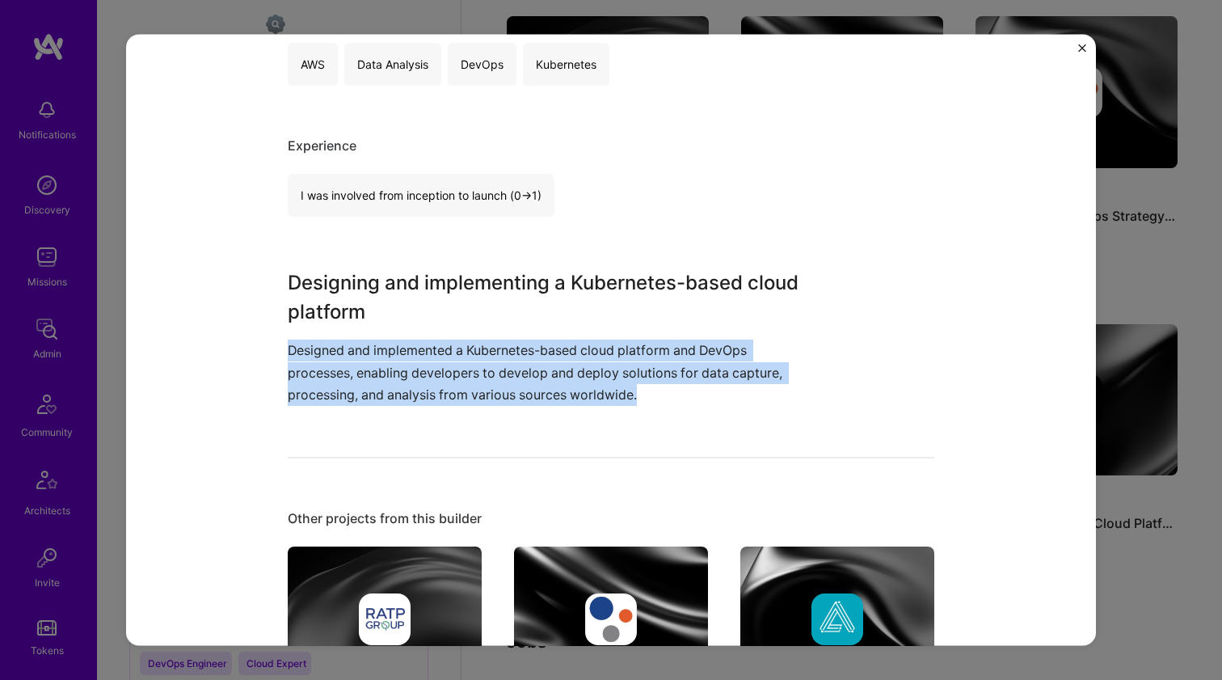
click at [479, 336] on div "Designing and implementing a Kubernetes-based cloud platform Designed and imple…" at bounding box center [551, 336] width 526 height 137
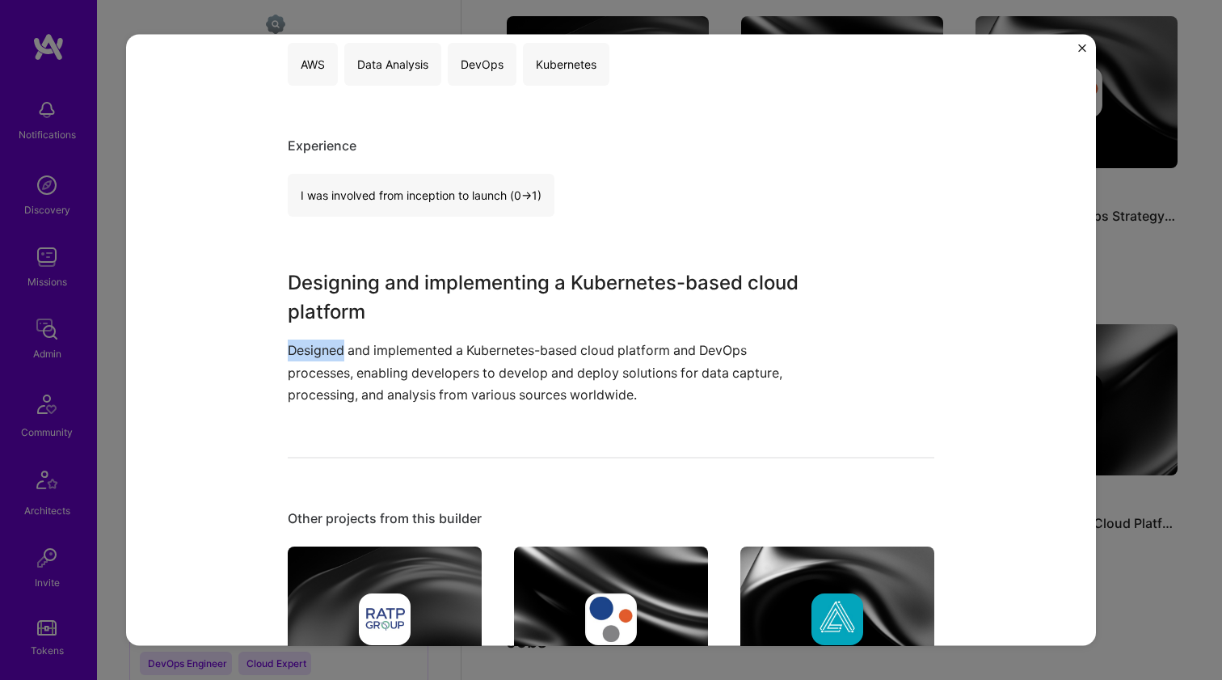
click at [479, 336] on div "Designing and implementing a Kubernetes-based cloud platform Designed and imple…" at bounding box center [551, 336] width 526 height 137
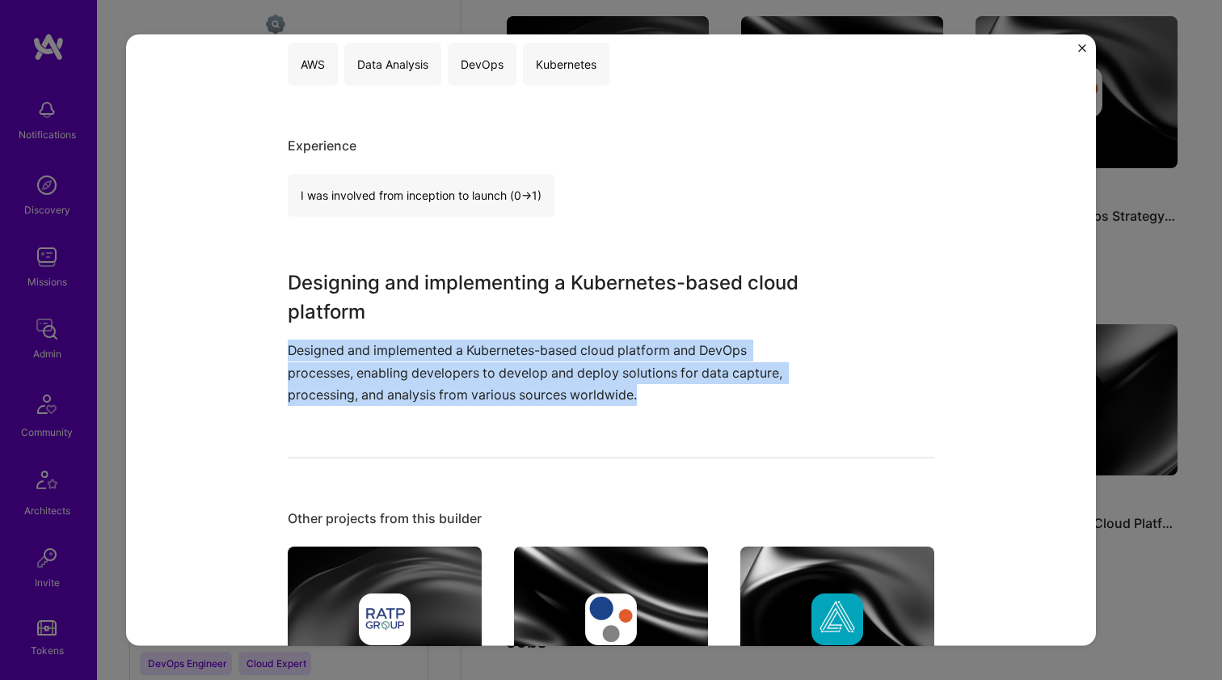
click at [479, 336] on div "Designing and implementing a Kubernetes-based cloud platform Designed and imple…" at bounding box center [551, 336] width 526 height 137
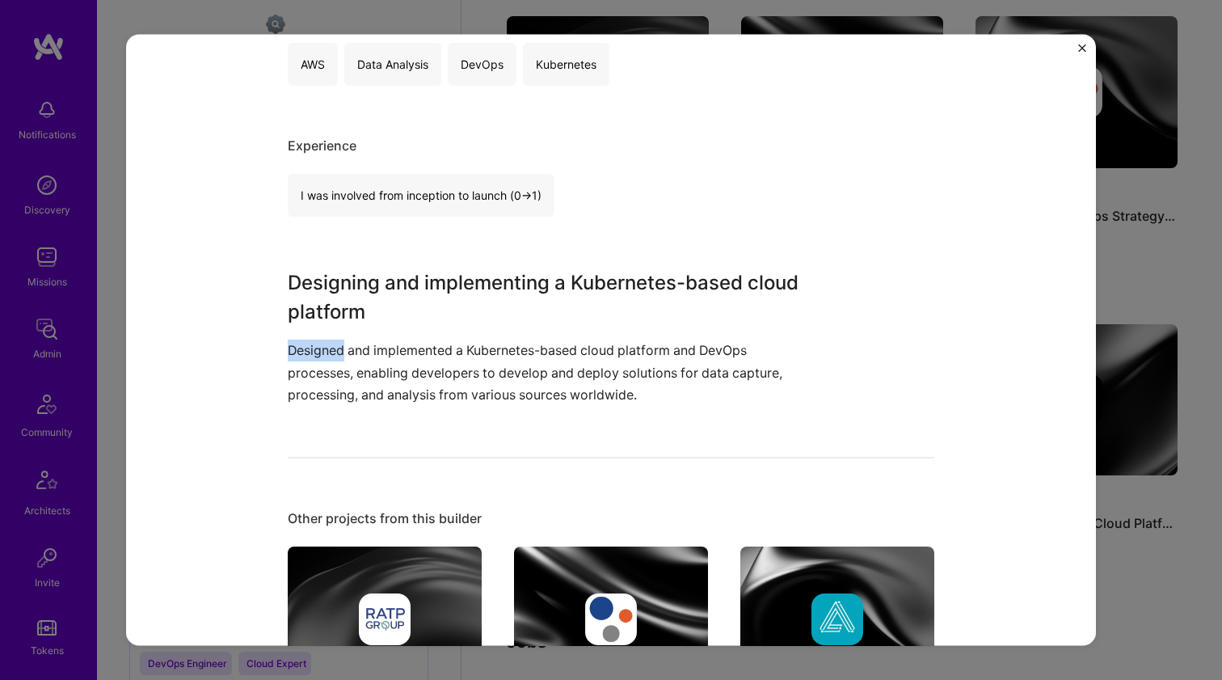
click at [479, 336] on div "Designing and implementing a Kubernetes-based cloud platform Designed and imple…" at bounding box center [551, 336] width 526 height 137
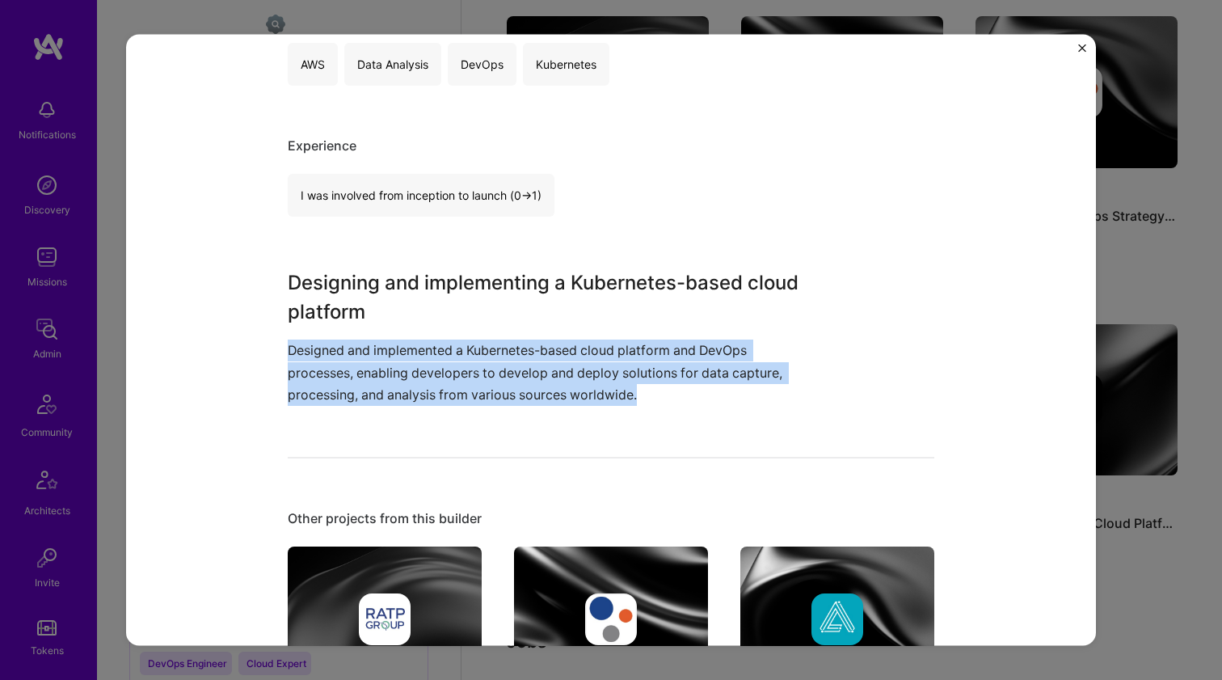
click at [479, 336] on div "Designing and implementing a Kubernetes-based cloud platform Designed and imple…" at bounding box center [551, 336] width 526 height 137
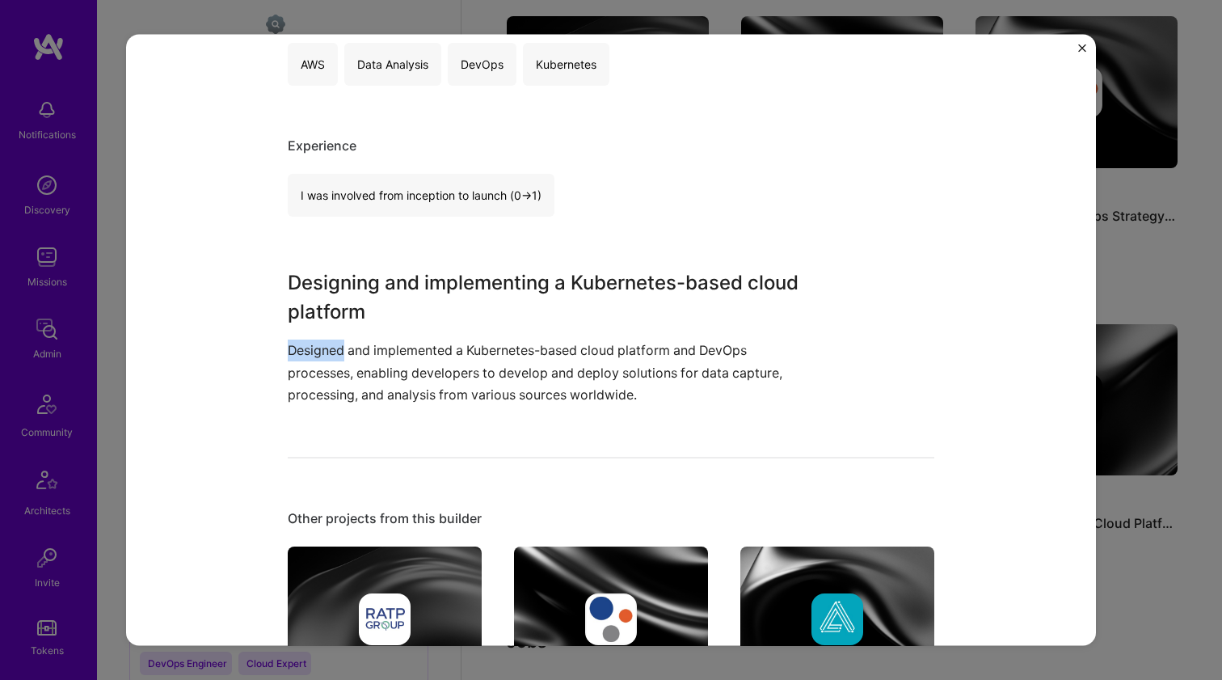
click at [479, 336] on div "Designing and implementing a Kubernetes-based cloud platform Designed and imple…" at bounding box center [551, 336] width 526 height 137
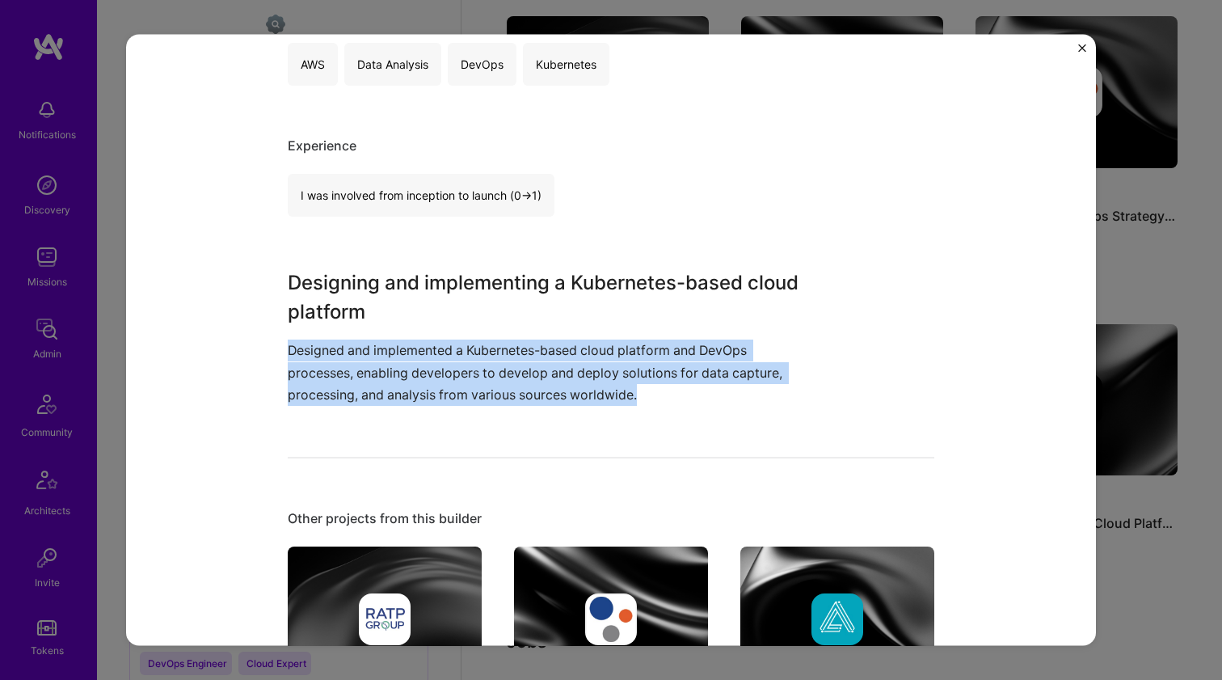
drag, startPoint x: 479, startPoint y: 336, endPoint x: 459, endPoint y: 368, distance: 37.0
click at [459, 368] on div "Designing and implementing a Kubernetes-based cloud platform Designed and imple…" at bounding box center [551, 336] width 526 height 137
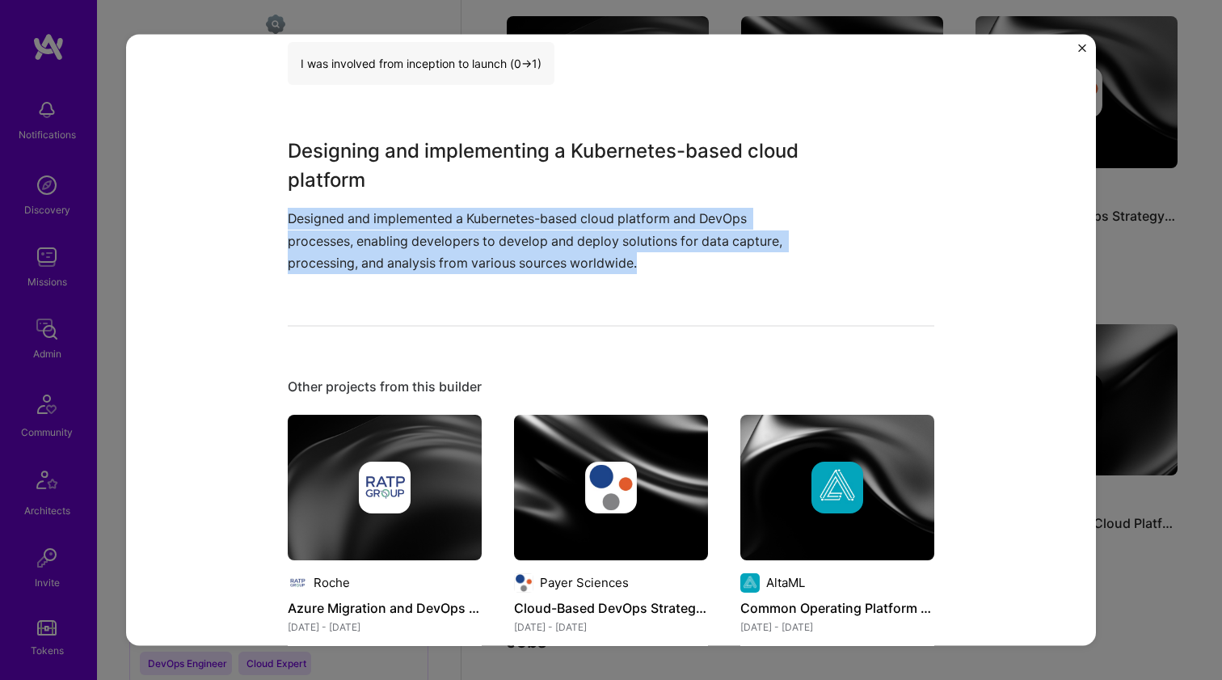
scroll to position [859, 0]
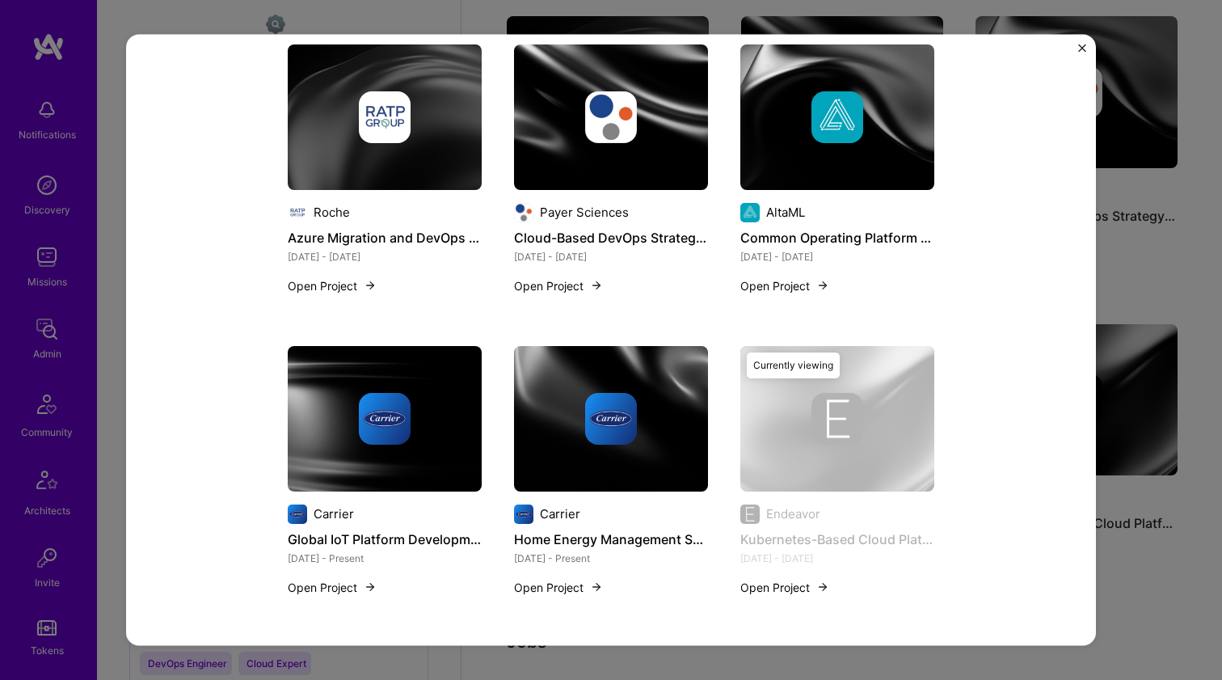
click at [440, 409] on div at bounding box center [385, 418] width 194 height 52
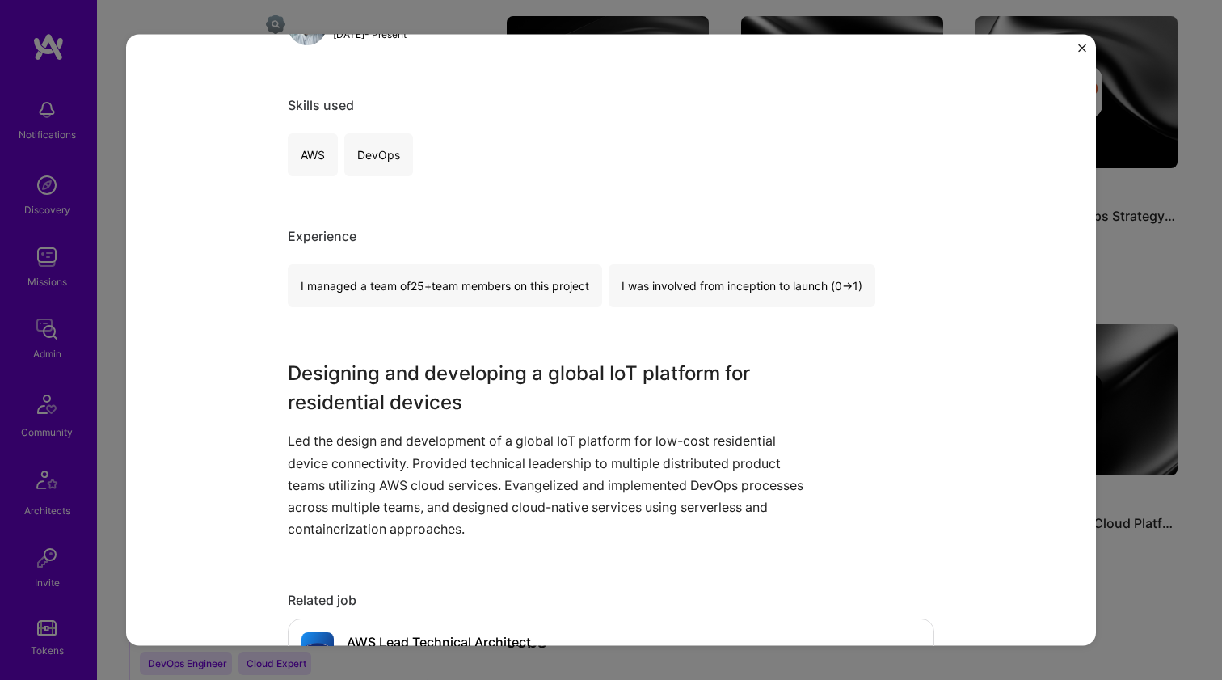
scroll to position [293, 0]
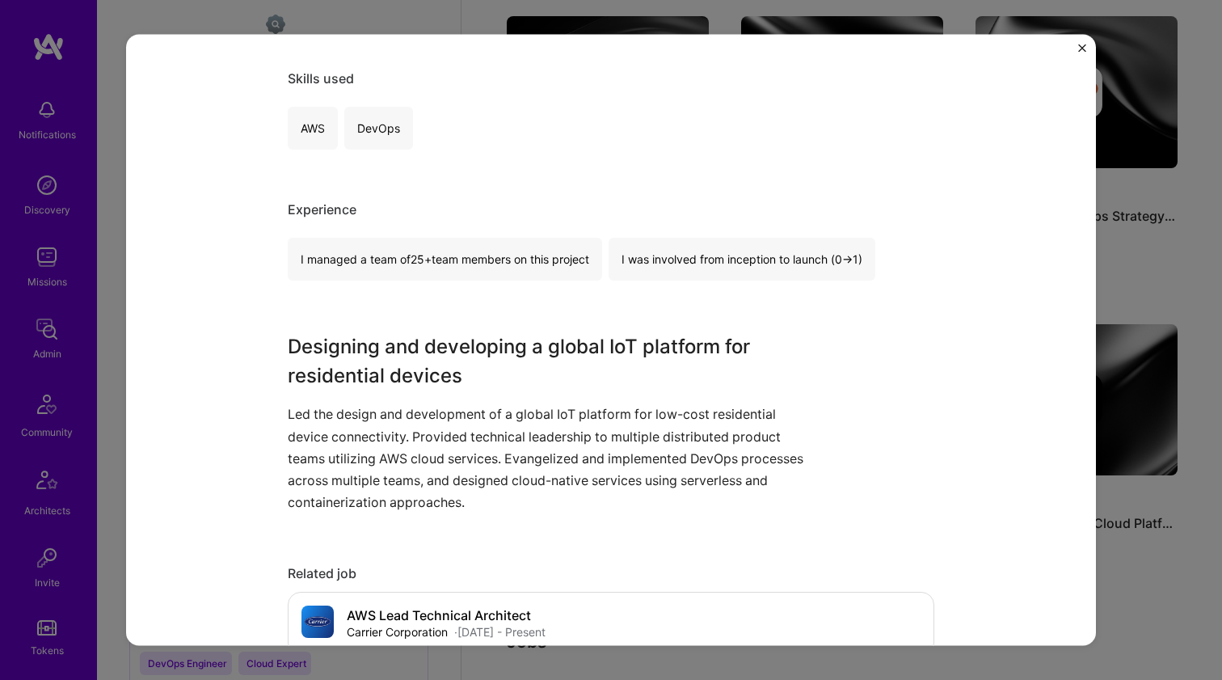
click at [431, 400] on div "Designing and developing a global IoT platform for residential devices Led the …" at bounding box center [551, 422] width 526 height 181
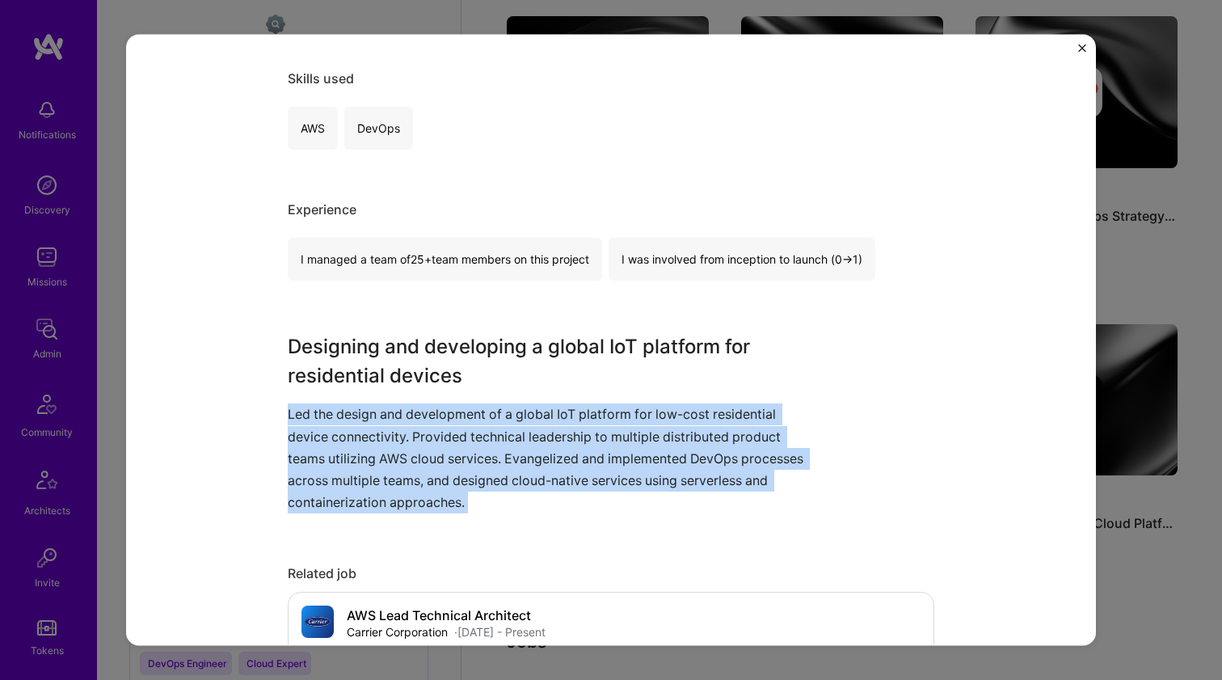
click at [431, 400] on div "Designing and developing a global IoT platform for residential devices Led the …" at bounding box center [551, 422] width 526 height 181
drag, startPoint x: 428, startPoint y: 408, endPoint x: 410, endPoint y: 495, distance: 88.5
click at [410, 495] on p "Led the design and development of a global IoT platform for low-cost residentia…" at bounding box center [551, 458] width 526 height 110
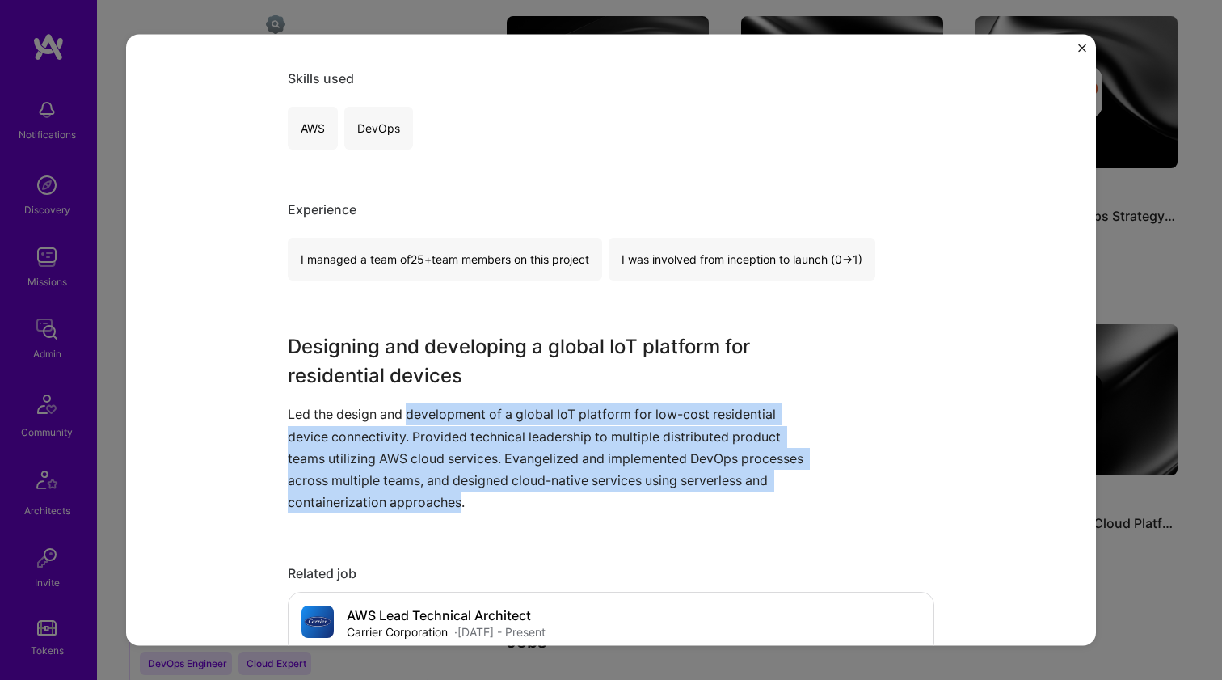
drag, startPoint x: 410, startPoint y: 495, endPoint x: 443, endPoint y: 418, distance: 83.7
click at [443, 418] on p "Led the design and development of a global IoT platform for low-cost residentia…" at bounding box center [551, 458] width 526 height 110
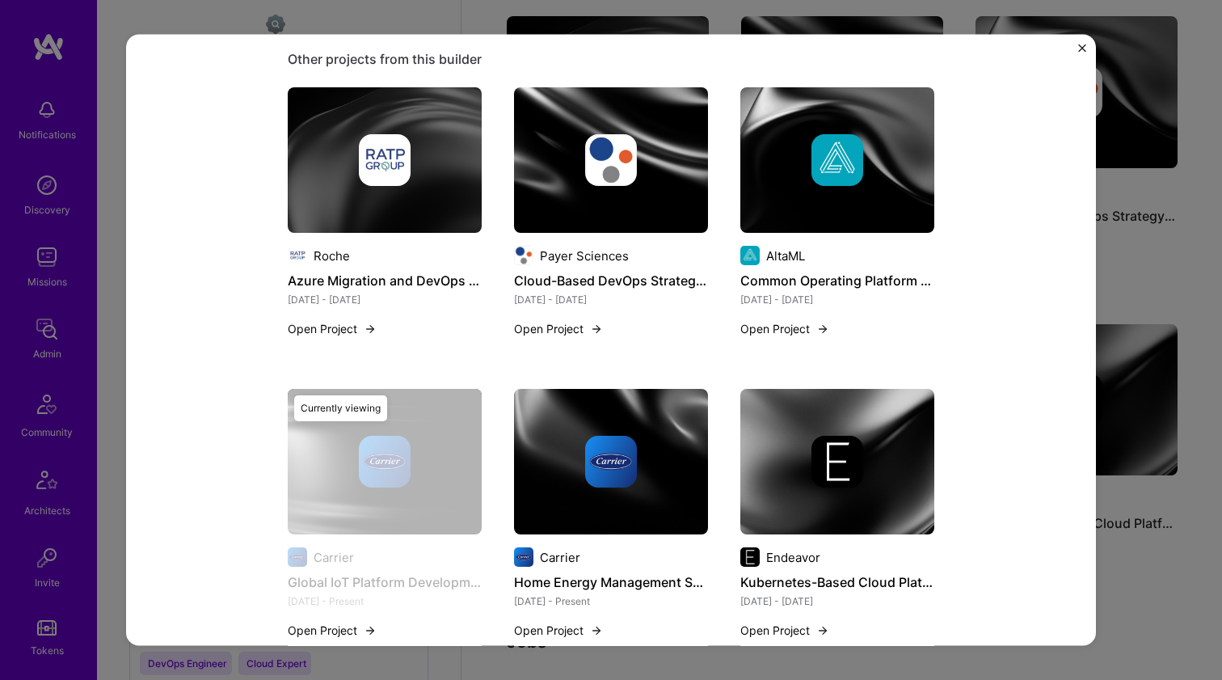
scroll to position [834, 0]
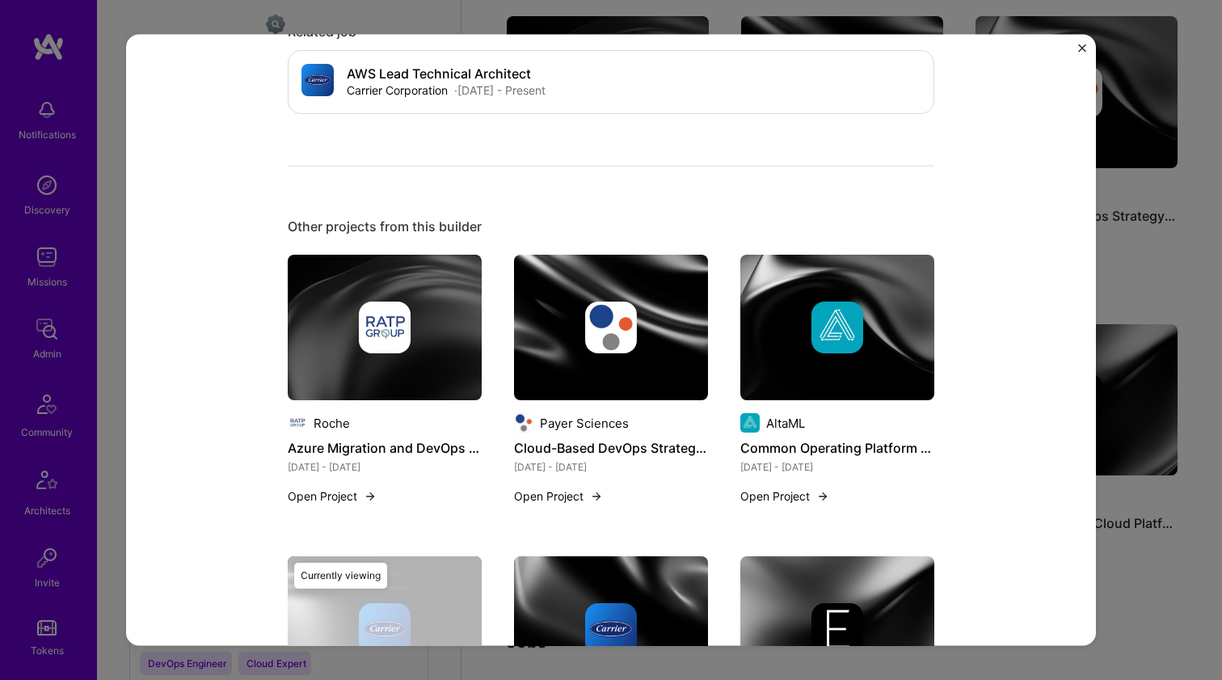
click at [812, 318] on img at bounding box center [838, 328] width 52 height 52
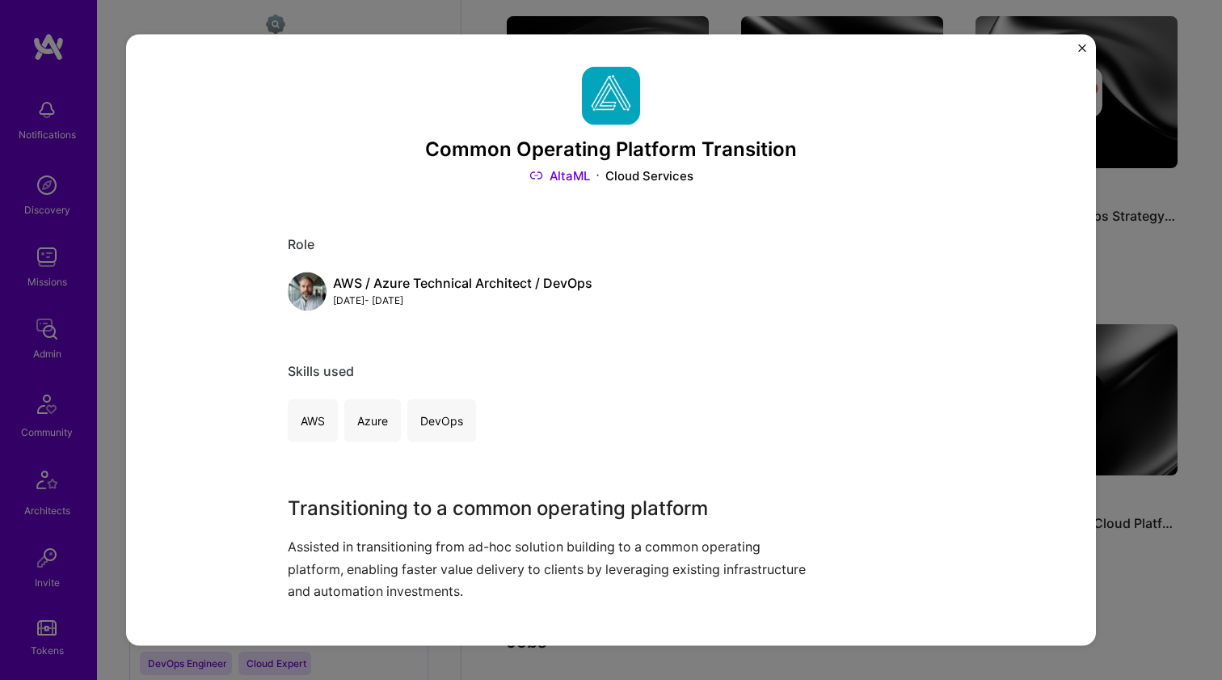
scroll to position [276, 0]
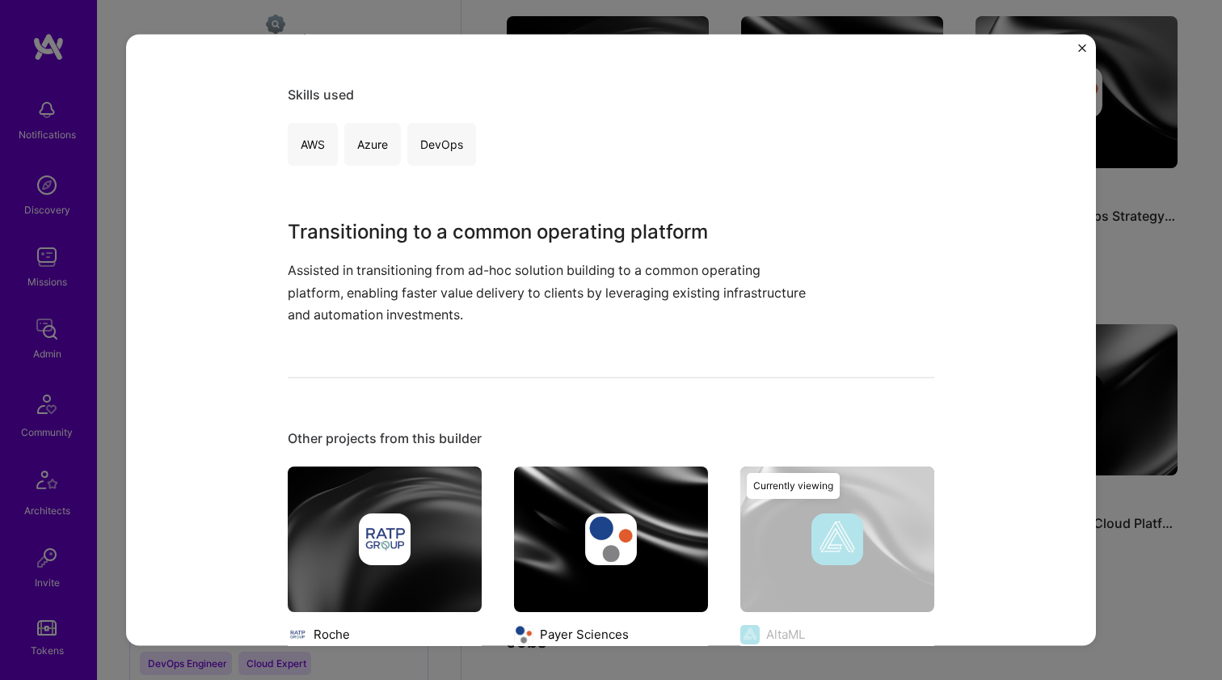
click at [361, 260] on p "Assisted in transitioning from ad-hoc solution building to a common operating p…" at bounding box center [551, 293] width 526 height 66
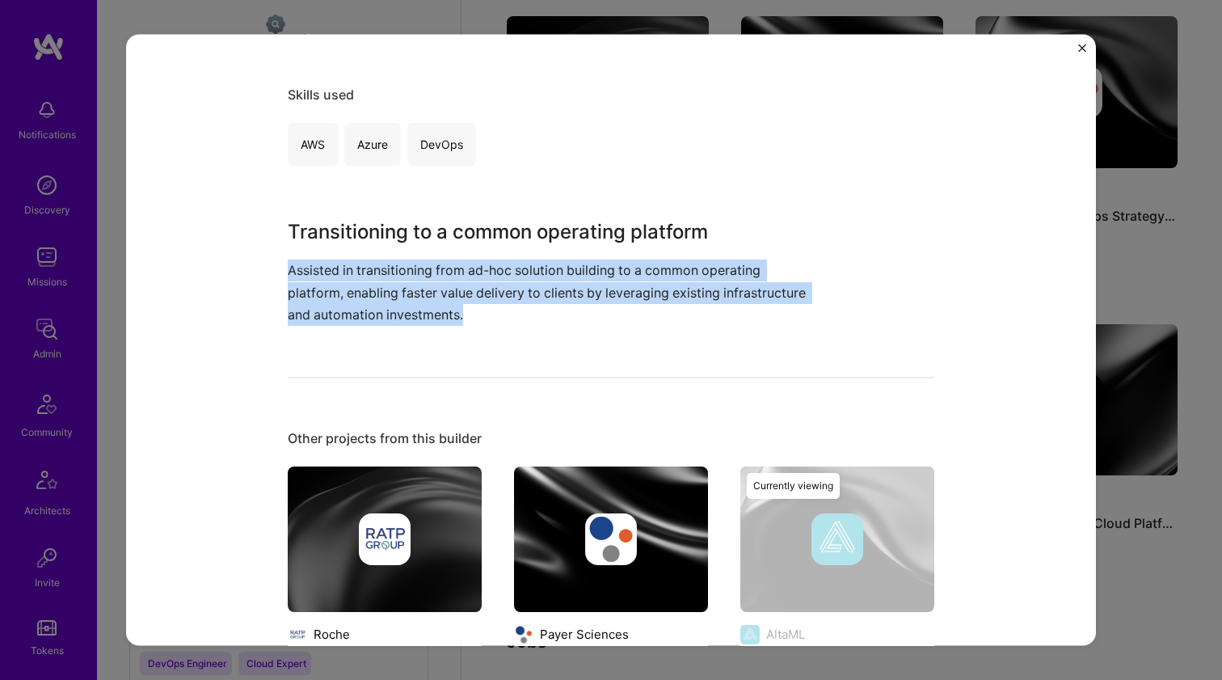
click at [359, 261] on p "Assisted in transitioning from ad-hoc solution building to a common operating p…" at bounding box center [551, 293] width 526 height 66
drag, startPoint x: 359, startPoint y: 261, endPoint x: 368, endPoint y: 304, distance: 43.8
click at [368, 304] on p "Assisted in transitioning from ad-hoc solution building to a common operating p…" at bounding box center [551, 293] width 526 height 66
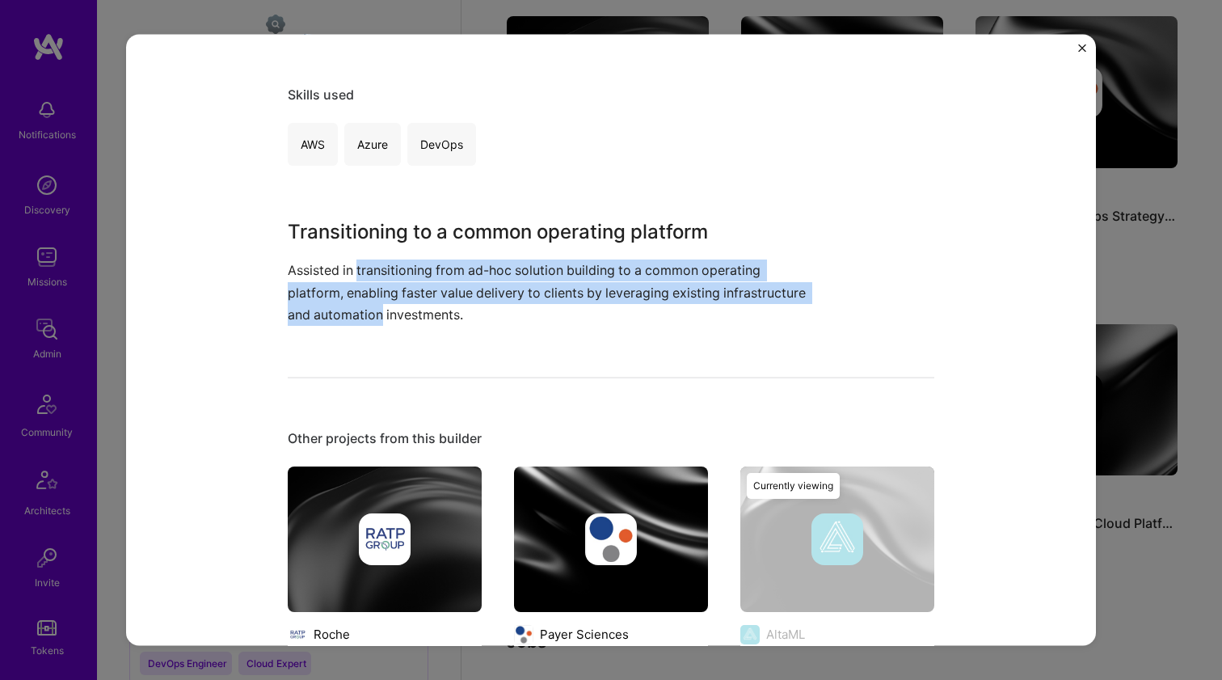
drag, startPoint x: 368, startPoint y: 304, endPoint x: 382, endPoint y: 275, distance: 32.2
click at [382, 275] on p "Assisted in transitioning from ad-hoc solution building to a common operating p…" at bounding box center [551, 293] width 526 height 66
click at [382, 274] on p "Assisted in transitioning from ad-hoc solution building to a common operating p…" at bounding box center [551, 293] width 526 height 66
drag, startPoint x: 382, startPoint y: 274, endPoint x: 370, endPoint y: 302, distance: 29.7
click at [370, 302] on p "Assisted in transitioning from ad-hoc solution building to a common operating p…" at bounding box center [551, 293] width 526 height 66
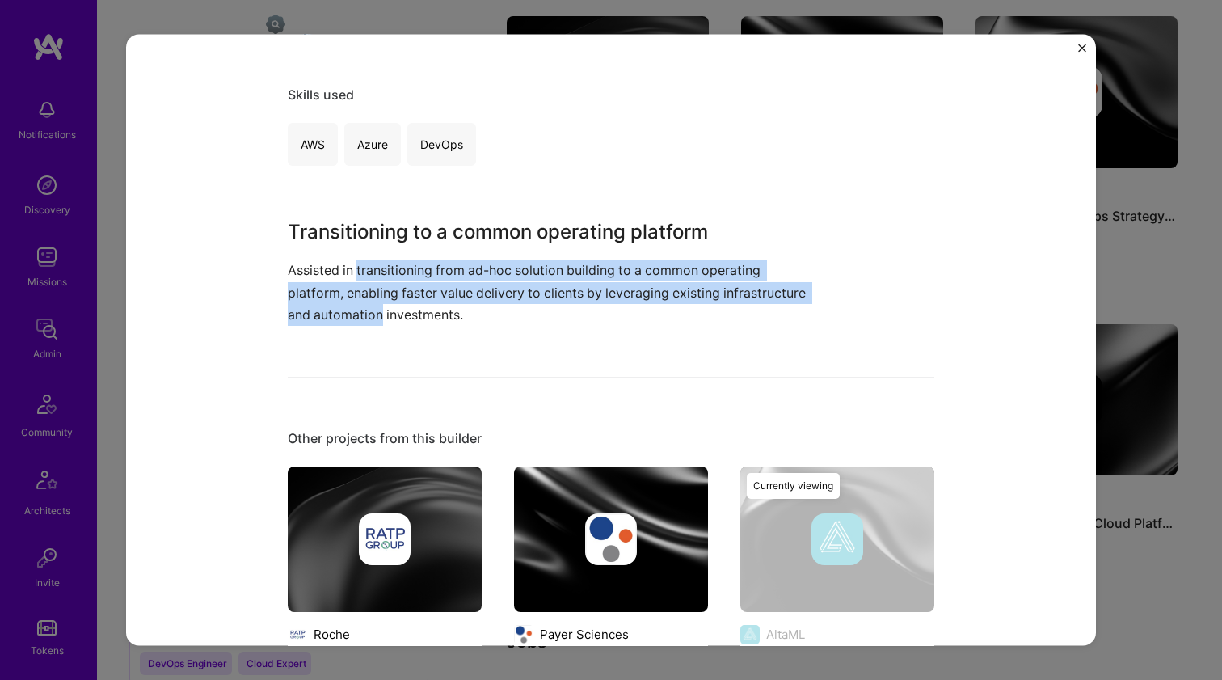
click at [370, 302] on p "Assisted in transitioning from ad-hoc solution building to a common operating p…" at bounding box center [551, 293] width 526 height 66
drag, startPoint x: 370, startPoint y: 302, endPoint x: 389, endPoint y: 272, distance: 34.5
click at [389, 272] on p "Assisted in transitioning from ad-hoc solution building to a common operating p…" at bounding box center [551, 293] width 526 height 66
drag, startPoint x: 389, startPoint y: 272, endPoint x: 375, endPoint y: 306, distance: 35.9
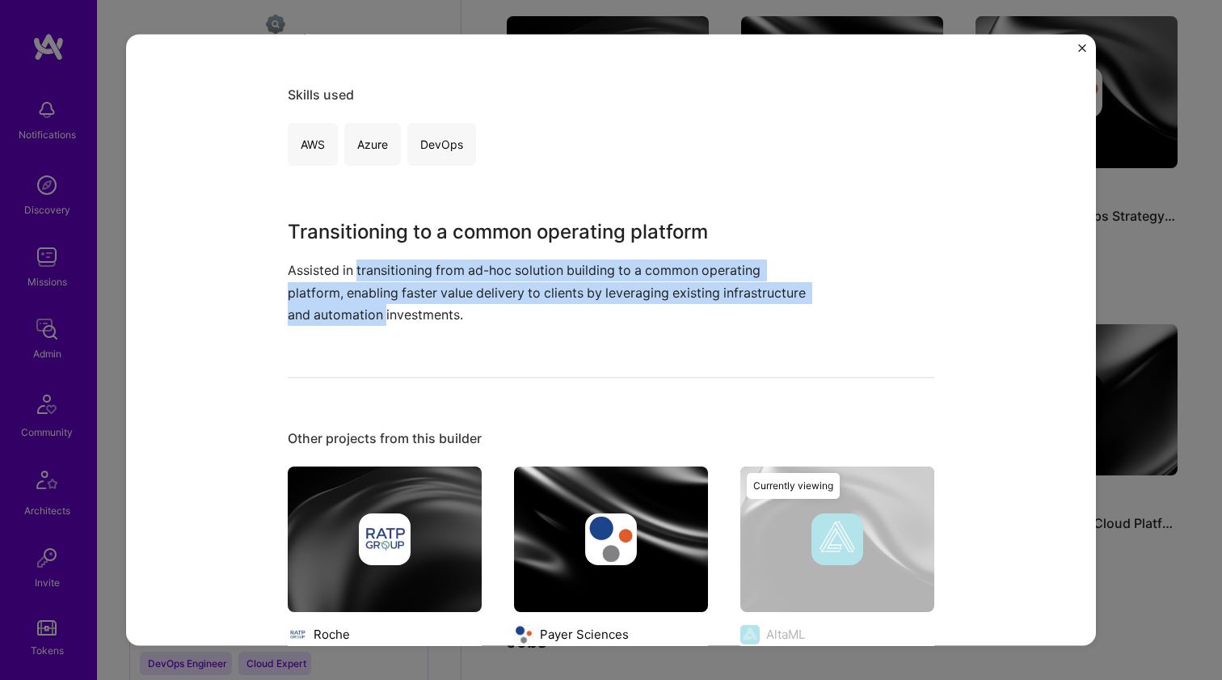
click at [375, 306] on p "Assisted in transitioning from ad-hoc solution building to a common operating p…" at bounding box center [551, 293] width 526 height 66
drag, startPoint x: 375, startPoint y: 306, endPoint x: 393, endPoint y: 274, distance: 36.2
click at [392, 274] on p "Assisted in transitioning from ad-hoc solution building to a common operating p…" at bounding box center [551, 293] width 526 height 66
click at [393, 274] on p "Assisted in transitioning from ad-hoc solution building to a common operating p…" at bounding box center [551, 293] width 526 height 66
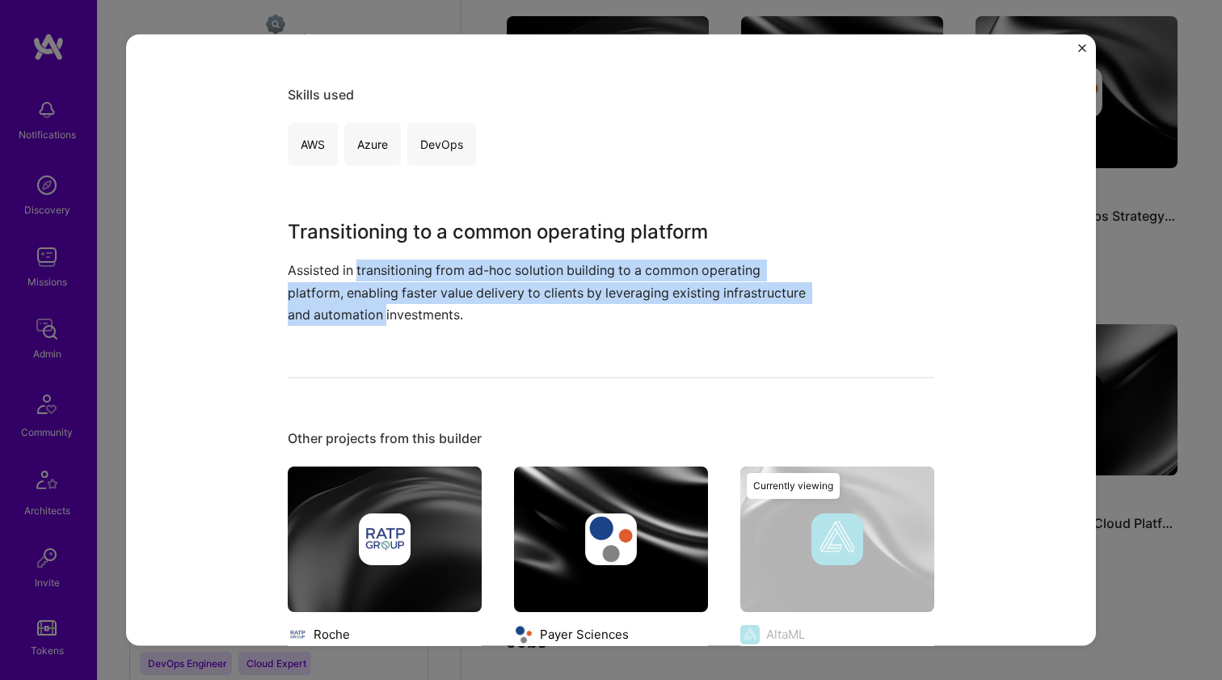
drag, startPoint x: 393, startPoint y: 274, endPoint x: 377, endPoint y: 304, distance: 34.0
click at [377, 304] on p "Assisted in transitioning from ad-hoc solution building to a common operating p…" at bounding box center [551, 293] width 526 height 66
drag, startPoint x: 377, startPoint y: 304, endPoint x: 384, endPoint y: 273, distance: 31.6
click at [383, 273] on p "Assisted in transitioning from ad-hoc solution building to a common operating p…" at bounding box center [551, 293] width 526 height 66
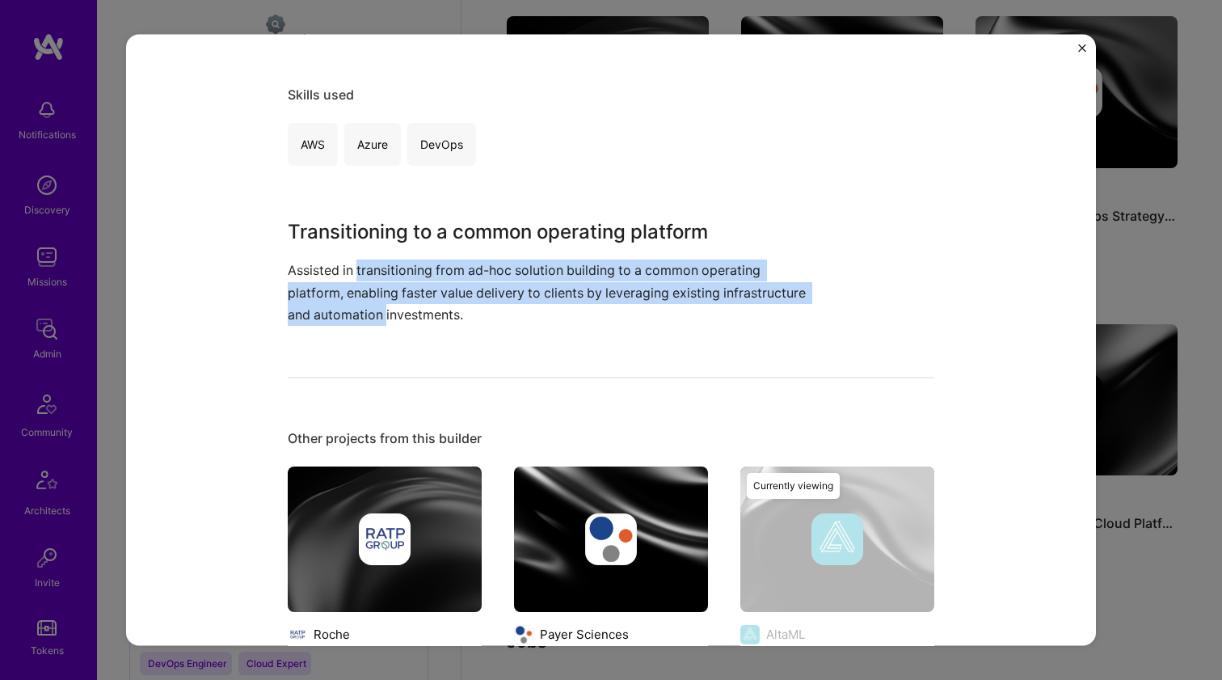
click at [384, 273] on p "Assisted in transitioning from ad-hoc solution building to a common operating p…" at bounding box center [551, 293] width 526 height 66
drag, startPoint x: 384, startPoint y: 273, endPoint x: 357, endPoint y: 304, distance: 40.7
click at [357, 304] on p "Assisted in transitioning from ad-hoc solution building to a common operating p…" at bounding box center [551, 293] width 526 height 66
drag, startPoint x: 357, startPoint y: 304, endPoint x: 371, endPoint y: 272, distance: 34.4
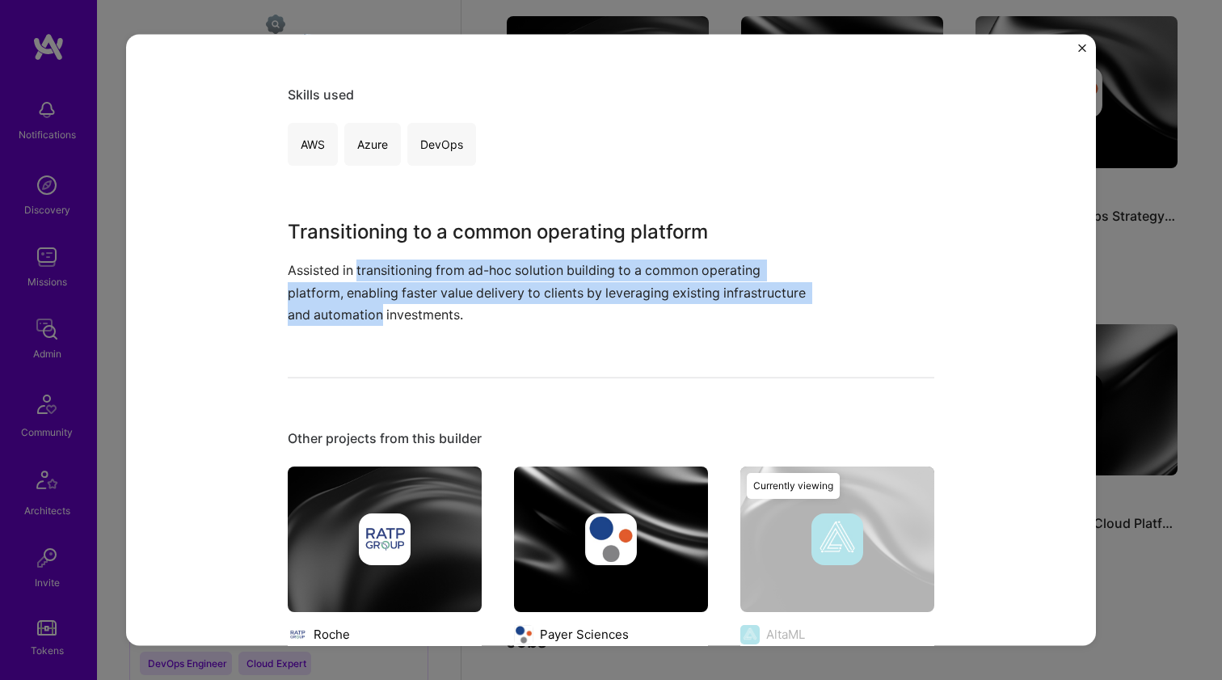
click at [371, 272] on p "Assisted in transitioning from ad-hoc solution building to a common operating p…" at bounding box center [551, 293] width 526 height 66
drag, startPoint x: 371, startPoint y: 272, endPoint x: 354, endPoint y: 307, distance: 38.7
click at [354, 307] on p "Assisted in transitioning from ad-hoc solution building to a common operating p…" at bounding box center [551, 293] width 526 height 66
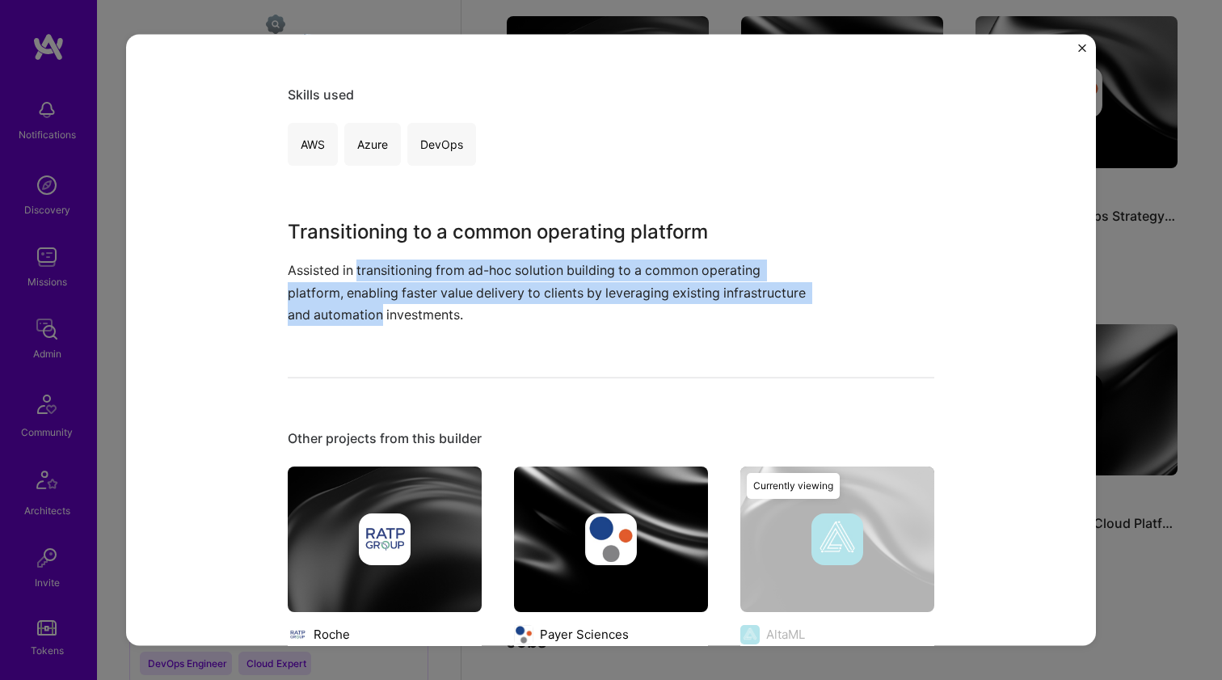
drag, startPoint x: 354, startPoint y: 307, endPoint x: 370, endPoint y: 272, distance: 38.3
click at [370, 272] on p "Assisted in transitioning from ad-hoc solution building to a common operating p…" at bounding box center [551, 293] width 526 height 66
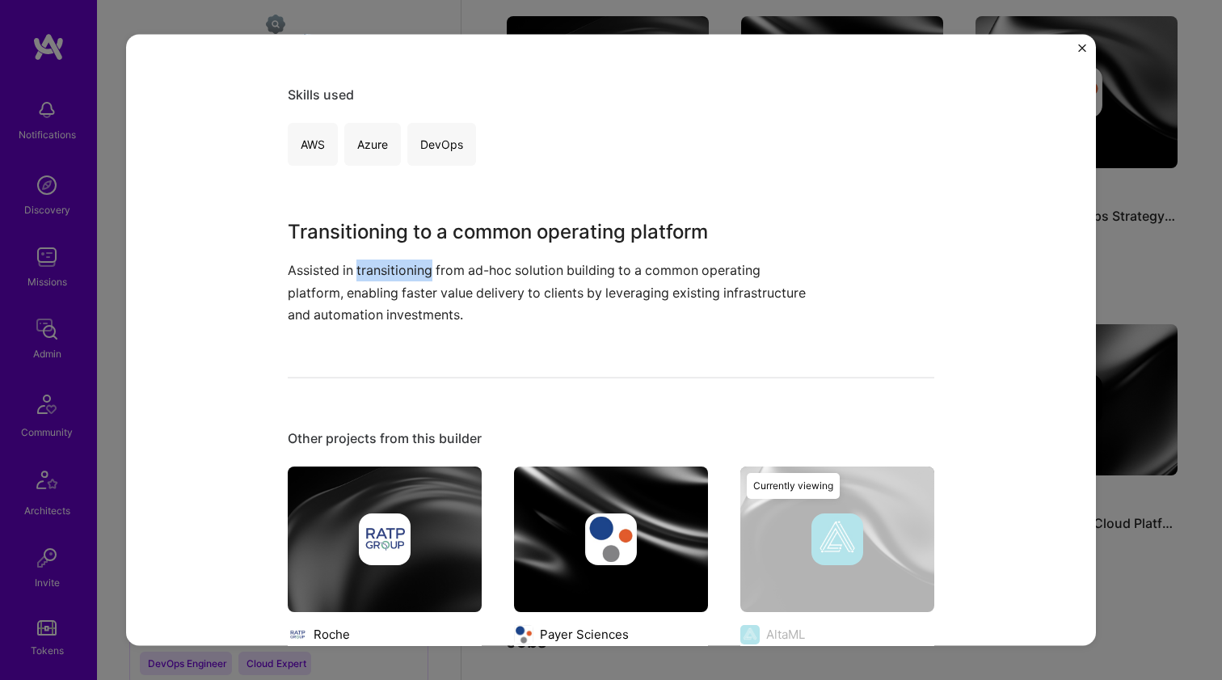
click at [370, 272] on p "Assisted in transitioning from ad-hoc solution building to a common operating p…" at bounding box center [551, 293] width 526 height 66
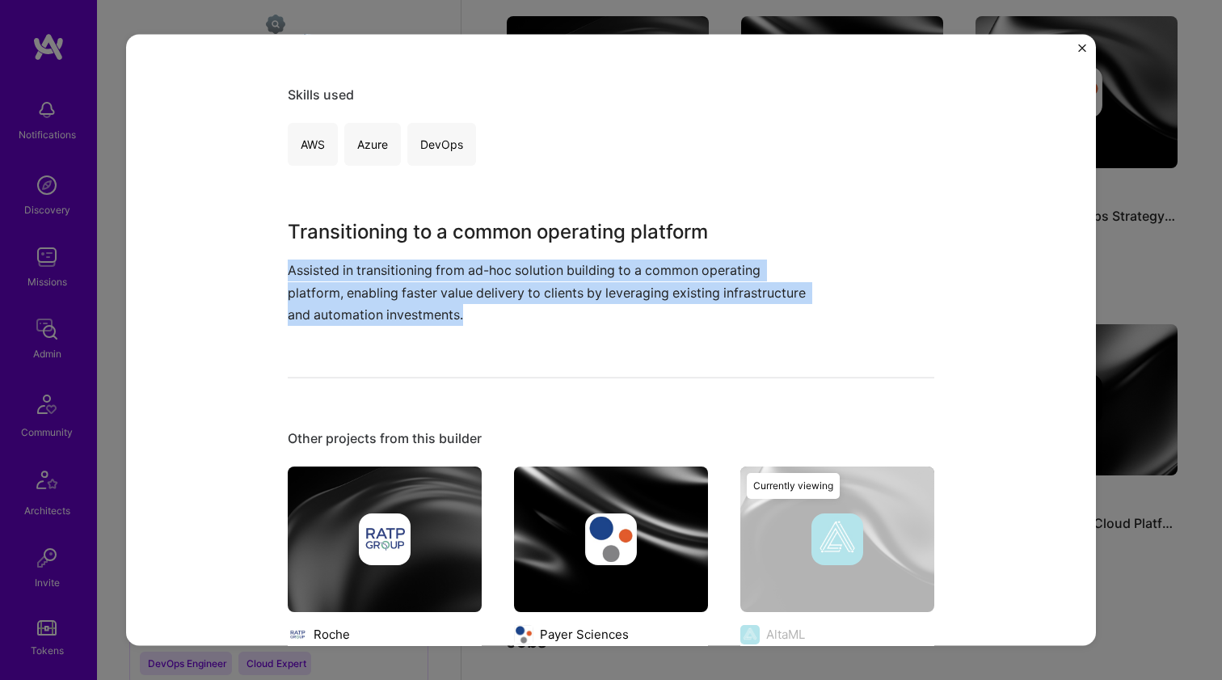
click at [370, 272] on p "Assisted in transitioning from ad-hoc solution building to a common operating p…" at bounding box center [551, 293] width 526 height 66
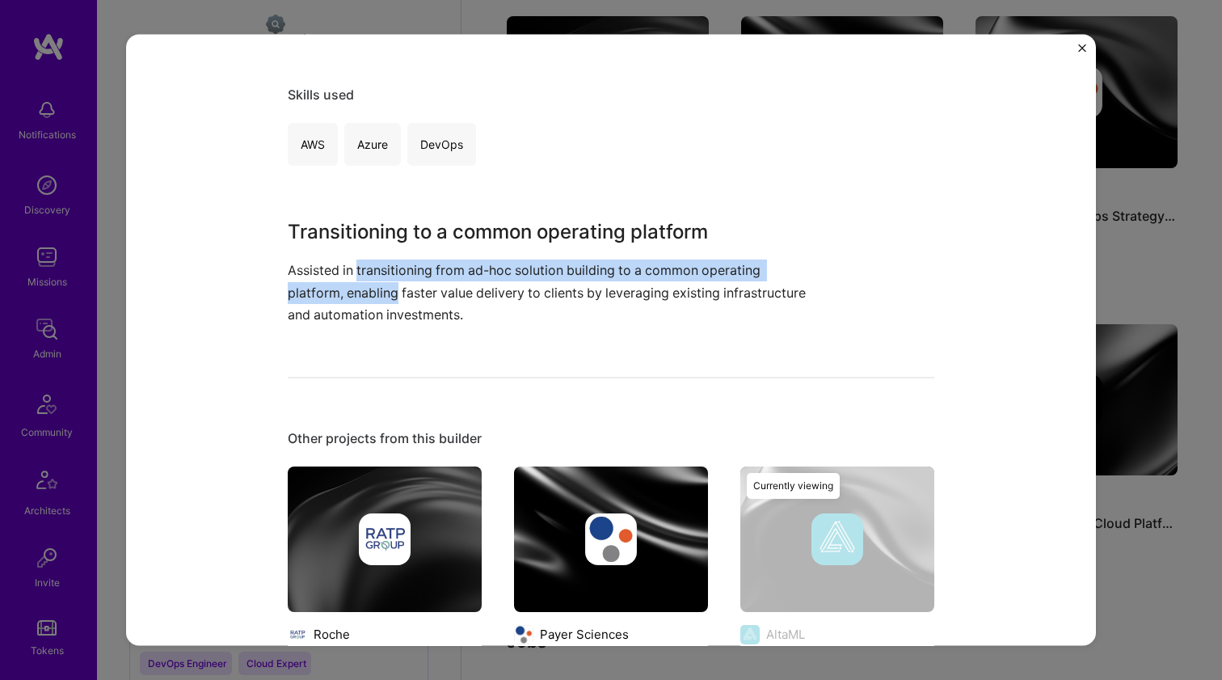
drag, startPoint x: 370, startPoint y: 272, endPoint x: 361, endPoint y: 290, distance: 19.9
click at [361, 290] on p "Assisted in transitioning from ad-hoc solution building to a common operating p…" at bounding box center [551, 293] width 526 height 66
click at [360, 293] on p "Assisted in transitioning from ad-hoc solution building to a common operating p…" at bounding box center [551, 293] width 526 height 66
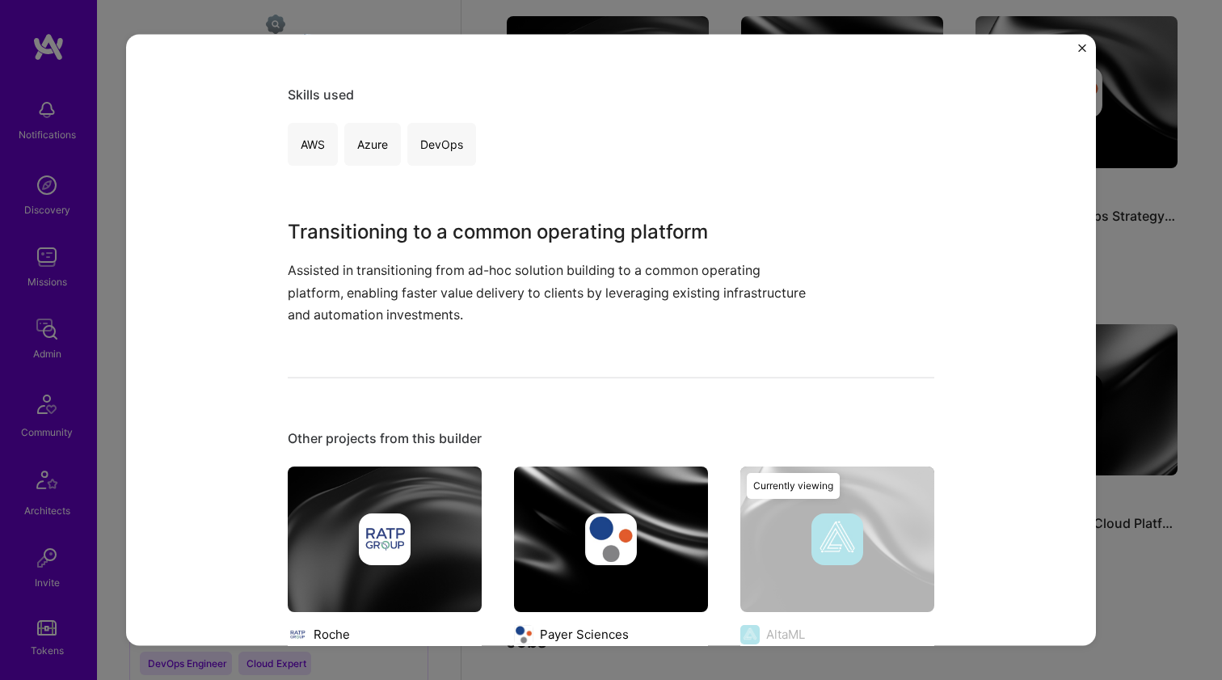
click at [357, 301] on p "Assisted in transitioning from ad-hoc solution building to a common operating p…" at bounding box center [551, 293] width 526 height 66
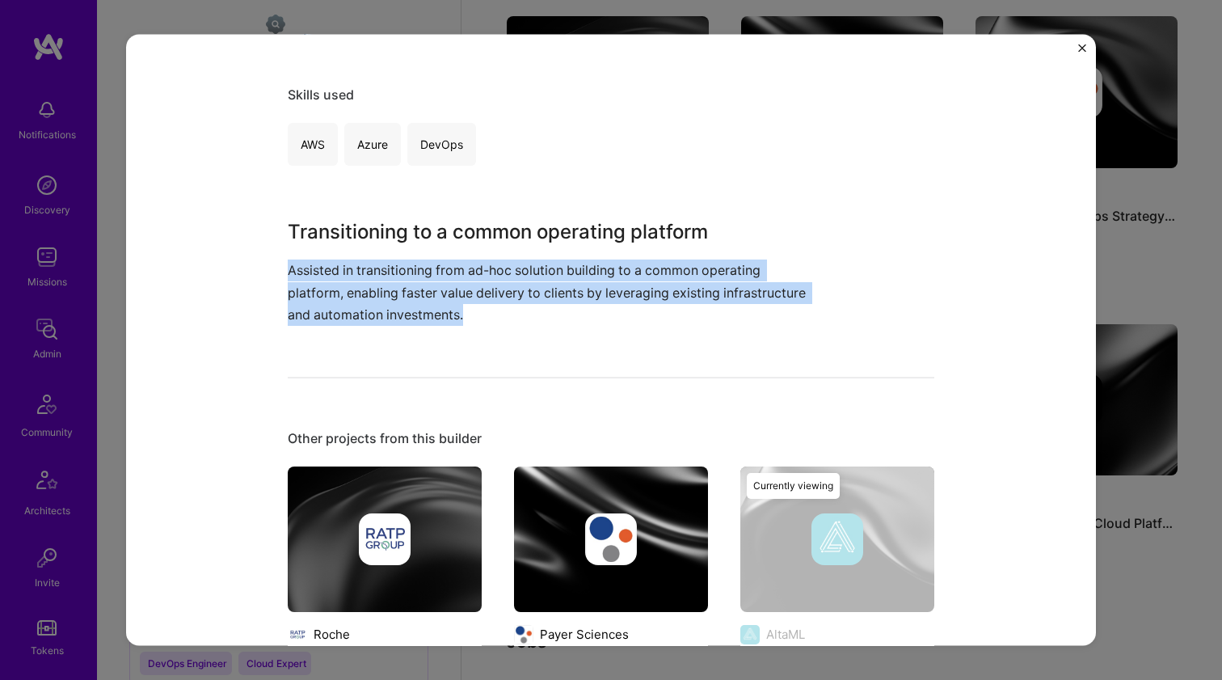
click at [357, 301] on p "Assisted in transitioning from ad-hoc solution building to a common operating p…" at bounding box center [551, 293] width 526 height 66
drag, startPoint x: 357, startPoint y: 301, endPoint x: 376, endPoint y: 268, distance: 37.7
click at [376, 268] on p "Assisted in transitioning from ad-hoc solution building to a common operating p…" at bounding box center [551, 293] width 526 height 66
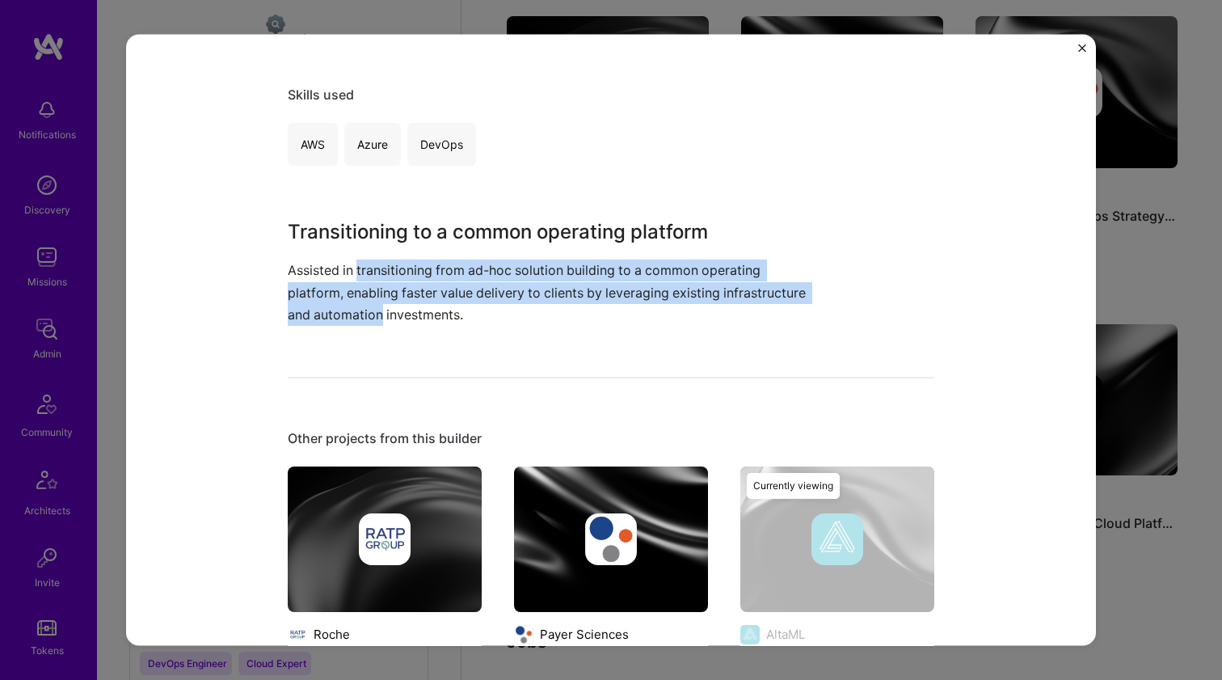
drag, startPoint x: 376, startPoint y: 268, endPoint x: 359, endPoint y: 303, distance: 38.7
click at [359, 303] on p "Assisted in transitioning from ad-hoc solution building to a common operating p…" at bounding box center [551, 293] width 526 height 66
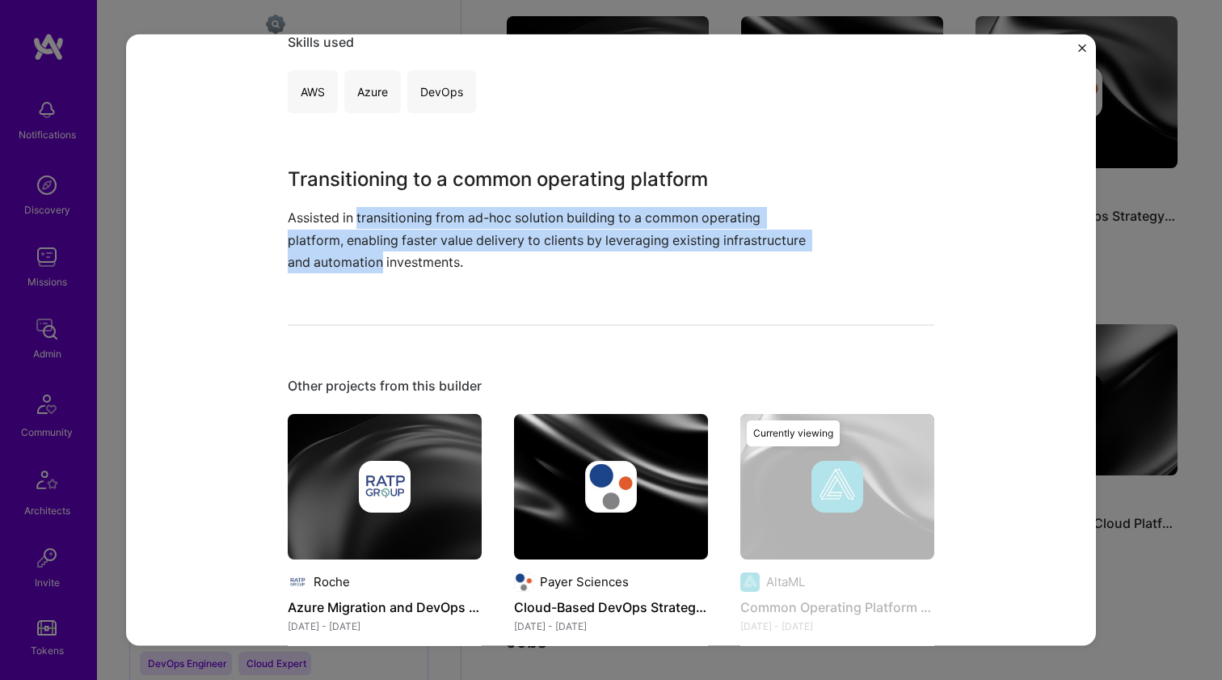
scroll to position [424, 0]
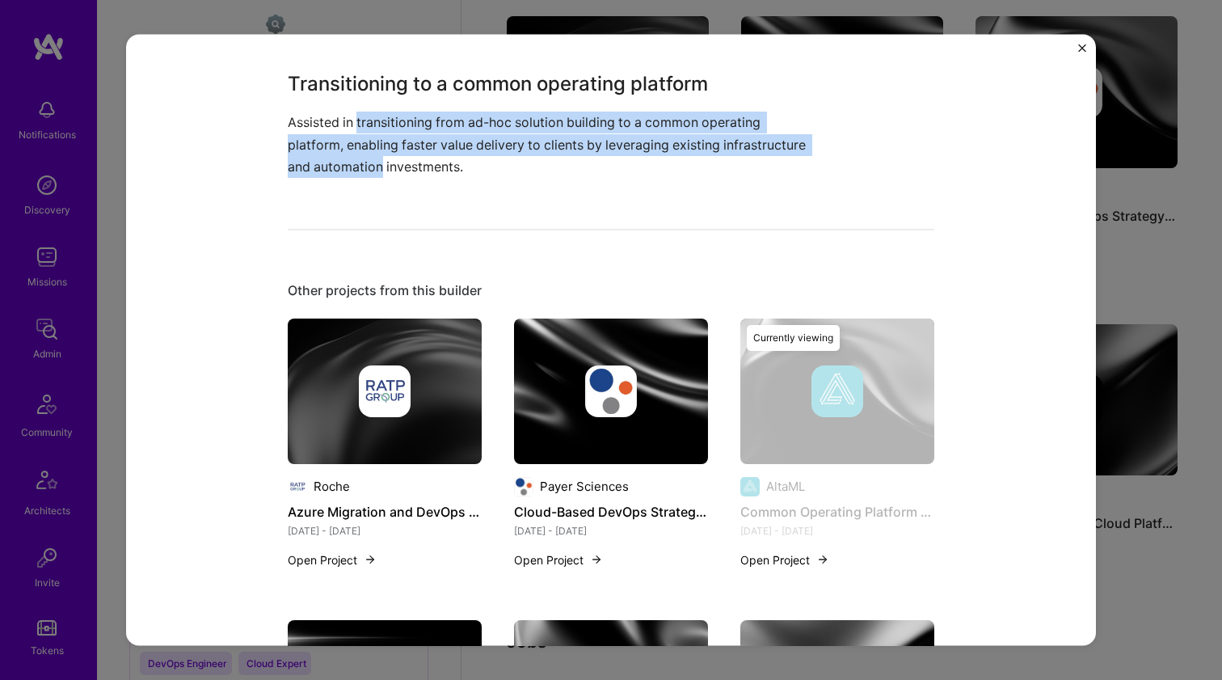
click at [594, 390] on img at bounding box center [611, 391] width 52 height 52
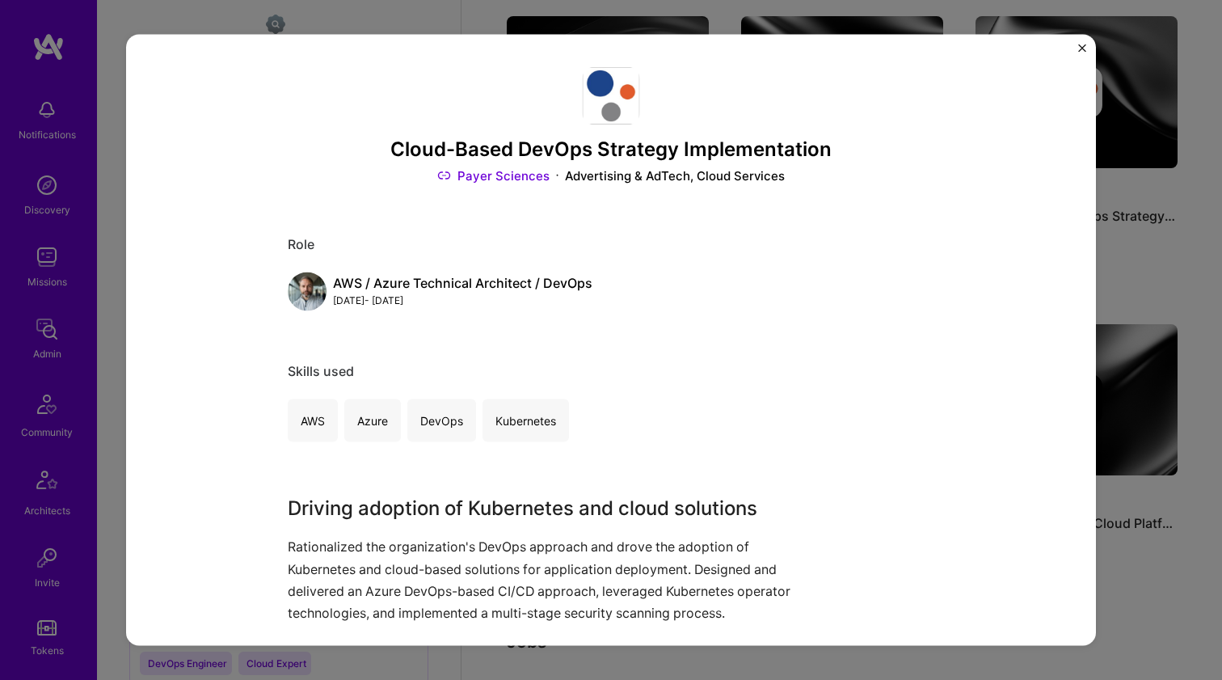
scroll to position [297, 0]
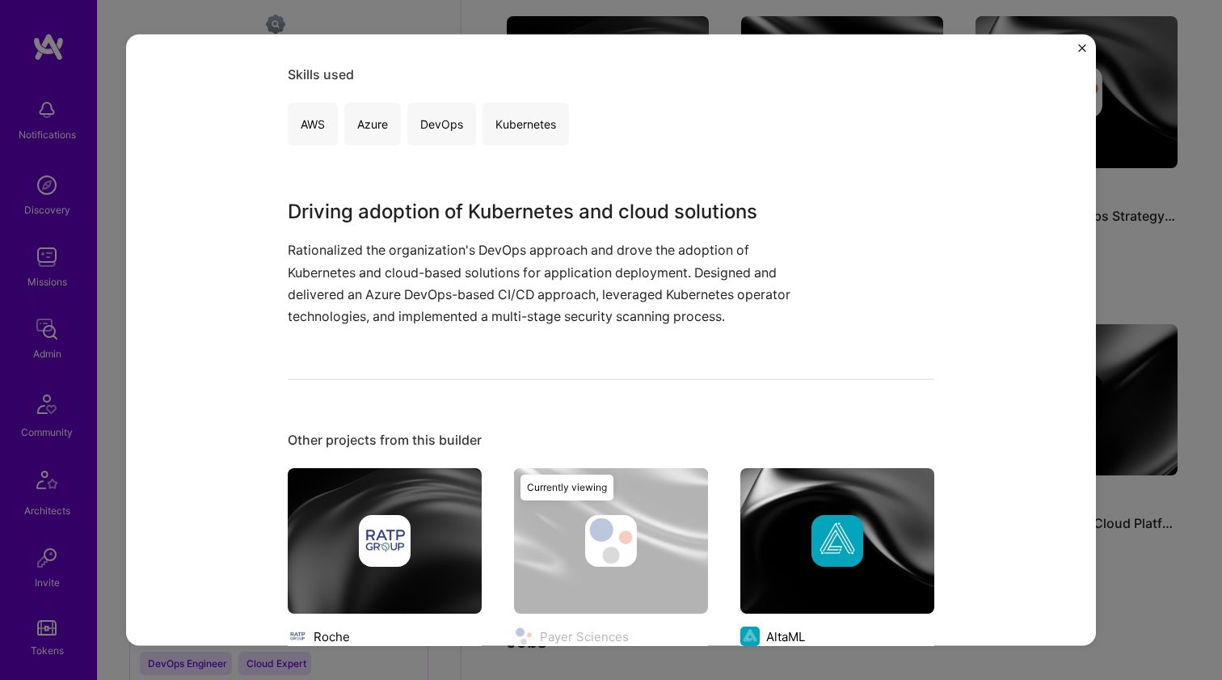
click at [417, 208] on h3 "Driving adoption of Kubernetes and cloud solutions" at bounding box center [551, 211] width 526 height 29
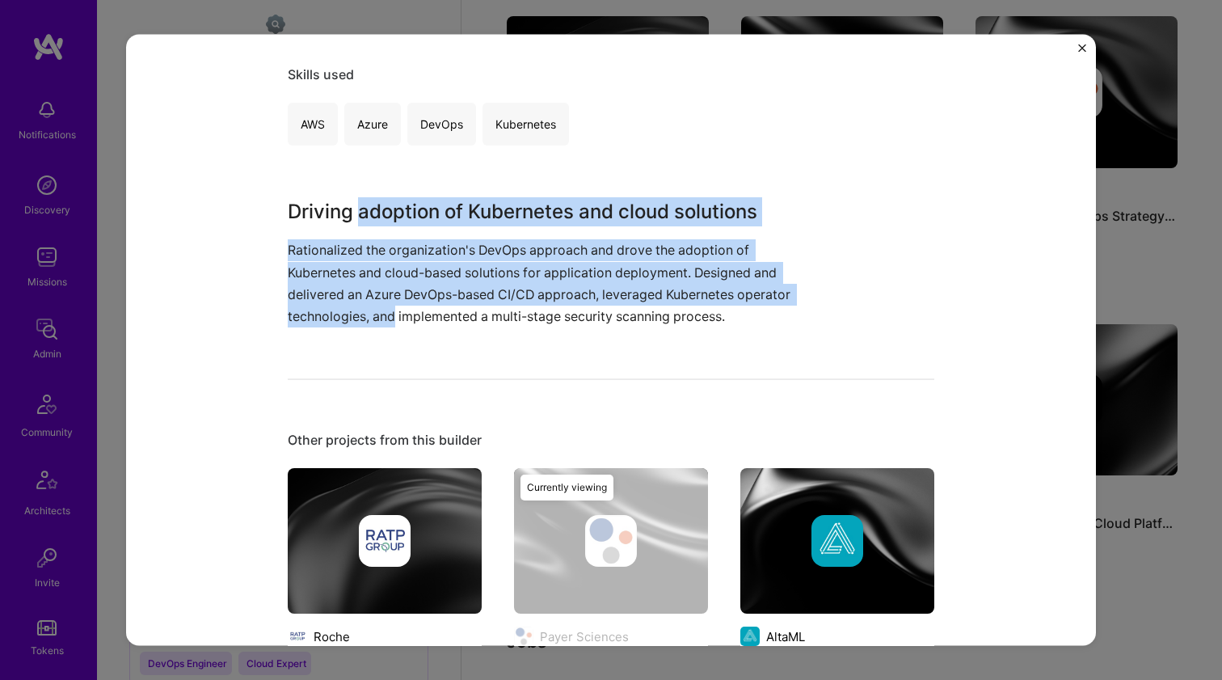
drag, startPoint x: 417, startPoint y: 208, endPoint x: 382, endPoint y: 309, distance: 106.9
click at [382, 309] on div "Driving adoption of Kubernetes and cloud solutions Rationalized the organizatio…" at bounding box center [551, 262] width 526 height 130
click at [382, 309] on p "Rationalized the organization's DevOps approach and drove the adoption of Kuber…" at bounding box center [551, 283] width 526 height 88
drag, startPoint x: 382, startPoint y: 309, endPoint x: 403, endPoint y: 213, distance: 97.5
click at [403, 213] on div "Driving adoption of Kubernetes and cloud solutions Rationalized the organizatio…" at bounding box center [551, 262] width 526 height 130
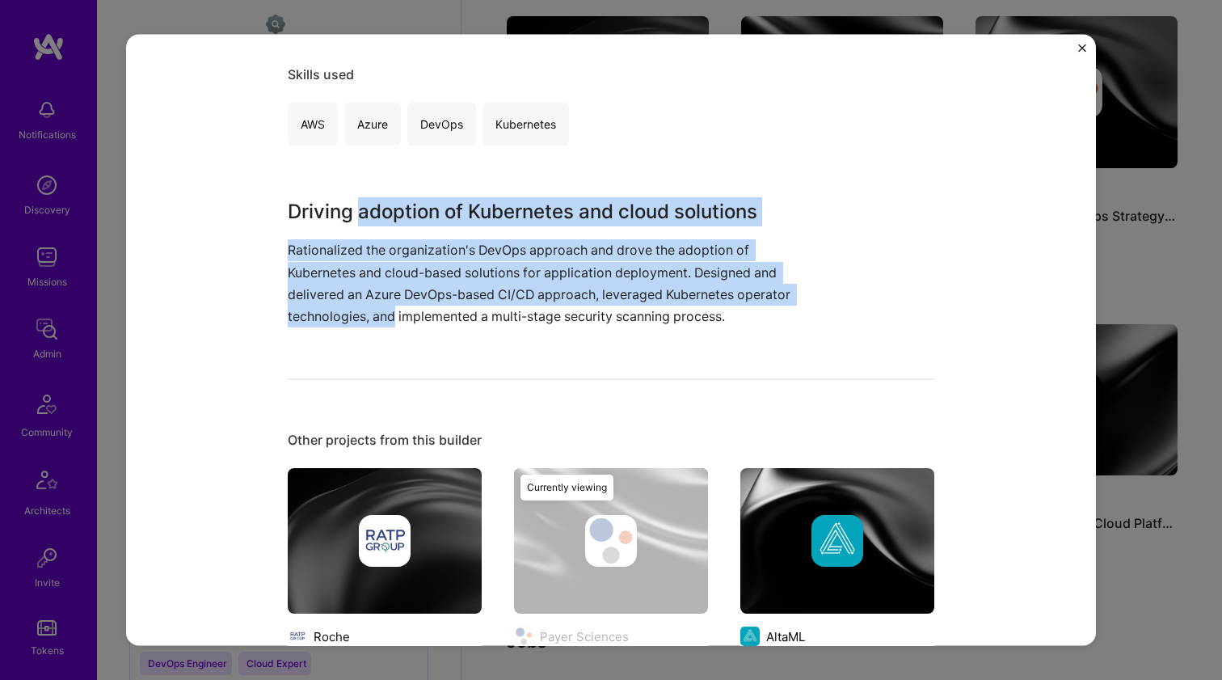
click at [403, 213] on h3 "Driving adoption of Kubernetes and cloud solutions" at bounding box center [551, 211] width 526 height 29
drag, startPoint x: 403, startPoint y: 213, endPoint x: 380, endPoint y: 312, distance: 101.2
click at [380, 312] on div "Driving adoption of Kubernetes and cloud solutions Rationalized the organizatio…" at bounding box center [551, 262] width 526 height 130
click at [380, 312] on p "Rationalized the organization's DevOps approach and drove the adoption of Kuber…" at bounding box center [551, 283] width 526 height 88
drag, startPoint x: 380, startPoint y: 312, endPoint x: 383, endPoint y: 201, distance: 110.8
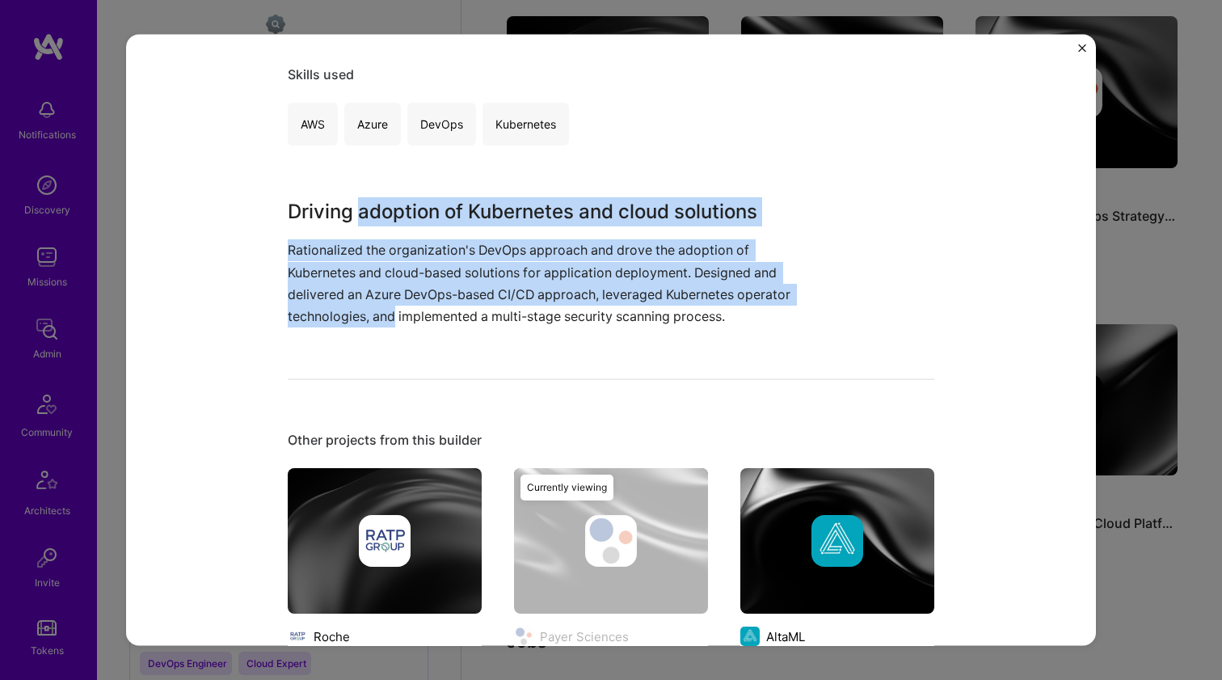
click at [383, 201] on div "Driving adoption of Kubernetes and cloud solutions Rationalized the organizatio…" at bounding box center [551, 262] width 526 height 130
click at [383, 201] on h3 "Driving adoption of Kubernetes and cloud solutions" at bounding box center [551, 211] width 526 height 29
drag, startPoint x: 383, startPoint y: 201, endPoint x: 373, endPoint y: 312, distance: 111.3
click at [373, 312] on div "Driving adoption of Kubernetes and cloud solutions Rationalized the organizatio…" at bounding box center [551, 262] width 526 height 130
click at [373, 312] on p "Rationalized the organization's DevOps approach and drove the adoption of Kuber…" at bounding box center [551, 283] width 526 height 88
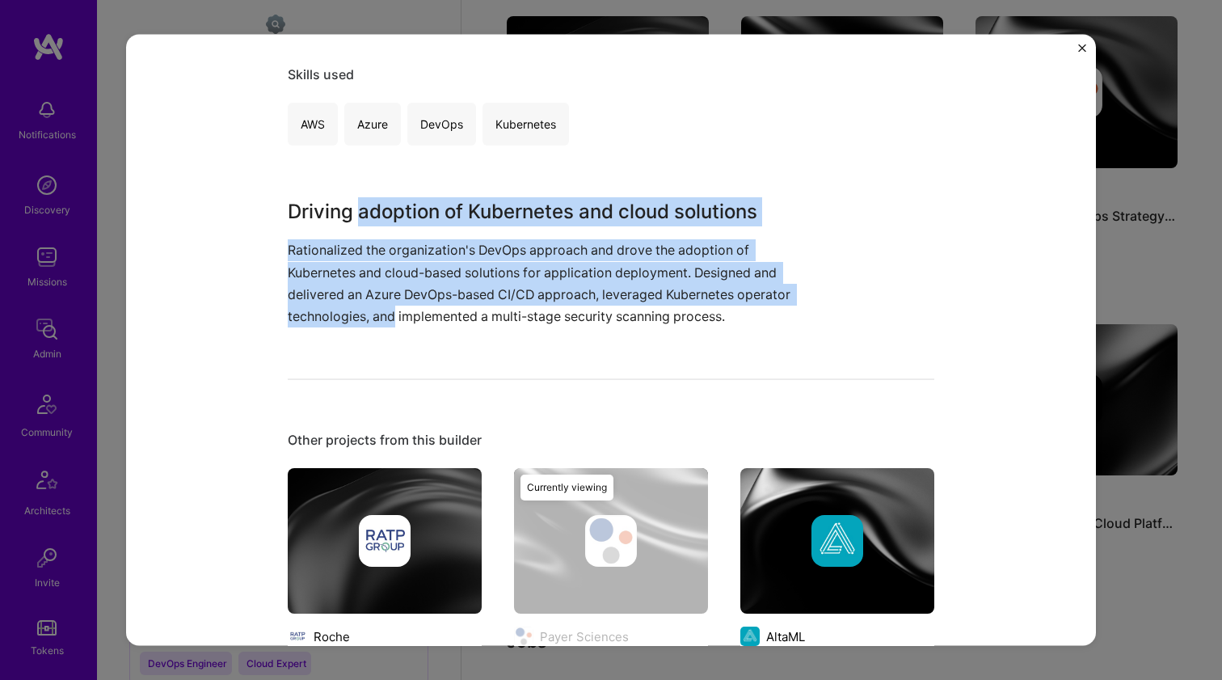
drag, startPoint x: 373, startPoint y: 312, endPoint x: 407, endPoint y: 218, distance: 99.7
click at [407, 218] on div "Driving adoption of Kubernetes and cloud solutions Rationalized the organizatio…" at bounding box center [551, 262] width 526 height 130
click at [407, 218] on h3 "Driving adoption of Kubernetes and cloud solutions" at bounding box center [551, 211] width 526 height 29
drag, startPoint x: 407, startPoint y: 218, endPoint x: 378, endPoint y: 302, distance: 87.9
click at [378, 302] on div "Driving adoption of Kubernetes and cloud solutions Rationalized the organizatio…" at bounding box center [551, 262] width 526 height 130
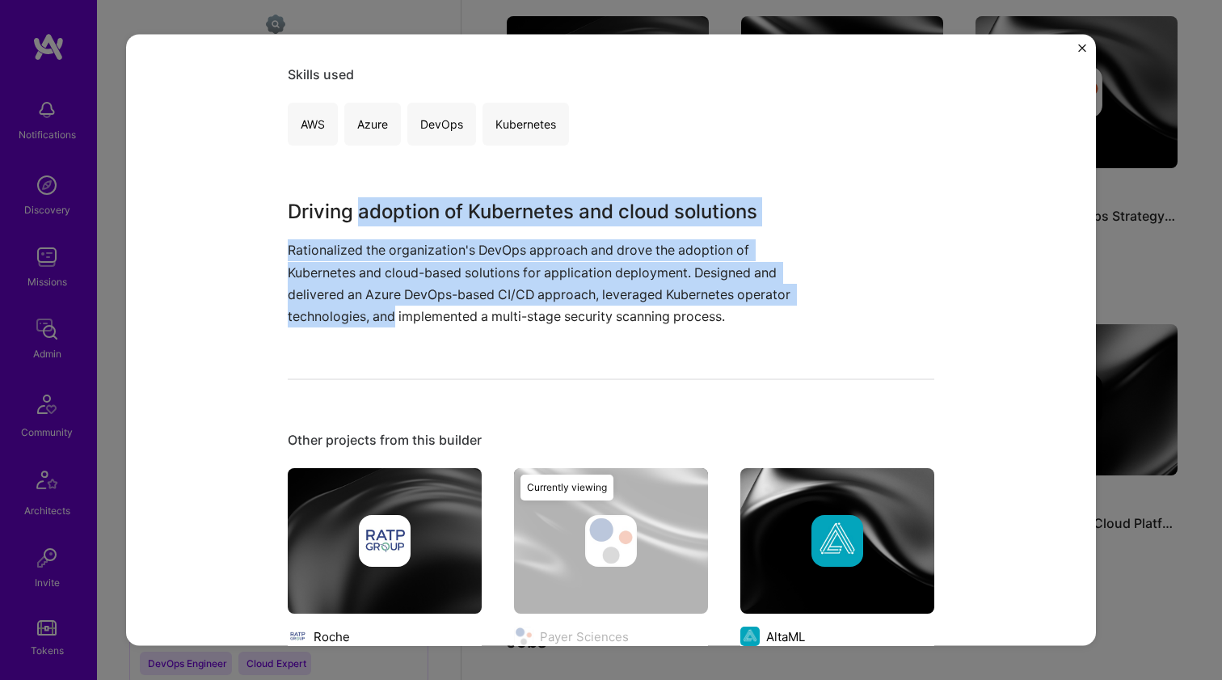
click at [378, 302] on p "Rationalized the organization's DevOps approach and drove the adoption of Kuber…" at bounding box center [551, 283] width 526 height 88
drag, startPoint x: 378, startPoint y: 302, endPoint x: 409, endPoint y: 213, distance: 94.1
click at [409, 213] on div "Driving adoption of Kubernetes and cloud solutions Rationalized the organizatio…" at bounding box center [551, 262] width 526 height 130
click at [409, 213] on h3 "Driving adoption of Kubernetes and cloud solutions" at bounding box center [551, 211] width 526 height 29
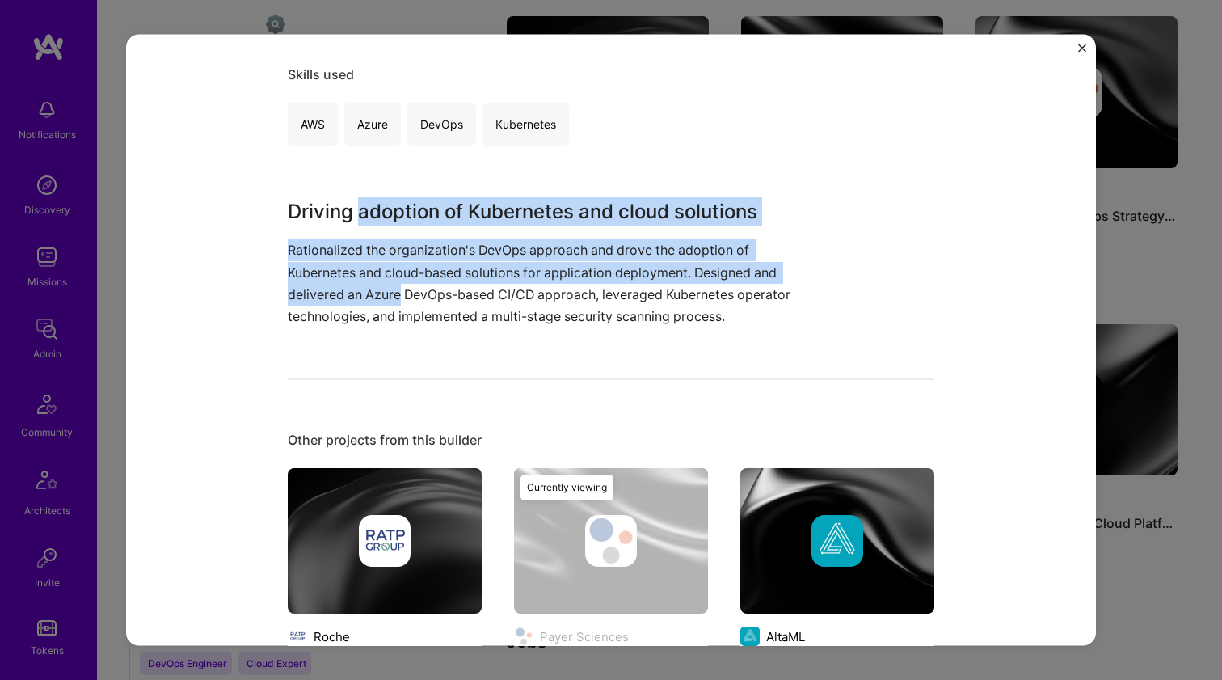
drag, startPoint x: 409, startPoint y: 213, endPoint x: 380, endPoint y: 292, distance: 84.4
click at [380, 292] on div "Driving adoption of Kubernetes and cloud solutions Rationalized the organizatio…" at bounding box center [551, 262] width 526 height 130
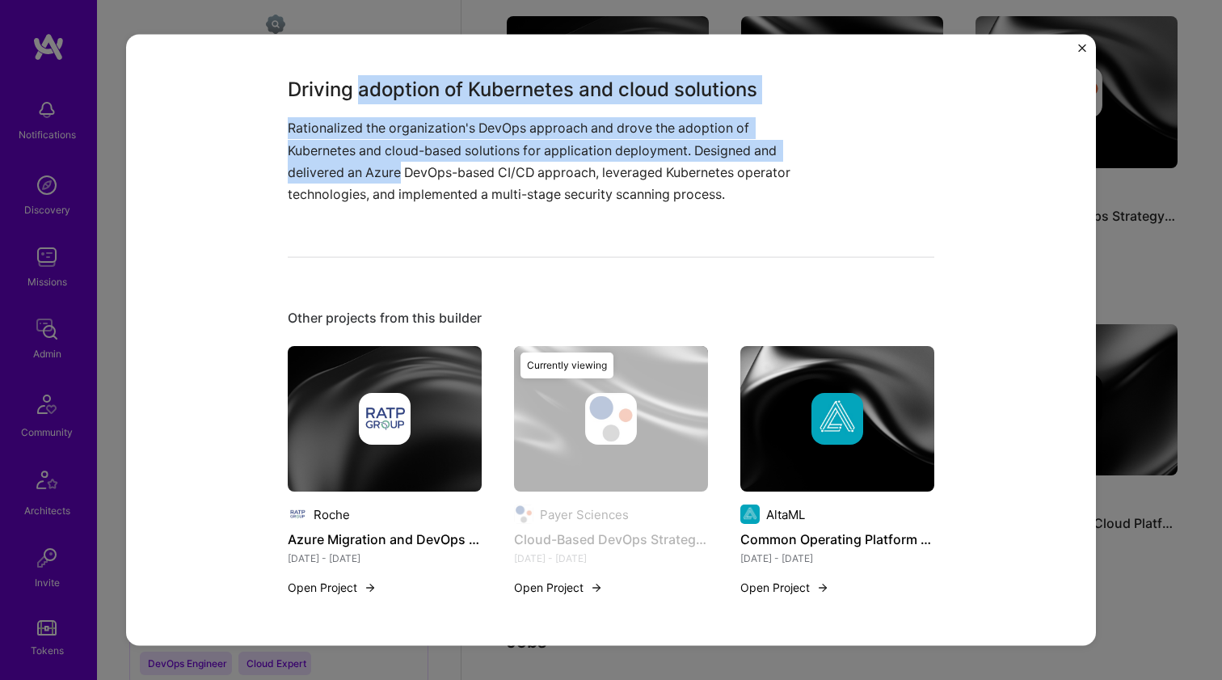
click at [378, 379] on img at bounding box center [385, 419] width 194 height 146
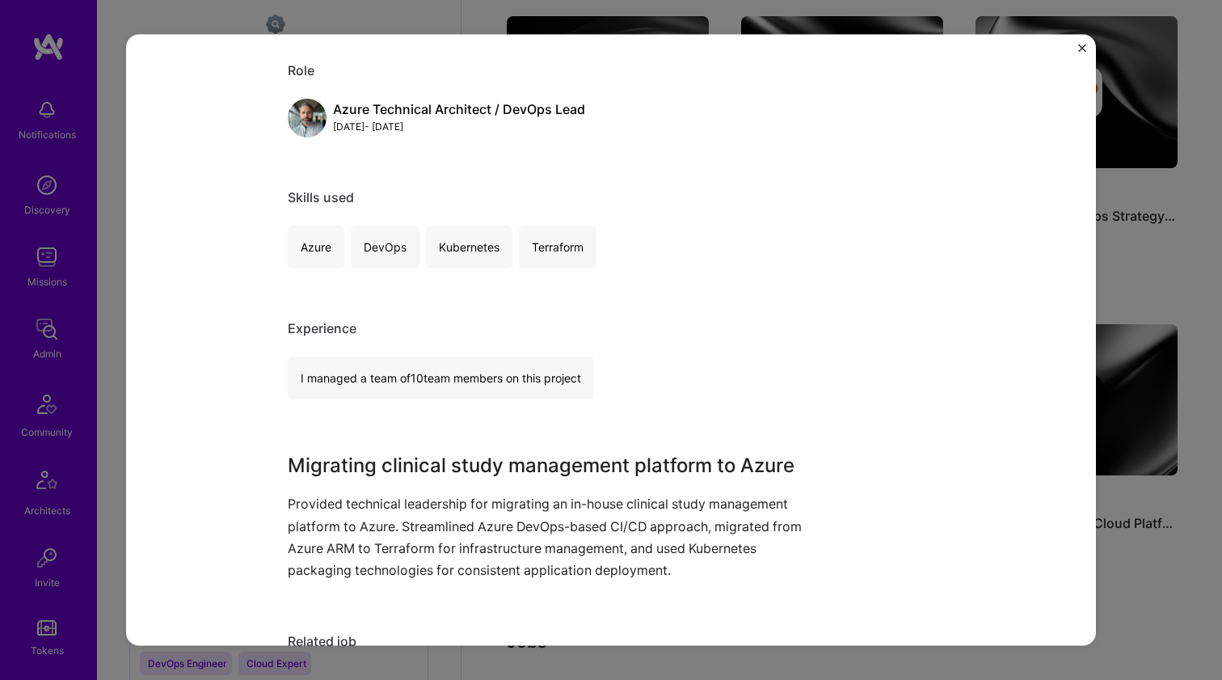
scroll to position [236, 0]
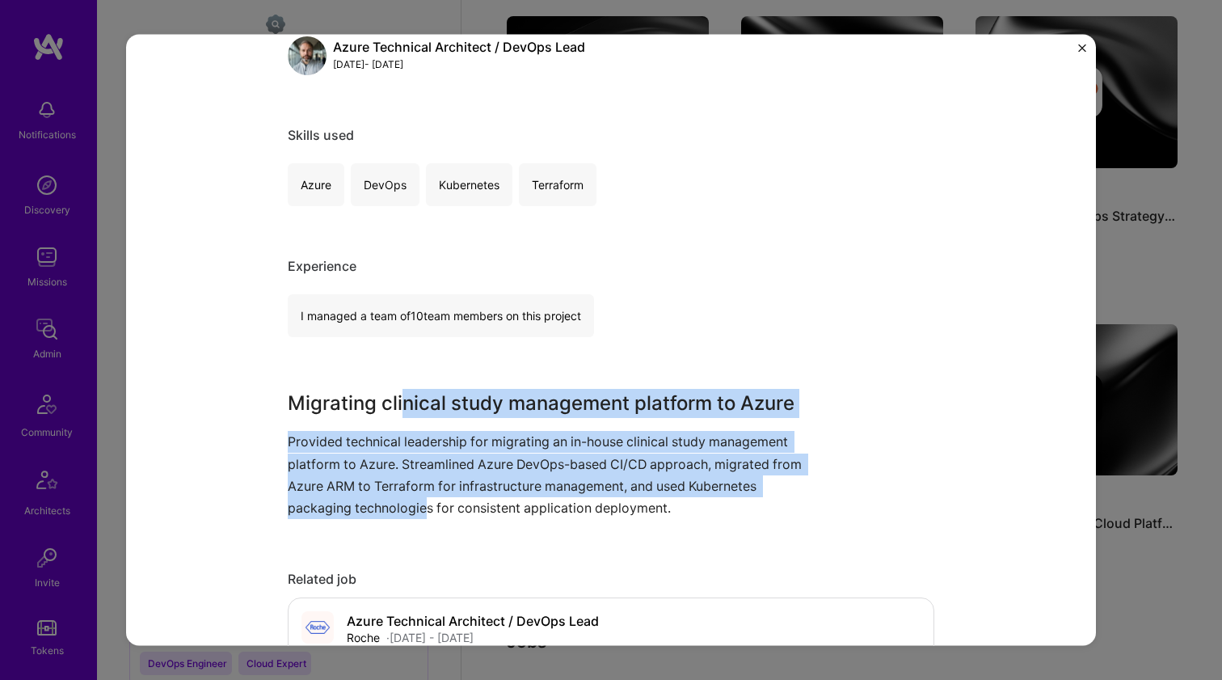
drag, startPoint x: 395, startPoint y: 399, endPoint x: 424, endPoint y: 526, distance: 129.4
click at [423, 520] on div "Azure Migration and DevOps Optimization Roche Healthcare, Cloud Services Role A…" at bounding box center [611, 601] width 647 height 1543
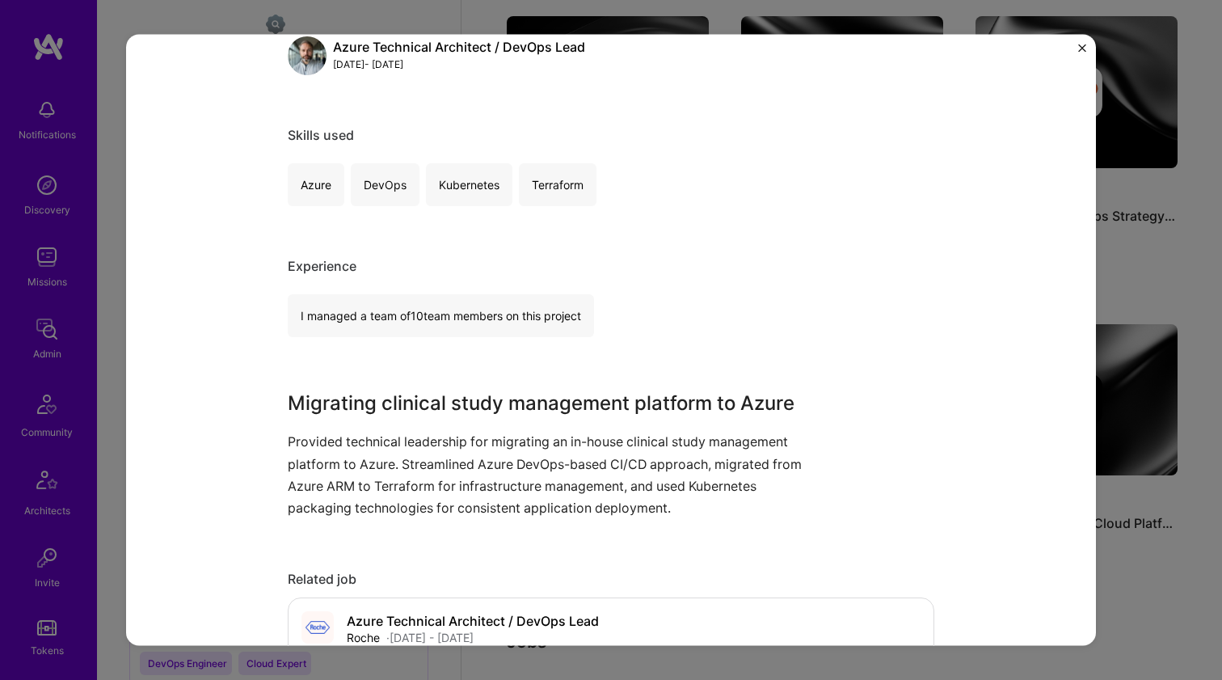
click at [425, 526] on div "Azure Migration and DevOps Optimization Roche Healthcare, Cloud Services Role A…" at bounding box center [611, 601] width 647 height 1543
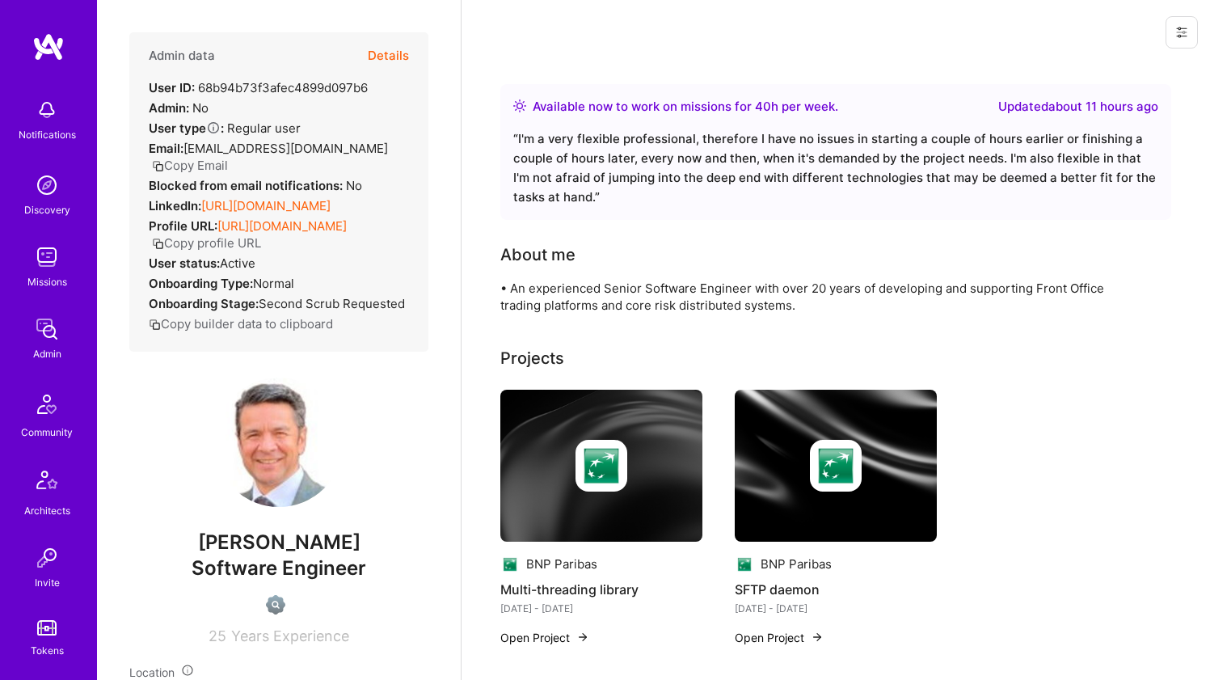
click at [293, 198] on link "https://linkedin.com/in/marinopili" at bounding box center [265, 205] width 129 height 15
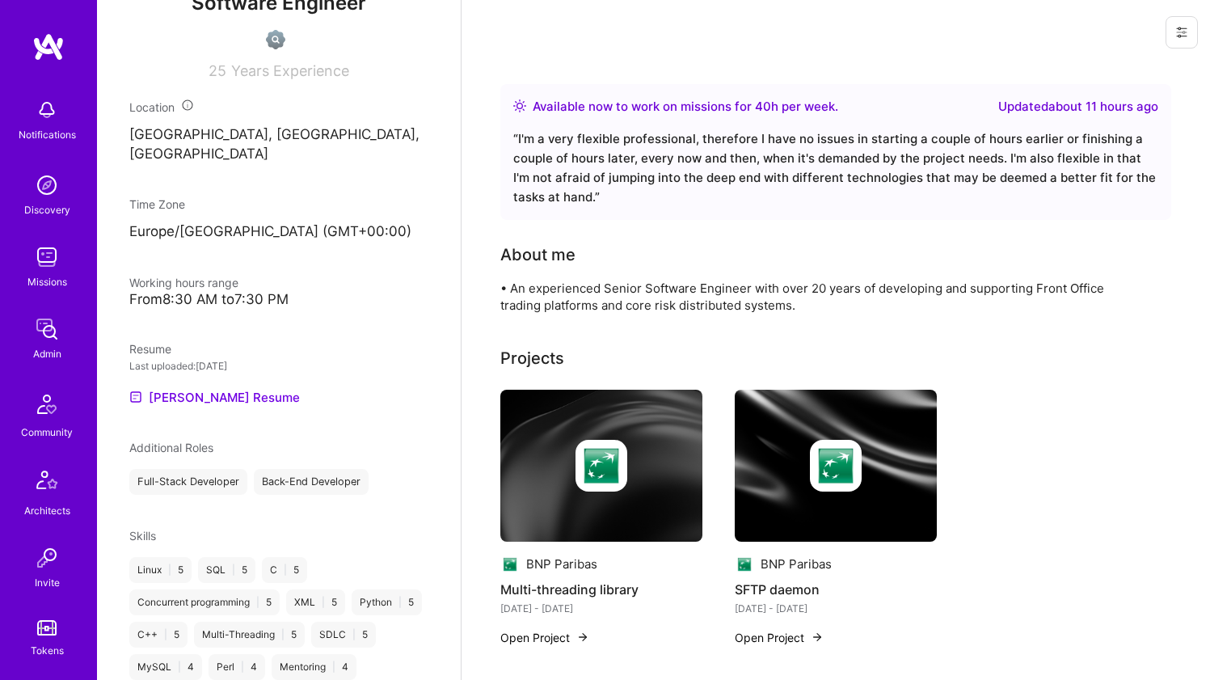
scroll to position [592, 0]
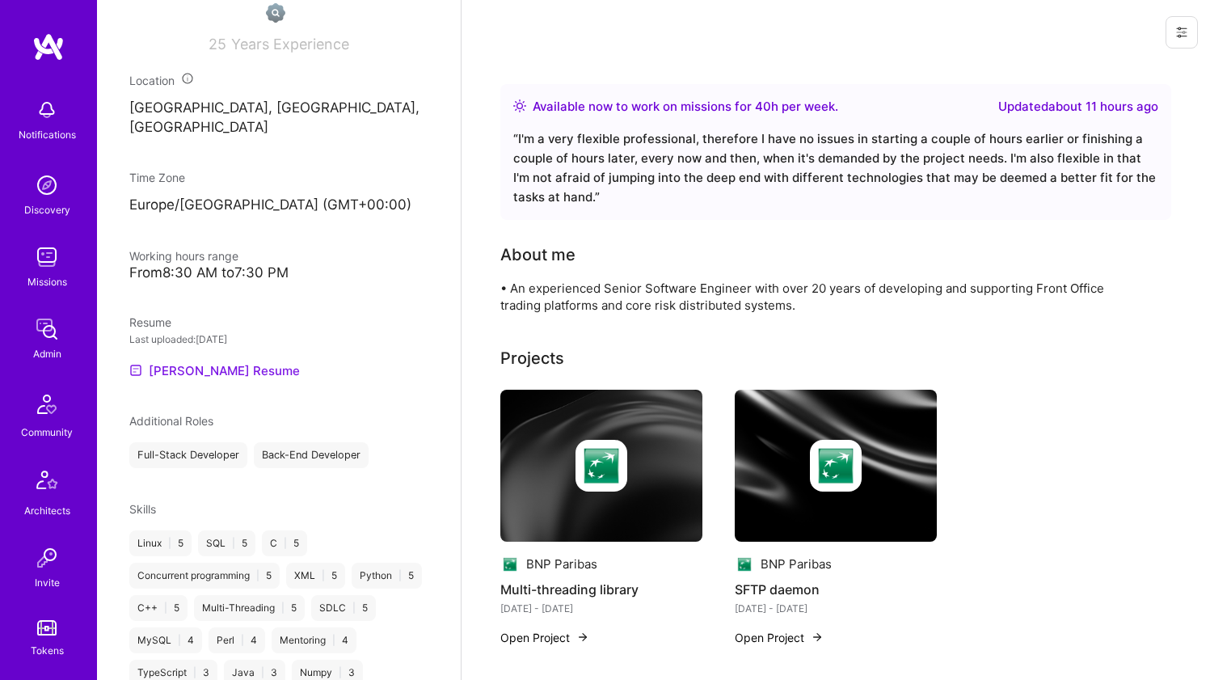
click at [177, 380] on link "Marino's Resume" at bounding box center [214, 370] width 171 height 19
click at [538, 301] on div "• An experienced Senior Software Engineer with over 20 years of developing and …" at bounding box center [823, 297] width 647 height 34
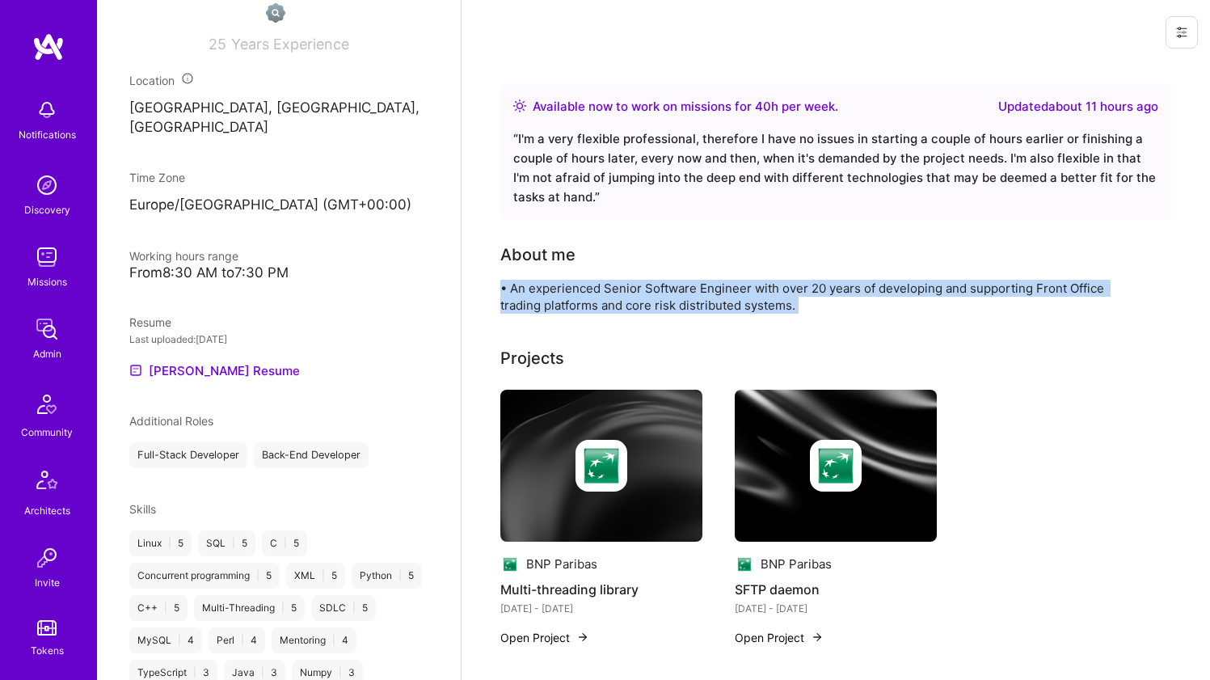
click at [538, 301] on div "• An experienced Senior Software Engineer with over 20 years of developing and …" at bounding box center [823, 297] width 647 height 34
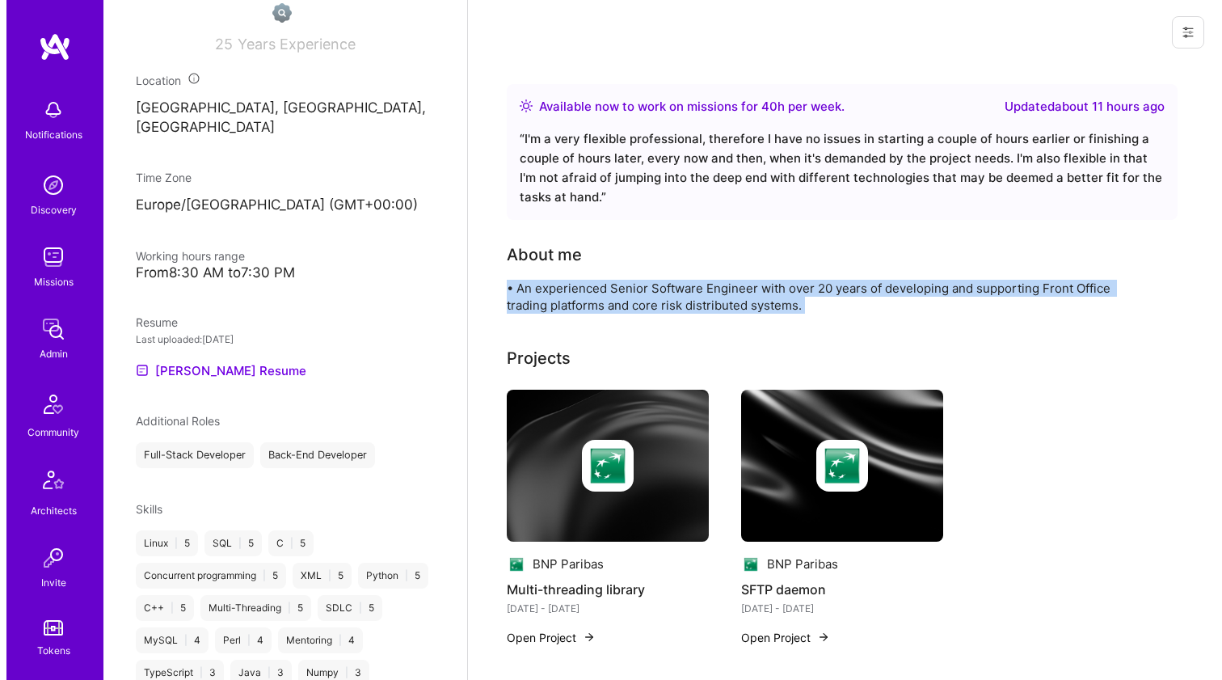
scroll to position [110, 0]
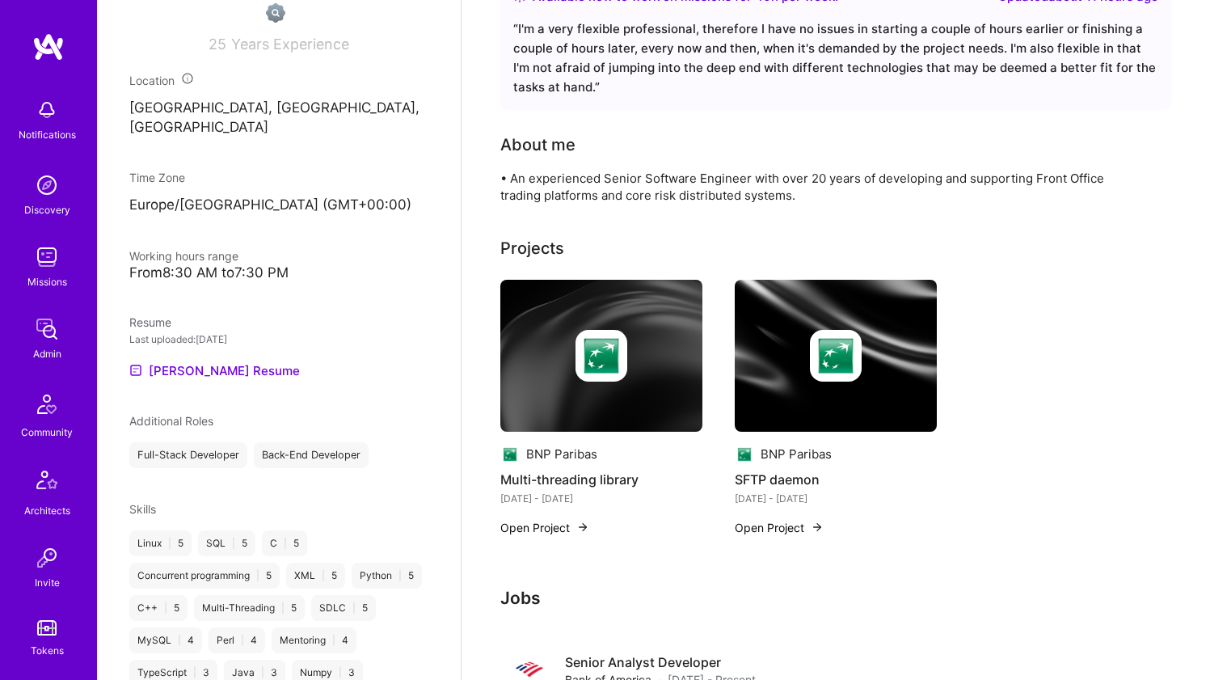
click at [522, 336] on div at bounding box center [601, 356] width 202 height 52
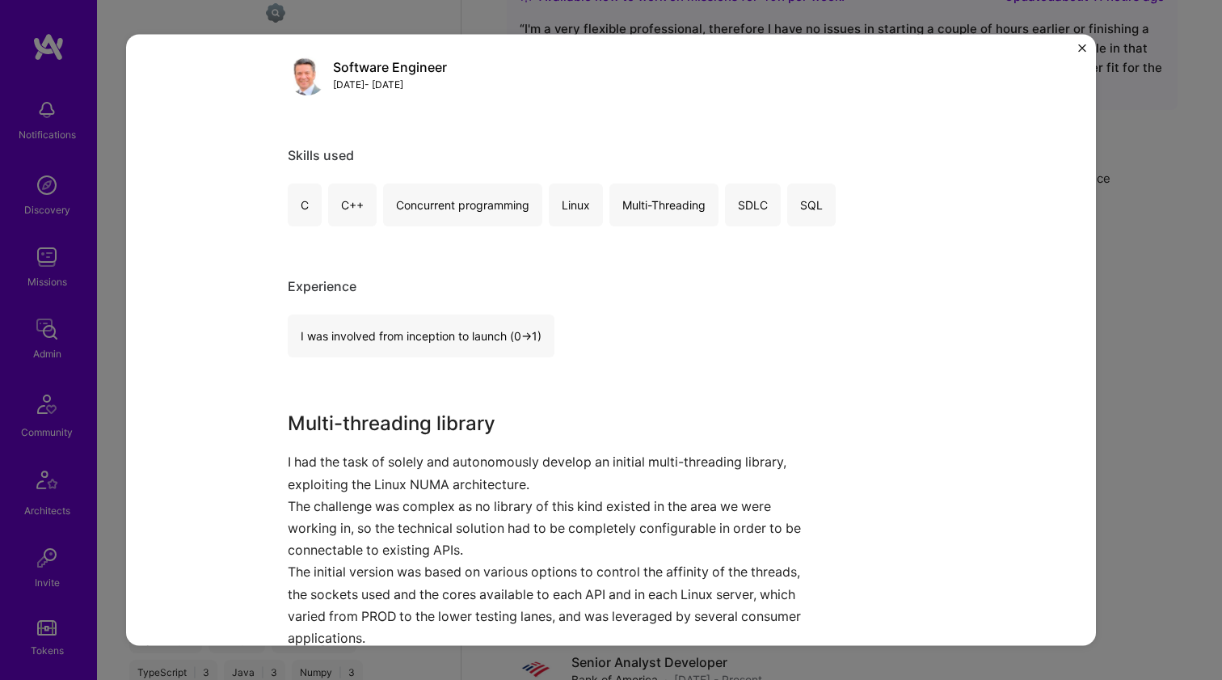
scroll to position [222, 0]
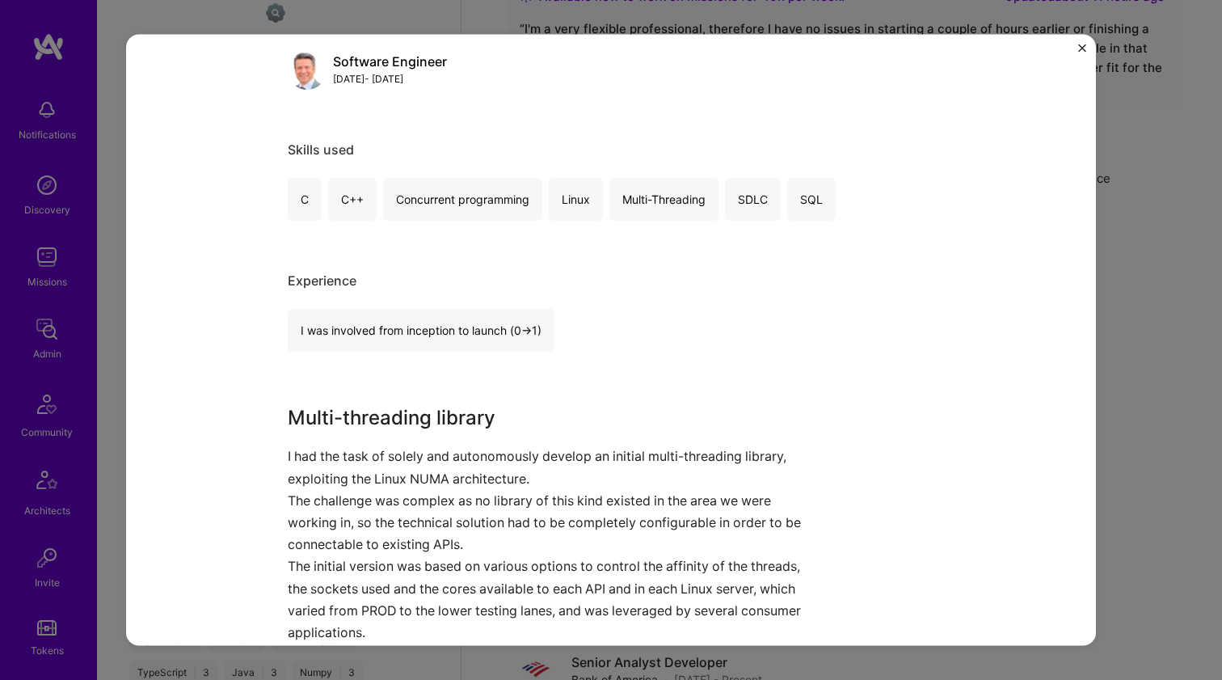
click at [440, 455] on p "I had the task of solely and autonomously develop an initial multi-threading li…" at bounding box center [551, 467] width 526 height 44
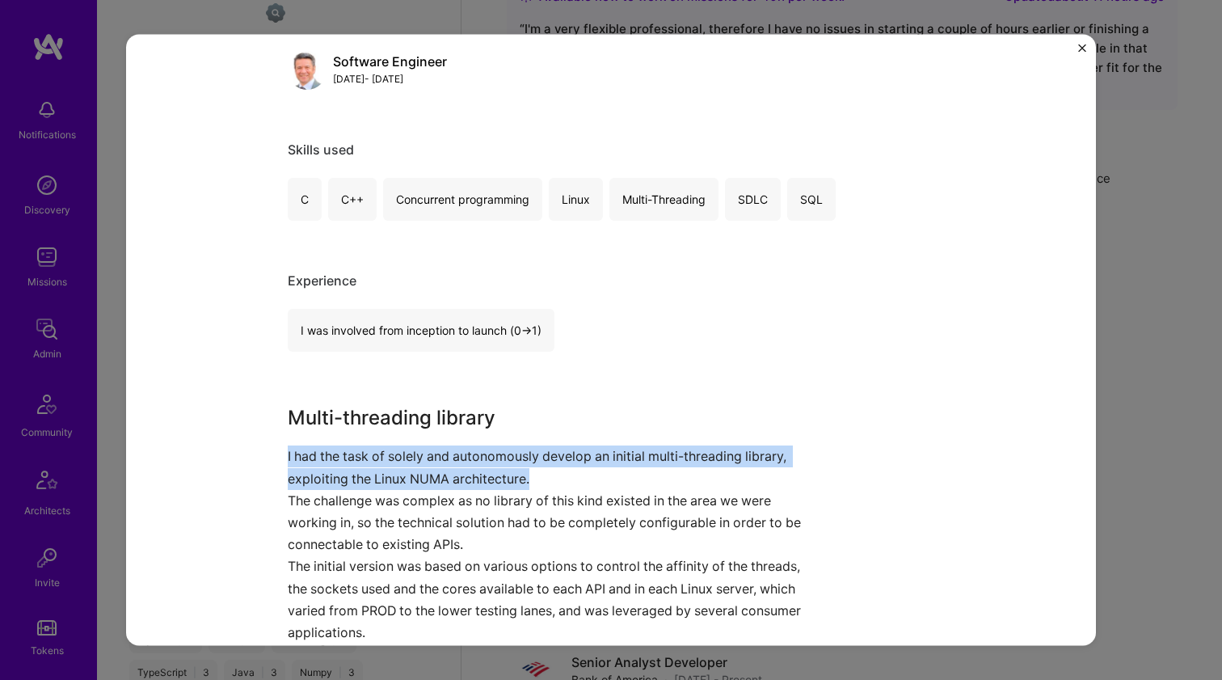
click at [440, 455] on p "I had the task of solely and autonomously develop an initial multi-threading li…" at bounding box center [551, 467] width 526 height 44
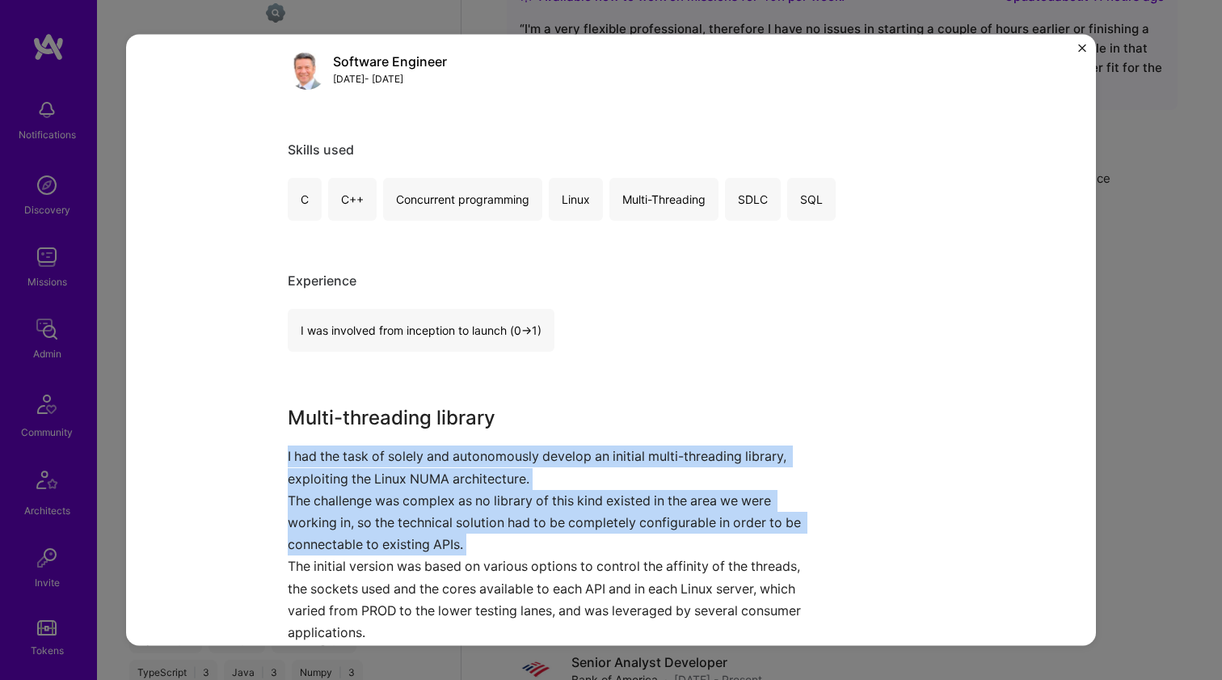
drag, startPoint x: 440, startPoint y: 455, endPoint x: 583, endPoint y: 539, distance: 166.0
click at [583, 539] on div "Multi-threading library I had the task of solely and autonomously develop an in…" at bounding box center [551, 556] width 526 height 306
click at [583, 539] on p "The challenge was complex as no library of this kind existed in the area we wer…" at bounding box center [551, 522] width 526 height 66
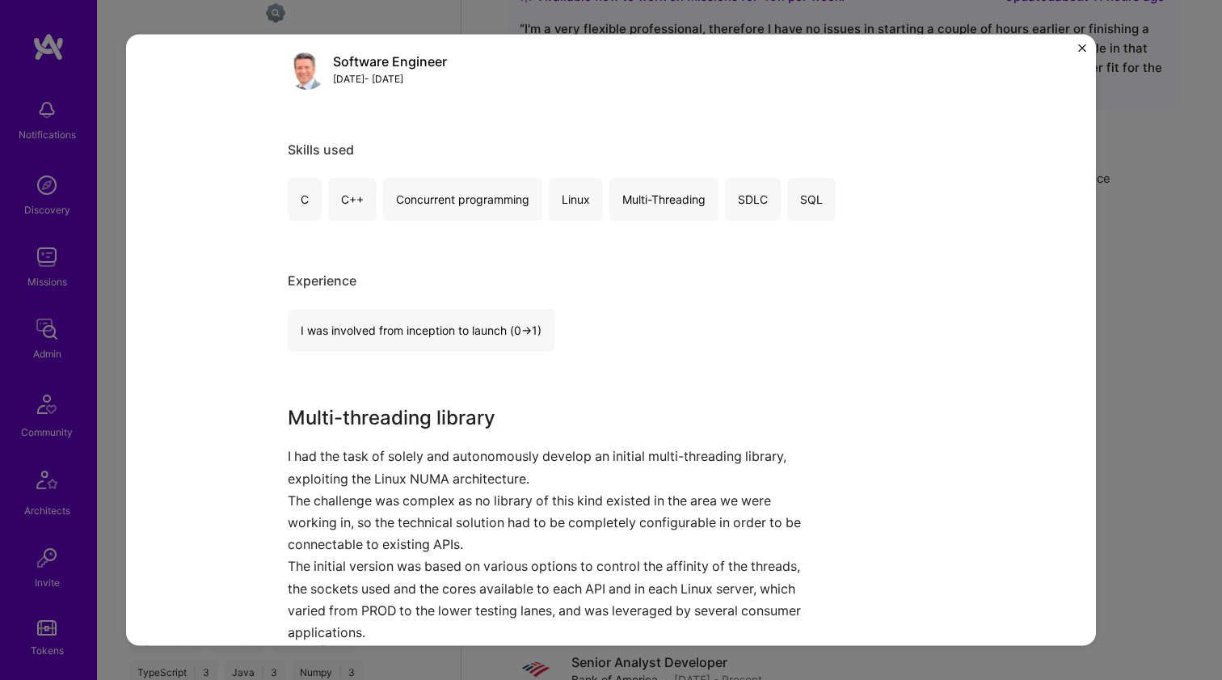
click at [583, 539] on p "The challenge was complex as no library of this kind existed in the area we wer…" at bounding box center [551, 522] width 526 height 66
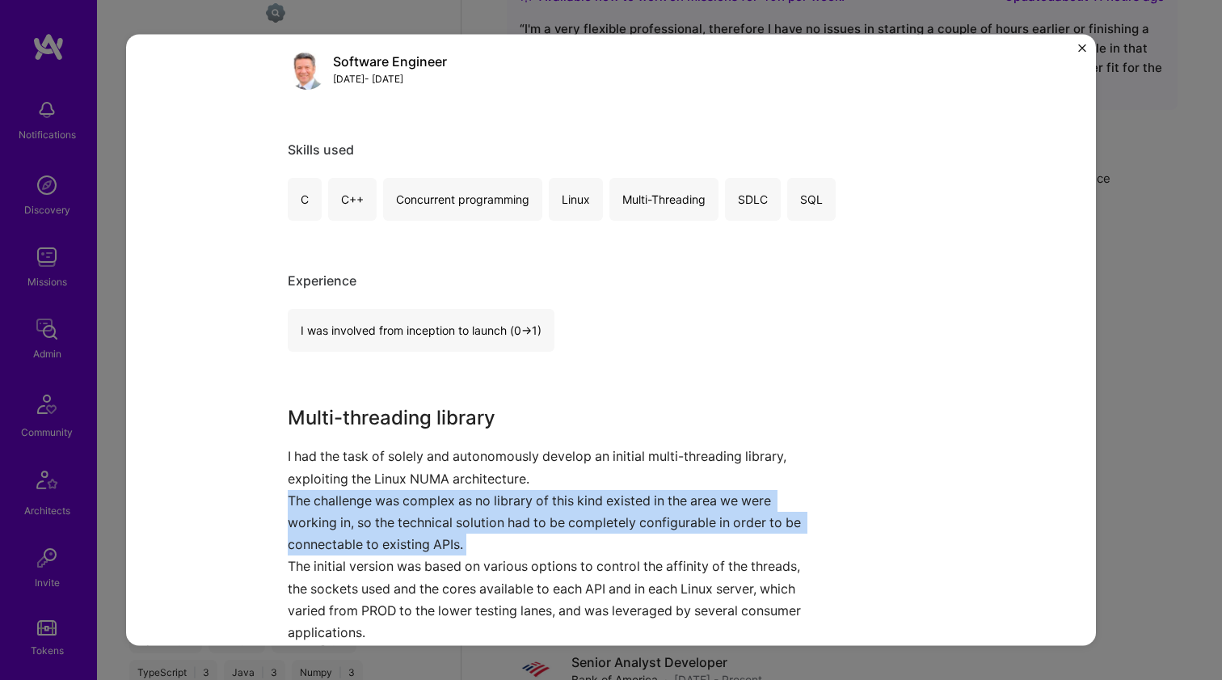
click at [583, 539] on p "The challenge was complex as no library of this kind existed in the area we wer…" at bounding box center [551, 522] width 526 height 66
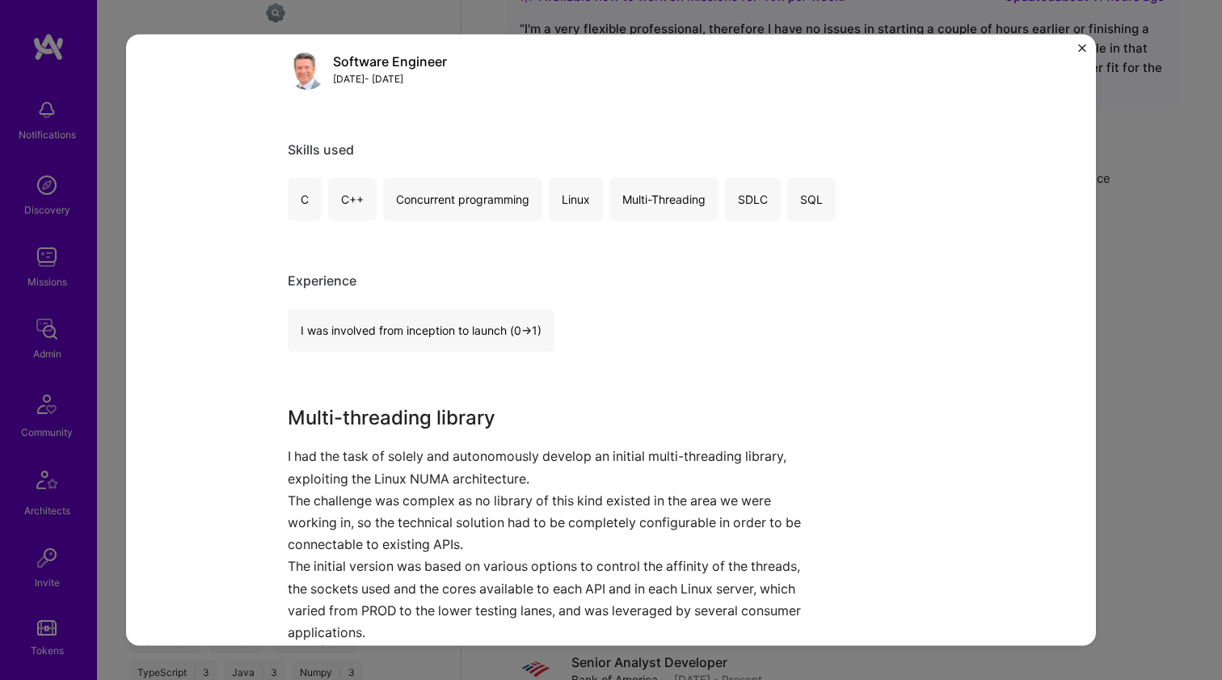
click at [583, 539] on p "The challenge was complex as no library of this kind existed in the area we wer…" at bounding box center [551, 522] width 526 height 66
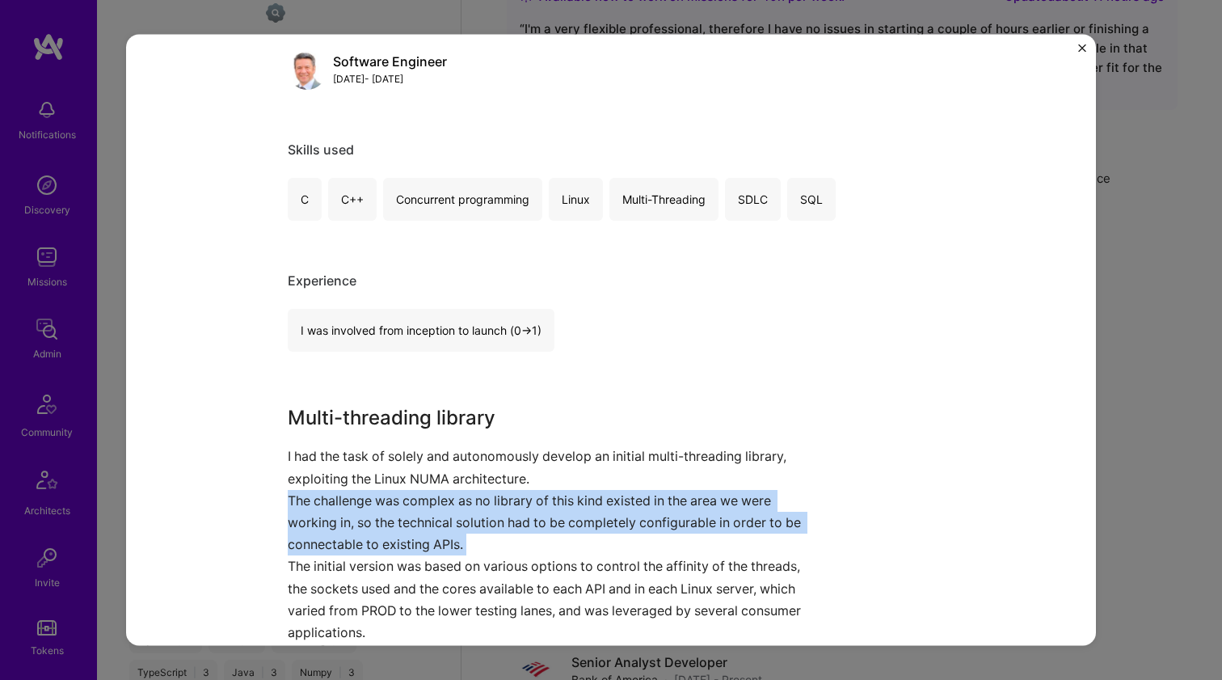
click at [583, 539] on p "The challenge was complex as no library of this kind existed in the area we wer…" at bounding box center [551, 522] width 526 height 66
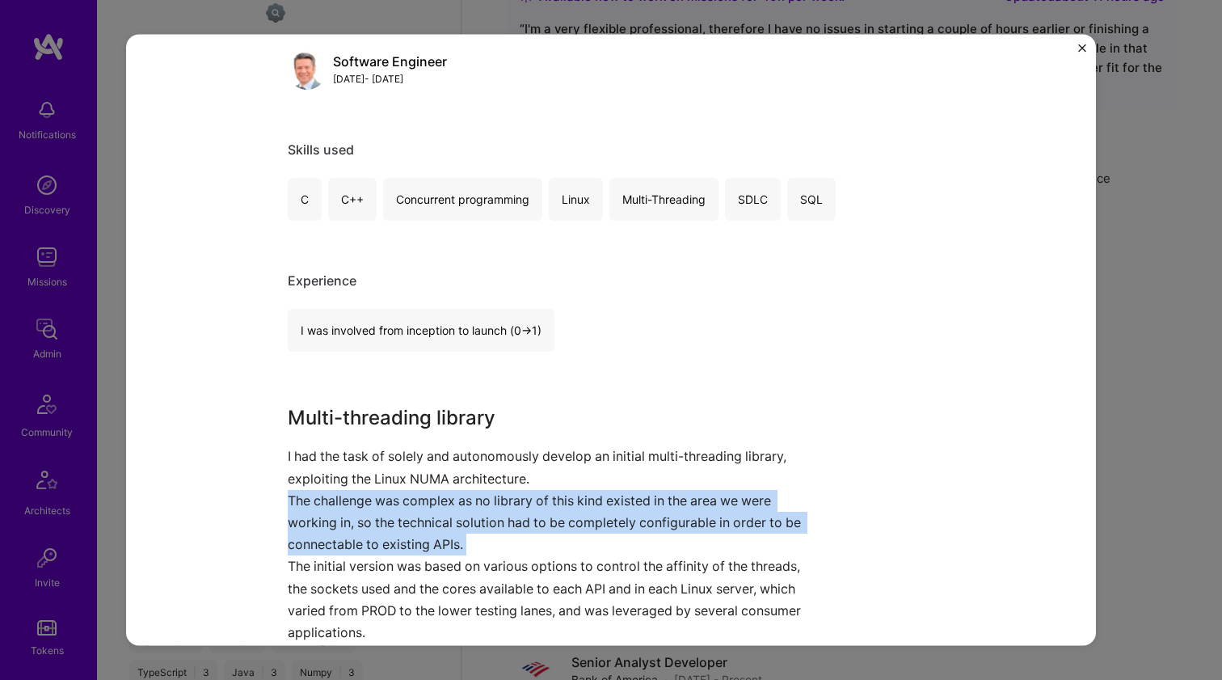
click at [583, 539] on p "The challenge was complex as no library of this kind existed in the area we wer…" at bounding box center [551, 522] width 526 height 66
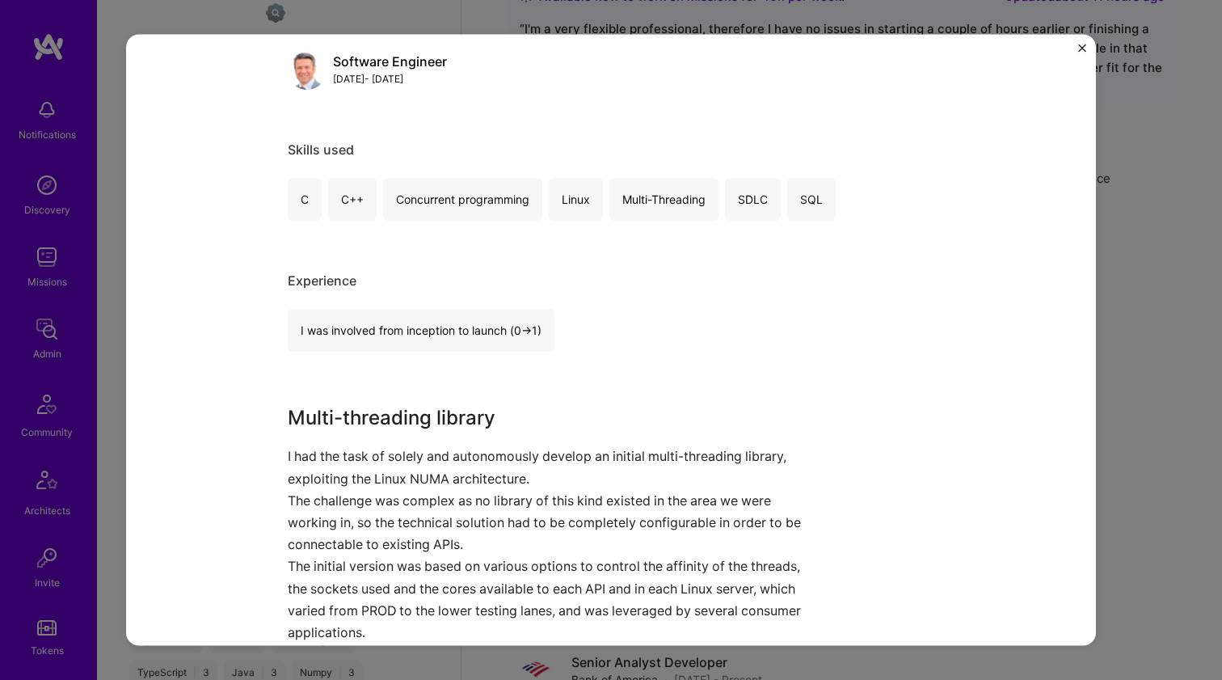
click at [583, 539] on p "The challenge was complex as no library of this kind existed in the area we wer…" at bounding box center [551, 522] width 526 height 66
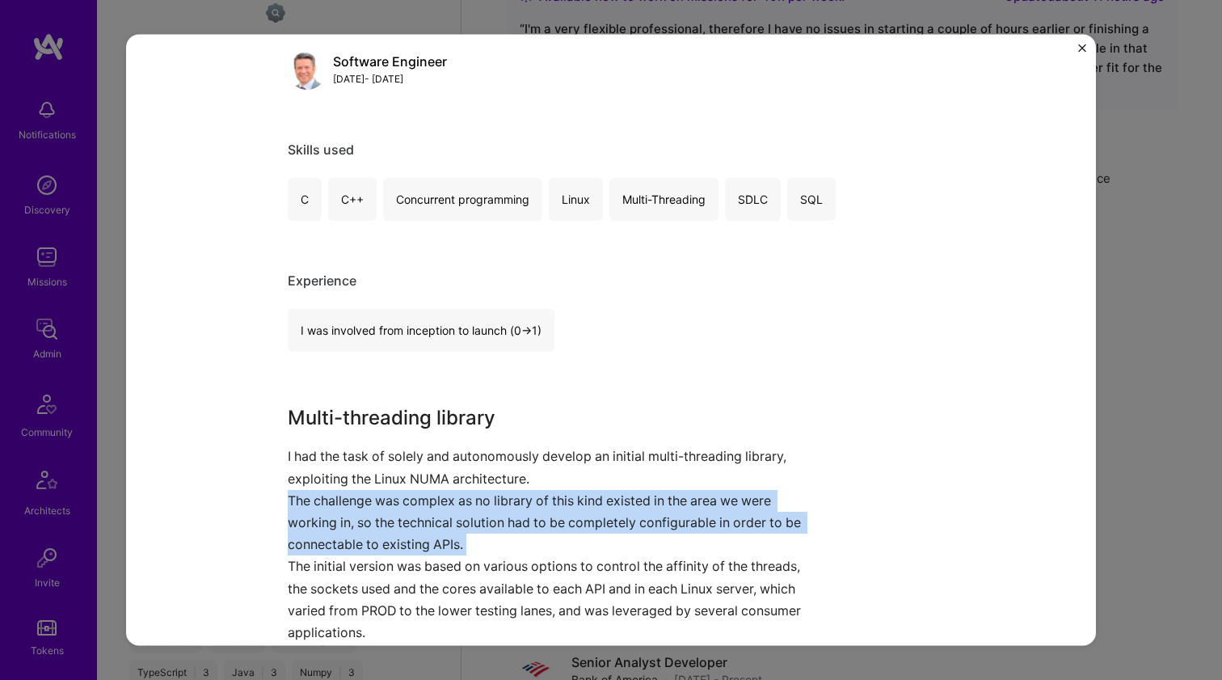
click at [583, 539] on p "The challenge was complex as no library of this kind existed in the area we wer…" at bounding box center [551, 522] width 526 height 66
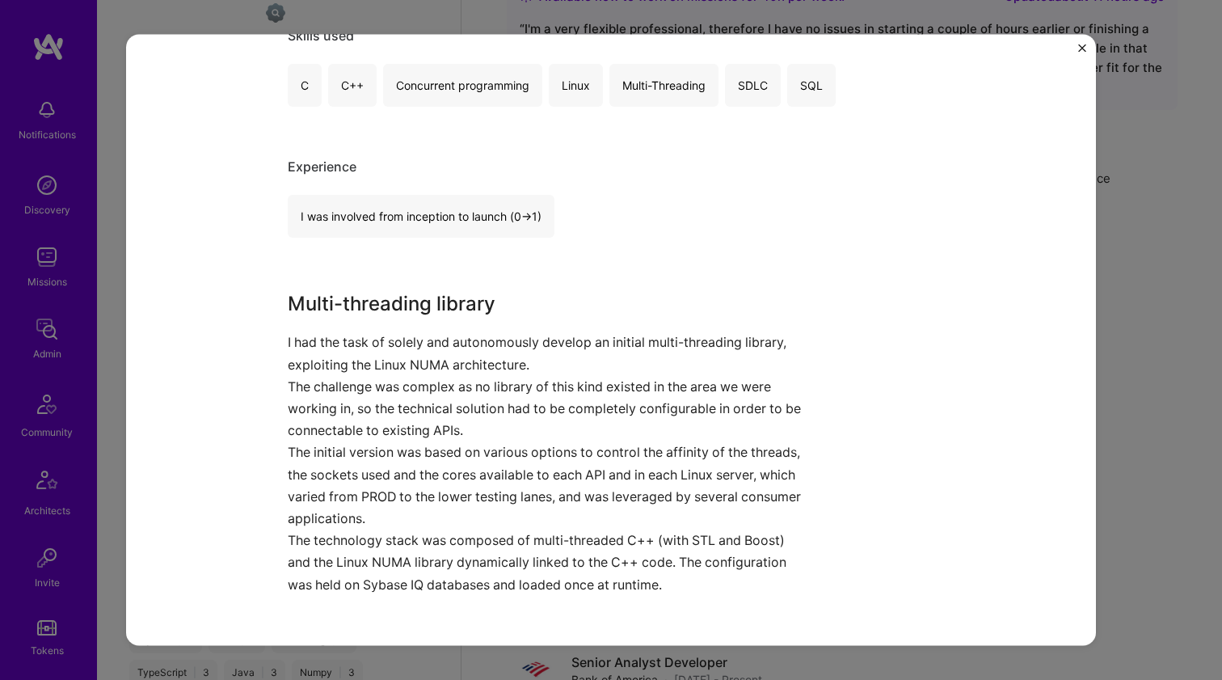
click at [580, 479] on p "The initial version was based on various options to control the affinity of the…" at bounding box center [551, 485] width 526 height 88
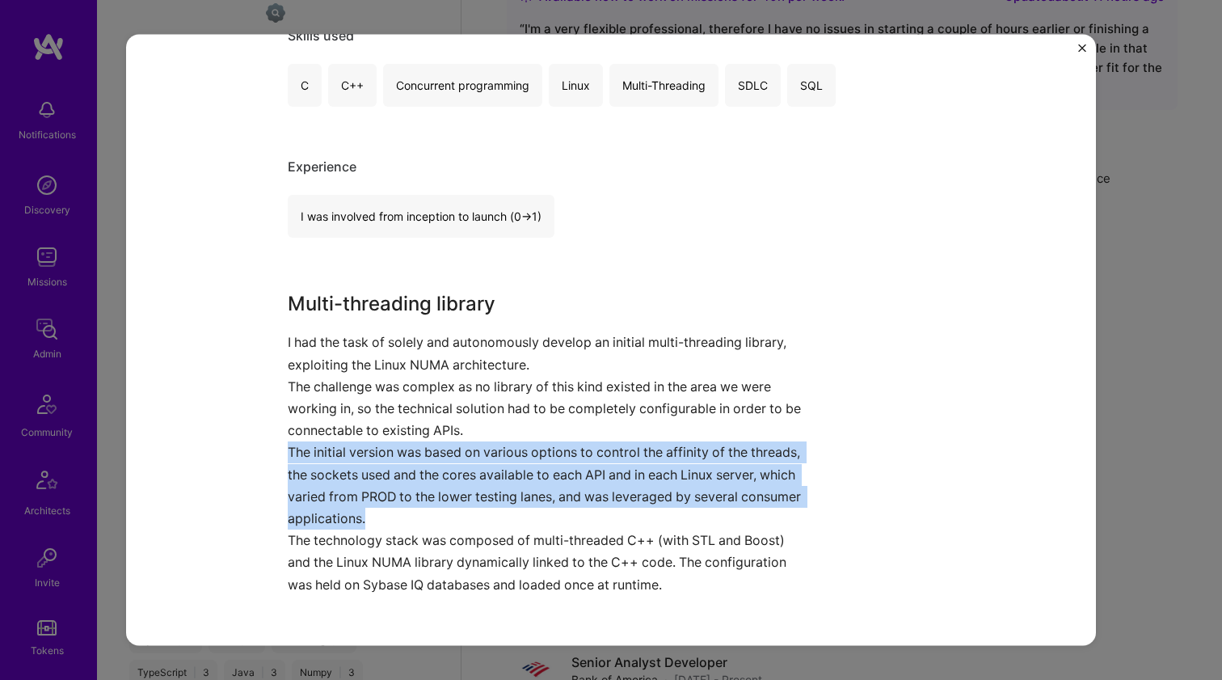
click at [580, 479] on p "The initial version was based on various options to control the affinity of the…" at bounding box center [551, 485] width 526 height 88
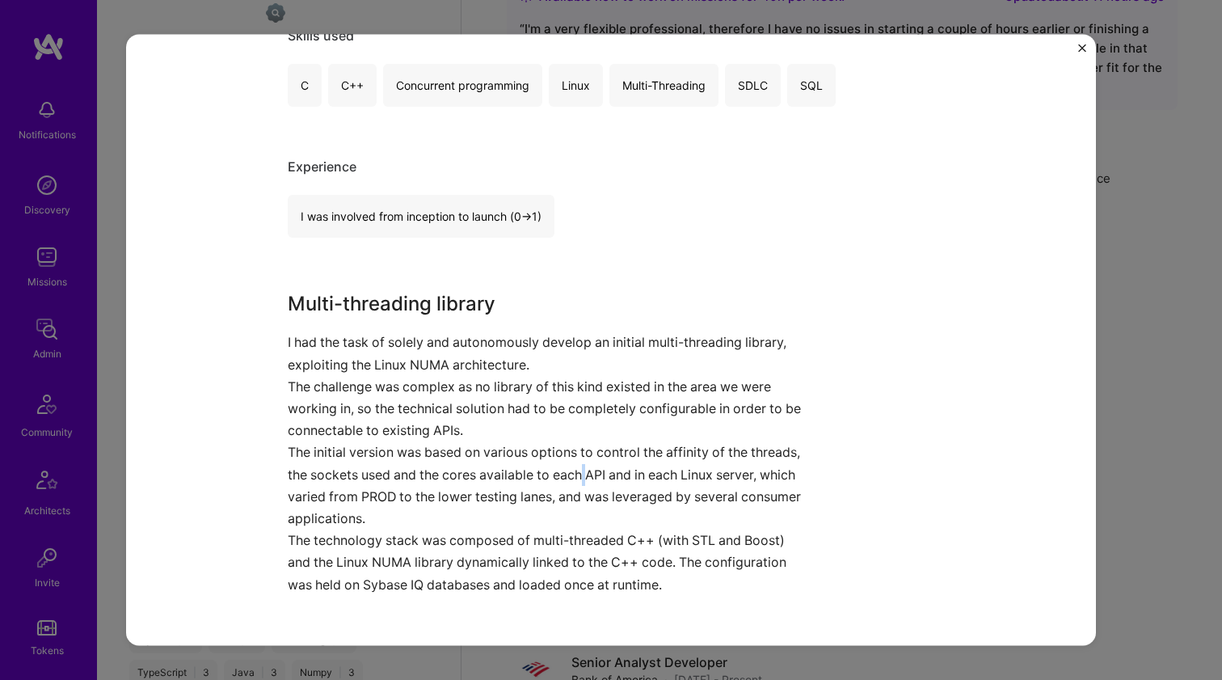
click at [580, 479] on p "The initial version was based on various options to control the affinity of the…" at bounding box center [551, 485] width 526 height 88
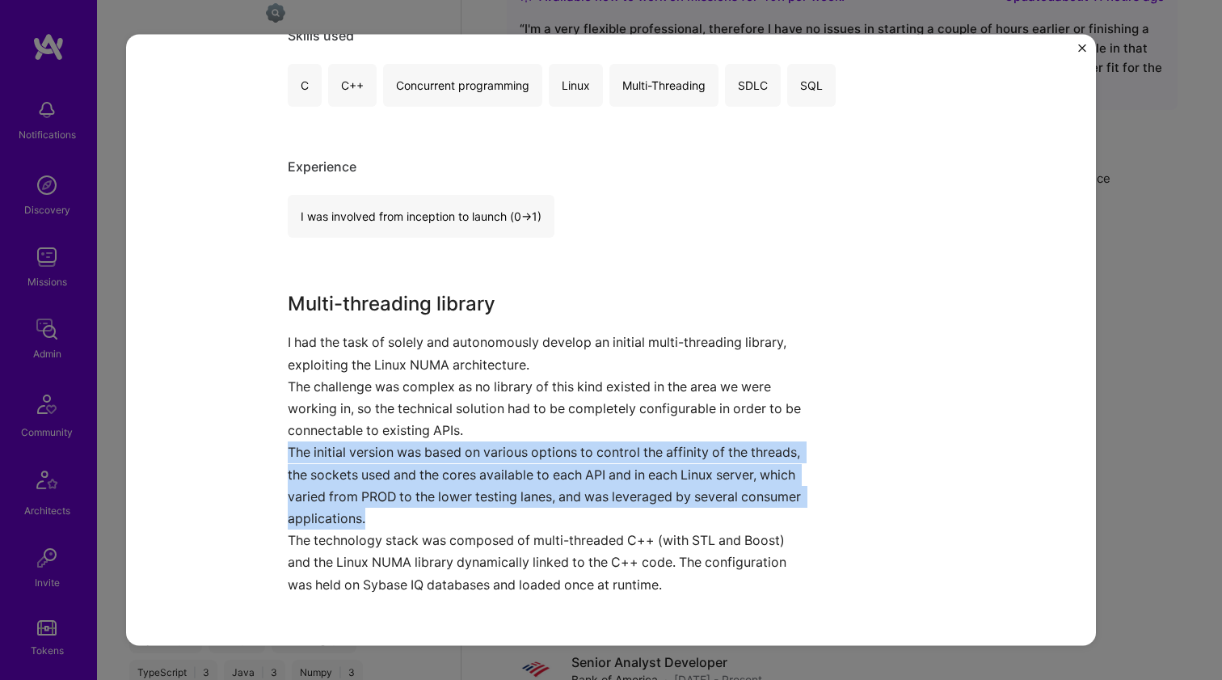
click at [580, 479] on p "The initial version was based on various options to control the affinity of the…" at bounding box center [551, 485] width 526 height 88
click at [583, 471] on p "The initial version was based on various options to control the affinity of the…" at bounding box center [551, 485] width 526 height 88
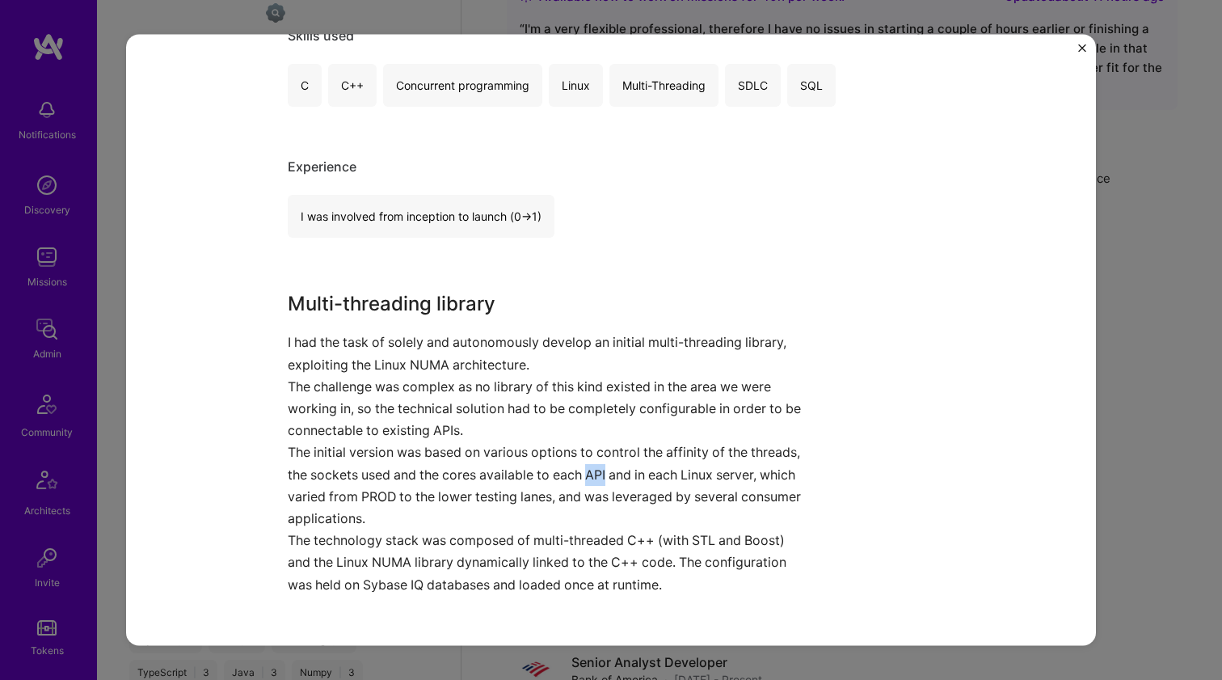
click at [583, 471] on p "The initial version was based on various options to control the affinity of the…" at bounding box center [551, 485] width 526 height 88
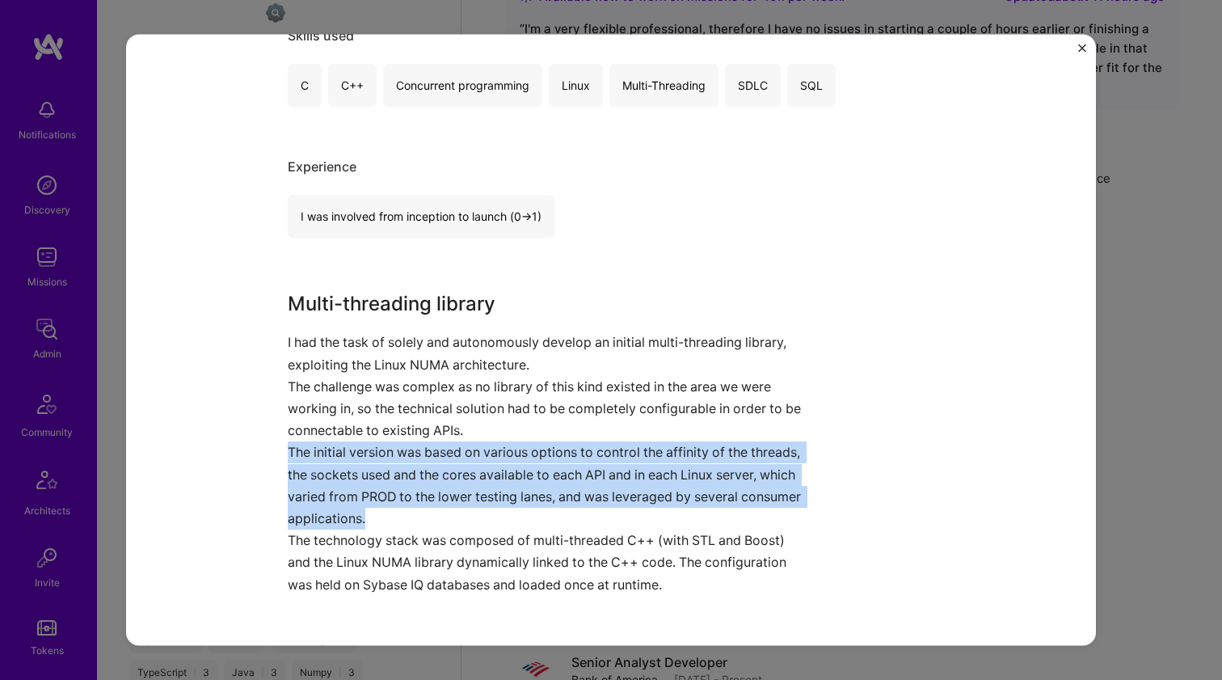
click at [583, 471] on p "The initial version was based on various options to control the affinity of the…" at bounding box center [551, 485] width 526 height 88
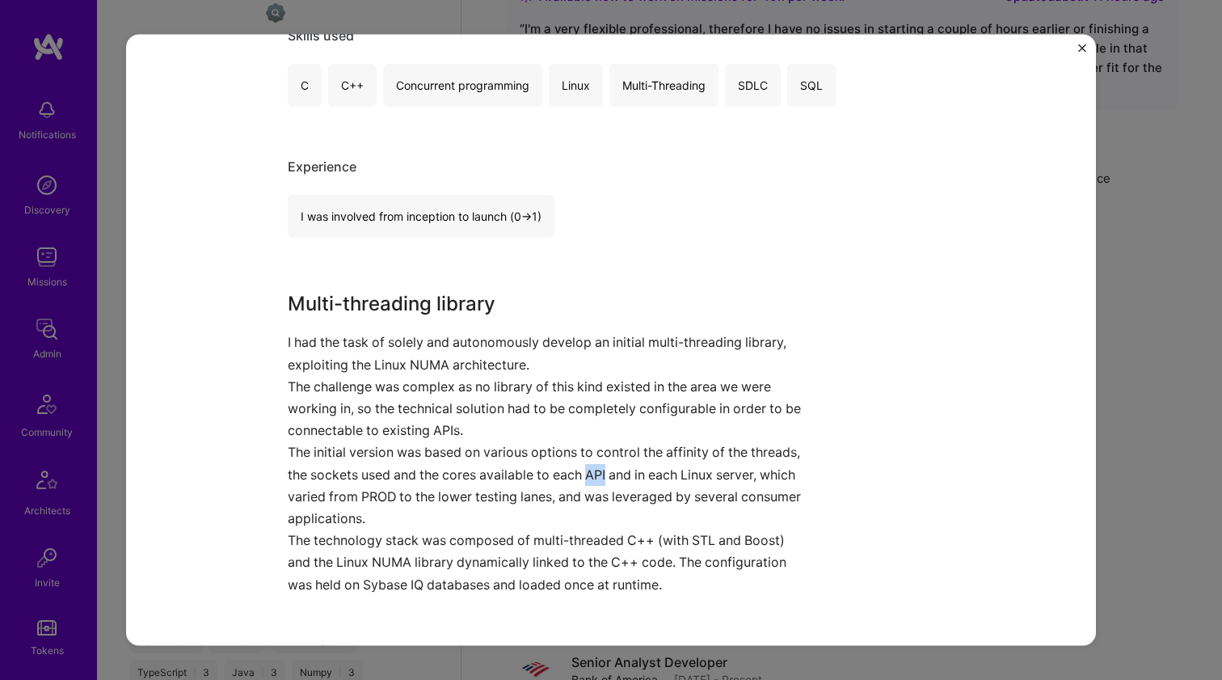
click at [583, 471] on p "The initial version was based on various options to control the affinity of the…" at bounding box center [551, 485] width 526 height 88
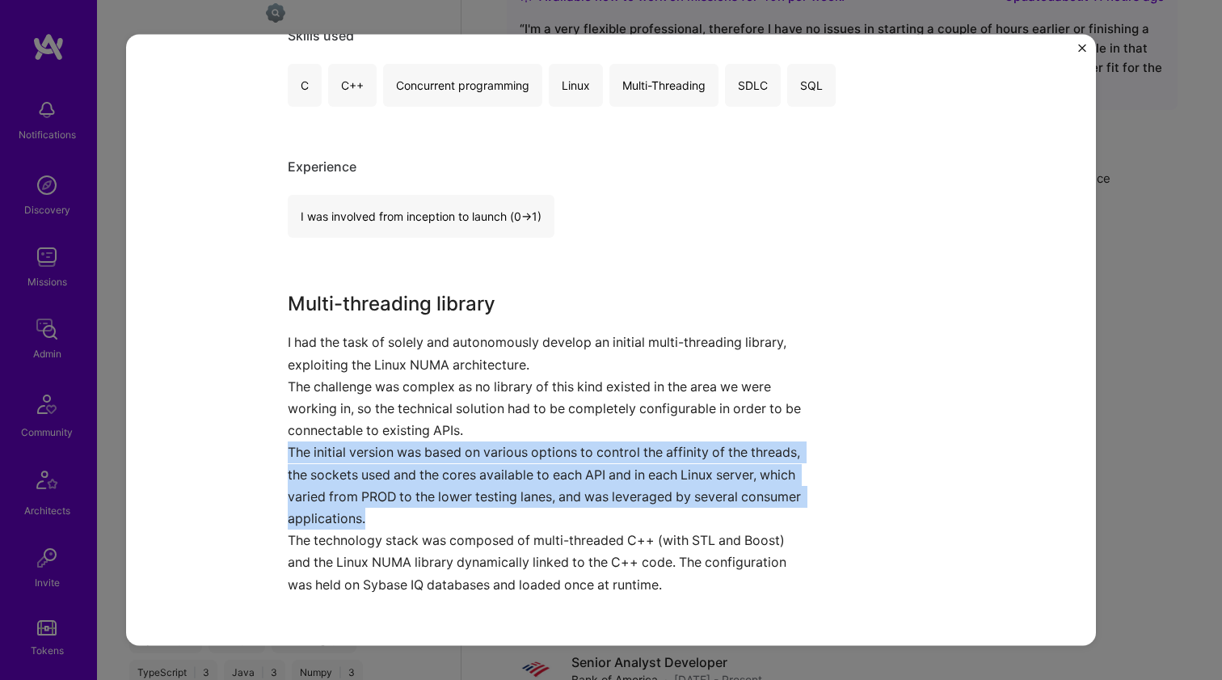
click at [583, 471] on p "The initial version was based on various options to control the affinity of the…" at bounding box center [551, 485] width 526 height 88
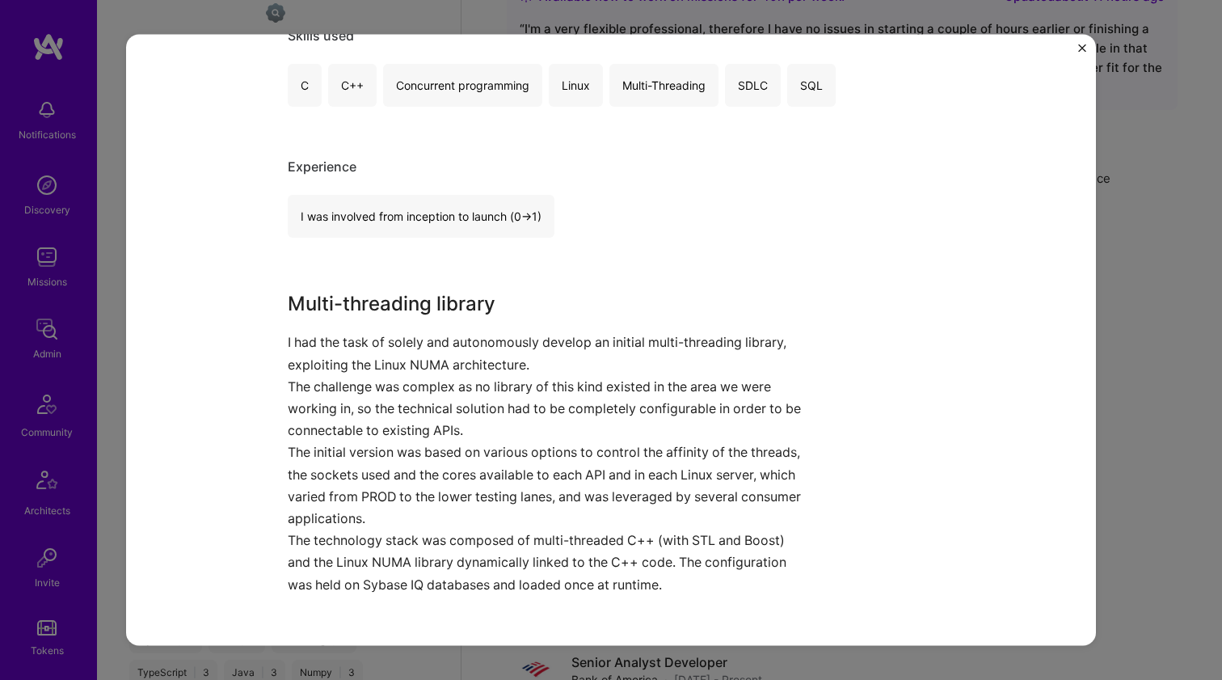
click at [601, 417] on p "The challenge was complex as no library of this kind existed in the area we wer…" at bounding box center [551, 408] width 526 height 66
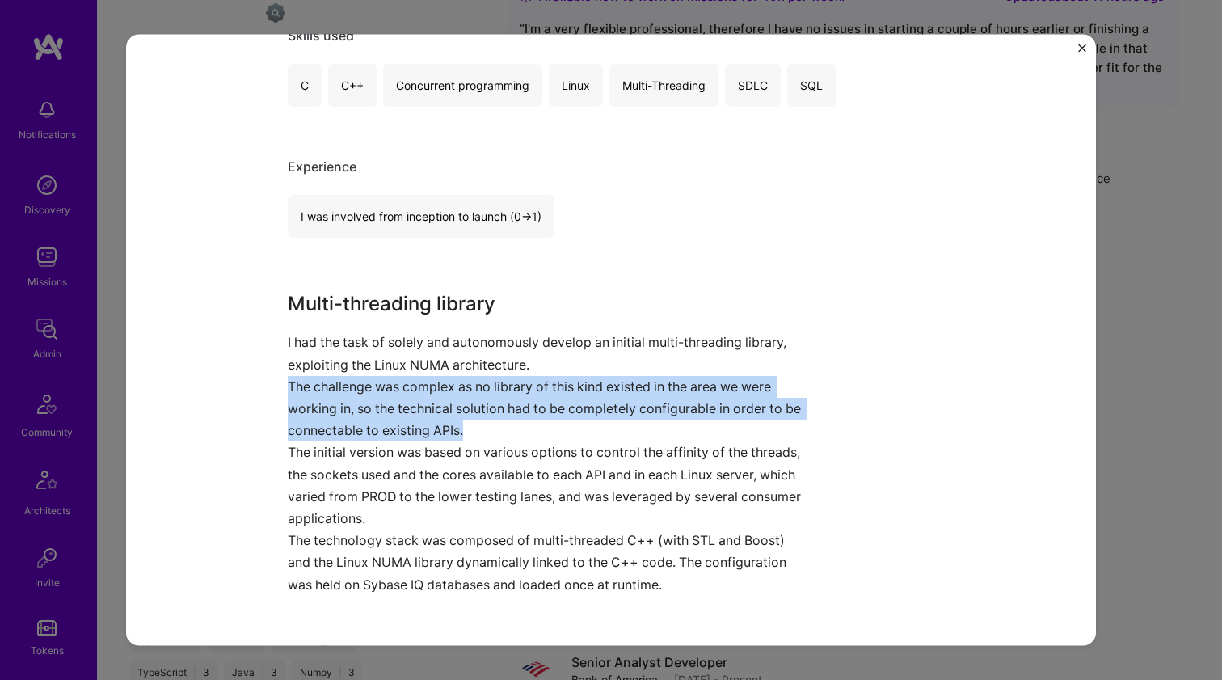
click at [601, 417] on p "The challenge was complex as no library of this kind existed in the area we wer…" at bounding box center [551, 408] width 526 height 66
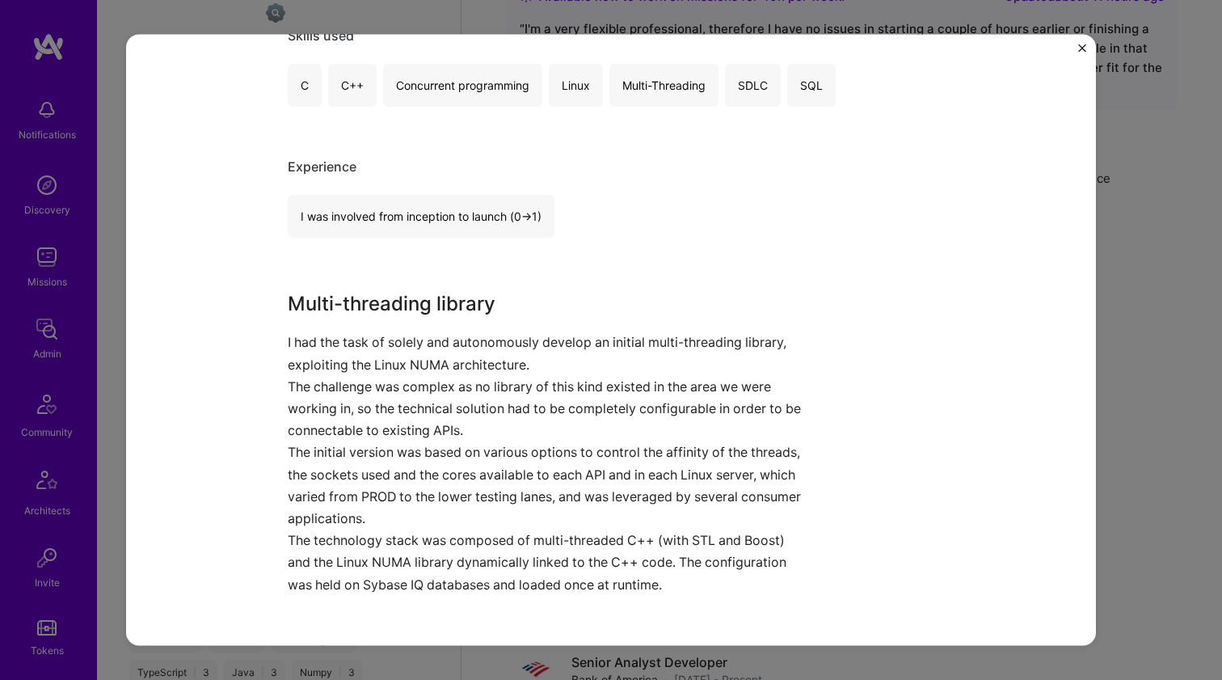
click at [601, 417] on p "The challenge was complex as no library of this kind existed in the area we wer…" at bounding box center [551, 408] width 526 height 66
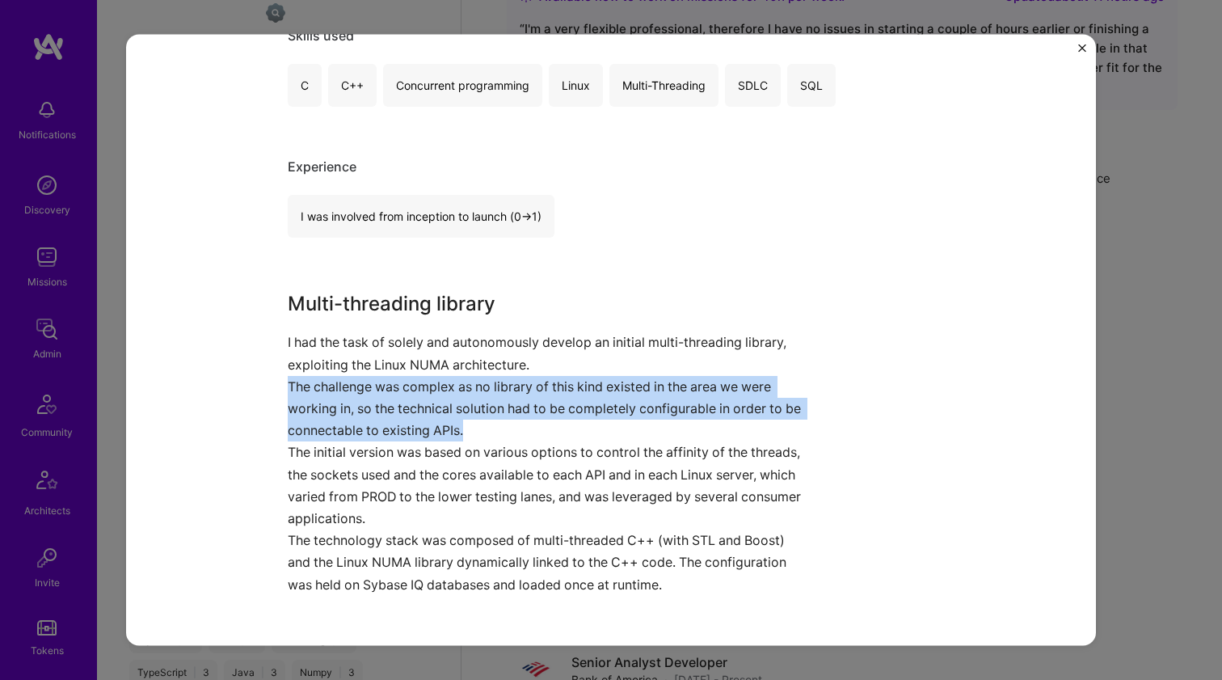
click at [601, 417] on p "The challenge was complex as no library of this kind existed in the area we wer…" at bounding box center [551, 408] width 526 height 66
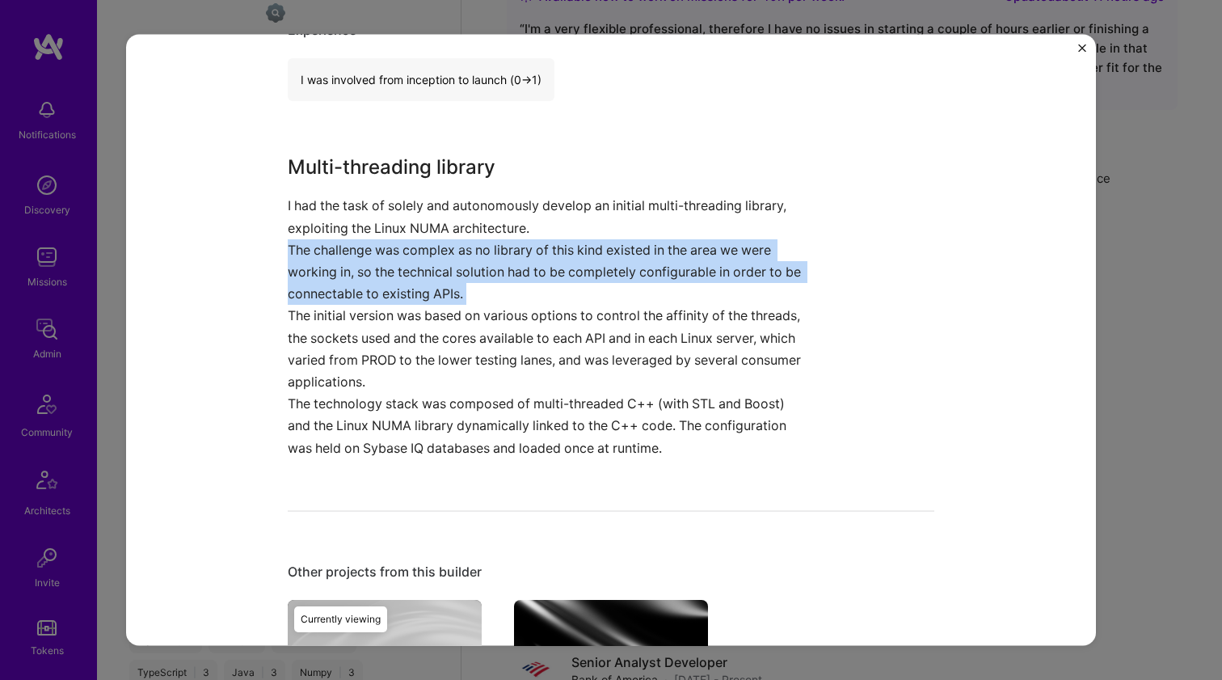
scroll to position [475, 0]
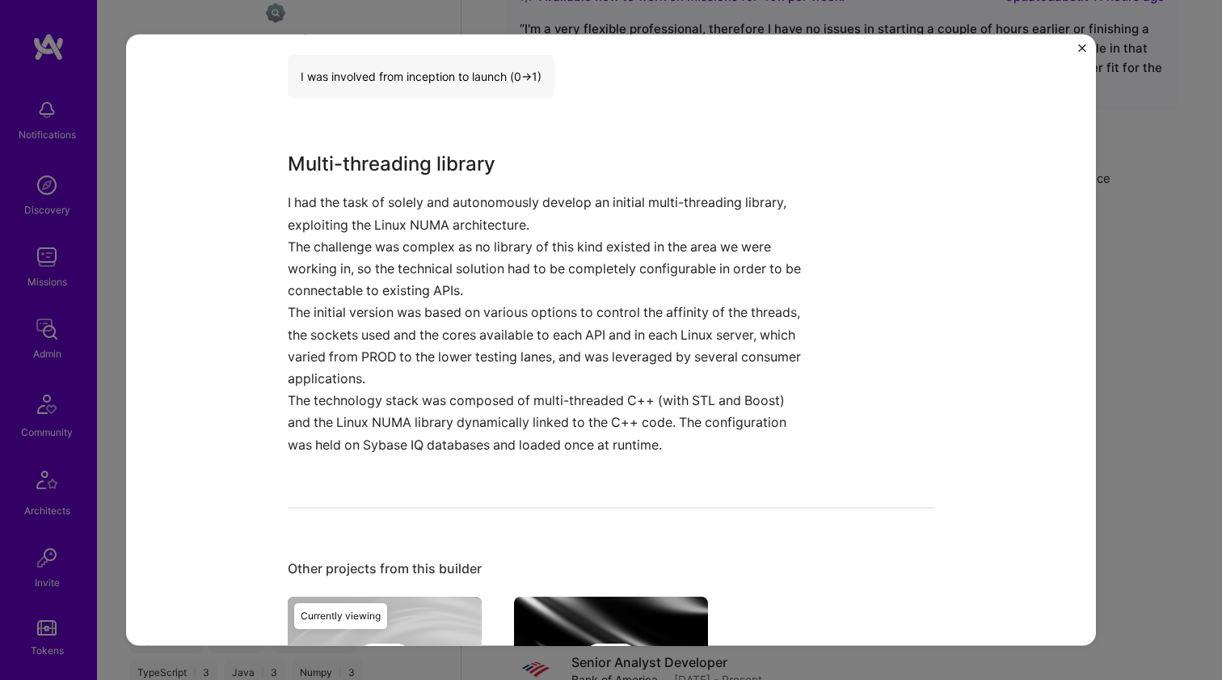
click at [601, 417] on p "The technology stack was composed of multi-threaded C++ (with STL and Boost) an…" at bounding box center [551, 423] width 526 height 66
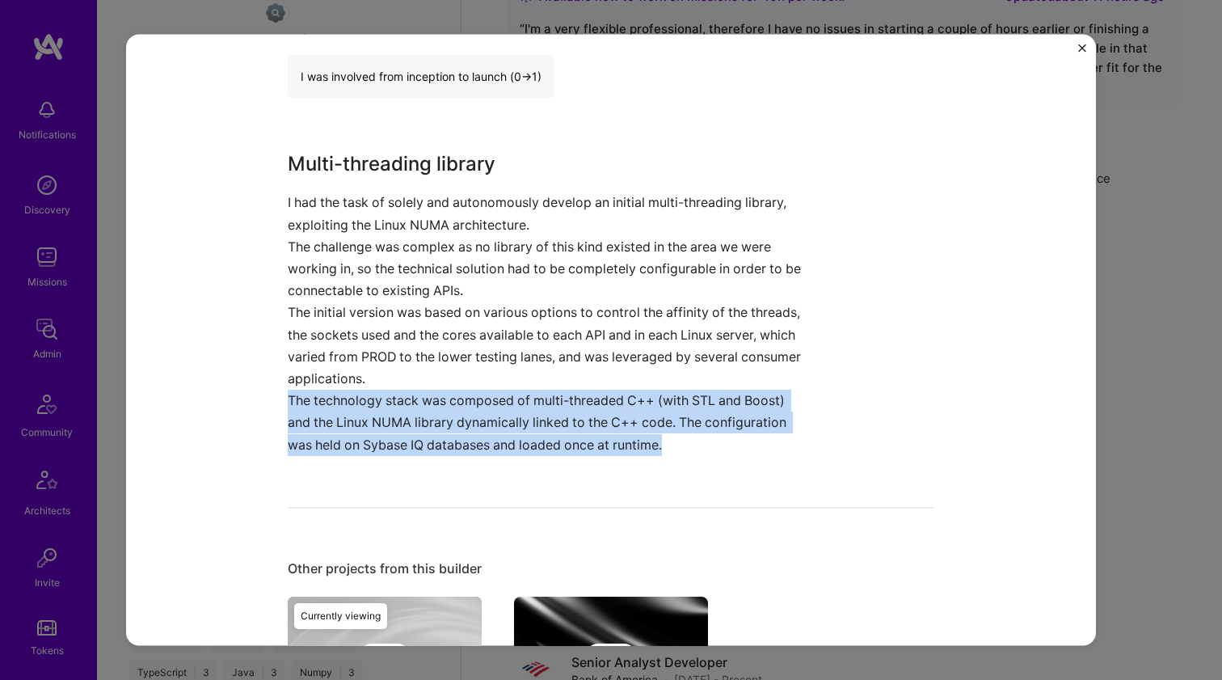
click at [601, 417] on p "The technology stack was composed of multi-threaded C++ (with STL and Boost) an…" at bounding box center [551, 423] width 526 height 66
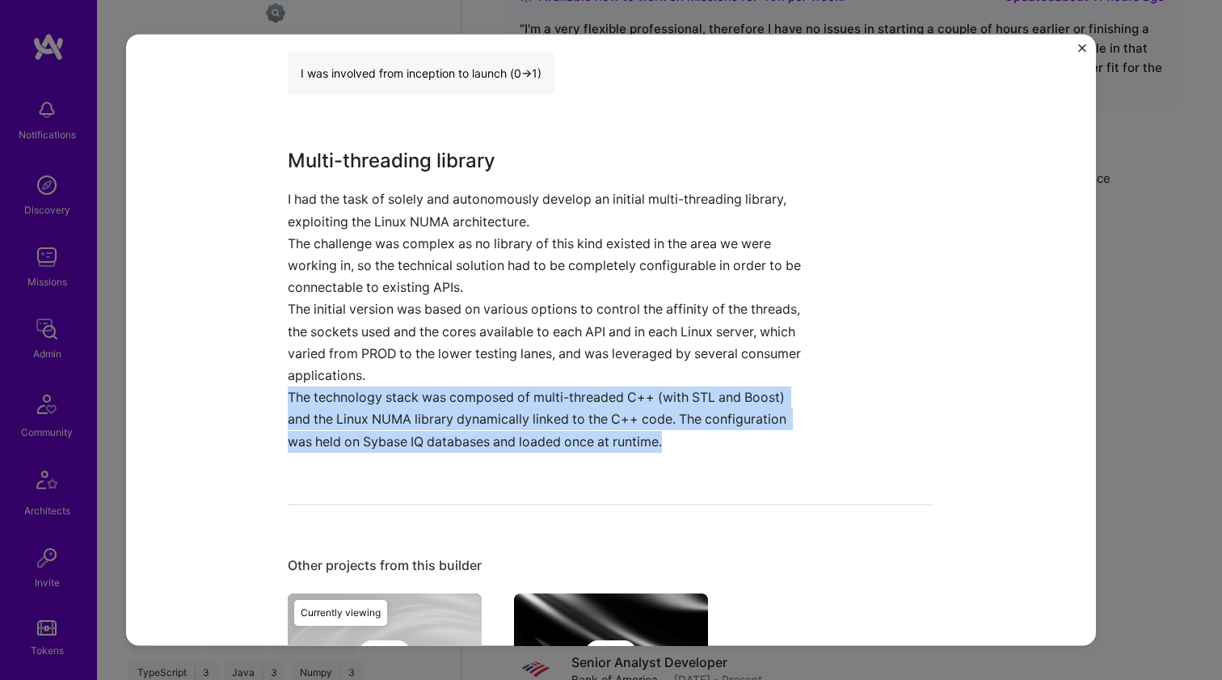
scroll to position [483, 0]
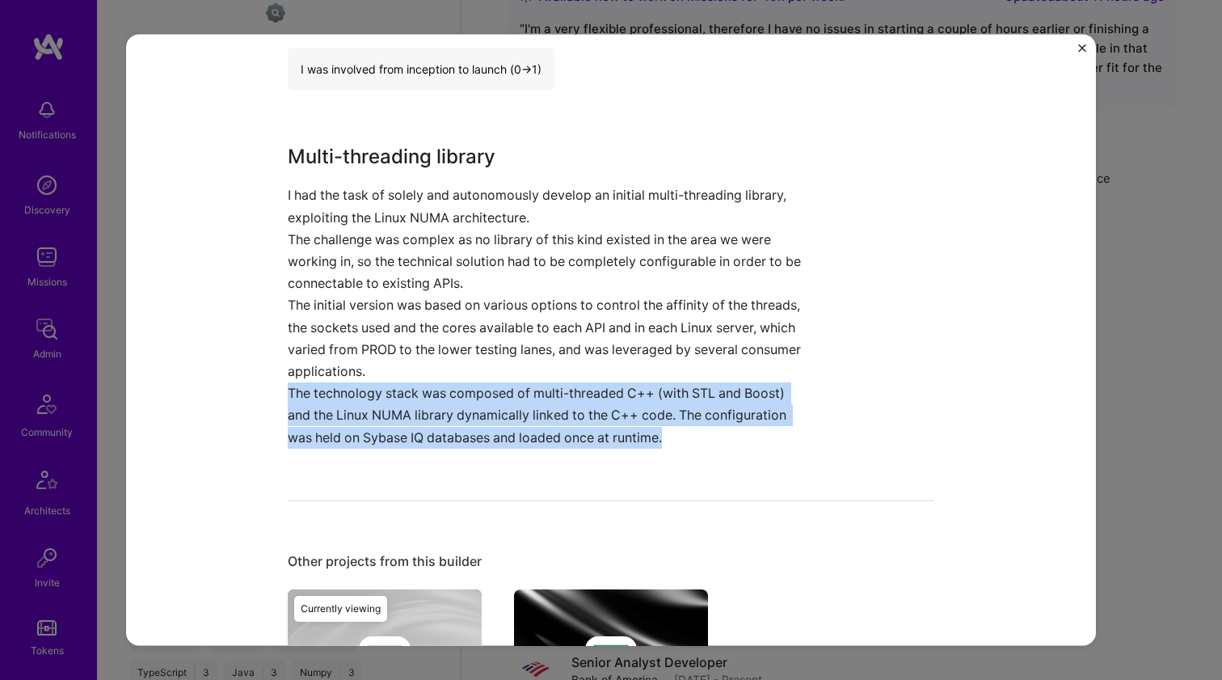
click at [601, 417] on p "The technology stack was composed of multi-threaded C++ (with STL and Boost) an…" at bounding box center [551, 415] width 526 height 66
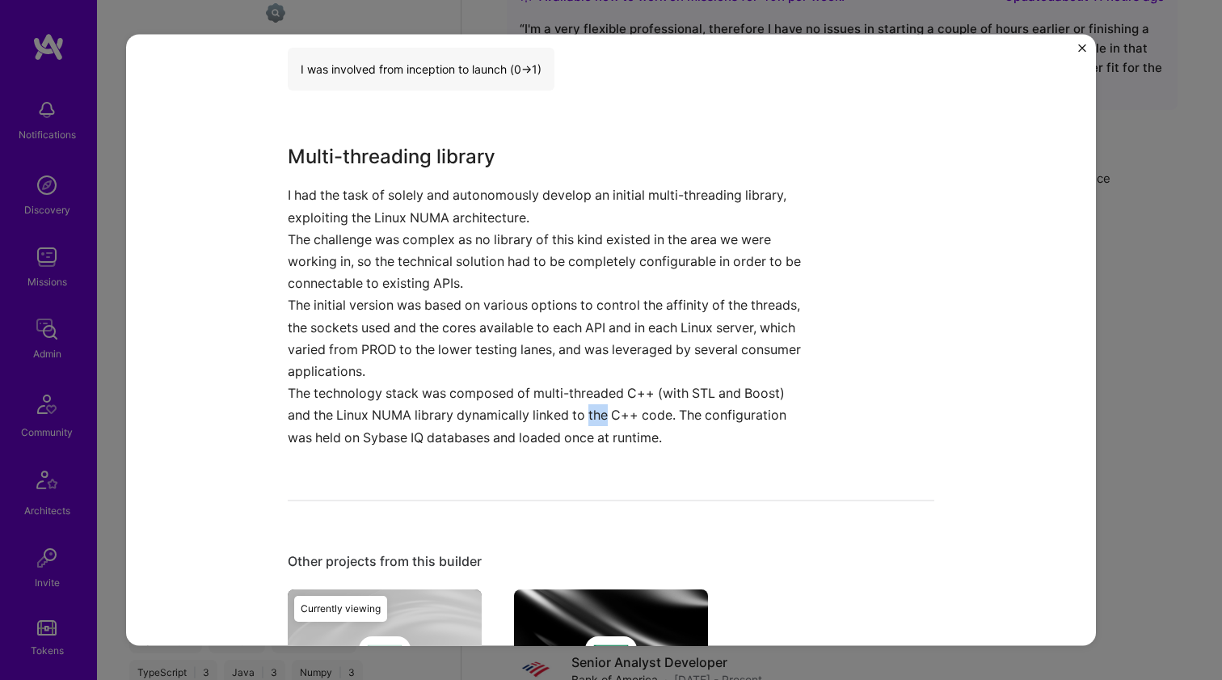
click at [601, 417] on p "The technology stack was composed of multi-threaded C++ (with STL and Boost) an…" at bounding box center [551, 415] width 526 height 66
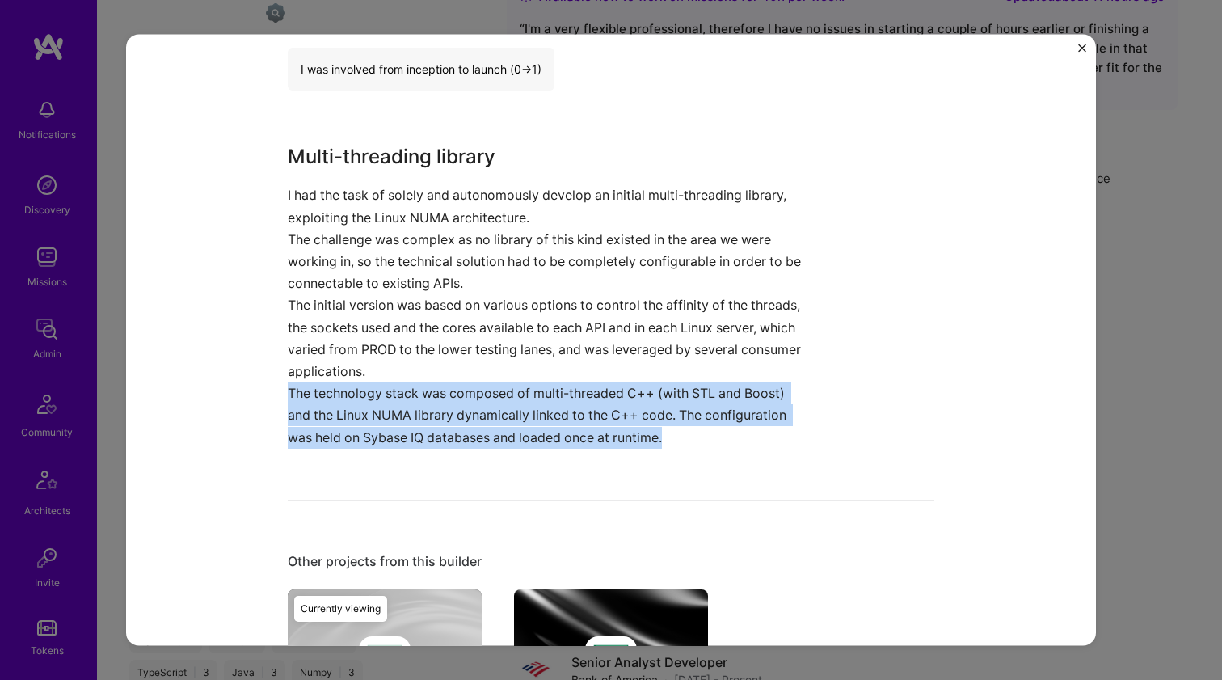
drag, startPoint x: 601, startPoint y: 417, endPoint x: 633, endPoint y: 344, distance: 79.6
click at [633, 345] on div "Multi-threading library I had the task of solely and autonomously develop an in…" at bounding box center [551, 295] width 526 height 306
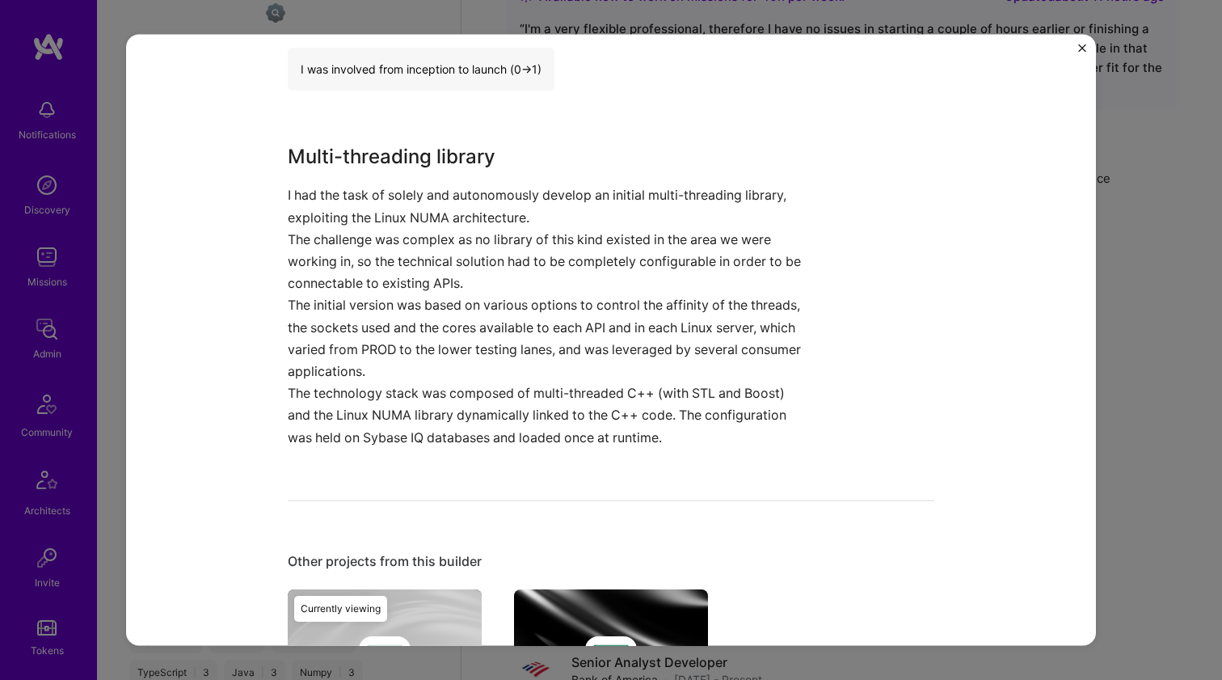
click at [633, 344] on p "The initial version was based on various options to control the affinity of the…" at bounding box center [551, 338] width 526 height 88
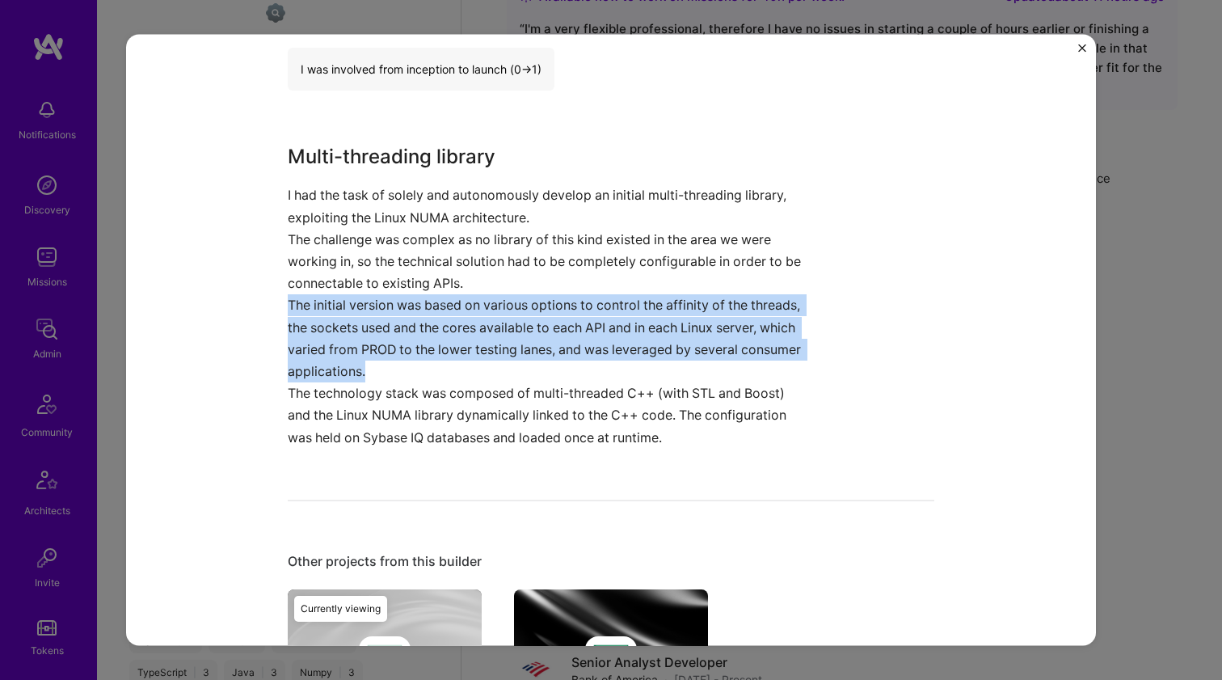
click at [633, 344] on p "The initial version was based on various options to control the affinity of the…" at bounding box center [551, 338] width 526 height 88
click at [579, 391] on p "The technology stack was composed of multi-threaded C++ (with STL and Boost) an…" at bounding box center [551, 415] width 526 height 66
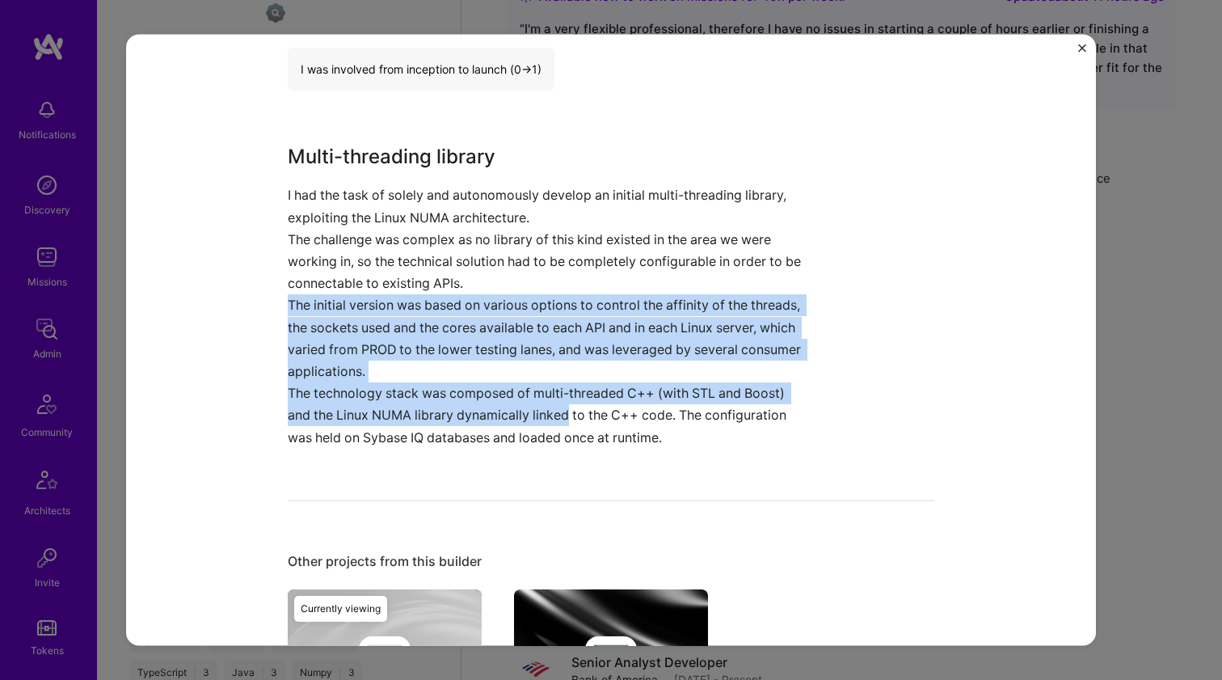
click at [564, 404] on p "The technology stack was composed of multi-threaded C++ (with STL and Boost) an…" at bounding box center [551, 415] width 526 height 66
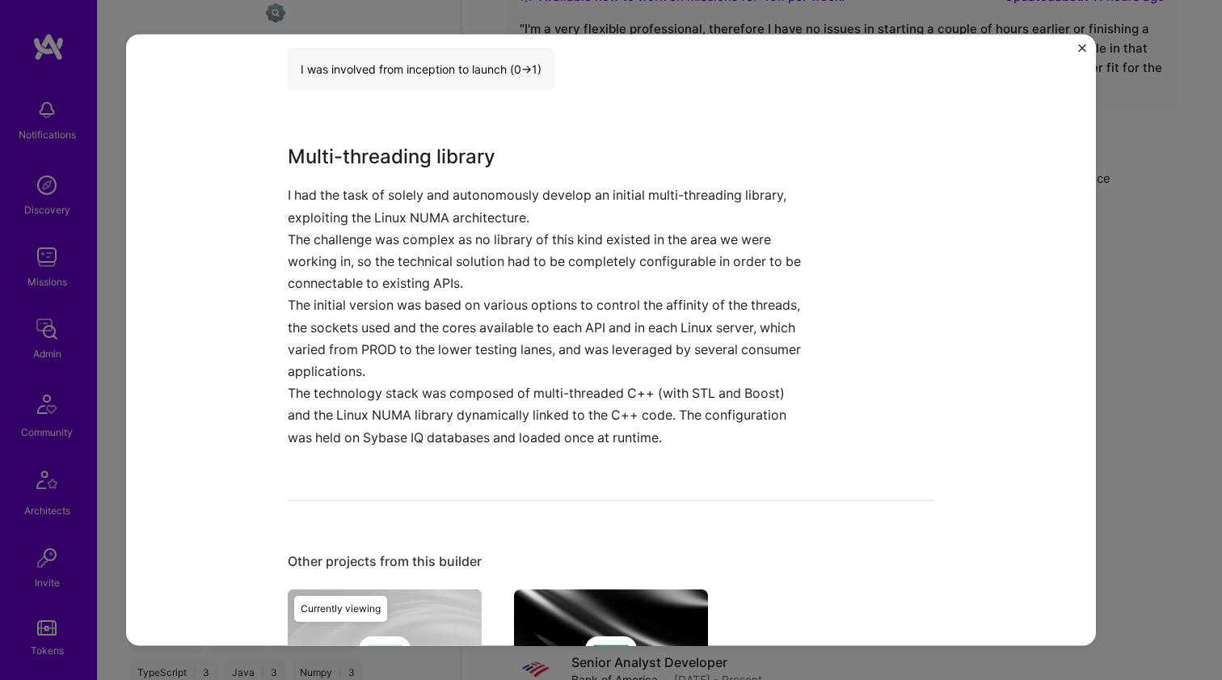
click at [564, 404] on p "The technology stack was composed of multi-threaded C++ (with STL and Boost) an…" at bounding box center [551, 415] width 526 height 66
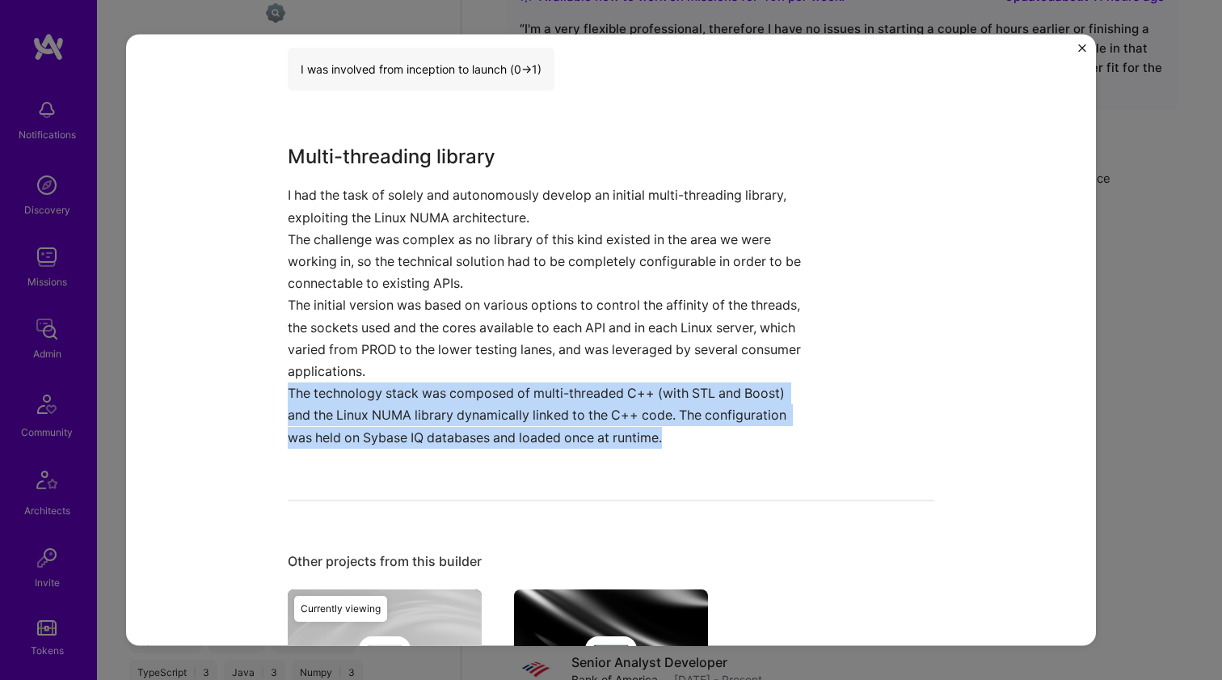
click at [564, 404] on p "The technology stack was composed of multi-threaded C++ (with STL and Boost) an…" at bounding box center [551, 415] width 526 height 66
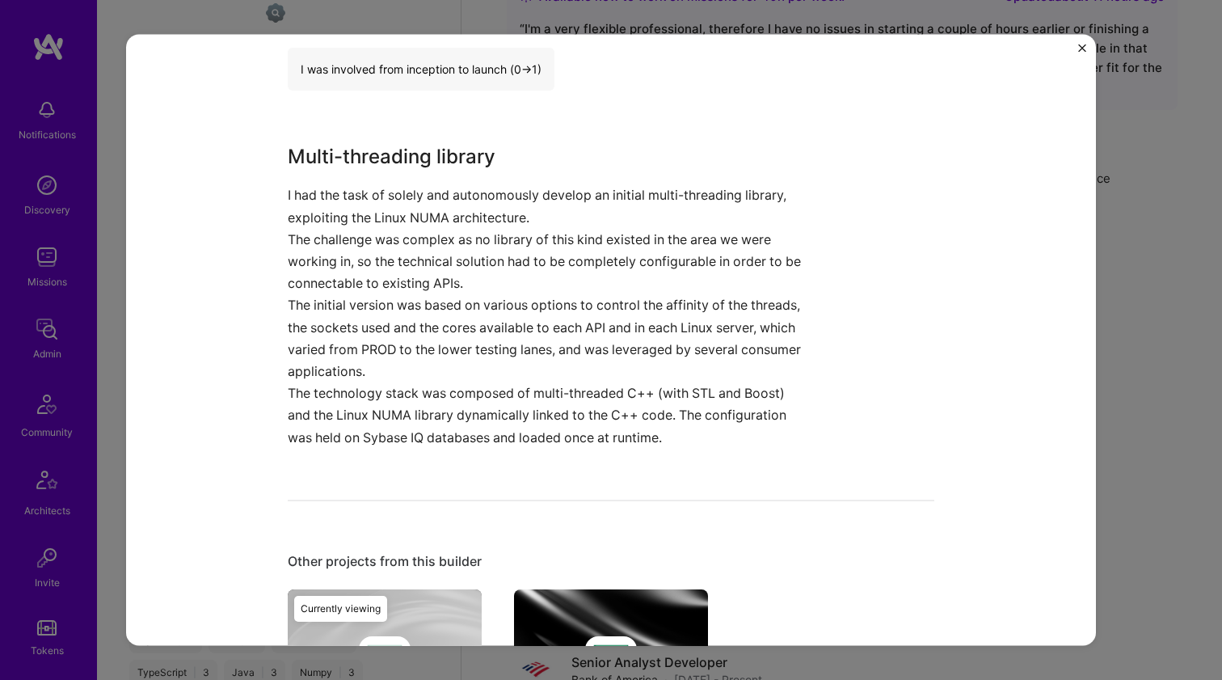
click at [601, 343] on p "The initial version was based on various options to control the affinity of the…" at bounding box center [551, 338] width 526 height 88
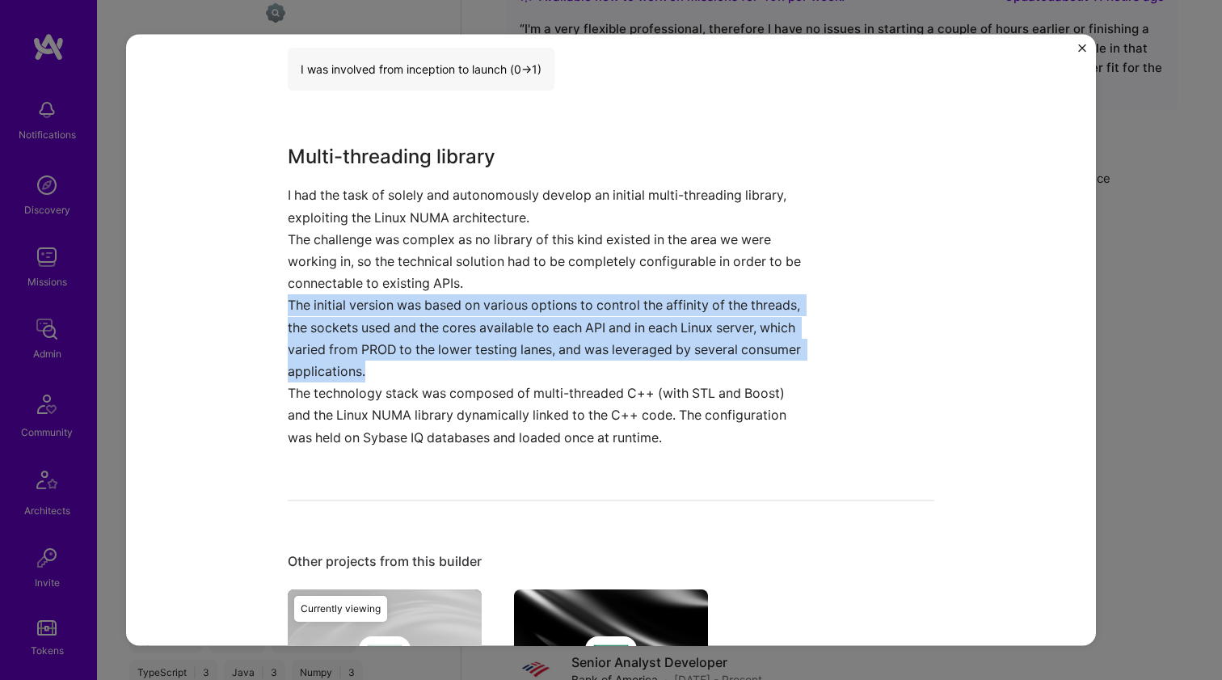
click at [601, 343] on p "The initial version was based on various options to control the affinity of the…" at bounding box center [551, 338] width 526 height 88
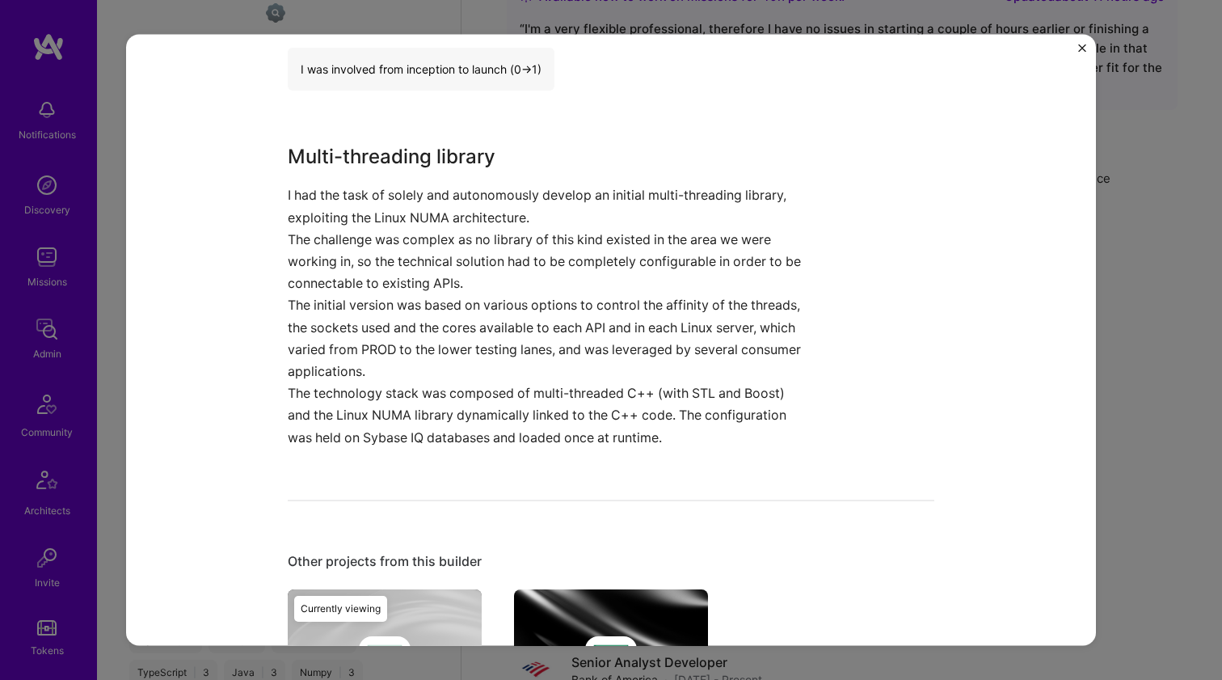
click at [531, 409] on p "The technology stack was composed of multi-threaded C++ (with STL and Boost) an…" at bounding box center [551, 415] width 526 height 66
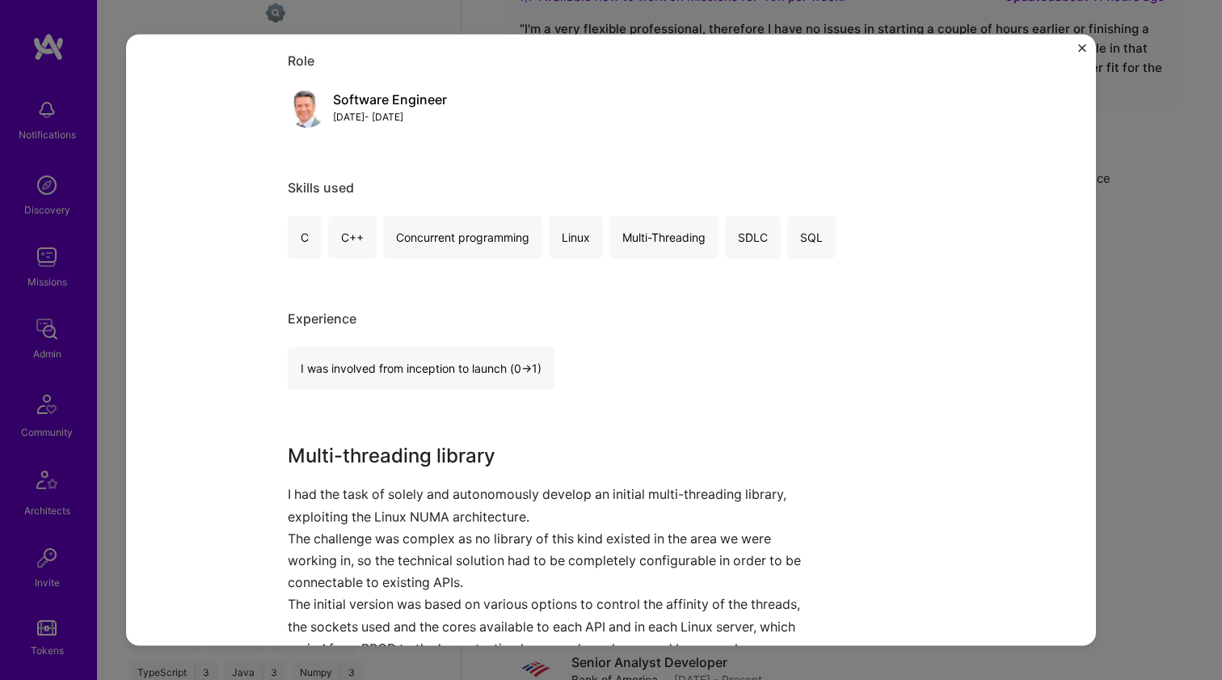
scroll to position [724, 0]
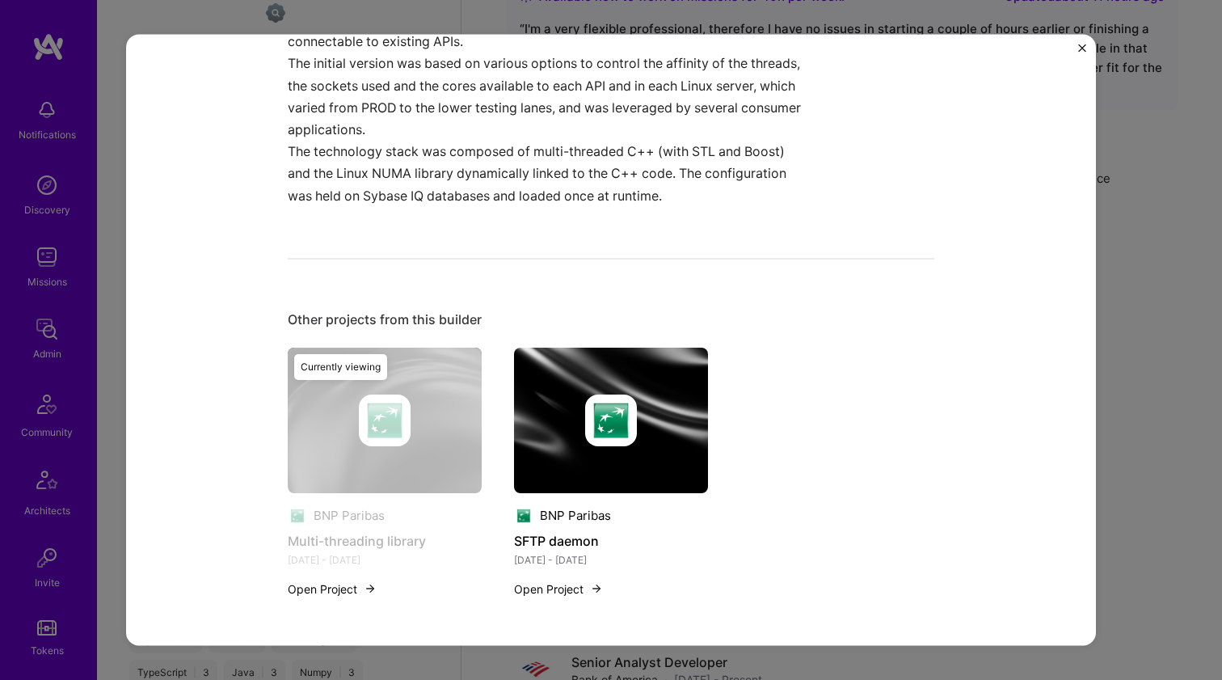
click at [627, 441] on div at bounding box center [611, 420] width 52 height 52
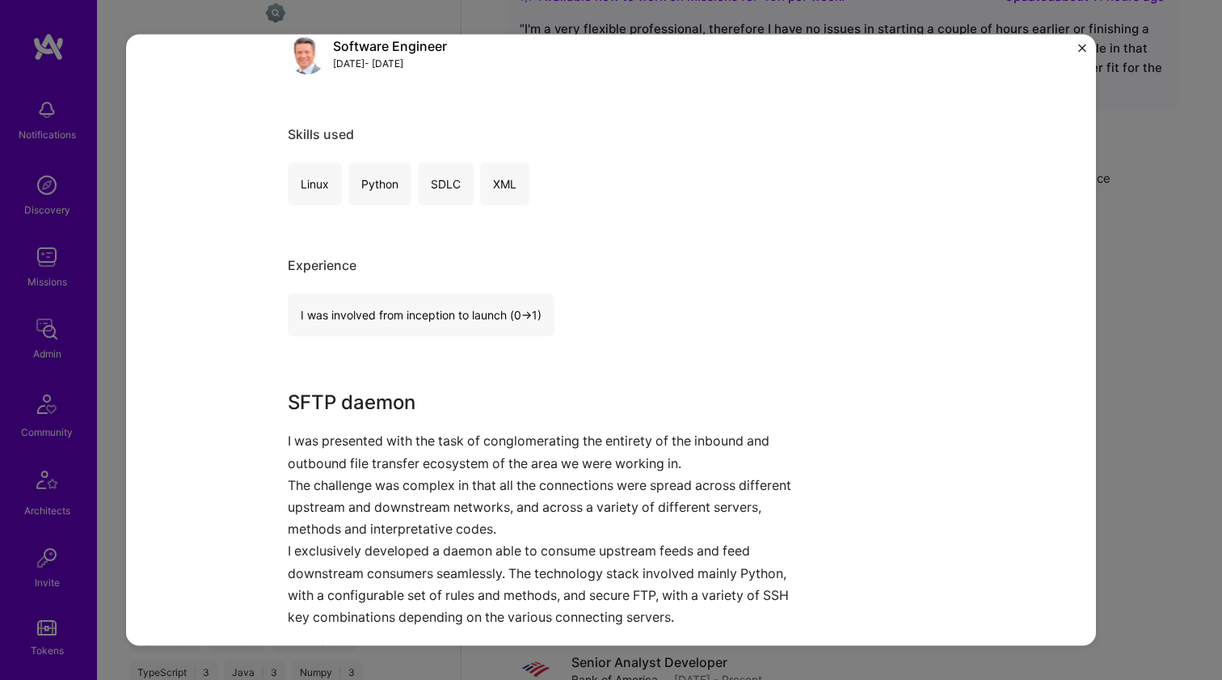
scroll to position [356, 0]
